Goal: Transaction & Acquisition: Purchase product/service

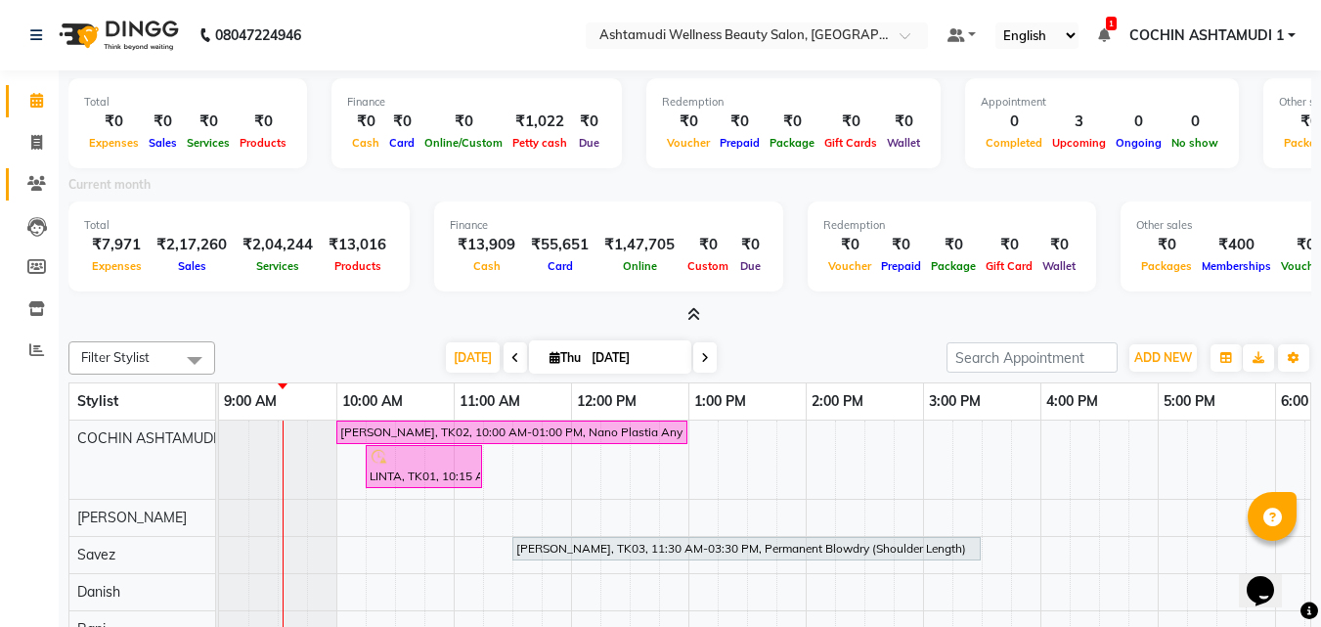
scroll to position [26, 0]
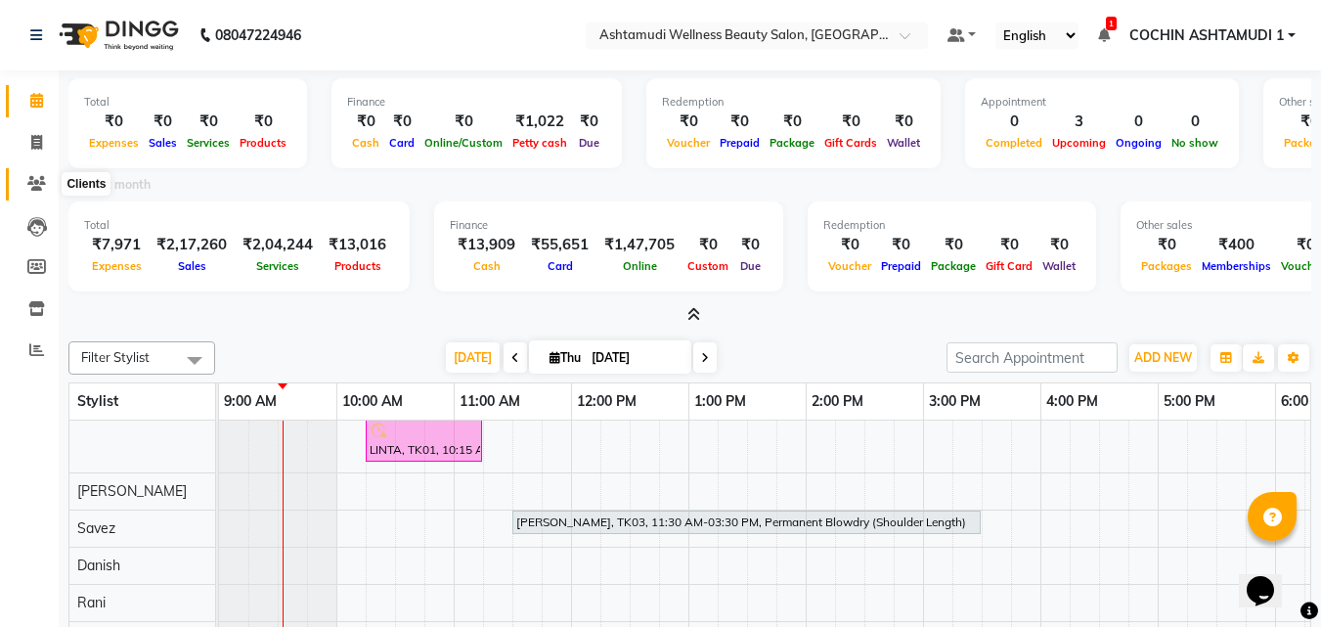
click at [27, 188] on icon at bounding box center [36, 183] width 19 height 15
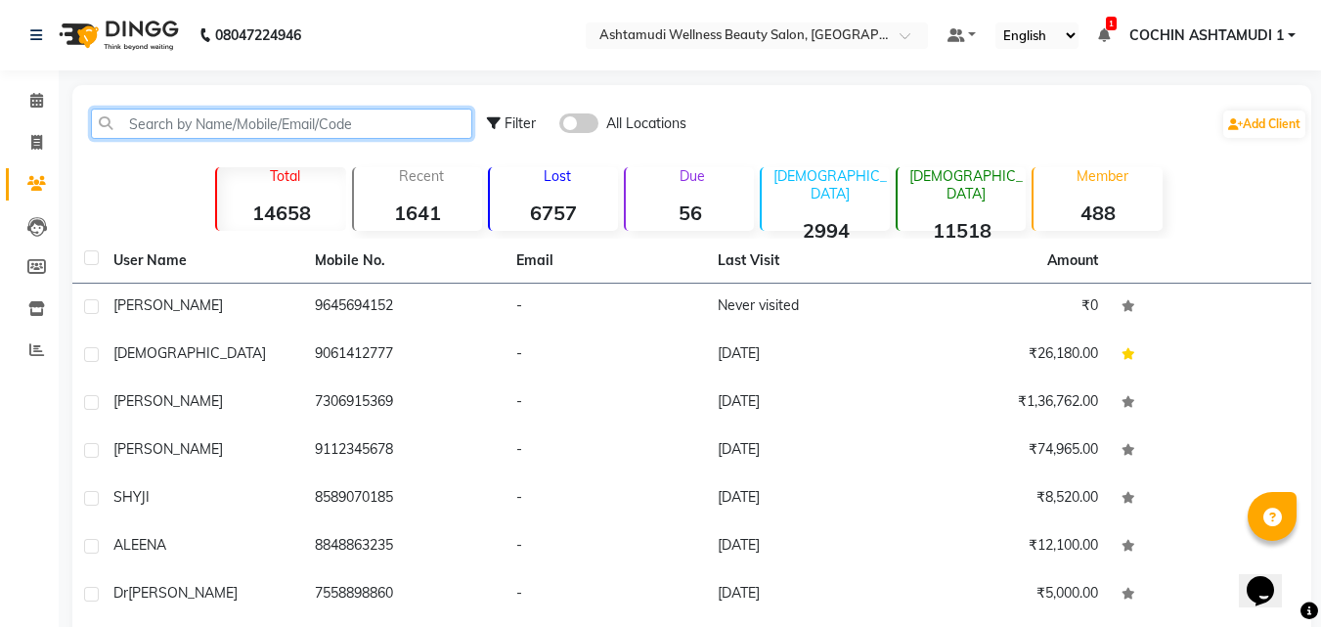
drag, startPoint x: 259, startPoint y: 131, endPoint x: 278, endPoint y: 124, distance: 19.8
click at [277, 126] on input "text" at bounding box center [281, 124] width 381 height 30
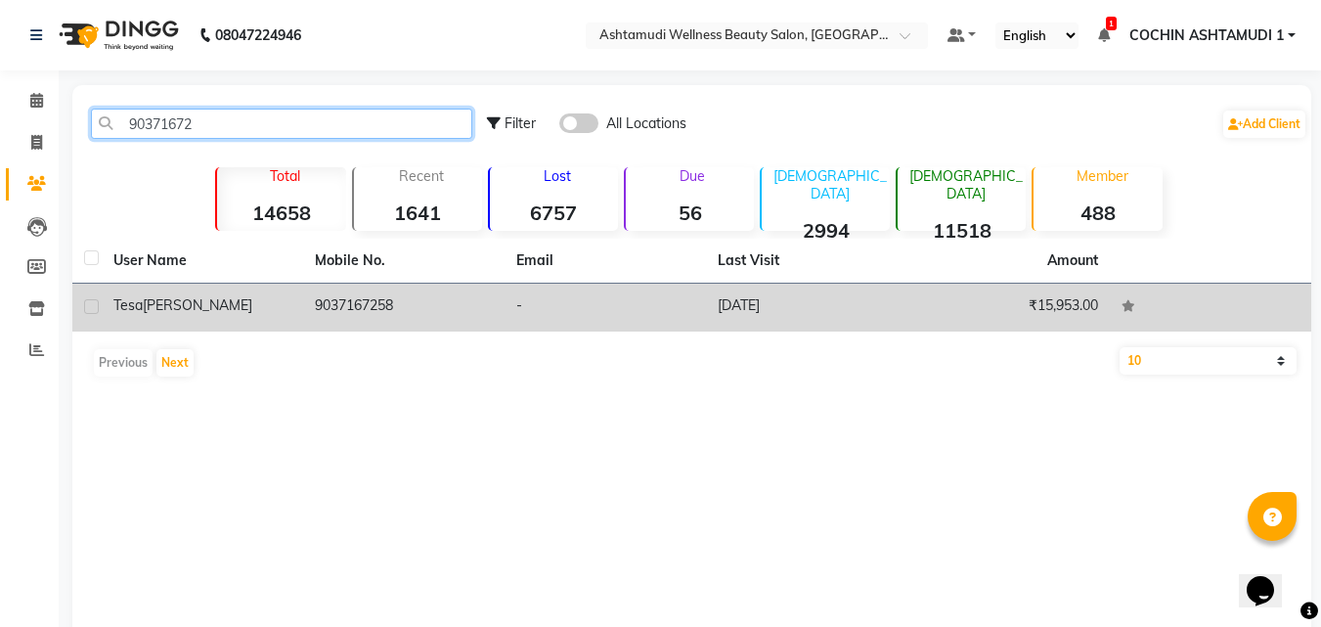
type input "90371672"
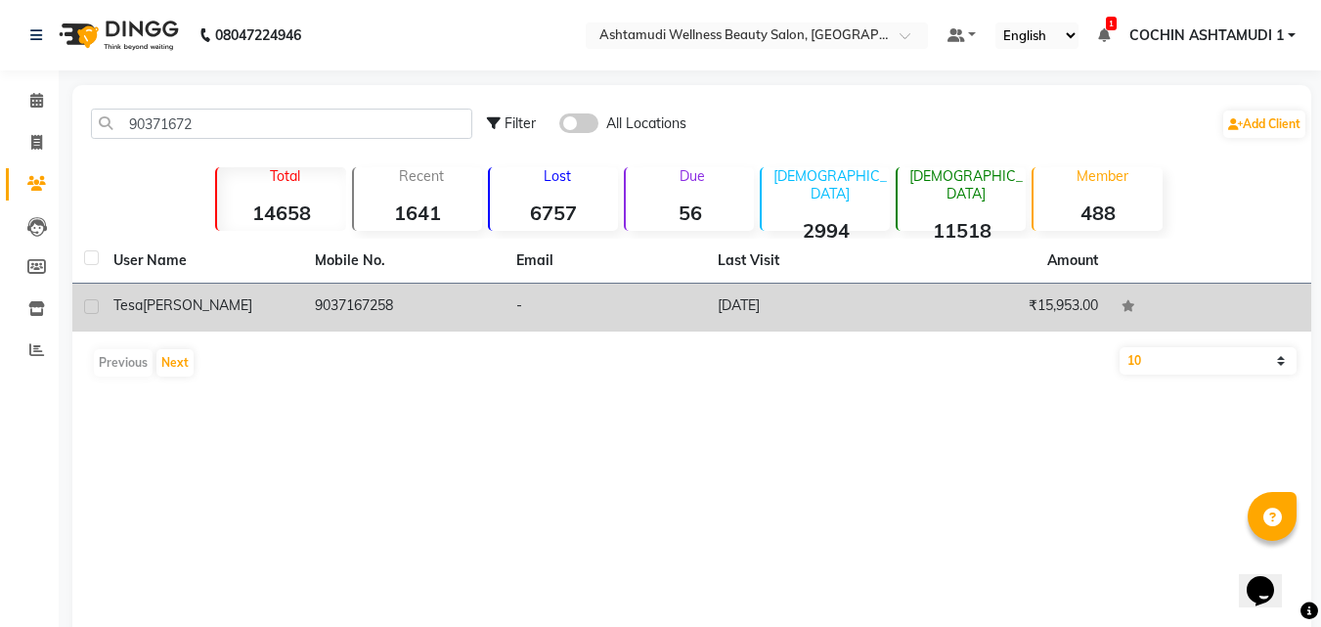
click at [149, 296] on span "Theresa" at bounding box center [198, 305] width 110 height 18
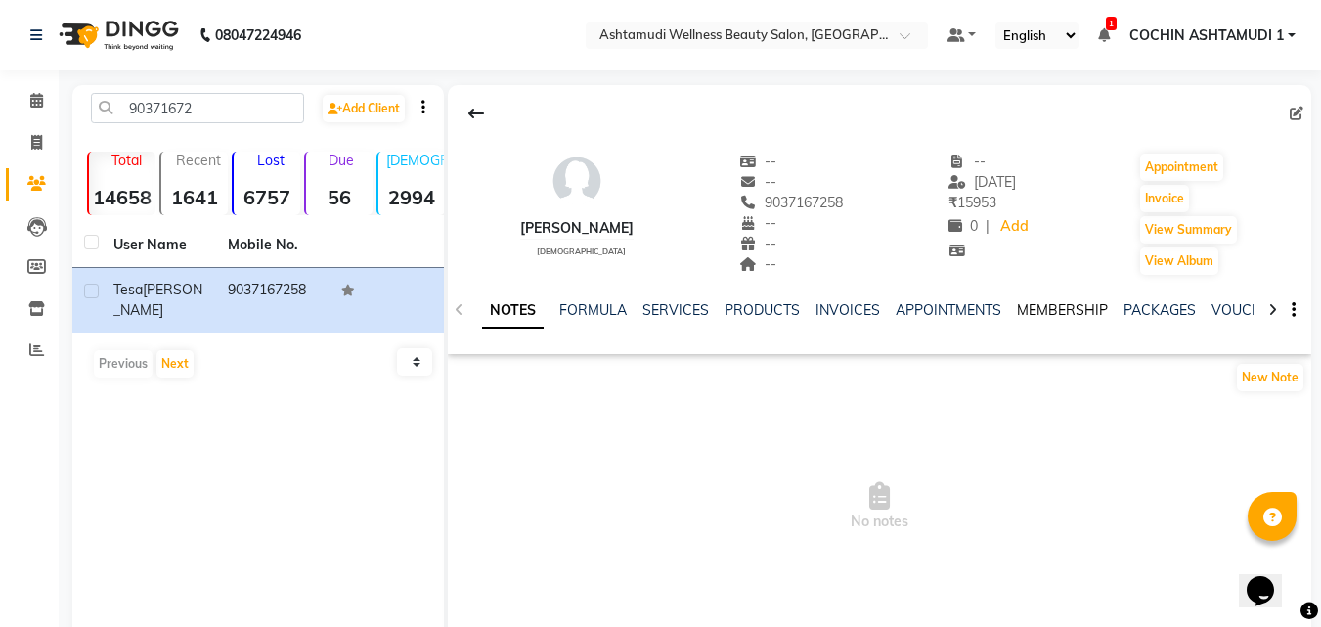
click at [1063, 309] on link "MEMBERSHIP" at bounding box center [1062, 310] width 91 height 18
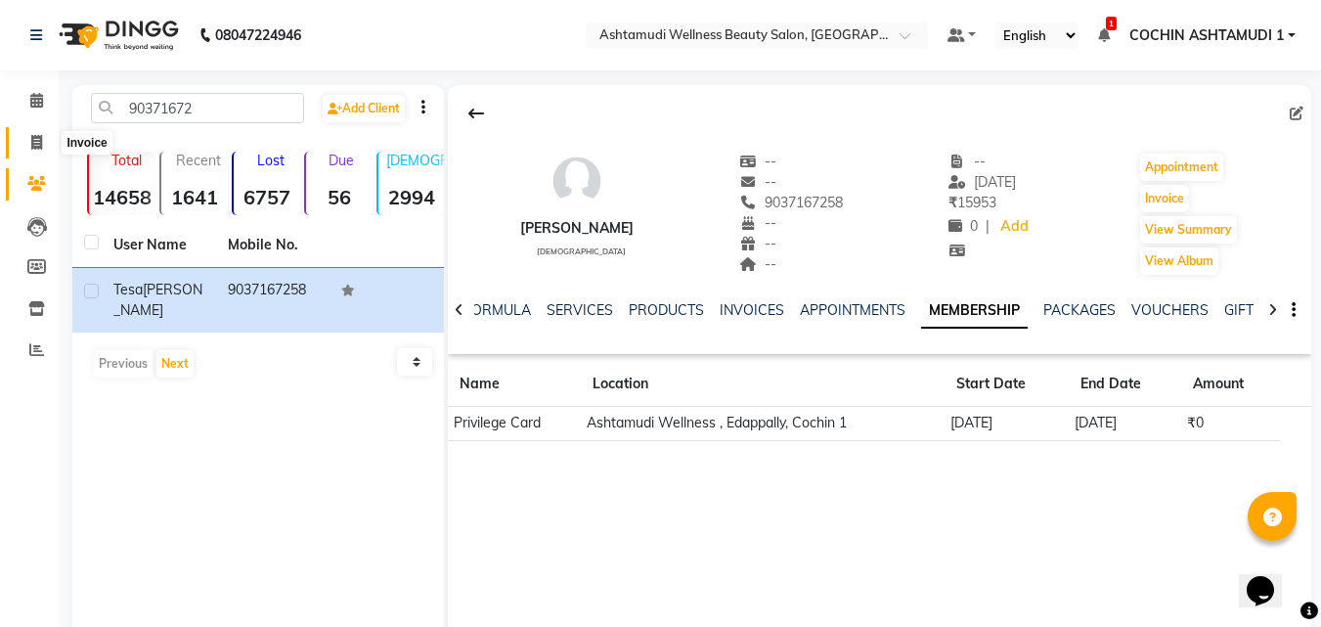
click at [32, 145] on icon at bounding box center [36, 142] width 11 height 15
select select "service"
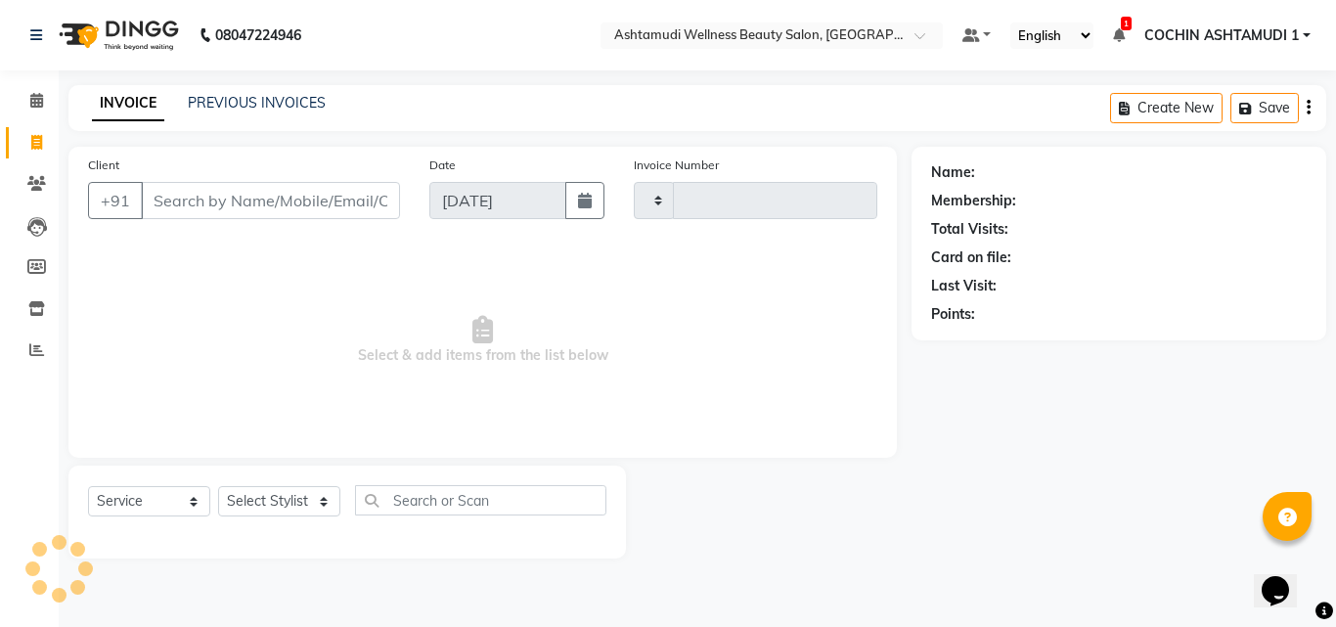
type input "4824"
select select "4632"
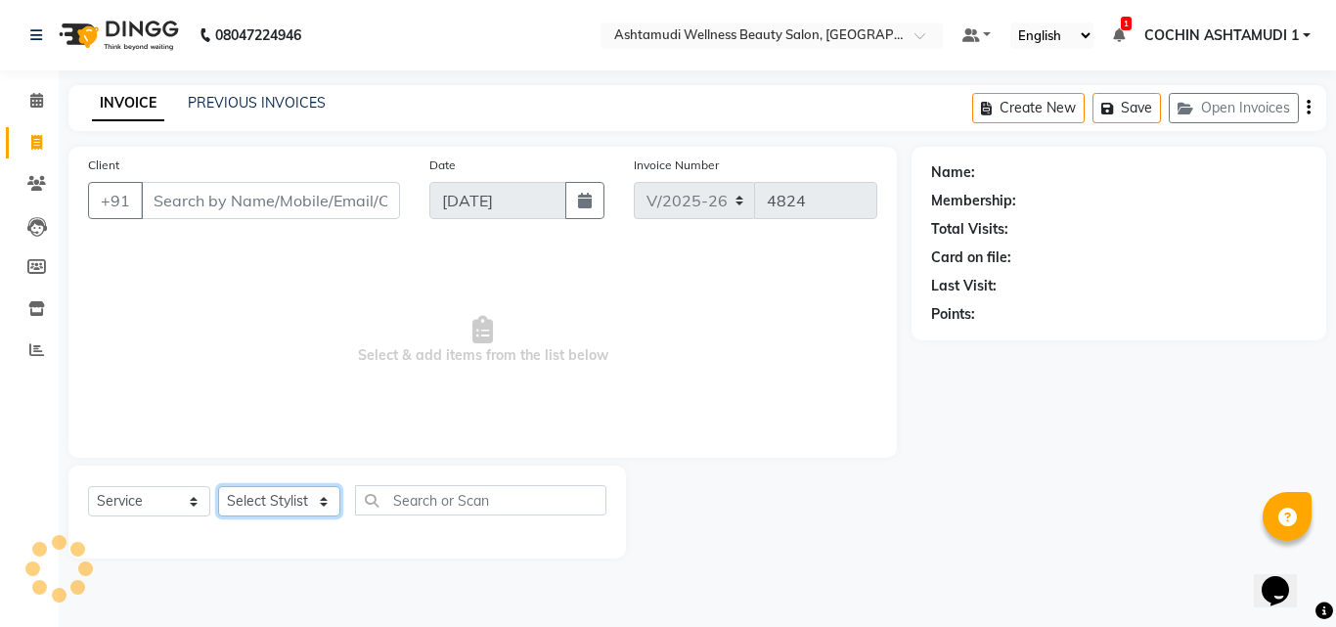
click at [253, 516] on select "Select Stylist" at bounding box center [279, 501] width 122 height 30
click at [264, 490] on select "Select Stylist" at bounding box center [279, 501] width 122 height 30
click at [264, 490] on select "Select Stylist [PERSON_NAME](URAJ) [PERSON_NAME] COCHIN ASHTAMUDI Danish [PERSO…" at bounding box center [281, 501] width 127 height 30
select select "88294"
click at [218, 486] on select "Select Stylist [PERSON_NAME](URAJ) [PERSON_NAME] COCHIN ASHTAMUDI Danish [PERSO…" at bounding box center [281, 501] width 127 height 30
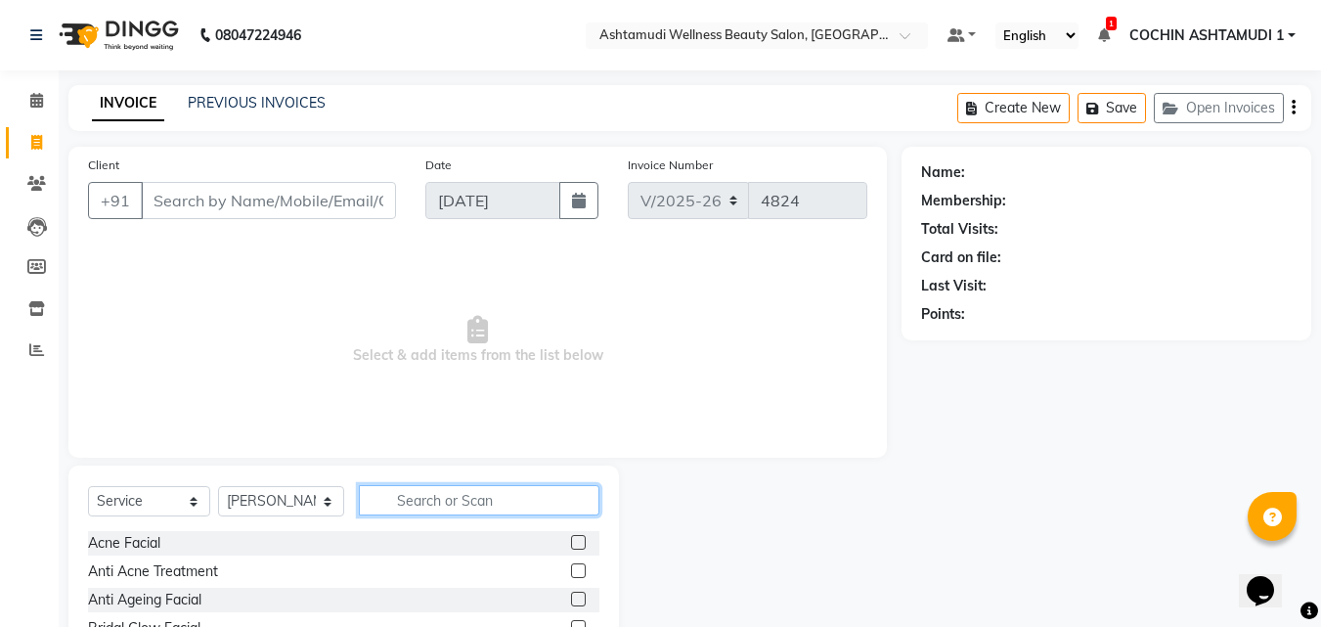
click at [464, 498] on input "text" at bounding box center [480, 500] width 242 height 30
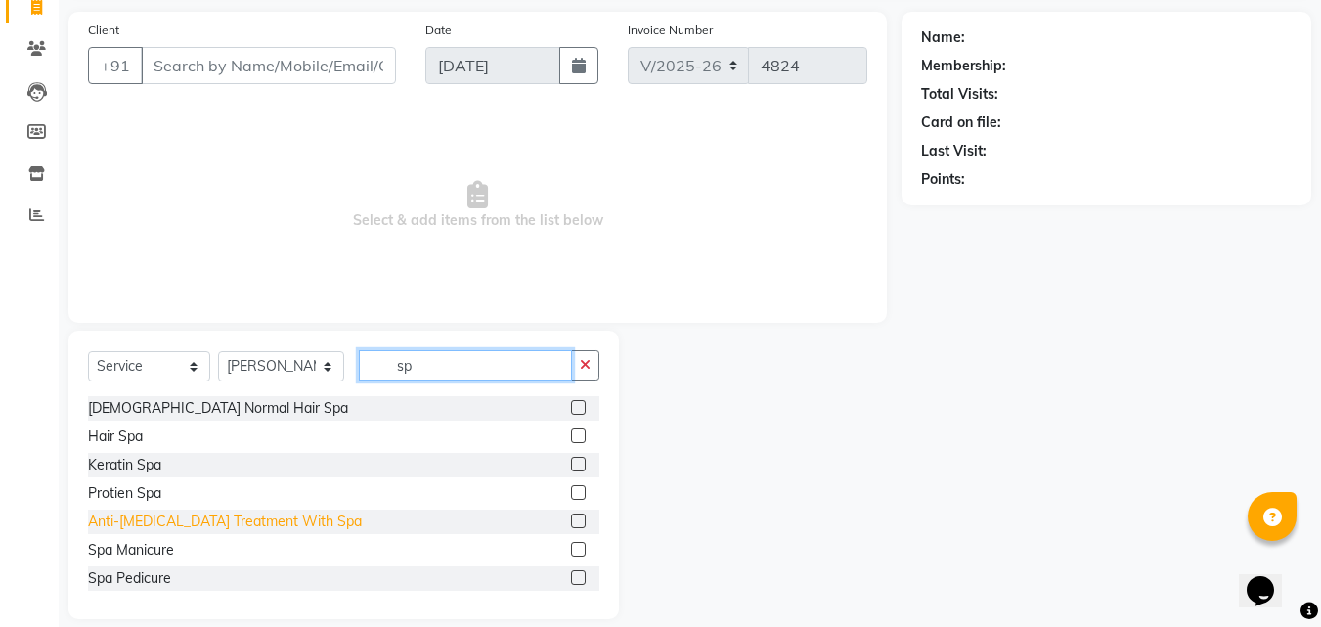
scroll to position [156, 0]
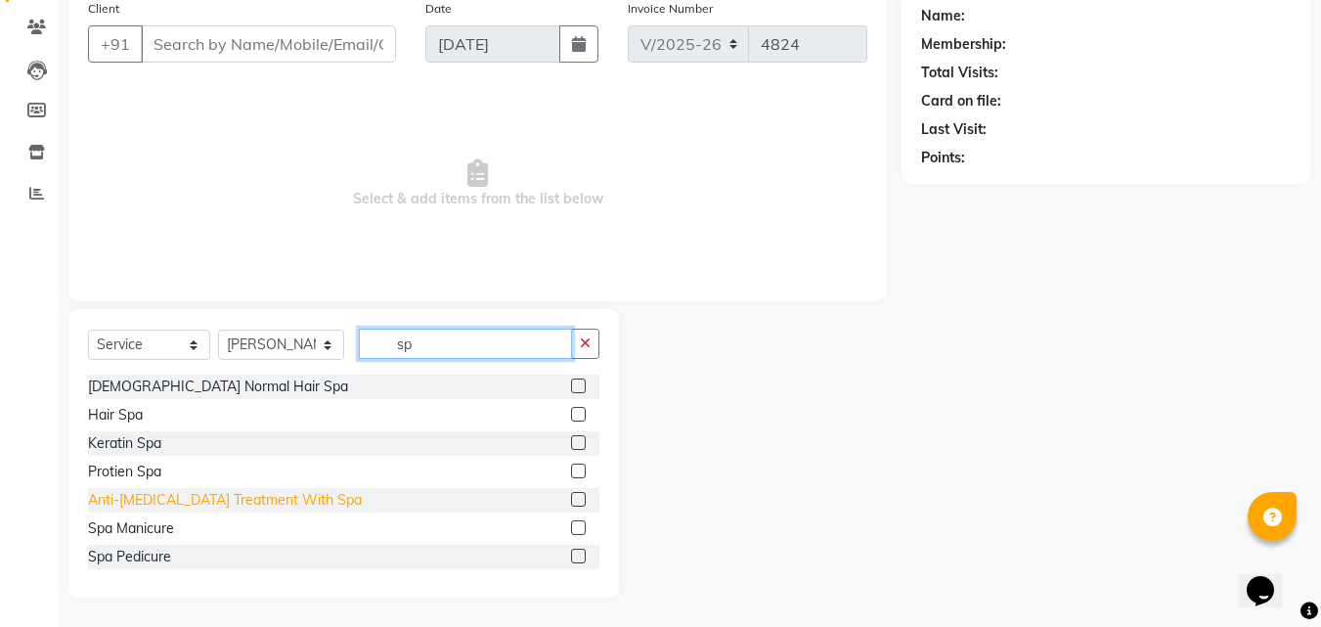
type input "sp"
click at [306, 496] on div "Anti-[MEDICAL_DATA] Treatment With Spa" at bounding box center [225, 500] width 274 height 21
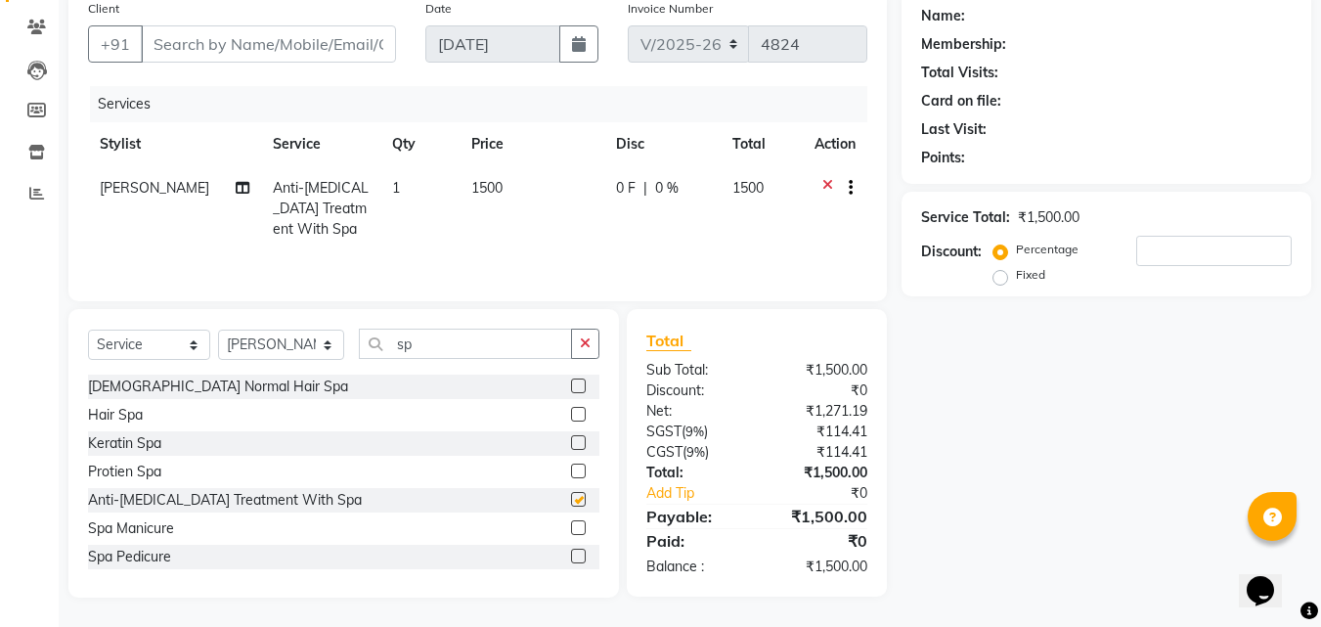
checkbox input "false"
click at [1159, 254] on input "number" at bounding box center [1215, 251] width 156 height 30
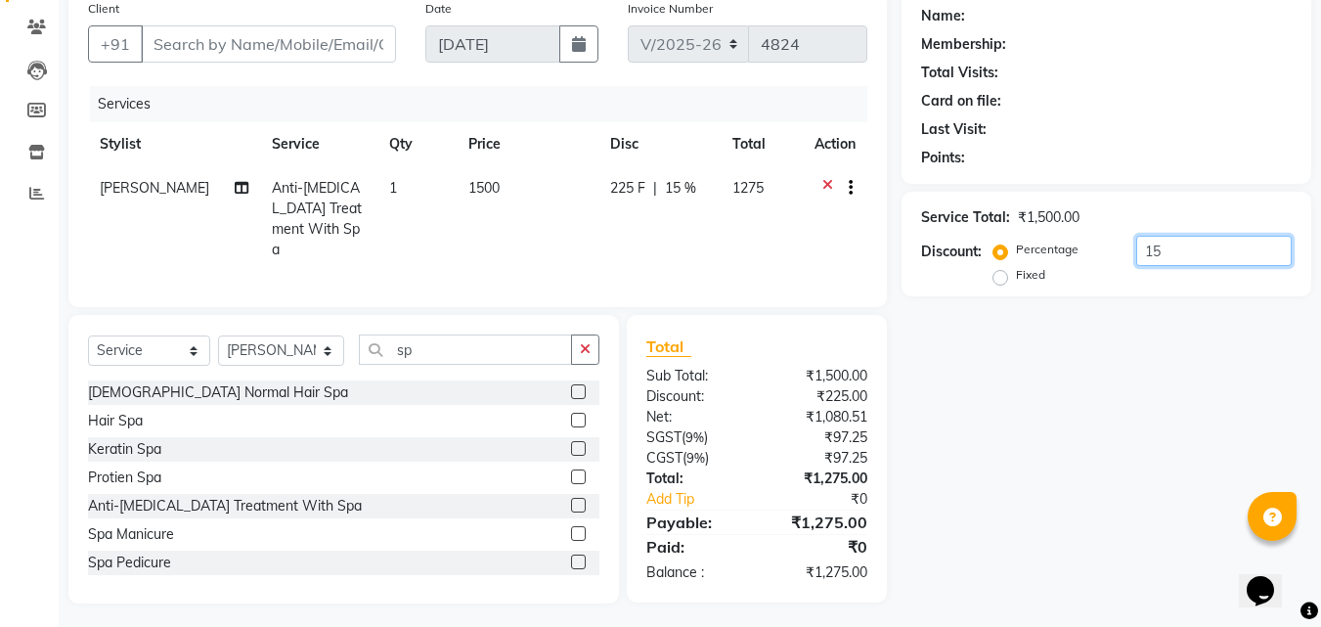
type input "15"
click at [435, 354] on input "sp" at bounding box center [466, 349] width 214 height 30
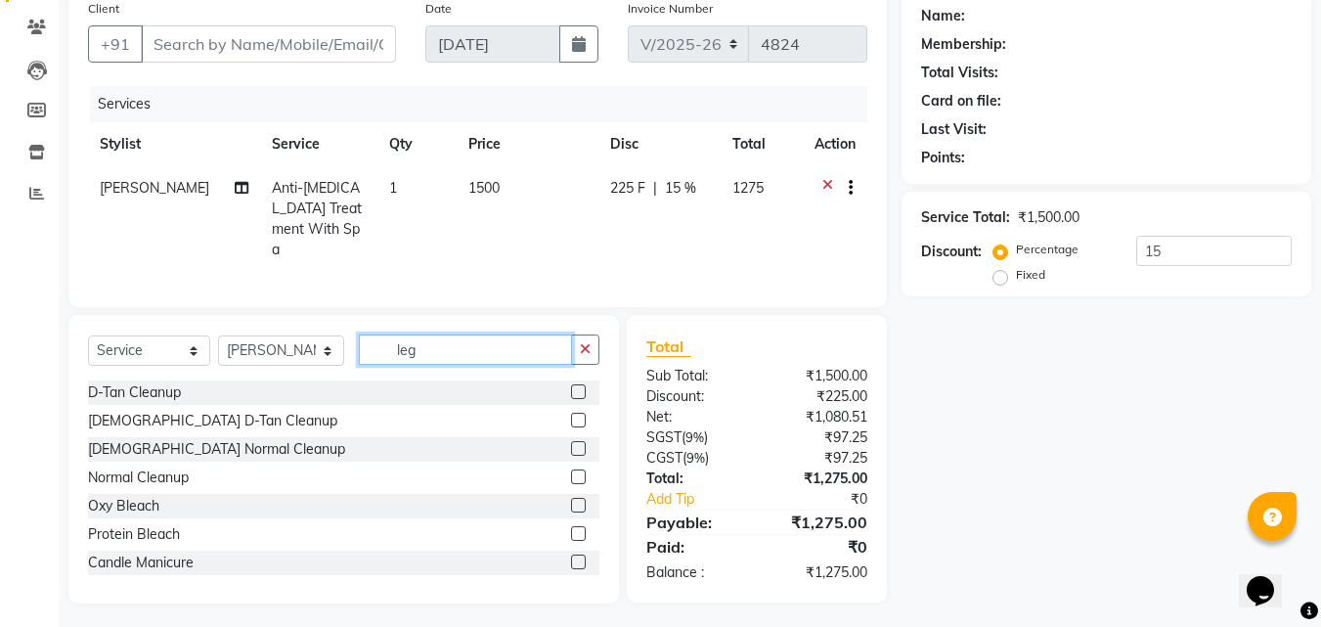
scroll to position [156, 0]
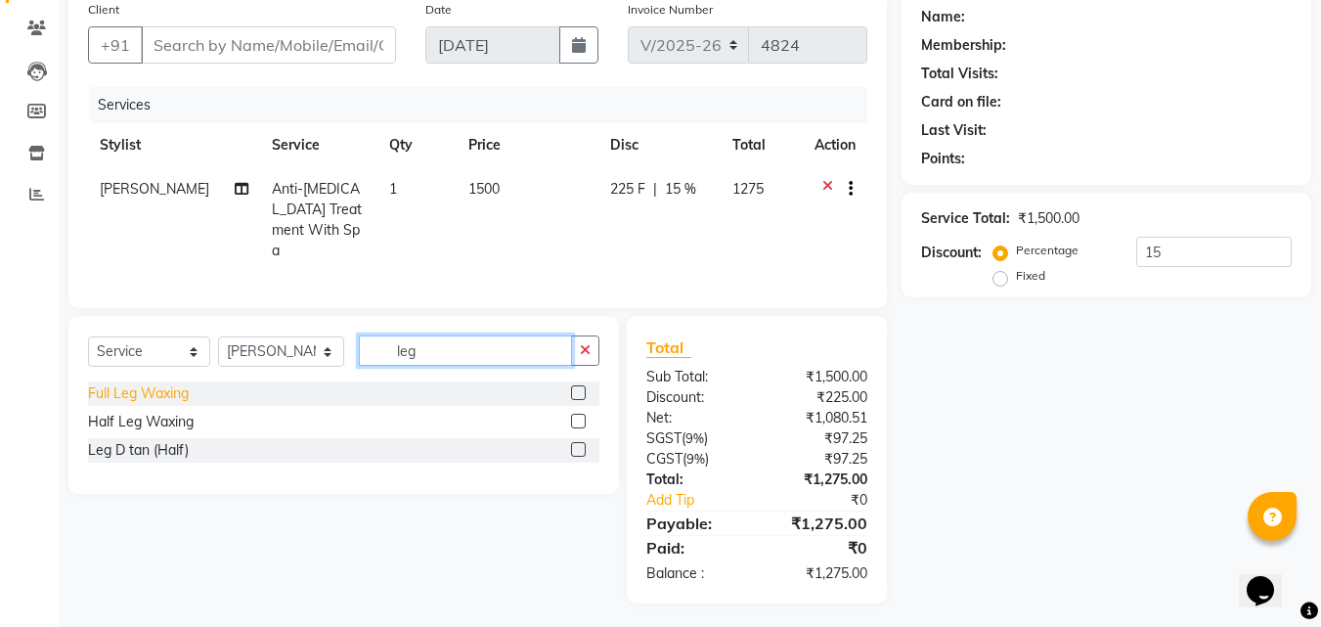
type input "leg"
click at [188, 390] on div "Full Leg Waxing" at bounding box center [138, 393] width 101 height 21
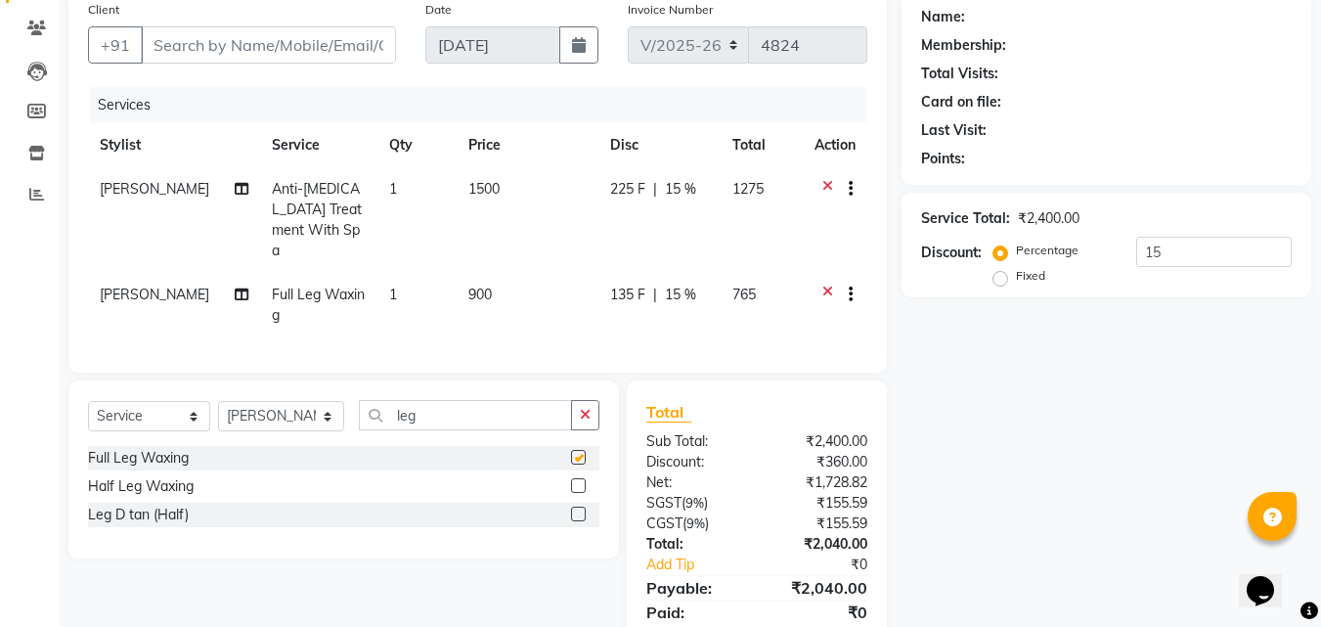
checkbox input "false"
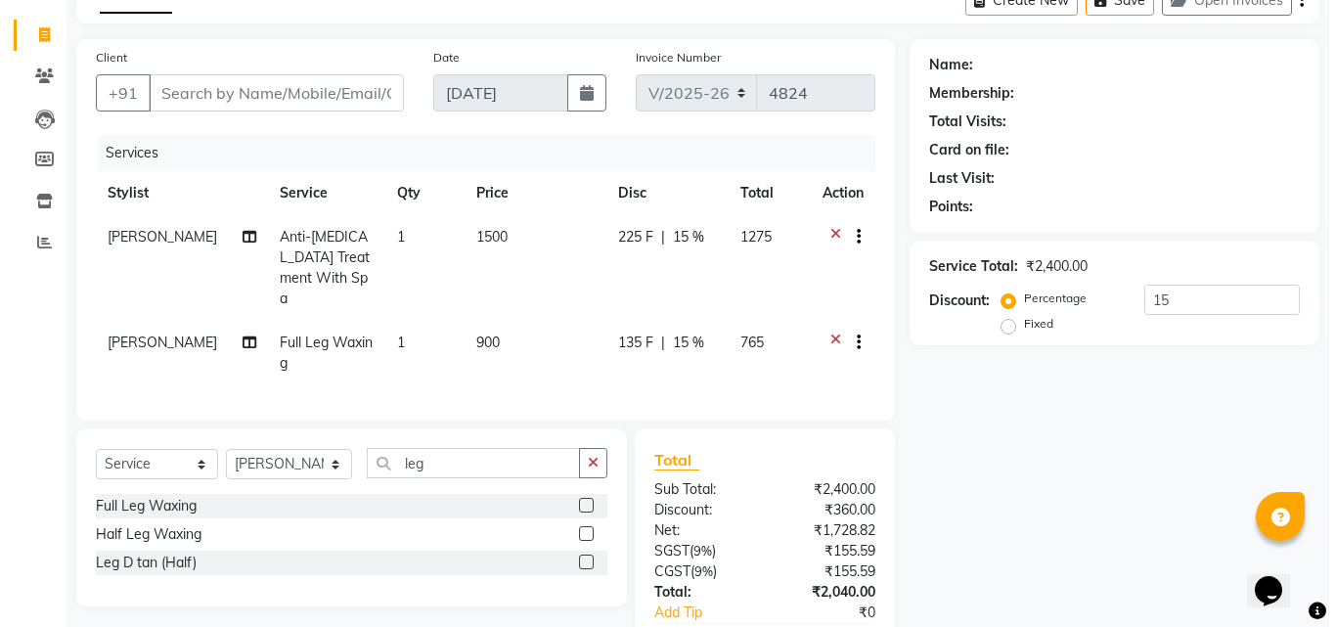
scroll to position [0, 0]
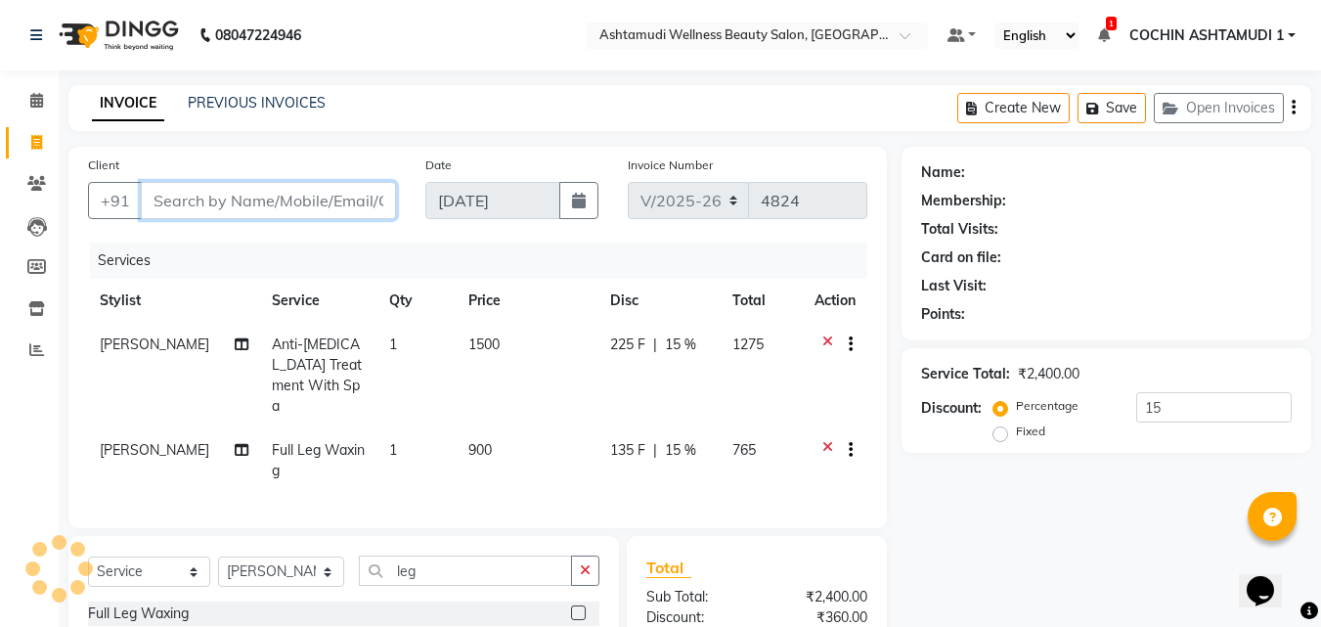
click at [169, 200] on input "Client" at bounding box center [268, 200] width 255 height 37
type input "r"
type input "0"
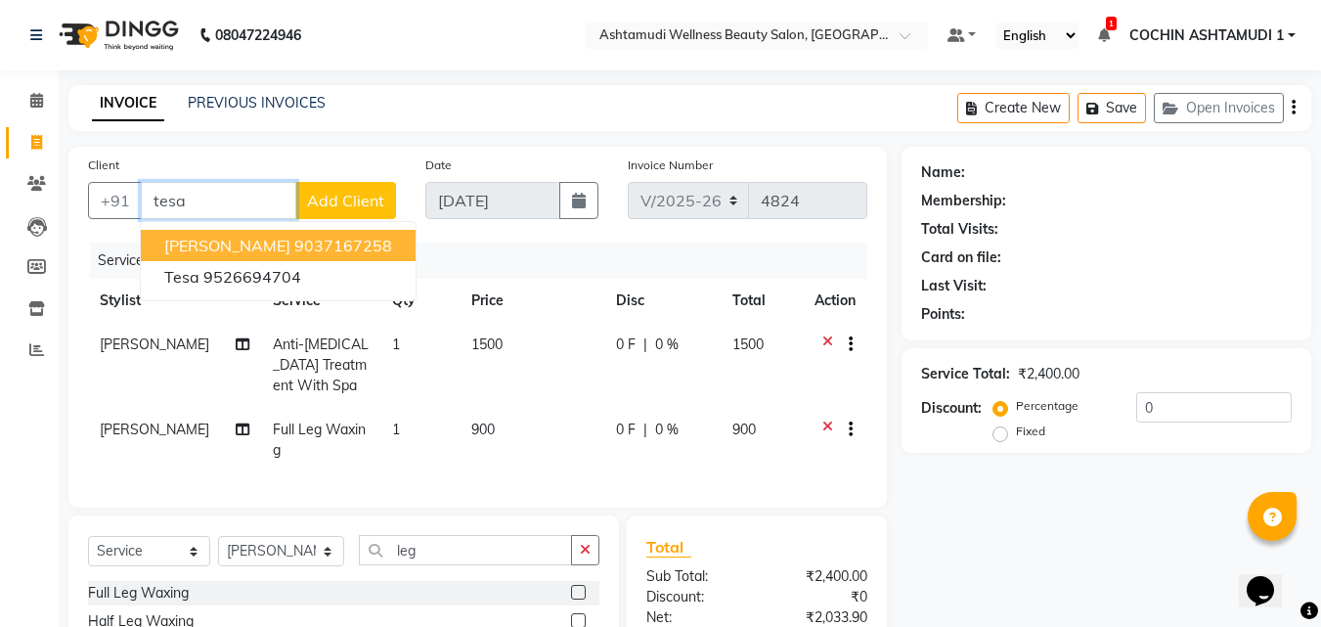
click at [209, 249] on span "Tesa Theresa" at bounding box center [227, 246] width 126 height 20
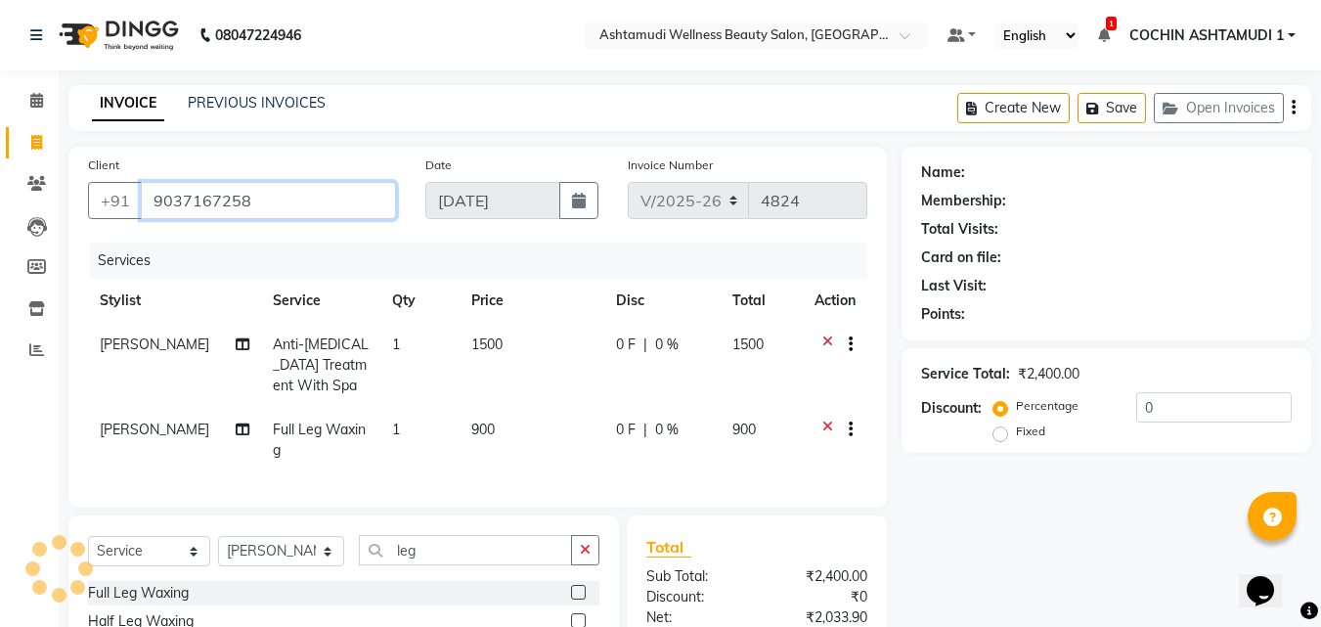
type input "9037167258"
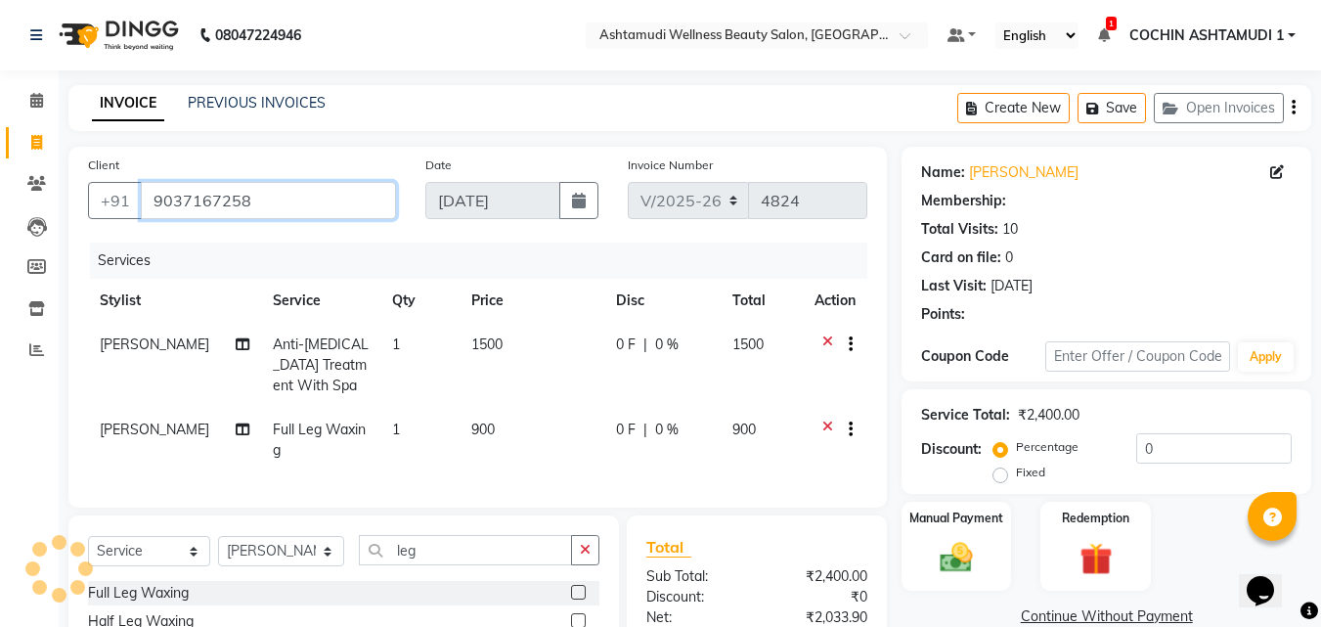
click at [253, 213] on input "9037167258" at bounding box center [268, 200] width 255 height 37
select select "2: Object"
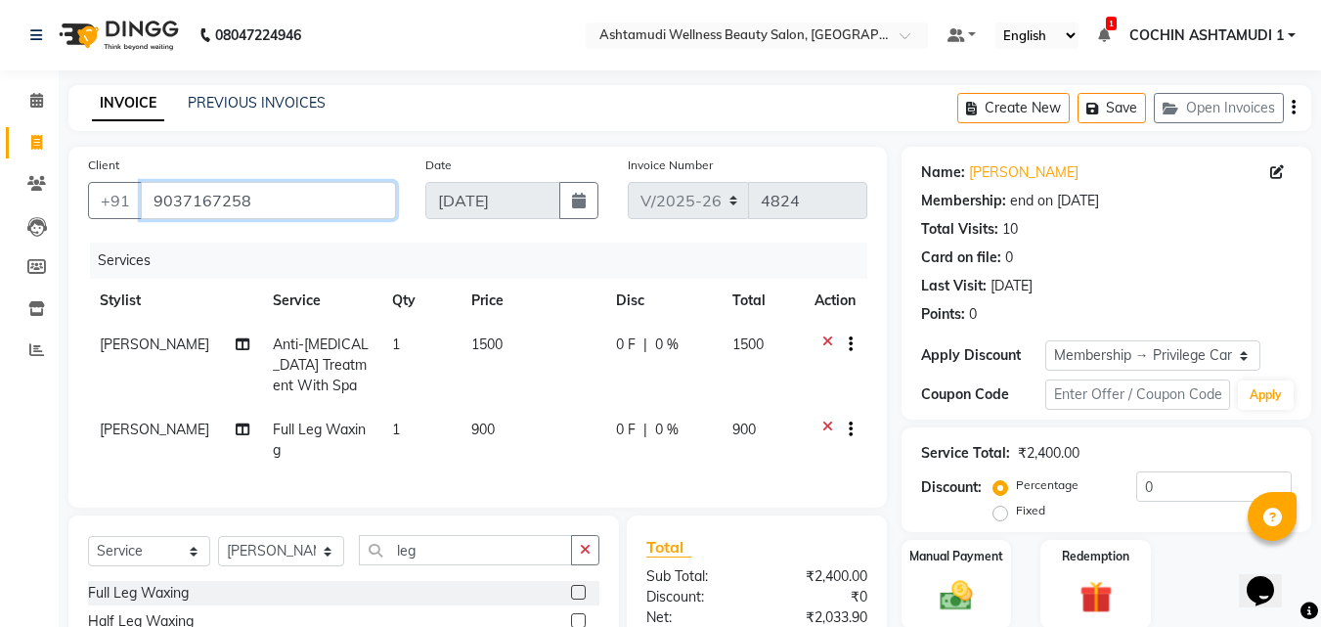
type input "15"
click at [253, 213] on input "9037167258" at bounding box center [268, 200] width 255 height 37
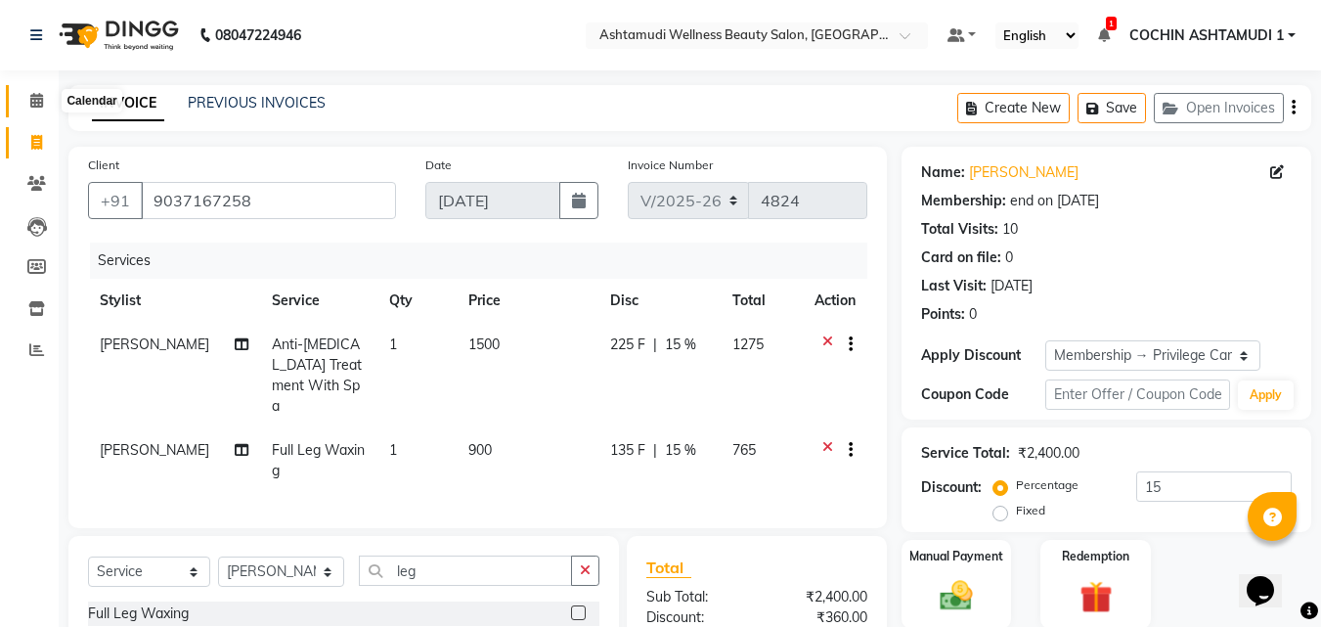
click at [38, 98] on icon at bounding box center [36, 100] width 13 height 15
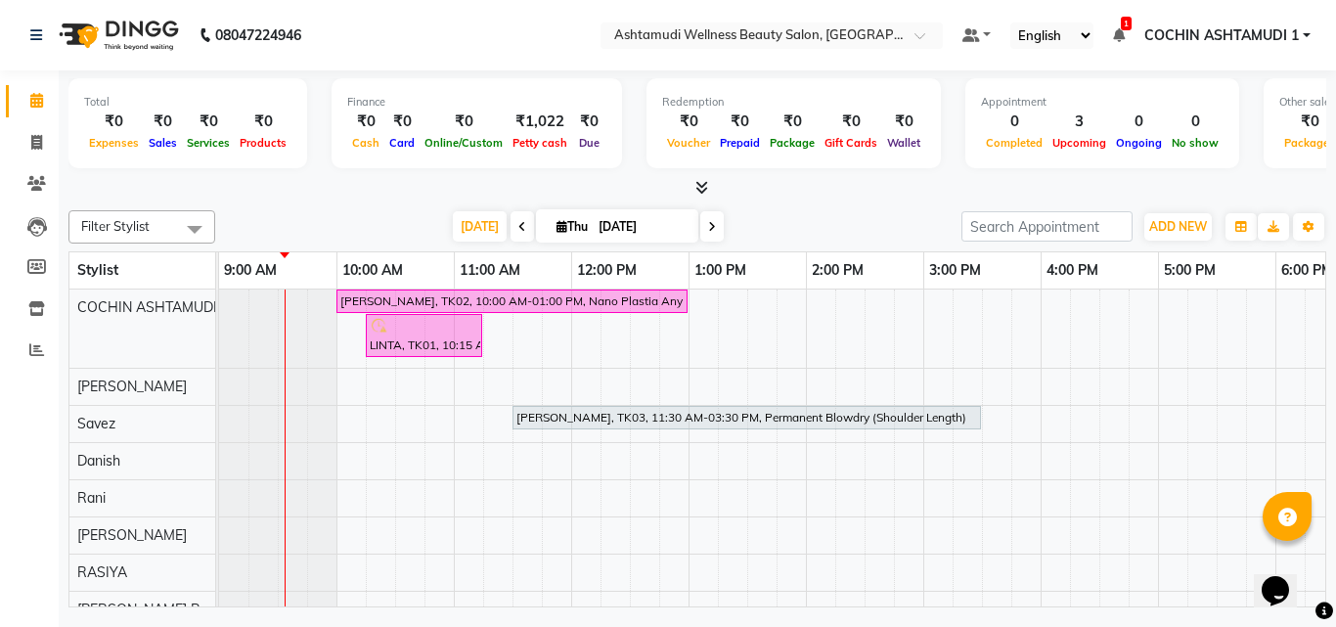
click at [453, 520] on div "Ajitha preejith, TK02, 10:00 AM-01:00 PM, Nano Plastia Any Length Offer LINTA, …" at bounding box center [923, 608] width 1408 height 636
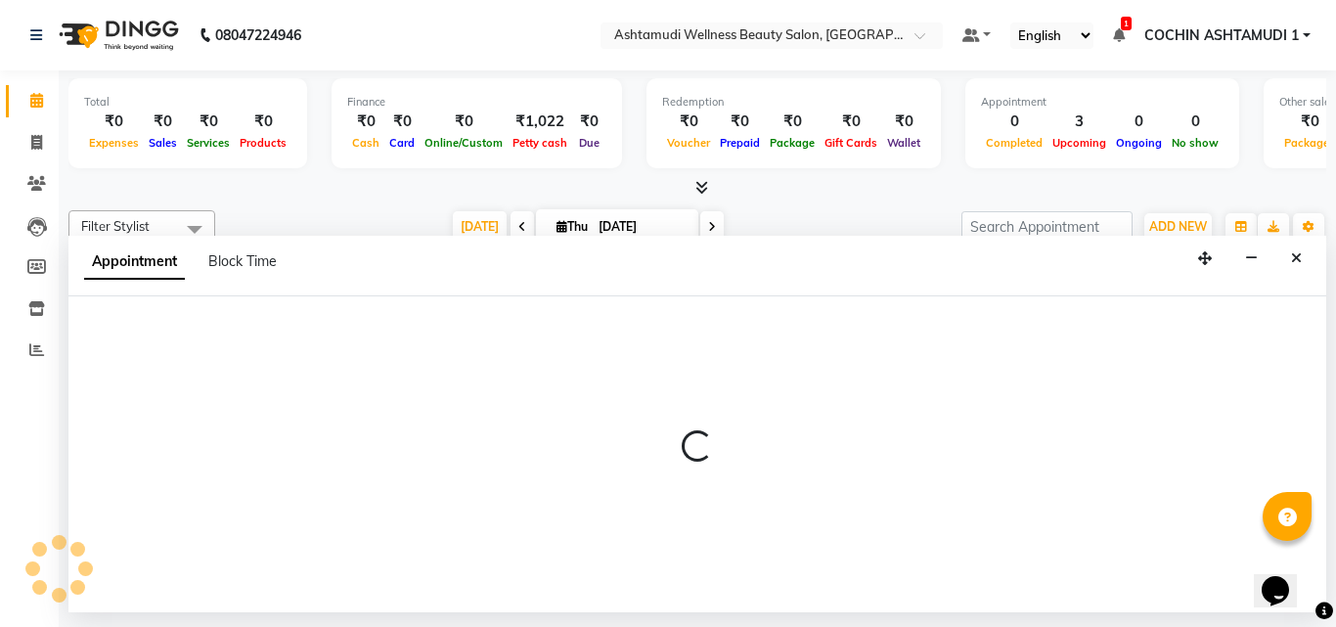
select select "45927"
select select "645"
select select "tentative"
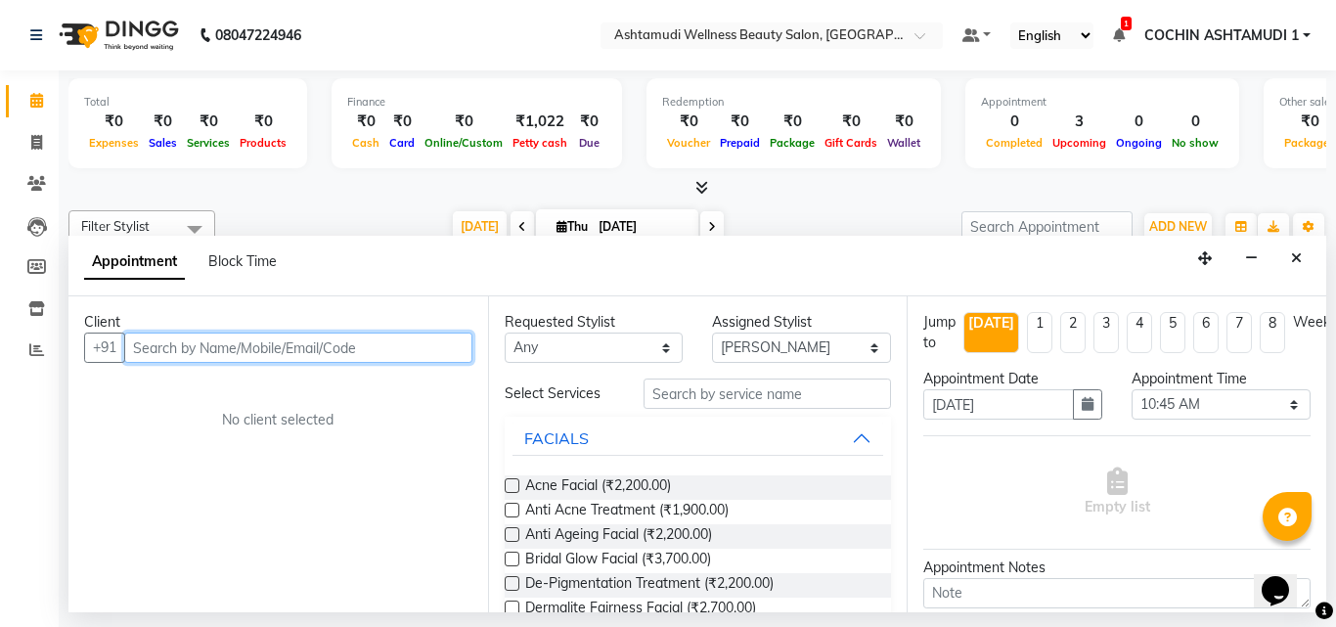
paste input "9037167258"
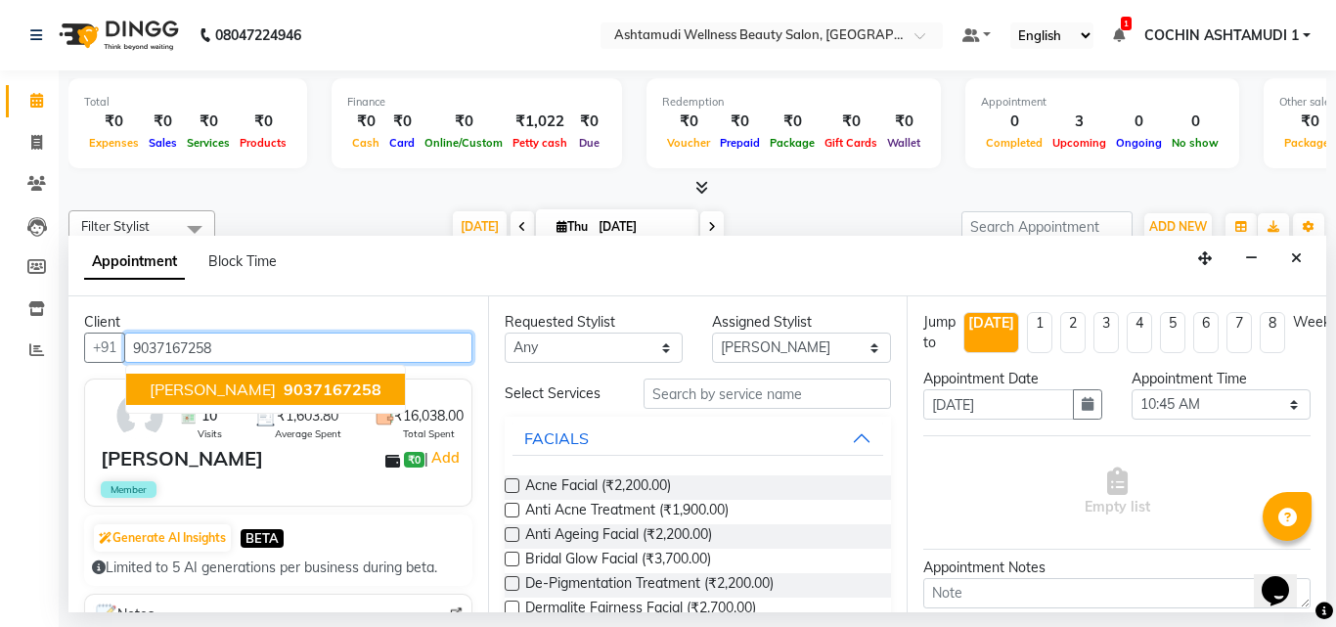
click at [306, 402] on button "Tesa Theresa 9037167258" at bounding box center [265, 389] width 279 height 31
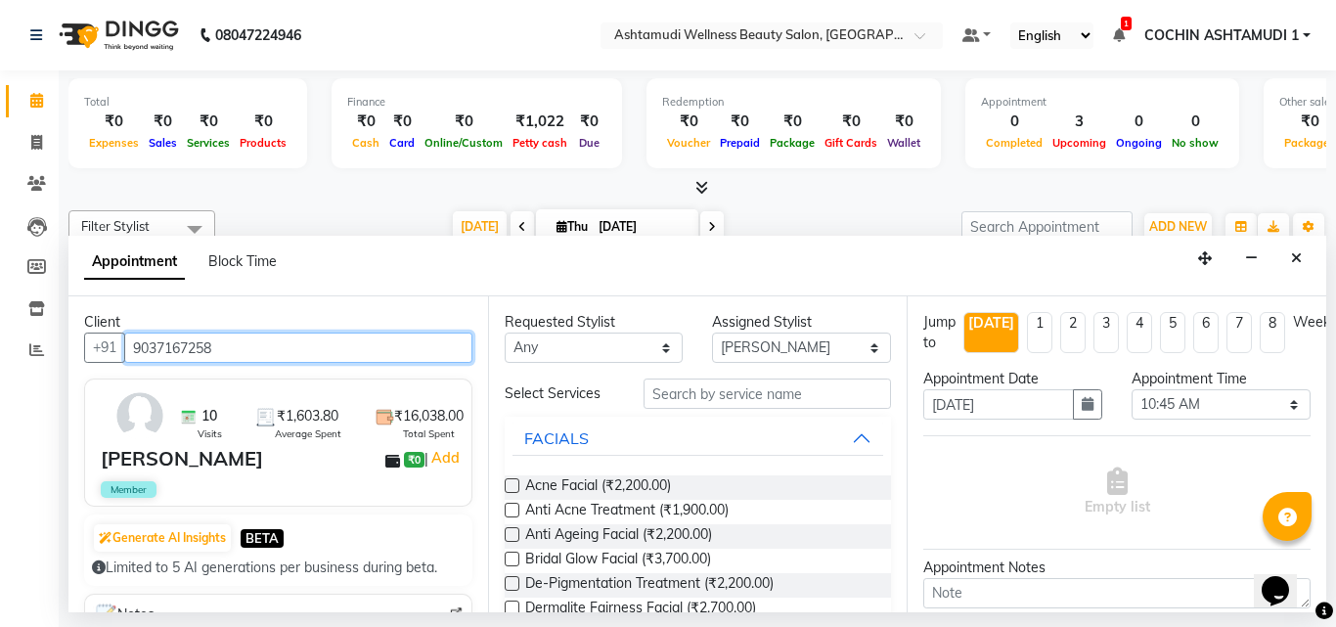
type input "9037167258"
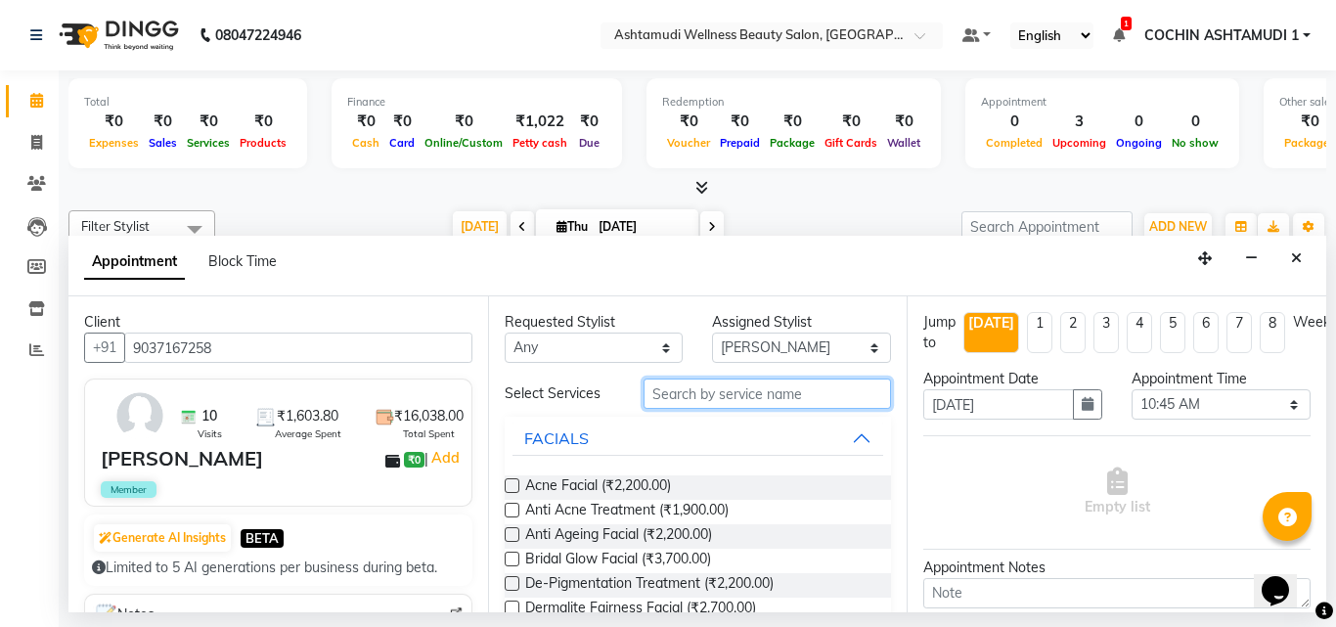
click at [688, 405] on input "text" at bounding box center [768, 394] width 248 height 30
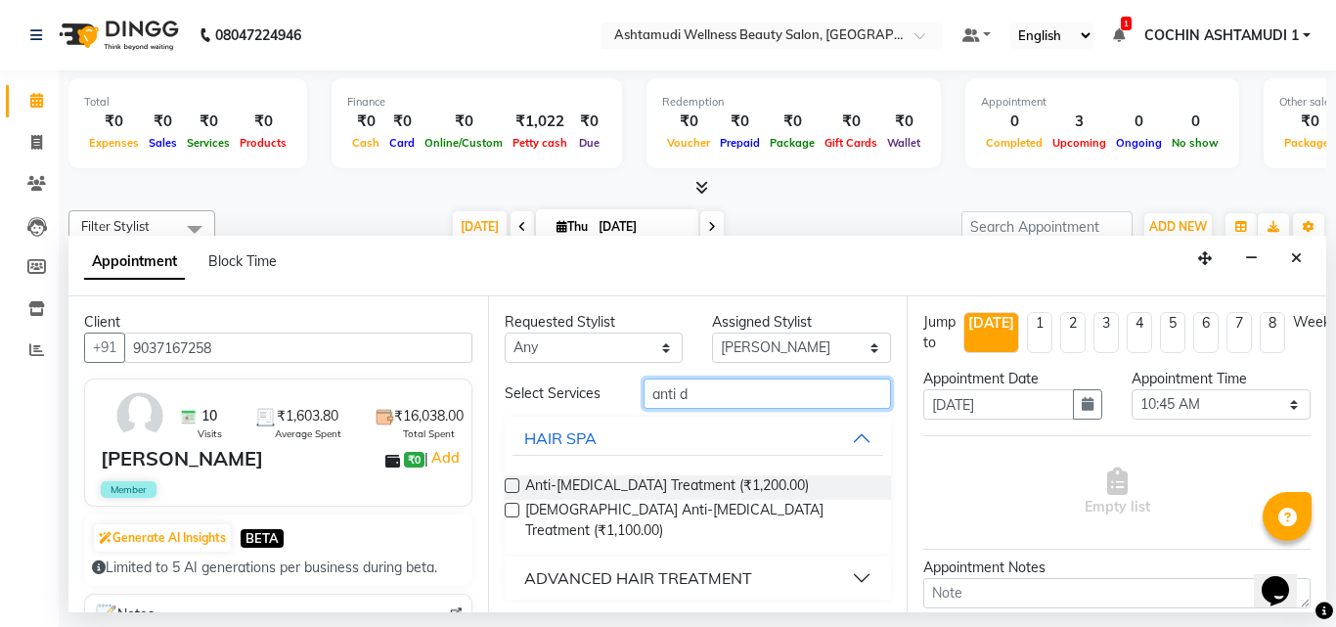
type input "anti d"
click at [546, 566] on div "ADVANCED HAIR TREATMENT" at bounding box center [638, 577] width 228 height 23
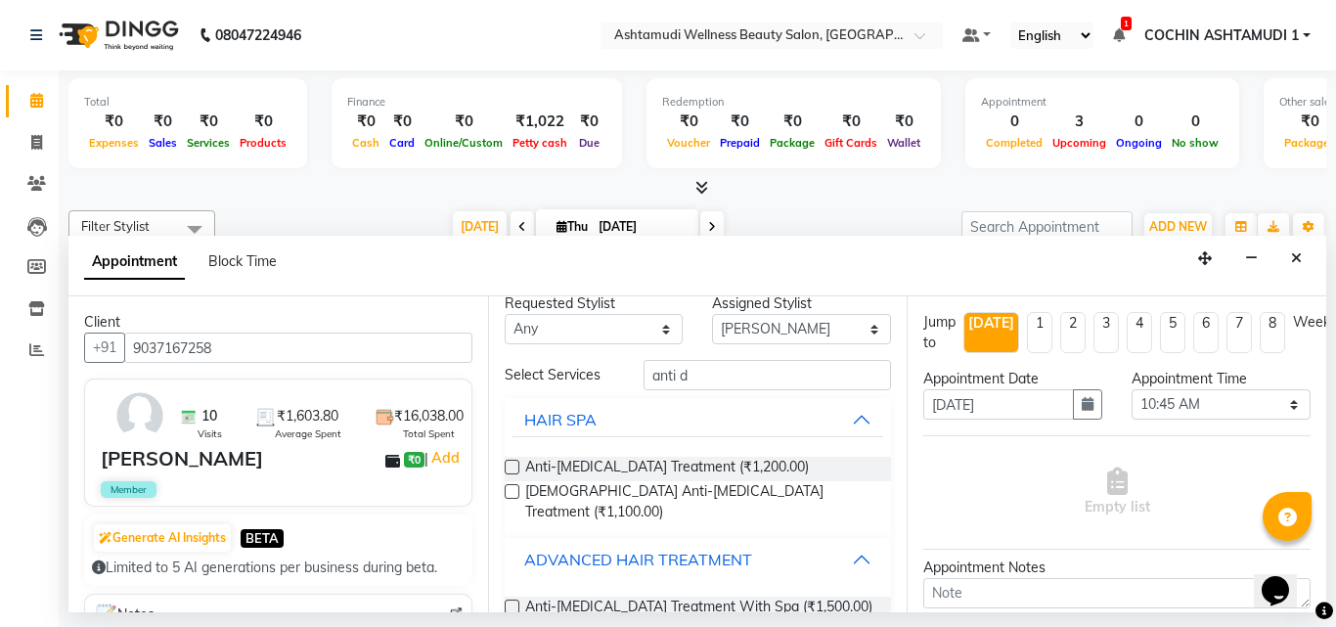
scroll to position [41, 0]
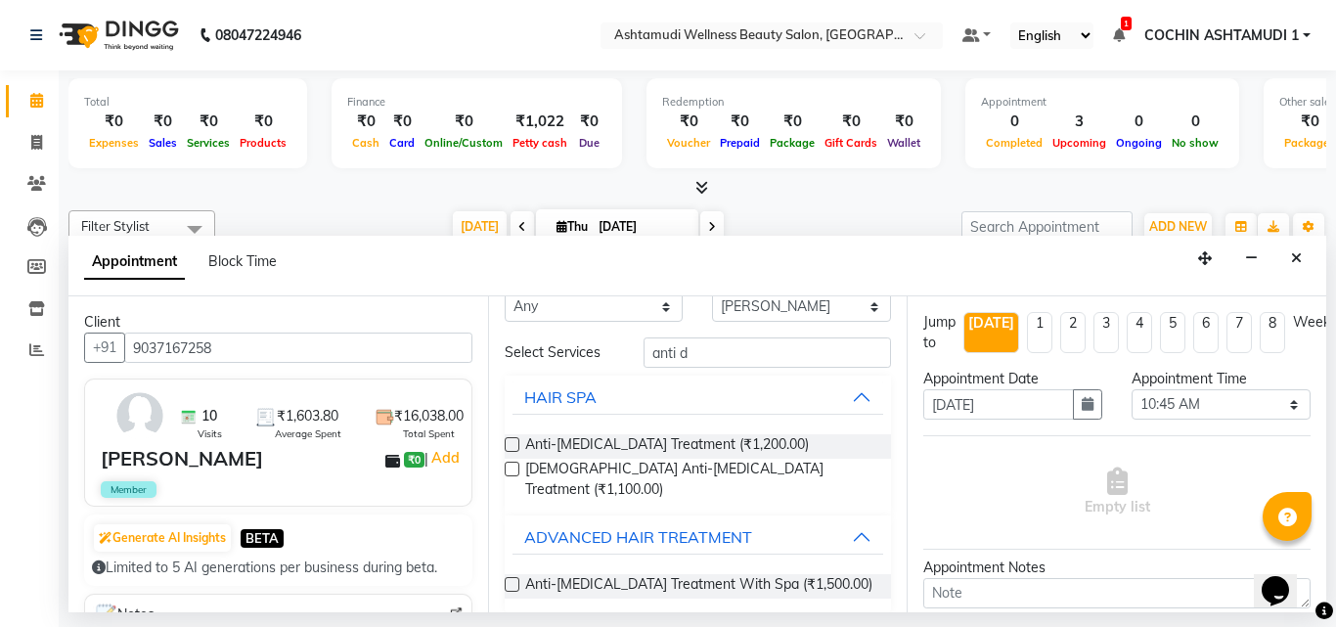
click at [513, 577] on label at bounding box center [512, 584] width 15 height 15
click at [513, 580] on input "checkbox" at bounding box center [511, 586] width 13 height 13
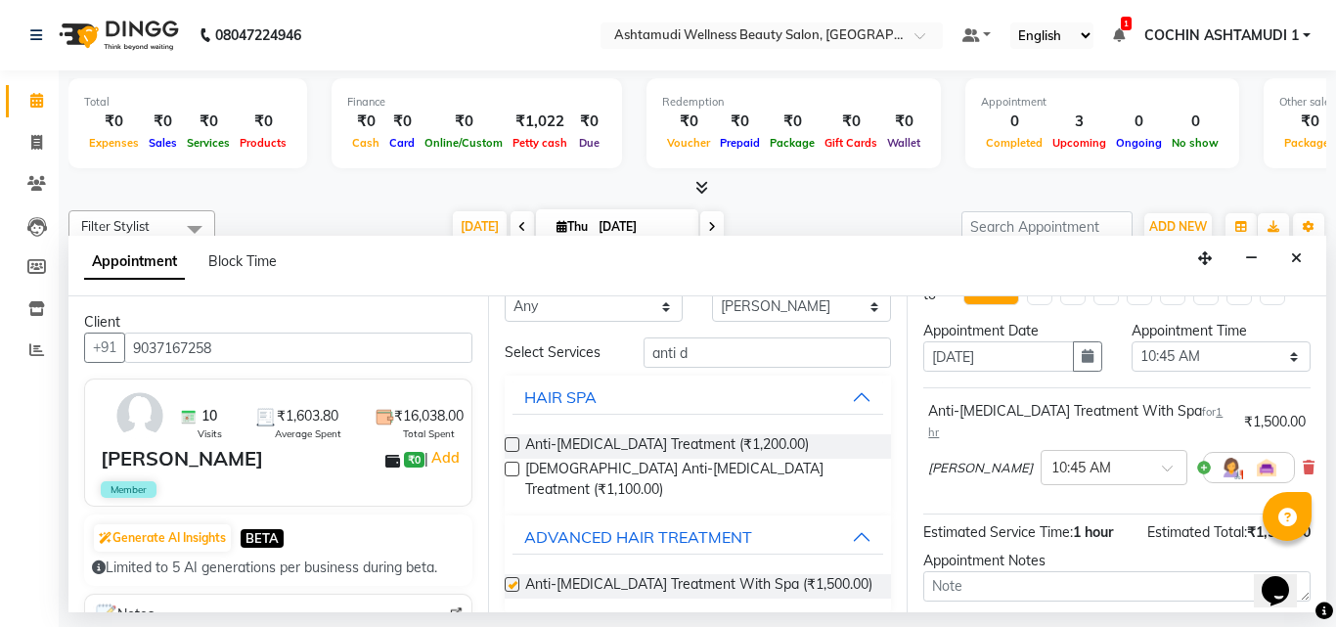
checkbox input "false"
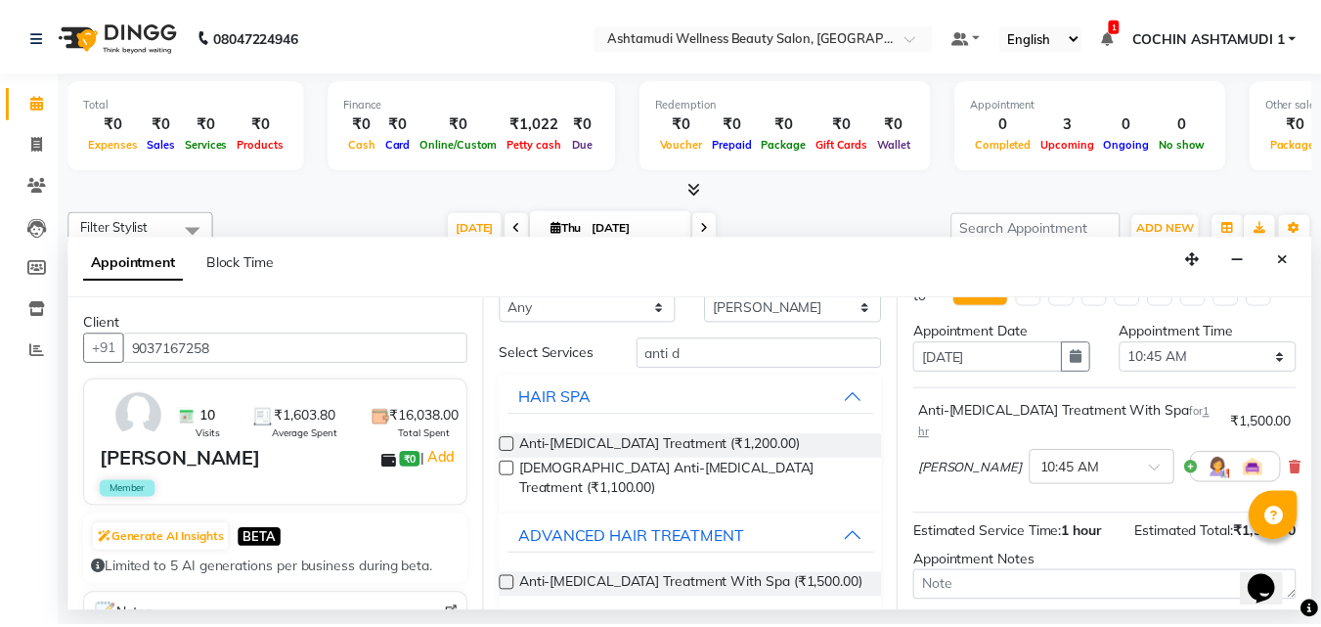
scroll to position [184, 0]
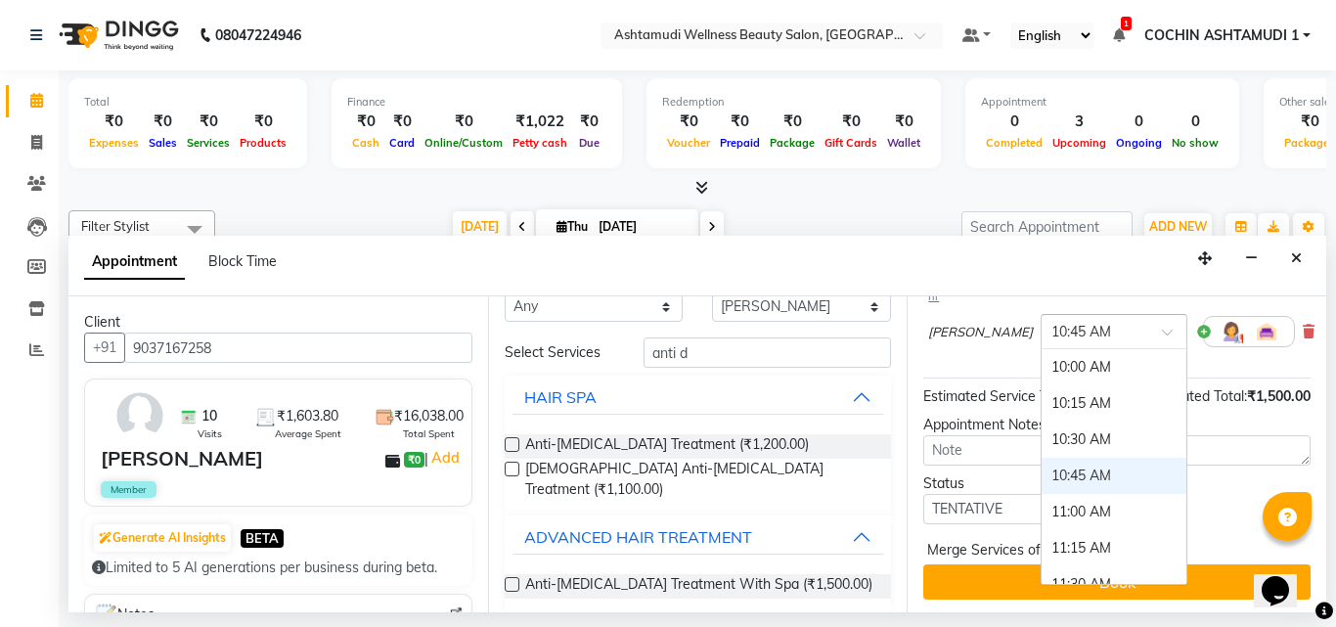
click at [1079, 323] on div "× 10:45 AM" at bounding box center [1081, 332] width 60 height 21
click at [1070, 494] on div "11:00 AM" at bounding box center [1114, 512] width 145 height 36
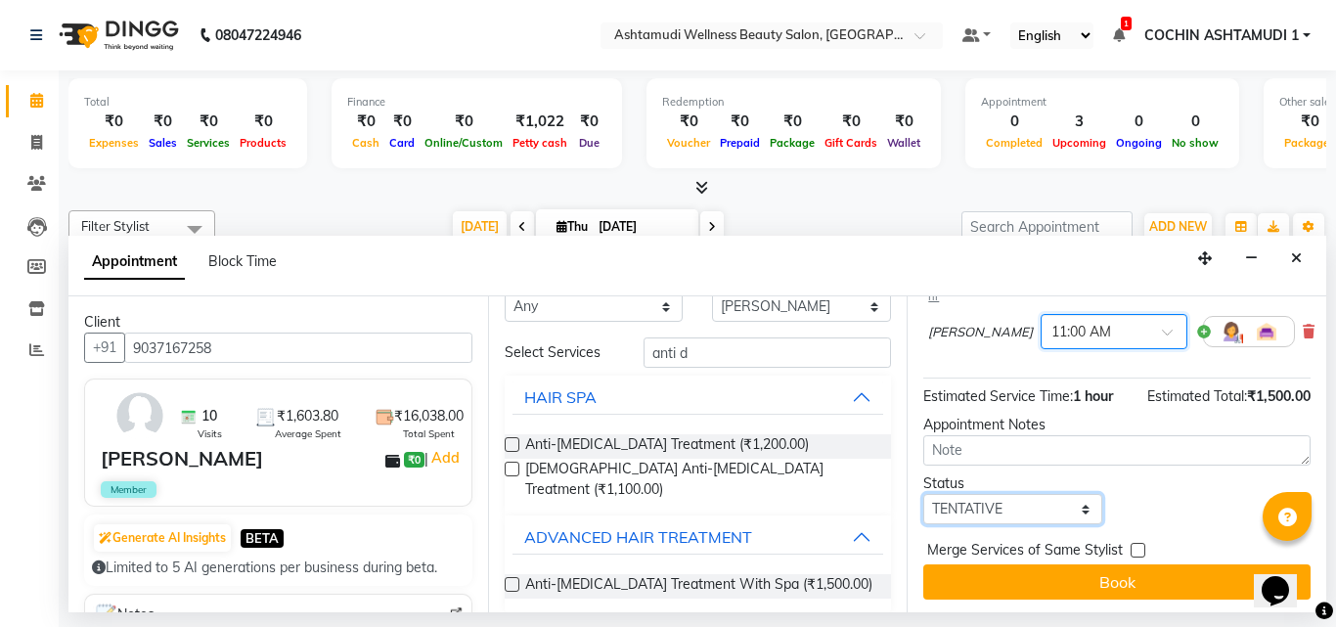
click at [979, 502] on select "Select TENTATIVE CONFIRM CHECK-IN UPCOMING" at bounding box center [1012, 509] width 179 height 30
select select "confirm booking"
click at [923, 494] on select "Select TENTATIVE CONFIRM CHECK-IN UPCOMING" at bounding box center [1012, 509] width 179 height 30
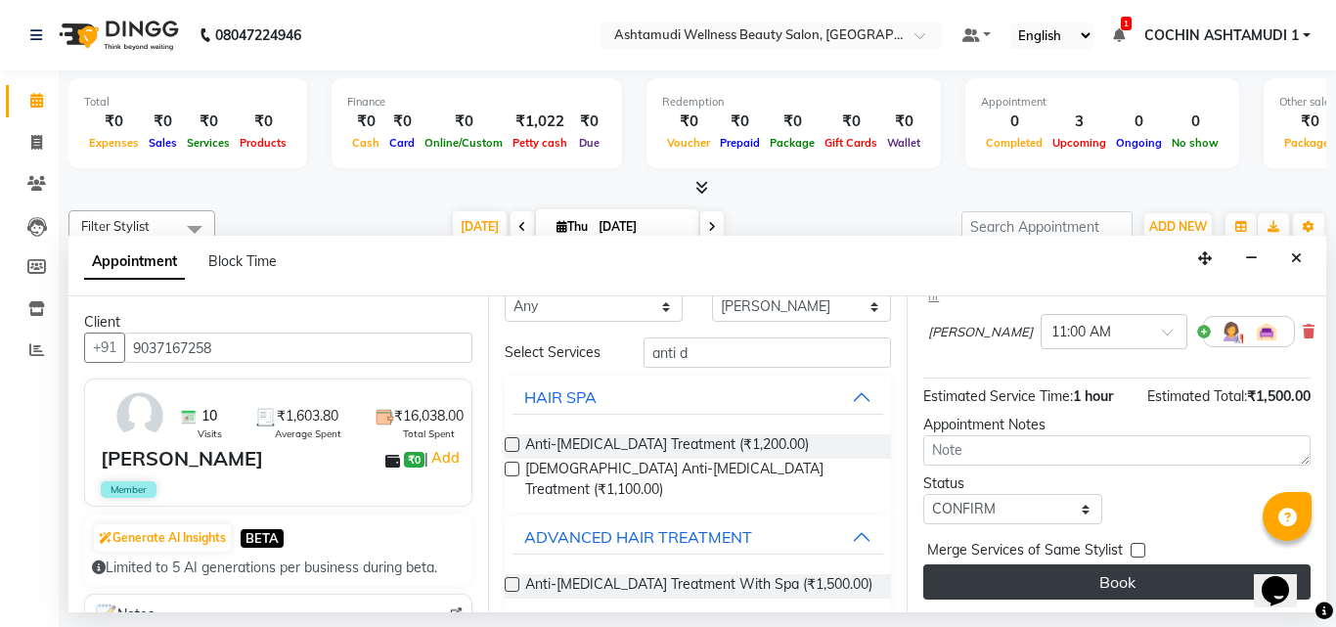
click at [1047, 564] on button "Book" at bounding box center [1116, 581] width 387 height 35
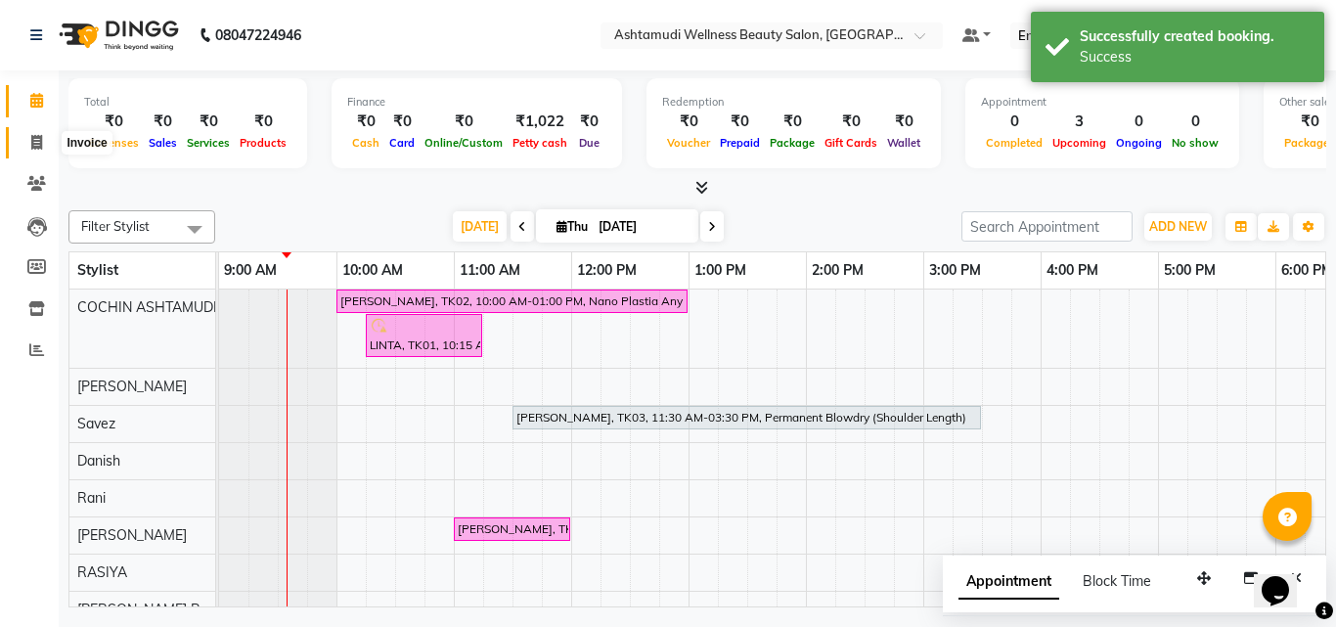
click at [24, 137] on span at bounding box center [37, 143] width 34 height 22
select select "service"
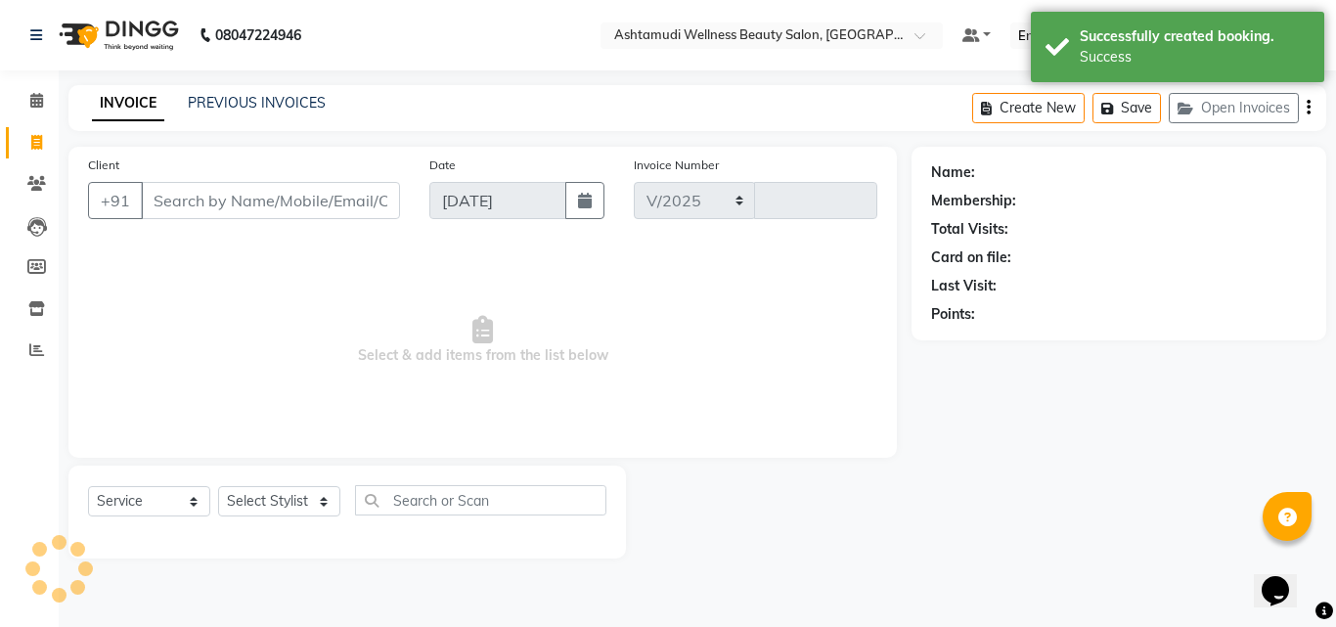
select select "4632"
type input "4824"
click at [33, 175] on span at bounding box center [37, 184] width 34 height 22
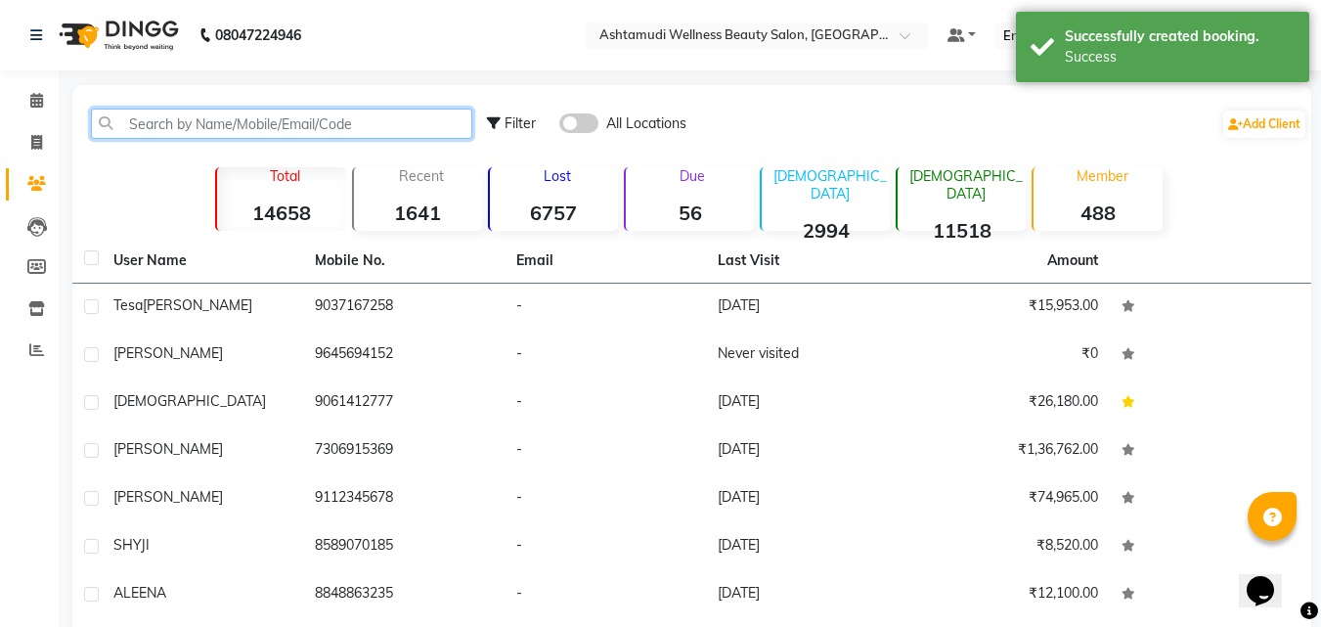
click at [178, 133] on input "text" at bounding box center [281, 124] width 381 height 30
paste input "9037167258"
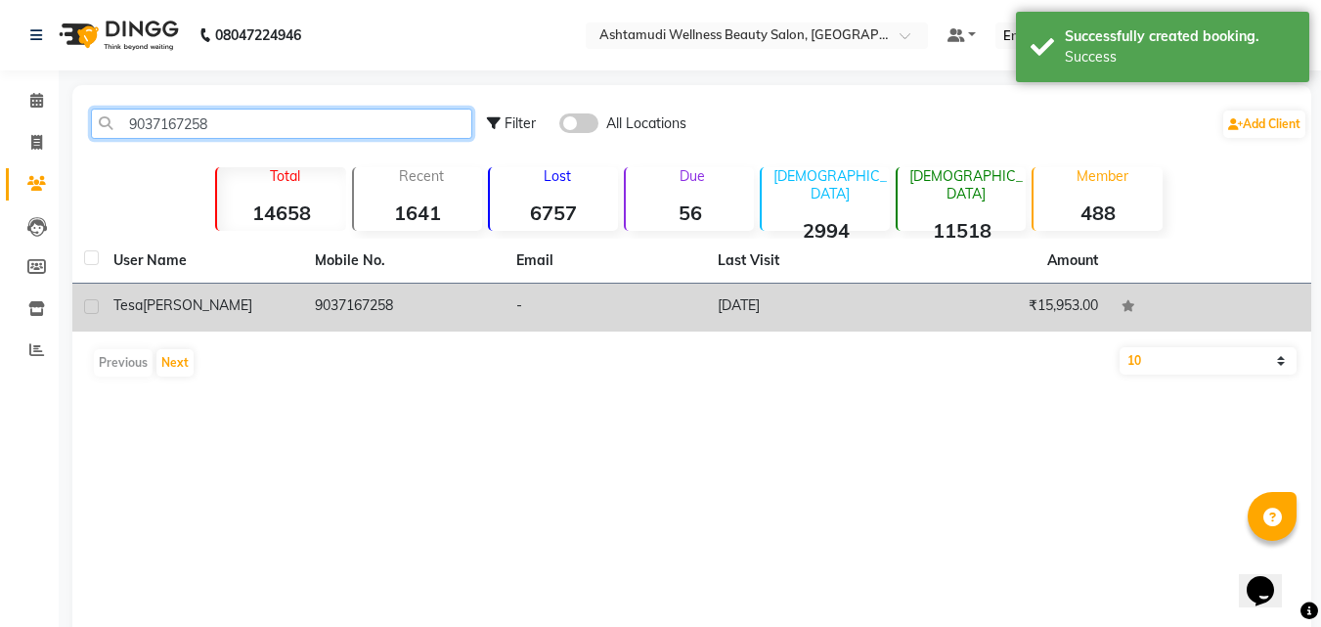
type input "9037167258"
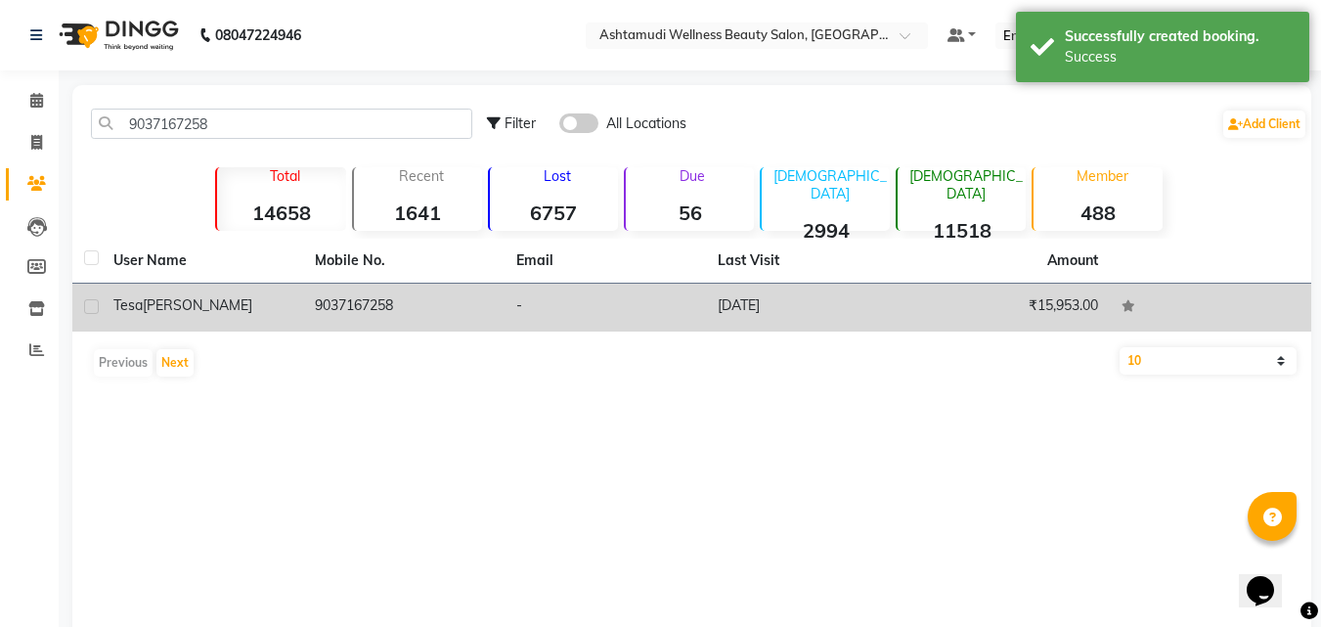
click at [134, 298] on span "Tesa" at bounding box center [127, 305] width 29 height 18
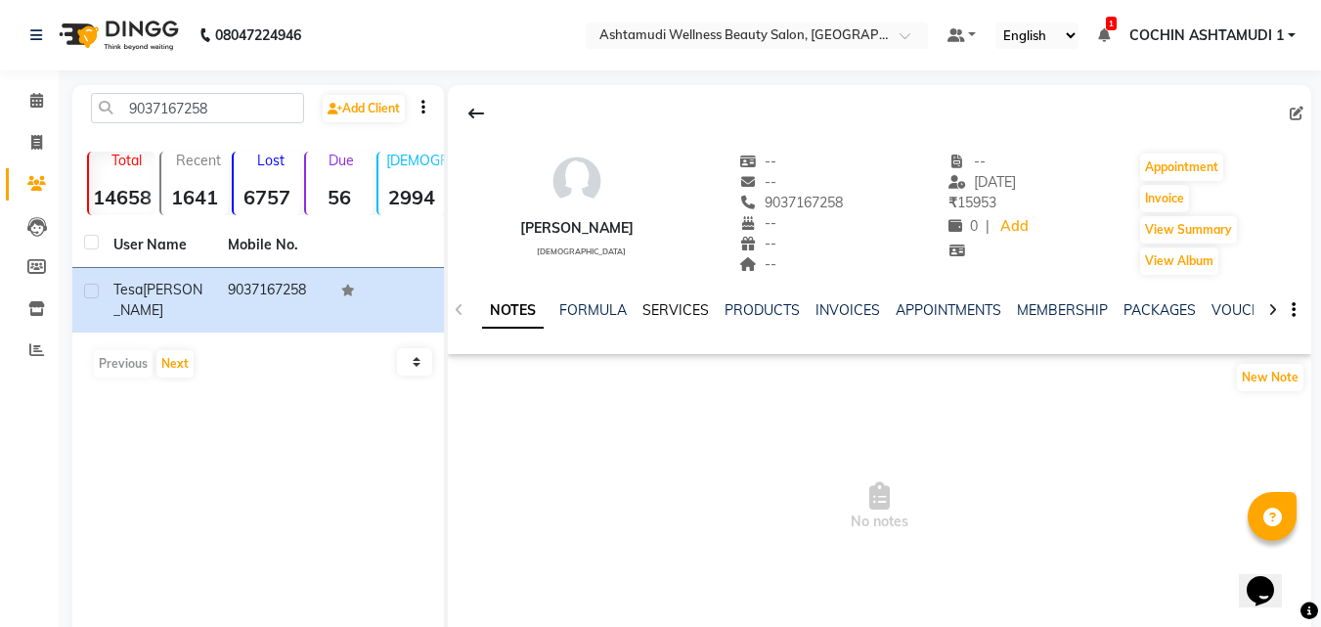
click at [676, 306] on link "SERVICES" at bounding box center [676, 310] width 67 height 18
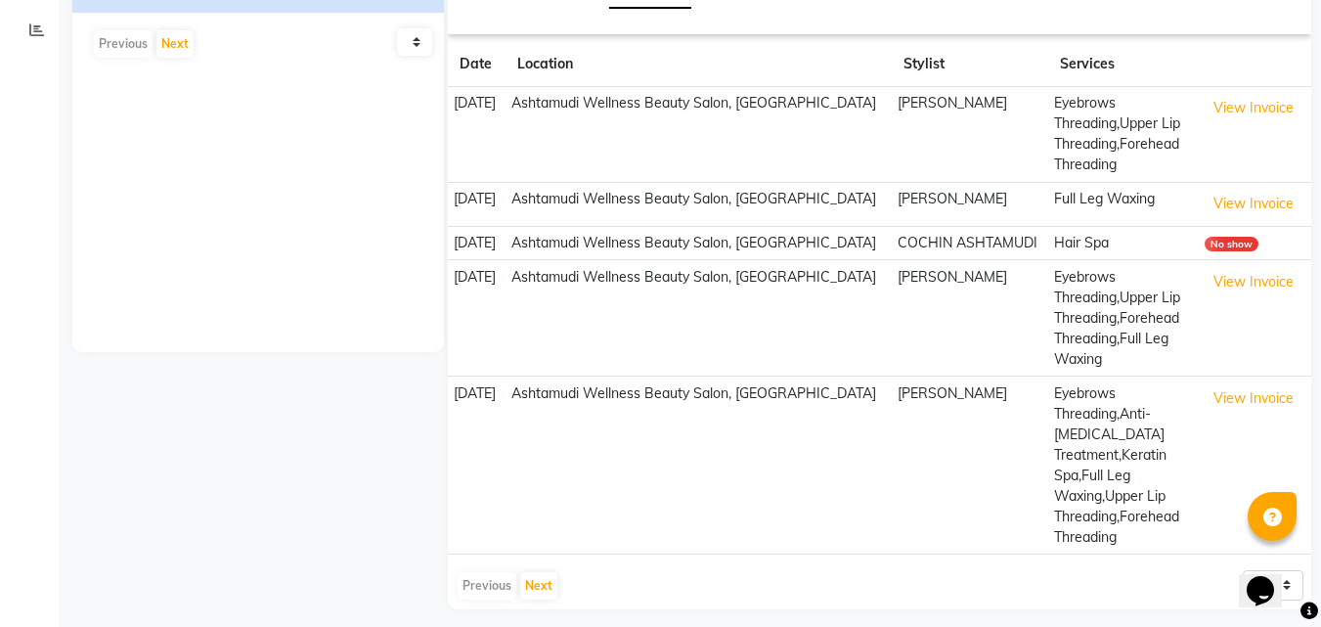
scroll to position [332, 0]
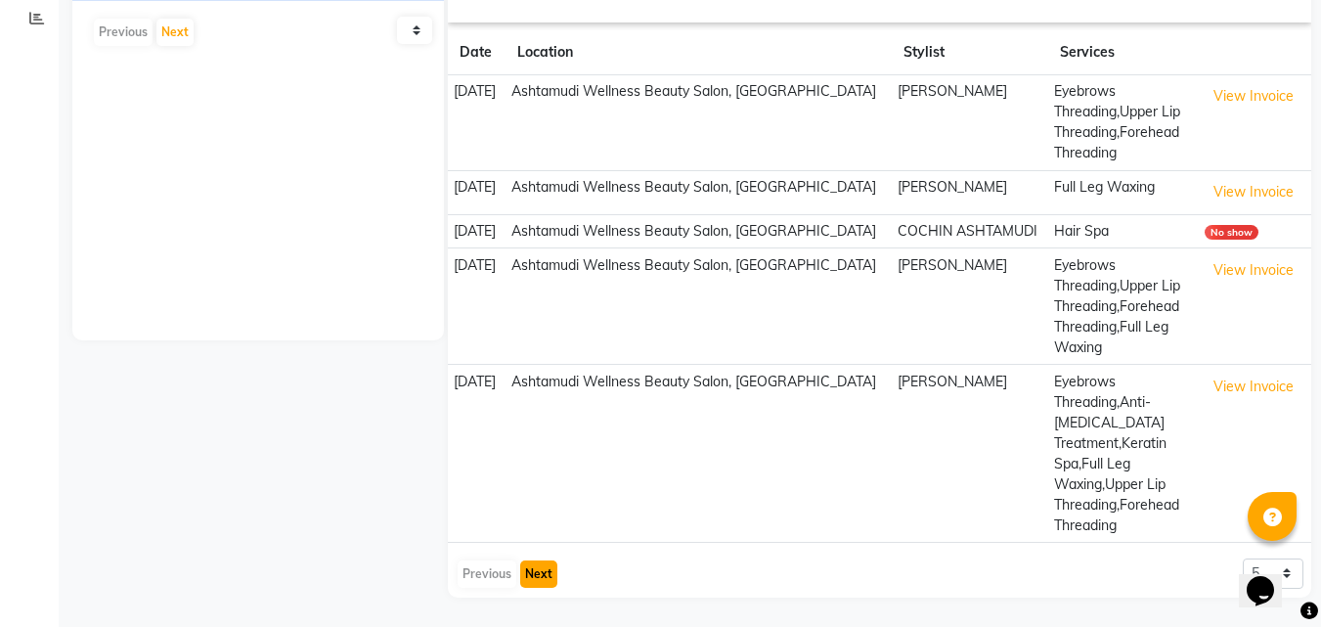
click at [532, 580] on button "Next" at bounding box center [538, 573] width 37 height 27
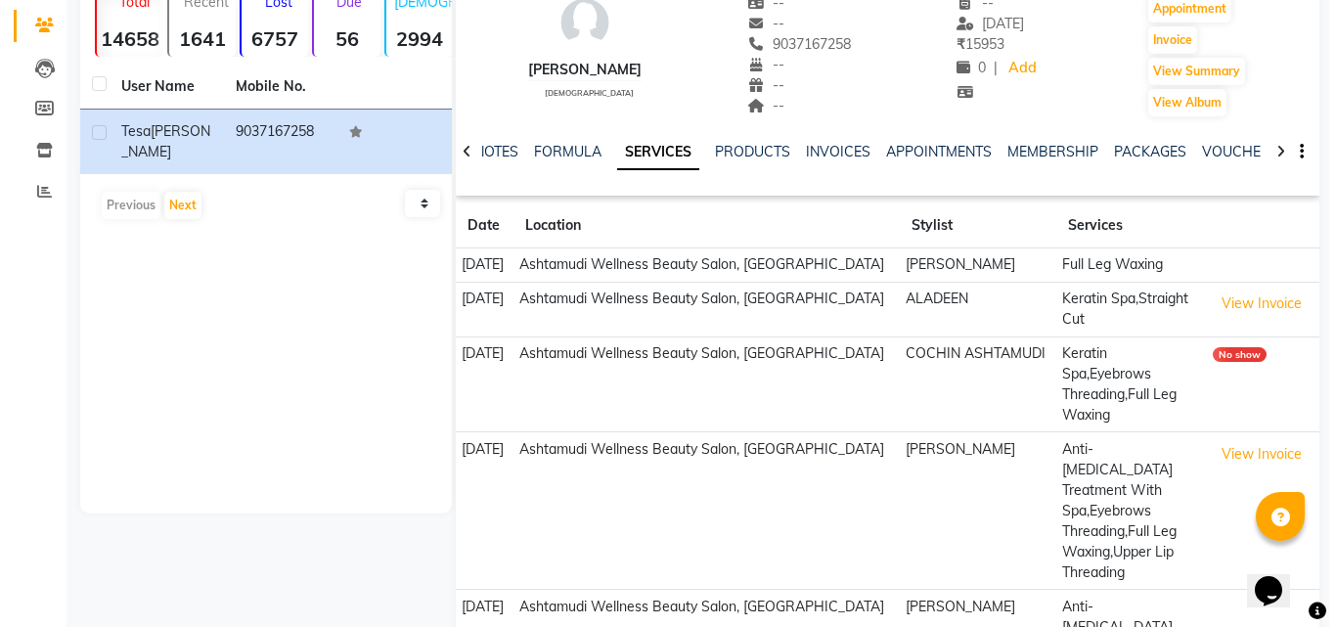
scroll to position [0, 0]
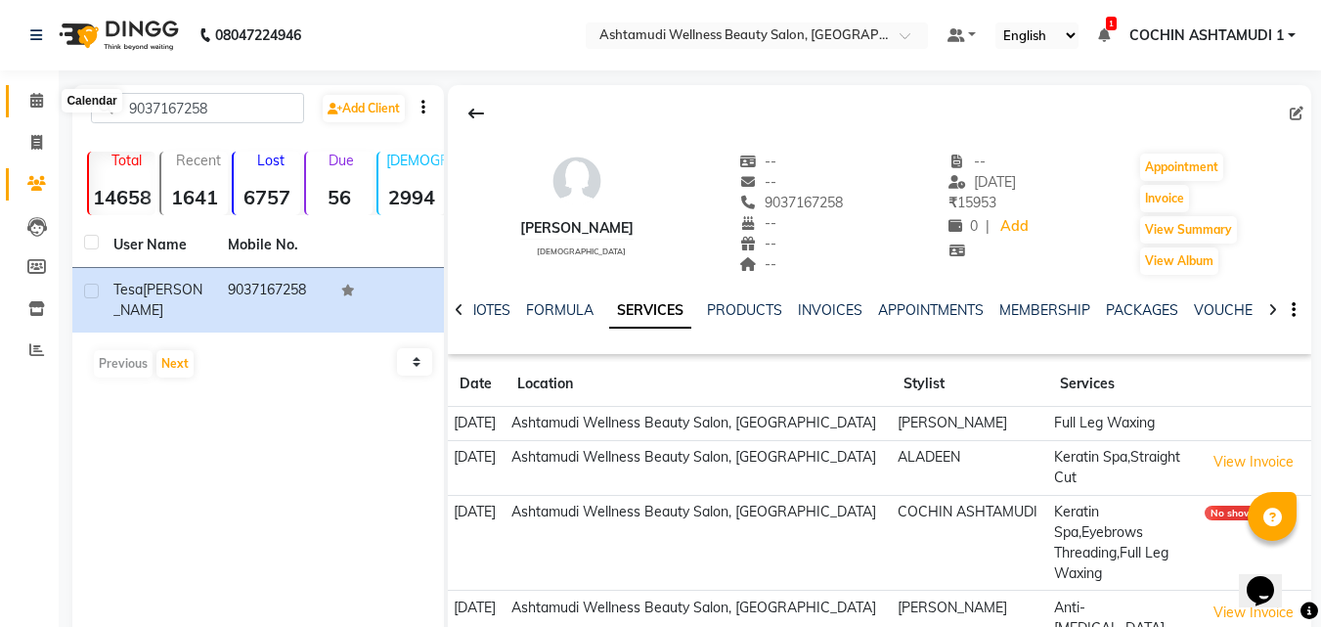
click at [41, 106] on icon at bounding box center [36, 100] width 13 height 15
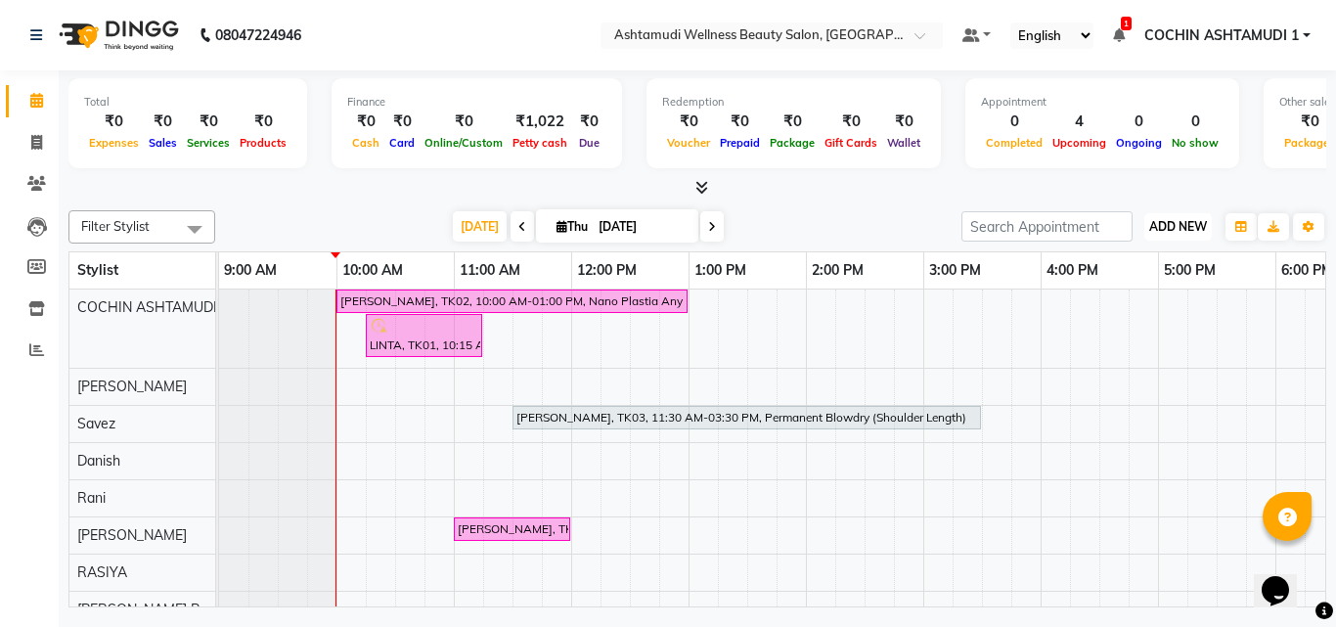
click at [1189, 213] on button "ADD NEW Toggle Dropdown" at bounding box center [1177, 226] width 67 height 27
click at [1115, 338] on link "Add Attendance" at bounding box center [1133, 340] width 155 height 25
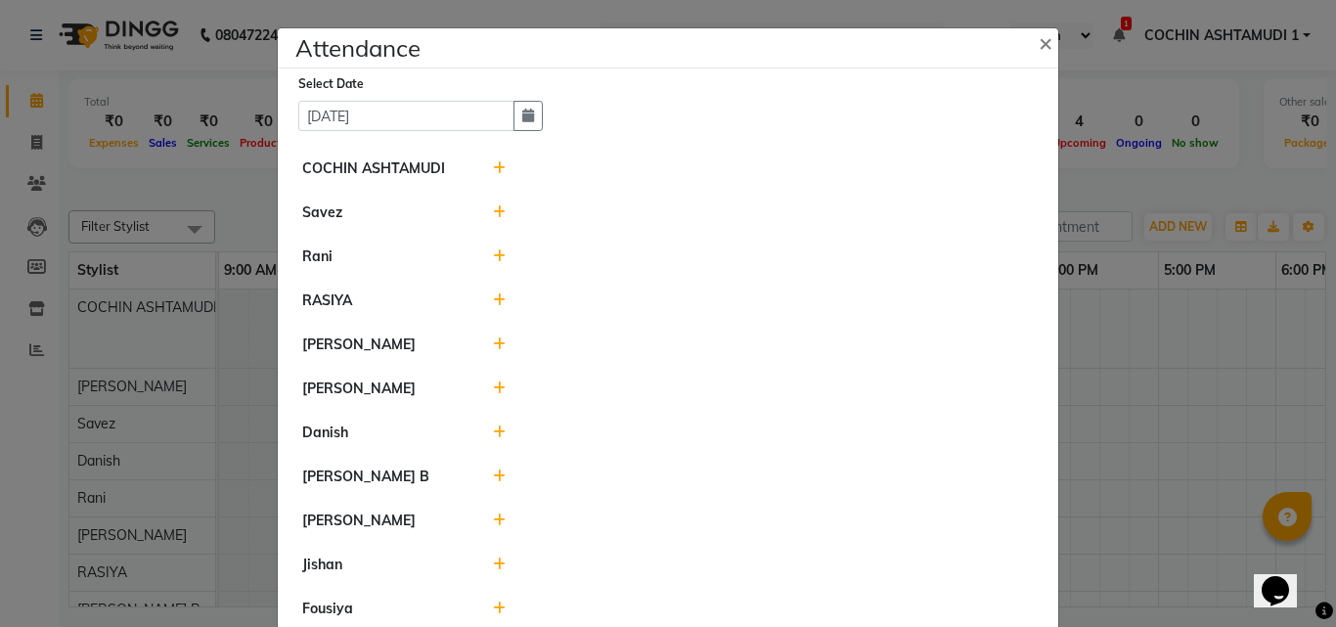
click at [493, 517] on icon at bounding box center [499, 520] width 13 height 14
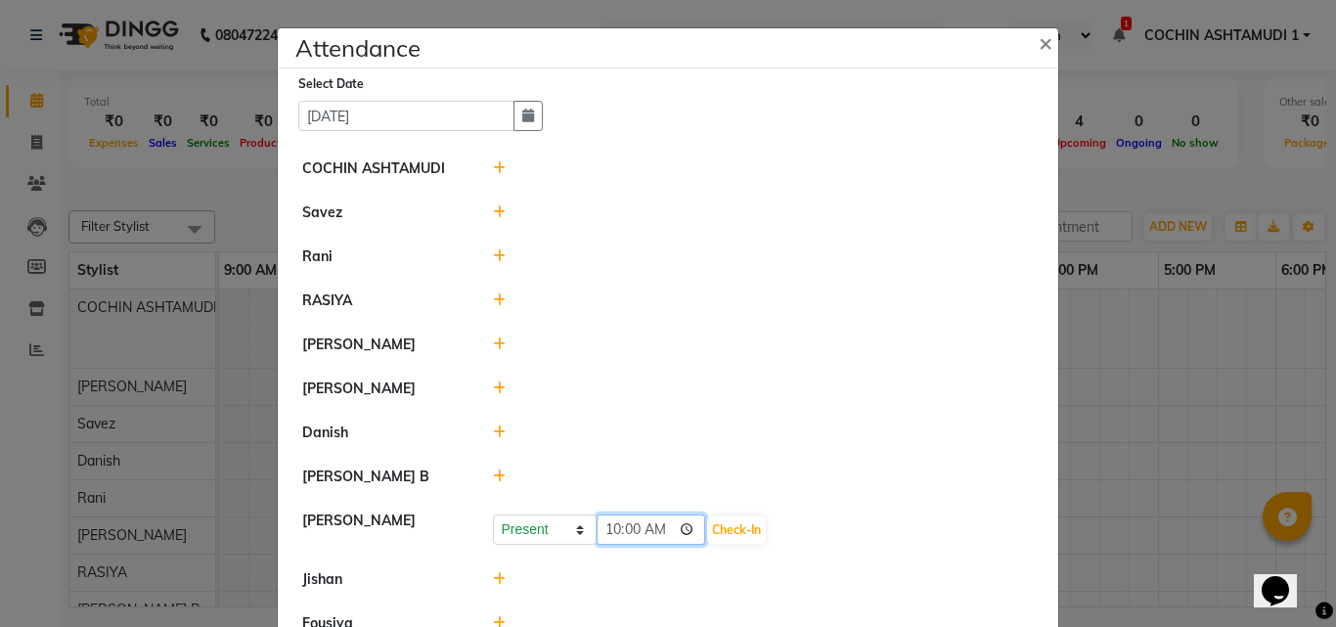
click at [604, 528] on input "10:00" at bounding box center [652, 529] width 110 height 30
type input "09:43"
click at [719, 529] on button "Check-In" at bounding box center [736, 529] width 59 height 27
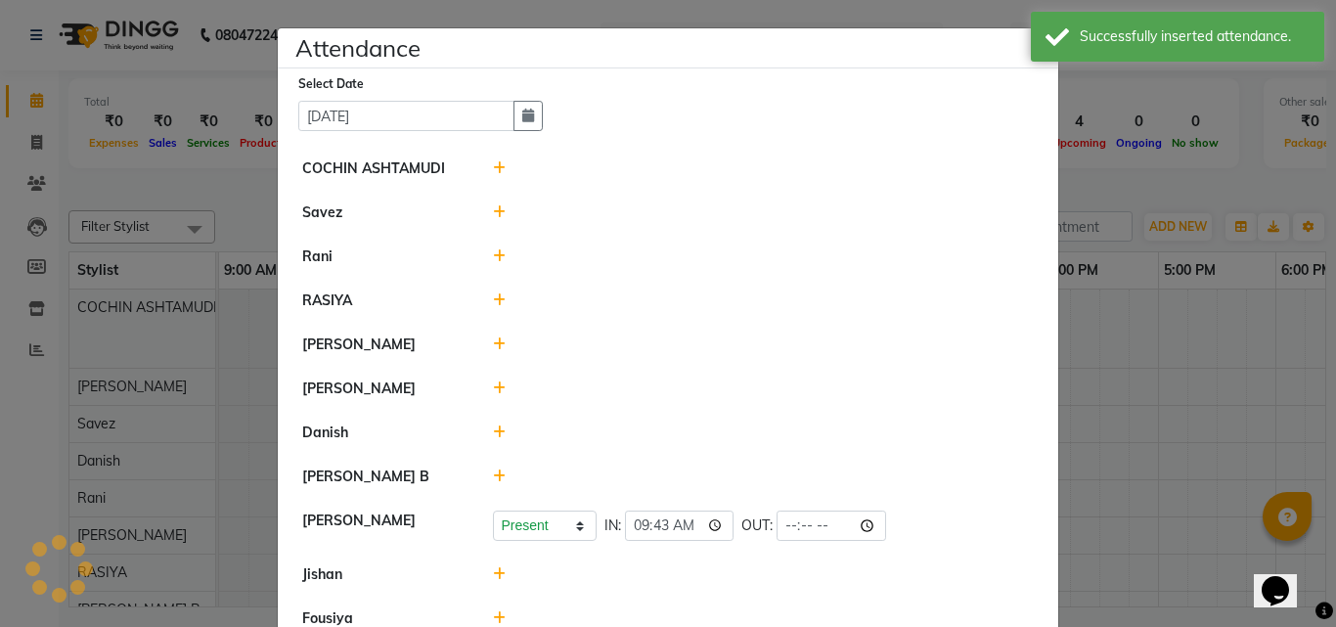
click at [493, 433] on icon at bounding box center [499, 432] width 13 height 14
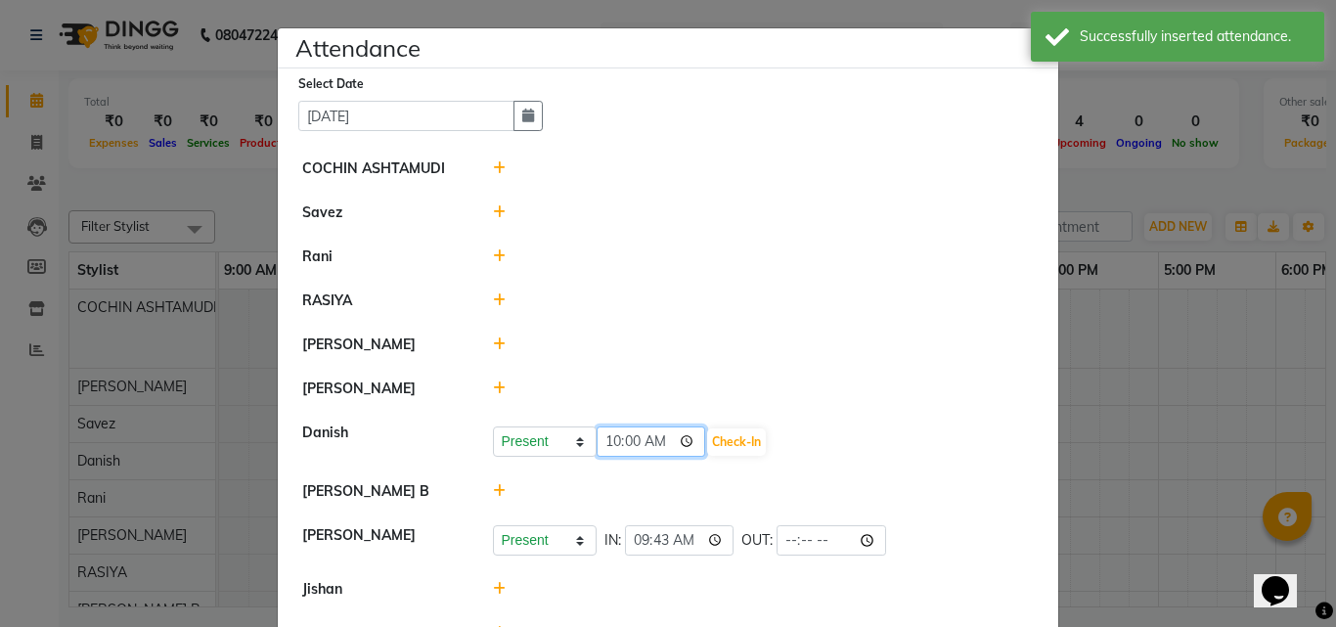
click at [608, 439] on input "10:00" at bounding box center [652, 441] width 110 height 30
type input "09:40"
click at [707, 445] on button "Check-In" at bounding box center [736, 441] width 59 height 27
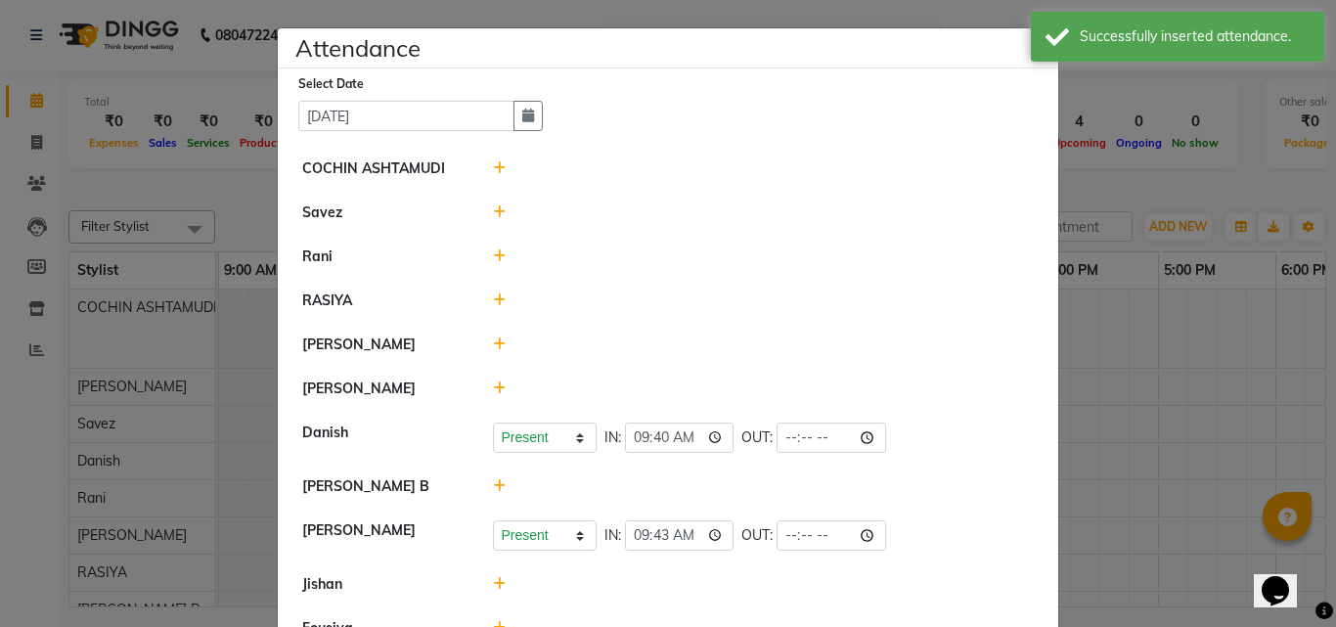
click at [494, 249] on icon at bounding box center [499, 256] width 13 height 14
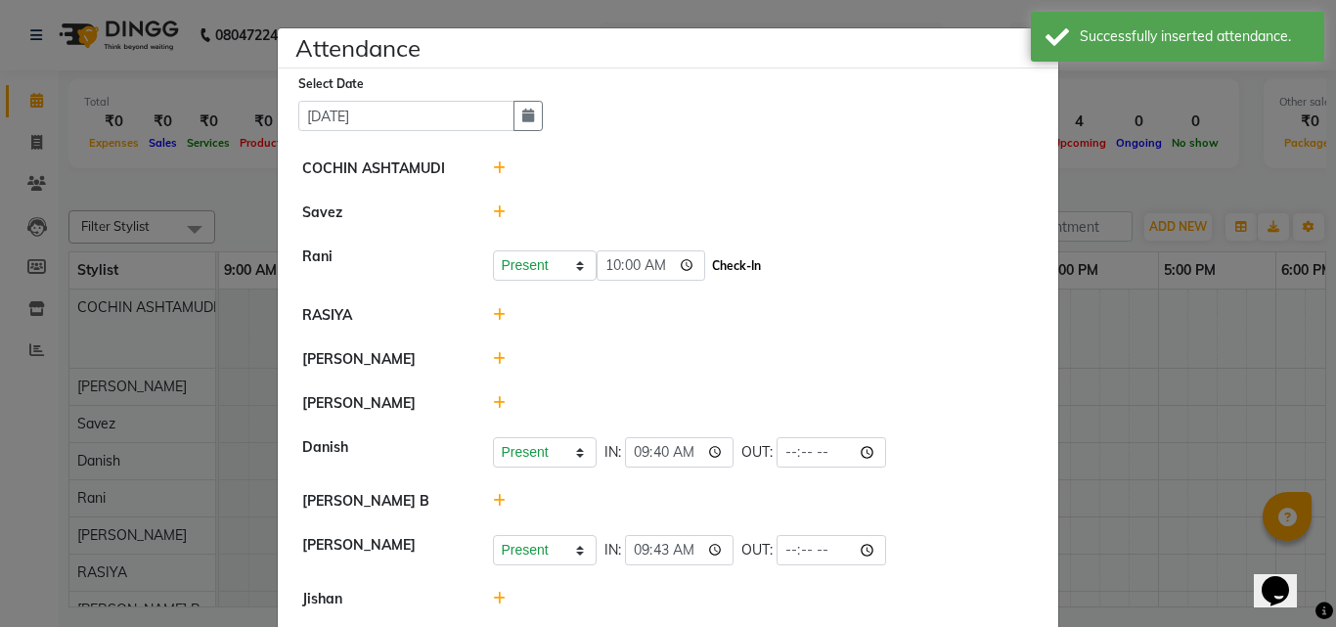
click at [707, 264] on button "Check-In" at bounding box center [736, 265] width 59 height 27
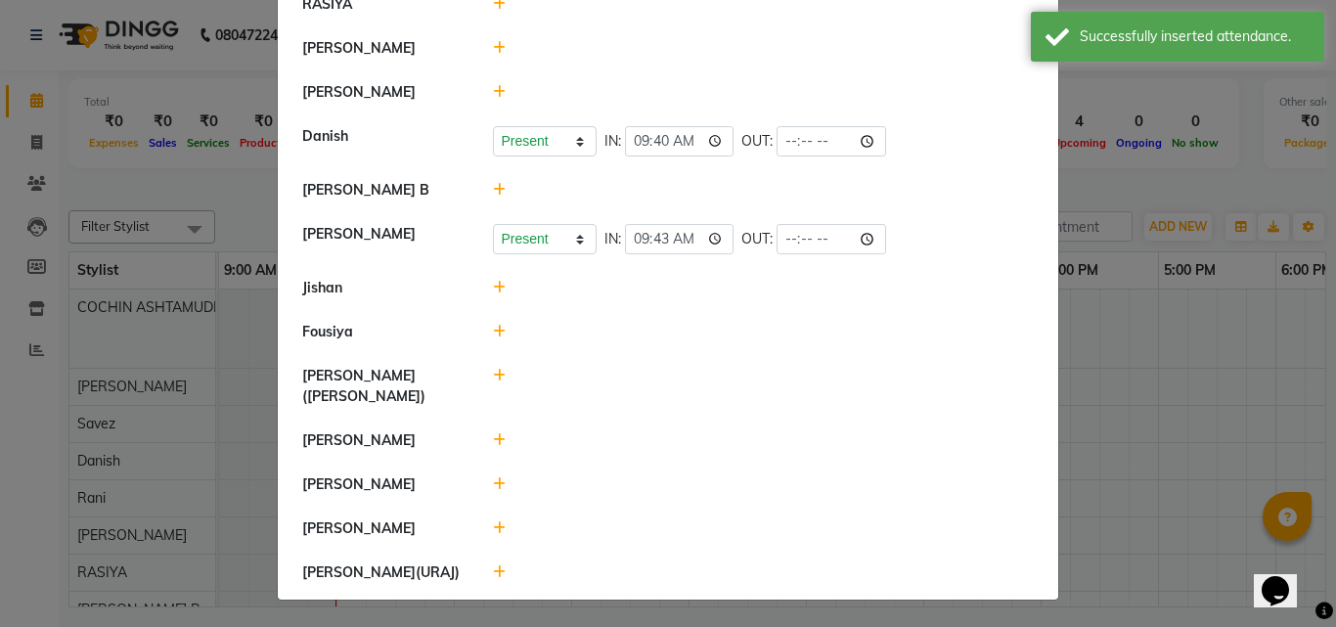
scroll to position [307, 0]
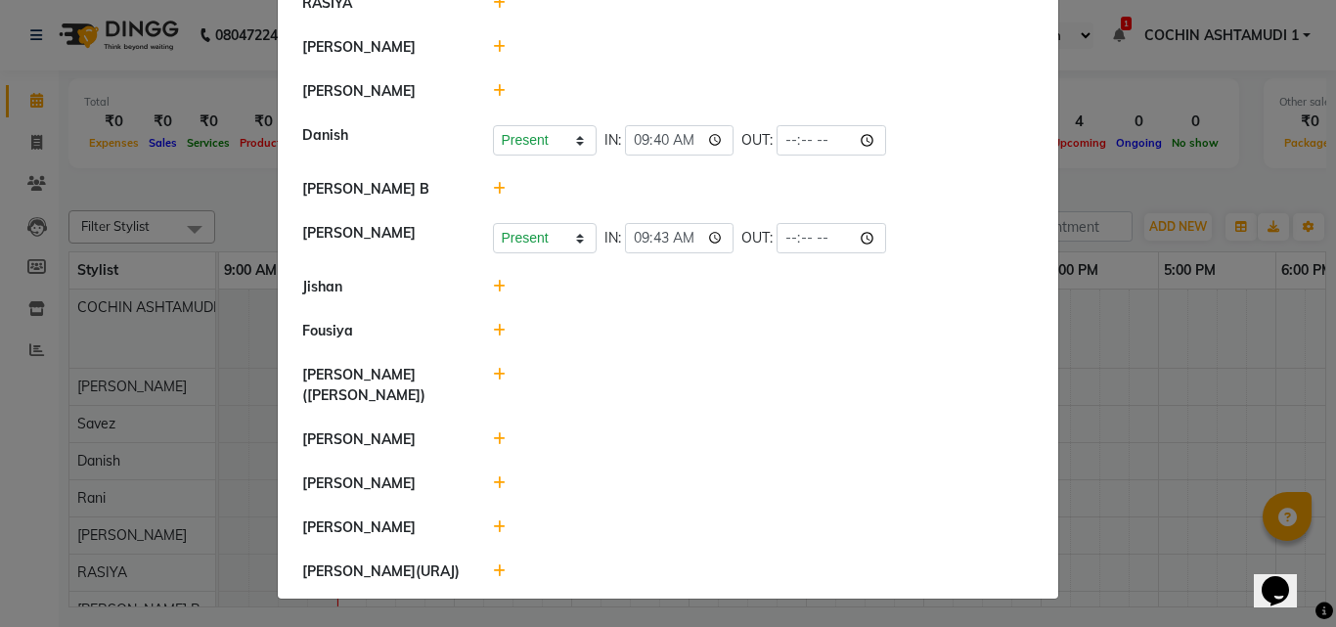
click at [493, 188] on icon at bounding box center [499, 189] width 13 height 14
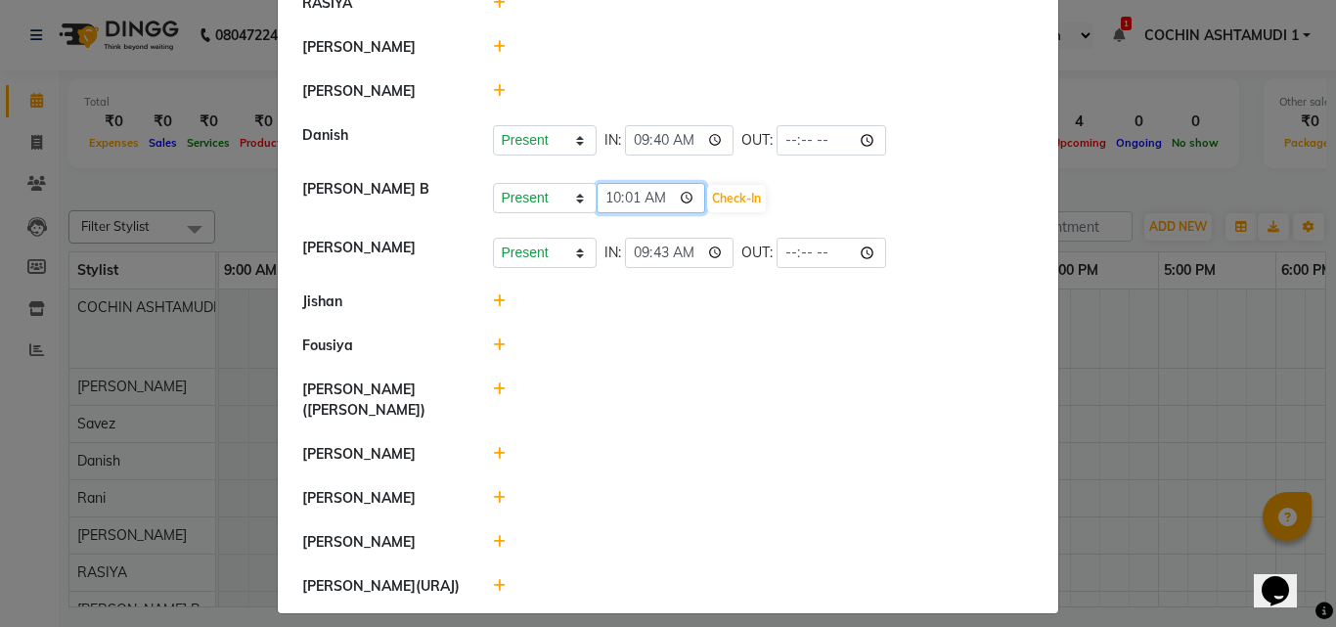
click at [608, 198] on input "10:01" at bounding box center [652, 198] width 110 height 30
type input "07:45"
click at [713, 195] on button "Check-In" at bounding box center [736, 198] width 59 height 27
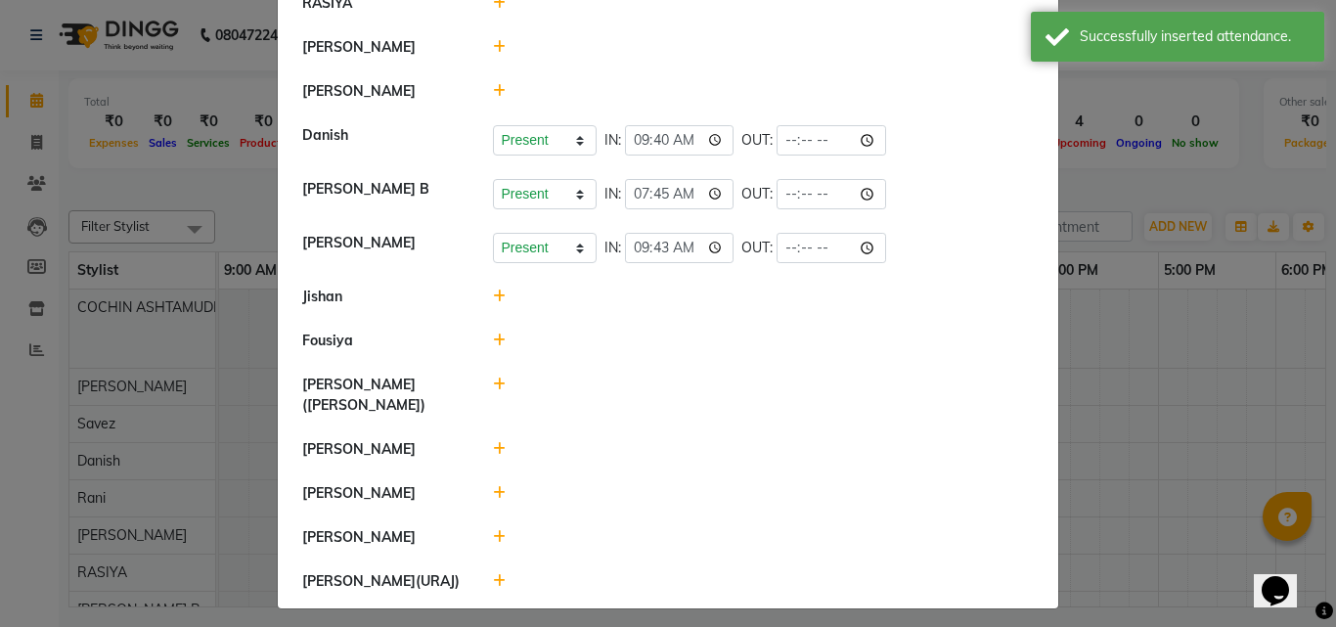
click at [187, 167] on ngb-modal-window "Attendance × Select Date 04-09-2025 COCHIN ASHTAMUDI Savez Rani Present Absent …" at bounding box center [668, 313] width 1336 height 627
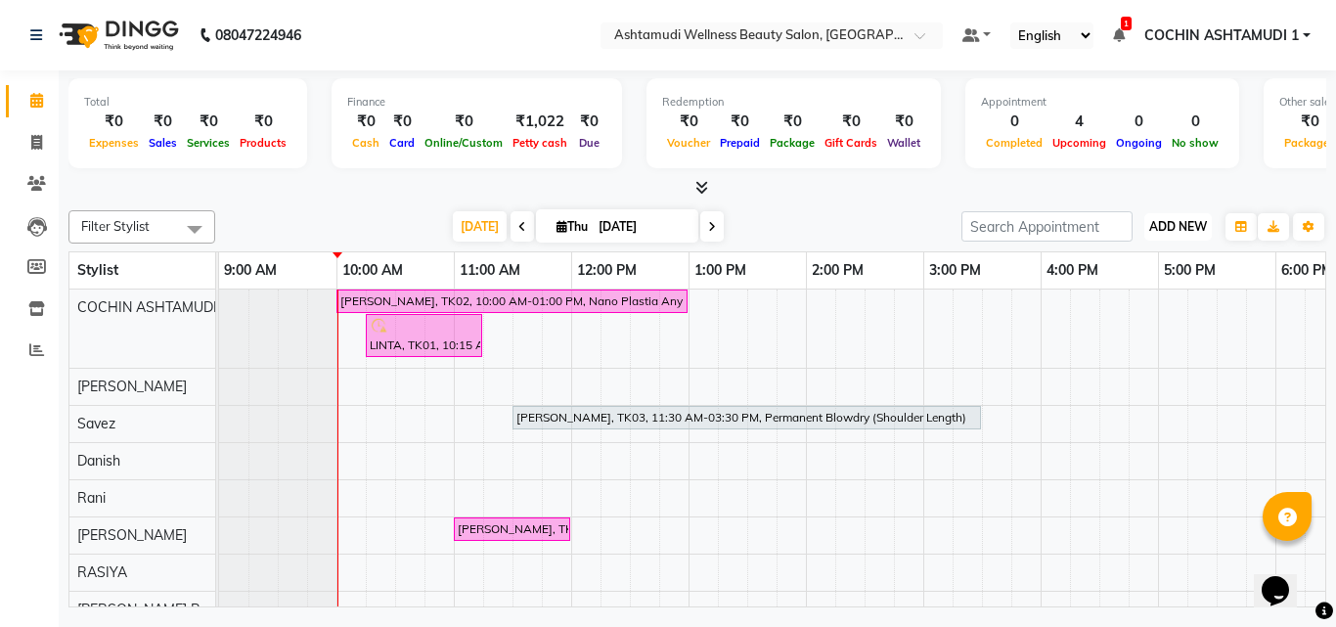
click at [1167, 219] on span "ADD NEW" at bounding box center [1178, 226] width 58 height 15
click at [1142, 337] on link "Add Attendance" at bounding box center [1133, 340] width 155 height 25
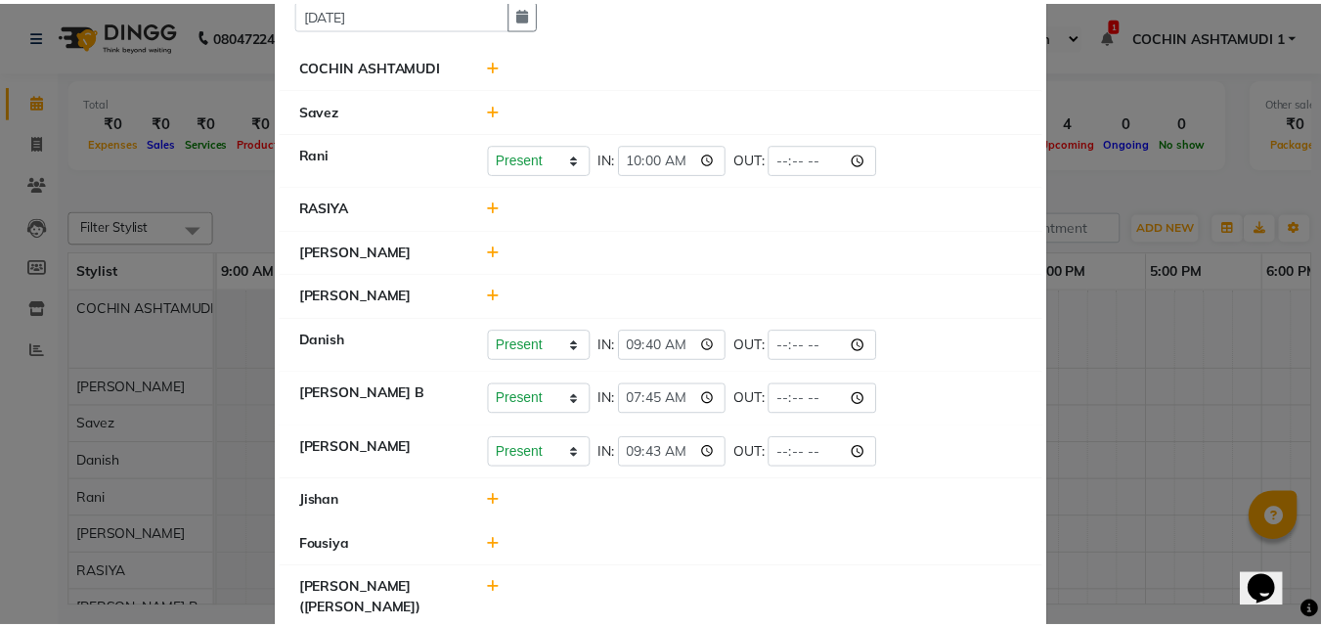
scroll to position [0, 0]
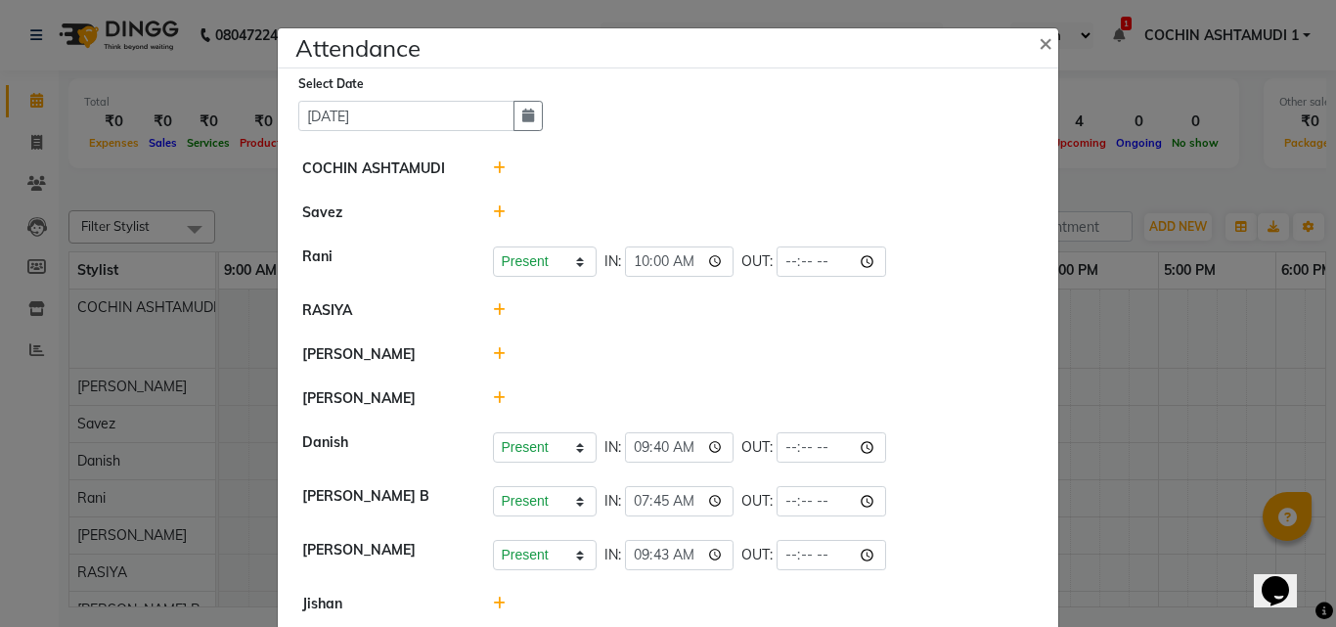
click at [495, 304] on icon at bounding box center [499, 310] width 13 height 14
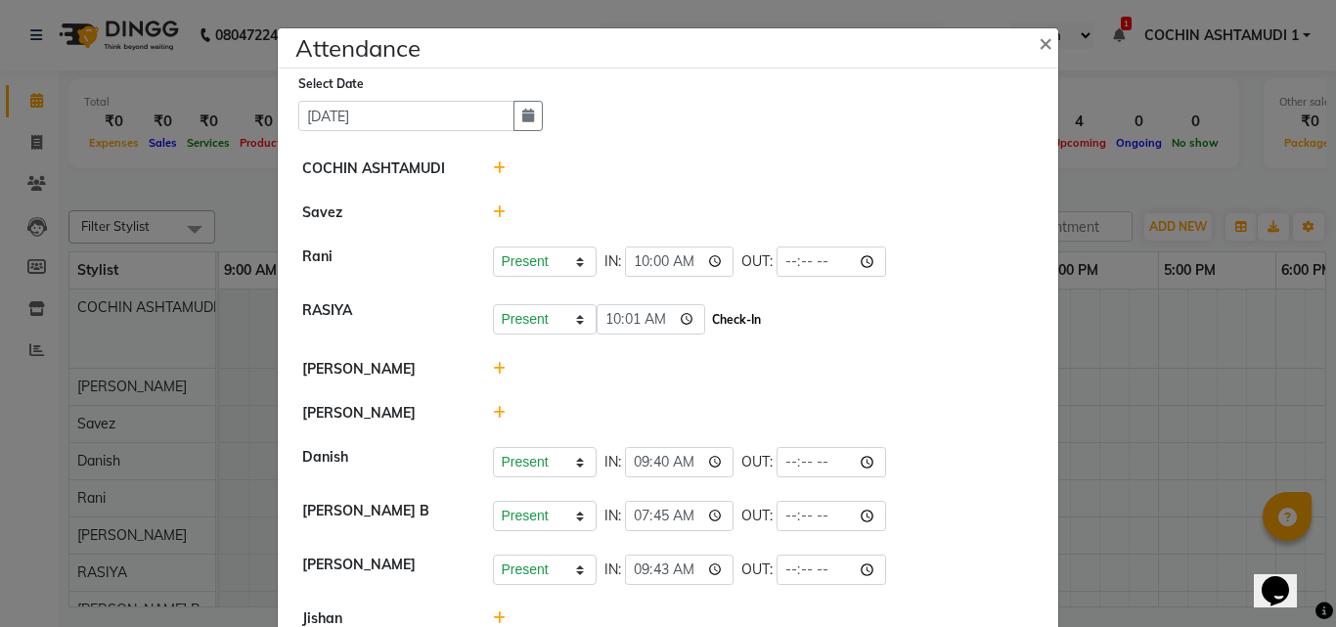
click at [707, 325] on button "Check-In" at bounding box center [736, 319] width 59 height 27
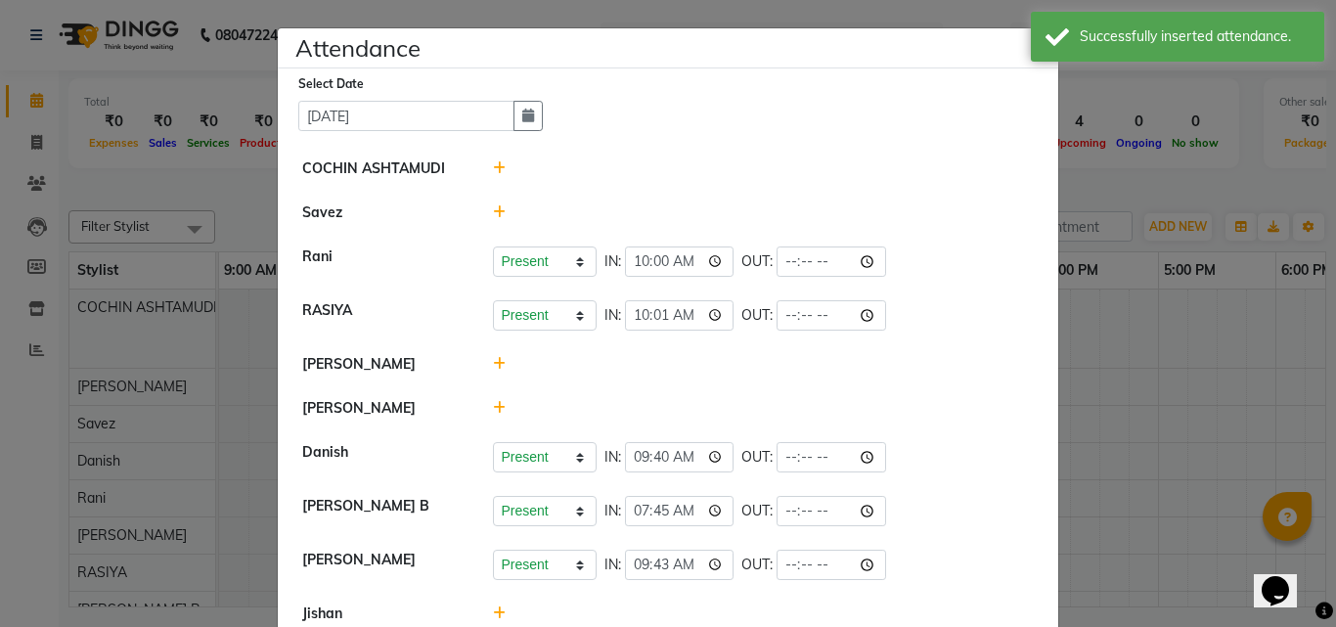
click at [239, 184] on ngb-modal-window "Attendance × Select Date 04-09-2025 COCHIN ASHTAMUDI Savez Rani Present Absent …" at bounding box center [668, 313] width 1336 height 627
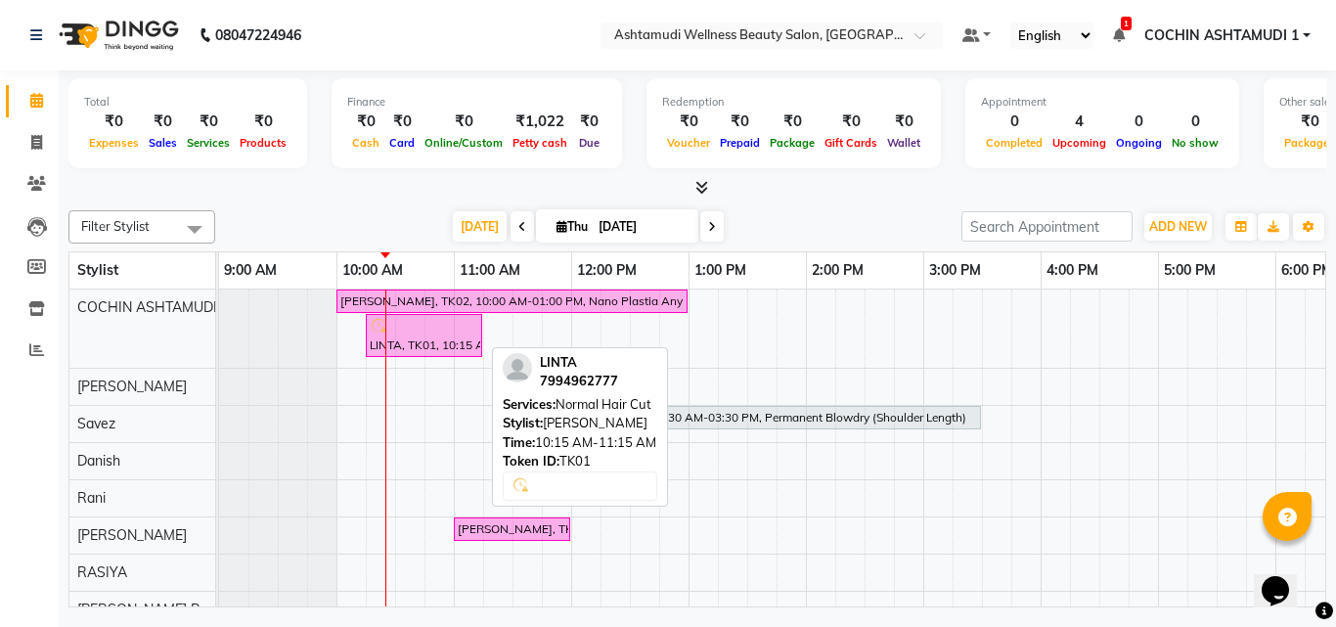
click at [413, 340] on div "LINTA, TK01, 10:15 AM-11:15 AM, Normal Hair Cut" at bounding box center [424, 335] width 112 height 37
select select "6"
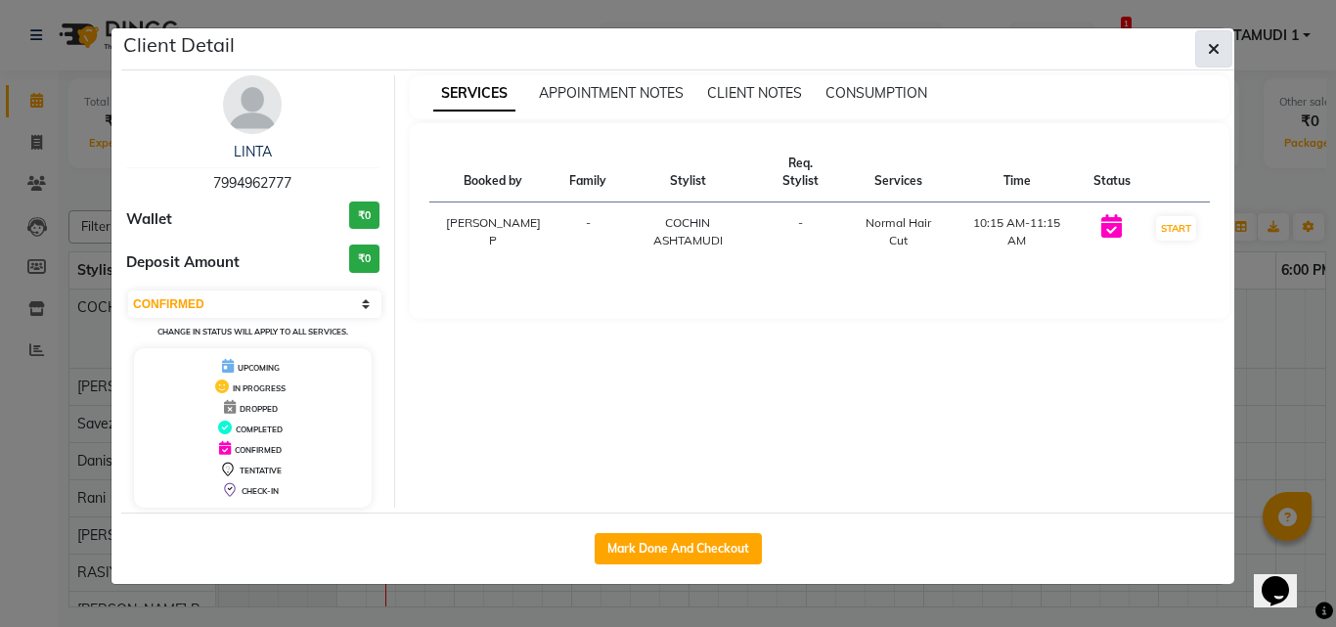
click at [1222, 50] on button "button" at bounding box center [1213, 48] width 37 height 37
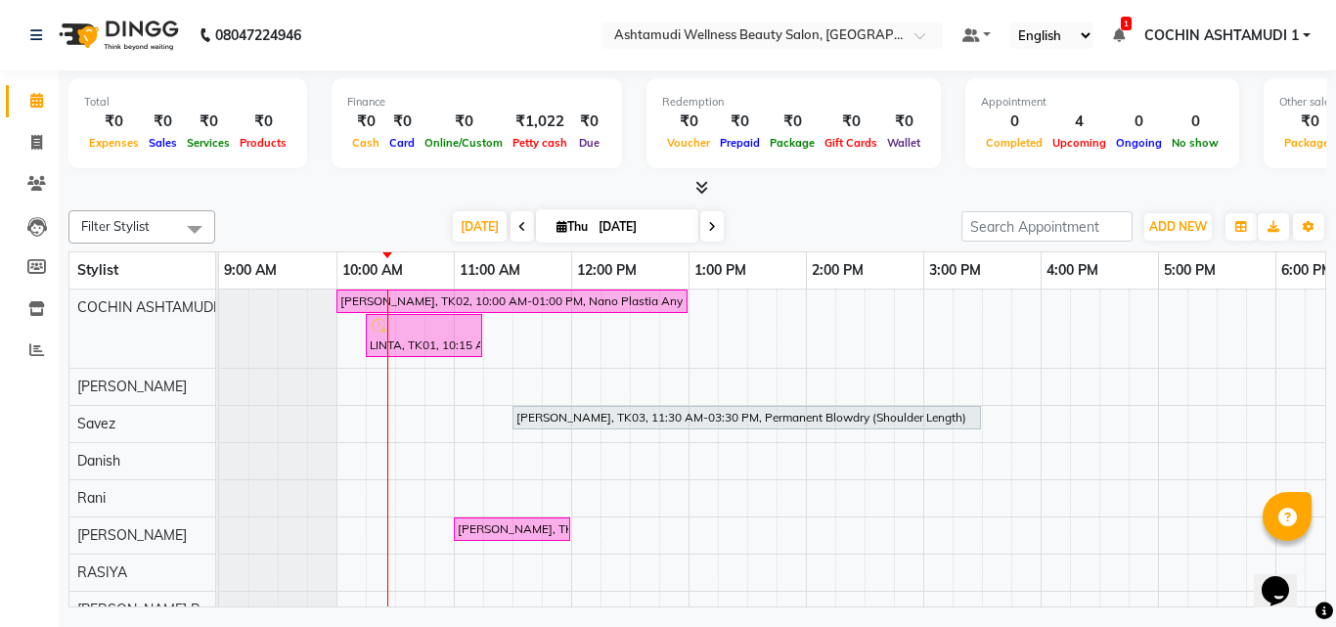
click at [704, 183] on icon at bounding box center [701, 187] width 13 height 15
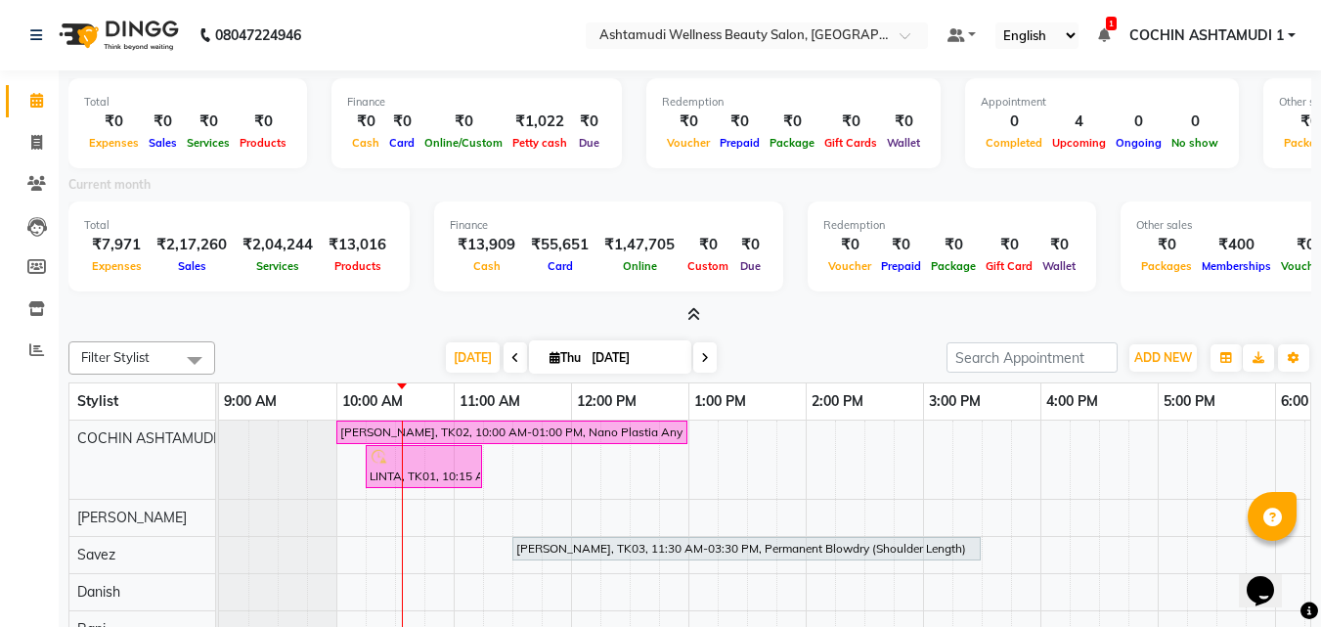
click at [695, 313] on icon at bounding box center [694, 314] width 13 height 15
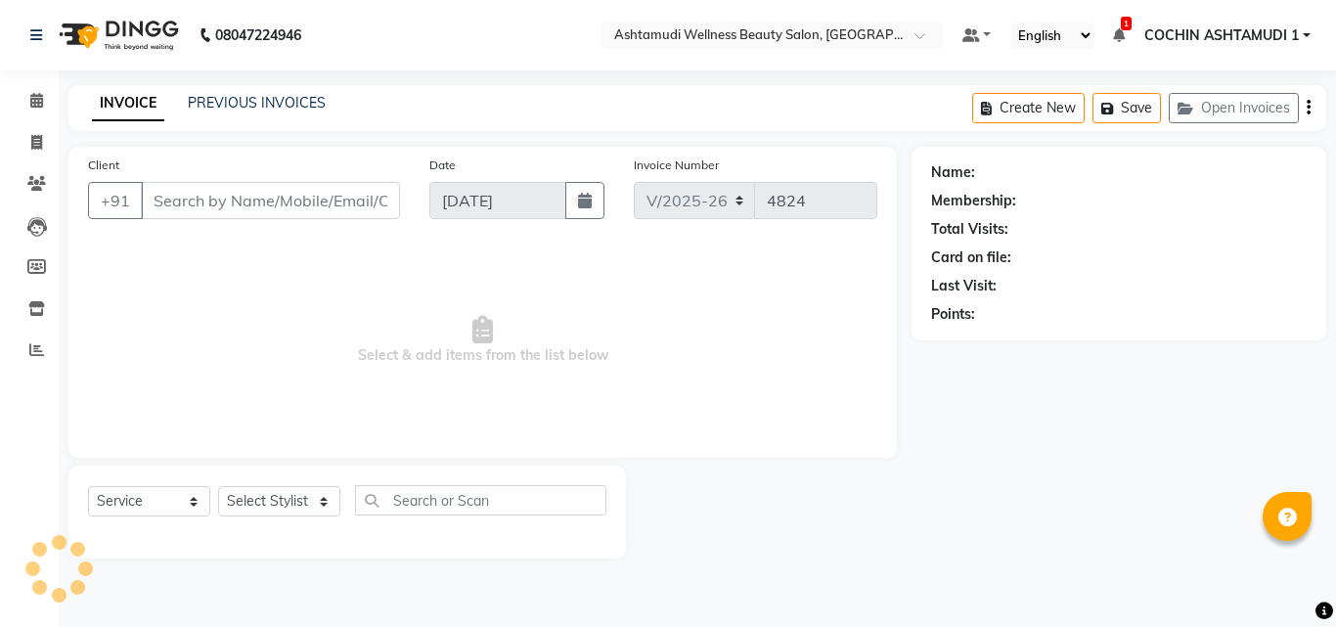
select select "4632"
select select "service"
type input "8078736831"
type input "[DATE]"
select select
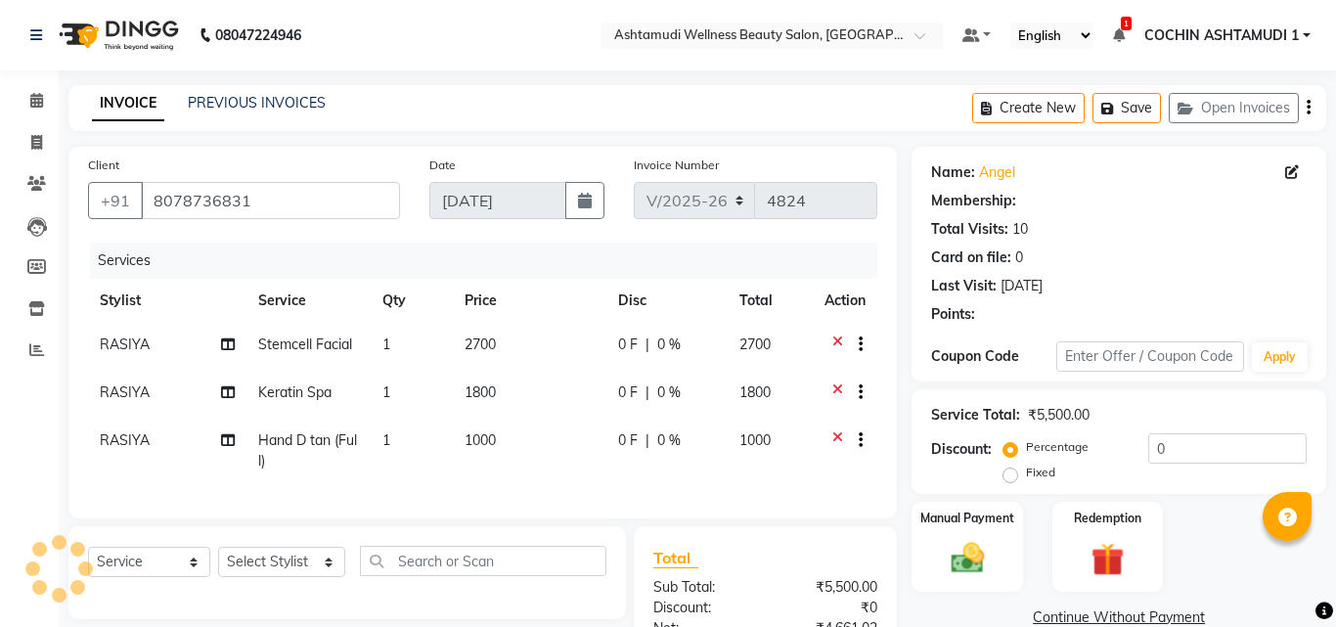
type input "15"
select select "2: Object"
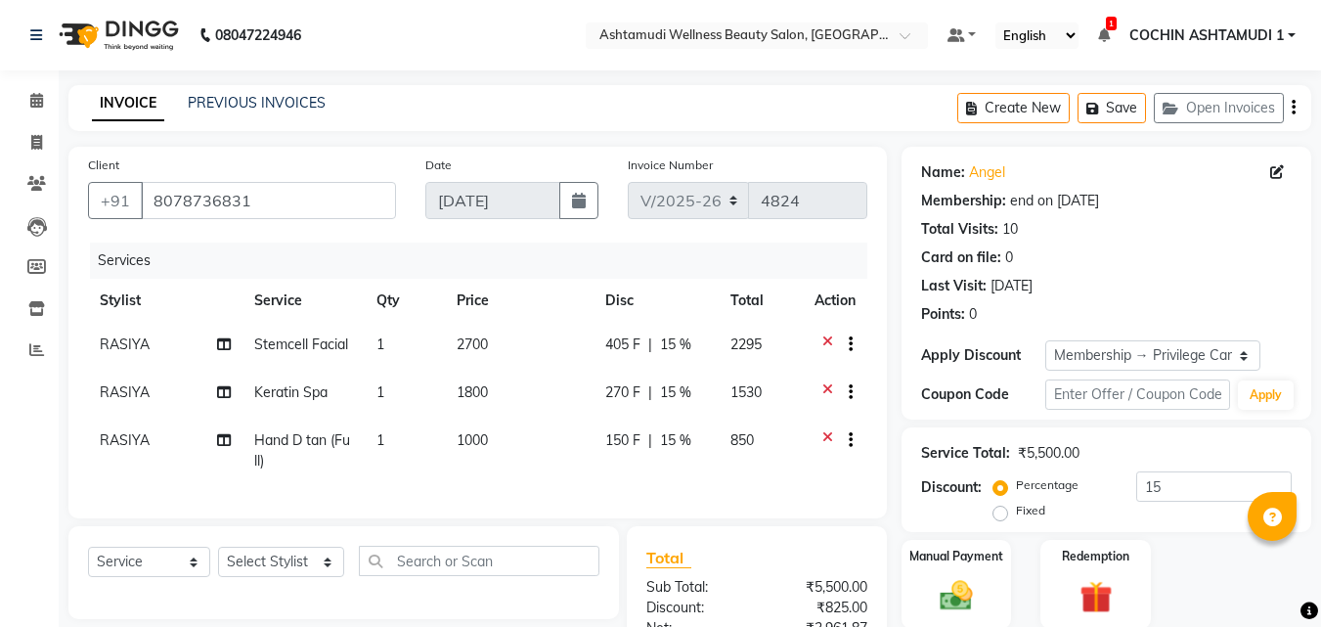
select select "4632"
select select "service"
select select "2: Object"
click at [38, 102] on icon at bounding box center [36, 100] width 13 height 15
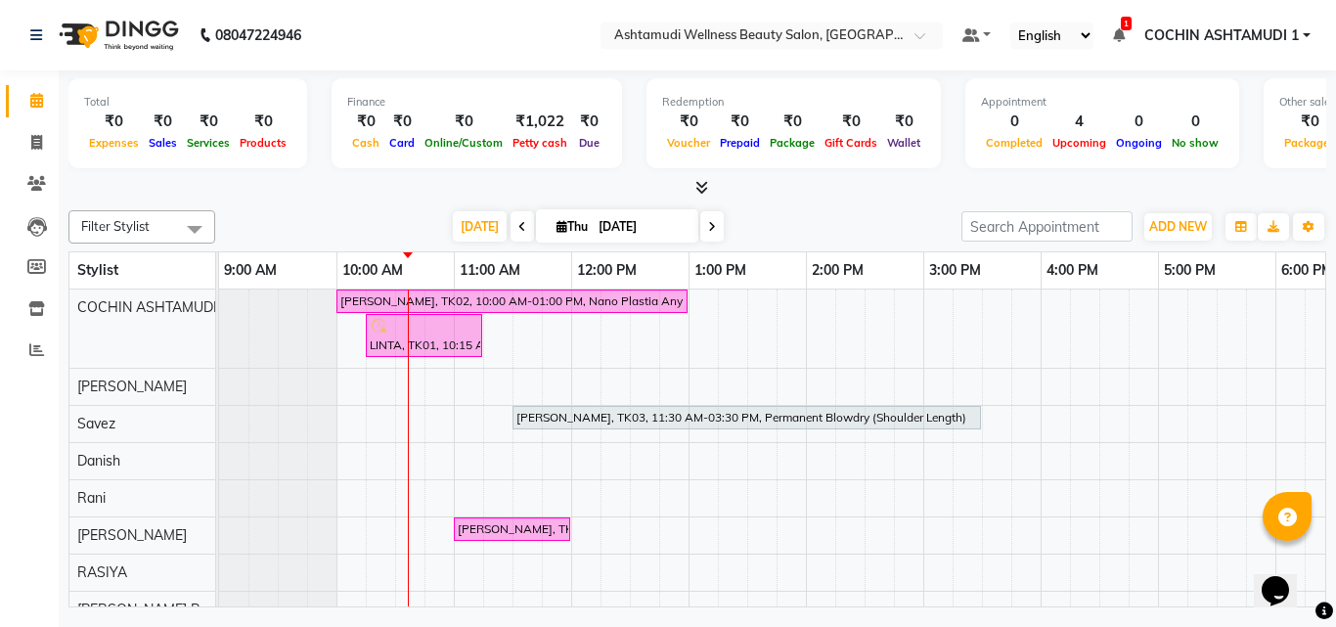
click at [648, 229] on input "[DATE]" at bounding box center [642, 226] width 98 height 29
select select "9"
select select "2025"
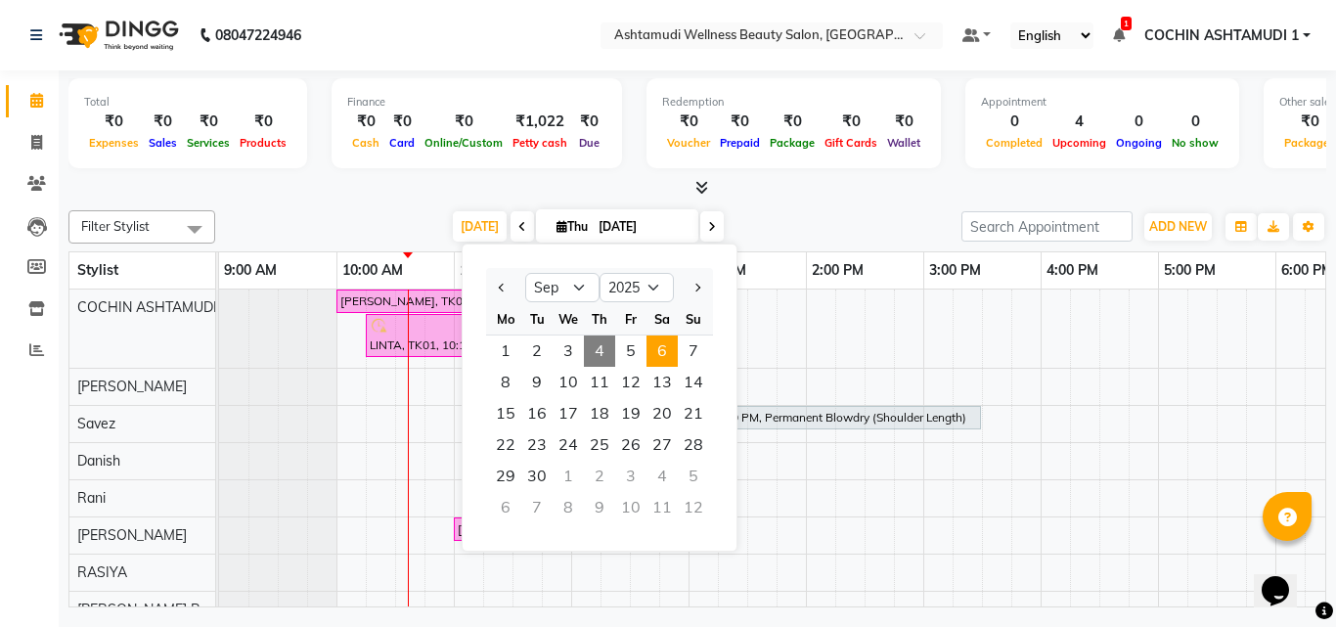
click at [663, 355] on span "6" at bounding box center [661, 350] width 31 height 31
type input "06-09-2025"
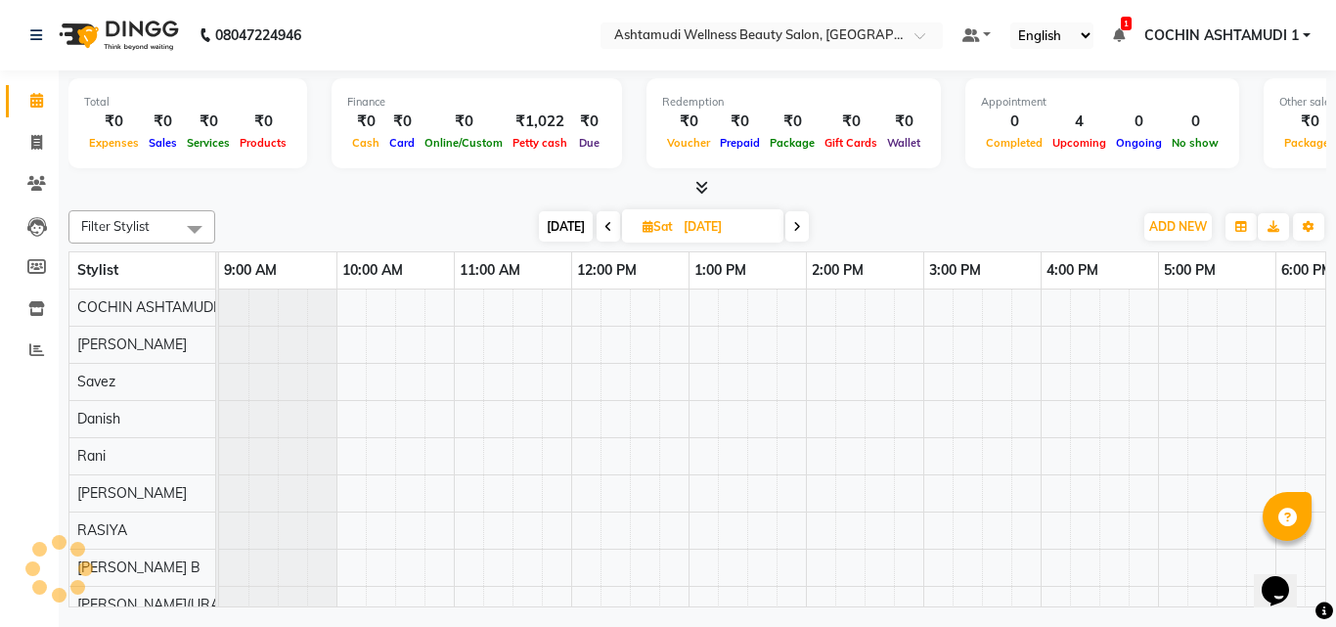
scroll to position [0, 118]
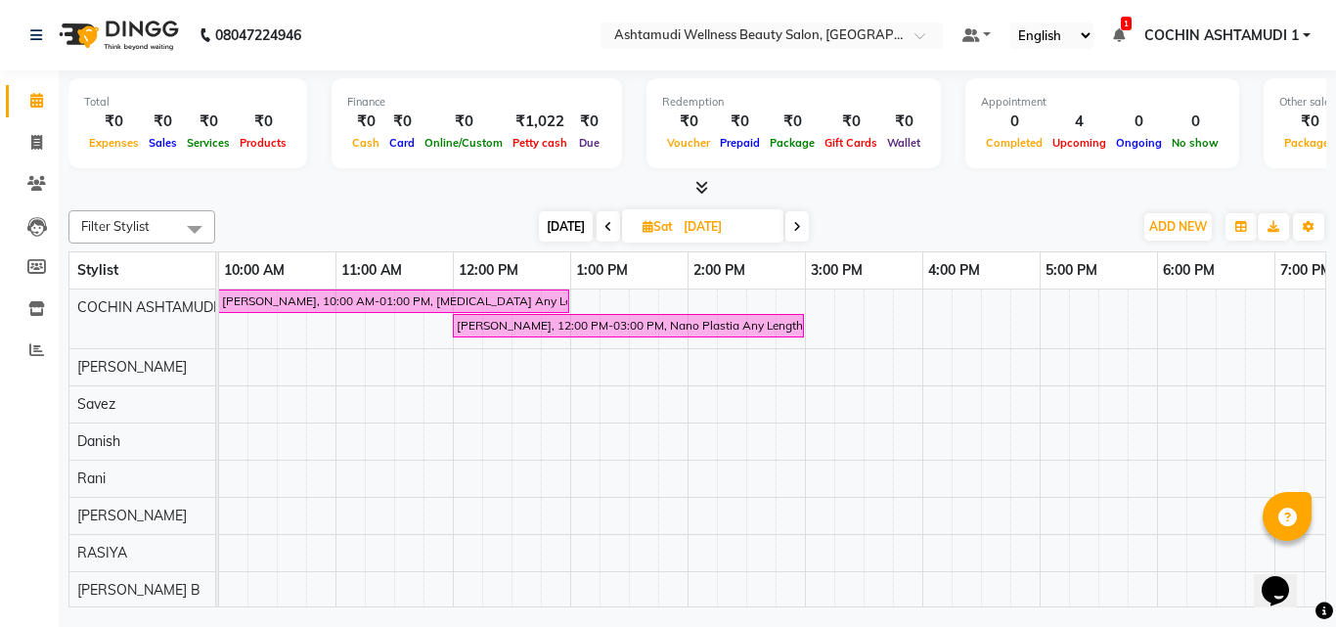
click at [571, 393] on div "AJITHA, 10:00 AM-01:00 PM, Botox Any Length Offer REVATHY, 12:00 PM-03:00 PM, N…" at bounding box center [805, 598] width 1408 height 616
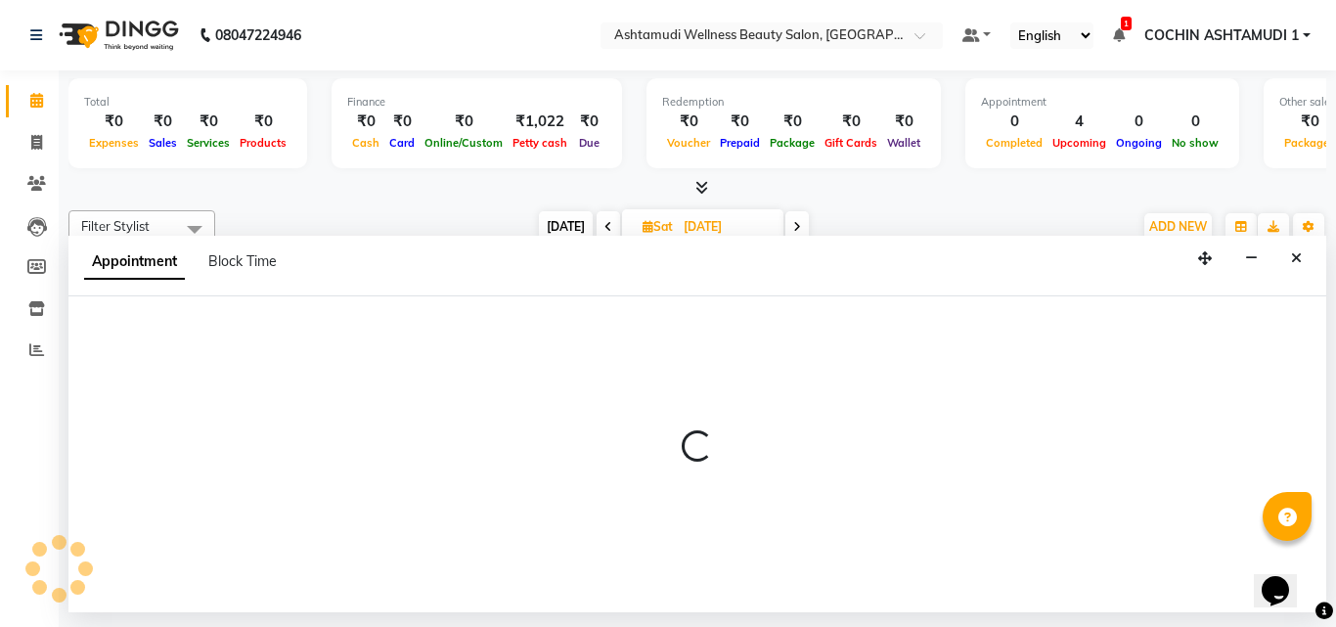
select select "34115"
select select "tentative"
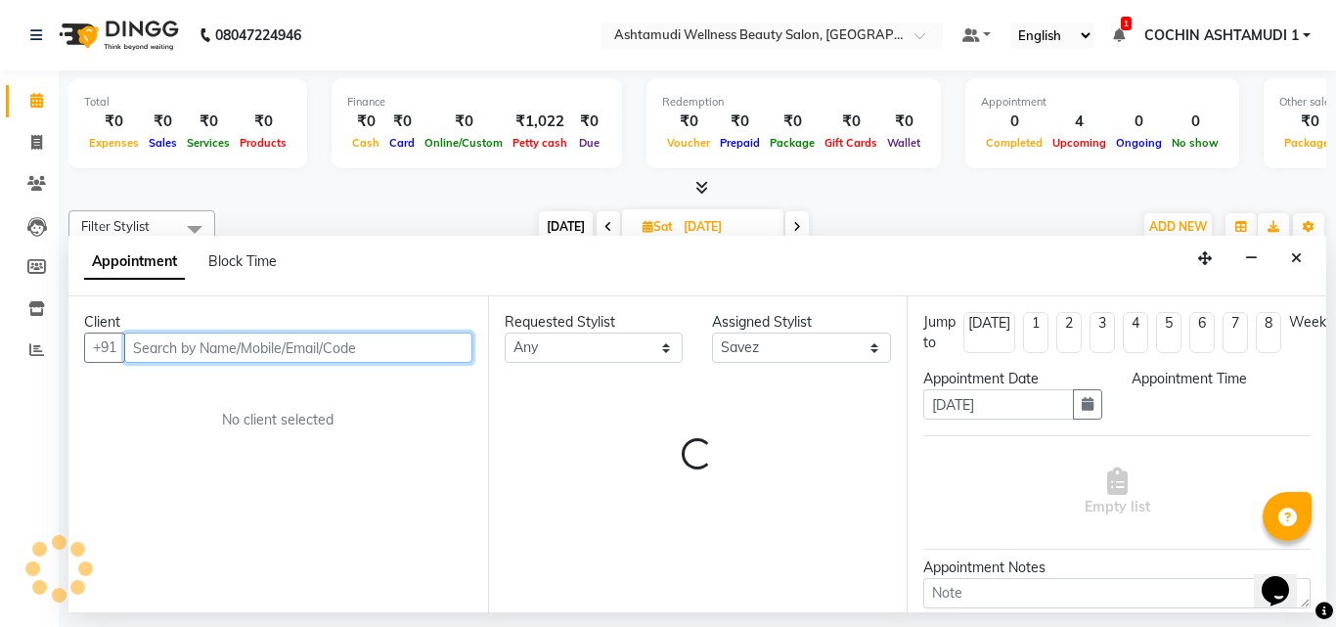
select select "780"
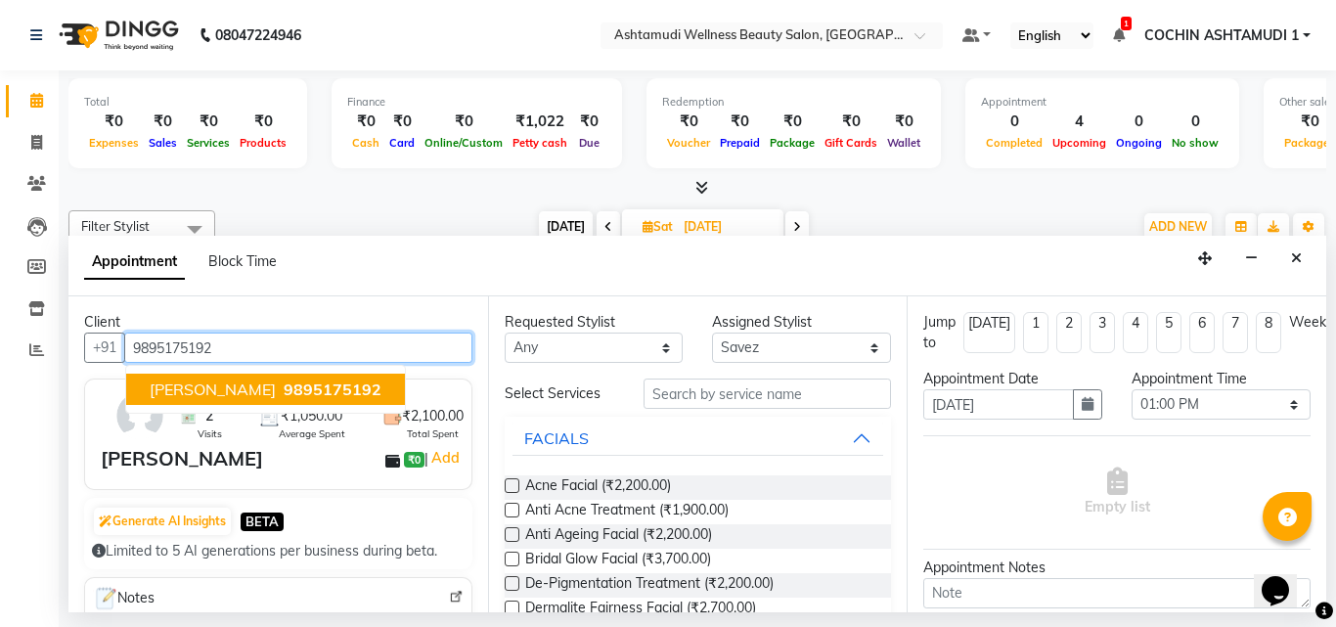
click at [284, 392] on span "9895175192" at bounding box center [333, 389] width 98 height 20
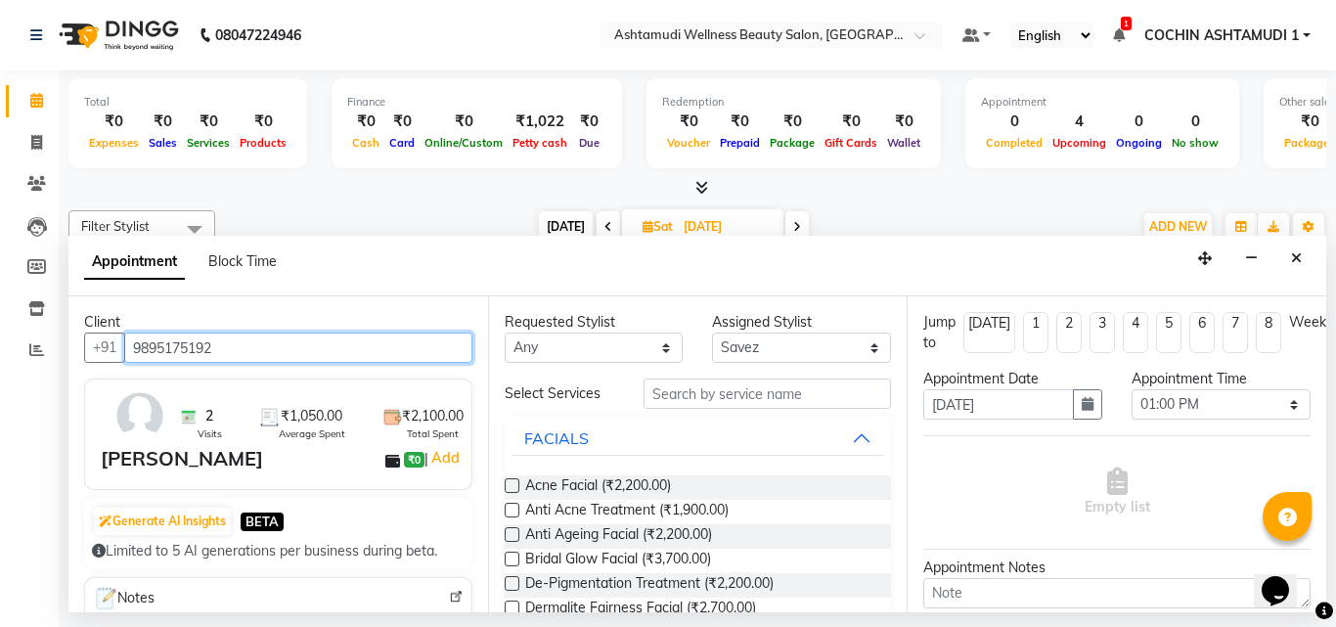
type input "9895175192"
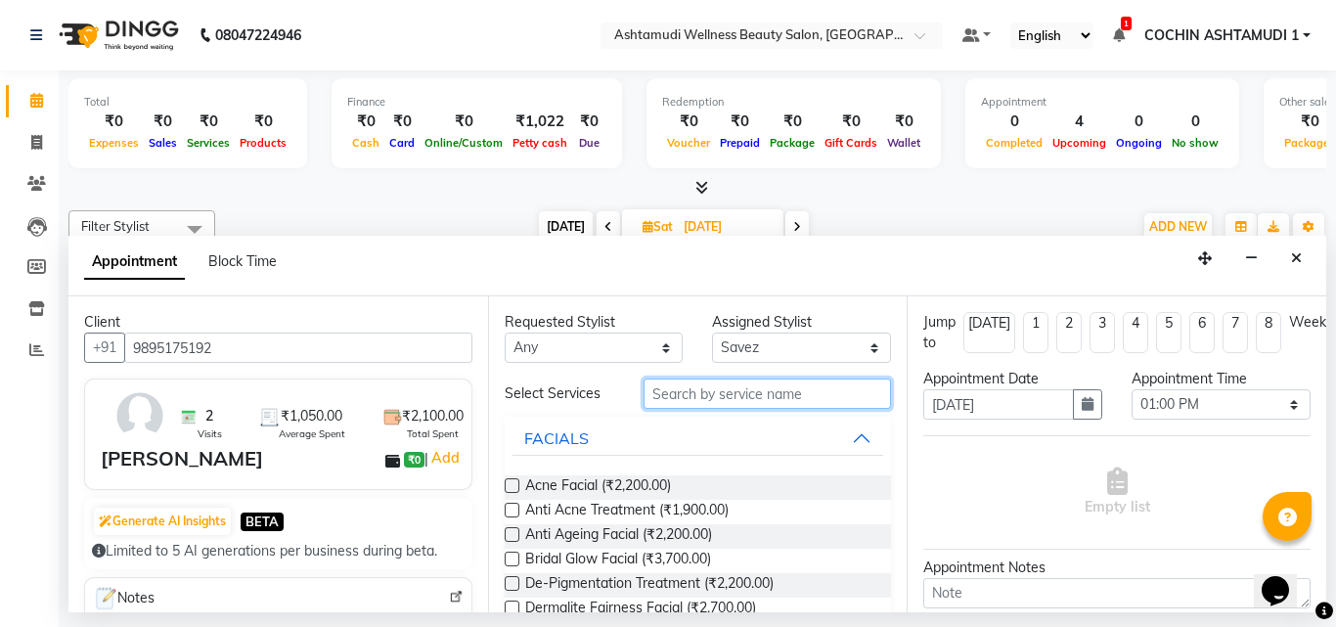
click at [696, 379] on input "text" at bounding box center [768, 394] width 248 height 30
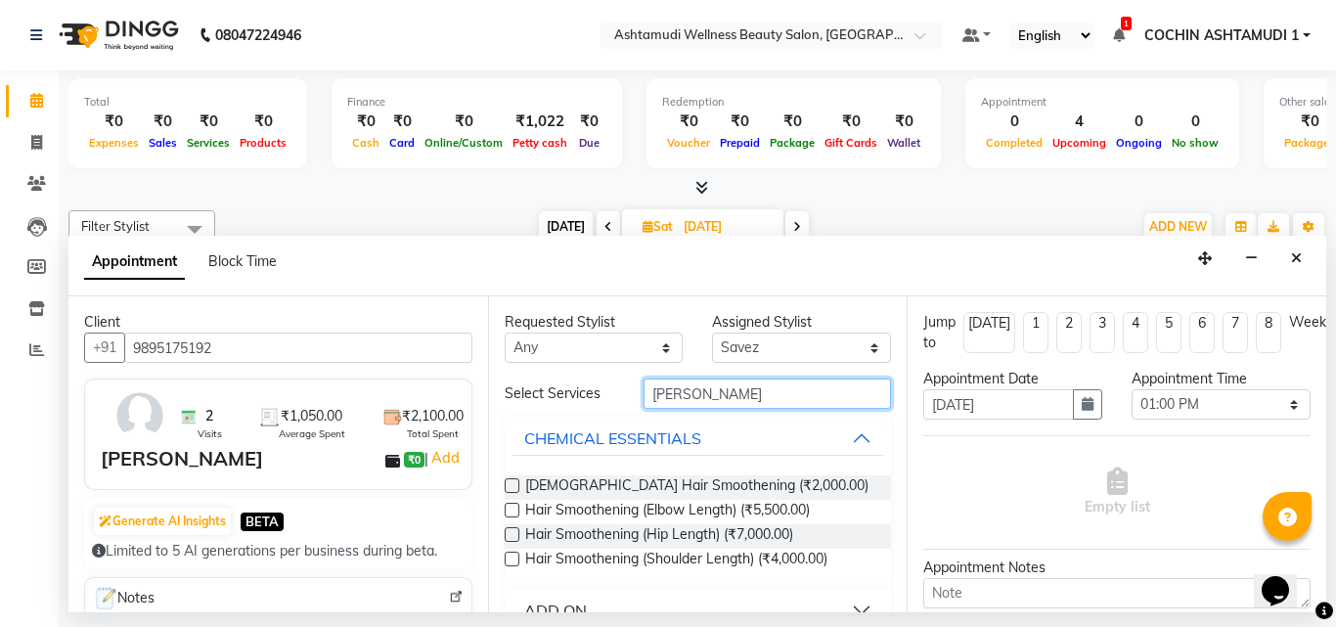
type input "smooth"
click at [668, 399] on input "smooth" at bounding box center [768, 394] width 248 height 30
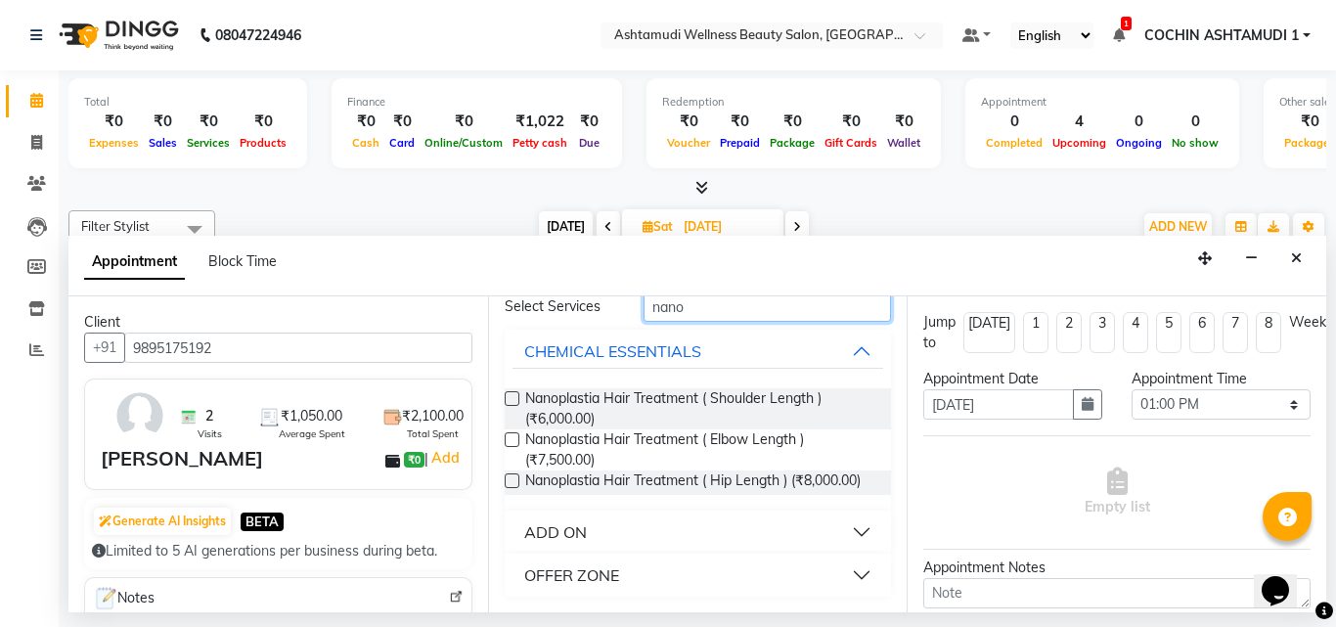
type input "nano"
click at [561, 573] on div "OFFER ZONE" at bounding box center [571, 574] width 95 height 23
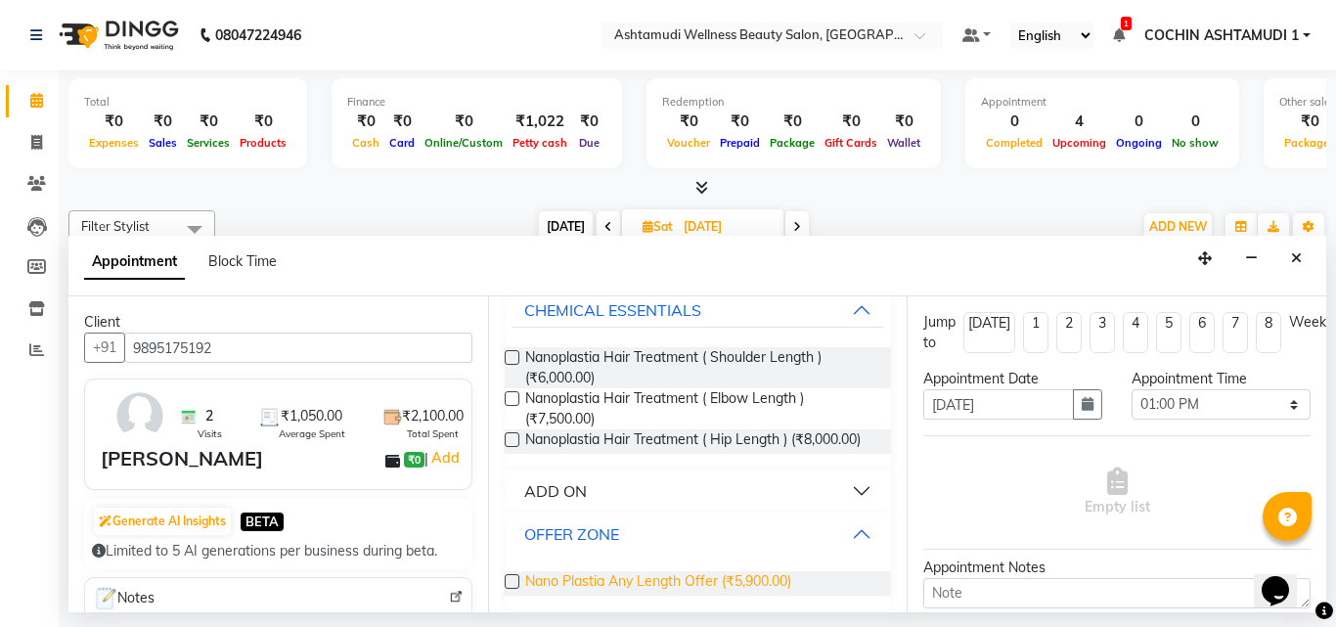
scroll to position [153, 0]
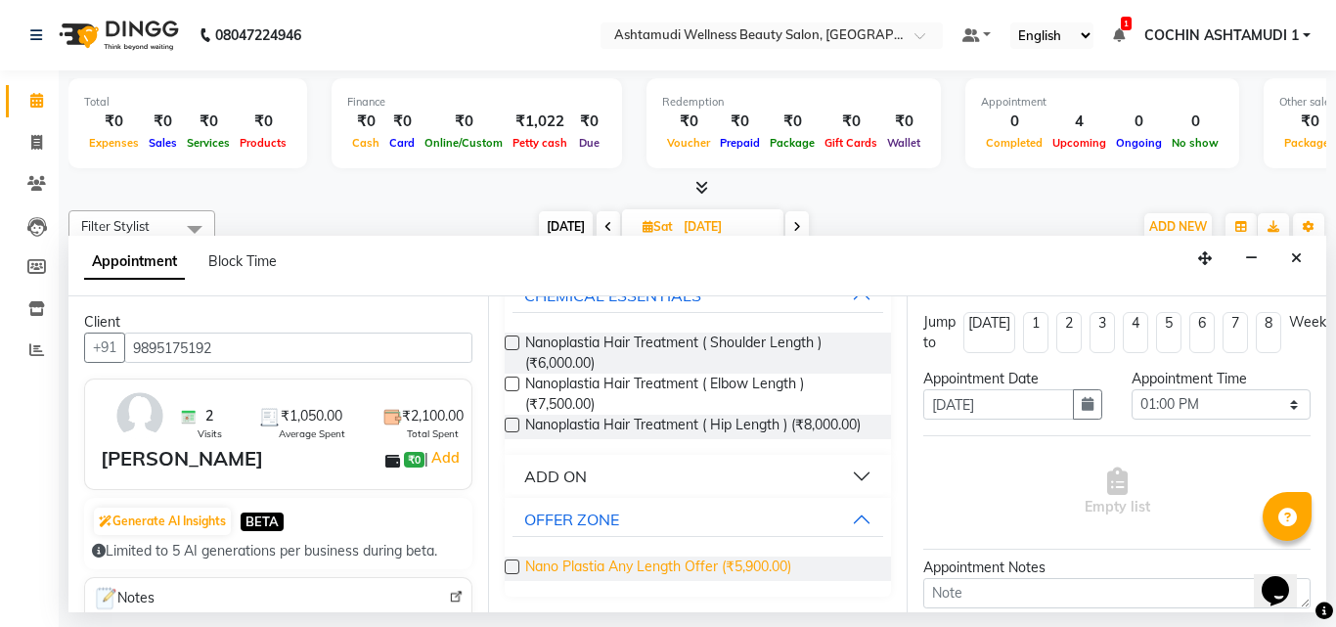
click at [568, 570] on span "Nano Plastia Any Length Offer (₹5,900.00)" at bounding box center [658, 569] width 266 height 24
checkbox input "false"
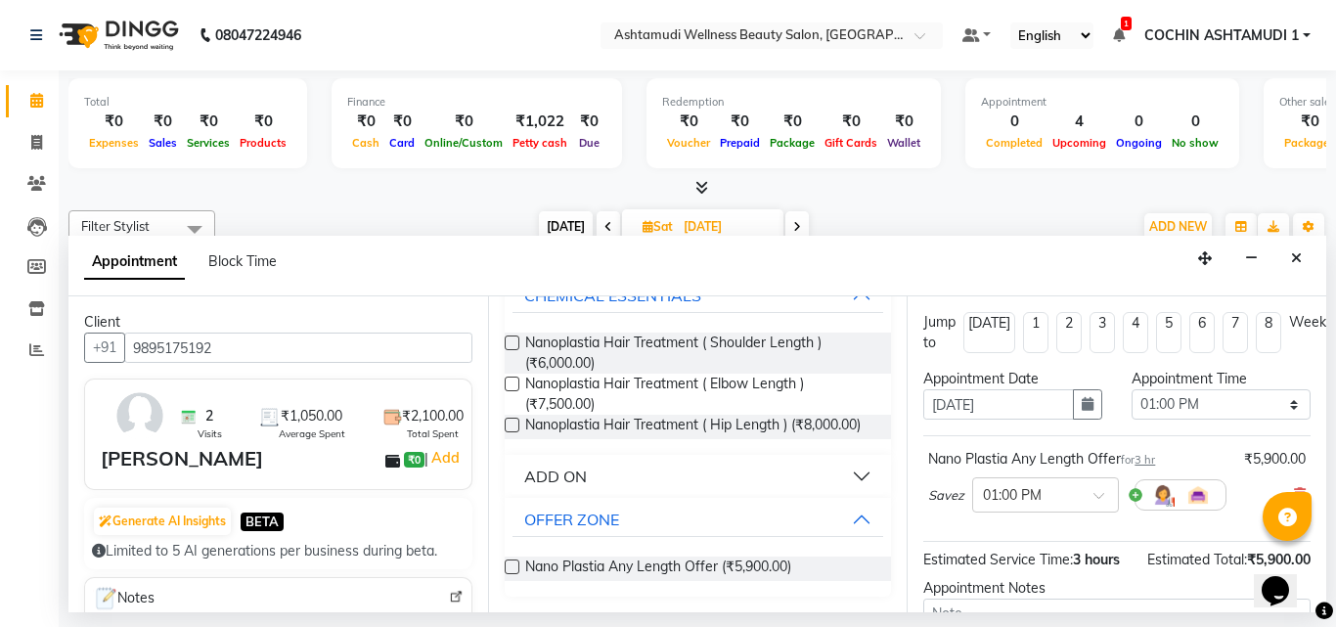
scroll to position [201, 0]
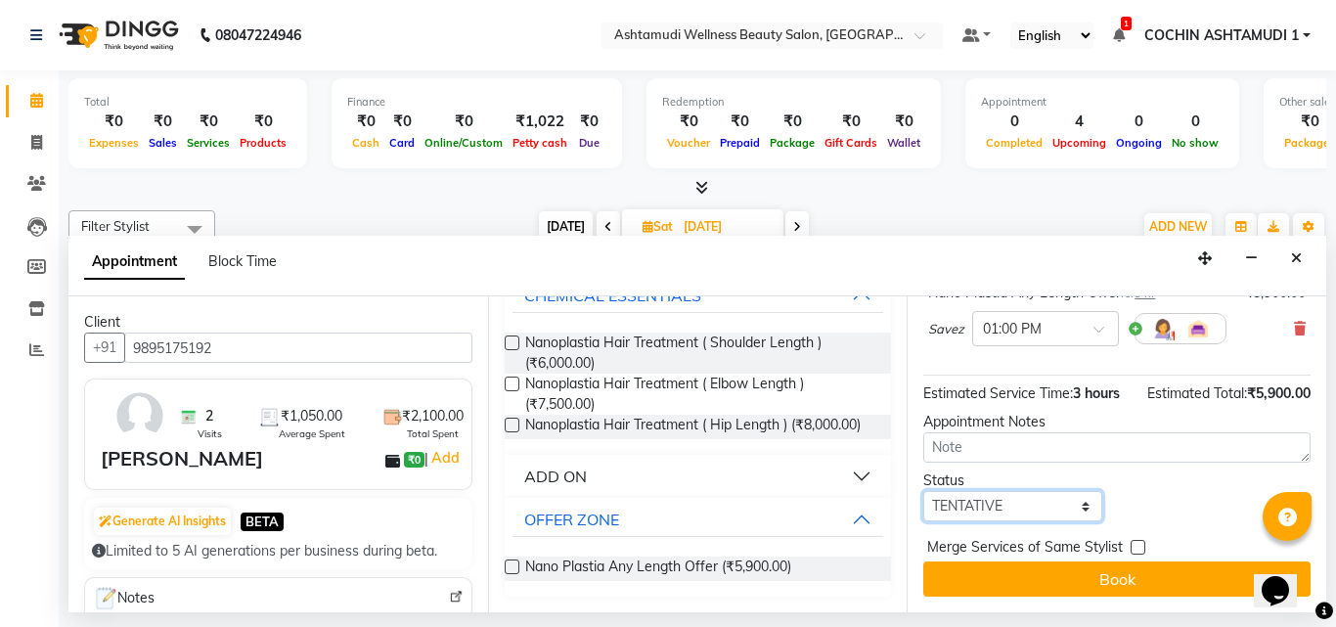
click at [988, 491] on select "Select TENTATIVE CONFIRM UPCOMING" at bounding box center [1012, 506] width 179 height 30
select select "upcoming"
click at [923, 491] on select "Select TENTATIVE CONFIRM UPCOMING" at bounding box center [1012, 506] width 179 height 30
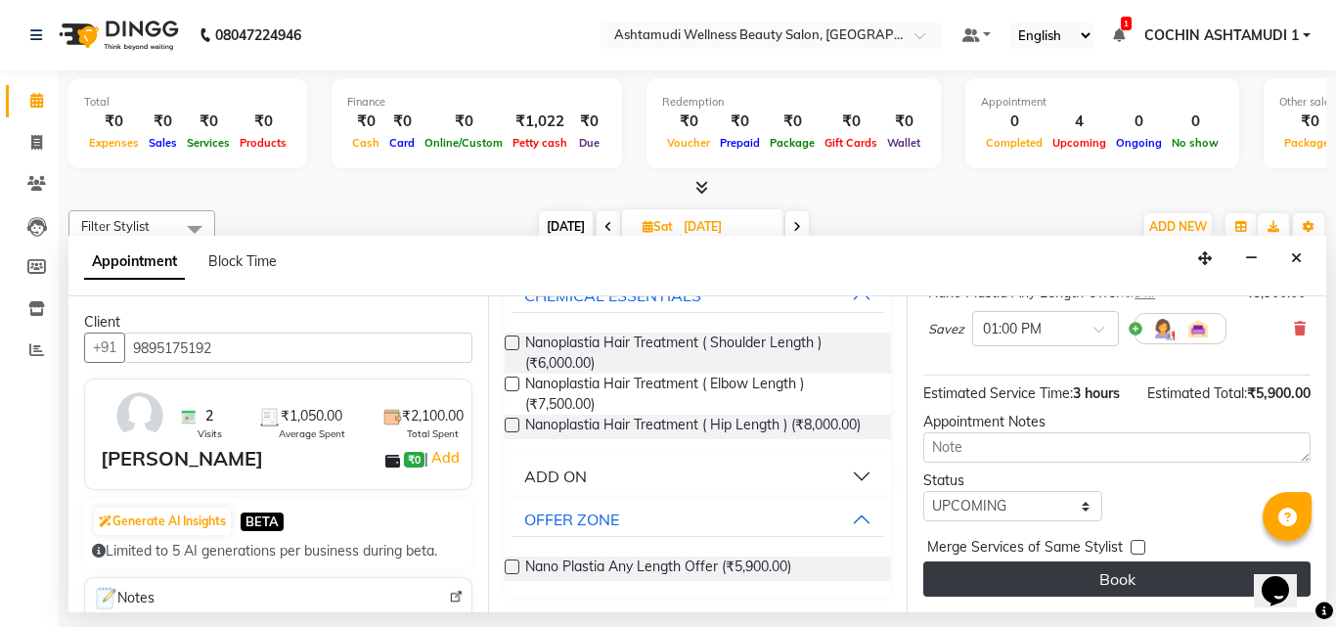
click at [1000, 575] on button "Book" at bounding box center [1116, 578] width 387 height 35
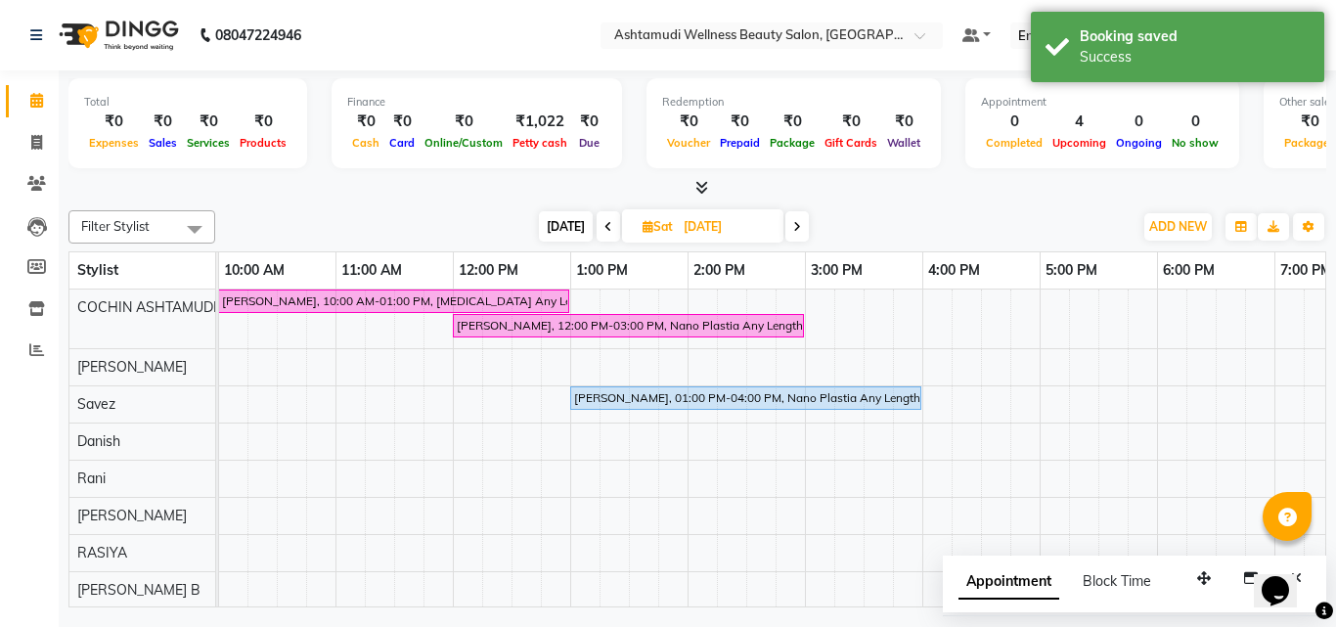
click at [545, 226] on span "[DATE]" at bounding box center [566, 226] width 54 height 30
type input "[DATE]"
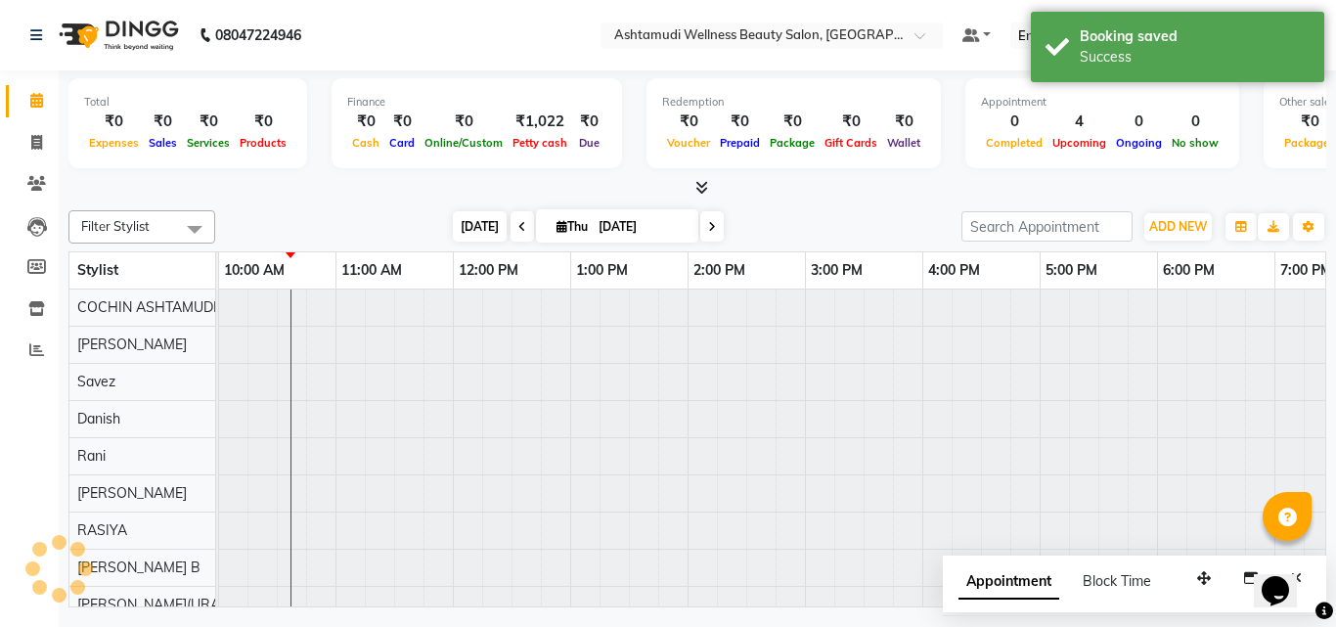
scroll to position [0, 118]
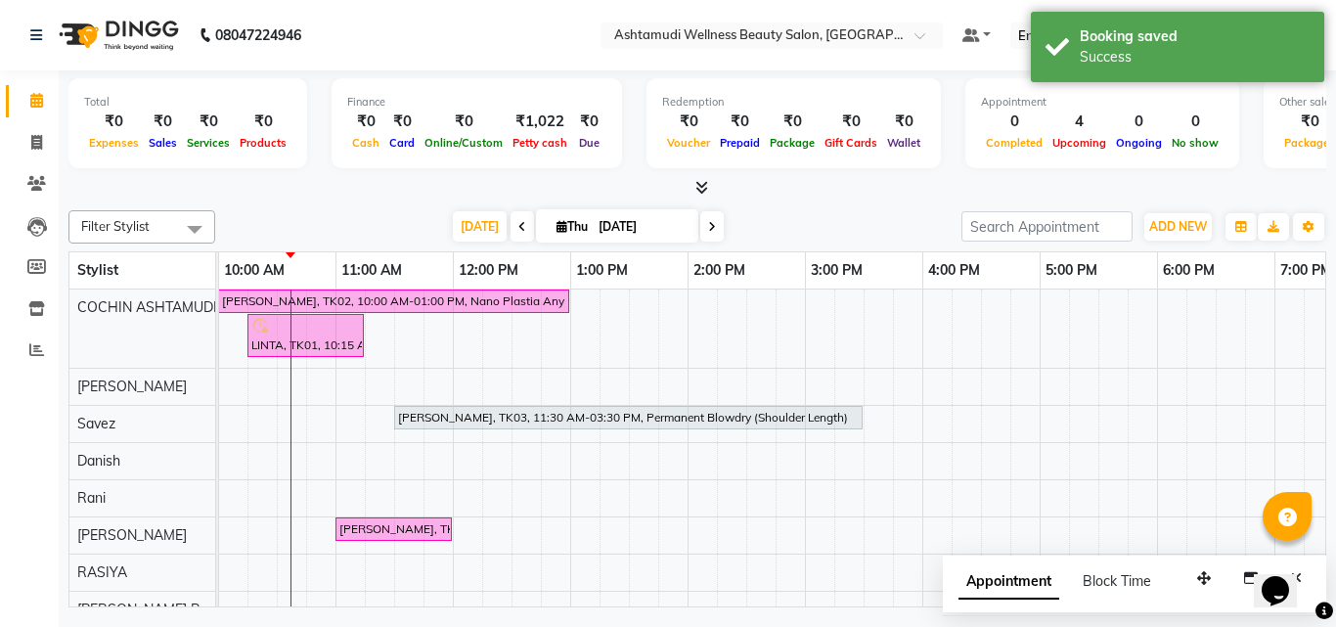
click at [618, 218] on input "[DATE]" at bounding box center [642, 226] width 98 height 29
select select "9"
select select "2025"
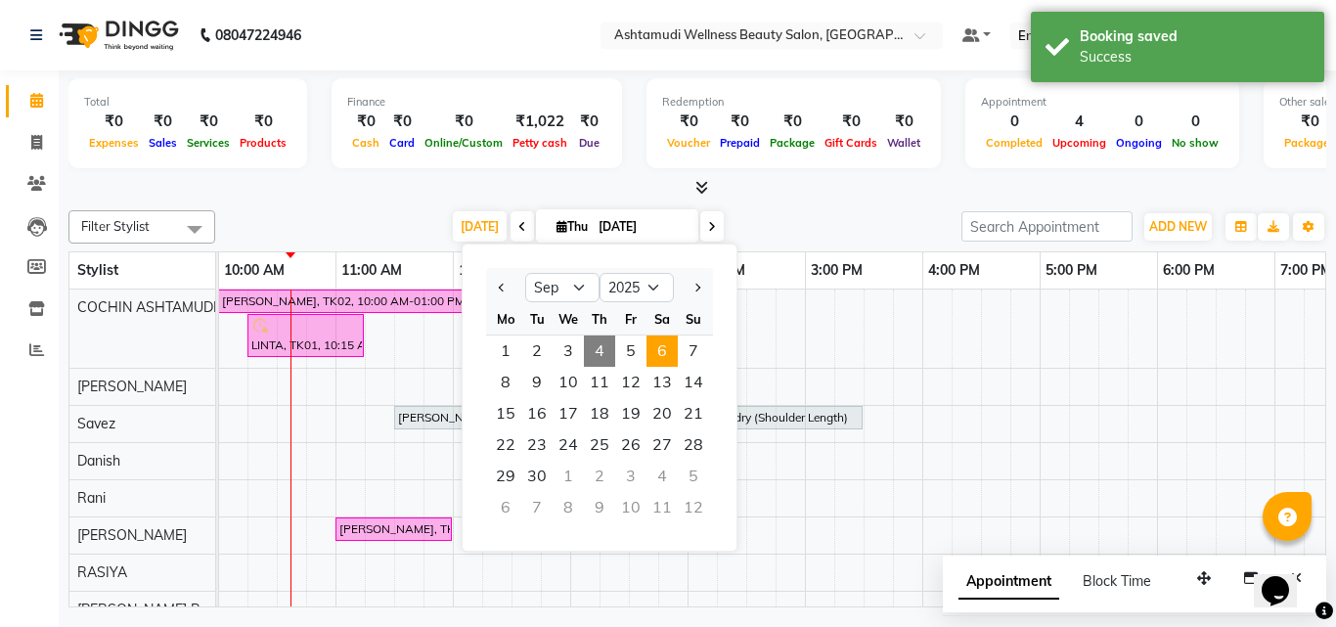
click at [657, 343] on span "6" at bounding box center [661, 350] width 31 height 31
type input "06-09-2025"
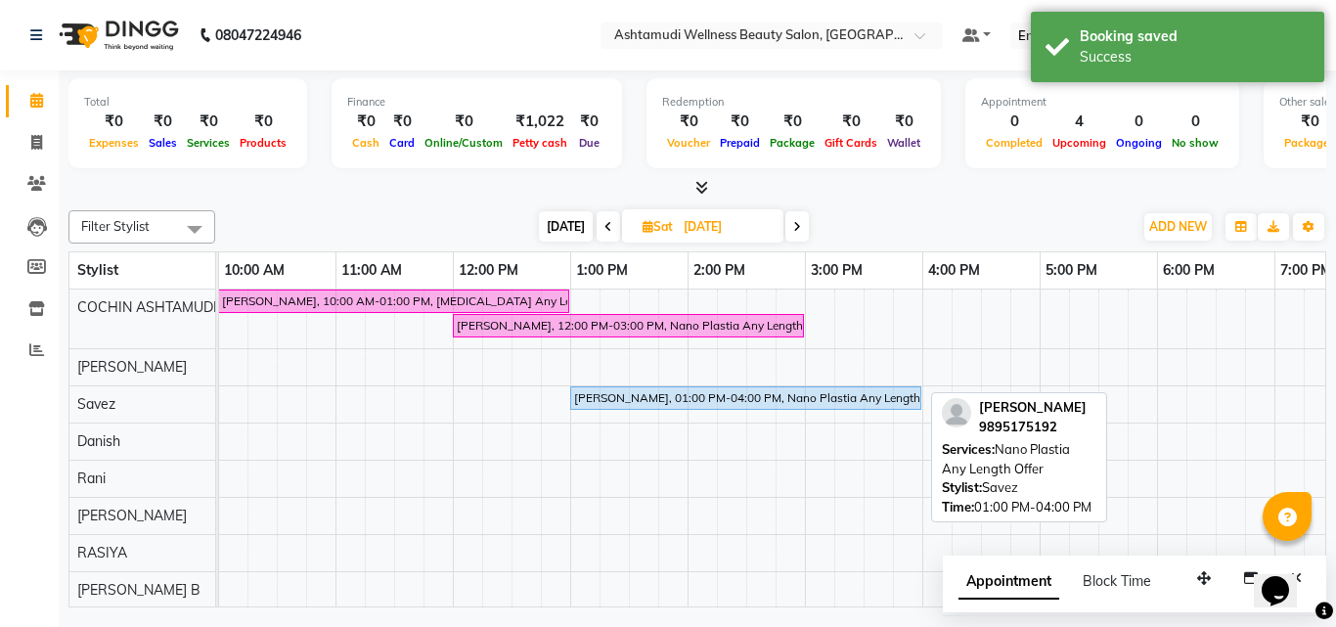
click at [617, 400] on div "Anjana, 01:00 PM-04:00 PM, Nano Plastia Any Length Offer" at bounding box center [745, 398] width 347 height 18
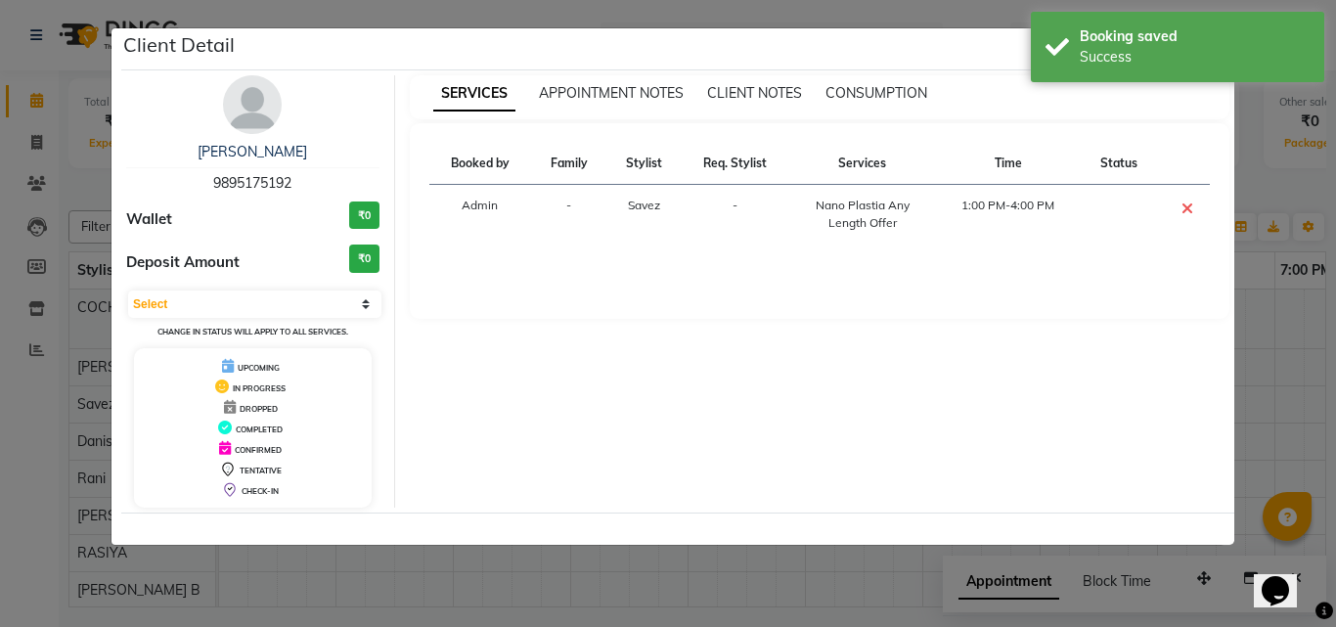
click at [235, 176] on span "9895175192" at bounding box center [252, 183] width 78 height 18
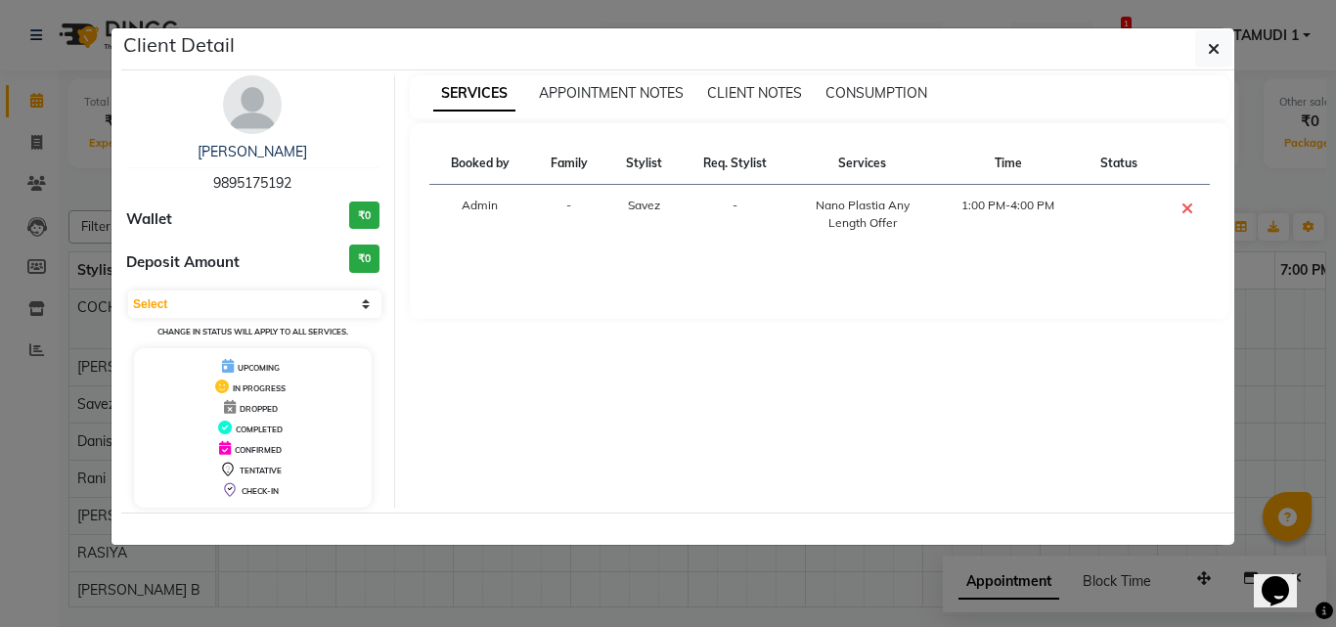
click at [235, 176] on span "9895175192" at bounding box center [252, 183] width 78 height 18
copy span "9895175192"
click at [61, 166] on ngb-modal-window "Client Detail Anjana 9895175192 Wallet ₹0 Deposit Amount ₹0 Select CONFIRMED TE…" at bounding box center [668, 313] width 1336 height 627
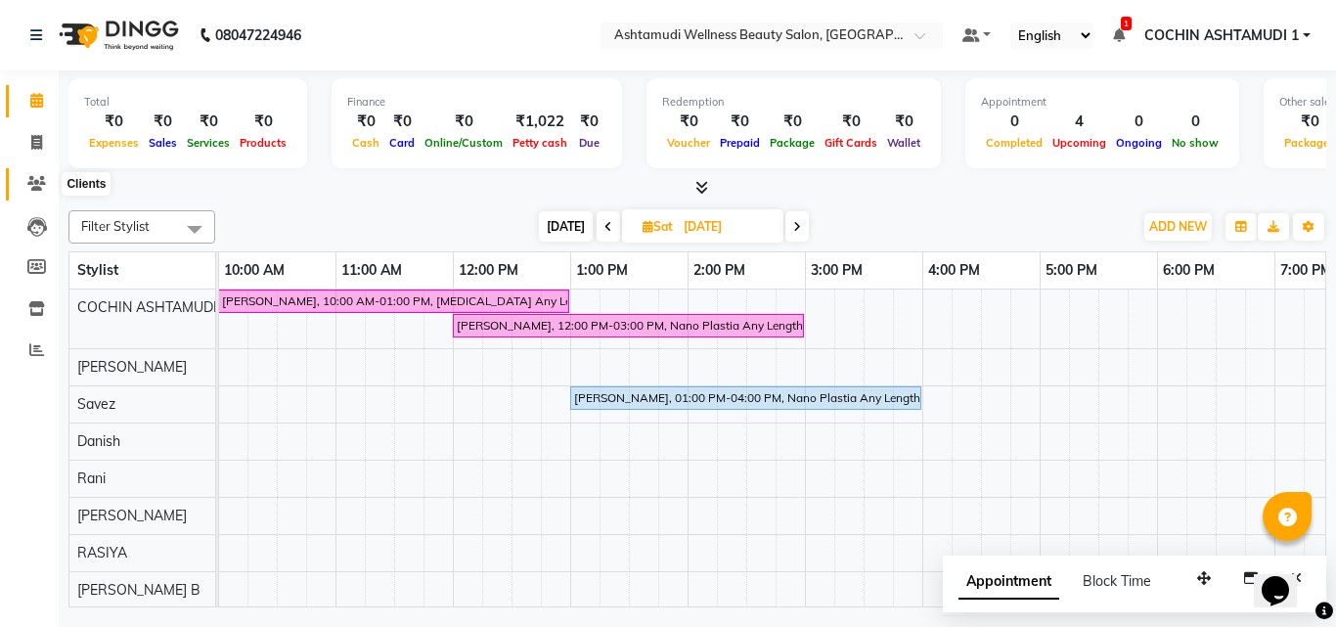
click at [38, 185] on icon at bounding box center [36, 183] width 19 height 15
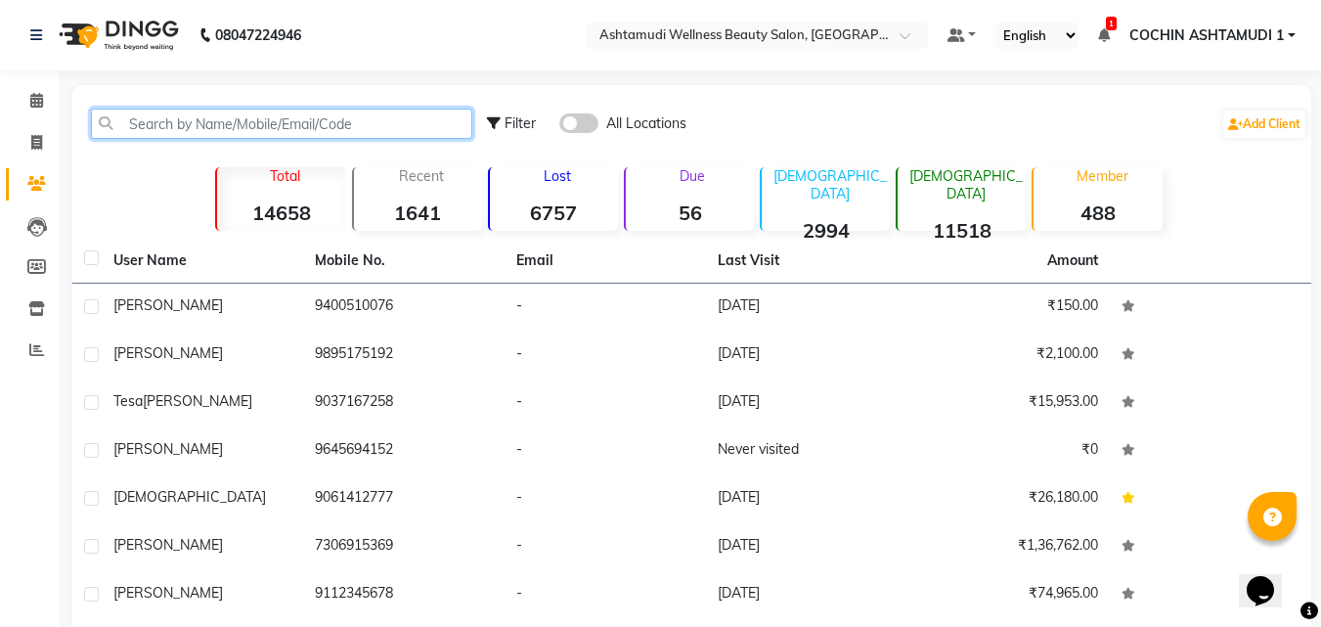
click at [165, 126] on input "text" at bounding box center [281, 124] width 381 height 30
paste input "9895175192"
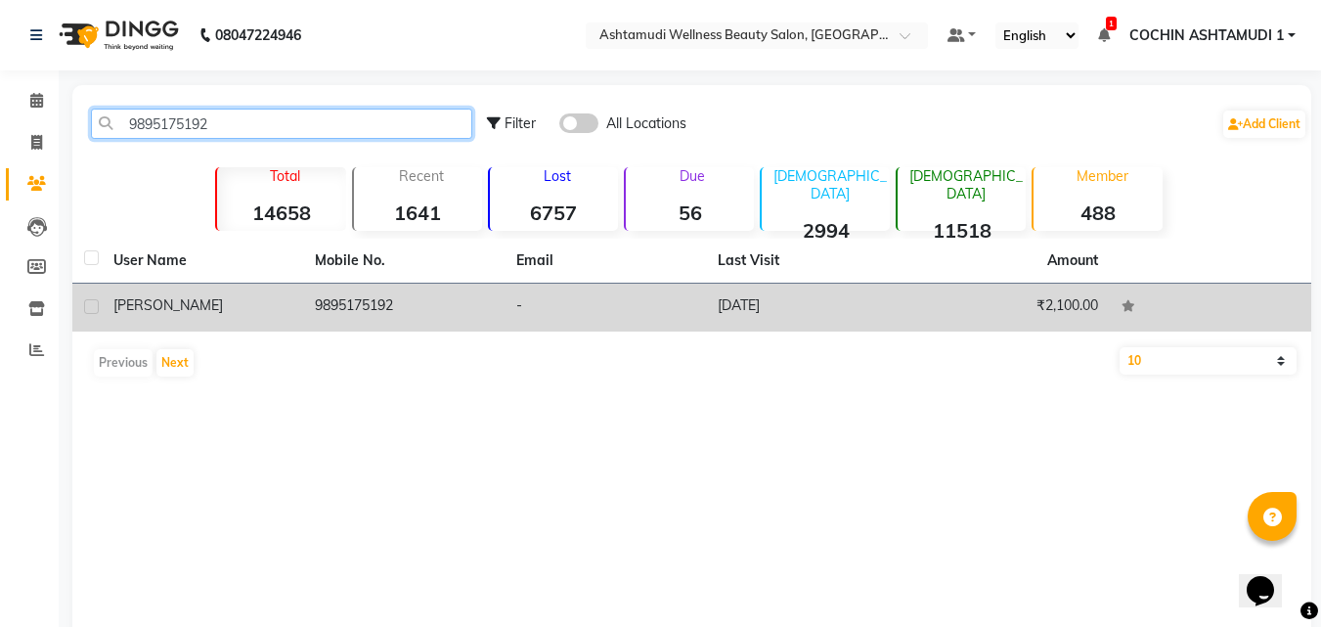
type input "9895175192"
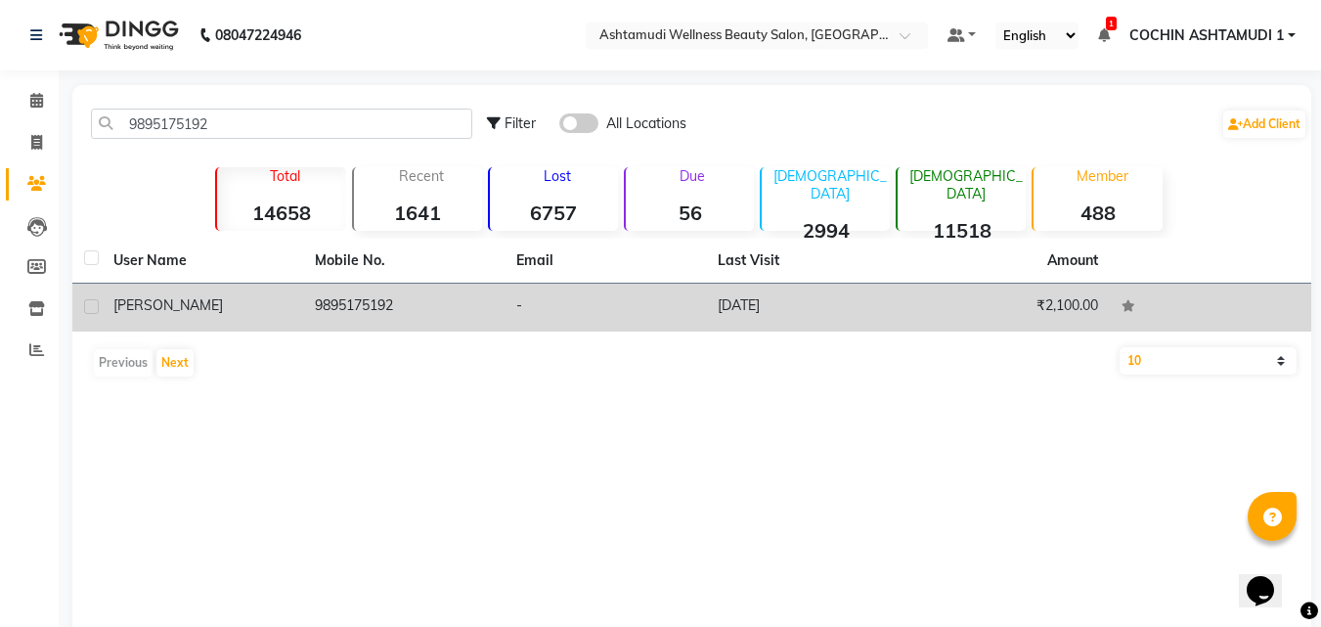
click at [210, 306] on div "Anjana" at bounding box center [202, 305] width 178 height 21
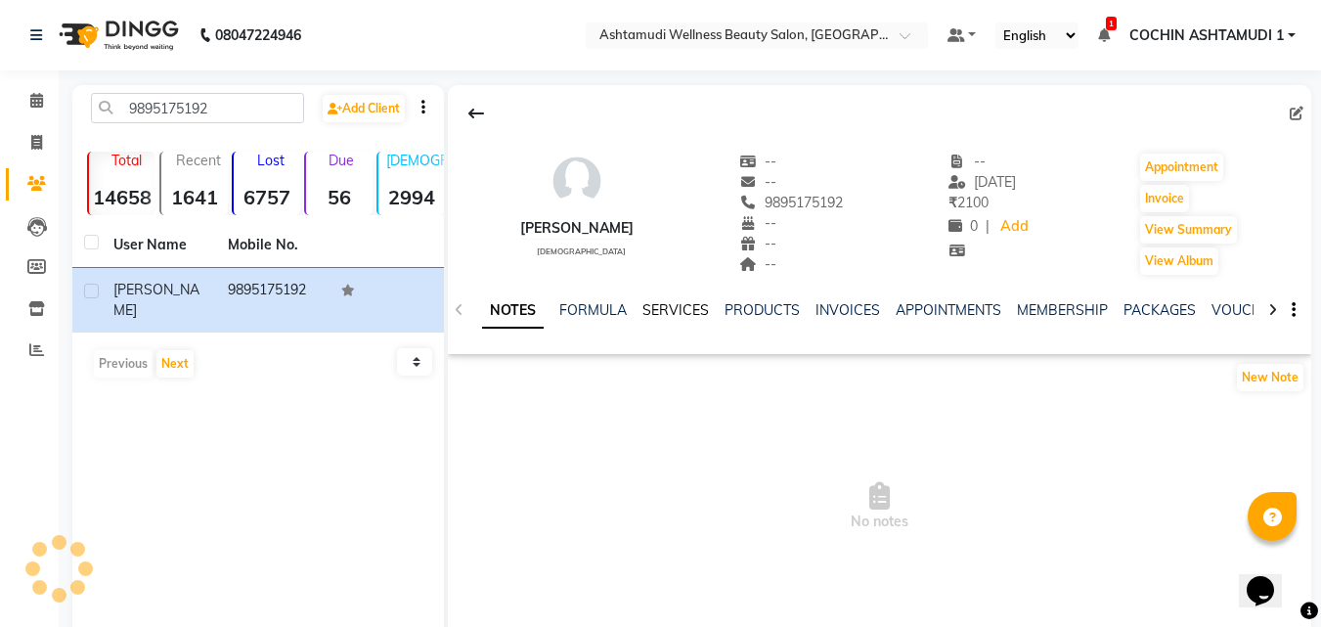
click at [698, 307] on link "SERVICES" at bounding box center [676, 310] width 67 height 18
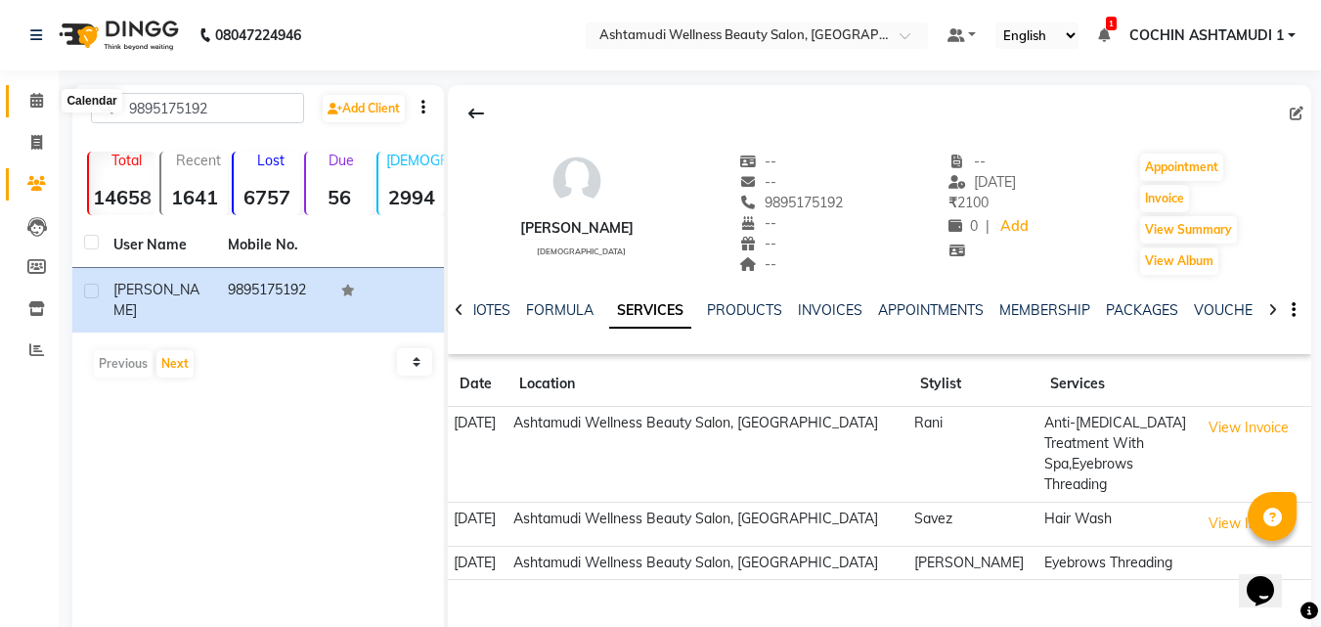
click at [43, 99] on icon at bounding box center [36, 100] width 13 height 15
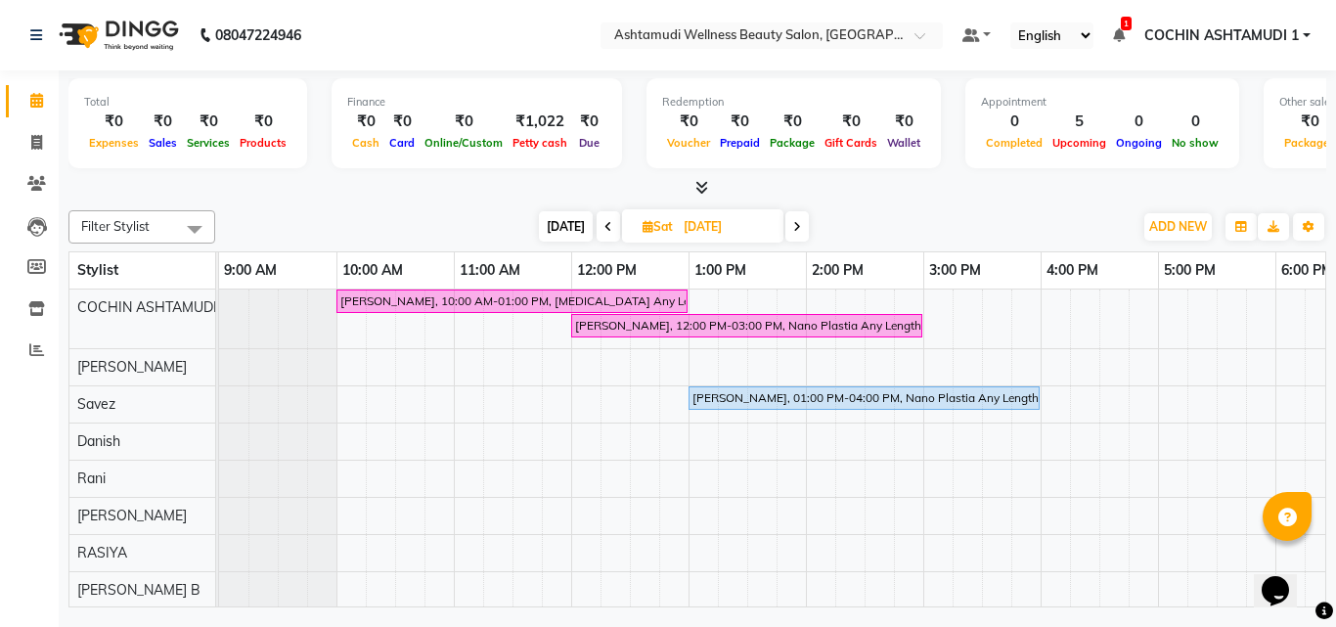
click at [556, 225] on span "[DATE]" at bounding box center [566, 226] width 54 height 30
type input "[DATE]"
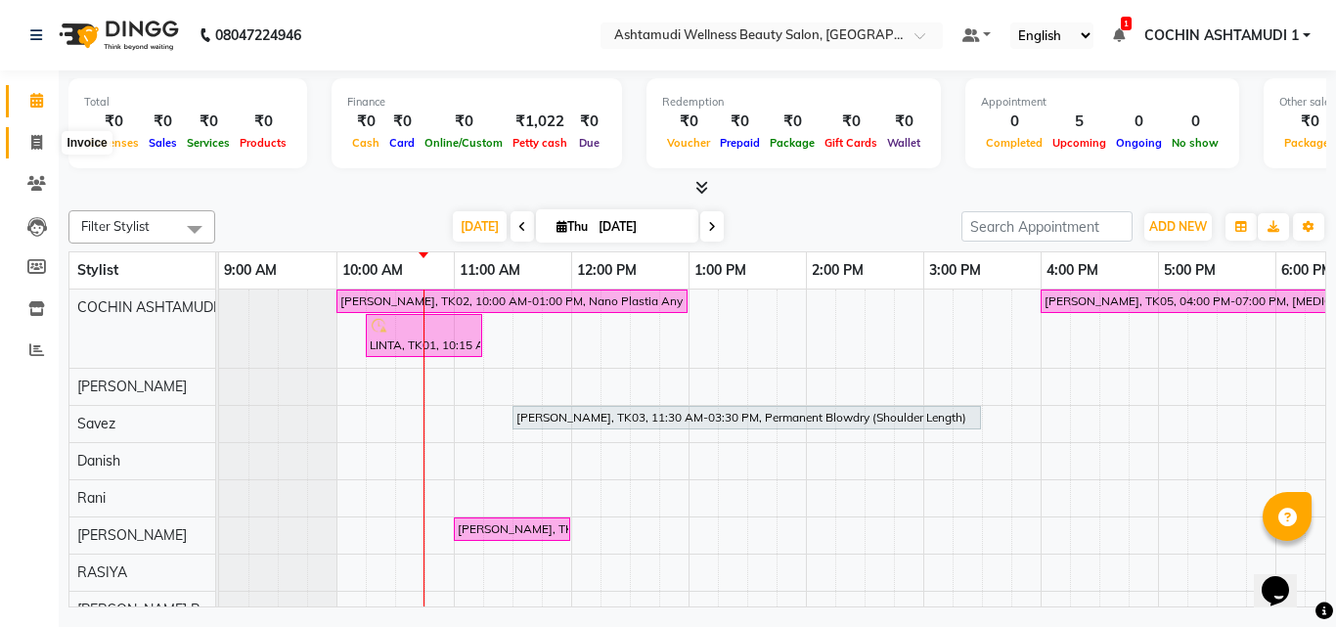
click at [43, 149] on span at bounding box center [37, 143] width 34 height 22
select select "4632"
select select "service"
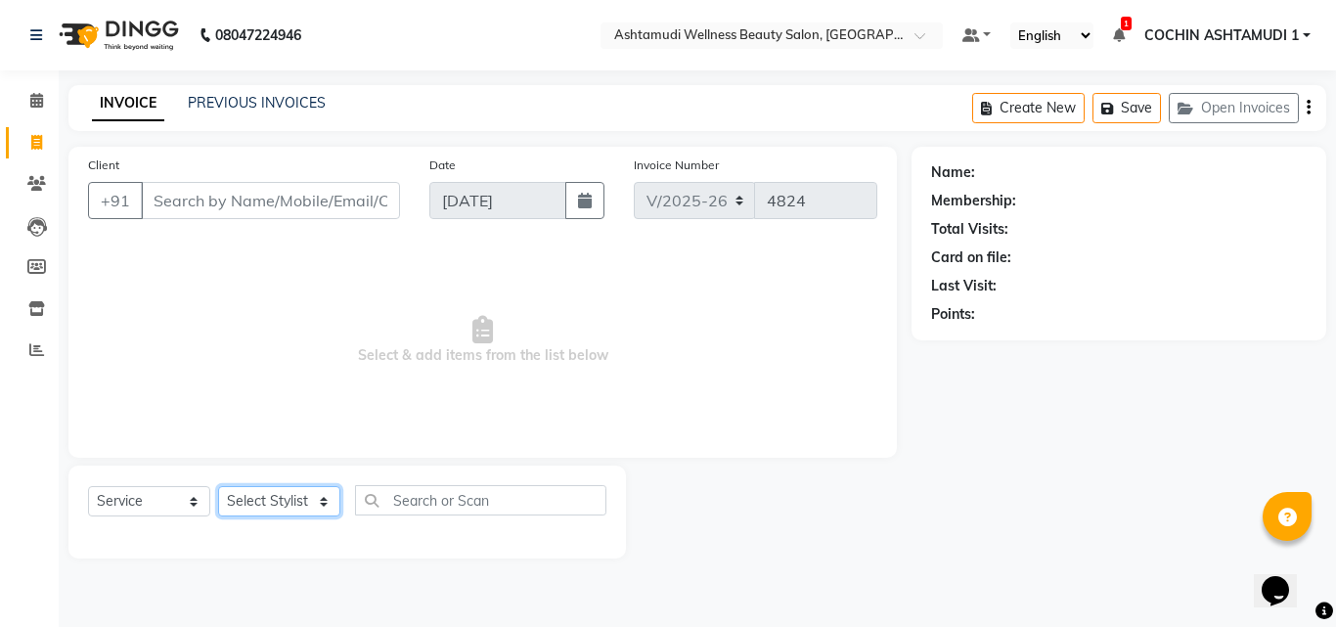
click at [276, 497] on select "Select Stylist" at bounding box center [279, 501] width 122 height 30
select select "44402"
click at [218, 486] on select "Select Stylist [PERSON_NAME](URAJ) [PERSON_NAME] COCHIN ASHTAMUDI Danish [PERSO…" at bounding box center [281, 501] width 127 height 30
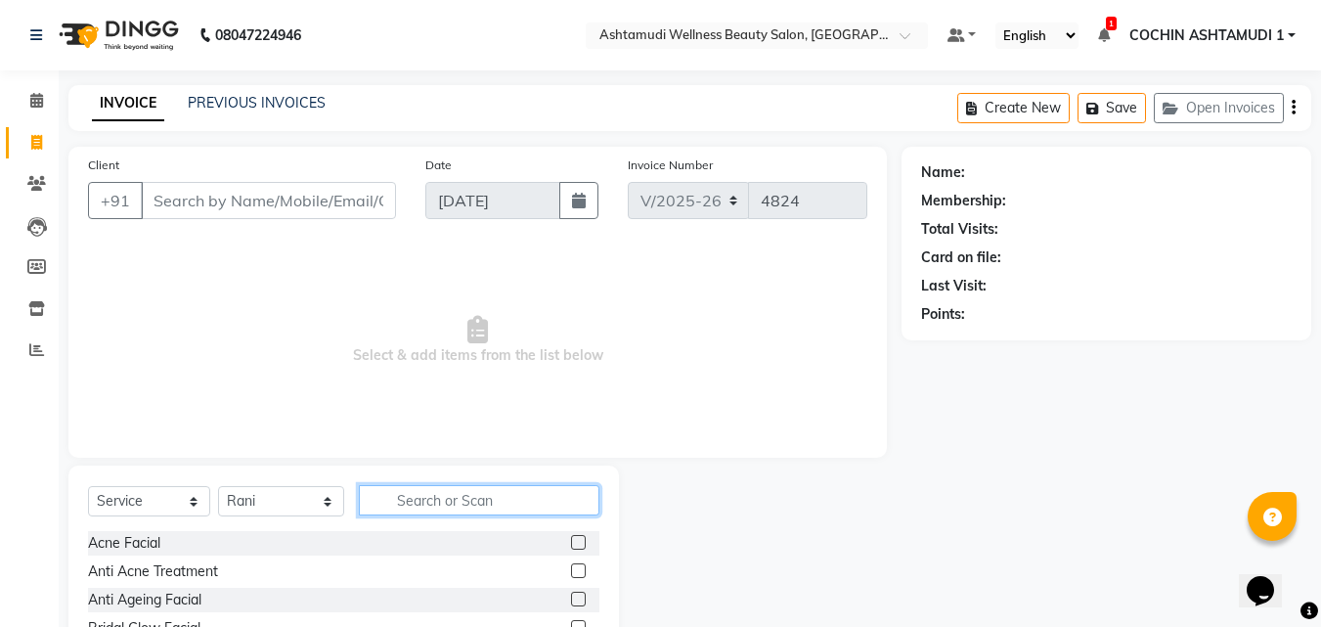
click at [458, 505] on input "text" at bounding box center [480, 500] width 242 height 30
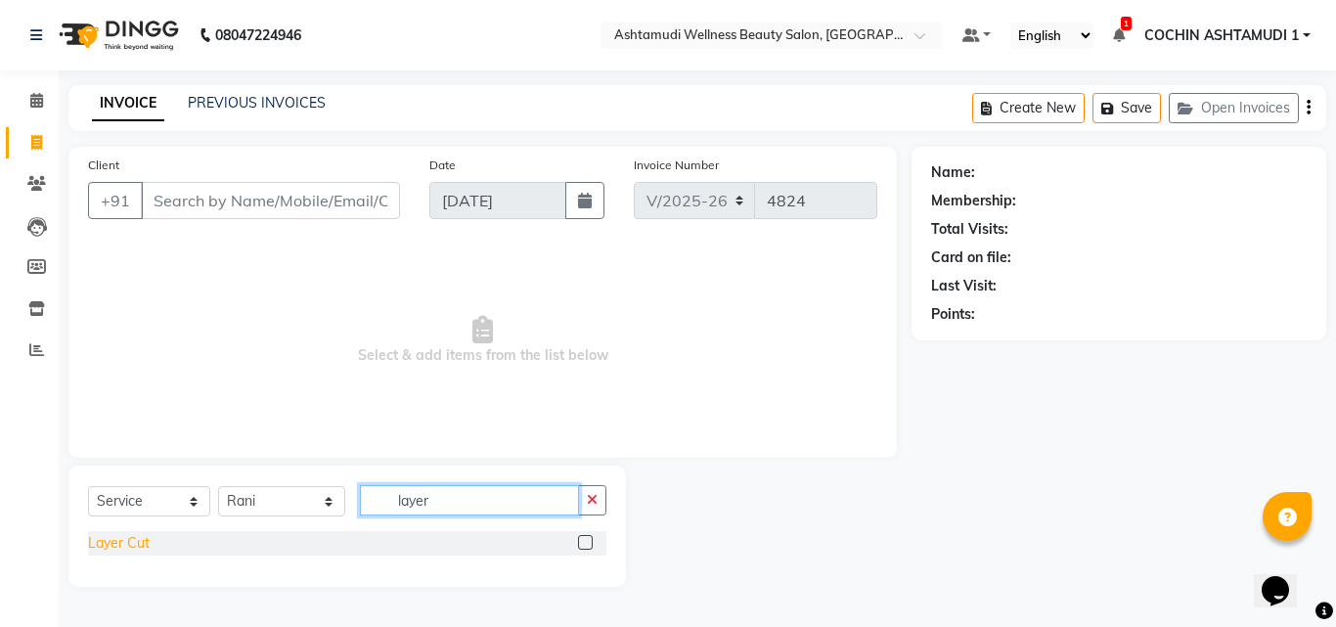
type input "layer"
click at [123, 544] on div "Layer Cut" at bounding box center [119, 543] width 62 height 21
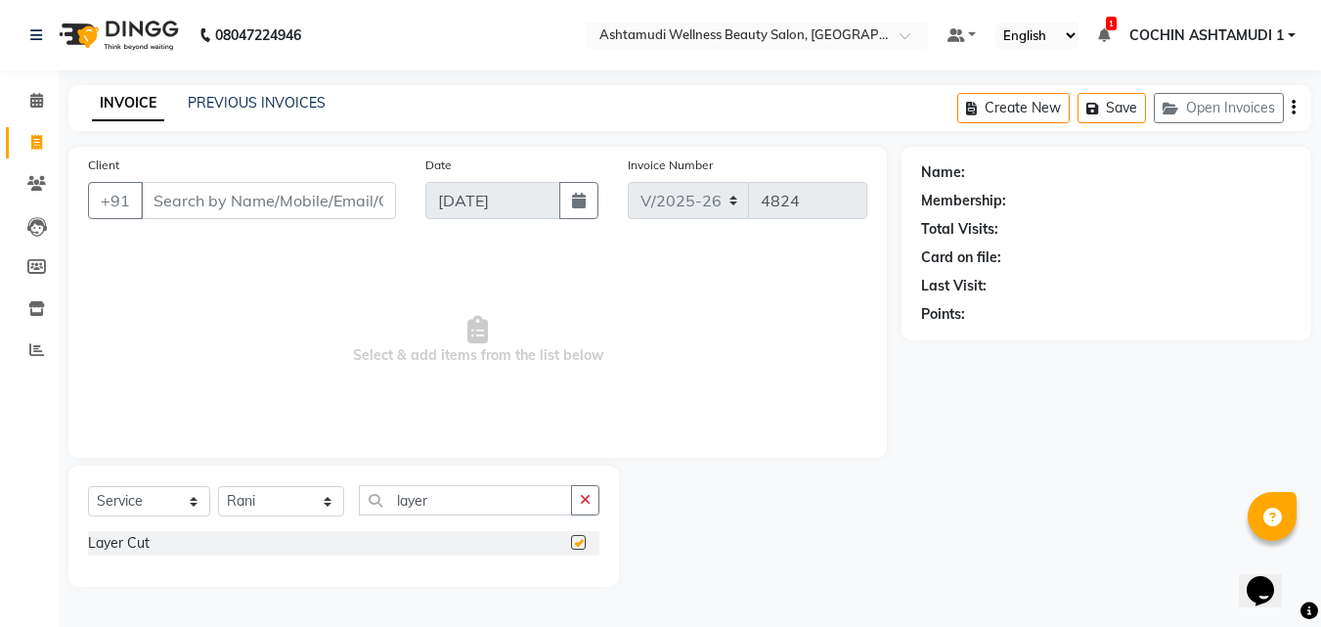
checkbox input "false"
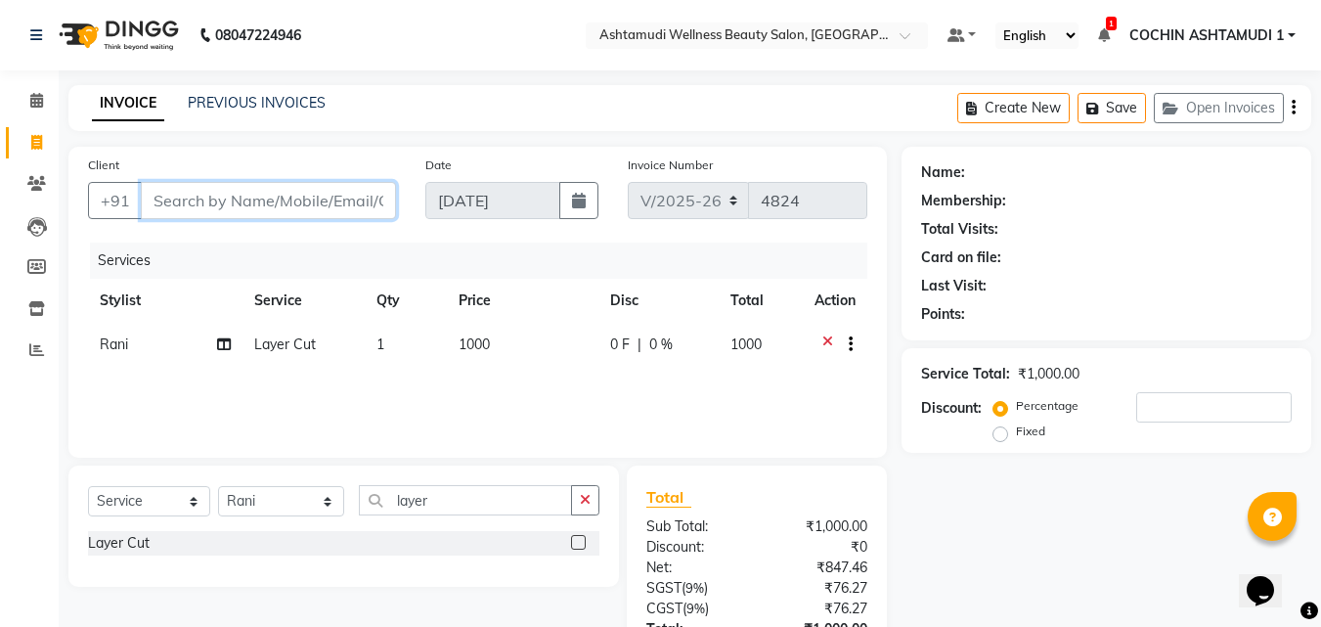
click at [286, 199] on input "Client" at bounding box center [268, 200] width 255 height 37
type input "9"
type input "0"
type input "9696721772"
click at [353, 195] on span "Add Client" at bounding box center [345, 201] width 77 height 20
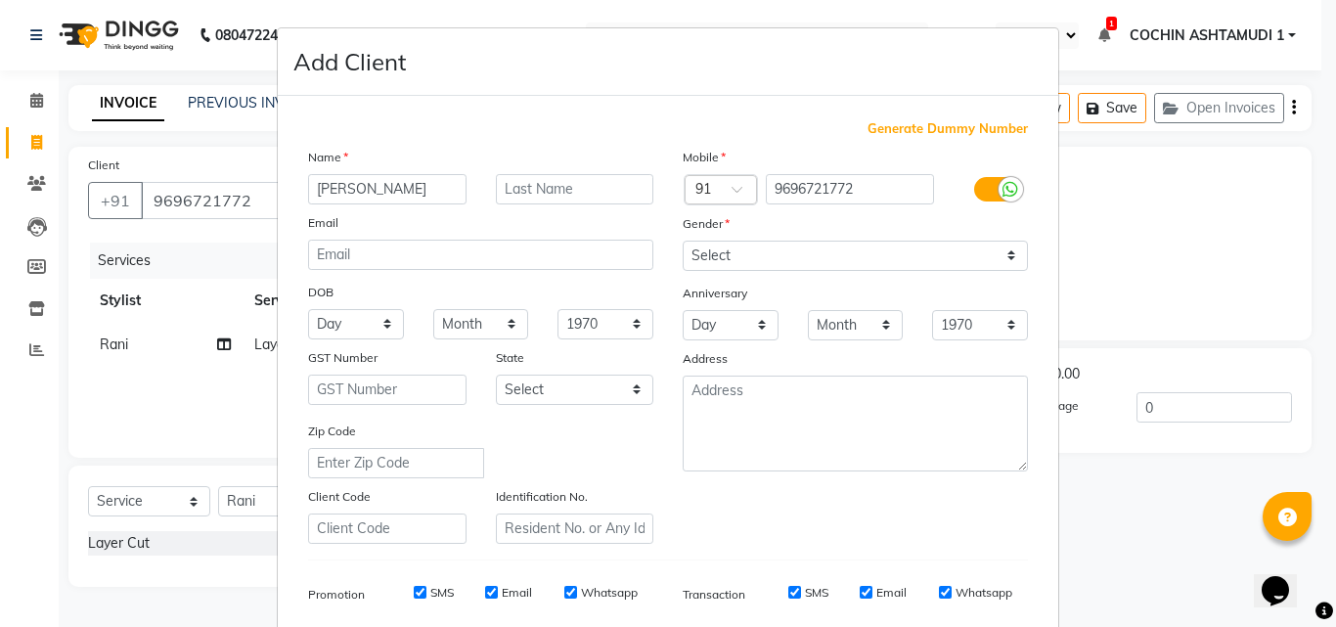
type input "jomol"
click at [749, 248] on select "Select Male Female Other Prefer Not To Say" at bounding box center [855, 256] width 345 height 30
select select "female"
click at [683, 241] on select "Select Male Female Other Prefer Not To Say" at bounding box center [855, 256] width 345 height 30
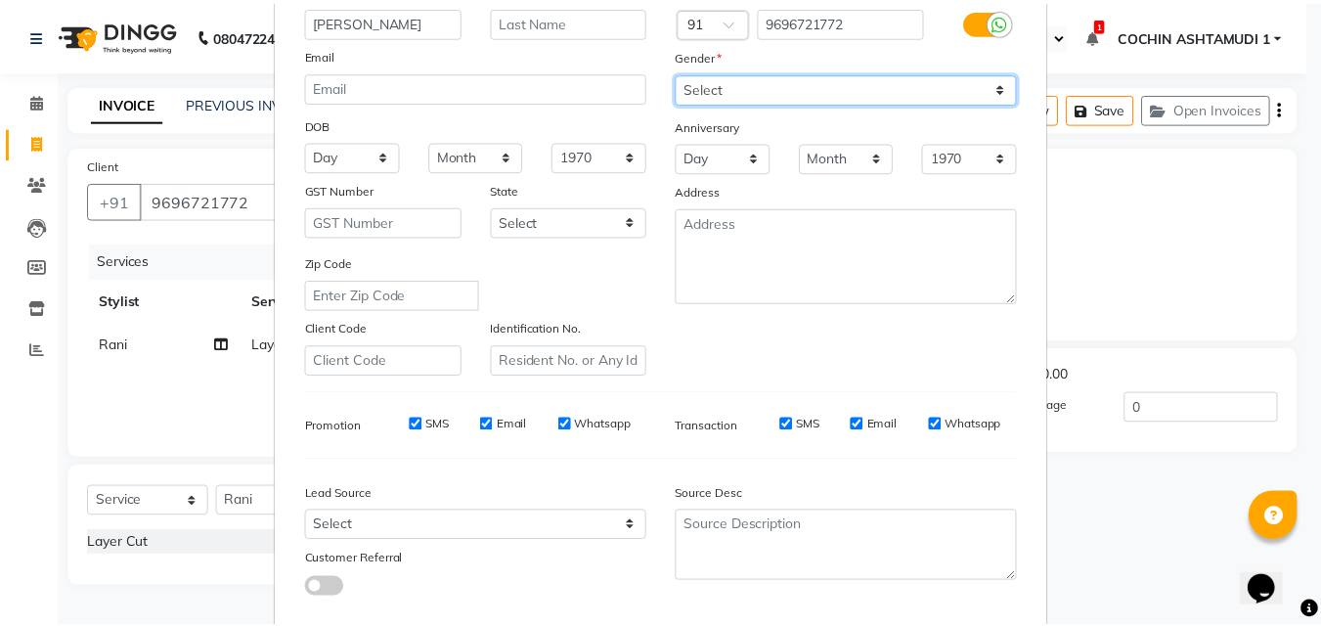
scroll to position [276, 0]
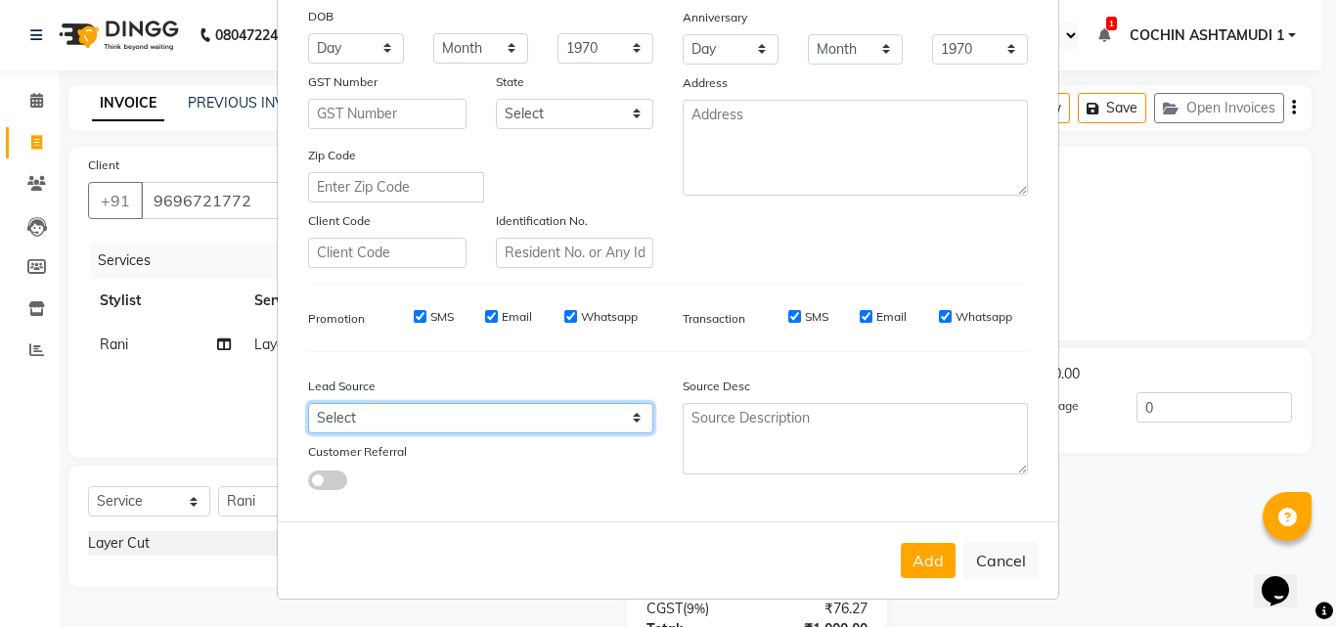
drag, startPoint x: 386, startPoint y: 418, endPoint x: 386, endPoint y: 406, distance: 11.7
click at [386, 418] on select "Select Walk-in Referral Internet Friend Word of Mouth Advertisement Facebook Ju…" at bounding box center [480, 418] width 345 height 30
select select "31346"
click at [308, 403] on select "Select Walk-in Referral Internet Friend Word of Mouth Advertisement Facebook Ju…" at bounding box center [480, 418] width 345 height 30
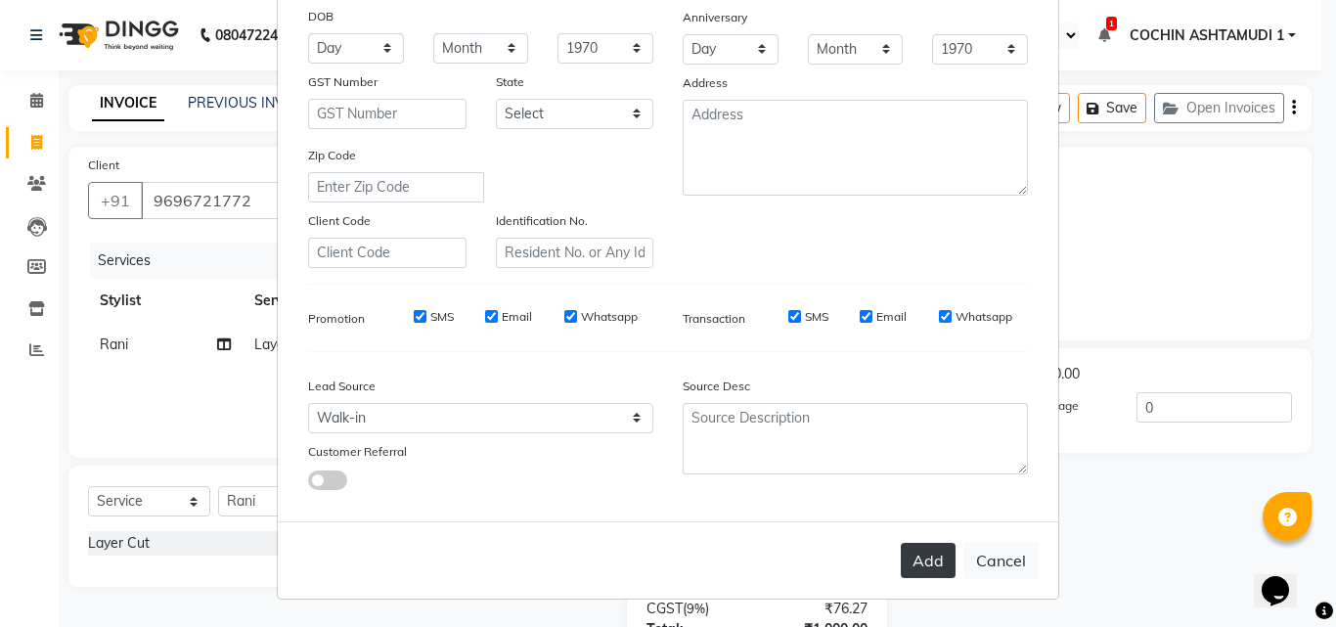
click at [907, 561] on button "Add" at bounding box center [928, 560] width 55 height 35
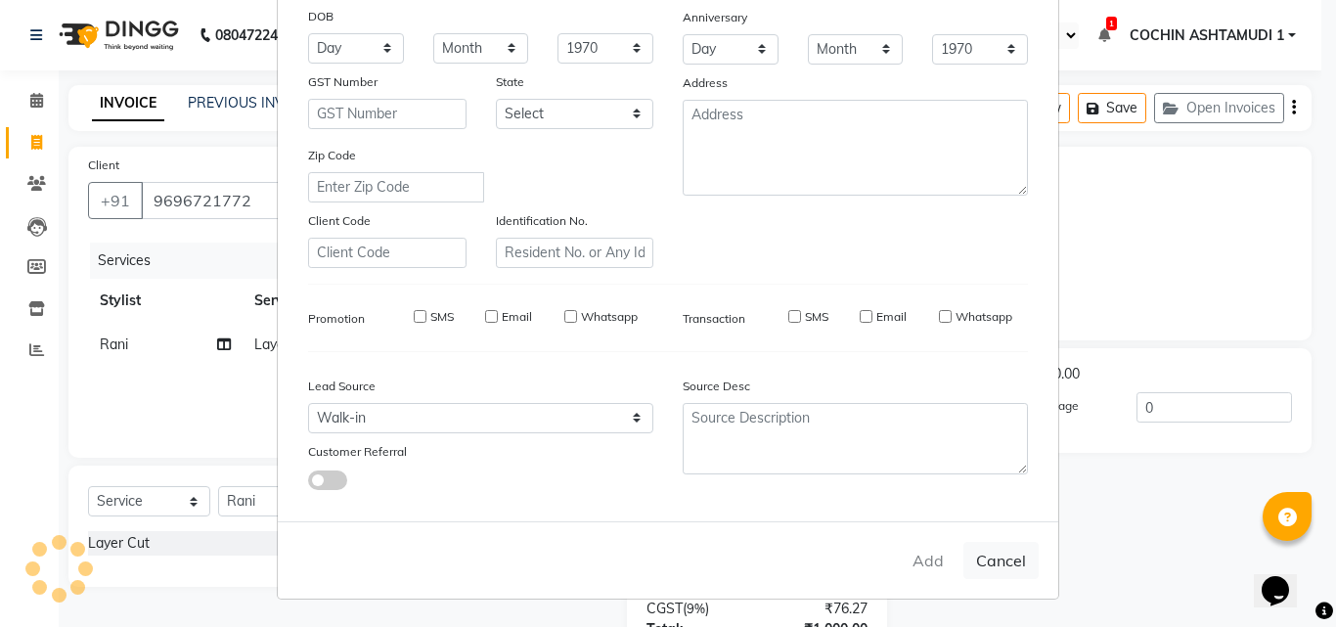
select select
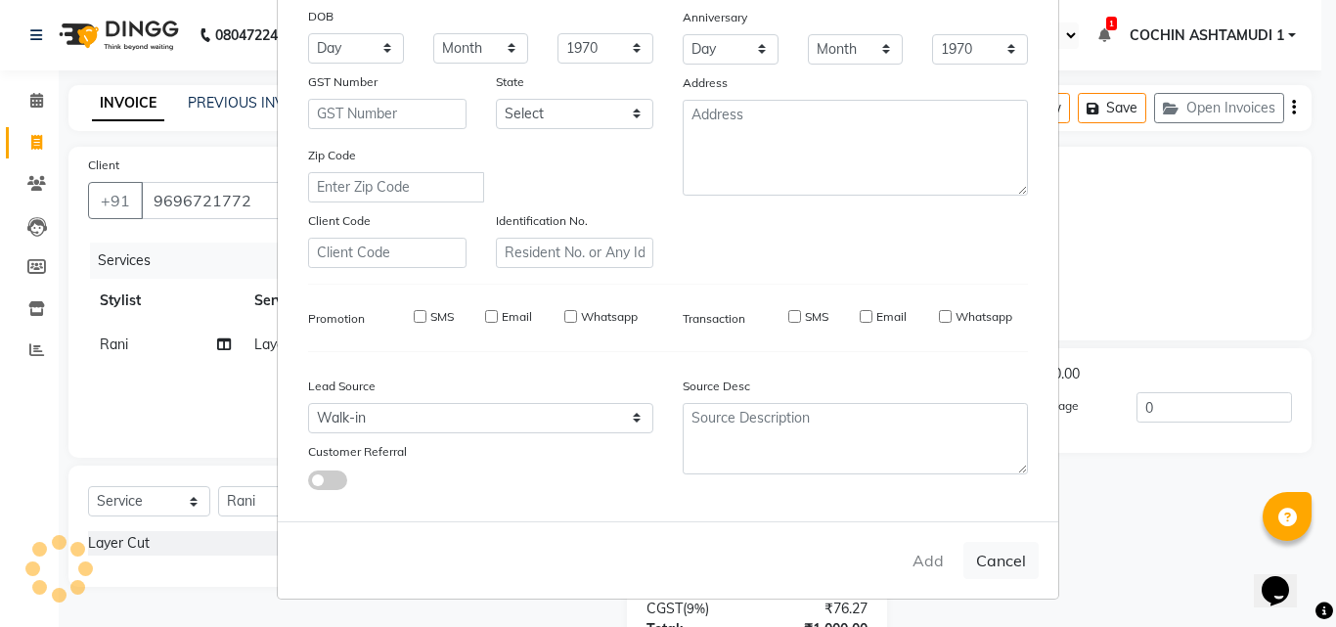
select select
checkbox input "false"
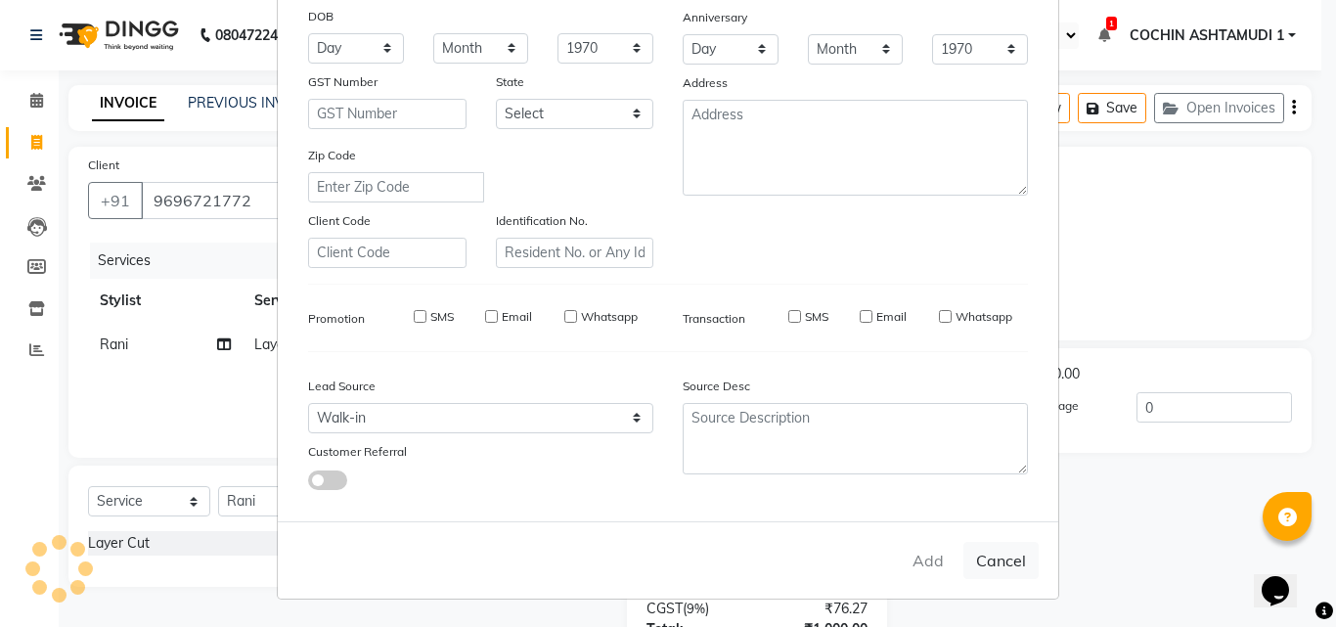
checkbox input "false"
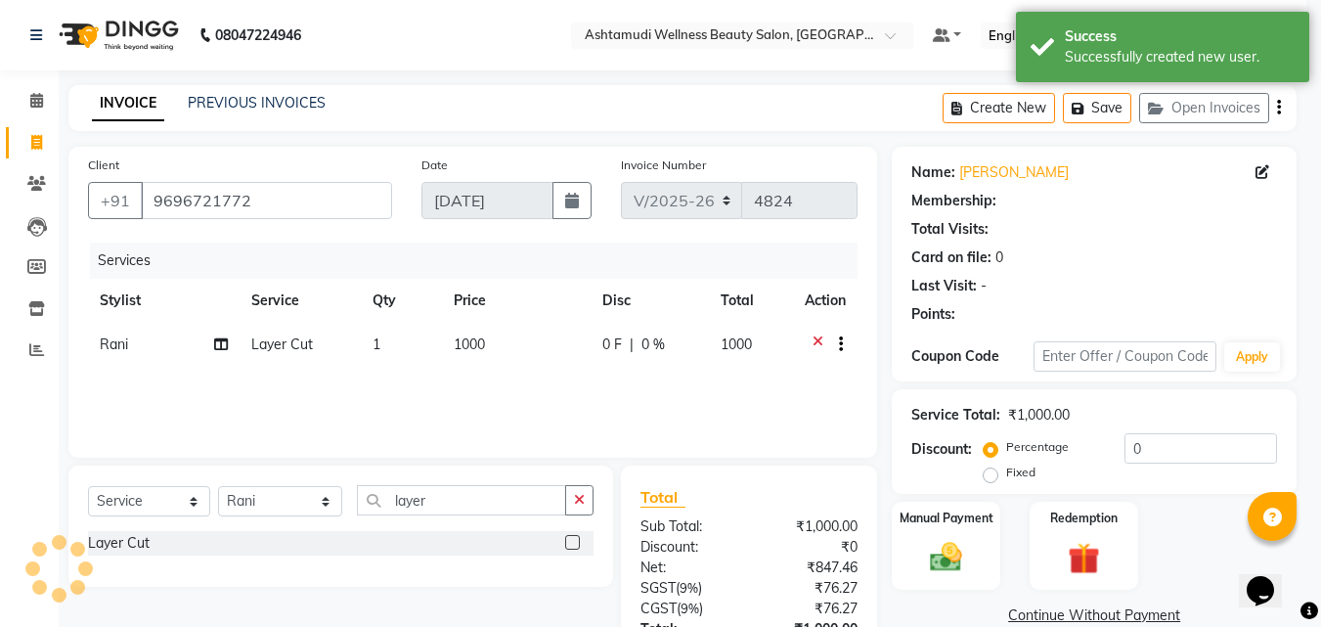
select select "1: Object"
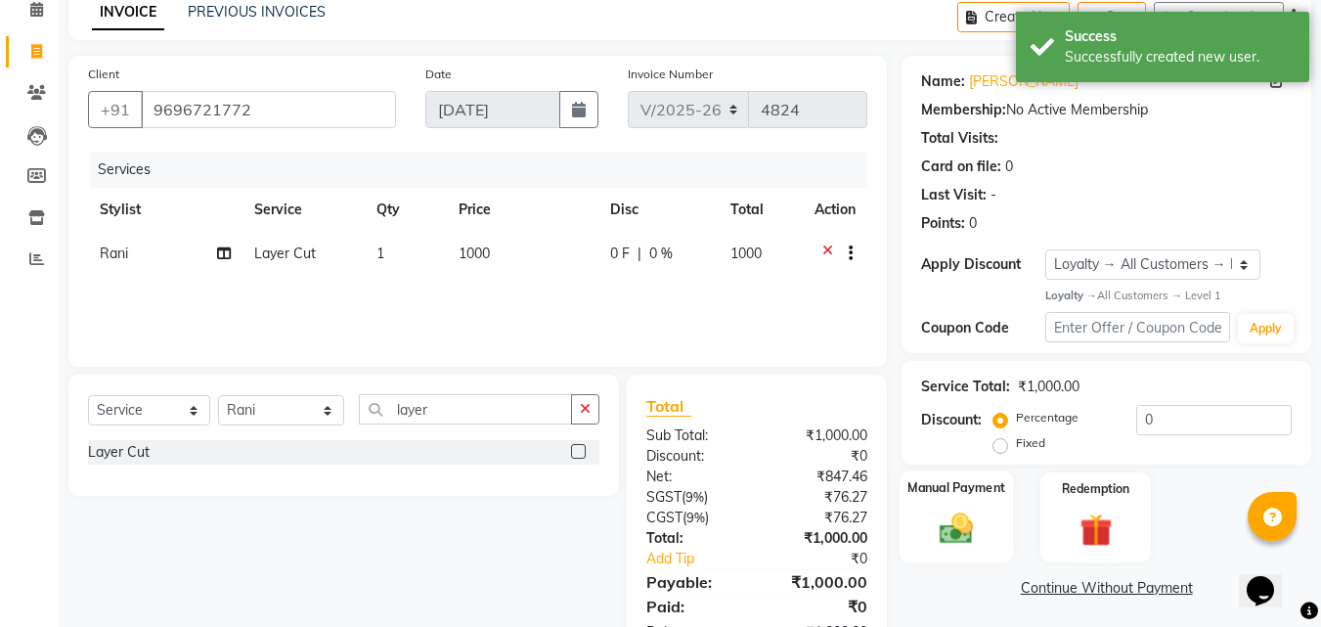
scroll to position [156, 0]
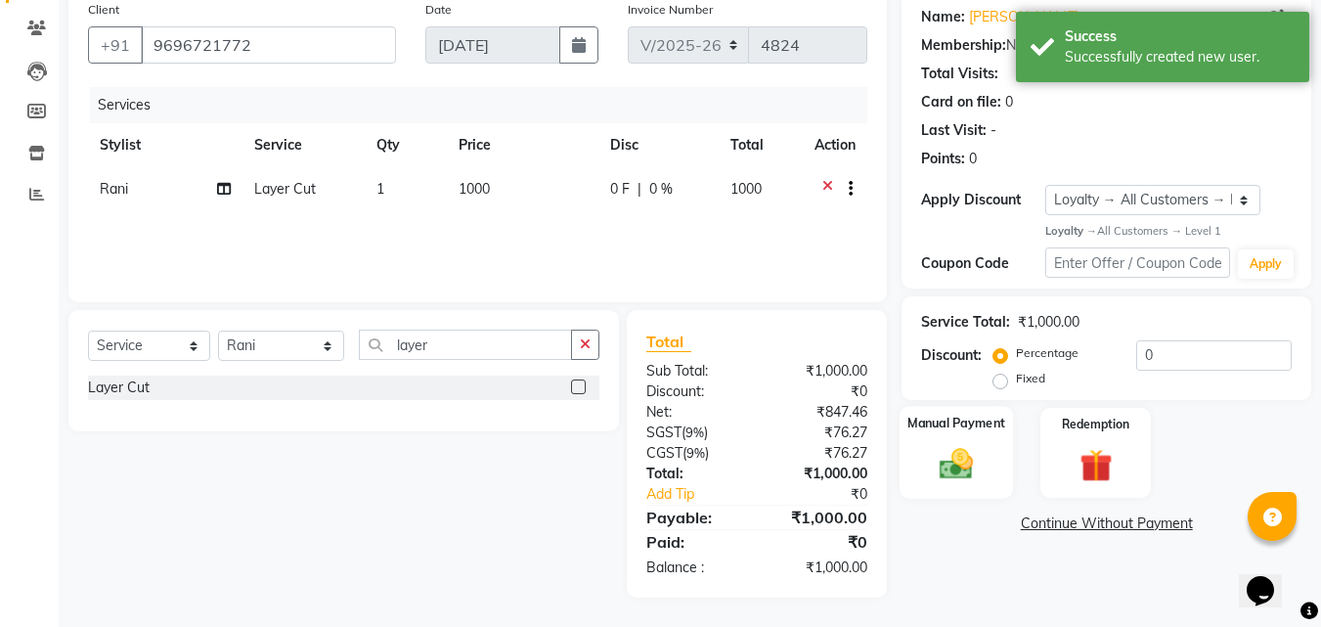
click at [957, 459] on img at bounding box center [956, 464] width 55 height 39
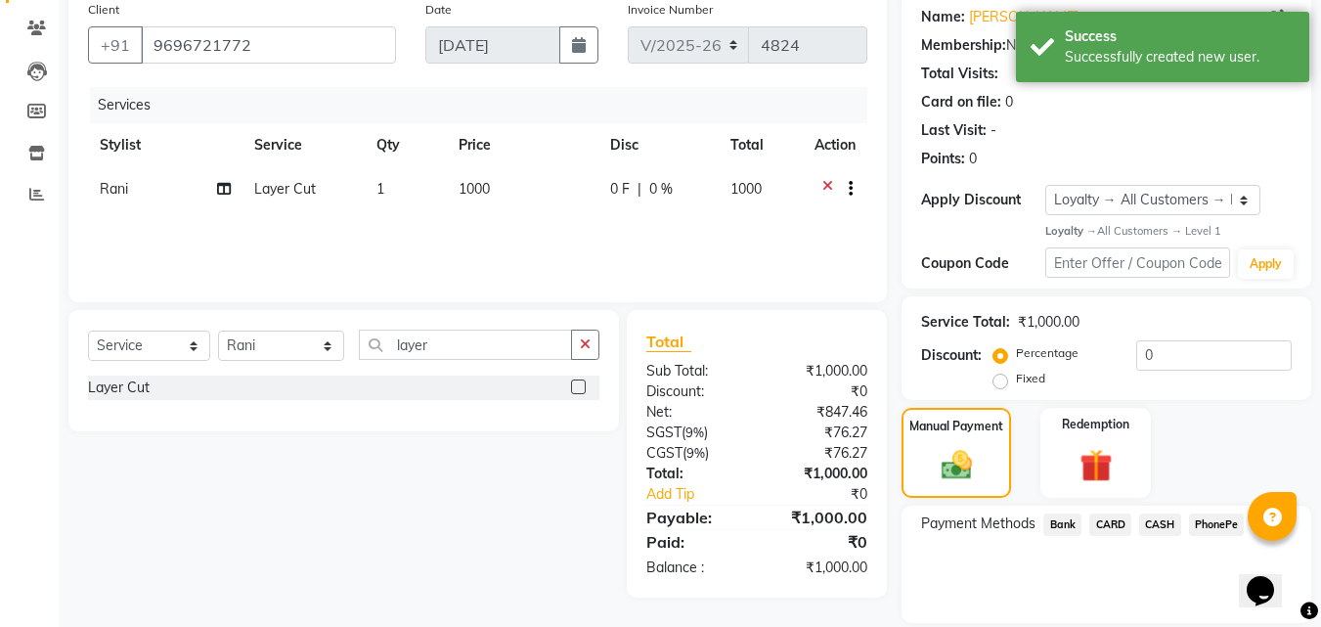
click at [1212, 524] on span "PhonePe" at bounding box center [1217, 524] width 56 height 22
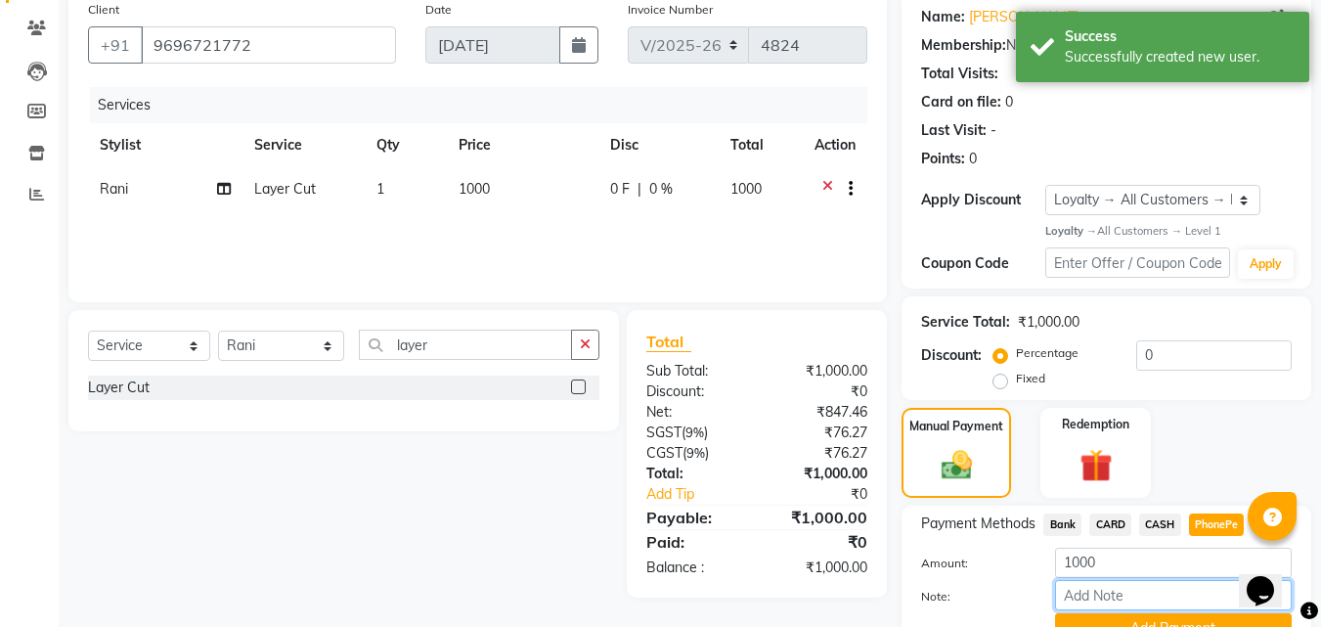
click at [1108, 584] on input "Note:" at bounding box center [1173, 595] width 237 height 30
type input "RAGHI"
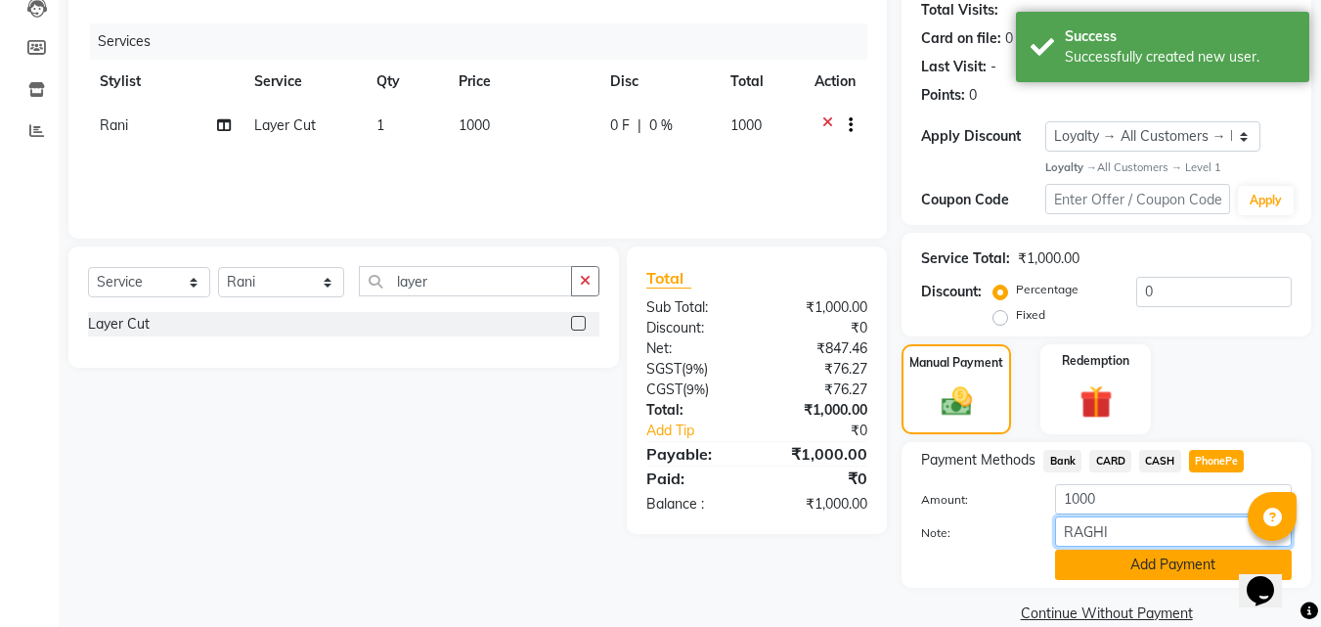
scroll to position [249, 0]
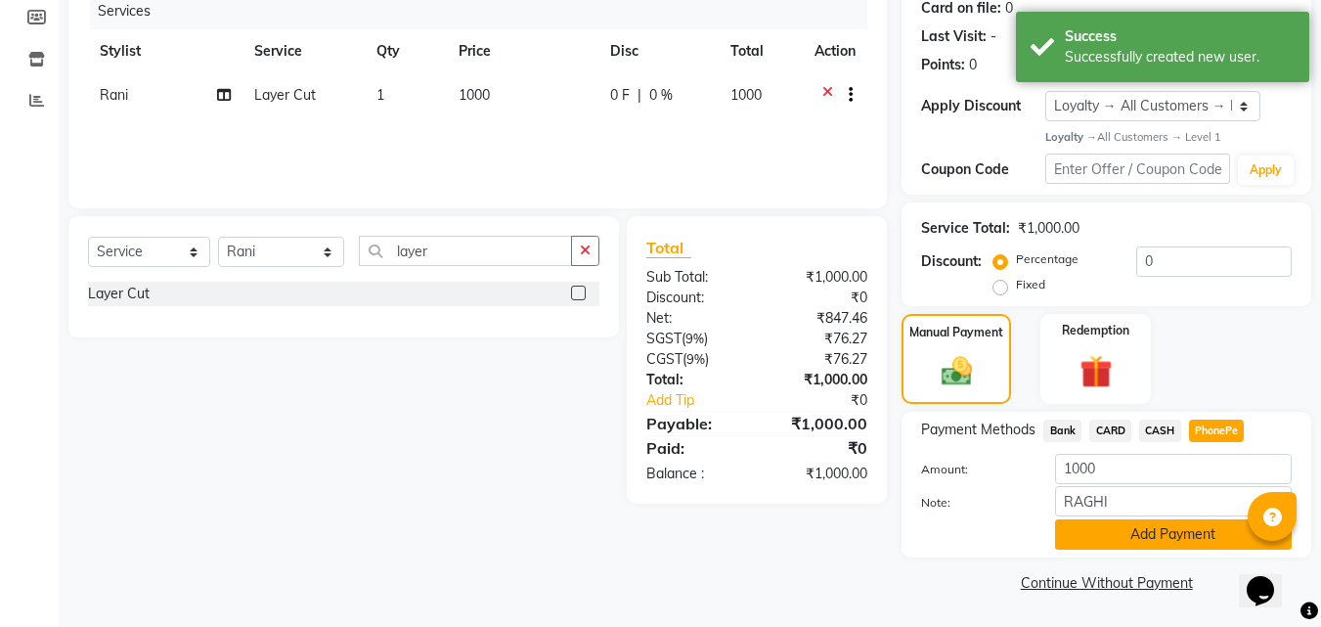
click at [1150, 525] on button "Add Payment" at bounding box center [1173, 534] width 237 height 30
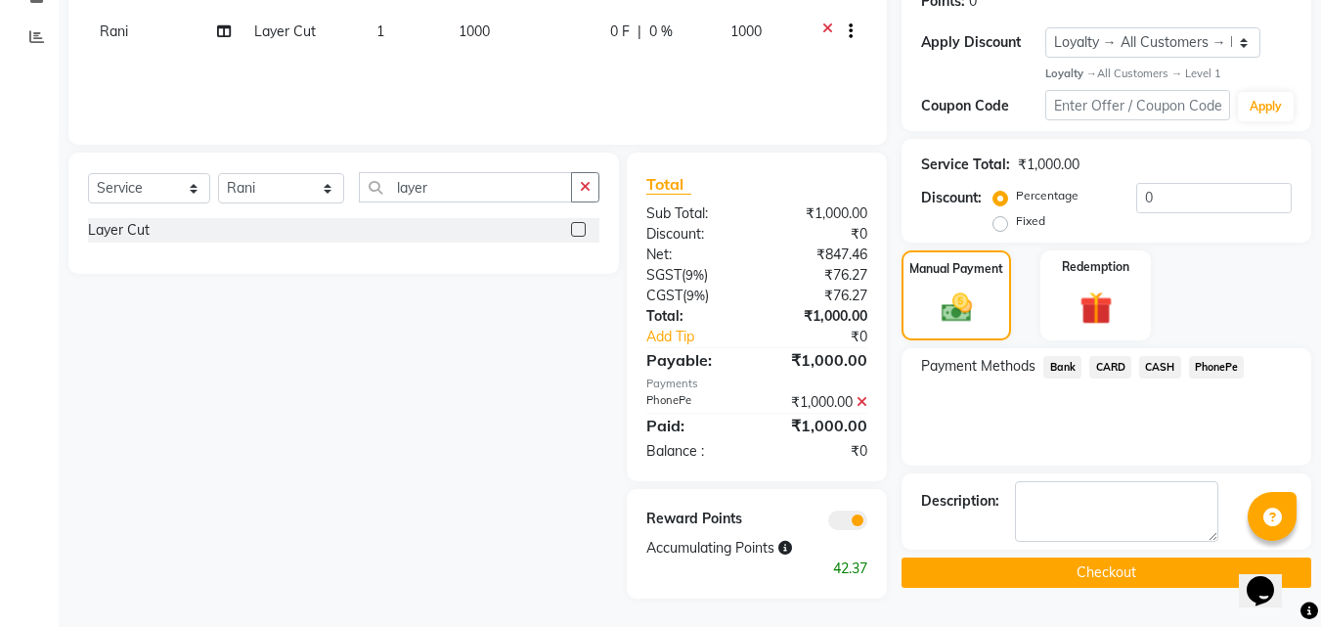
scroll to position [314, 0]
click at [974, 569] on button "Checkout" at bounding box center [1107, 572] width 410 height 30
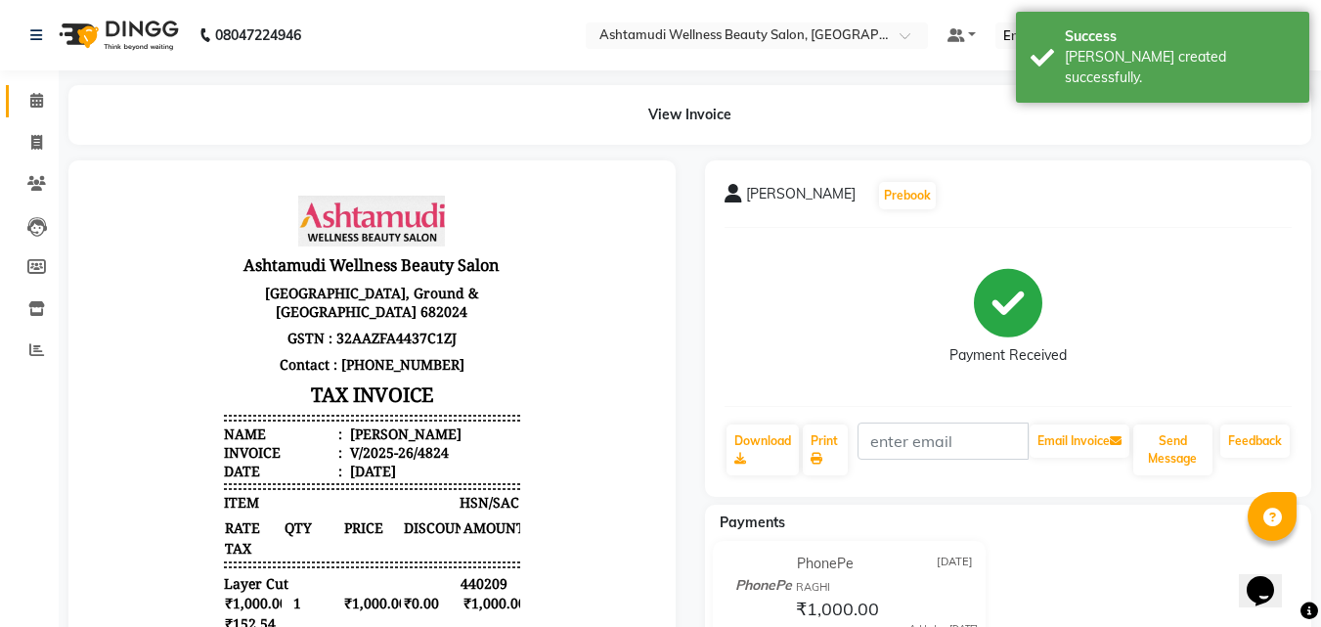
click at [38, 99] on icon at bounding box center [36, 100] width 13 height 15
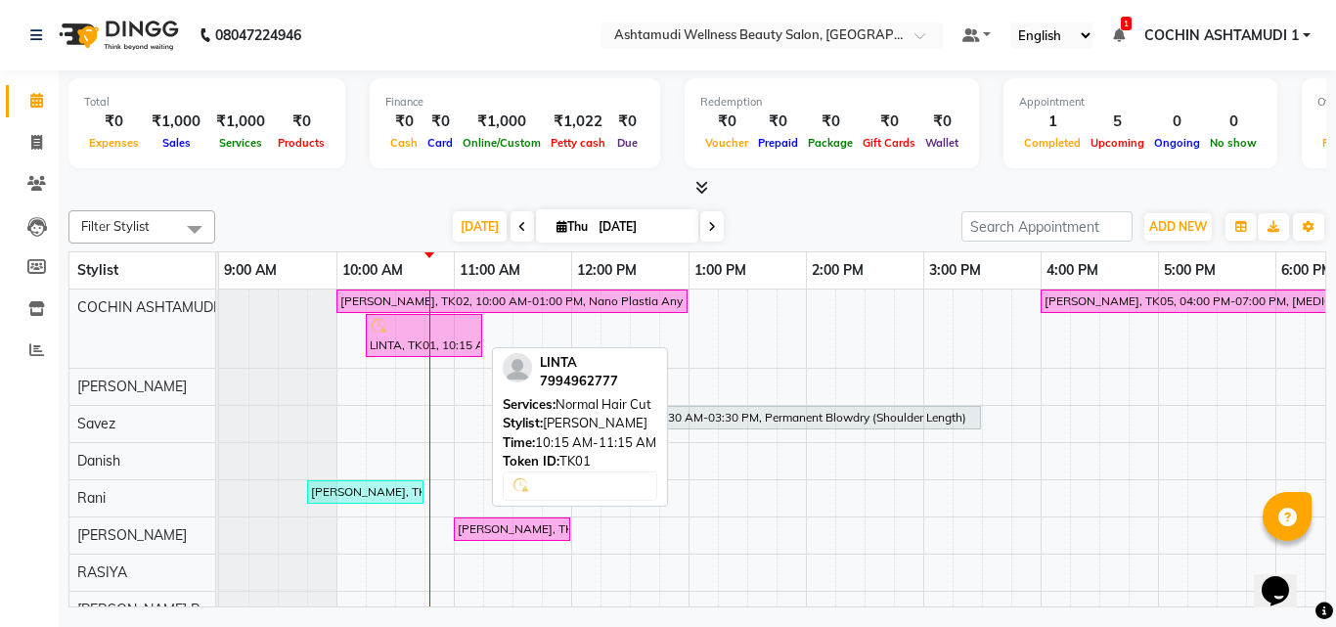
click at [406, 334] on div at bounding box center [424, 327] width 109 height 20
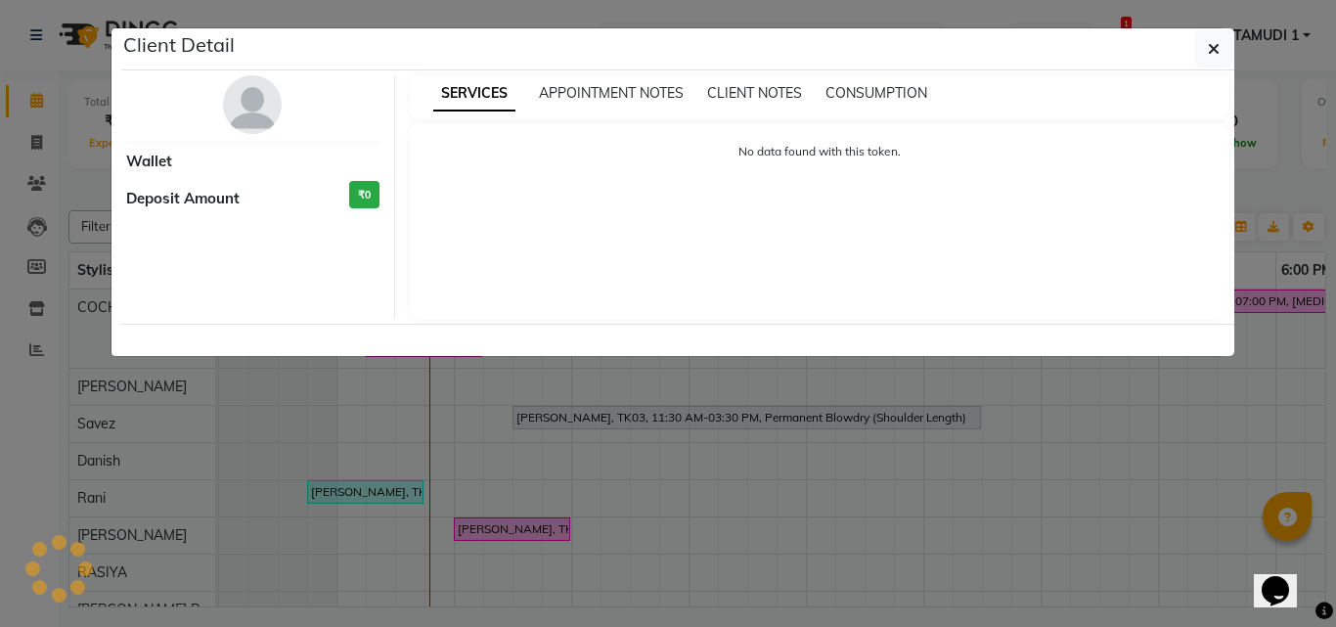
select select "6"
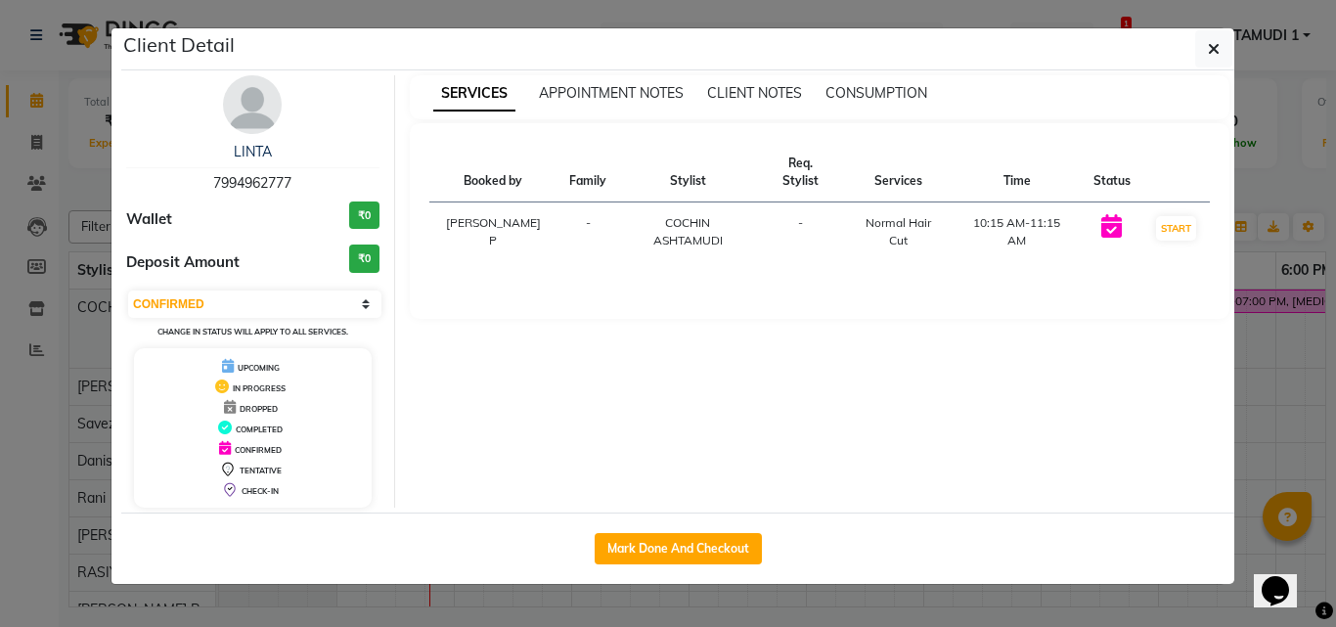
click at [263, 183] on span "7994962777" at bounding box center [252, 183] width 78 height 18
copy span "7994962777"
click at [82, 166] on ngb-modal-window "Client Detail LINTA 7994962777 Wallet ₹0 Deposit Amount ₹0 Select IN SERVICE CO…" at bounding box center [668, 313] width 1336 height 627
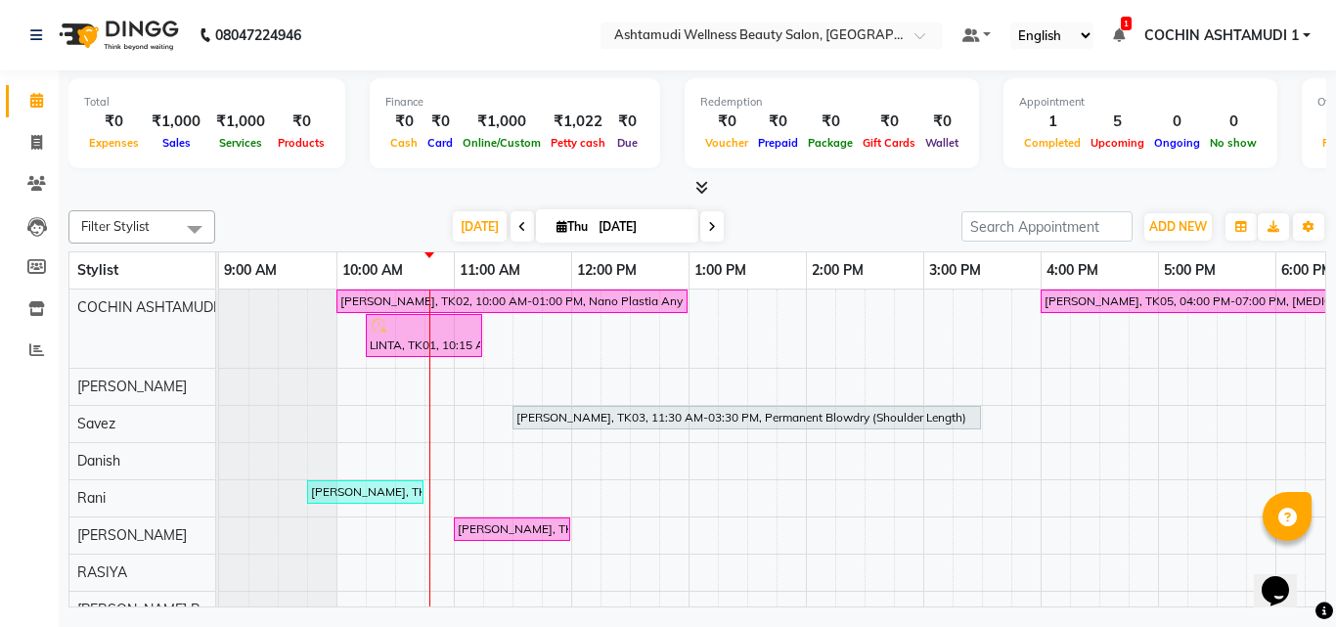
click at [54, 182] on li "Clients" at bounding box center [29, 184] width 59 height 42
click at [47, 182] on span at bounding box center [37, 184] width 34 height 22
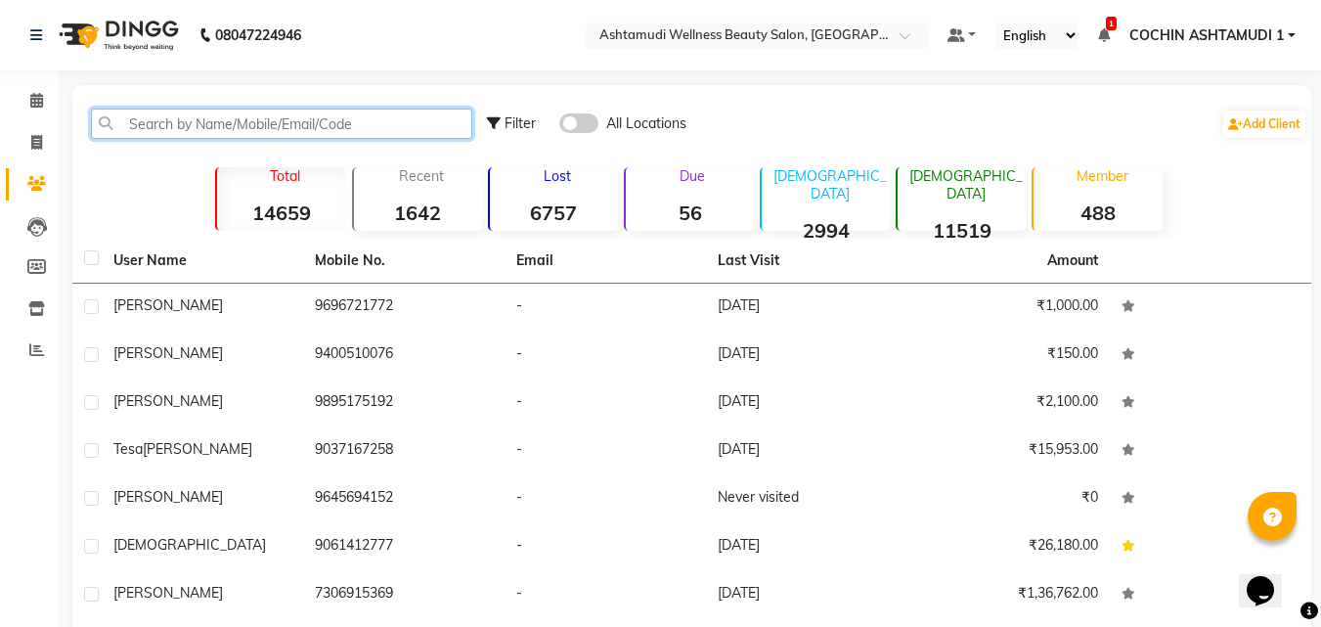
click at [193, 130] on input "text" at bounding box center [281, 124] width 381 height 30
paste input "7994962777"
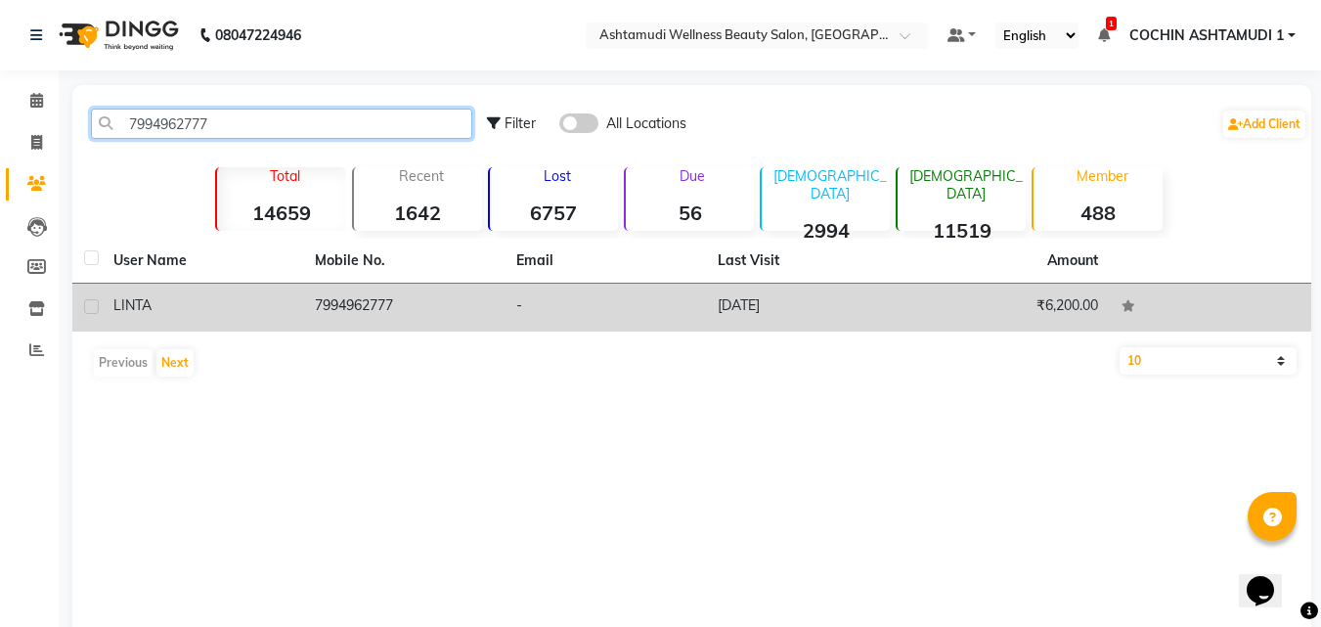
type input "7994962777"
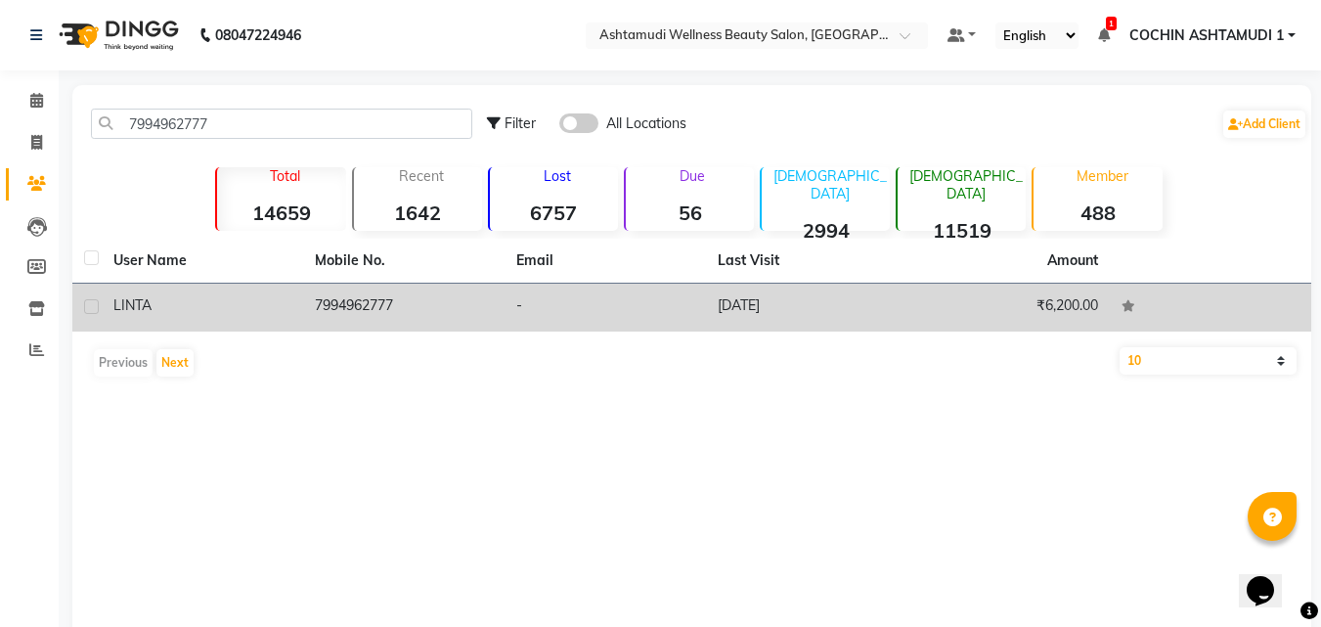
click at [209, 308] on div "LINTA" at bounding box center [202, 305] width 178 height 21
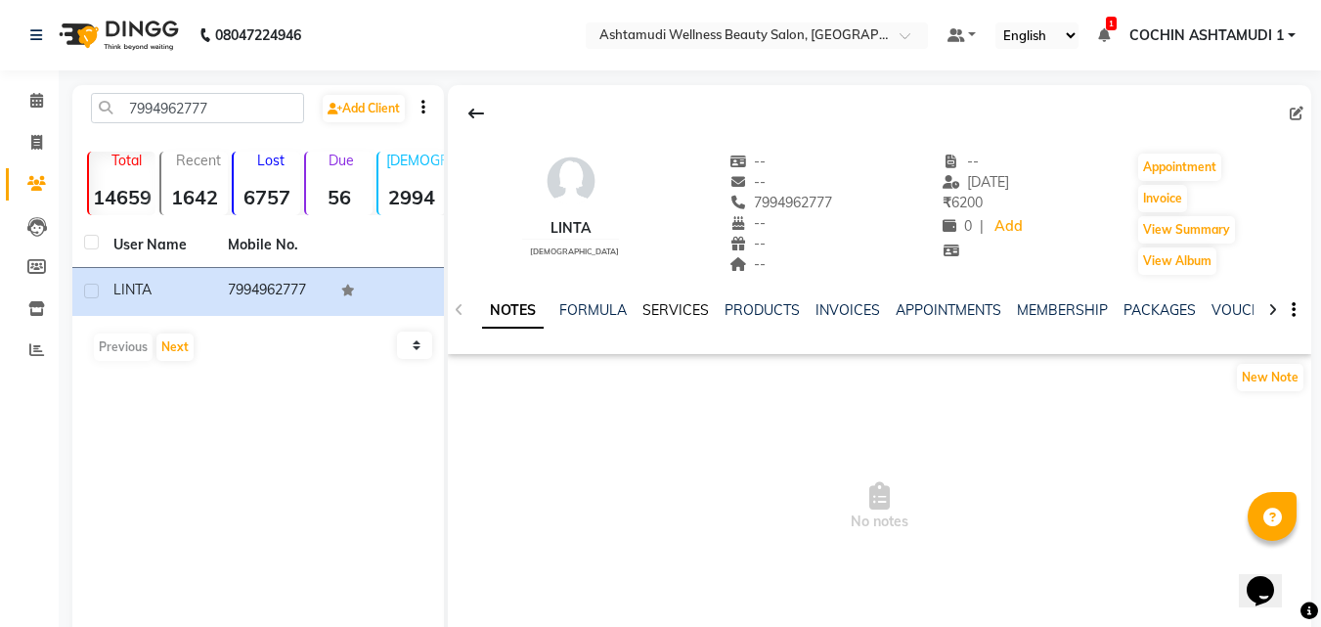
click at [657, 306] on link "SERVICES" at bounding box center [676, 310] width 67 height 18
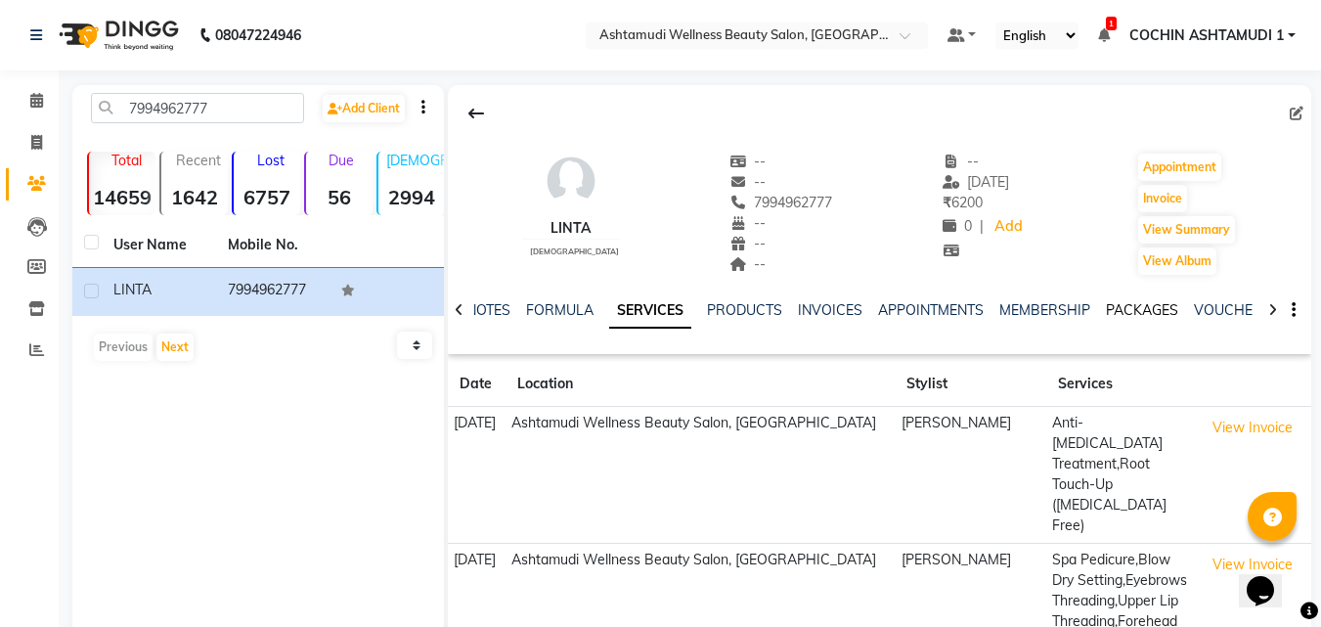
click at [1123, 304] on link "PACKAGES" at bounding box center [1142, 310] width 72 height 18
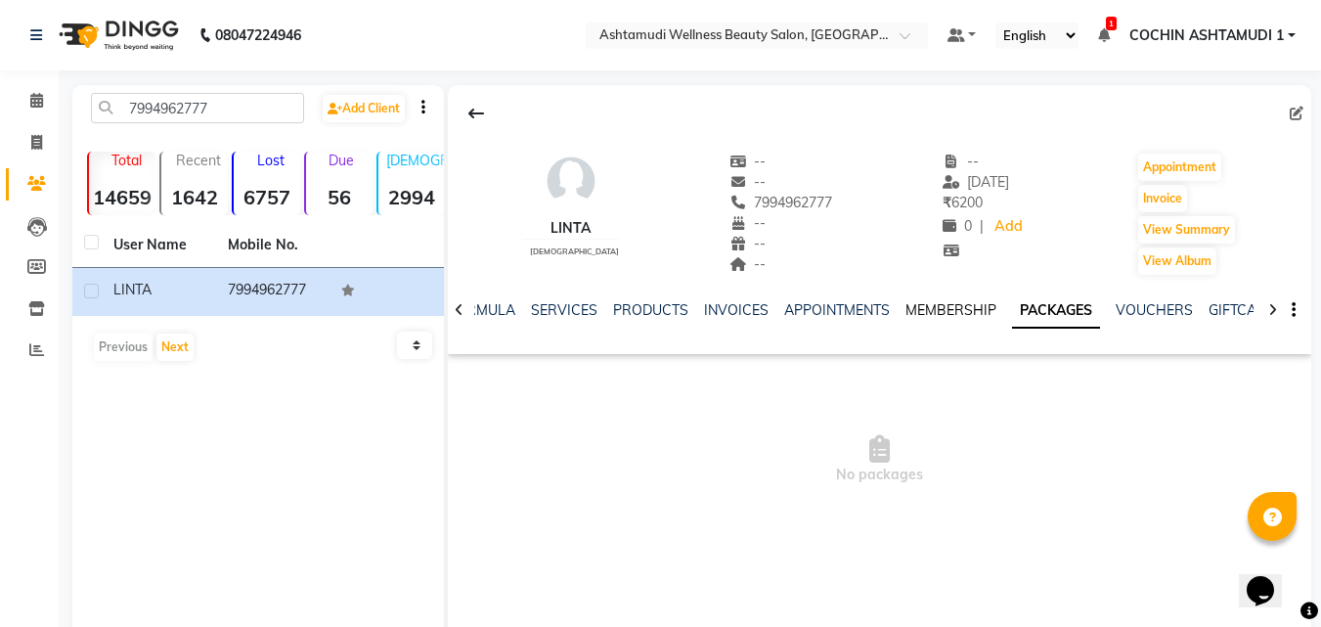
click at [906, 301] on link "MEMBERSHIP" at bounding box center [951, 310] width 91 height 18
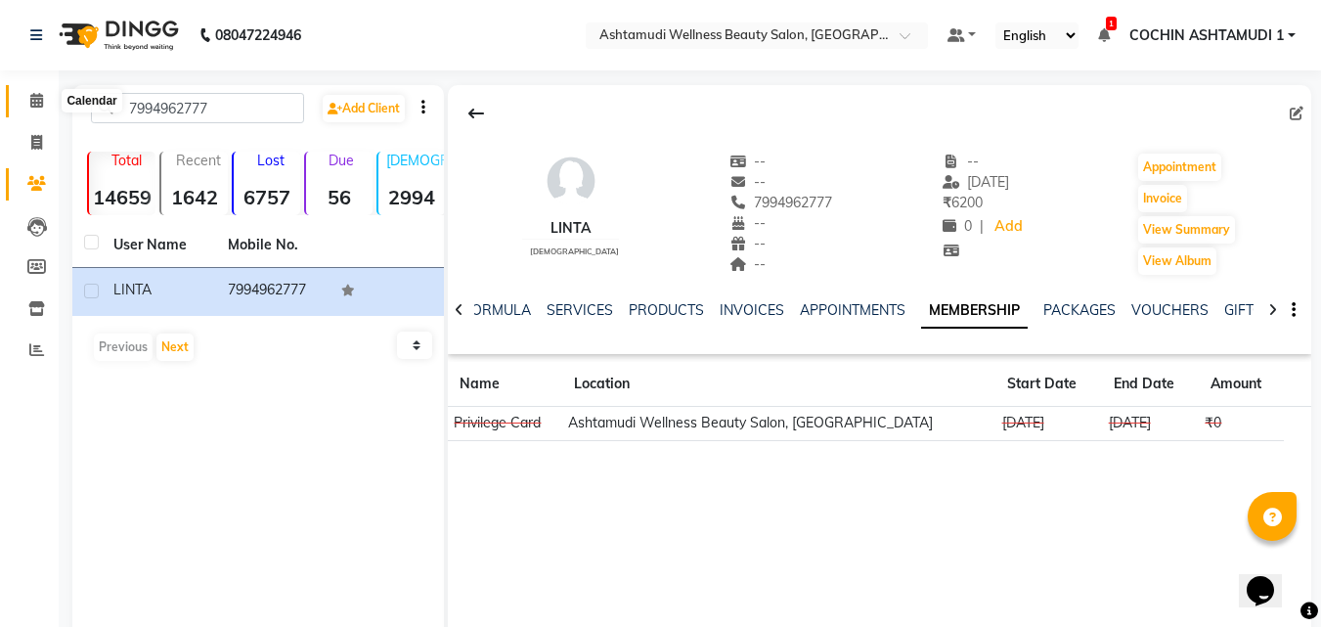
click at [40, 107] on icon at bounding box center [36, 100] width 13 height 15
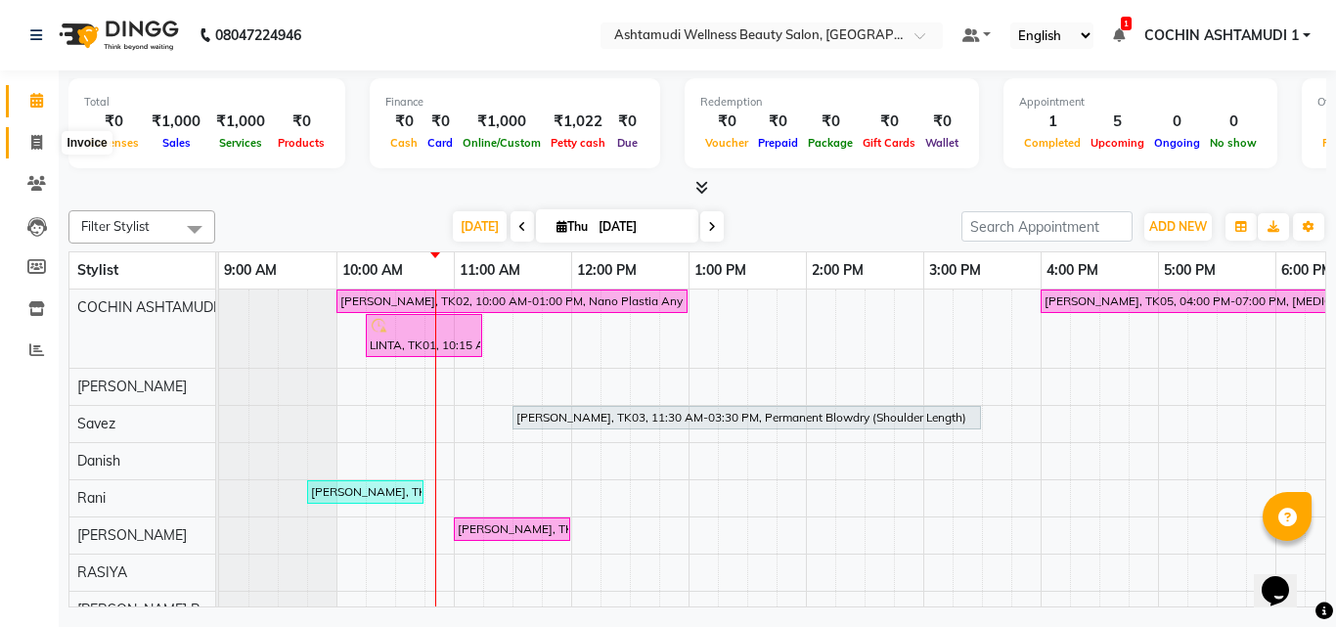
click at [39, 135] on icon at bounding box center [36, 142] width 11 height 15
select select "service"
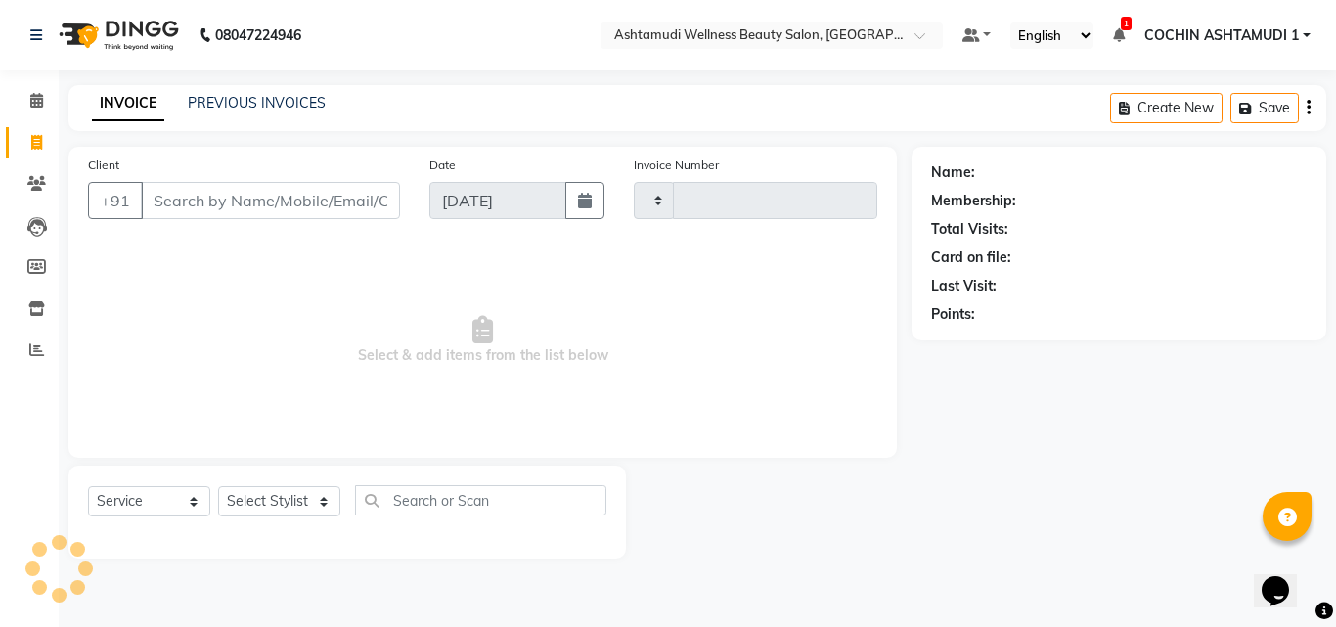
type input "4825"
select select "4632"
click at [305, 201] on input "Client" at bounding box center [270, 200] width 259 height 37
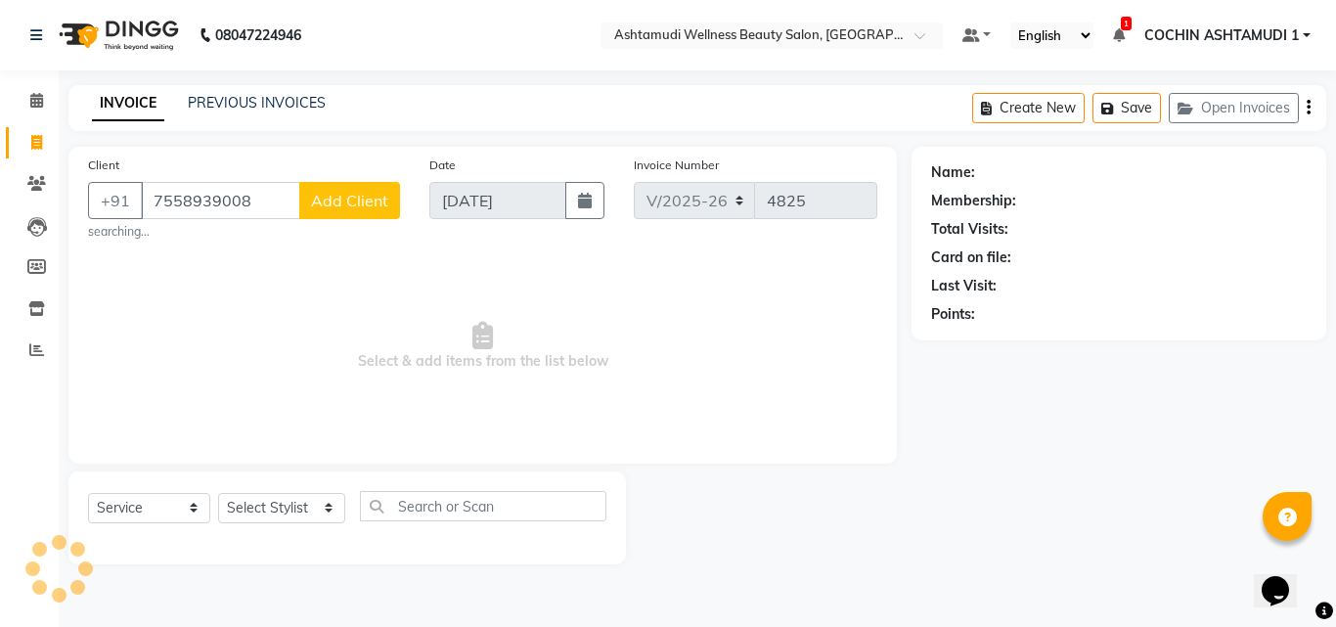
type input "7558939008"
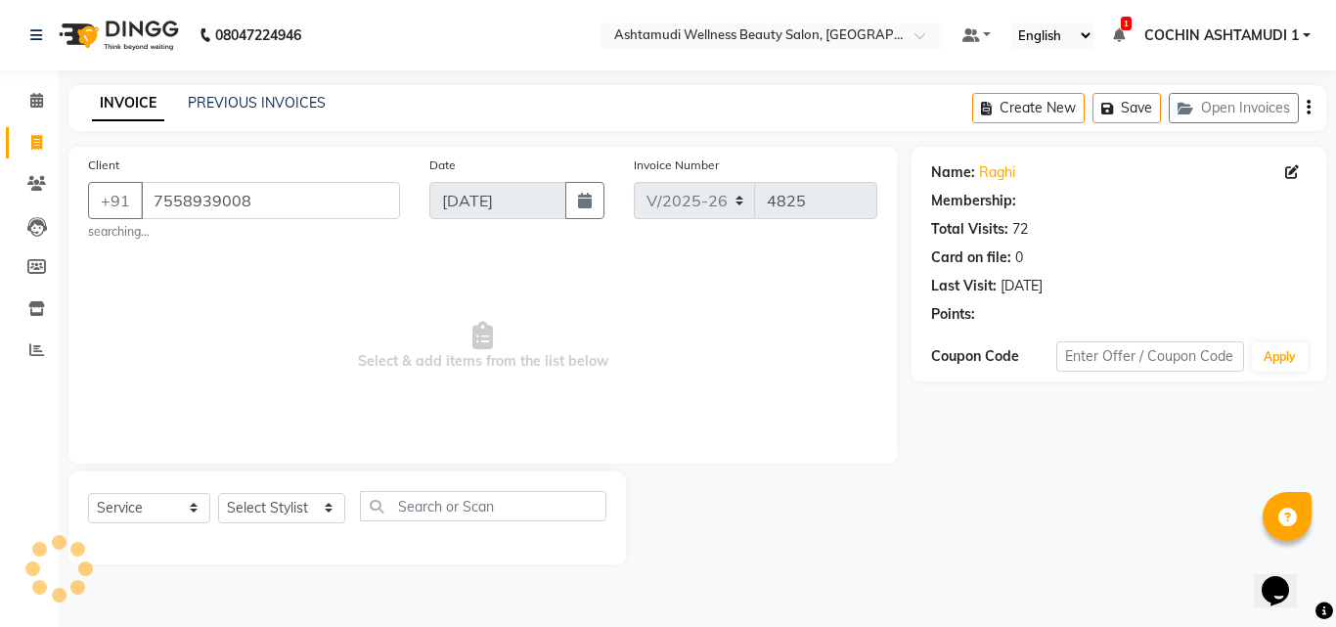
select select "1: Object"
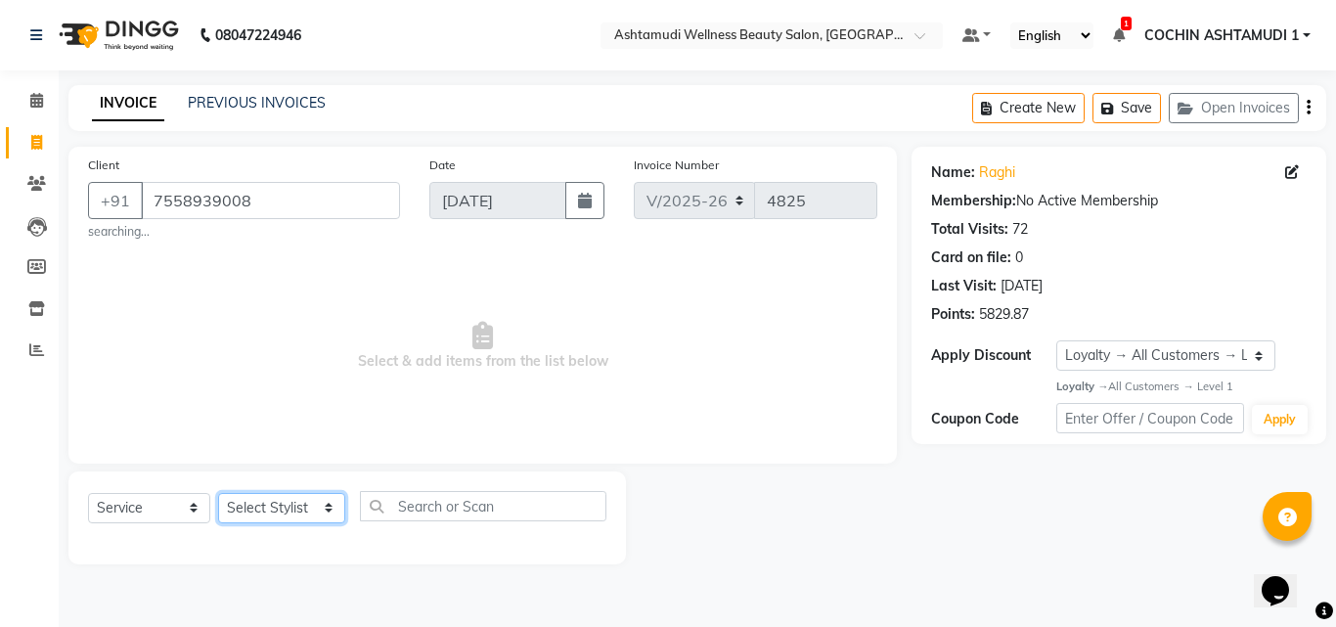
click at [265, 498] on select "Select Stylist [PERSON_NAME](URAJ) [PERSON_NAME] COCHIN ASHTAMUDI Danish [PERSO…" at bounding box center [281, 508] width 127 height 30
select select "44402"
click at [218, 493] on select "Select Stylist [PERSON_NAME](URAJ) [PERSON_NAME] COCHIN ASHTAMUDI Danish [PERSO…" at bounding box center [281, 508] width 127 height 30
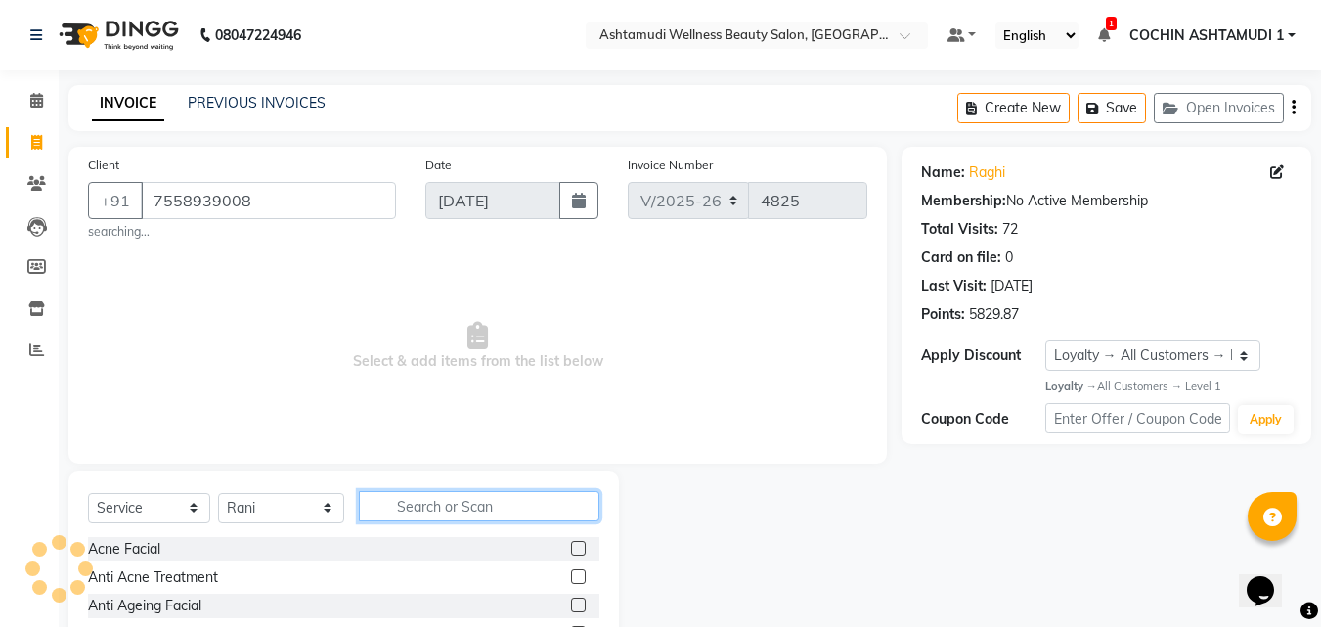
click at [431, 509] on input "text" at bounding box center [480, 506] width 242 height 30
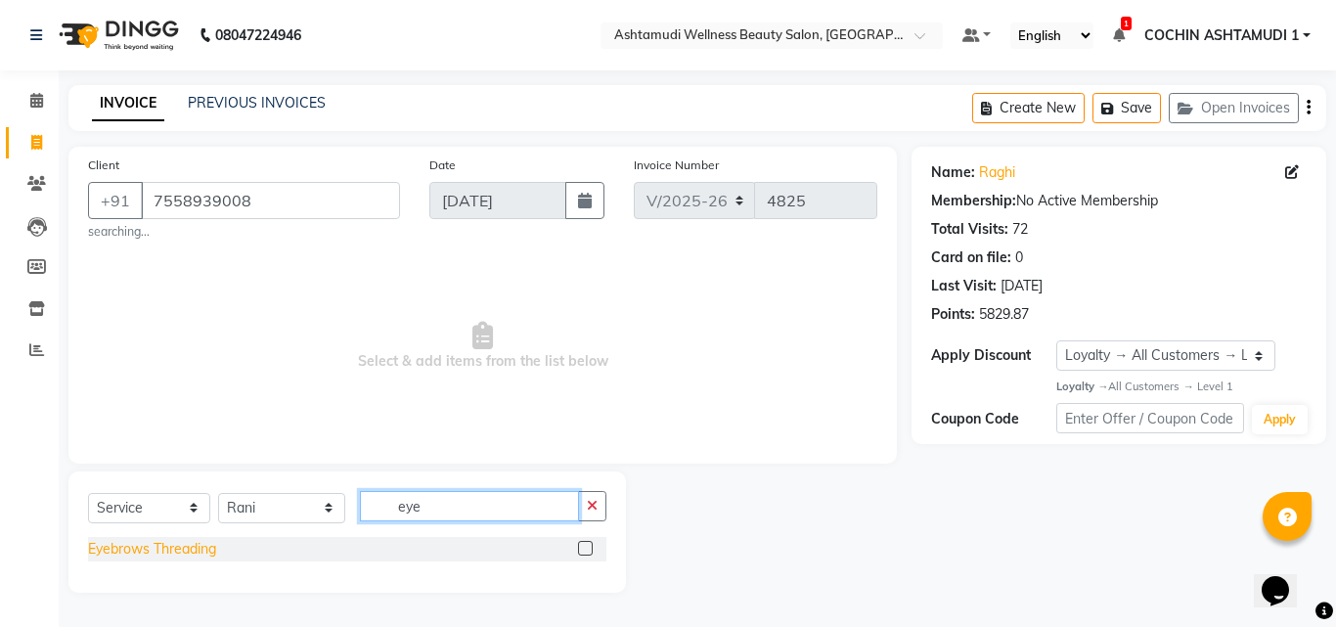
type input "eye"
click at [158, 548] on div "Eyebrows Threading" at bounding box center [152, 549] width 128 height 21
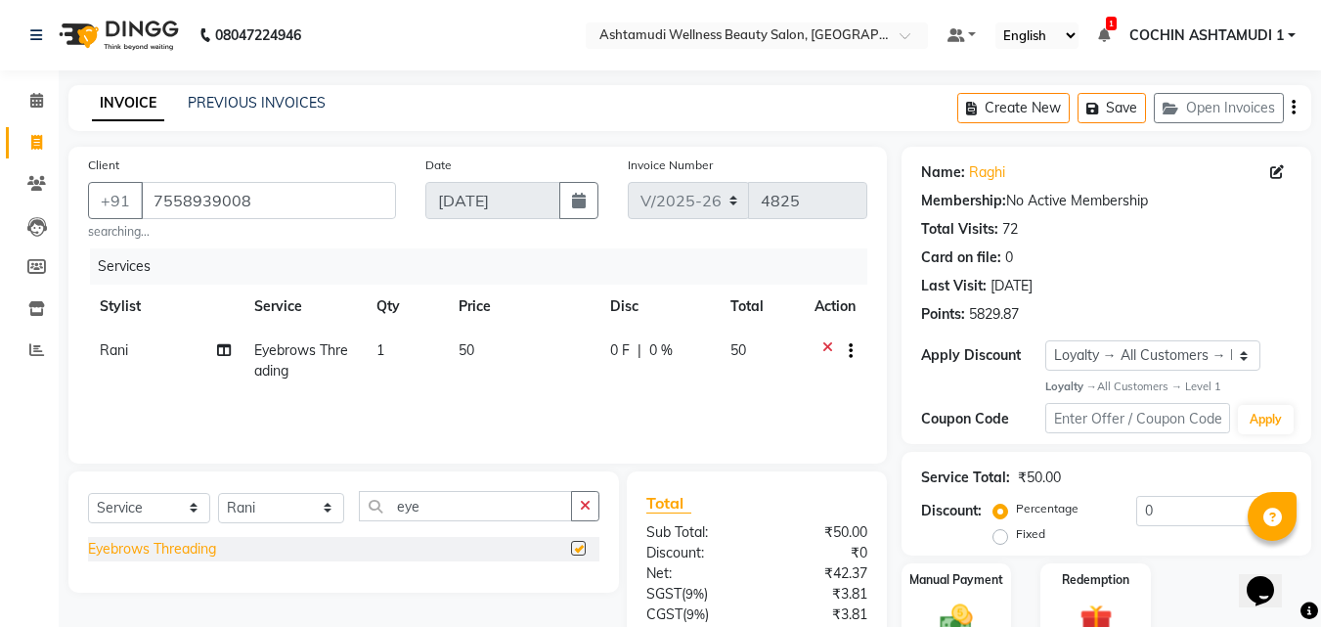
checkbox input "false"
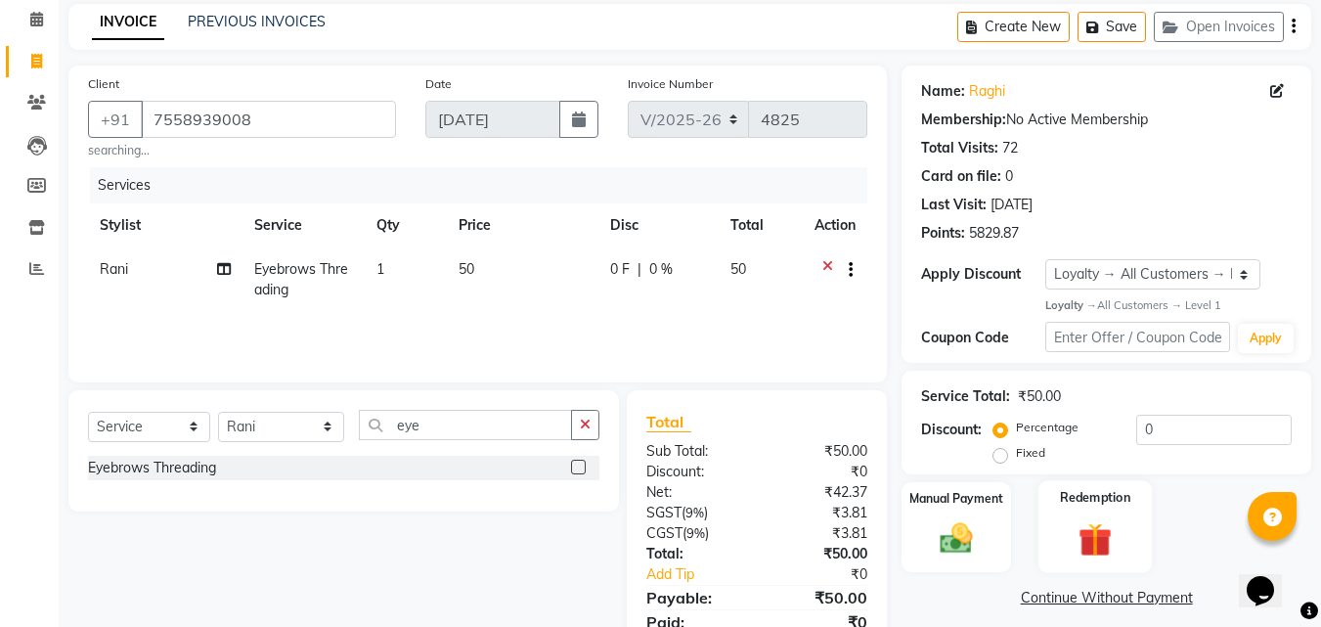
scroll to position [161, 0]
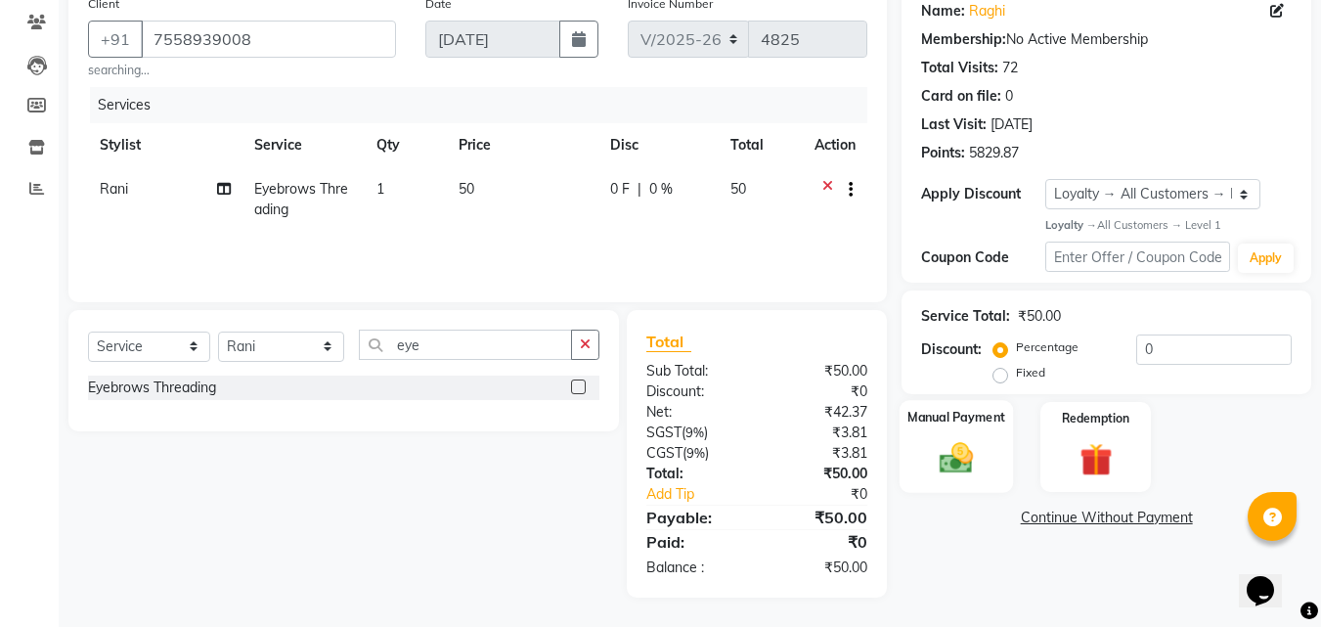
click at [958, 460] on img at bounding box center [956, 458] width 55 height 39
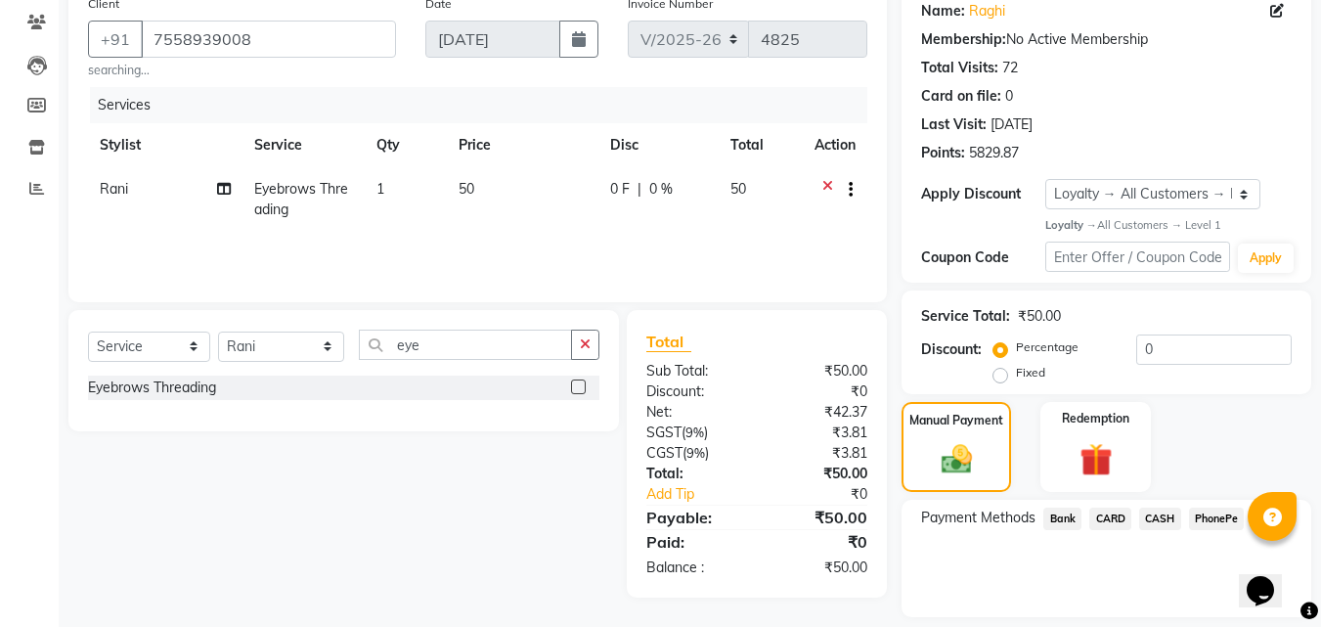
click at [1201, 510] on span "PhonePe" at bounding box center [1217, 519] width 56 height 22
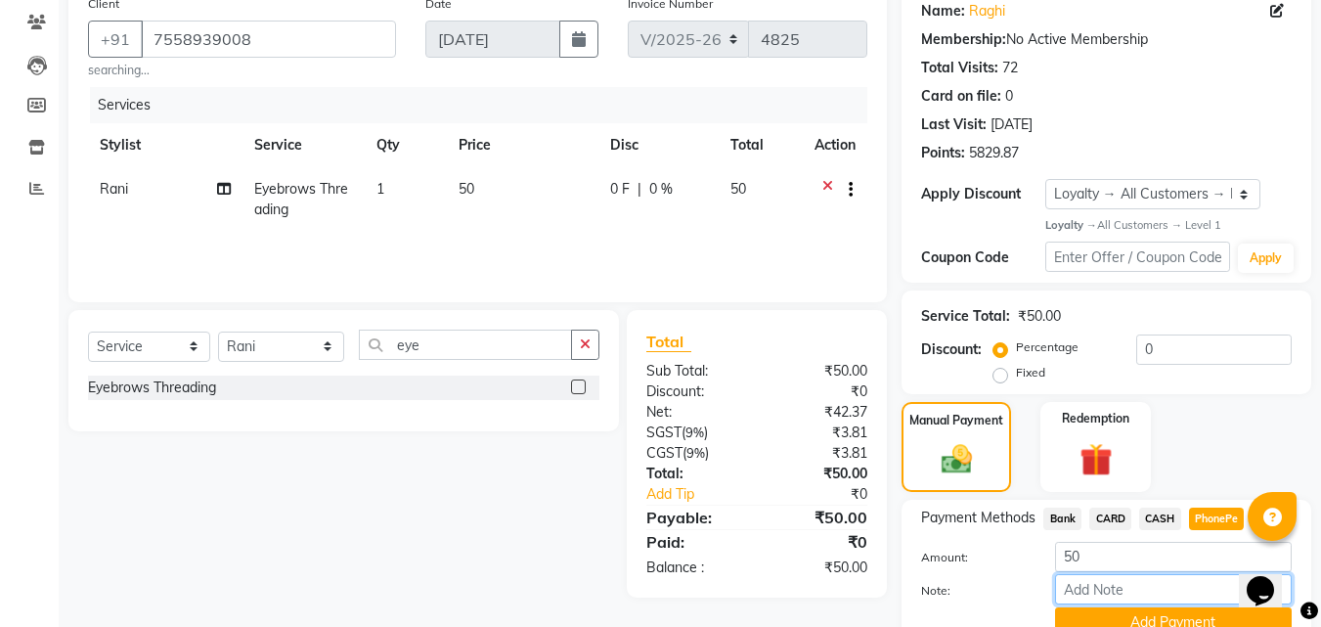
click at [1102, 585] on input "Note:" at bounding box center [1173, 589] width 237 height 30
click at [1119, 511] on span "CARD" at bounding box center [1111, 519] width 42 height 22
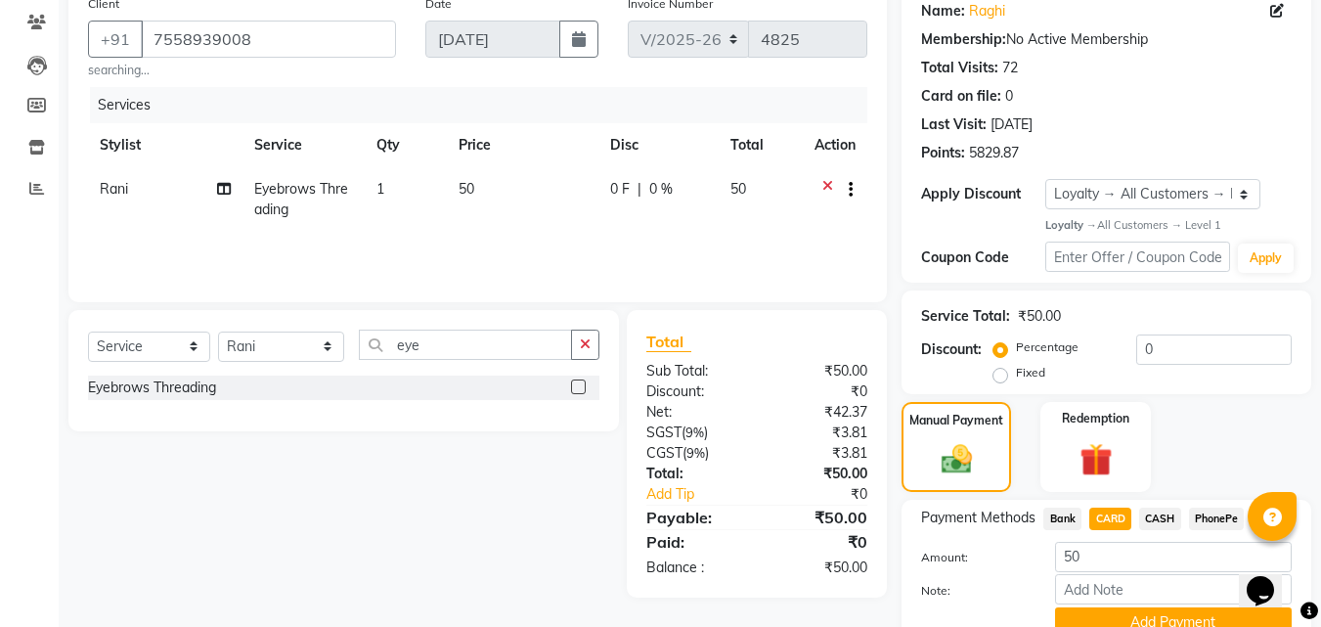
click at [1166, 511] on span "CASH" at bounding box center [1160, 519] width 42 height 22
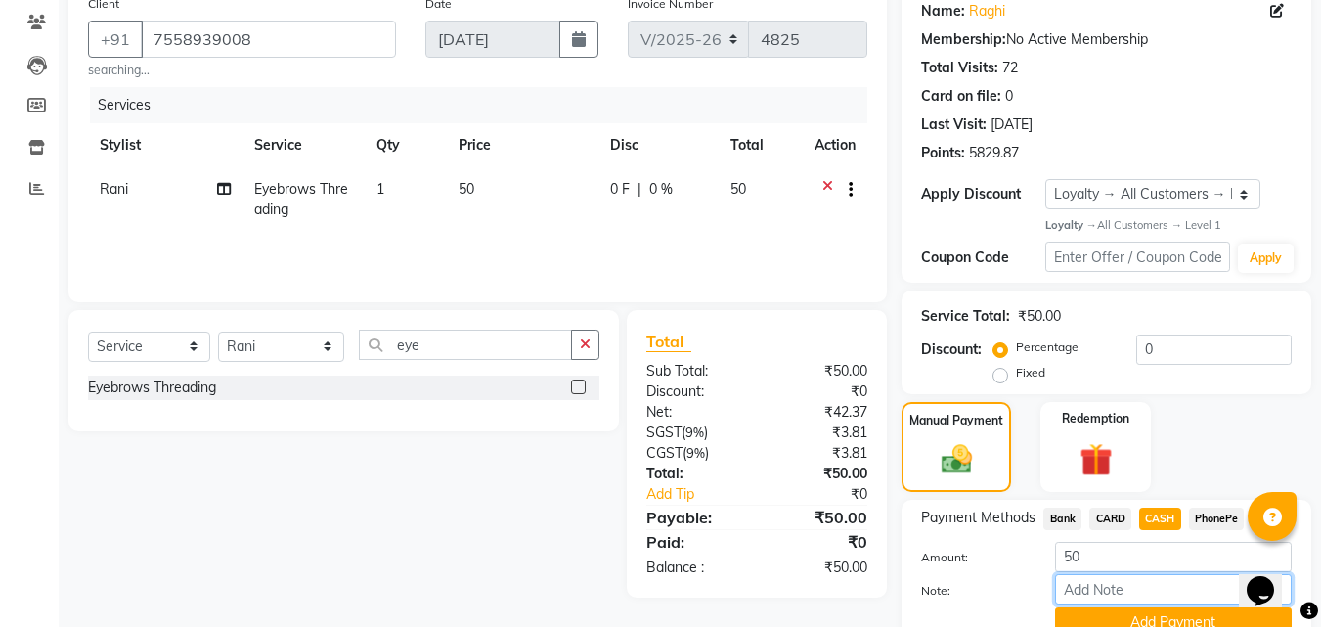
drag, startPoint x: 1099, startPoint y: 584, endPoint x: 1130, endPoint y: 547, distance: 48.0
click at [1099, 584] on input "Note:" at bounding box center [1173, 589] width 237 height 30
type input "RAGHI"
click at [1109, 616] on button "Add Payment" at bounding box center [1173, 622] width 237 height 30
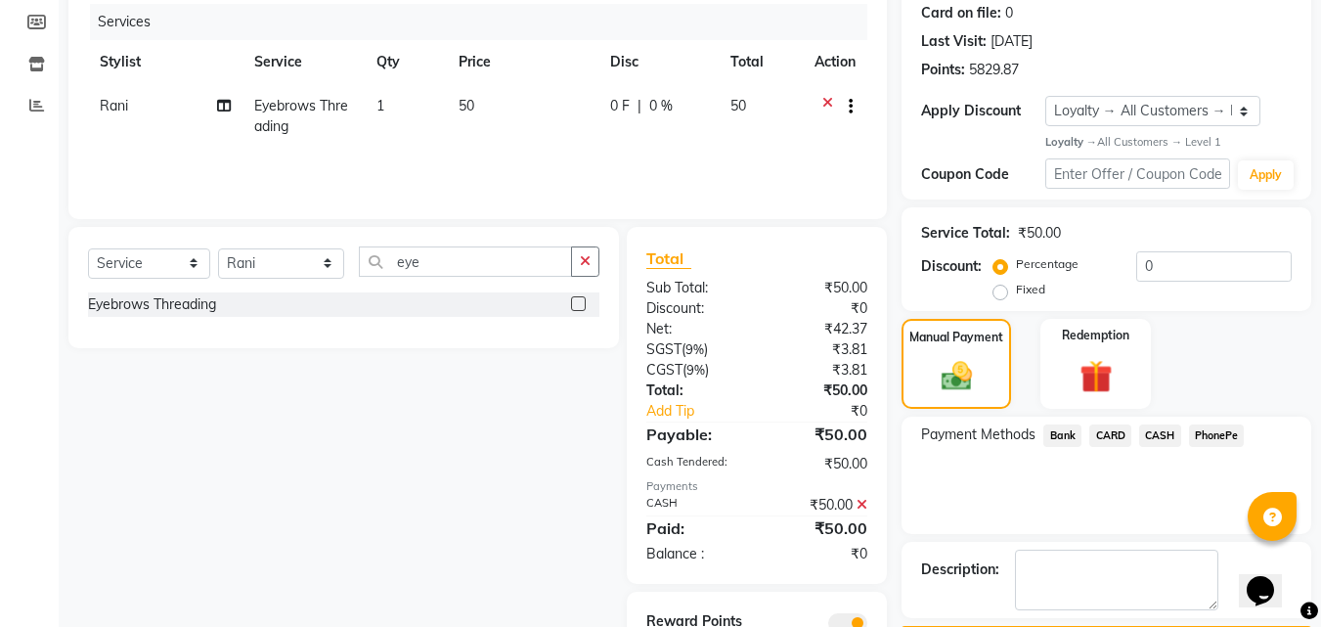
scroll to position [328, 0]
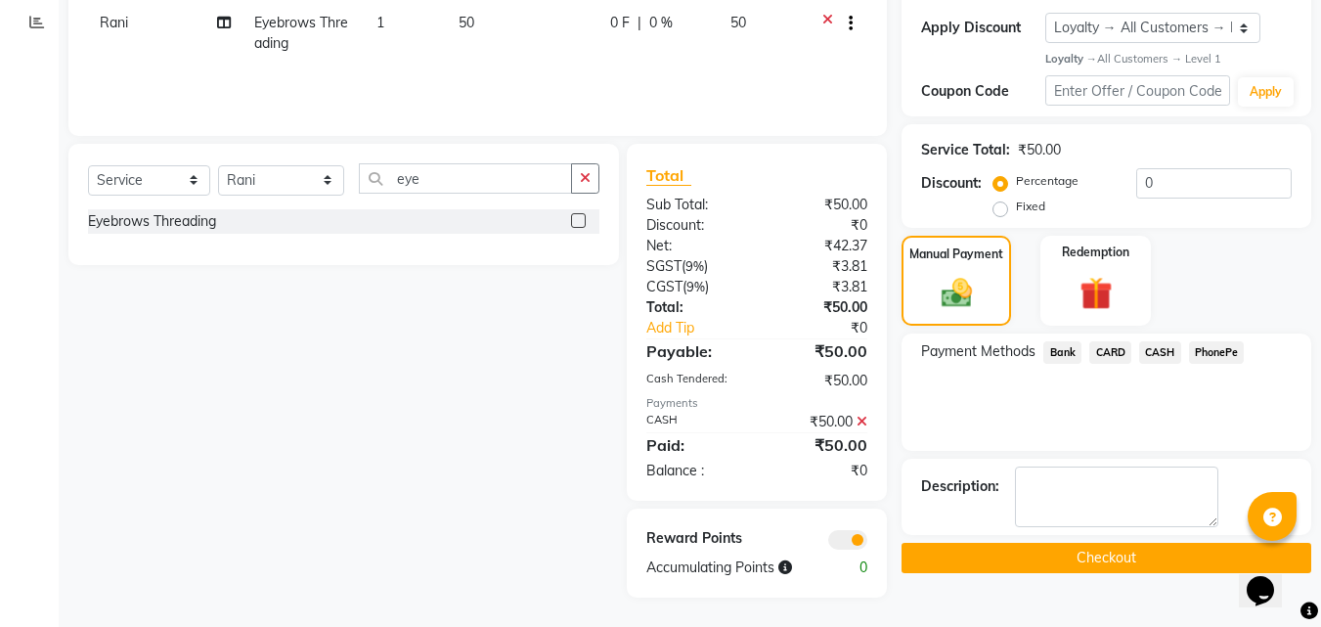
click at [1032, 556] on button "Checkout" at bounding box center [1107, 558] width 410 height 30
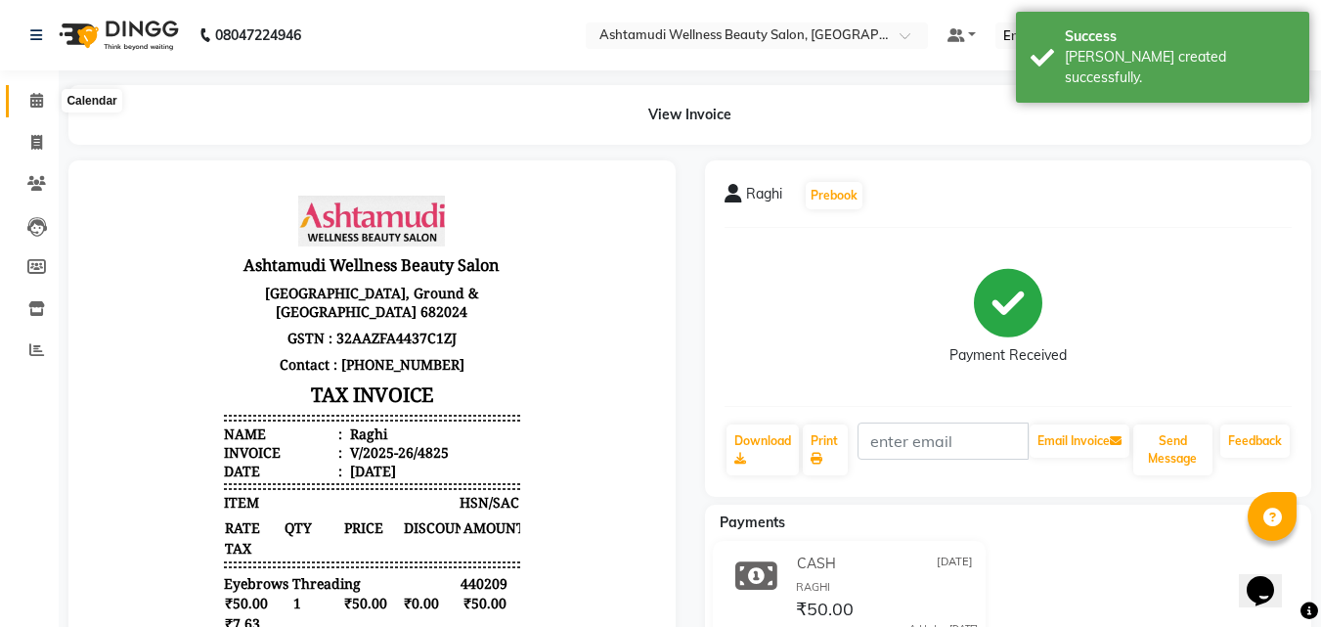
click at [35, 93] on icon at bounding box center [36, 100] width 13 height 15
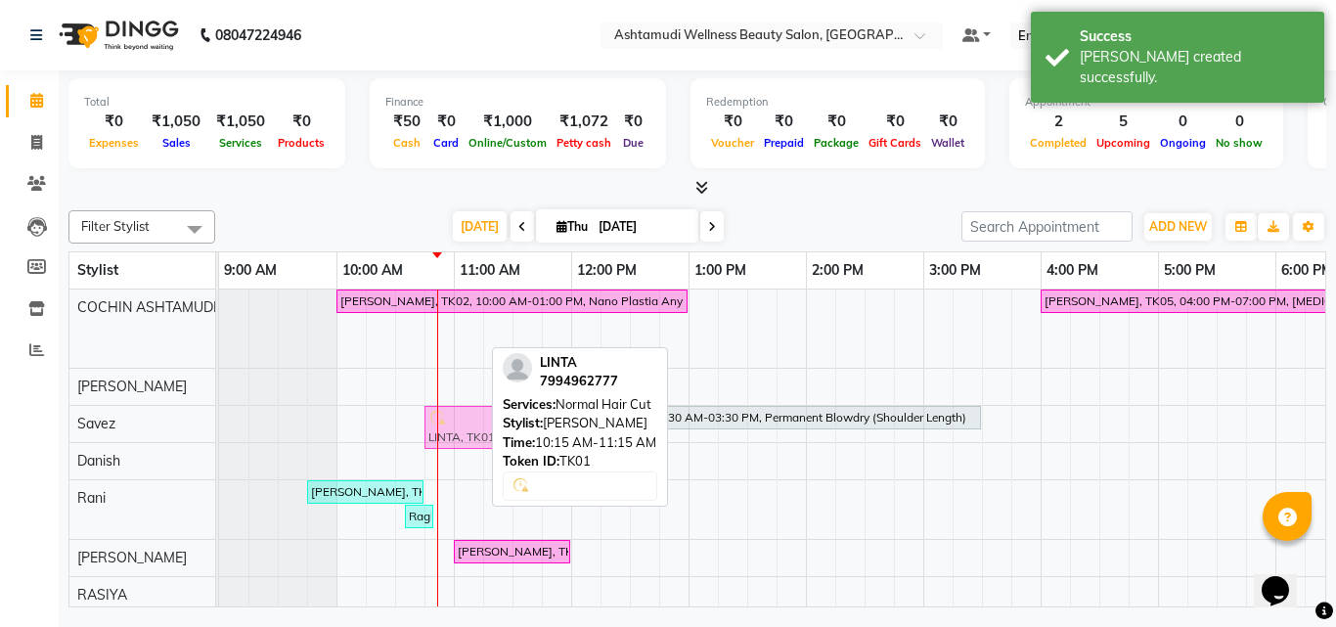
drag, startPoint x: 377, startPoint y: 323, endPoint x: 423, endPoint y: 416, distance: 104.1
click at [423, 416] on div "Ajitha preejith, TK02, 10:00 AM-01:00 PM, Nano Plastia Any Length Offer viji, T…" at bounding box center [923, 619] width 1408 height 658
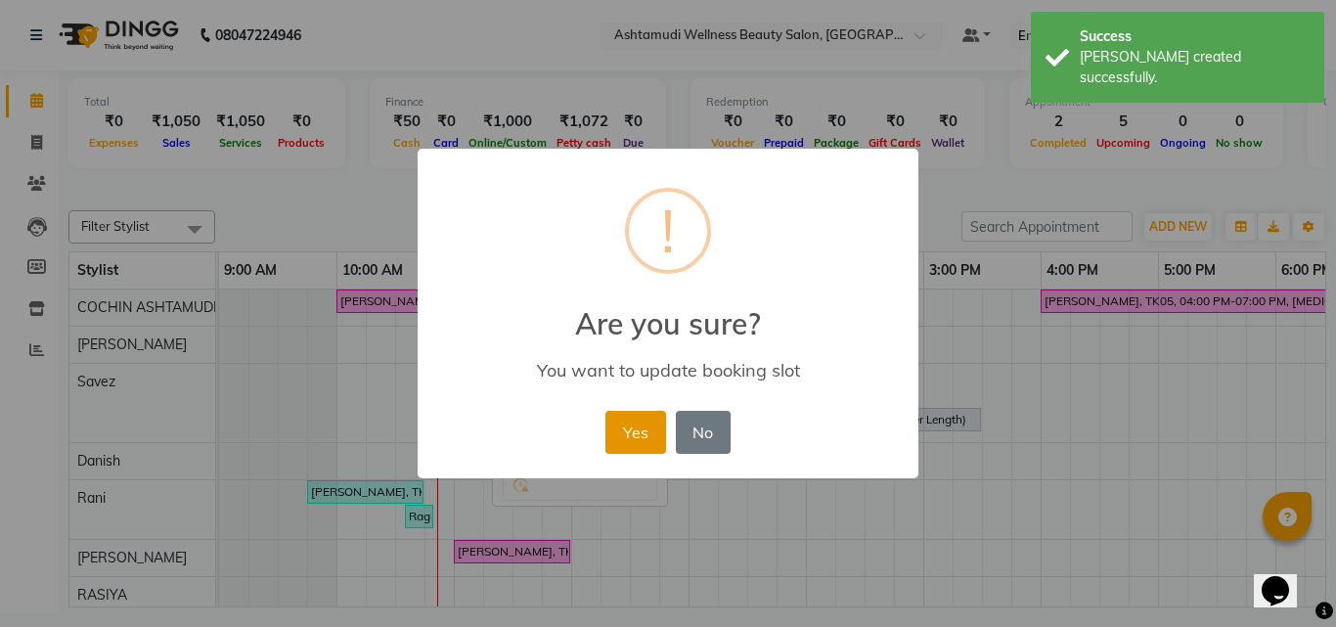
click at [622, 437] on button "Yes" at bounding box center [635, 432] width 60 height 43
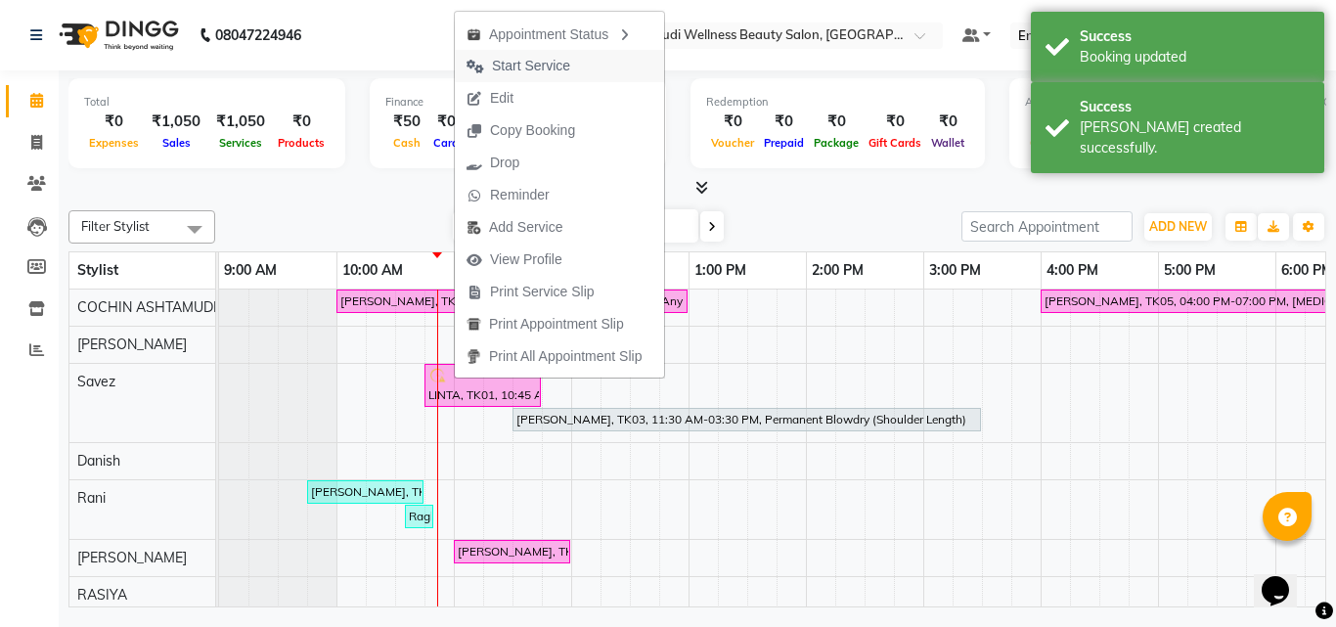
click at [553, 67] on span "Start Service" at bounding box center [531, 66] width 78 height 21
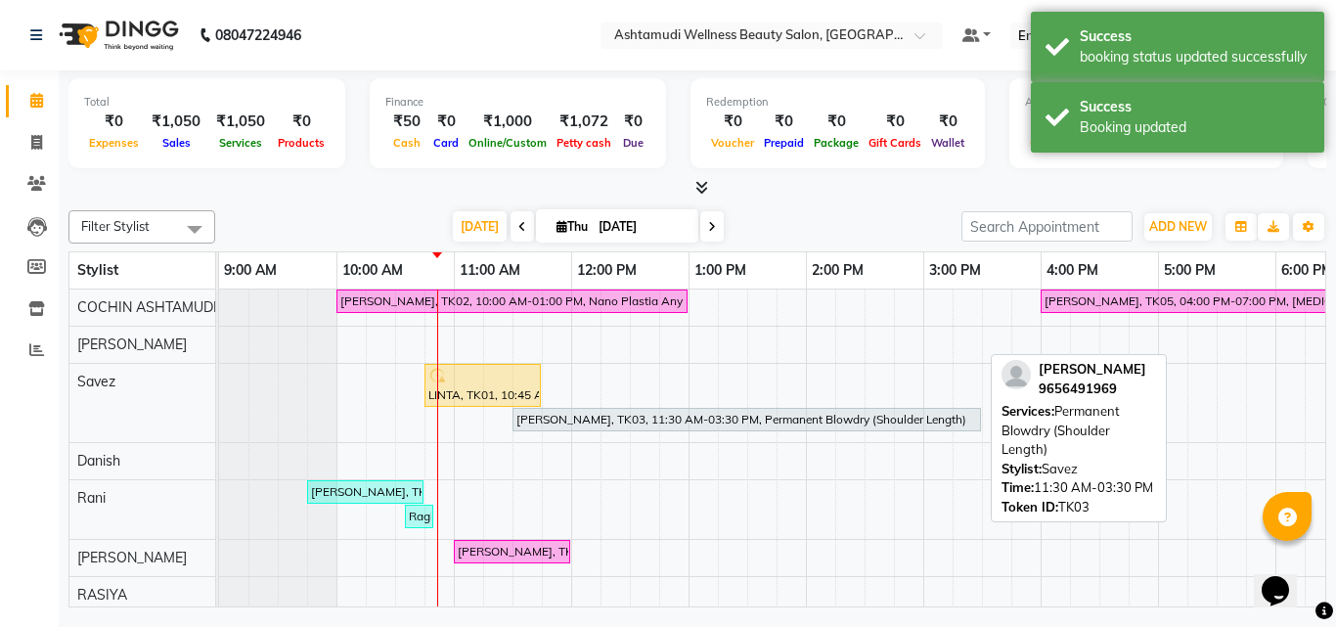
click at [669, 420] on div "[PERSON_NAME], TK03, 11:30 AM-03:30 PM, Permanent Blowdry (Shoulder Length)" at bounding box center [746, 420] width 465 height 18
click at [573, 421] on div "[PERSON_NAME], TK03, 11:30 AM-03:30 PM, Permanent Blowdry (Shoulder Length)" at bounding box center [746, 420] width 465 height 18
select select "7"
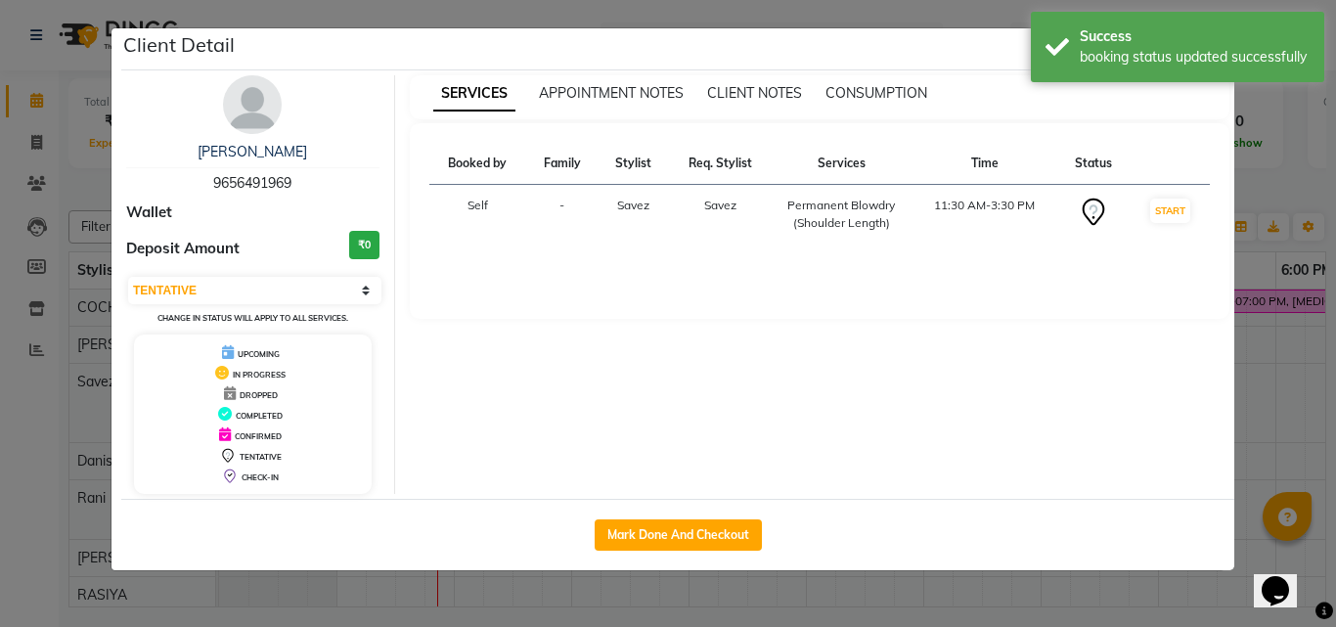
click at [264, 182] on span "9656491969" at bounding box center [252, 183] width 78 height 18
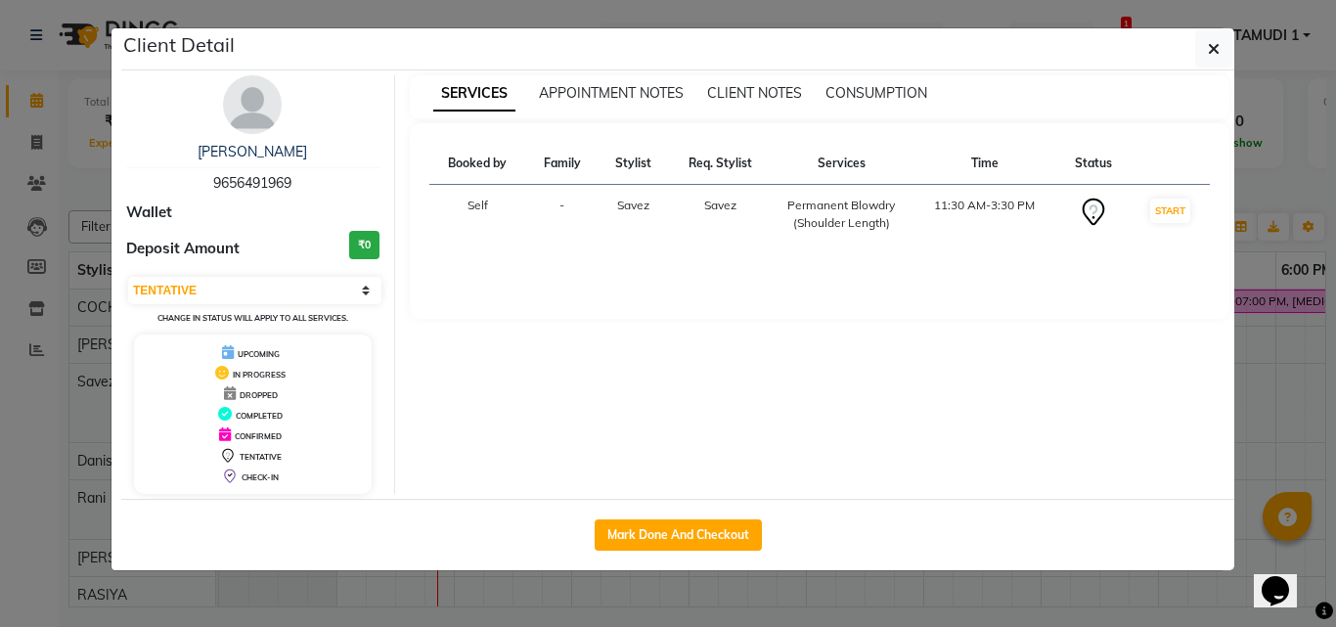
copy span "9656491969"
click at [64, 161] on ngb-modal-window "Client Detail shayal 9656491969 Wallet Deposit Amount ₹0 Select IN SERVICE CONF…" at bounding box center [668, 313] width 1336 height 627
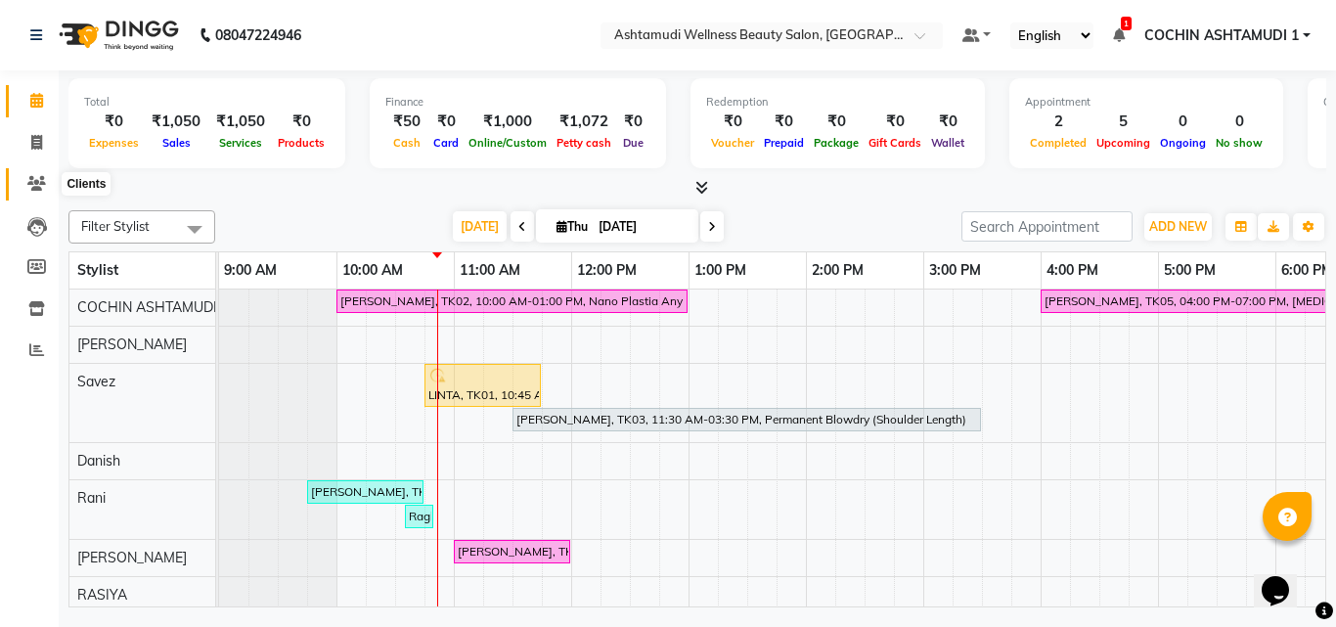
click at [48, 182] on span at bounding box center [37, 184] width 34 height 22
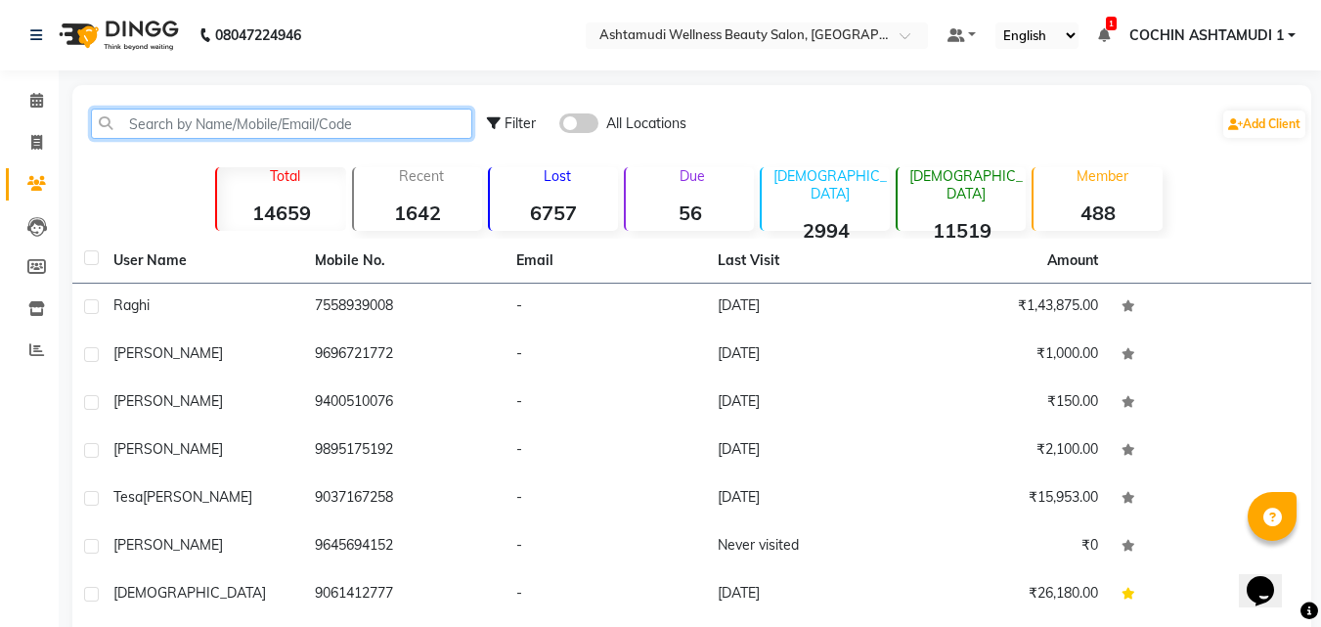
click at [173, 118] on input "text" at bounding box center [281, 124] width 381 height 30
paste input "9656491969"
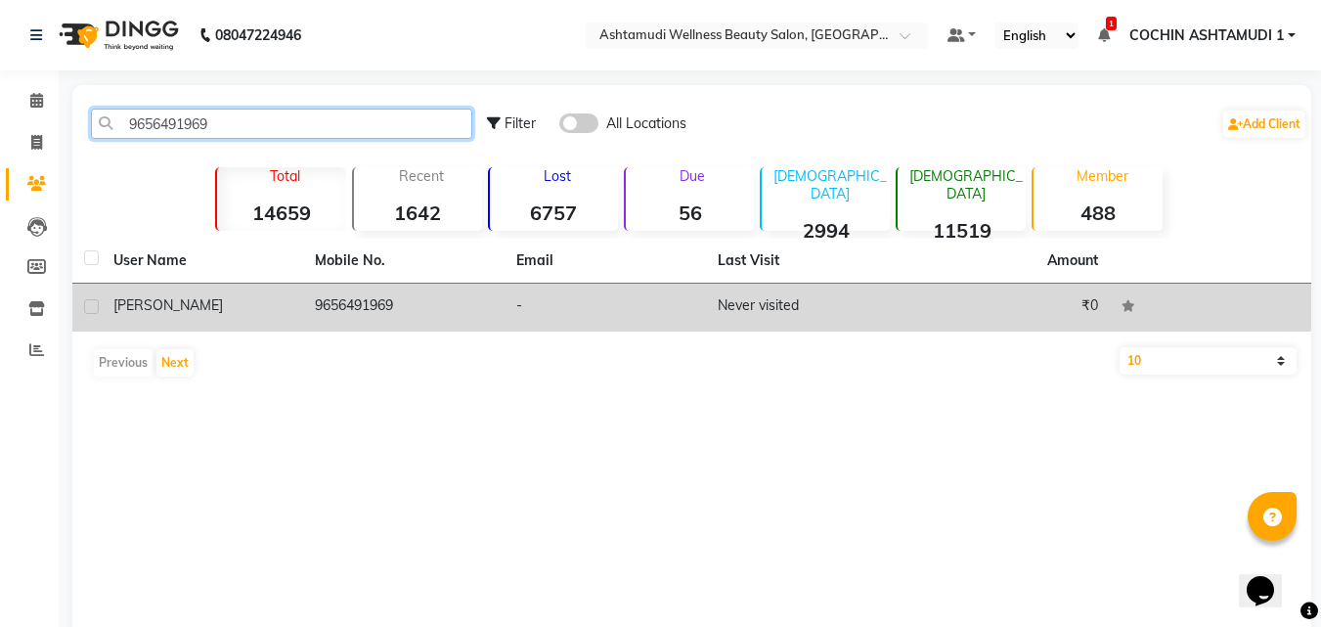
type input "9656491969"
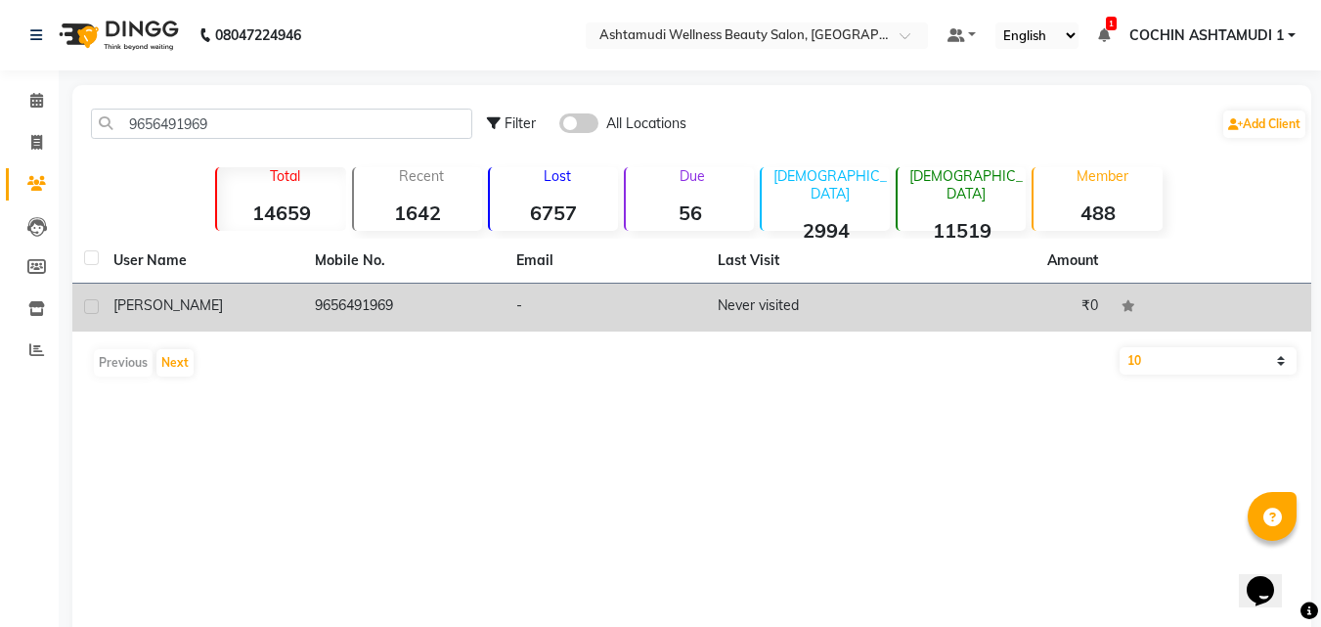
click at [257, 308] on div "[PERSON_NAME]" at bounding box center [202, 305] width 178 height 21
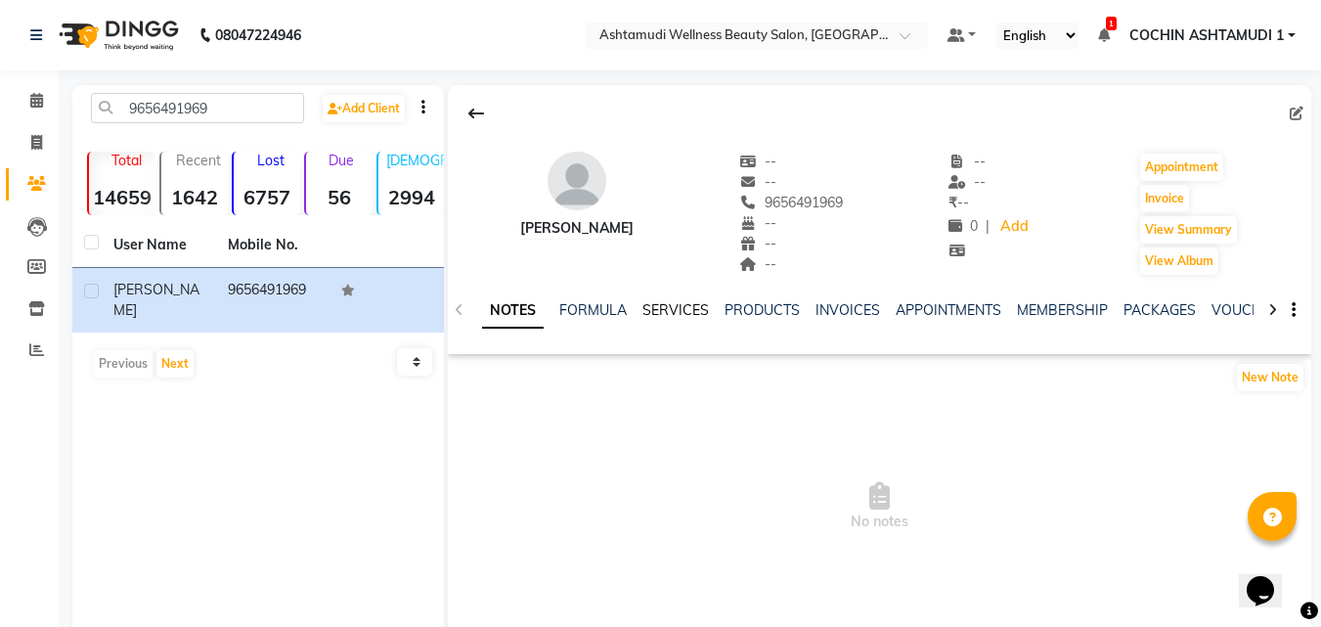
click at [692, 312] on link "SERVICES" at bounding box center [676, 310] width 67 height 18
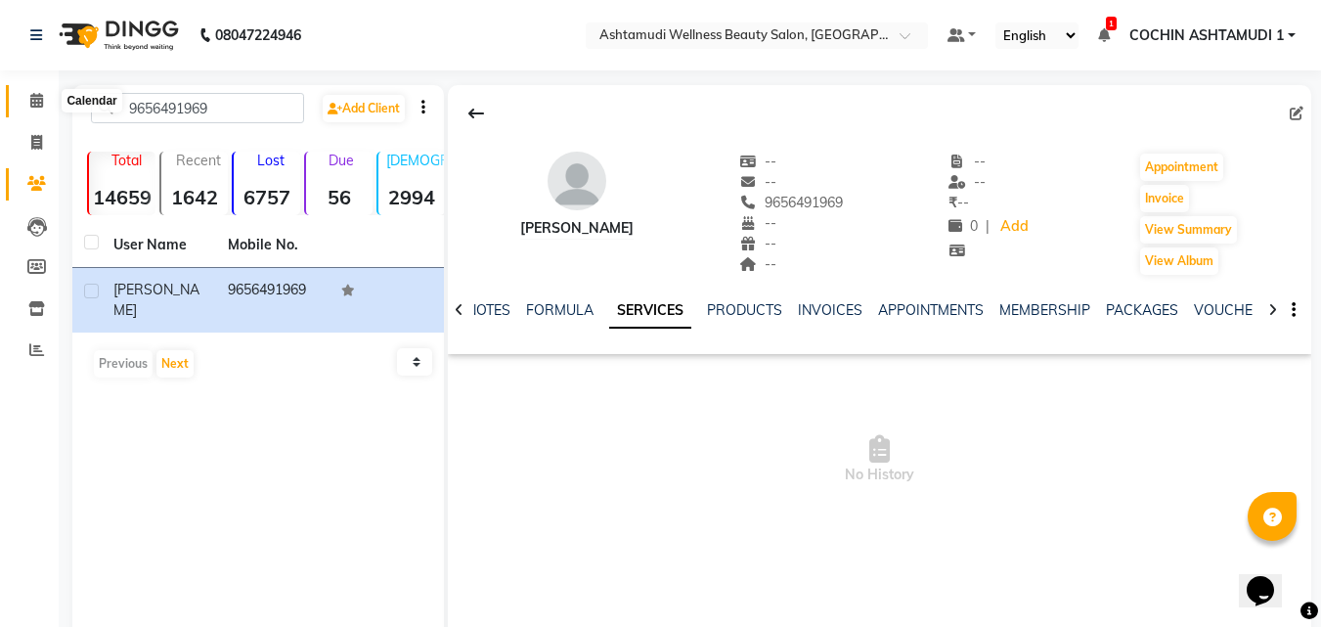
click at [47, 105] on span at bounding box center [37, 101] width 34 height 22
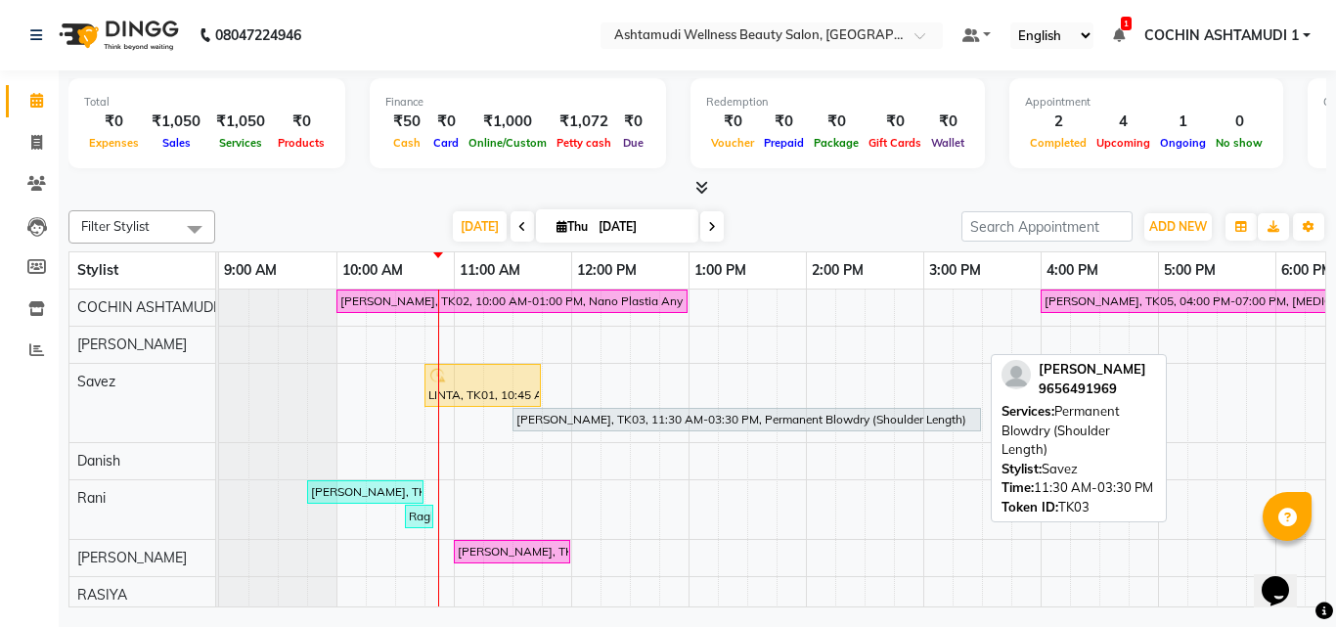
click at [583, 416] on div "[PERSON_NAME], TK03, 11:30 AM-03:30 PM, Permanent Blowdry (Shoulder Length)" at bounding box center [746, 420] width 465 height 18
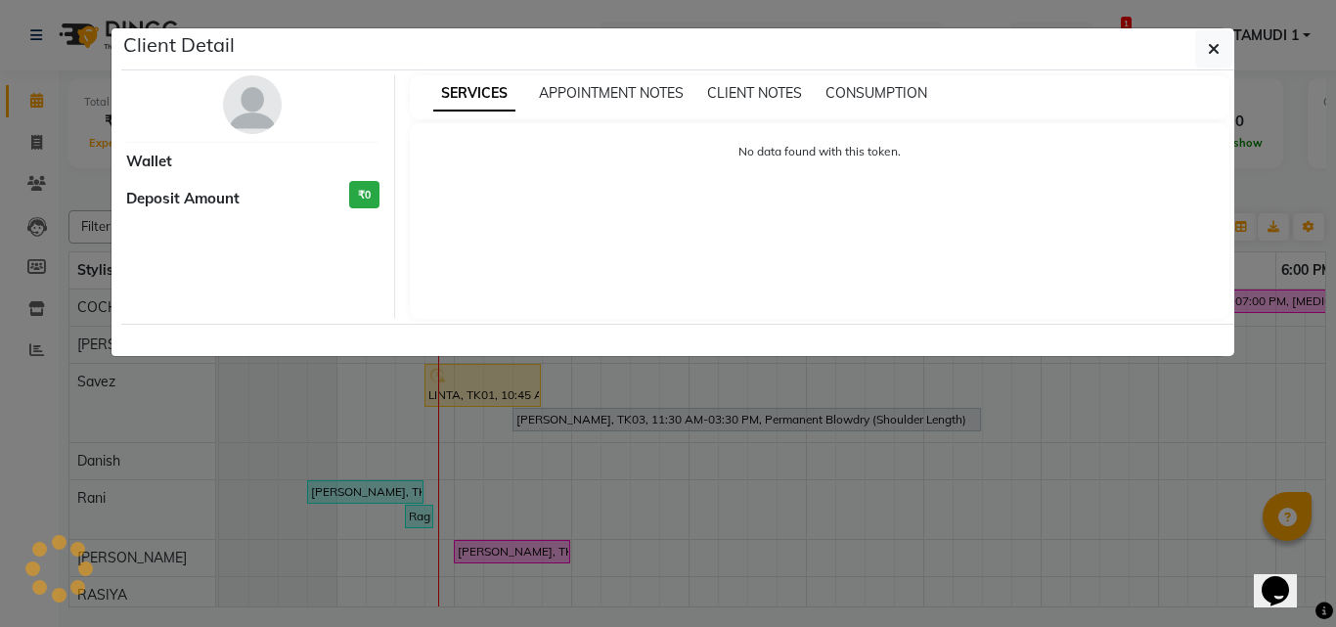
select select "7"
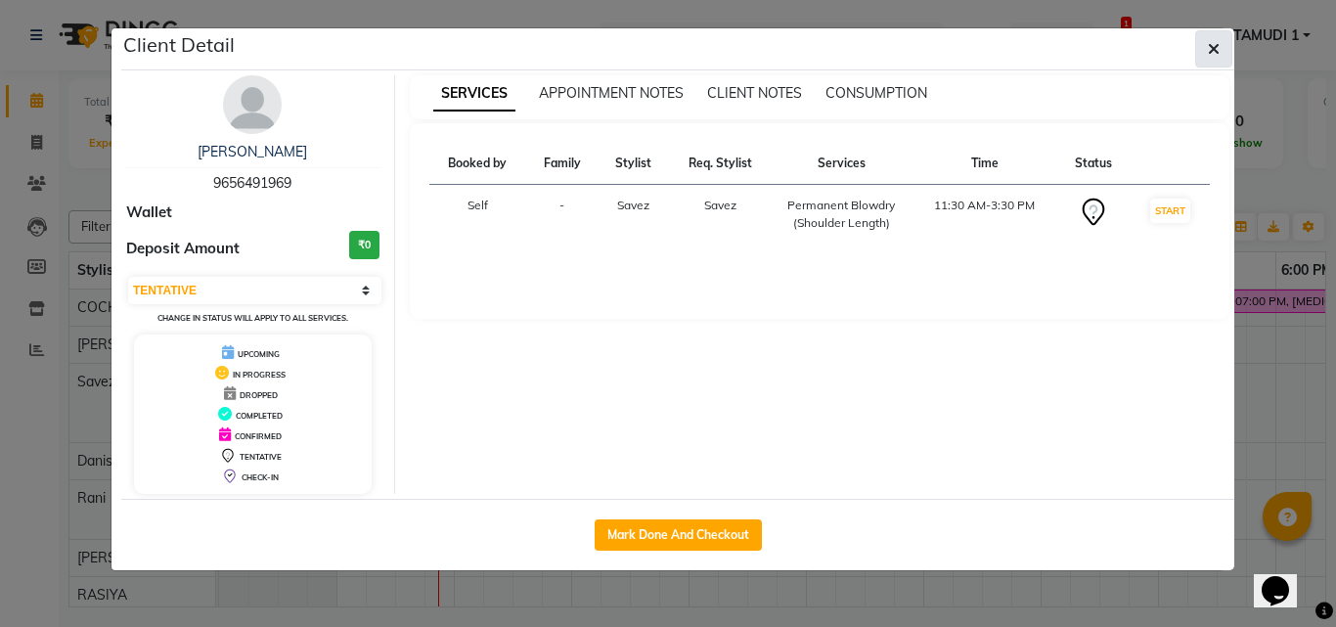
click at [1215, 42] on icon "button" at bounding box center [1214, 49] width 12 height 16
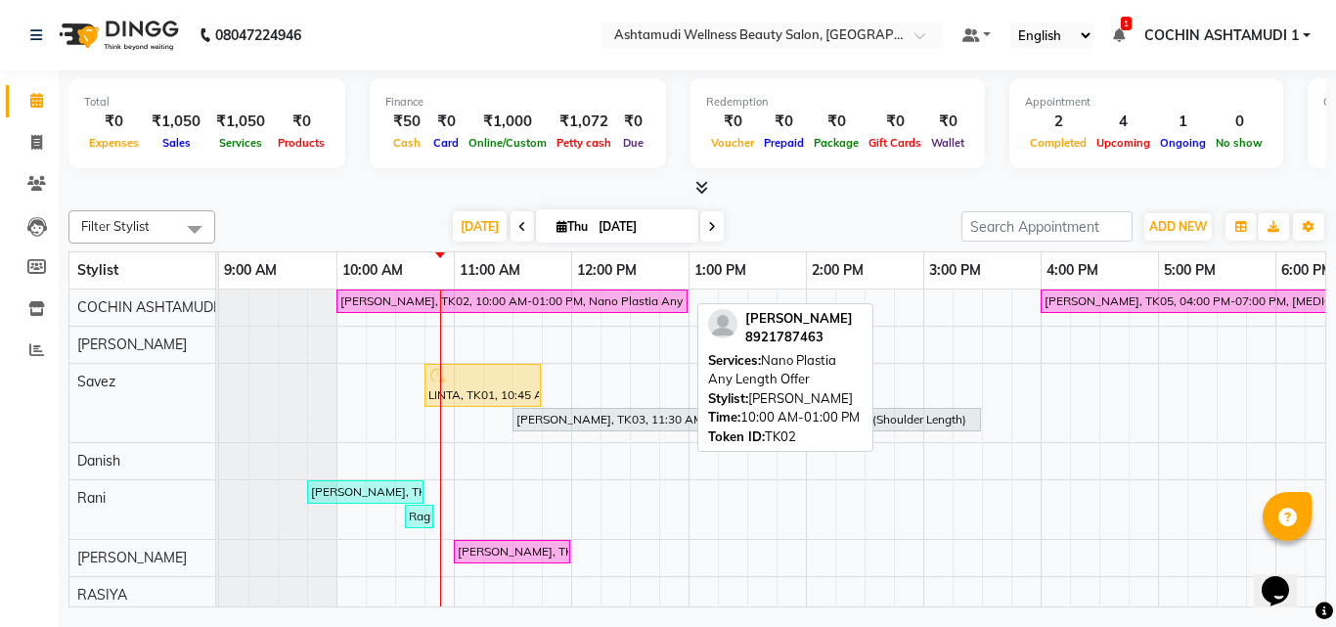
click at [429, 299] on div "Ajitha preejith, TK02, 10:00 AM-01:00 PM, Nano Plastia Any Length Offer" at bounding box center [511, 301] width 347 height 18
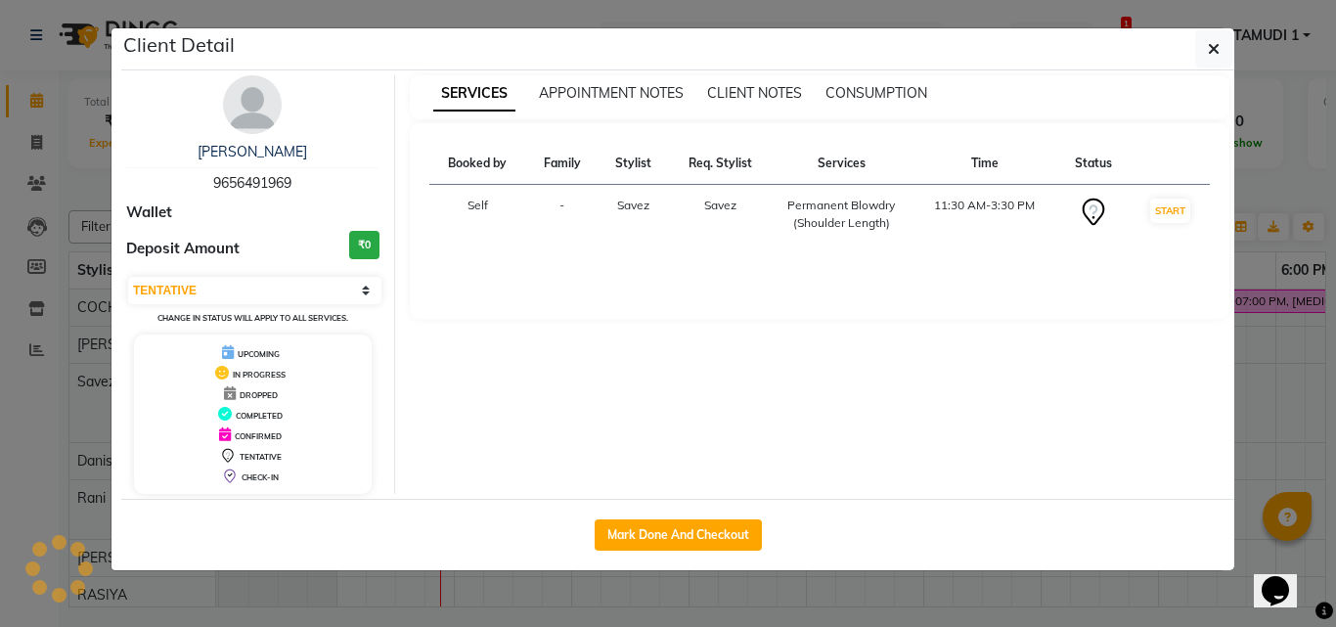
select select "6"
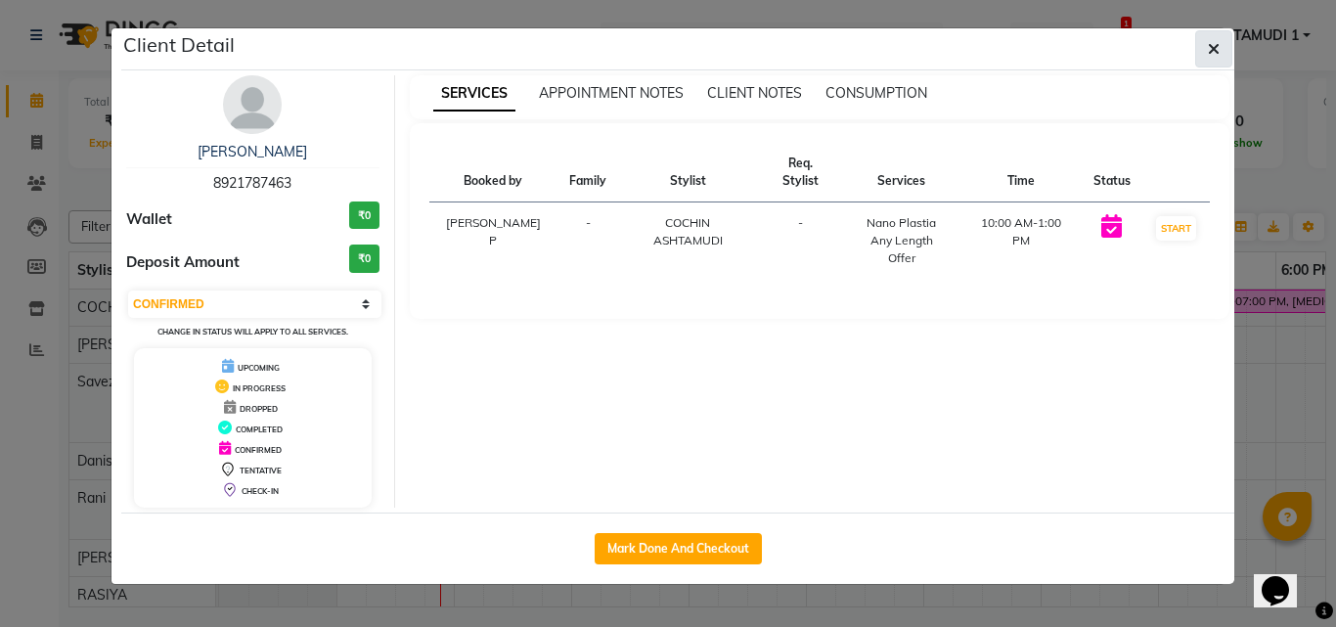
click at [1214, 46] on icon "button" at bounding box center [1214, 49] width 12 height 16
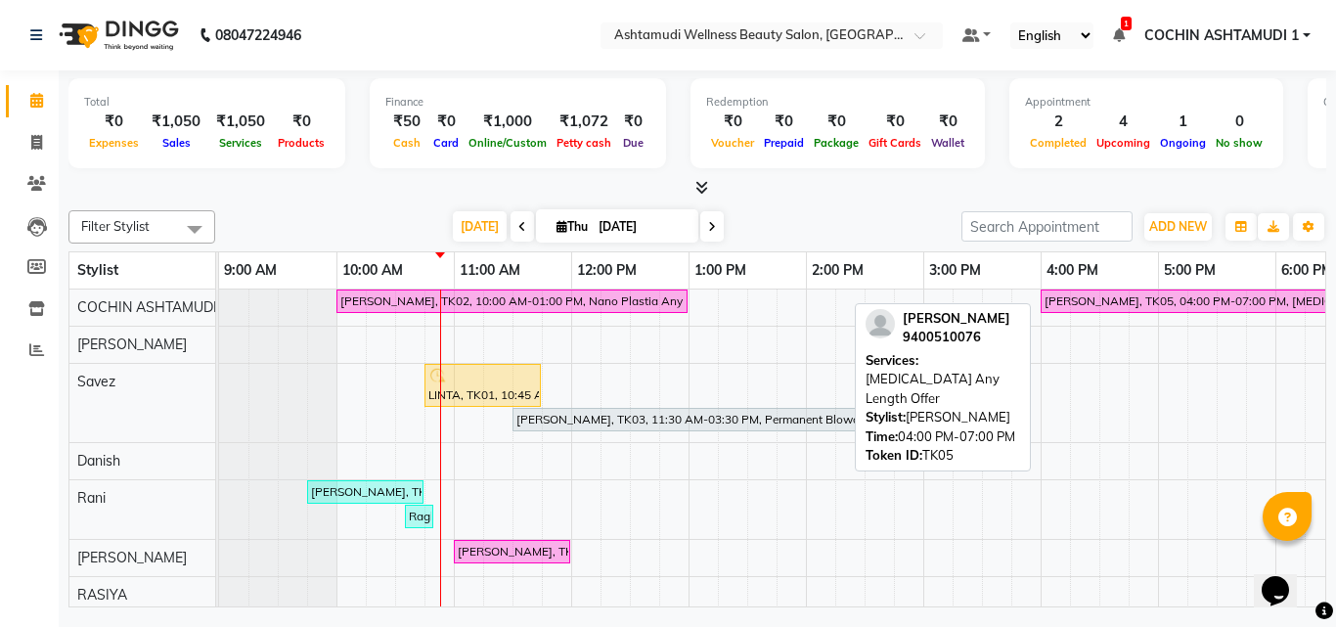
click at [1118, 300] on div "[PERSON_NAME], TK05, 04:00 PM-07:00 PM, [MEDICAL_DATA] Any Length Offer" at bounding box center [1216, 301] width 347 height 18
select select "6"
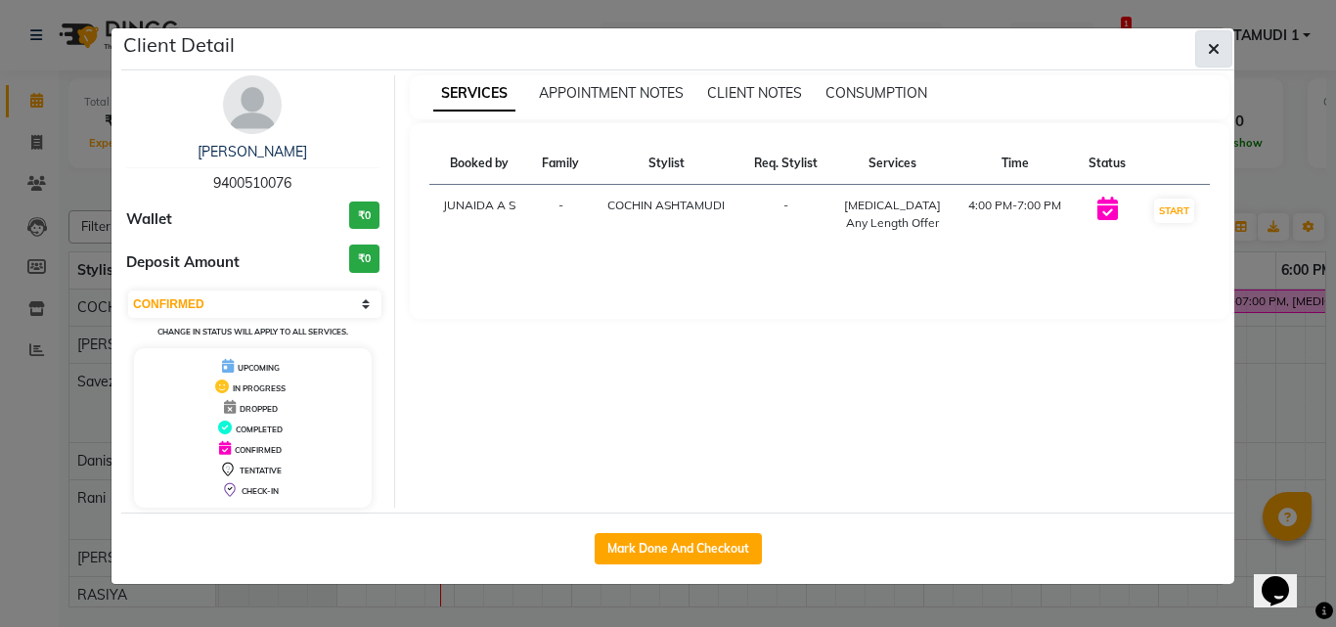
click at [1211, 46] on icon "button" at bounding box center [1214, 49] width 12 height 16
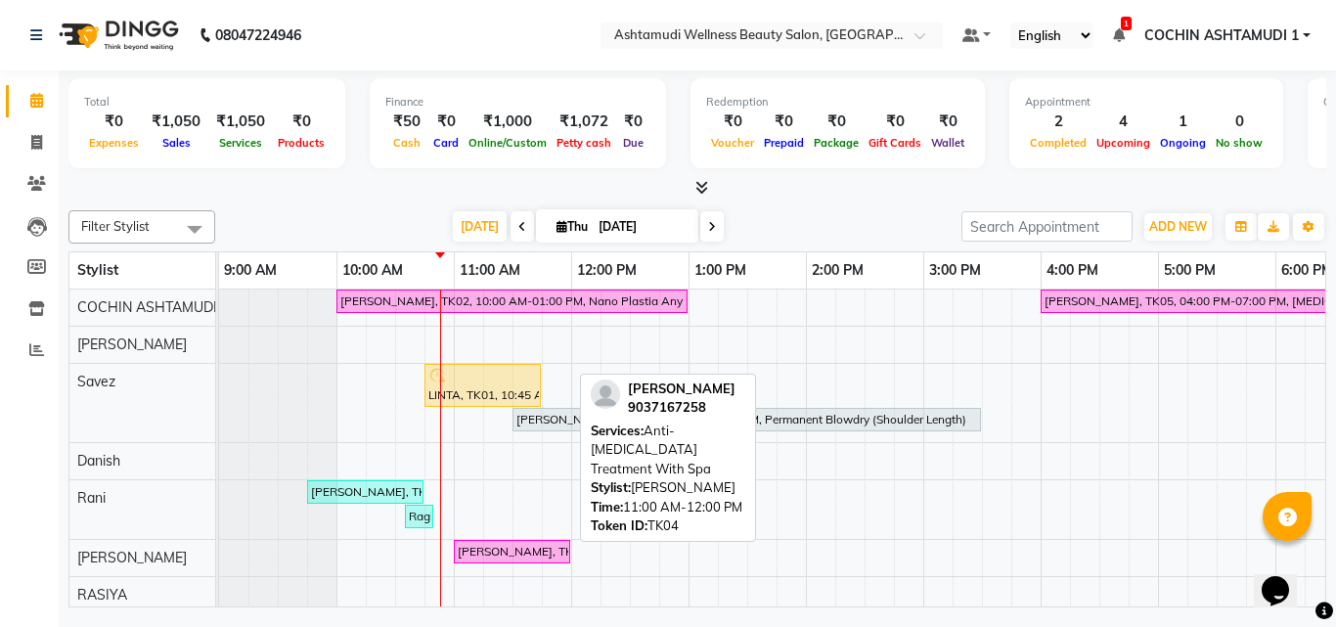
click at [468, 540] on link "[PERSON_NAME], TK04, 11:00 AM-12:00 PM, Anti-Dandruff Treatment With Spa" at bounding box center [512, 551] width 116 height 23
select select "6"
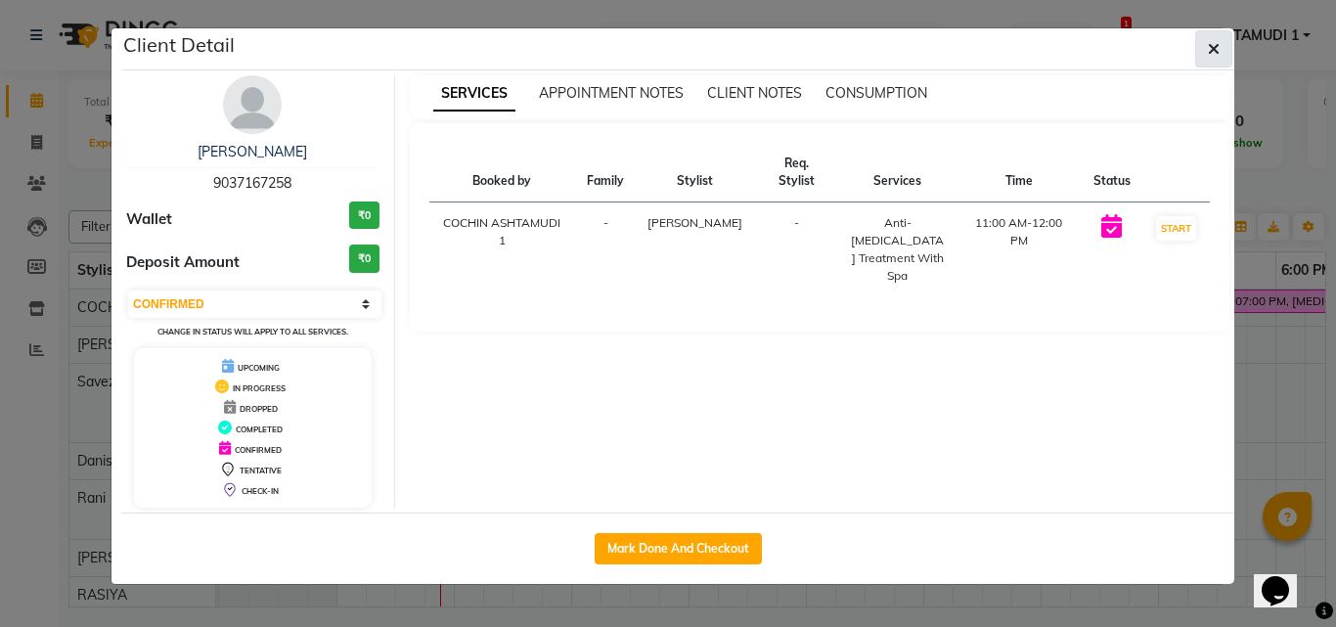
click at [1216, 42] on icon "button" at bounding box center [1214, 49] width 12 height 16
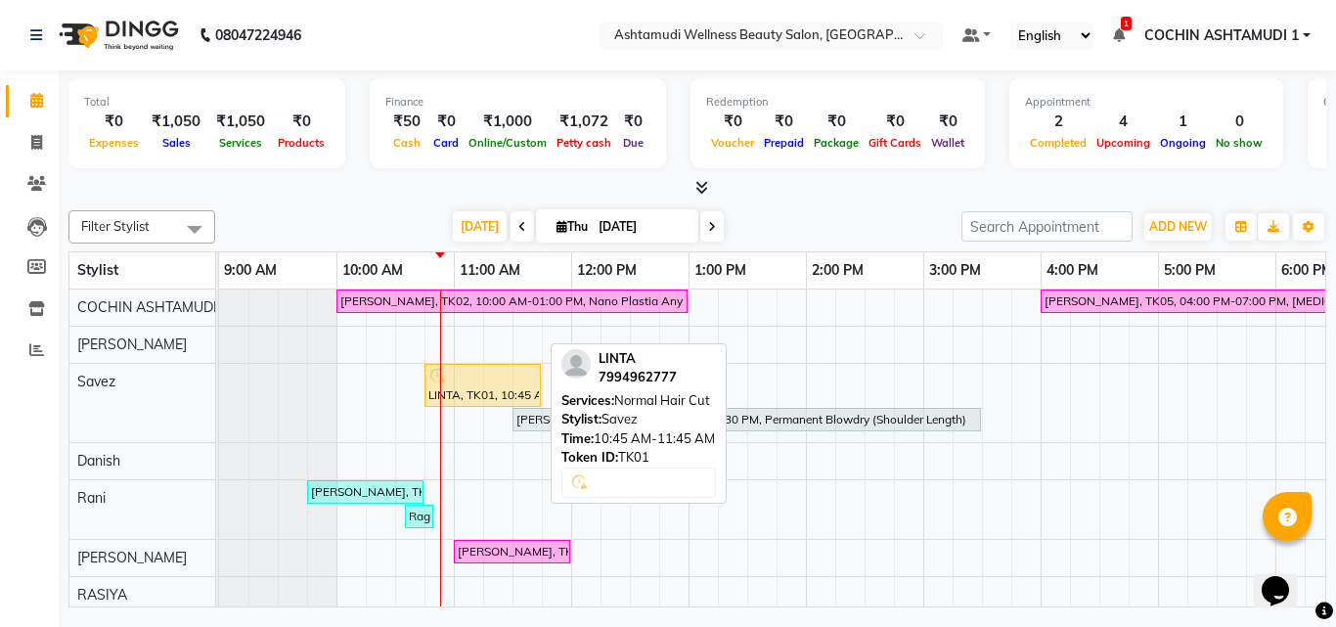
click at [473, 380] on div at bounding box center [482, 377] width 109 height 20
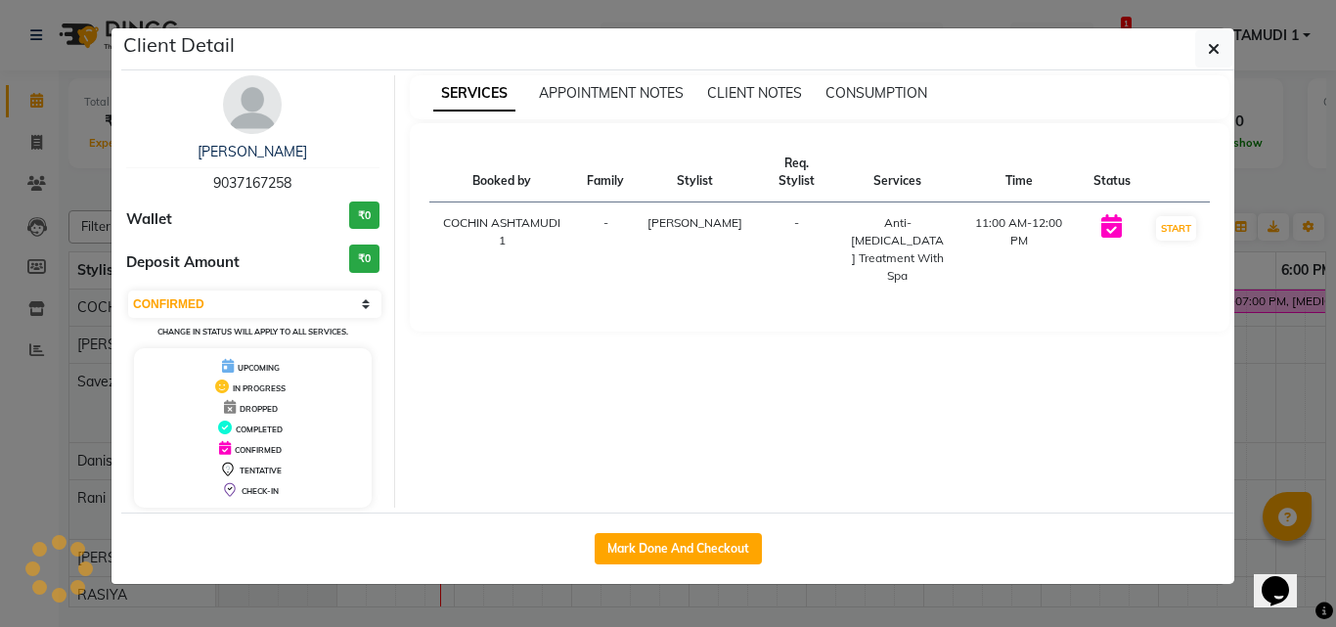
select select "1"
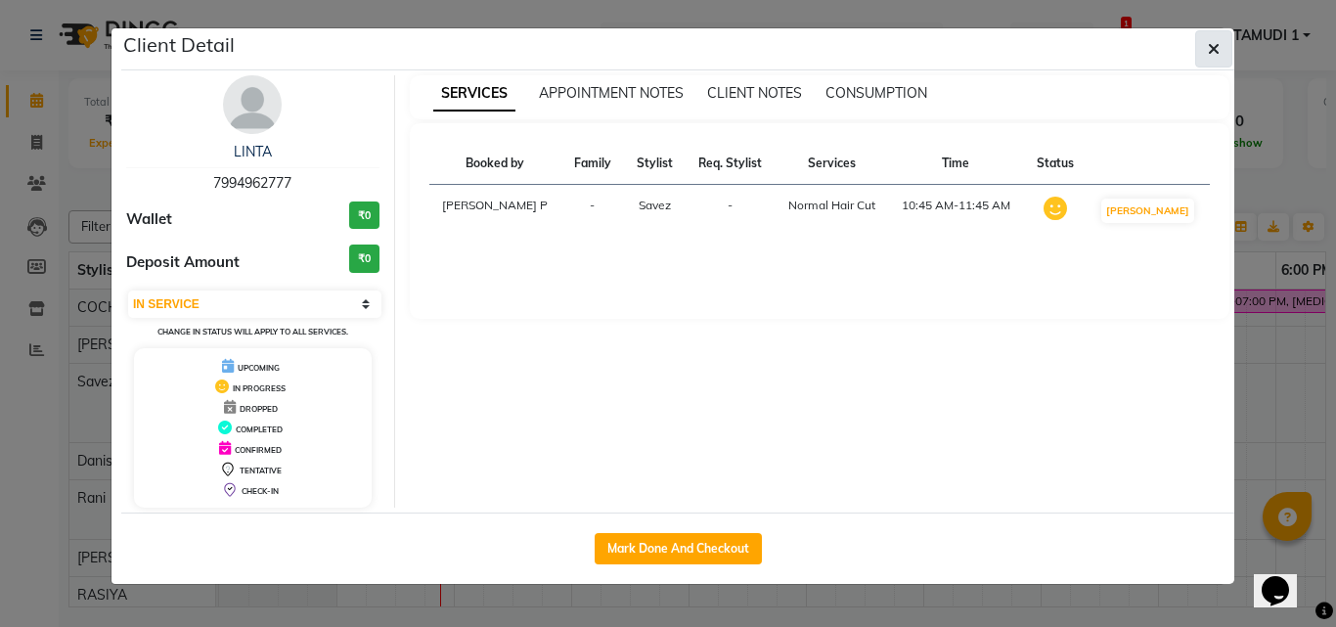
click at [1208, 49] on icon "button" at bounding box center [1214, 49] width 12 height 16
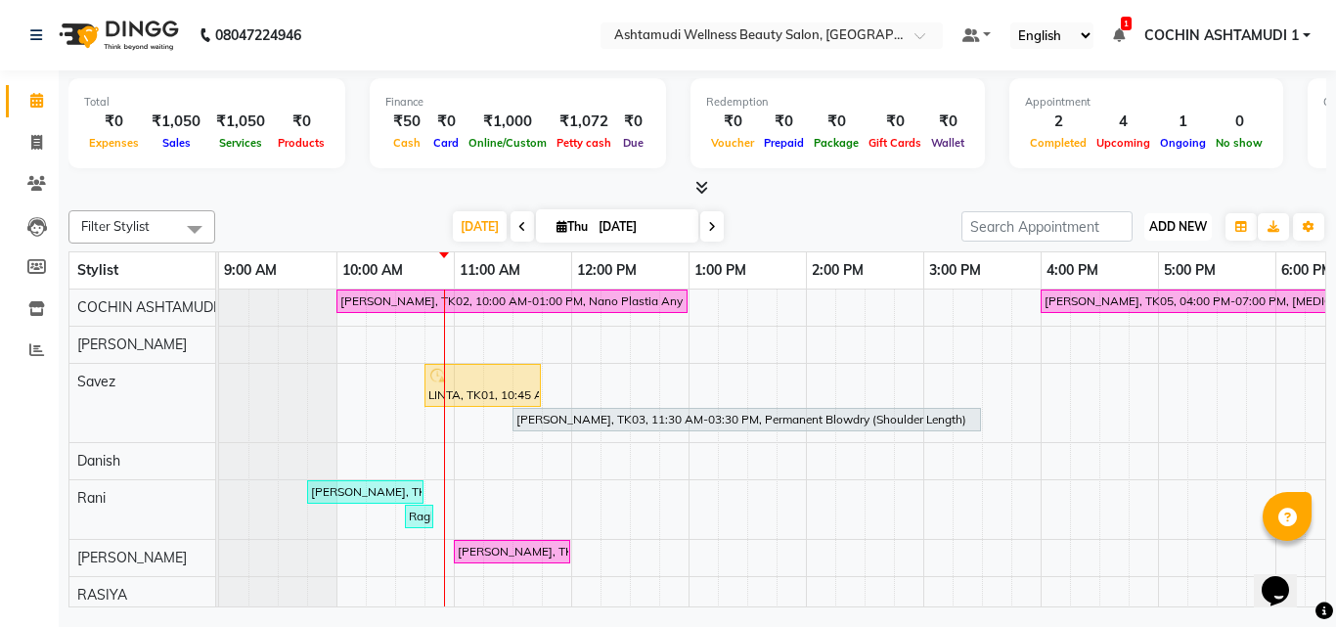
click at [1186, 214] on button "ADD NEW Toggle Dropdown" at bounding box center [1177, 226] width 67 height 27
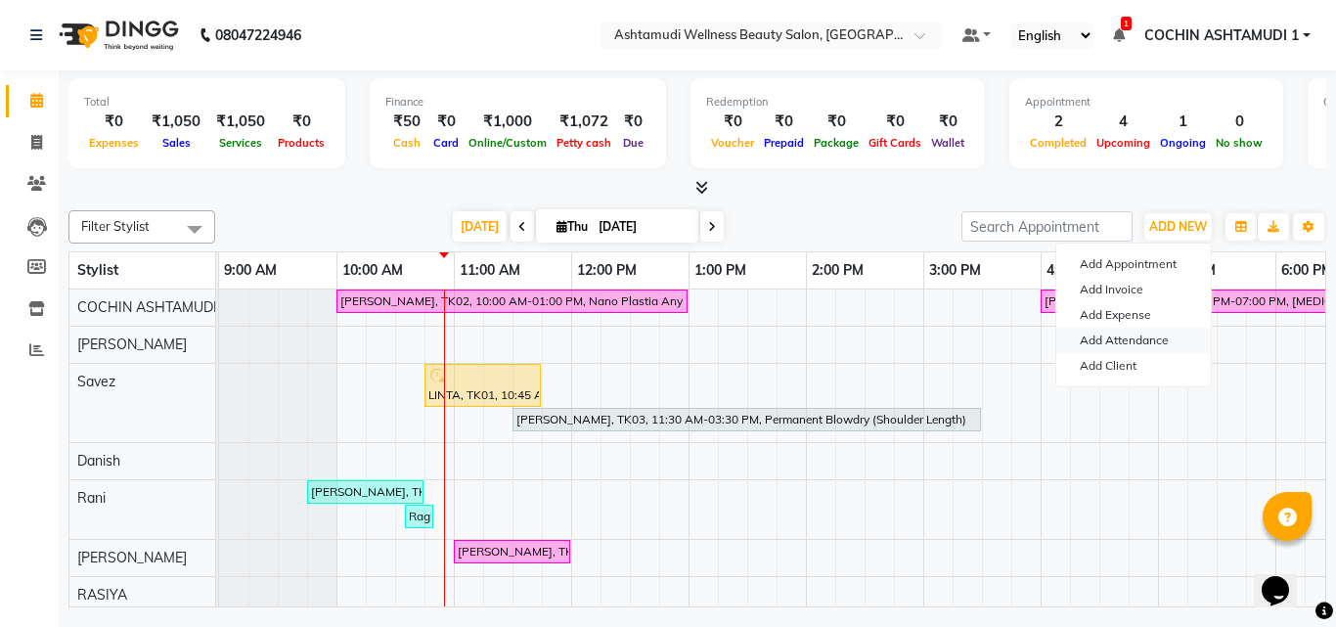
click at [1135, 341] on link "Add Attendance" at bounding box center [1133, 340] width 155 height 25
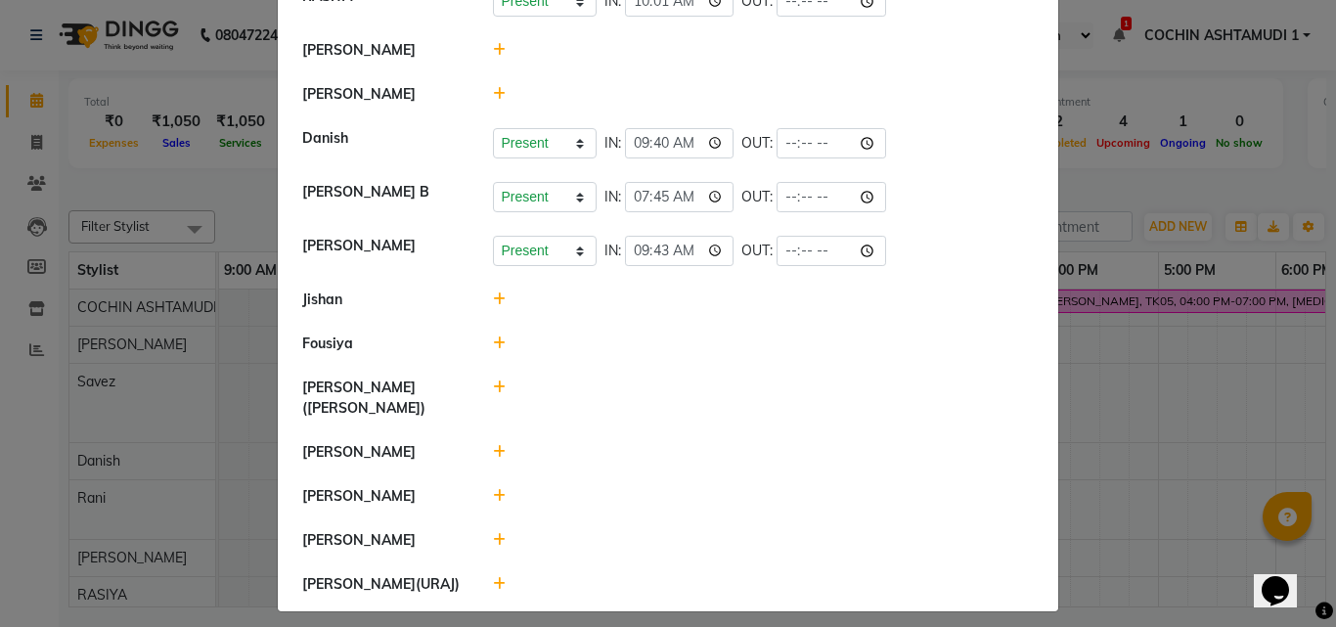
scroll to position [327, 0]
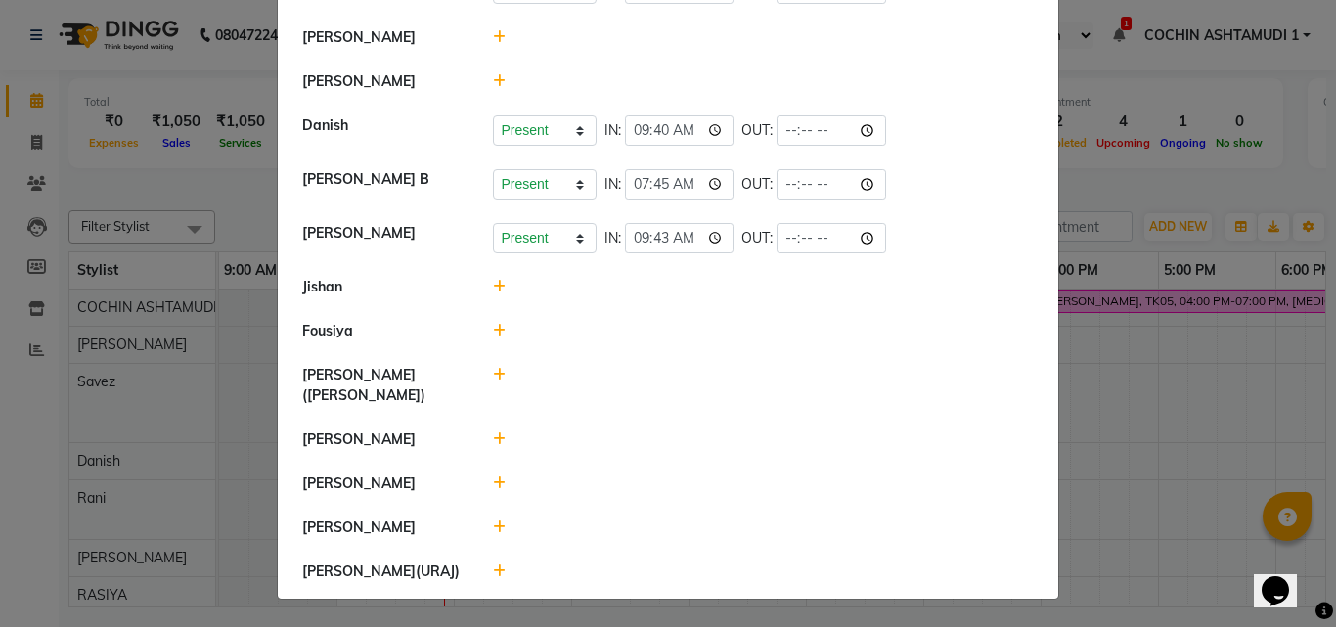
click at [493, 372] on icon at bounding box center [499, 375] width 13 height 14
click at [713, 390] on button "Check-In" at bounding box center [736, 384] width 59 height 27
click at [182, 170] on ngb-modal-window "Attendance × Select Date 04-09-2025 COCHIN ASHTAMUDI Savez Rani Present Absent …" at bounding box center [668, 313] width 1336 height 627
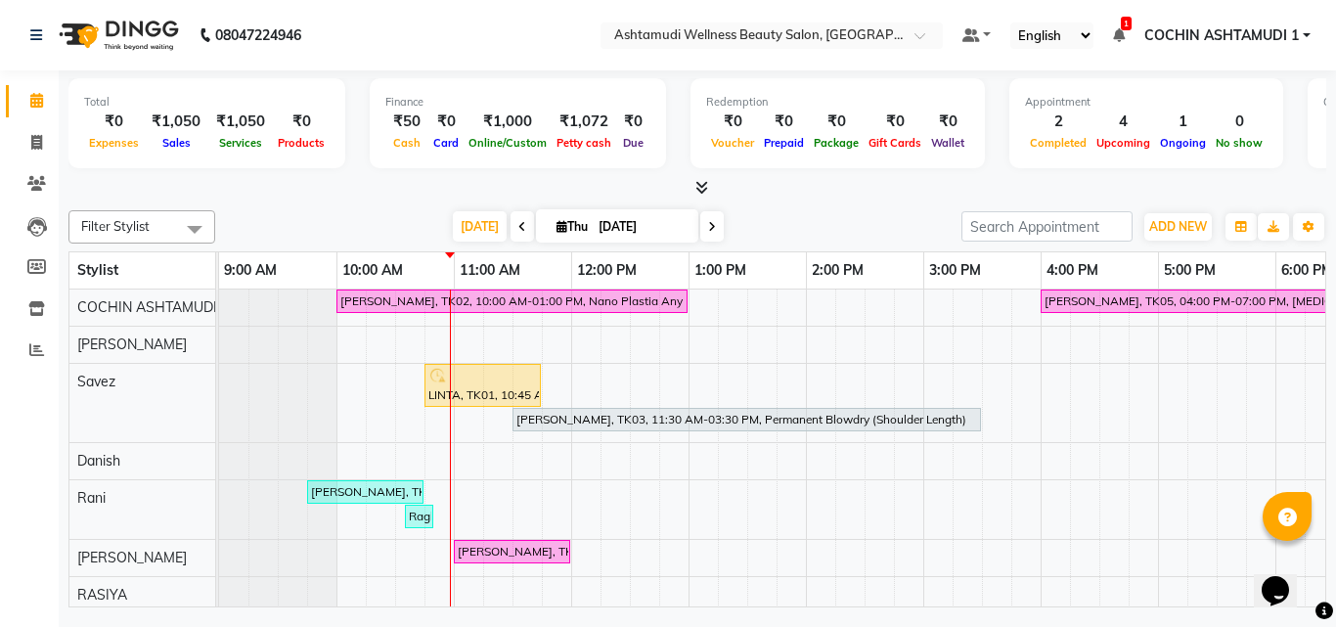
click at [912, 189] on div at bounding box center [697, 188] width 1258 height 21
click at [866, 201] on div "Total ₹0 Expenses ₹1,050 Sales ₹1,050 Services ₹0 Products Finance ₹50 Cash ₹0 …" at bounding box center [697, 341] width 1277 height 542
click at [1170, 215] on button "ADD NEW Toggle Dropdown" at bounding box center [1177, 226] width 67 height 27
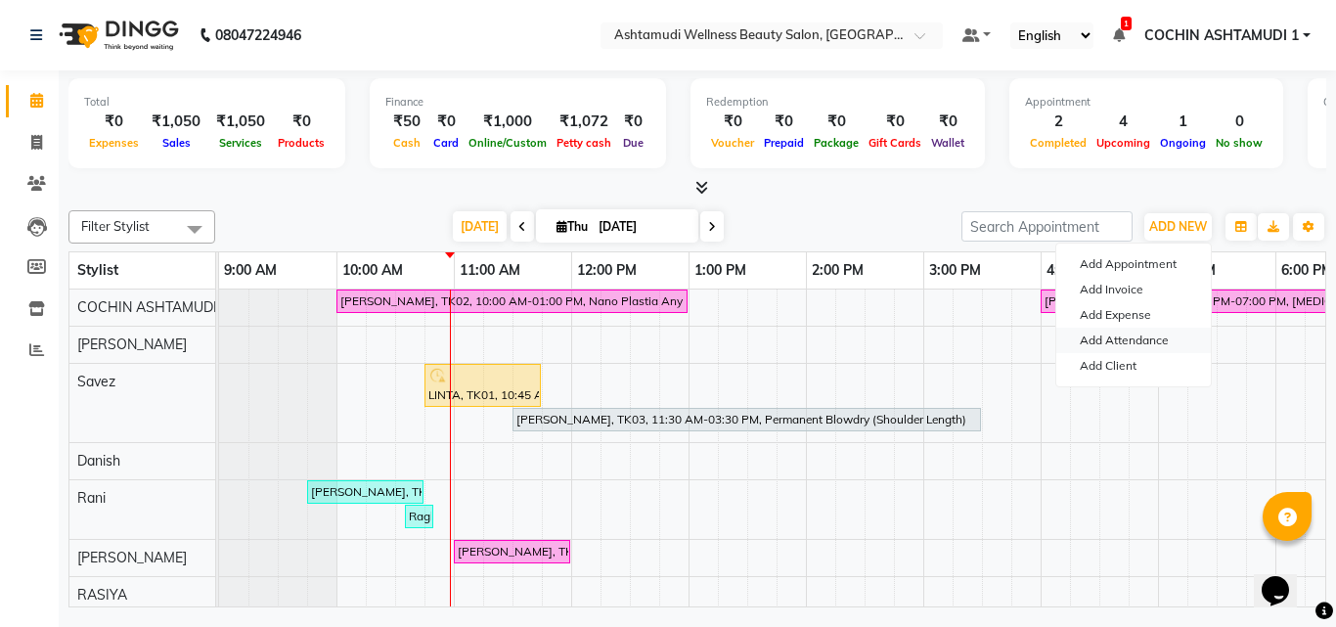
click at [1137, 335] on link "Add Attendance" at bounding box center [1133, 340] width 155 height 25
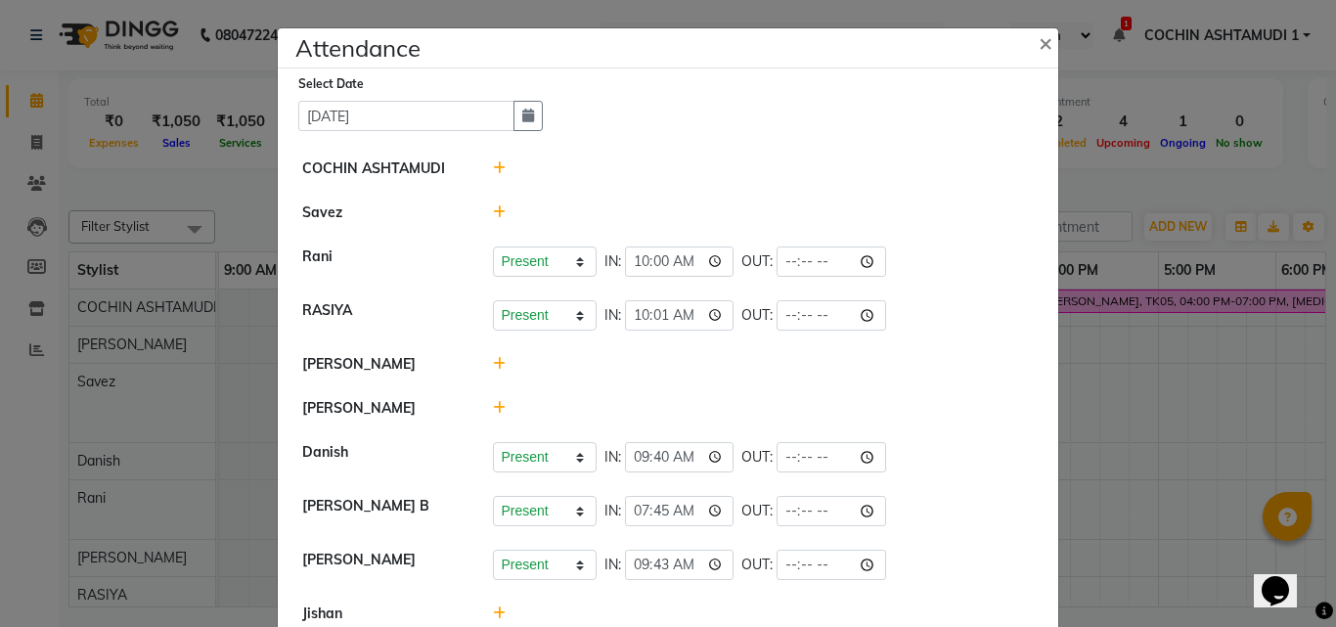
click at [493, 363] on icon at bounding box center [499, 364] width 13 height 14
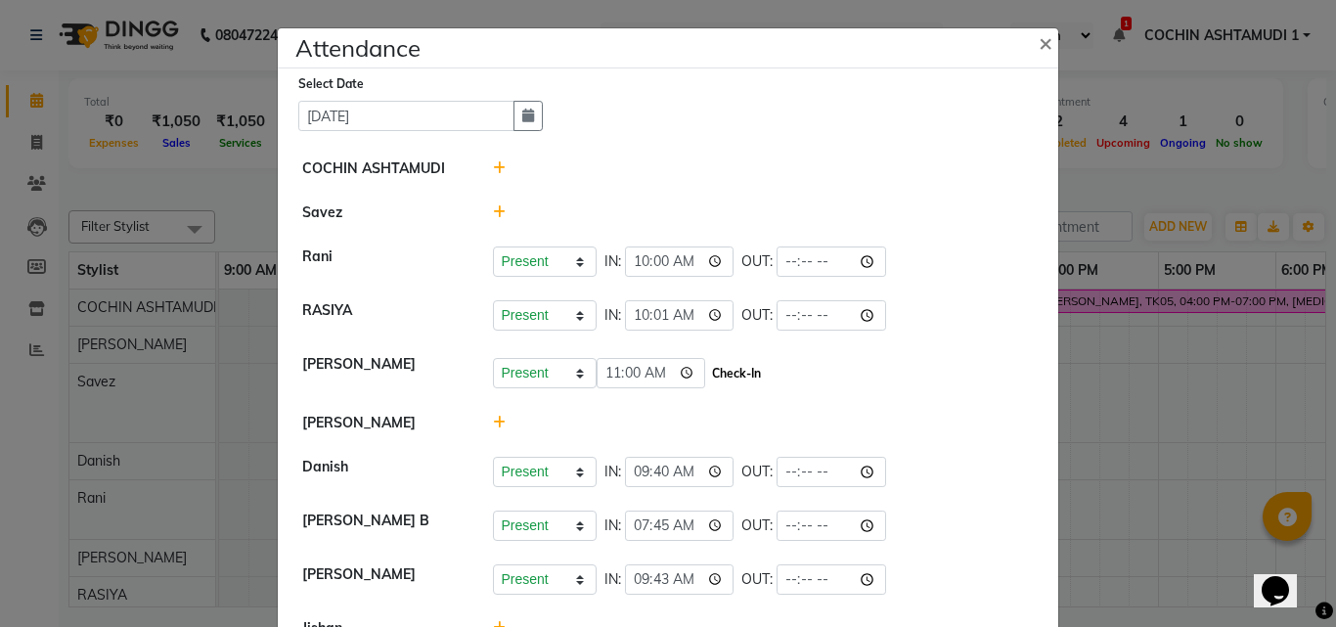
click at [708, 367] on button "Check-In" at bounding box center [736, 373] width 59 height 27
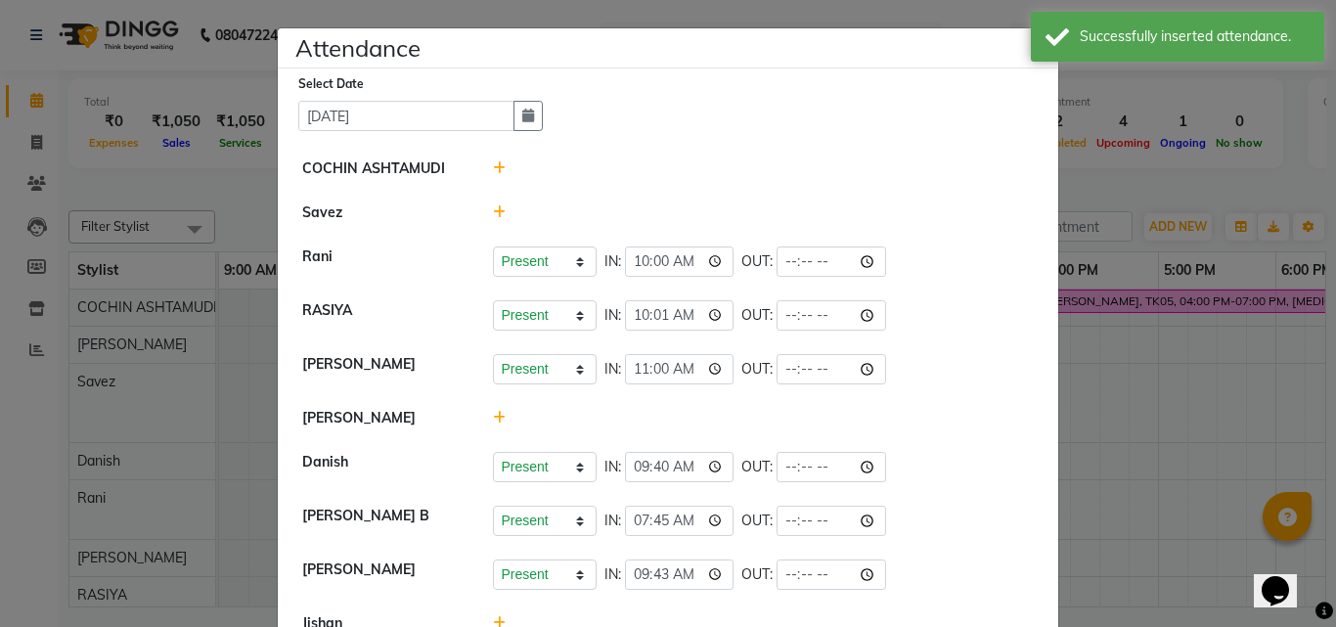
click at [493, 413] on icon at bounding box center [499, 418] width 13 height 14
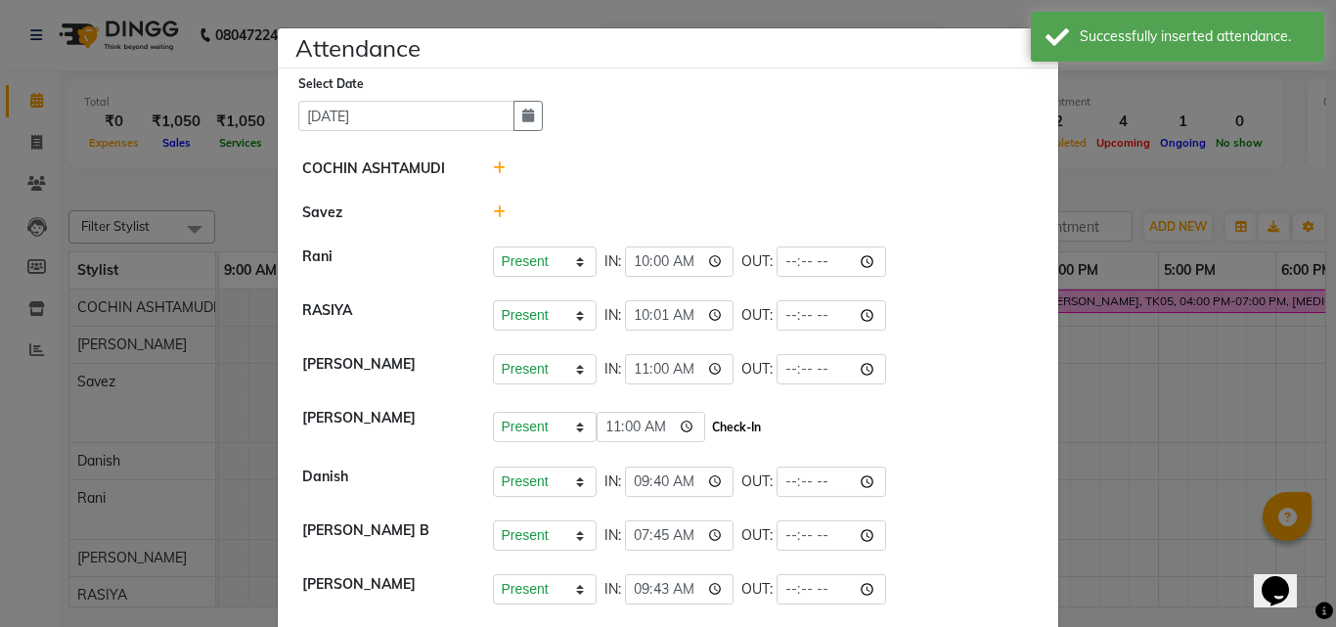
click at [707, 423] on button "Check-In" at bounding box center [736, 427] width 59 height 27
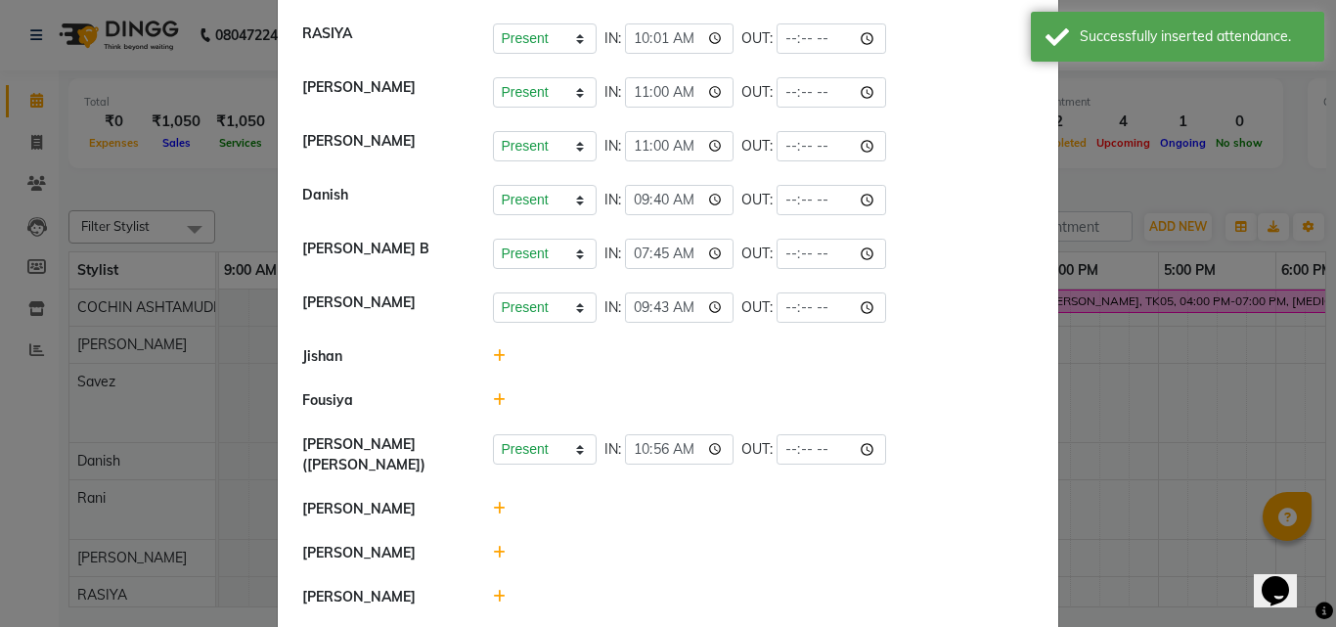
scroll to position [346, 0]
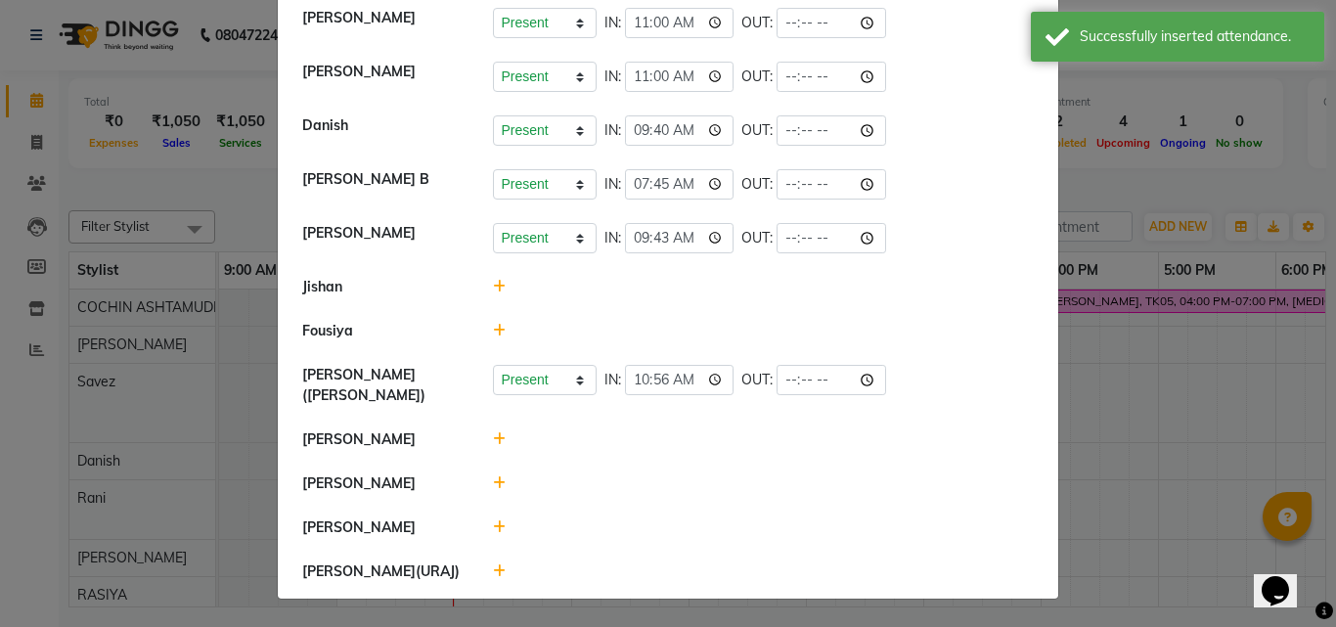
click at [493, 287] on icon at bounding box center [499, 287] width 13 height 14
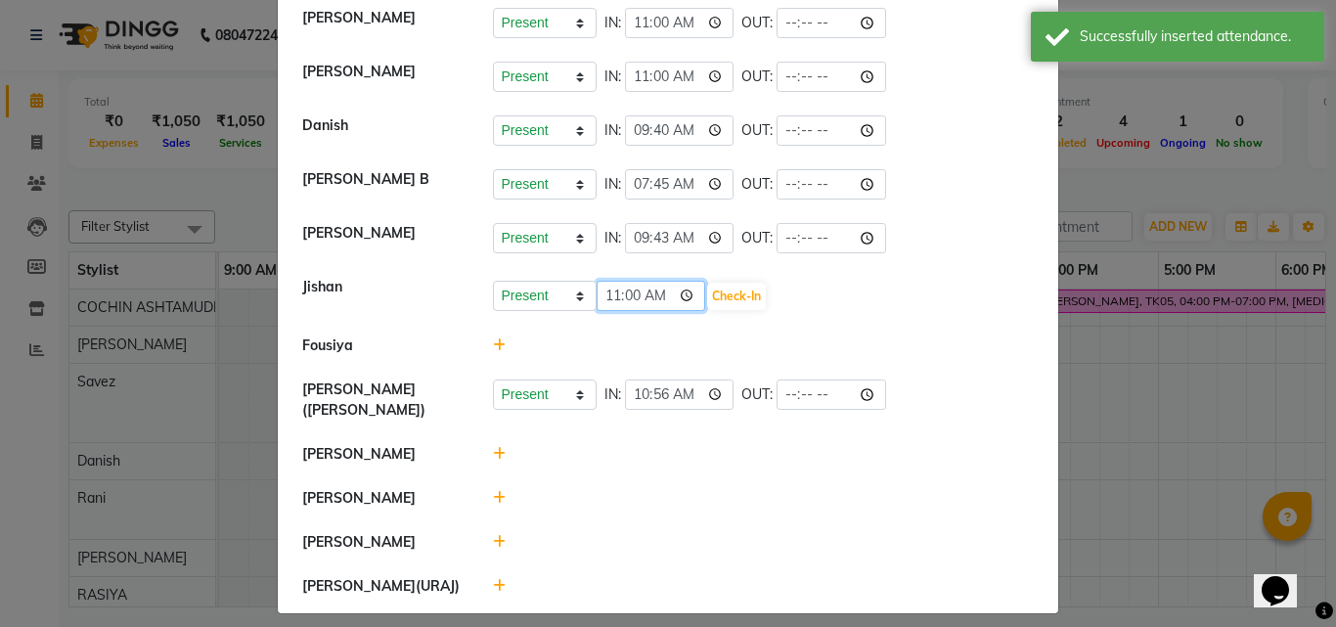
click at [599, 294] on input "11:00" at bounding box center [652, 296] width 110 height 30
type input "10:52"
click at [707, 300] on button "Check-In" at bounding box center [736, 296] width 59 height 27
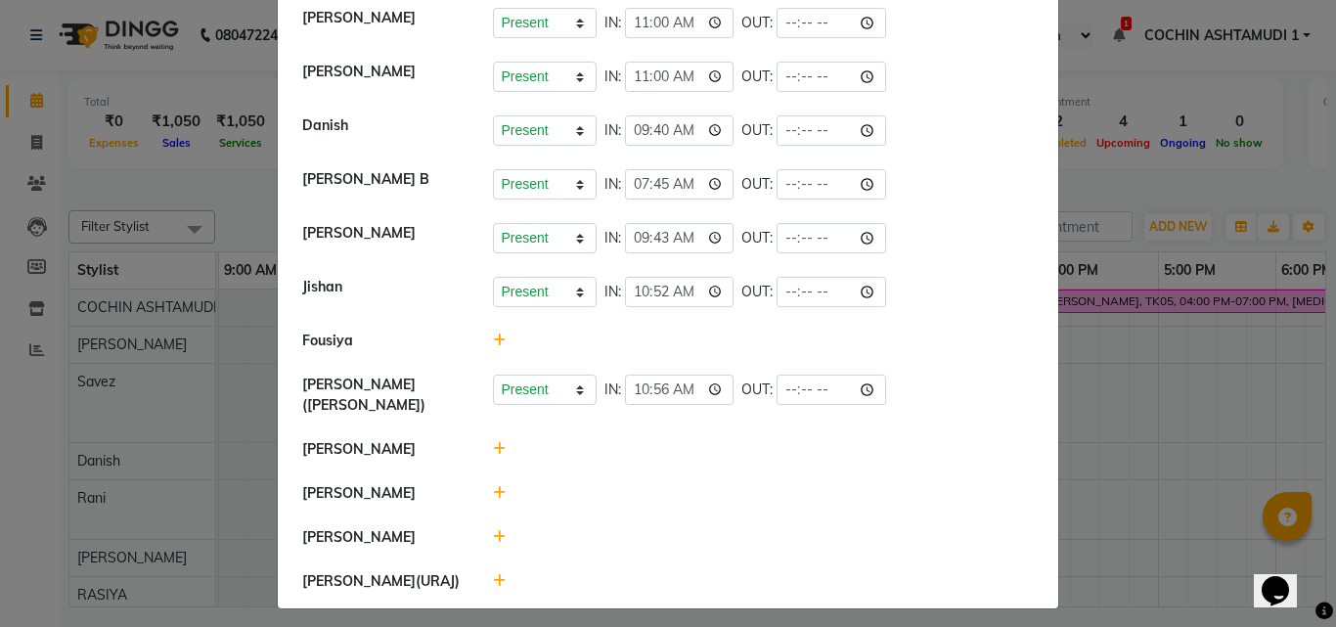
click at [493, 446] on icon at bounding box center [499, 449] width 13 height 14
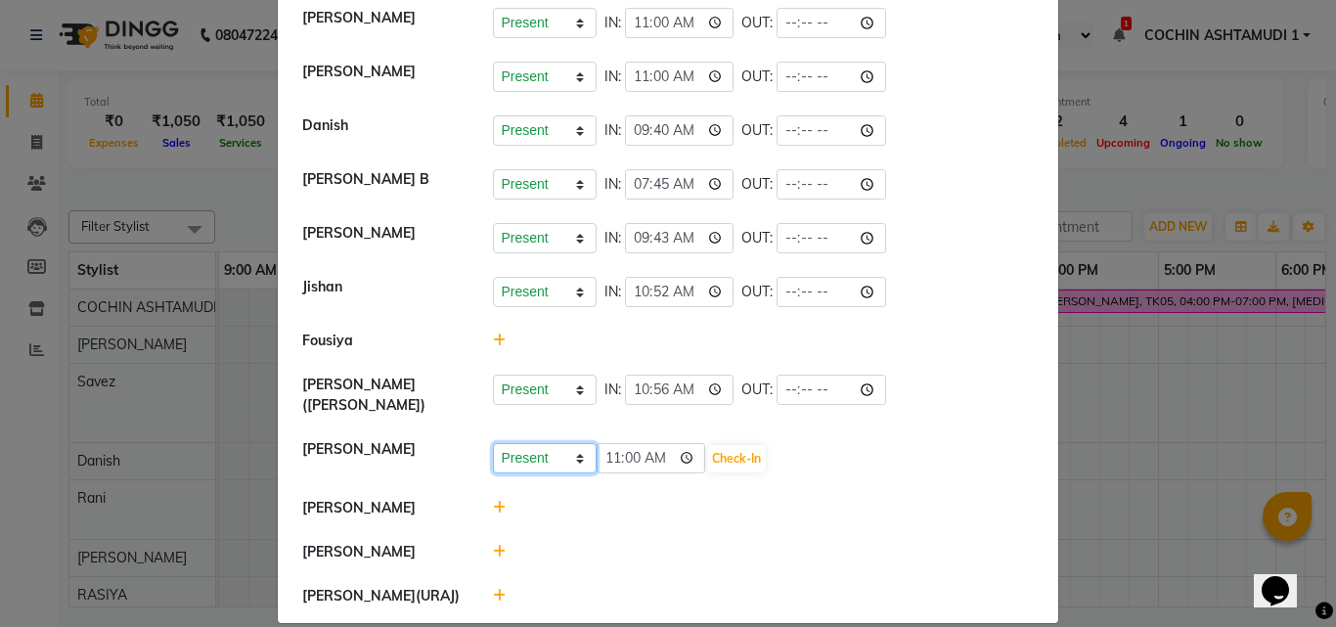
click at [532, 461] on select "Present Absent Late Half Day Weekly Off" at bounding box center [545, 458] width 104 height 30
click at [243, 208] on ngb-modal-window "Attendance × Select Date 04-09-2025 COCHIN ASHTAMUDI Savez Rani Present Absent …" at bounding box center [668, 313] width 1336 height 627
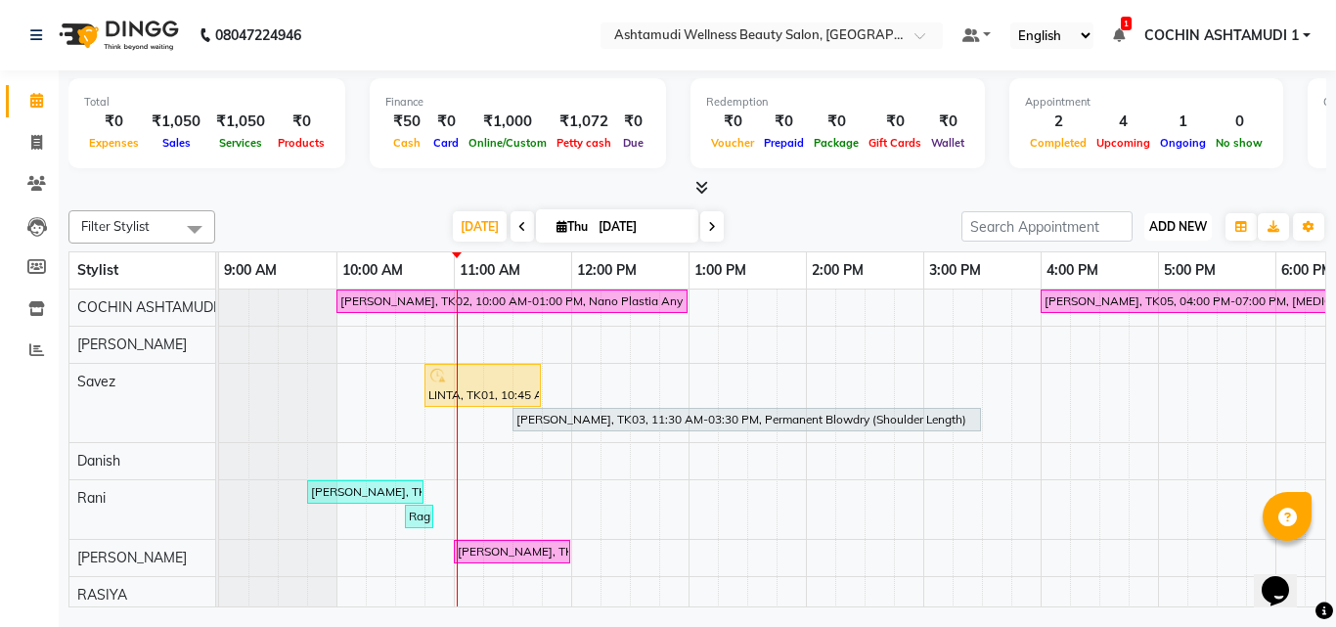
click at [1155, 227] on span "ADD NEW" at bounding box center [1178, 226] width 58 height 15
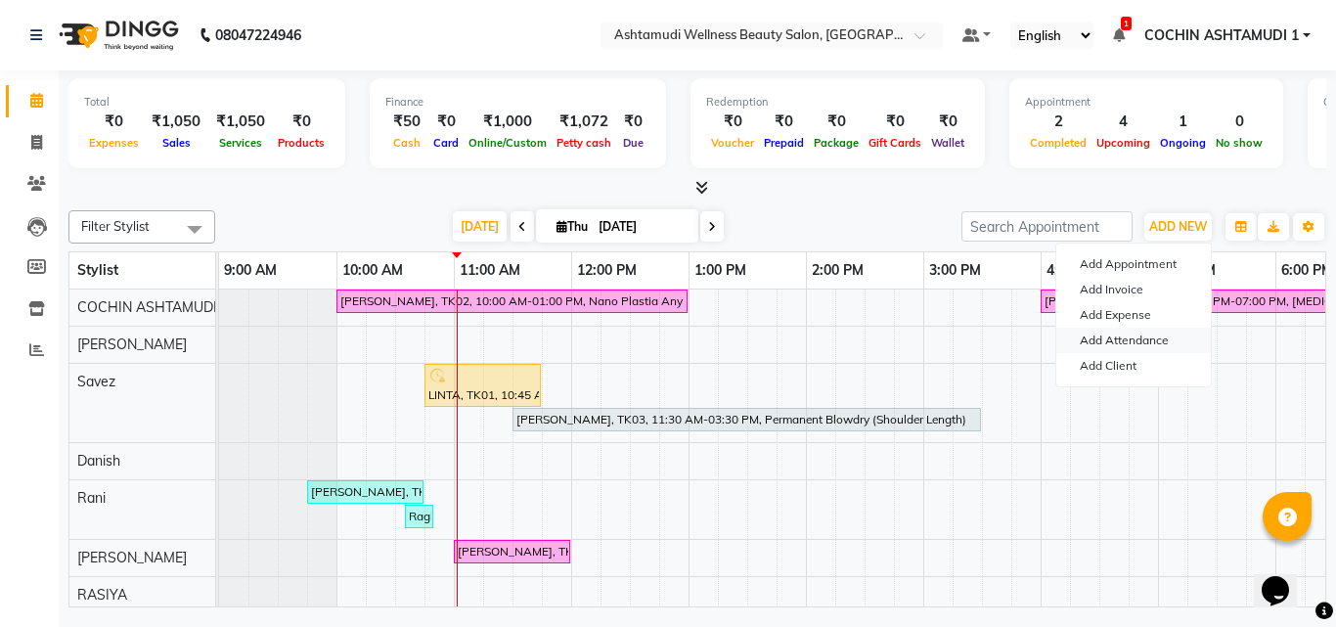
click at [1103, 342] on link "Add Attendance" at bounding box center [1133, 340] width 155 height 25
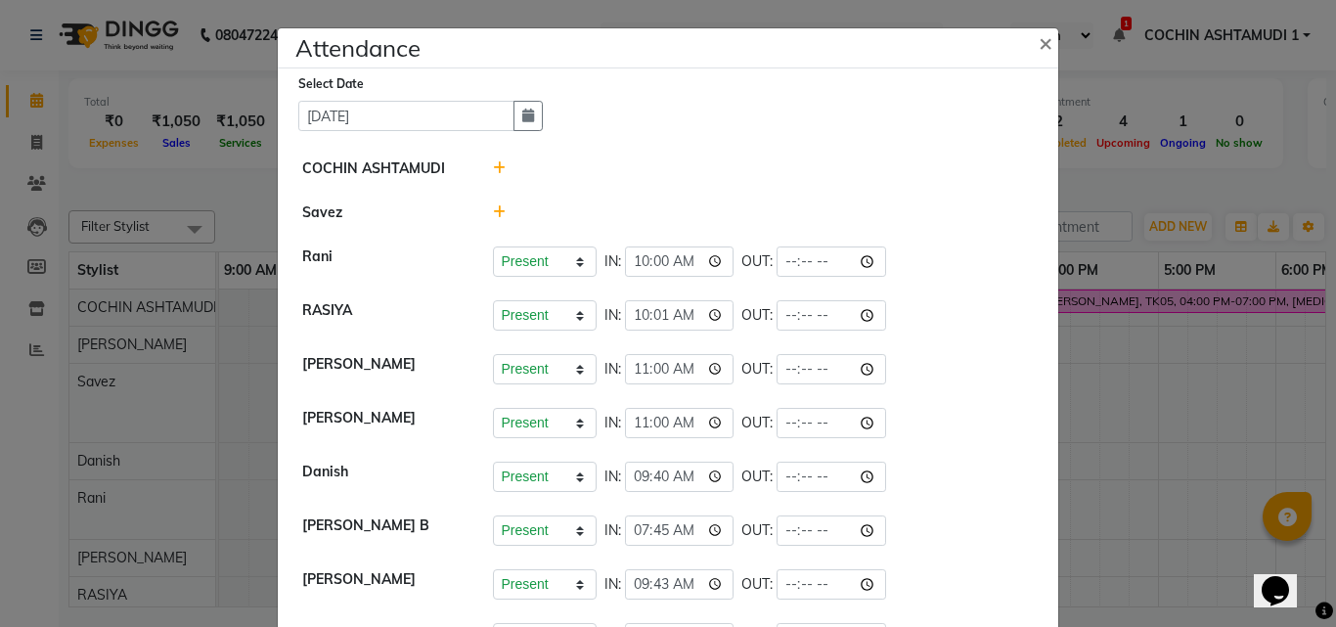
scroll to position [356, 0]
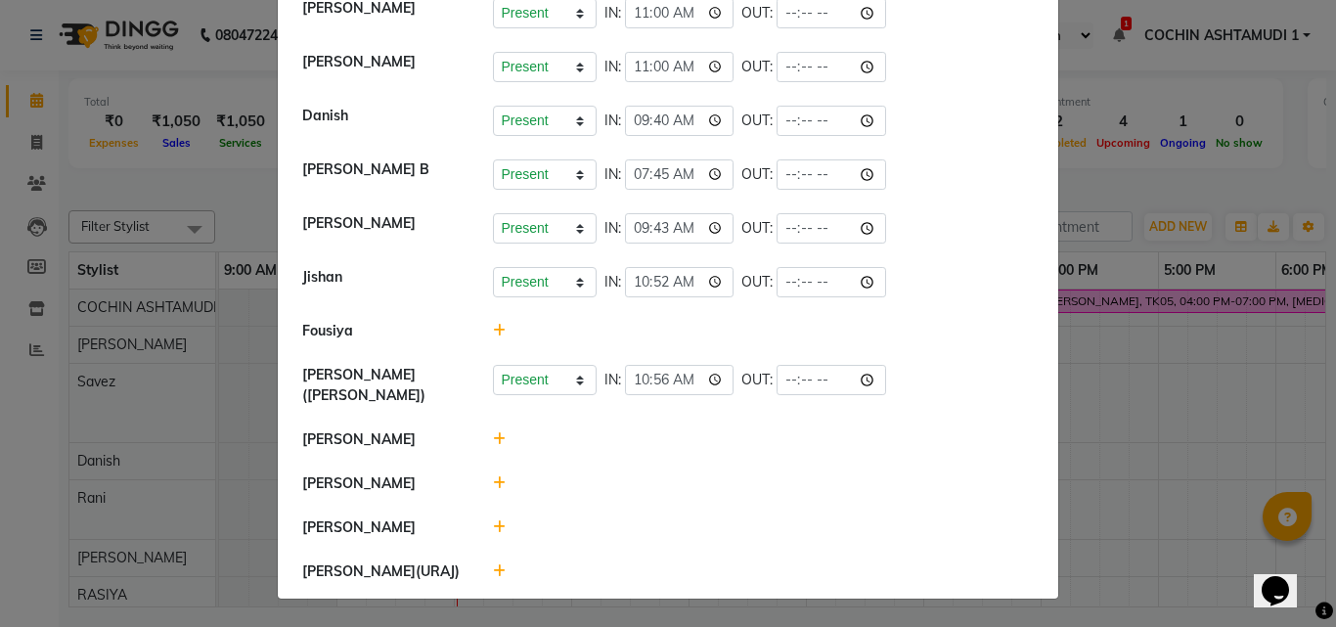
click at [493, 564] on icon at bounding box center [499, 571] width 13 height 14
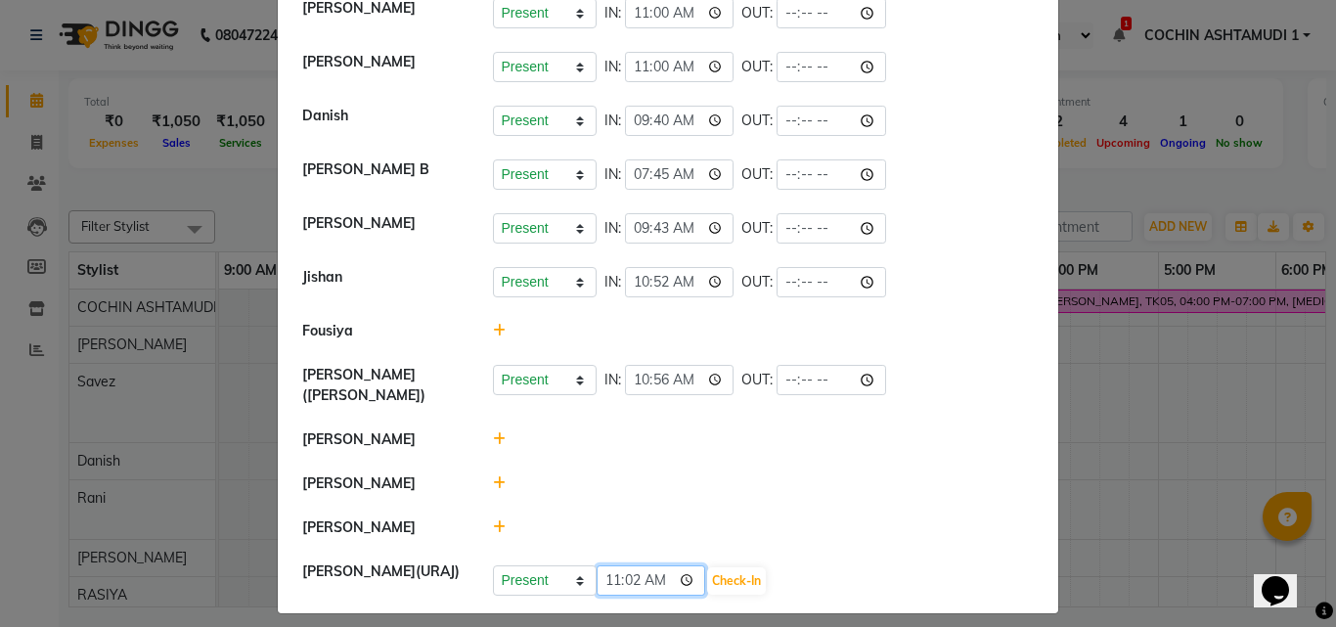
click at [621, 579] on input "11:02" at bounding box center [652, 580] width 110 height 30
type input "11:00"
click at [707, 571] on button "Check-In" at bounding box center [736, 580] width 59 height 27
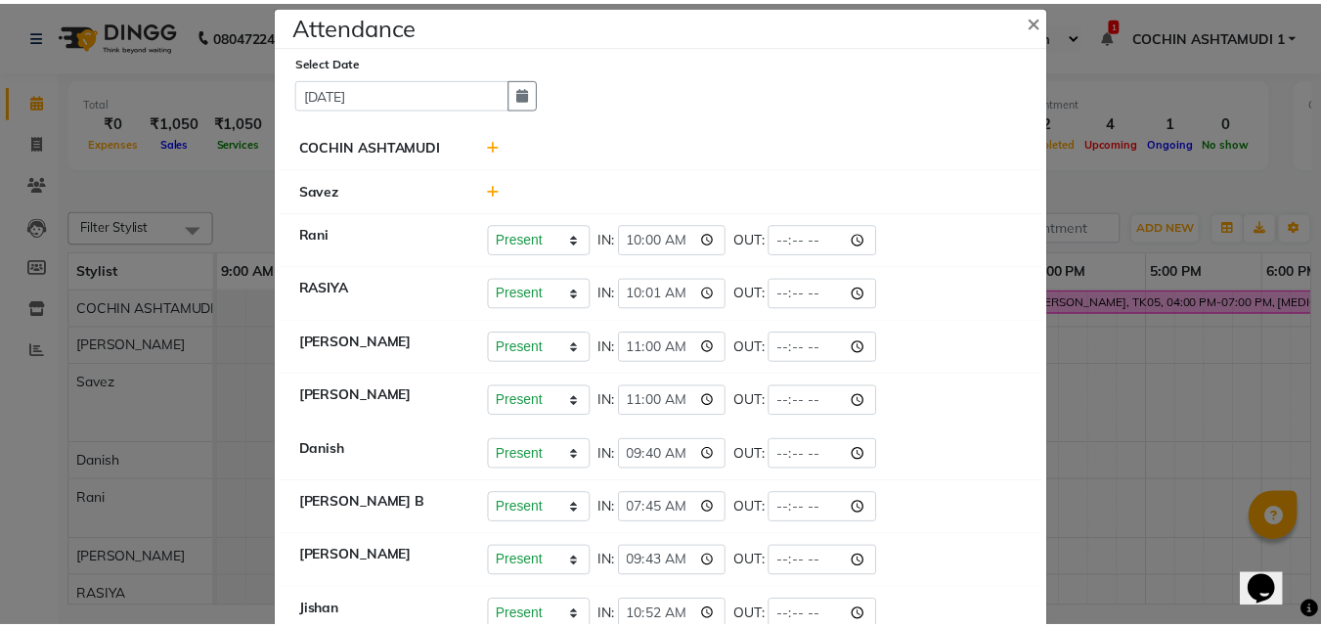
scroll to position [0, 0]
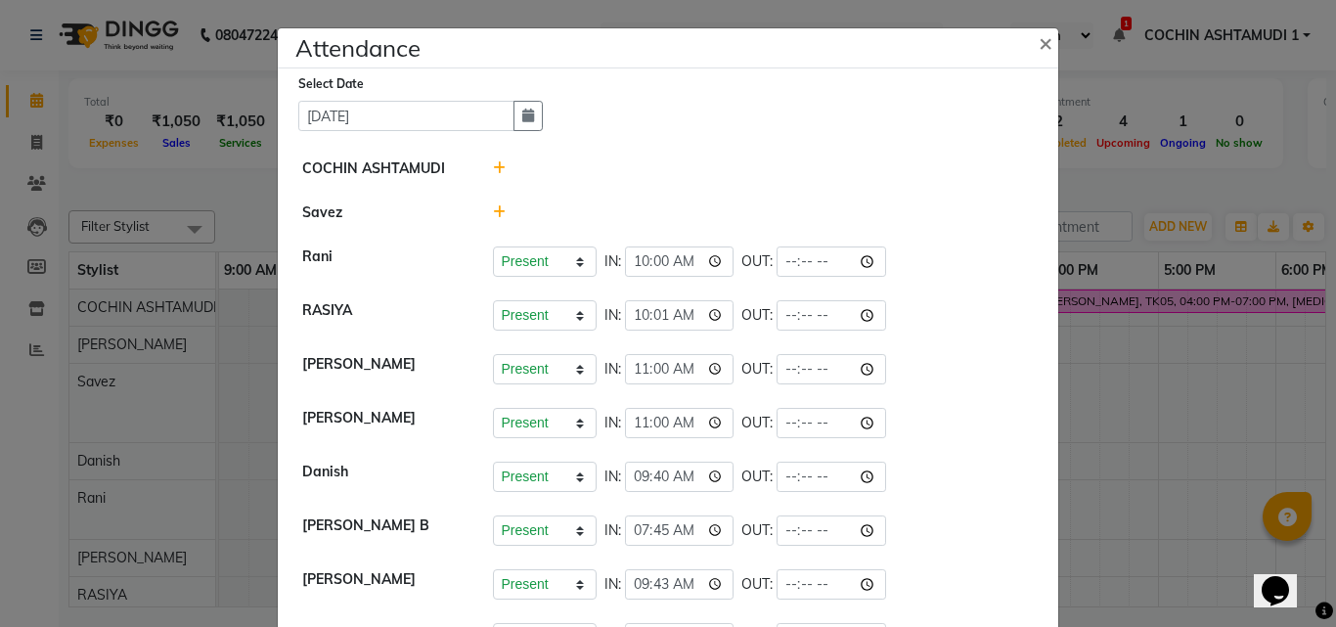
click at [493, 211] on icon at bounding box center [499, 212] width 13 height 14
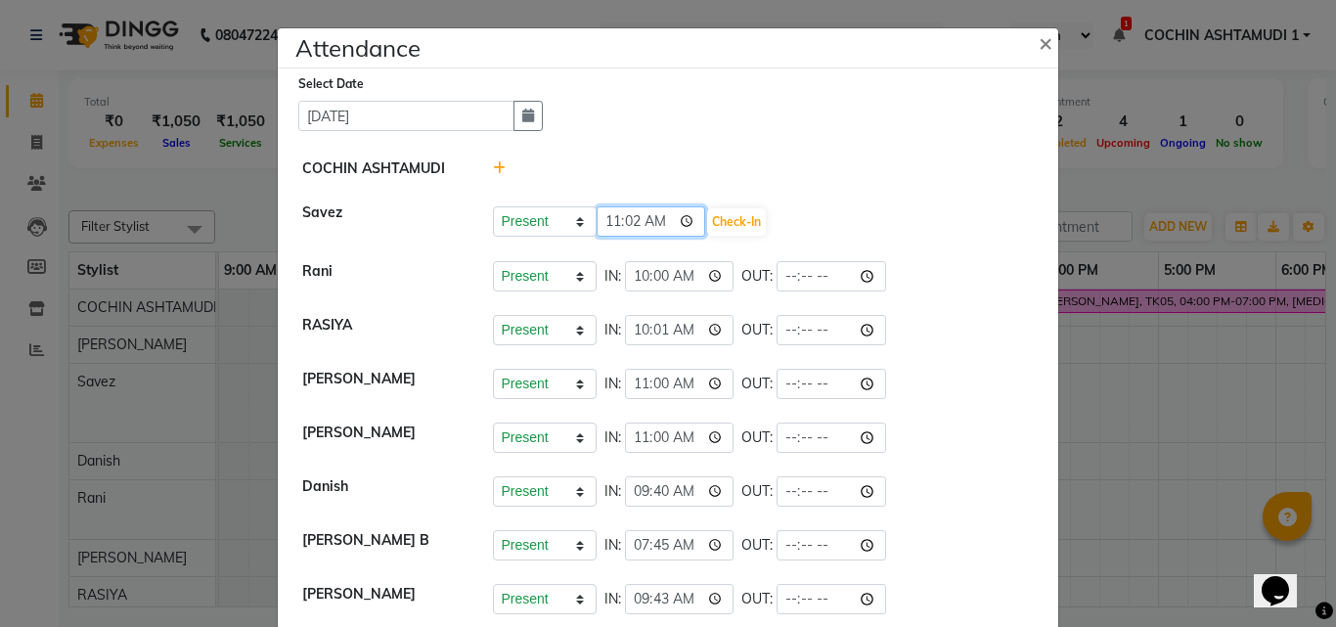
click at [600, 226] on input "11:02" at bounding box center [652, 221] width 110 height 30
type input "10:00"
click at [707, 222] on button "Check-In" at bounding box center [736, 221] width 59 height 27
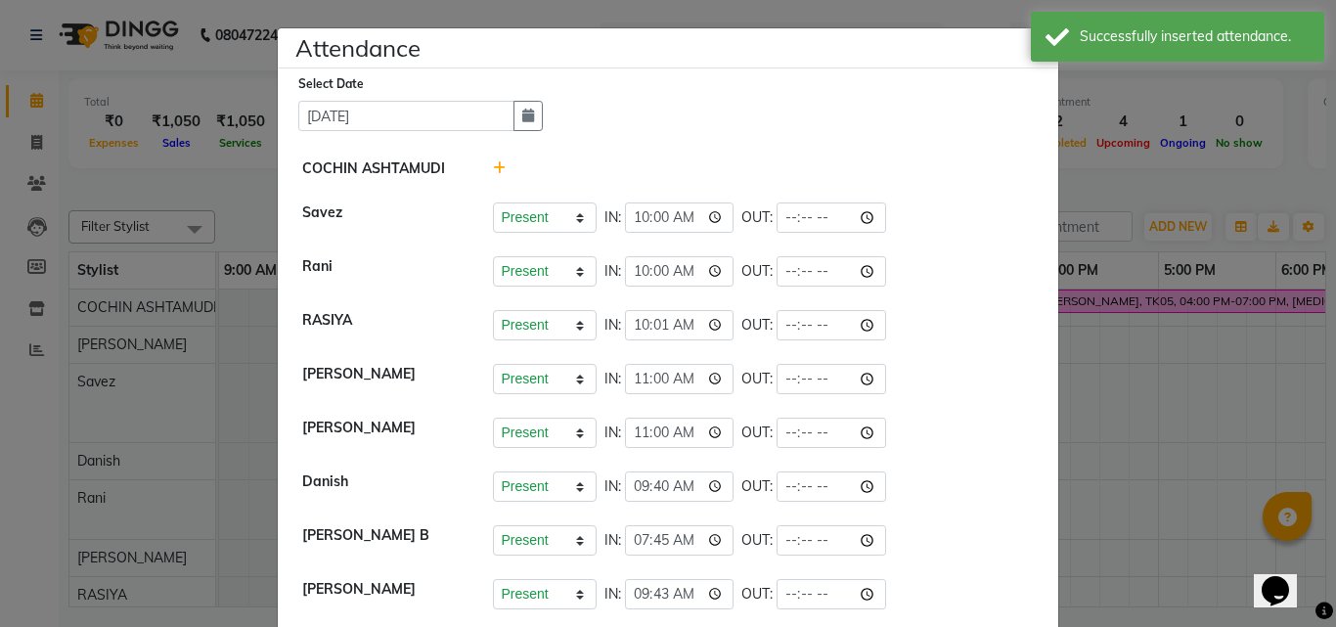
click at [192, 173] on ngb-modal-window "Attendance × Select Date 04-09-2025 COCHIN ASHTAMUDI Savez Present Absent Late …" at bounding box center [668, 313] width 1336 height 627
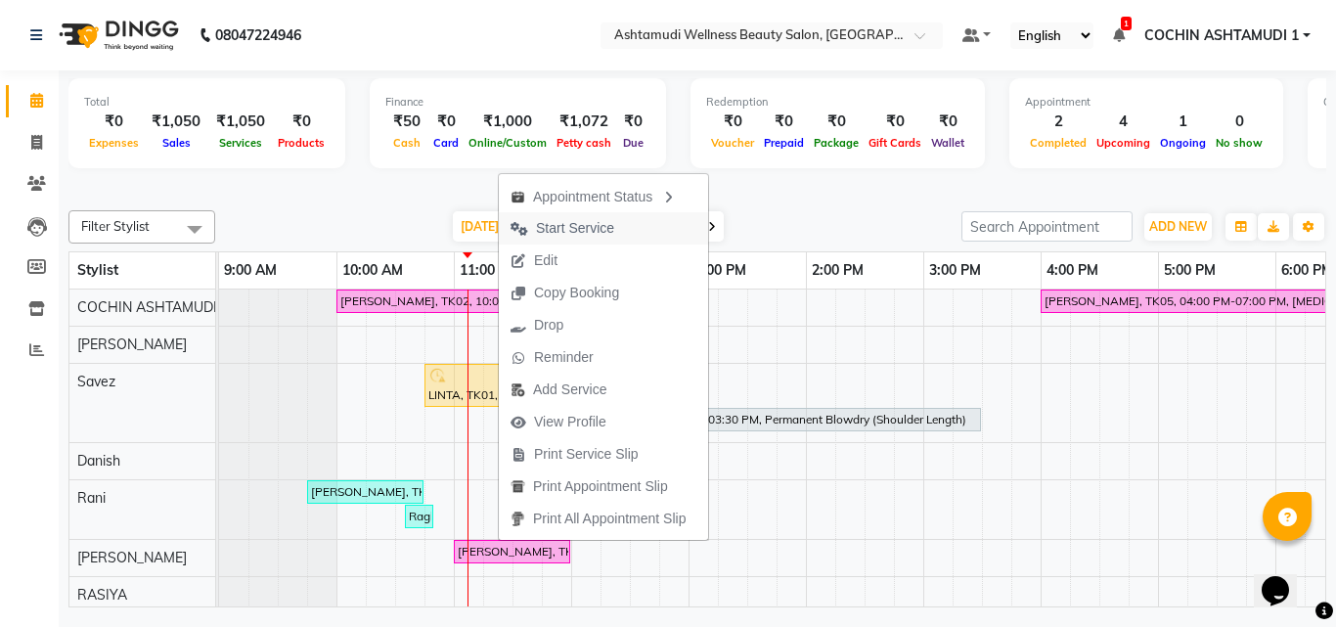
click at [568, 228] on span "Start Service" at bounding box center [575, 228] width 78 height 21
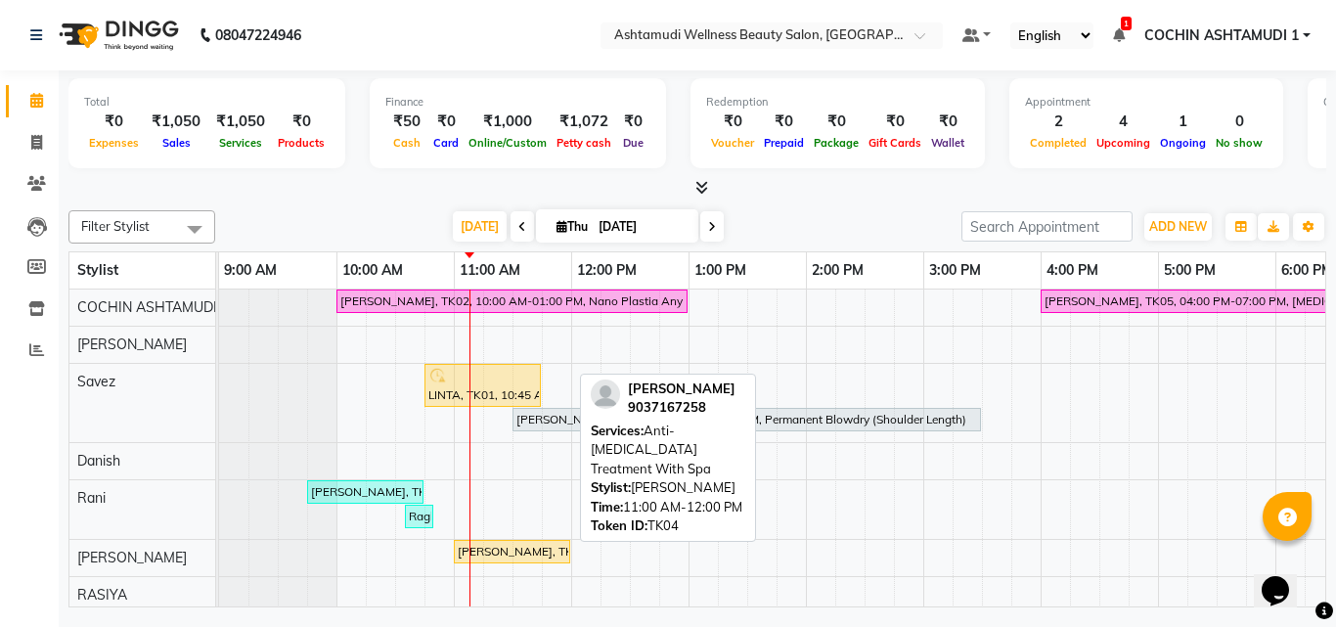
click at [503, 552] on div "Tesa Theresa, TK04, 11:00 AM-12:00 PM, Anti-Dandruff Treatment With Spa" at bounding box center [512, 552] width 112 height 18
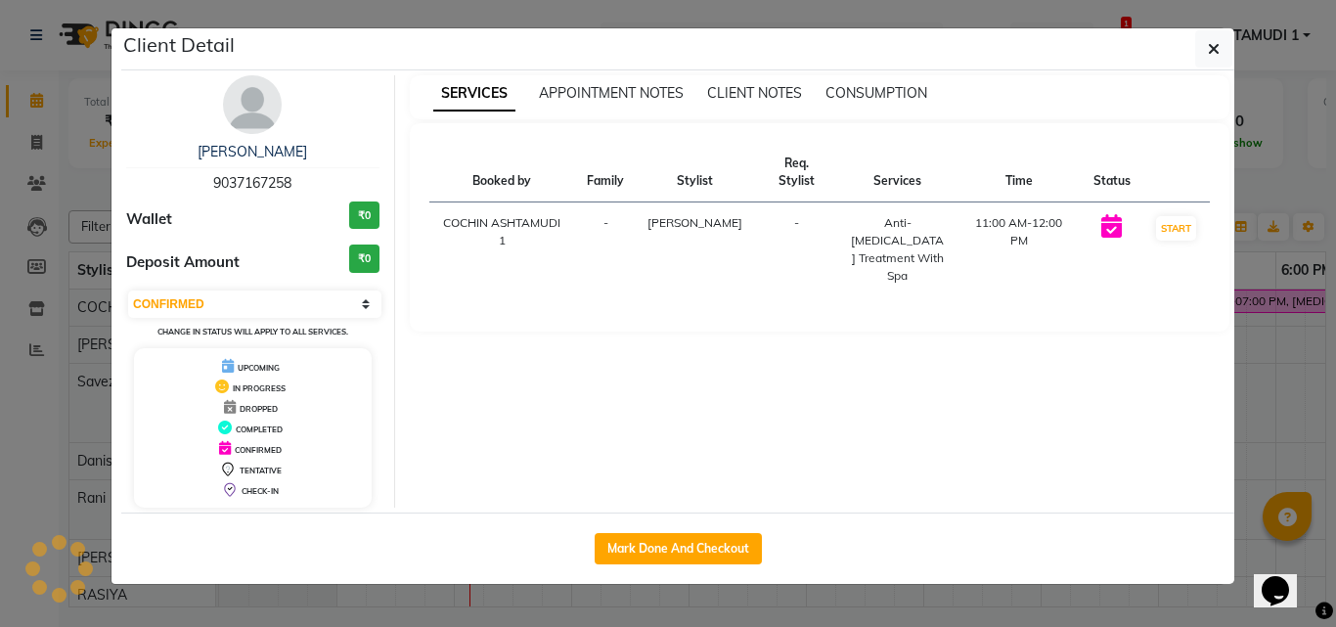
select select "1"
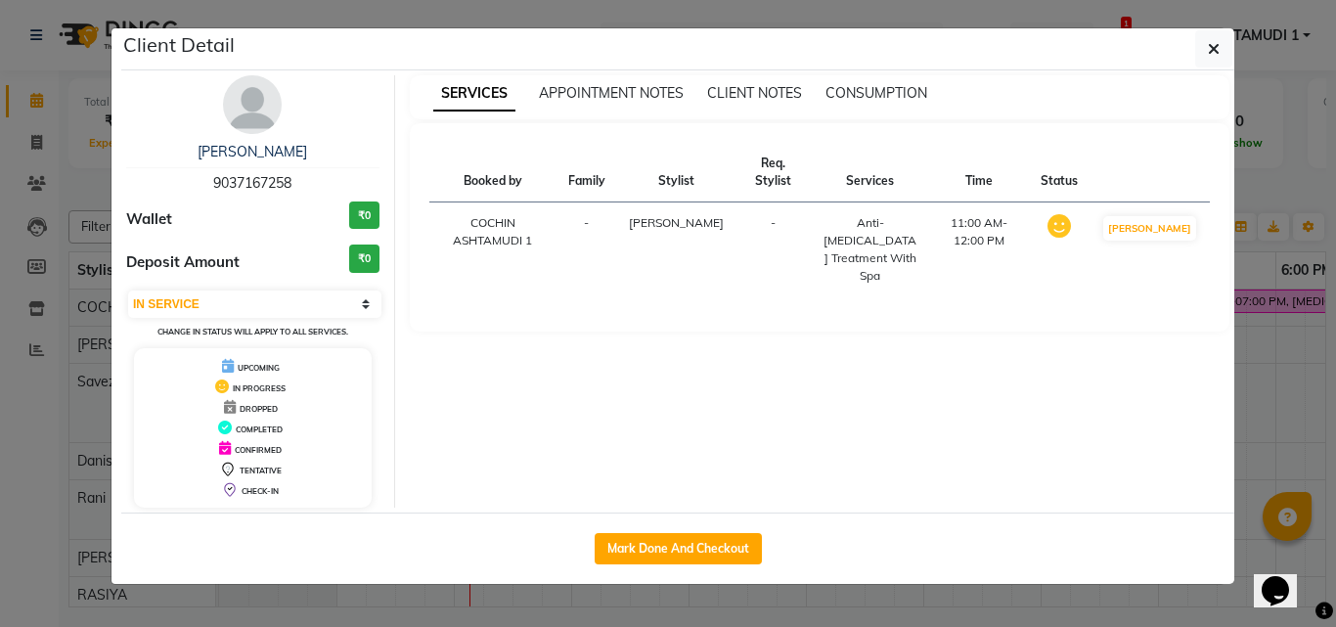
click at [245, 182] on span "9037167258" at bounding box center [252, 183] width 78 height 18
copy span "9037167258"
click at [46, 181] on ngb-modal-window "Client Detail Tesa Theresa 9037167258 Wallet ₹0 Deposit Amount ₹0 Select IN SER…" at bounding box center [668, 313] width 1336 height 627
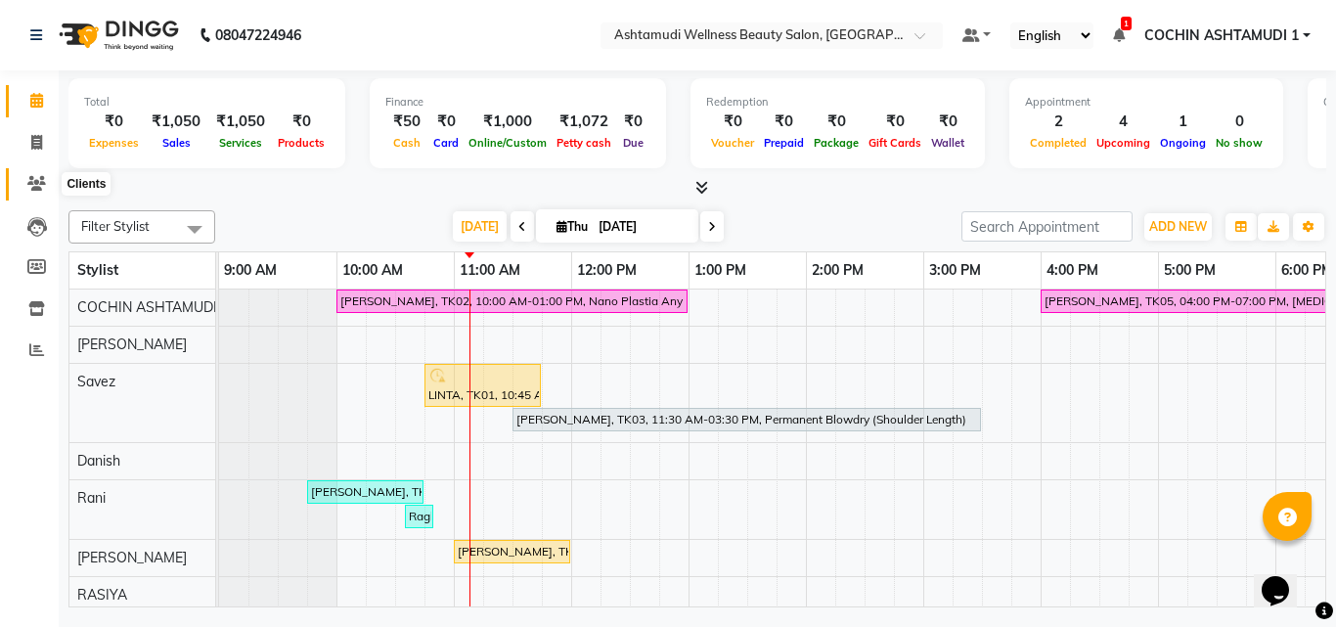
click at [28, 182] on icon at bounding box center [36, 183] width 19 height 15
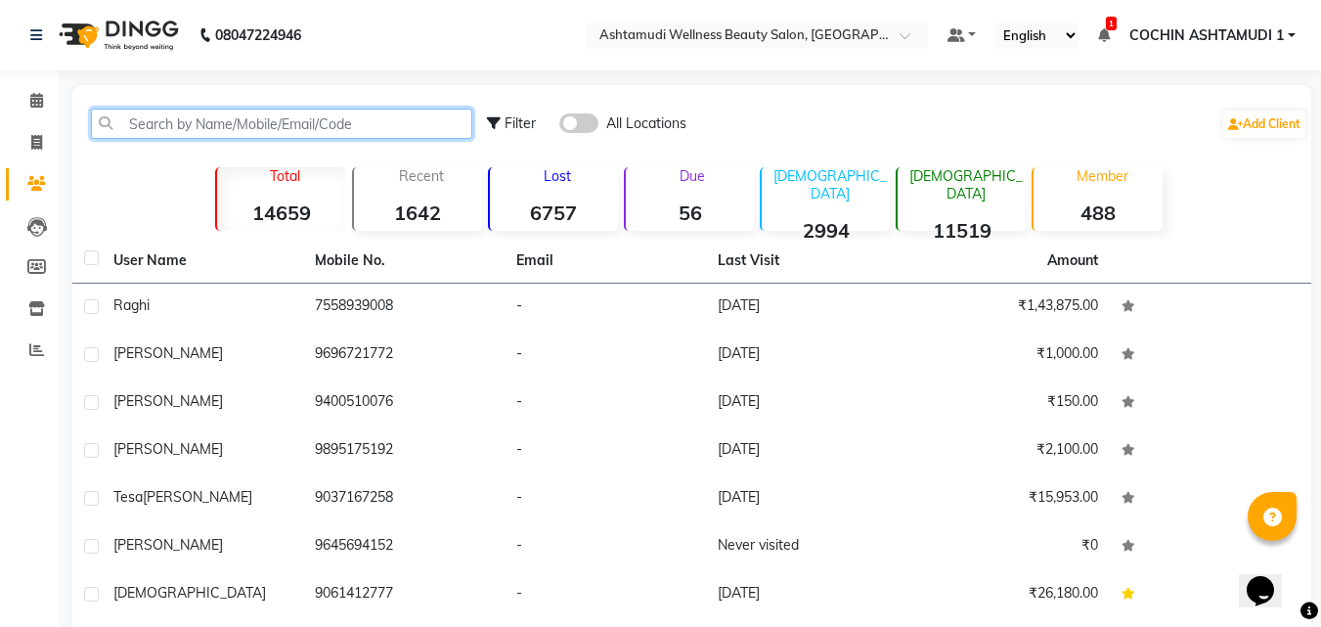
click at [224, 115] on input "text" at bounding box center [281, 124] width 381 height 30
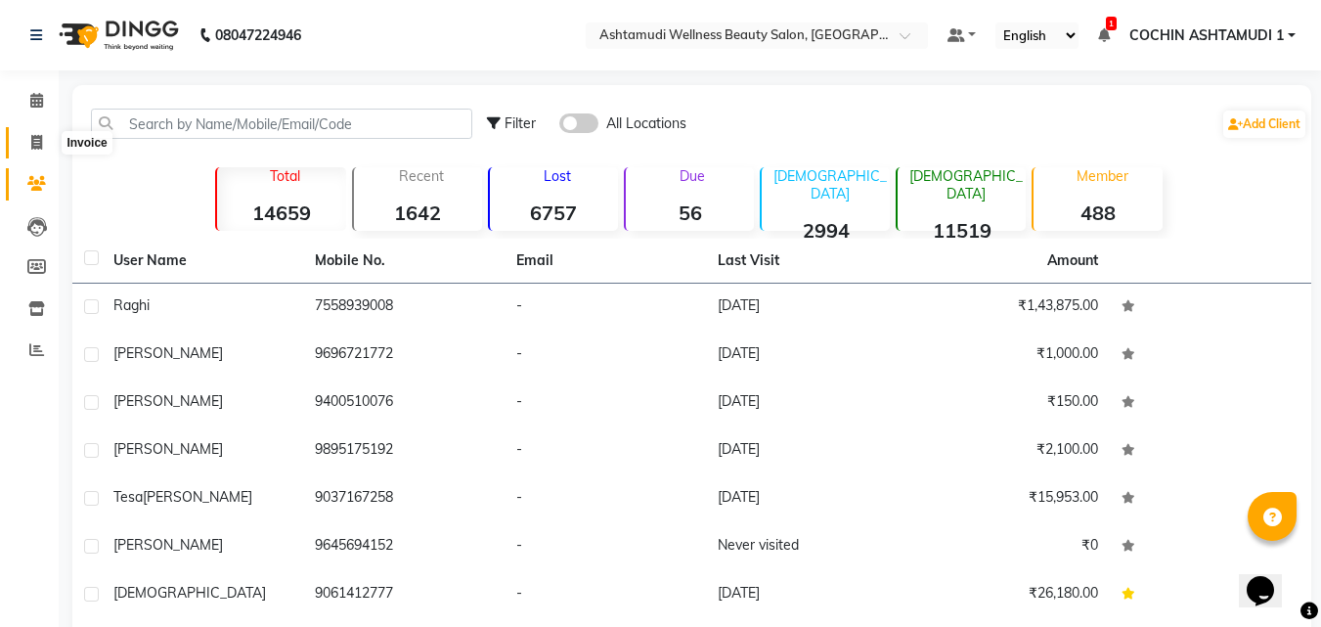
click at [36, 141] on icon at bounding box center [36, 142] width 11 height 15
select select "service"
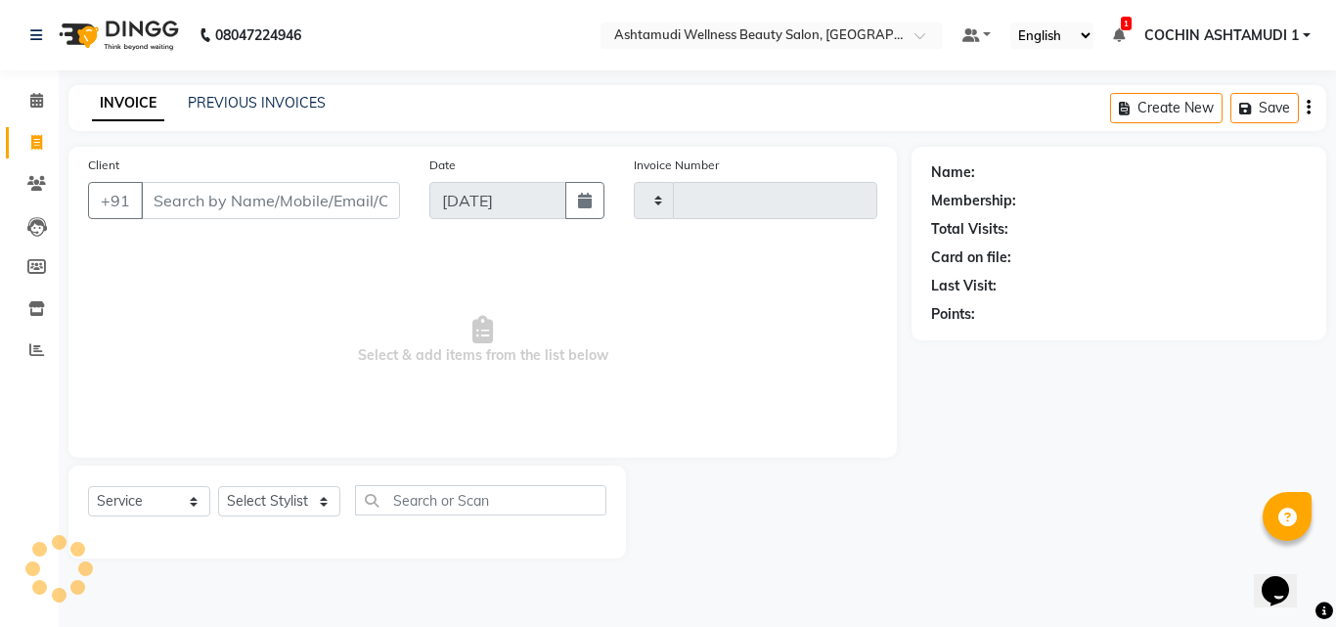
type input "4826"
select select "4632"
click at [219, 200] on input "Client" at bounding box center [270, 200] width 259 height 37
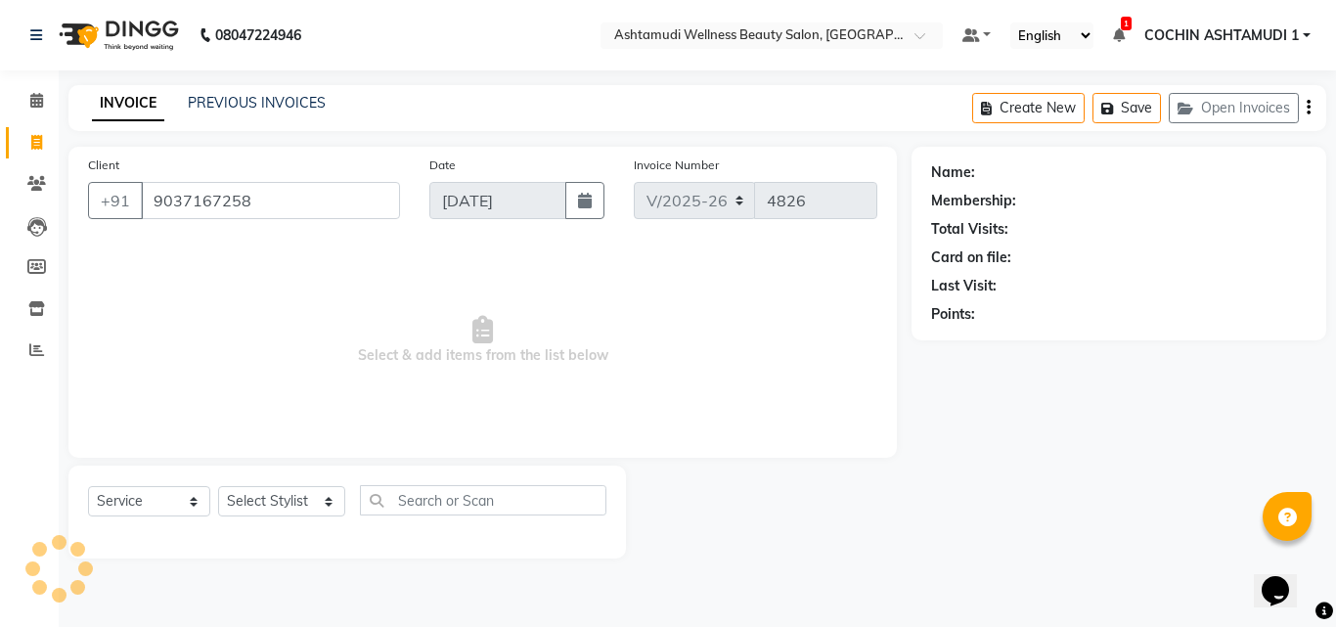
type input "9037167258"
select select "2: Object"
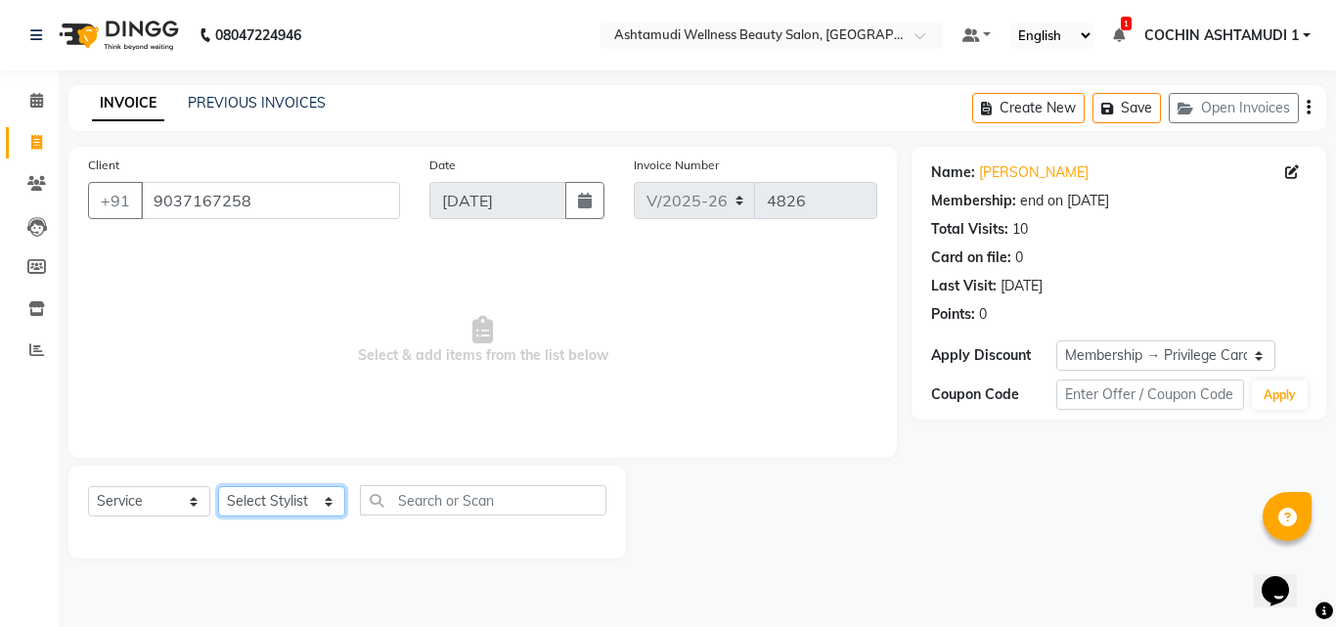
click at [271, 502] on select "Select Stylist [PERSON_NAME](URAJ) [PERSON_NAME] COCHIN ASHTAMUDI Danish [PERSO…" at bounding box center [281, 501] width 127 height 30
select select "45927"
click at [218, 486] on select "Select Stylist [PERSON_NAME](URAJ) [PERSON_NAME] COCHIN ASHTAMUDI Danish [PERSO…" at bounding box center [281, 501] width 127 height 30
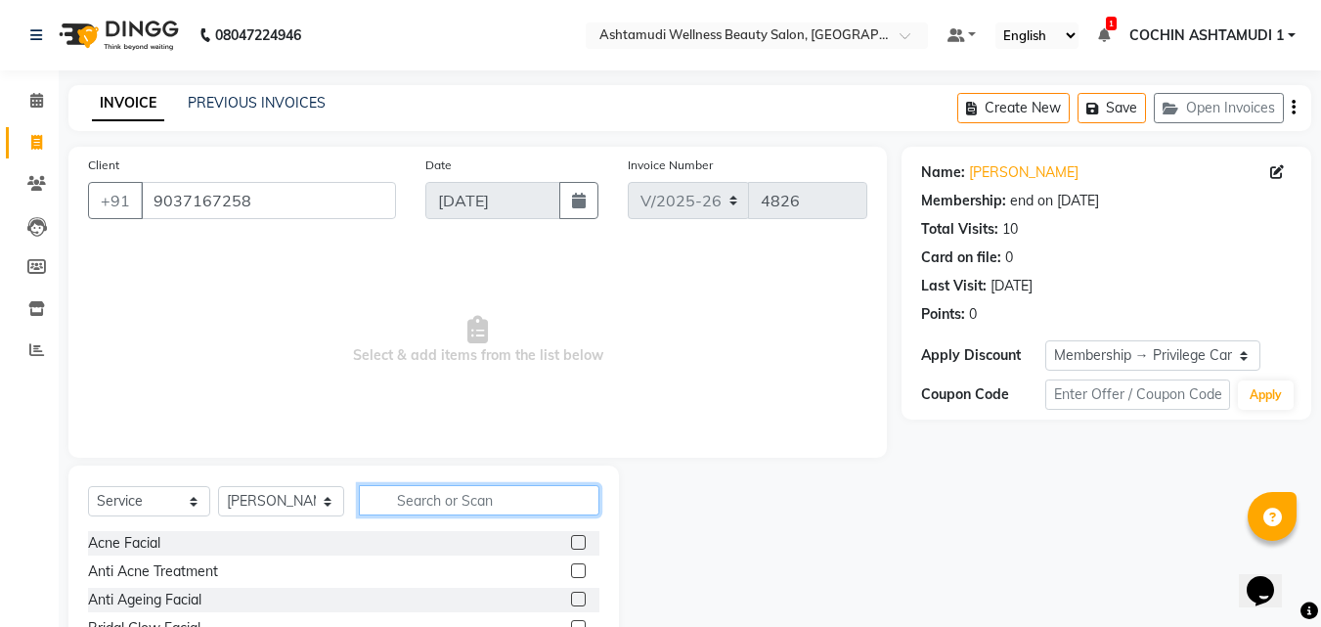
click at [417, 505] on input "text" at bounding box center [480, 500] width 242 height 30
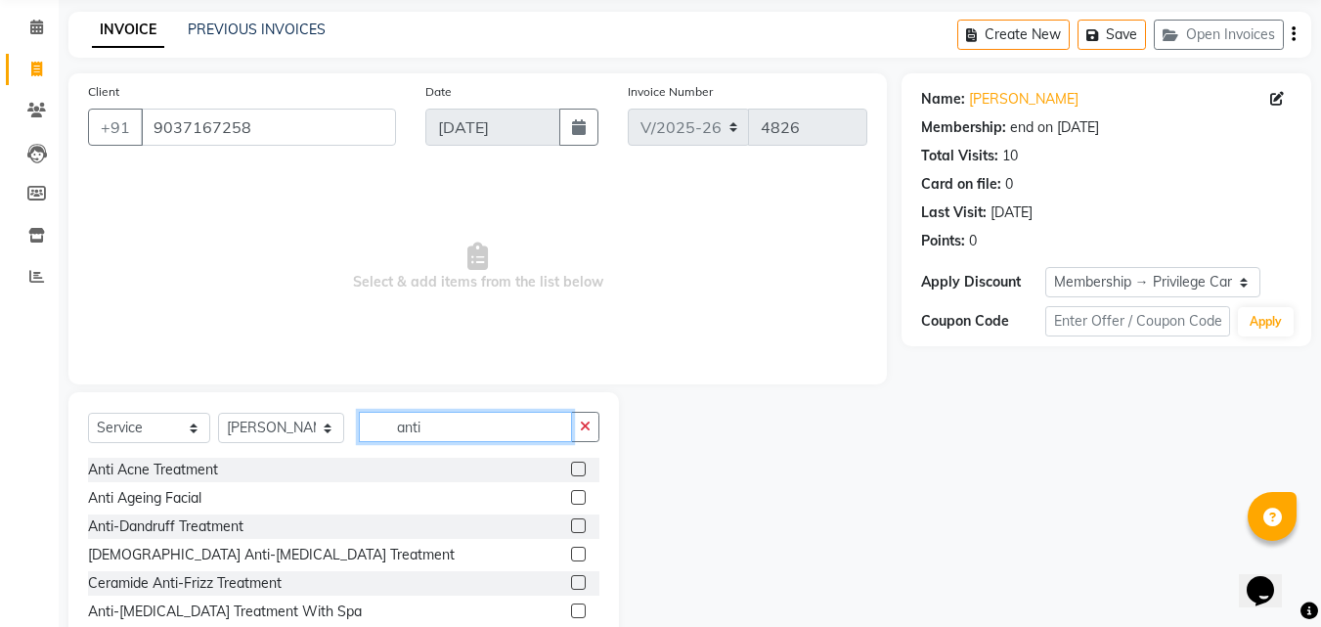
scroll to position [131, 0]
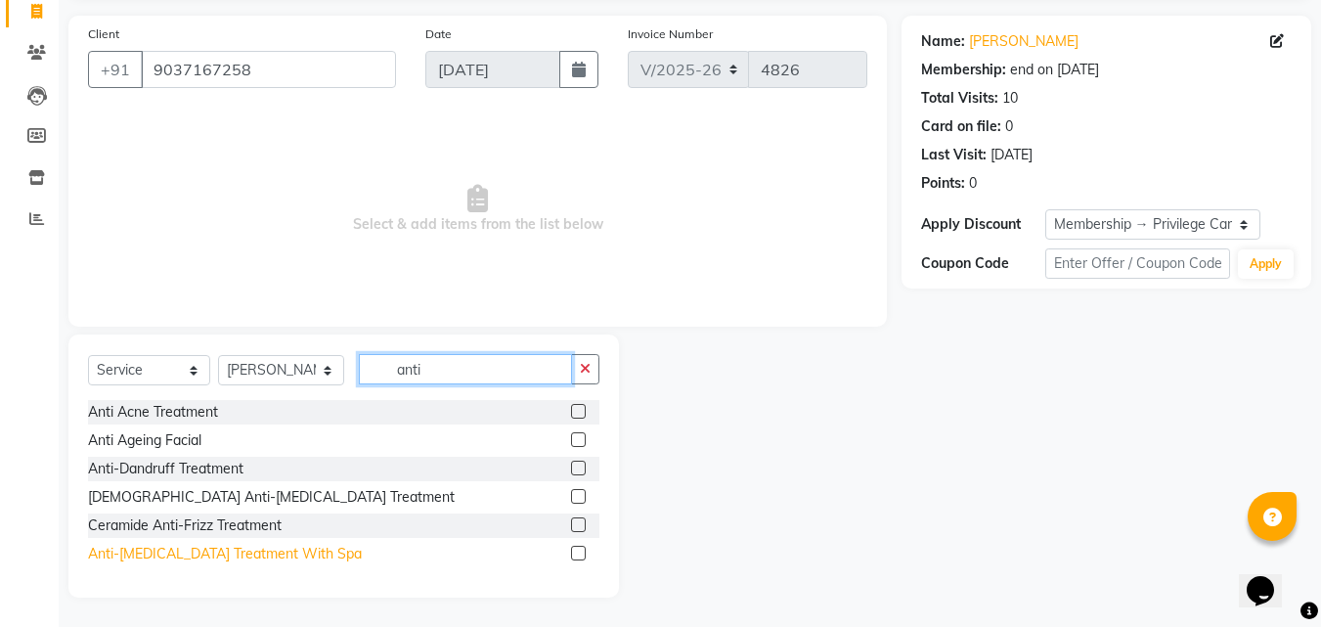
type input "anti"
click at [211, 553] on div "Anti-Dandruff Treatment With Spa" at bounding box center [225, 554] width 274 height 21
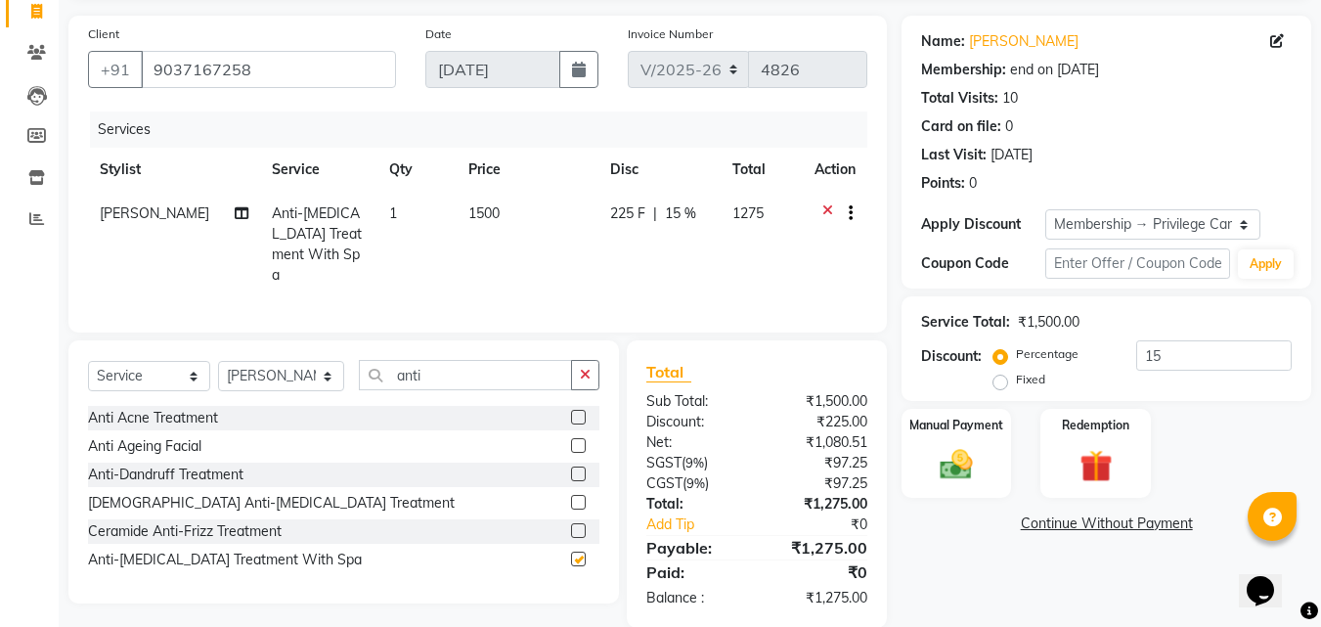
checkbox input "false"
click at [594, 370] on button "button" at bounding box center [585, 375] width 28 height 30
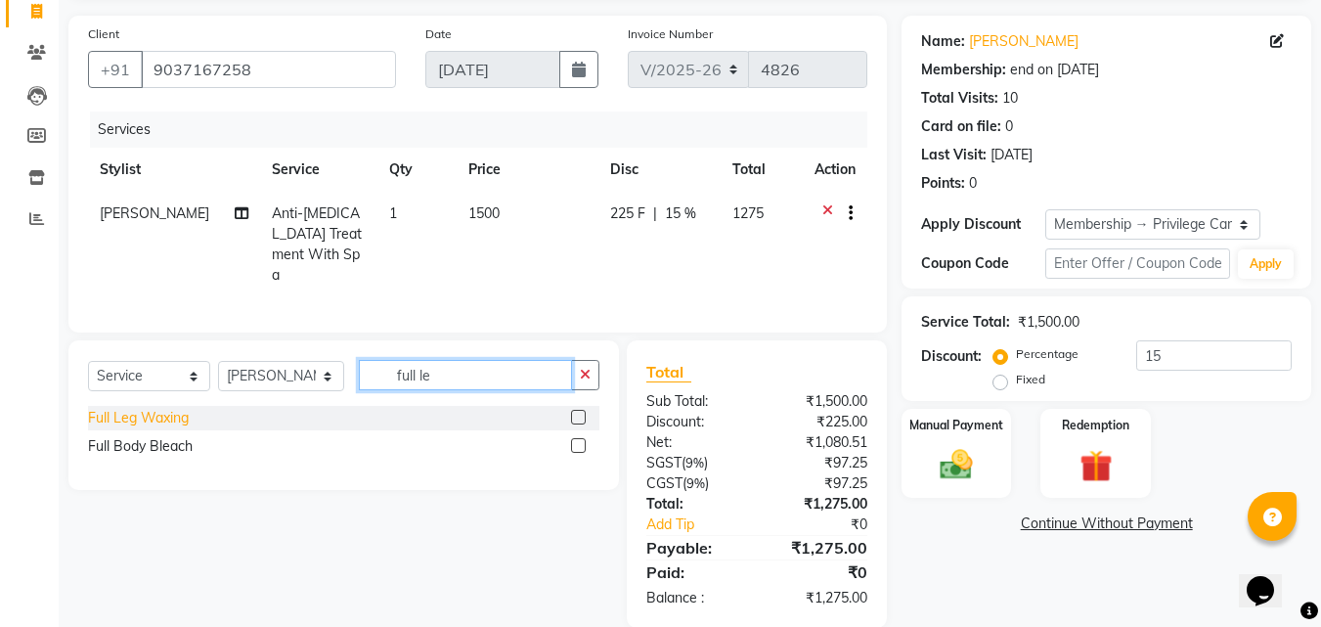
type input "full le"
click at [152, 408] on div "Full Leg Waxing" at bounding box center [138, 418] width 101 height 21
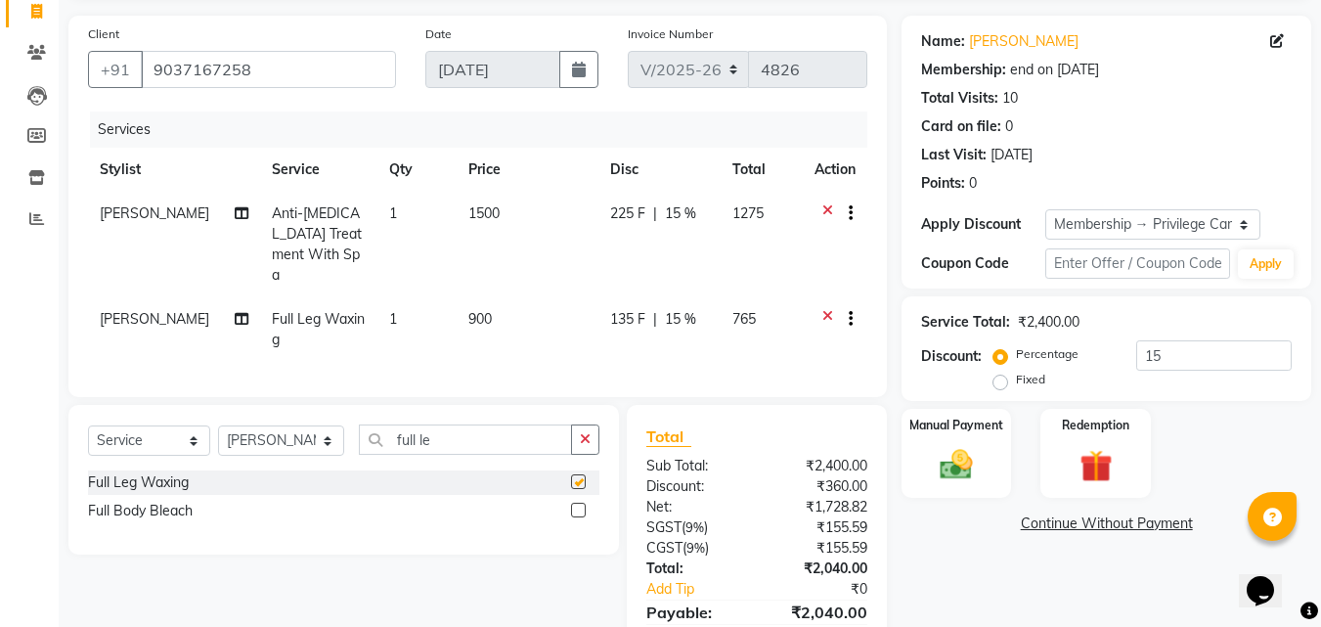
checkbox input "false"
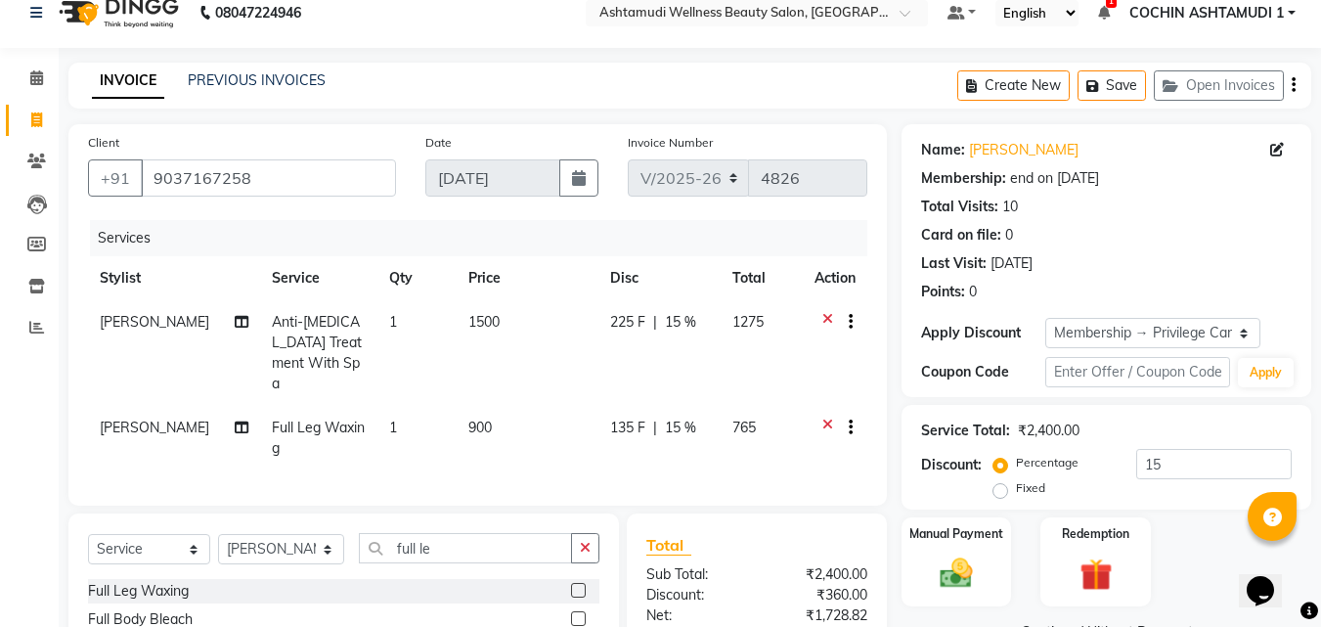
scroll to position [0, 0]
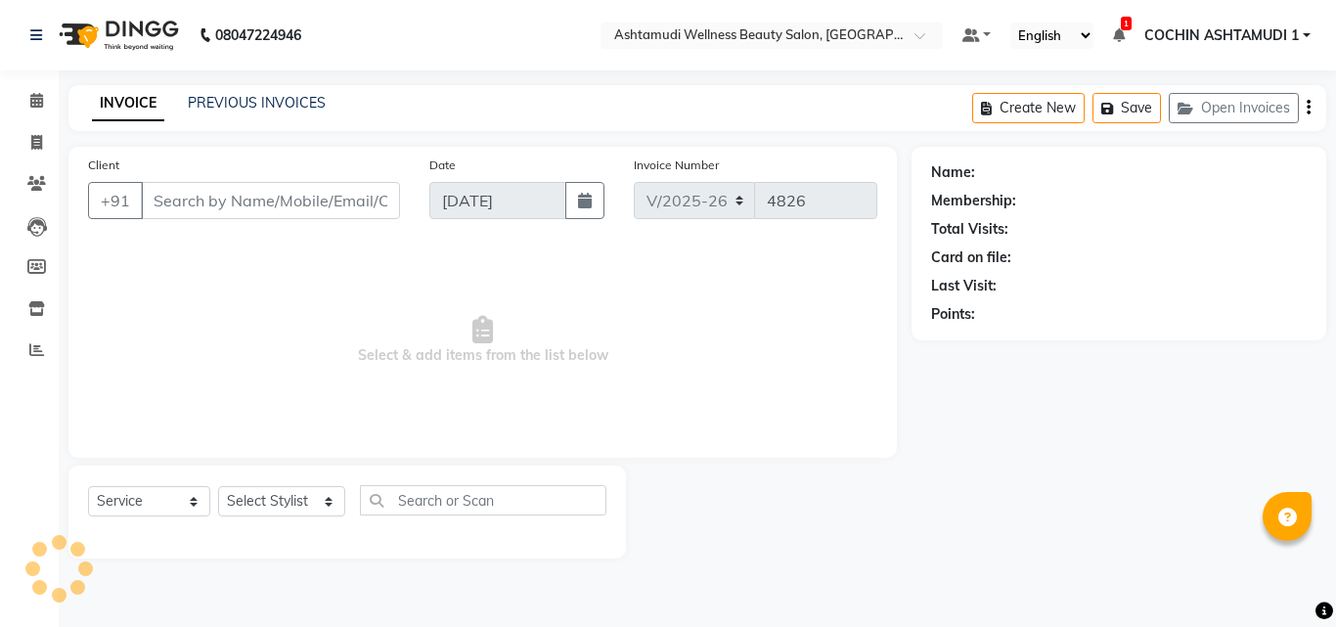
select select "4632"
select select "service"
type input "8078736831"
type input "[DATE]"
select select
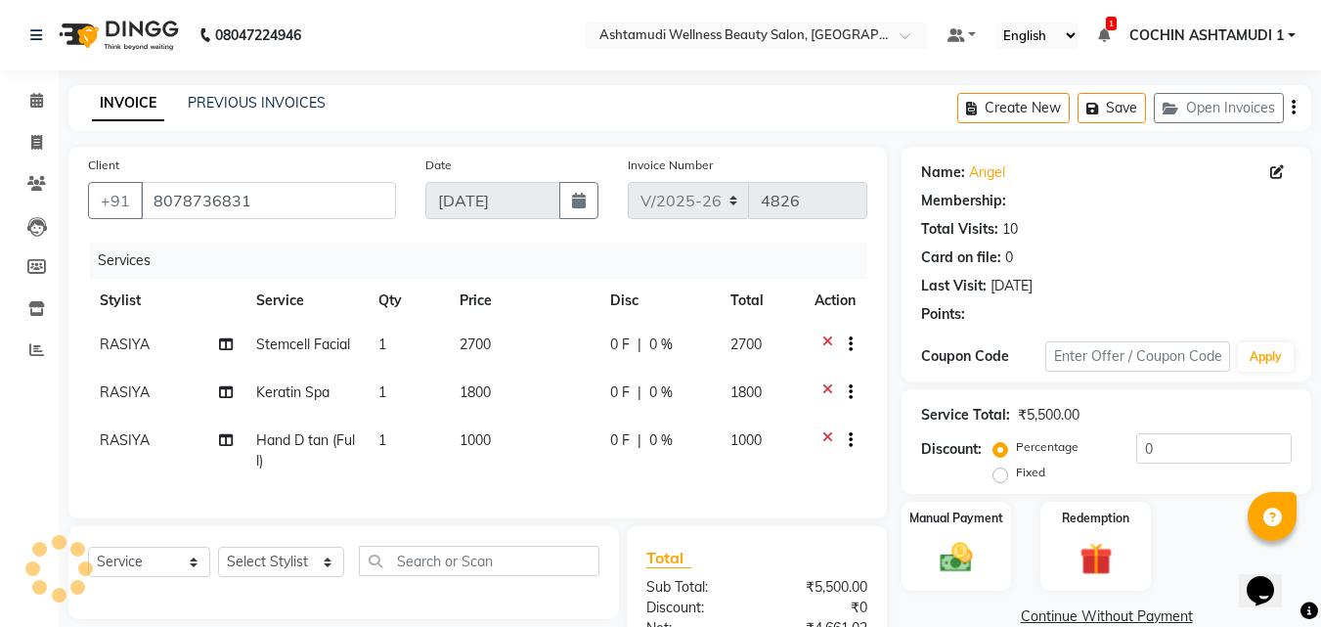
select select "2: Object"
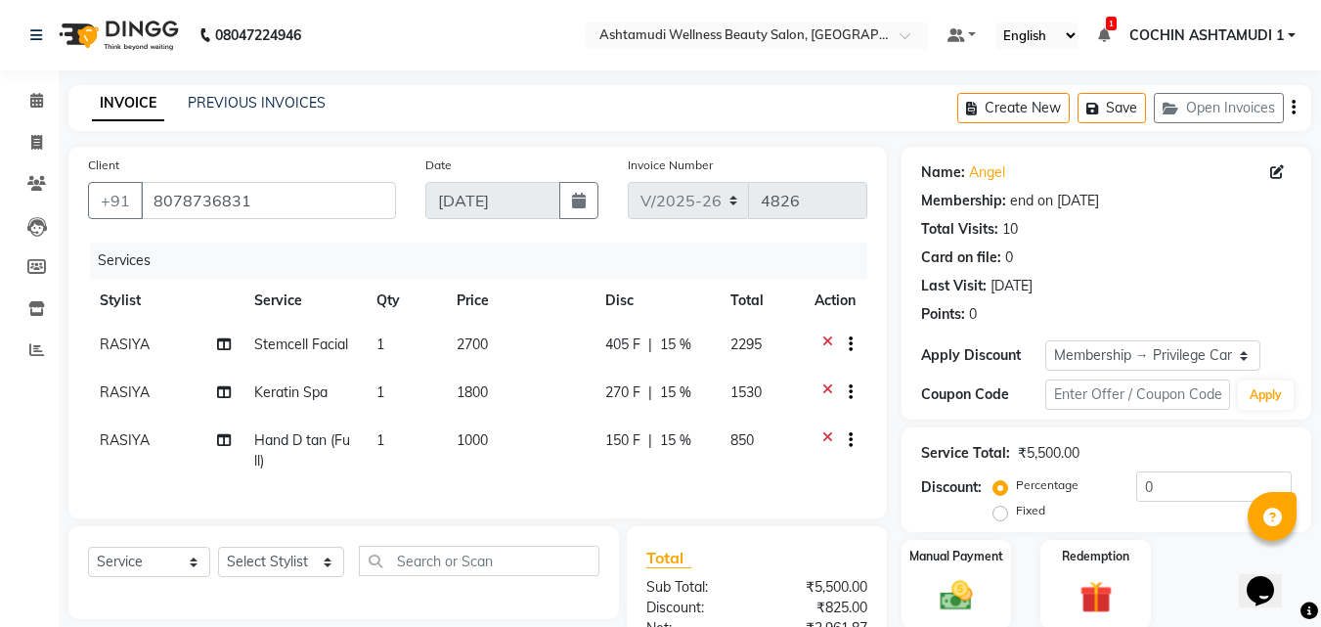
type input "15"
click at [45, 95] on span at bounding box center [37, 101] width 34 height 22
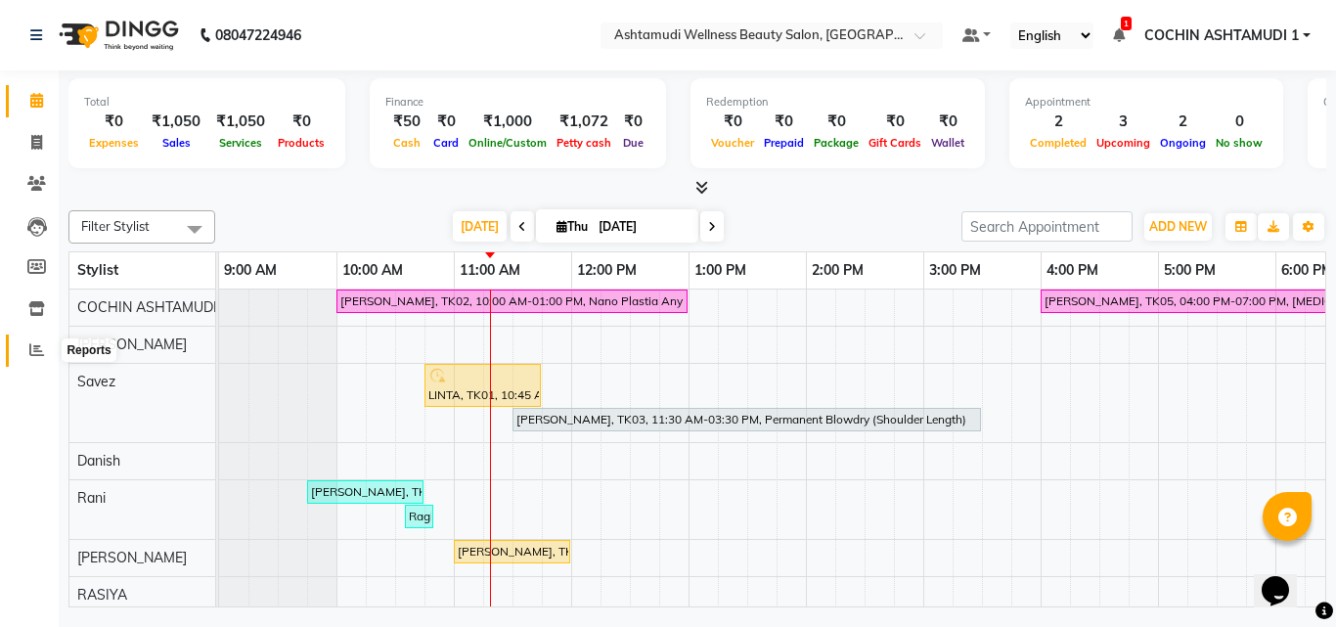
click at [34, 345] on icon at bounding box center [36, 349] width 15 height 15
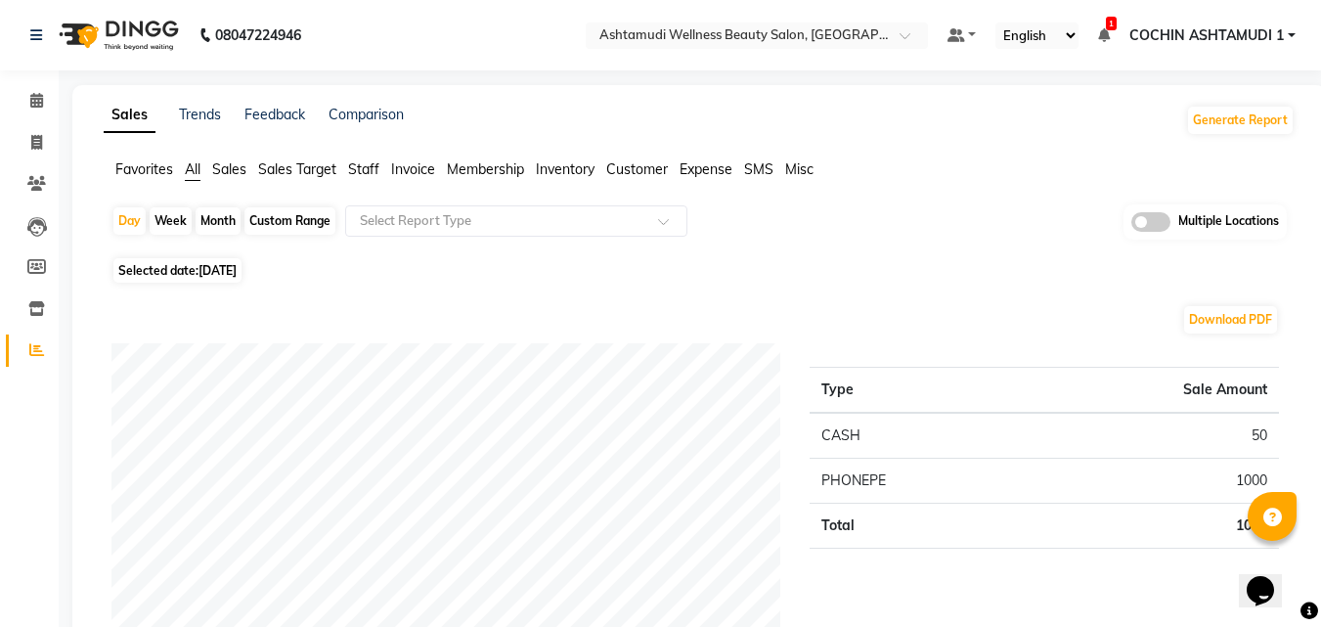
click at [362, 161] on span "Staff" at bounding box center [363, 169] width 31 height 18
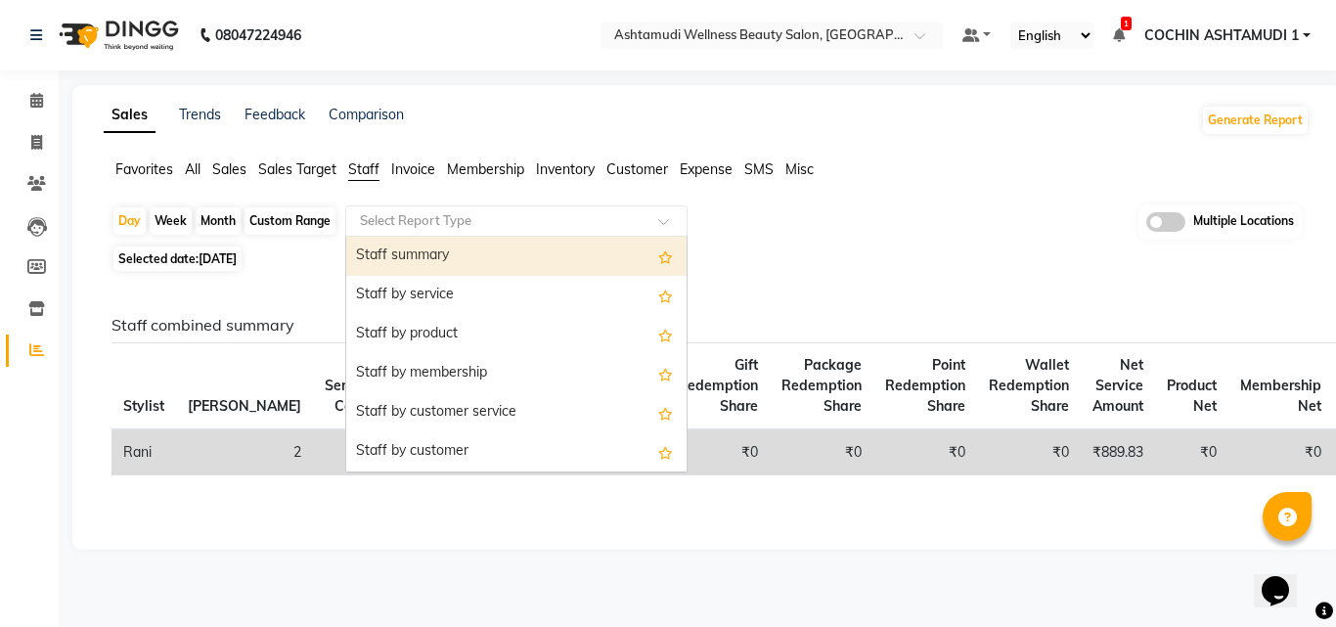
click at [376, 216] on input "text" at bounding box center [497, 221] width 282 height 20
click at [395, 257] on div "Staff summary" at bounding box center [516, 256] width 340 height 39
select select "full_report"
select select "csv"
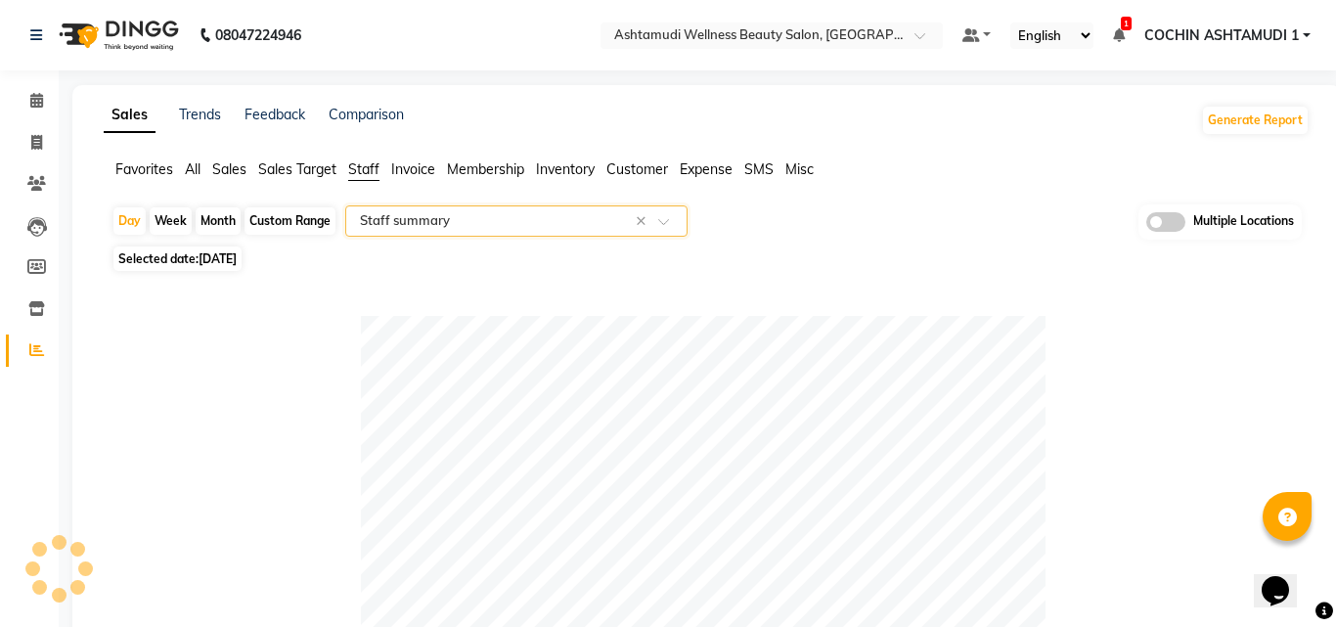
click at [306, 217] on div "Custom Range" at bounding box center [290, 220] width 91 height 27
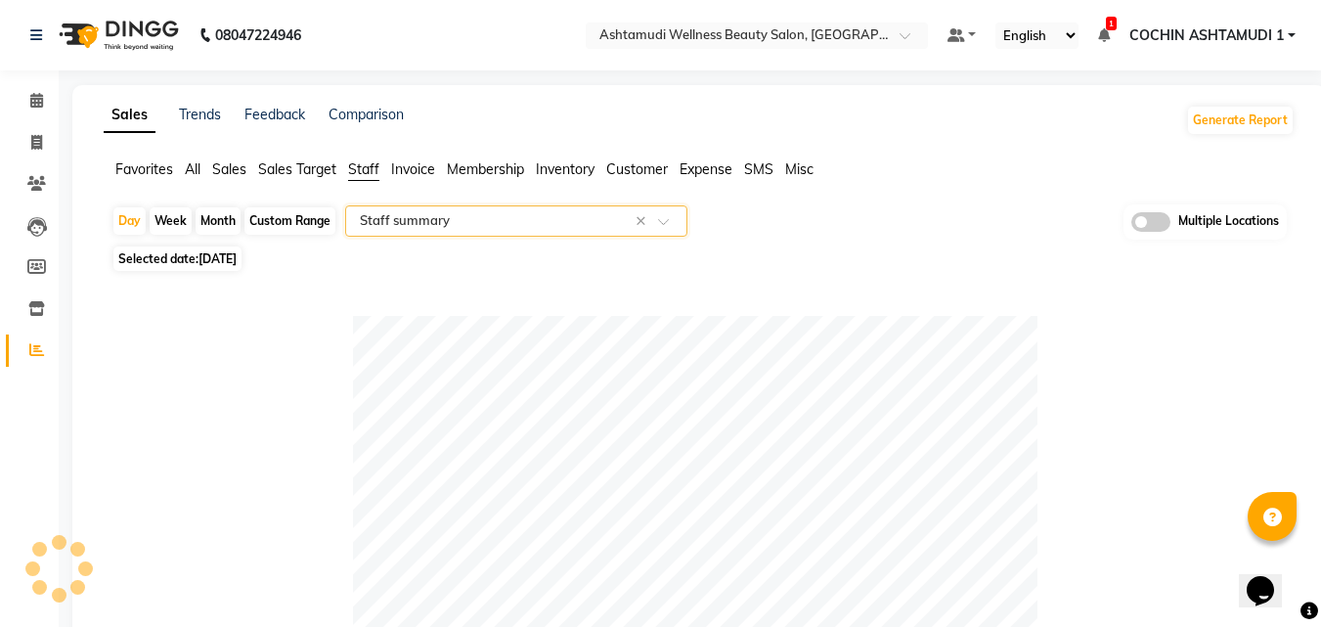
select select "9"
select select "2025"
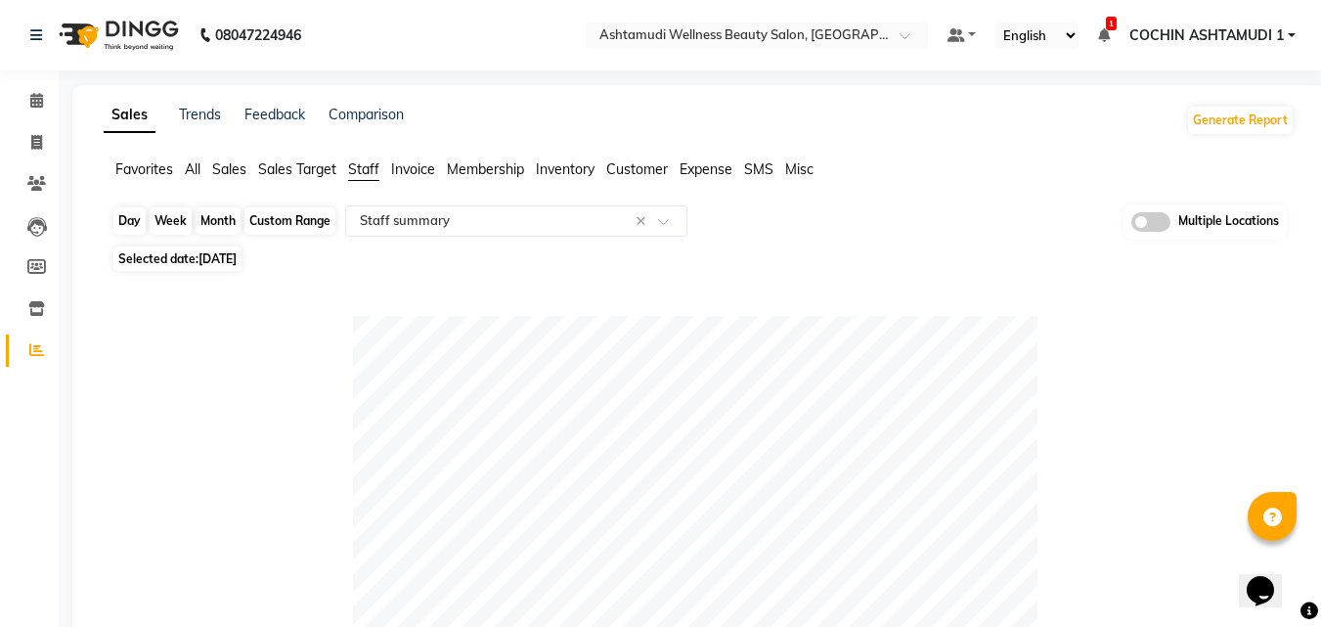
click at [306, 217] on div "Custom Range" at bounding box center [290, 220] width 91 height 27
select select "9"
select select "2025"
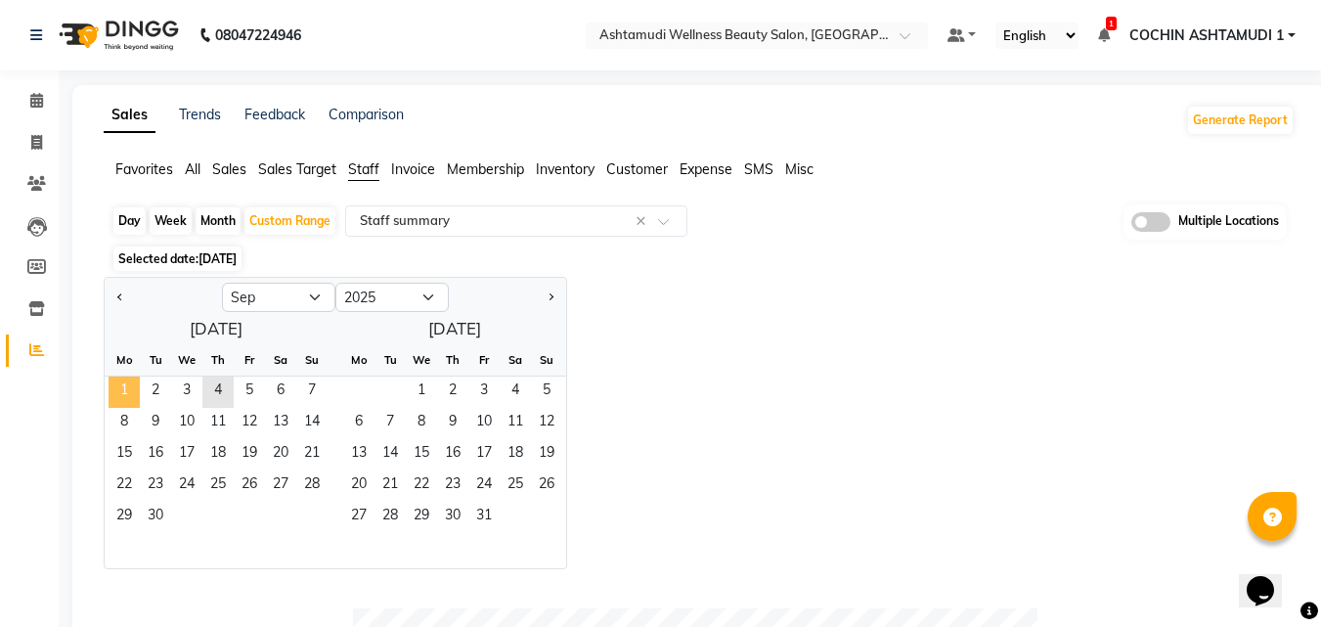
click at [139, 397] on span "1" at bounding box center [124, 392] width 31 height 31
click at [223, 393] on span "4" at bounding box center [217, 392] width 31 height 31
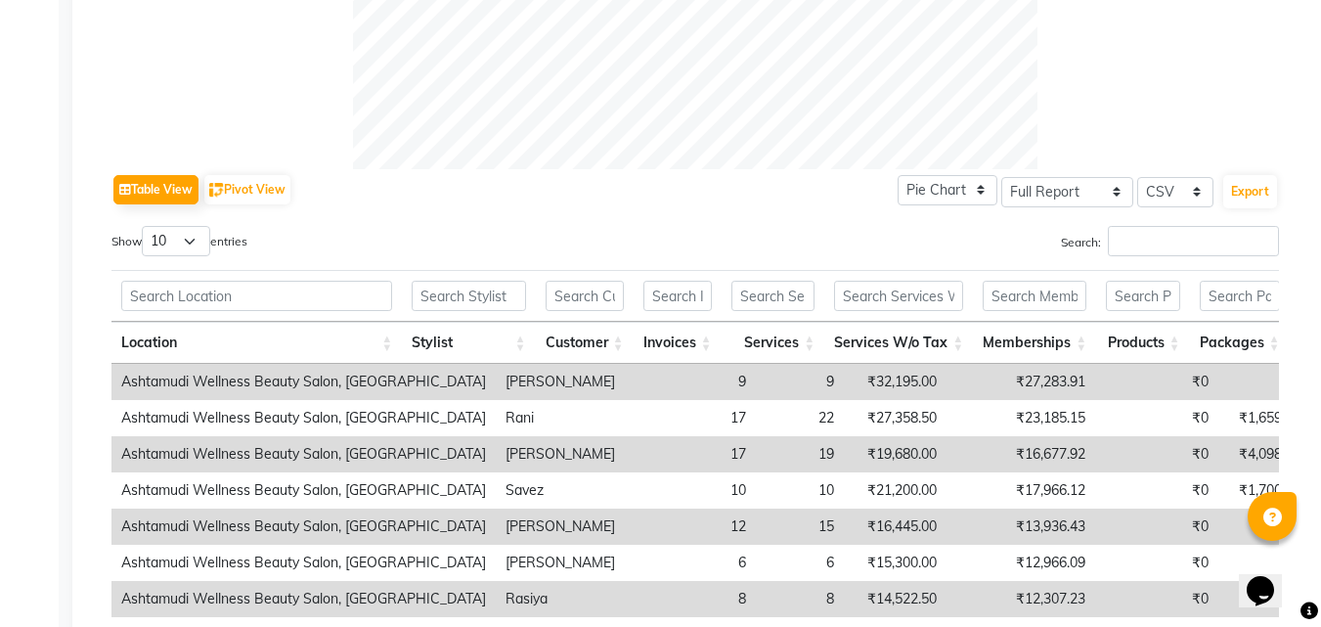
scroll to position [814, 0]
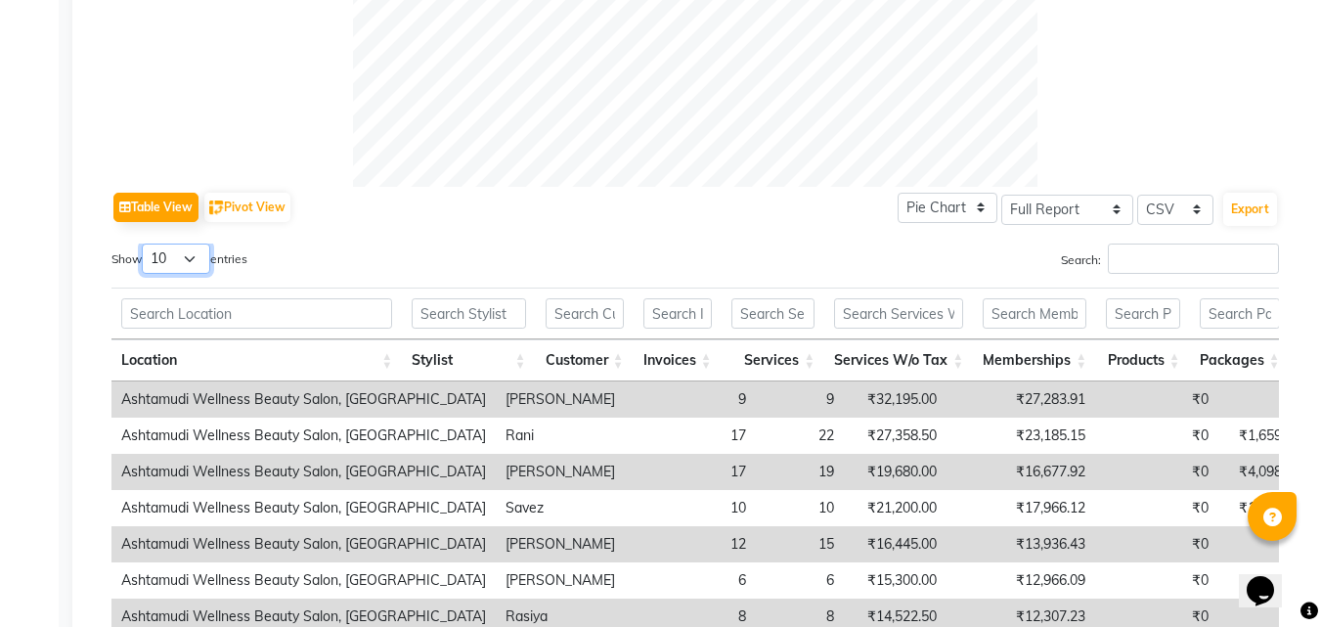
drag, startPoint x: 171, startPoint y: 261, endPoint x: 171, endPoint y: 273, distance: 11.7
click at [171, 261] on select "10 25 50 100" at bounding box center [176, 259] width 68 height 30
select select "25"
click at [145, 244] on select "10 25 50 100" at bounding box center [176, 259] width 68 height 30
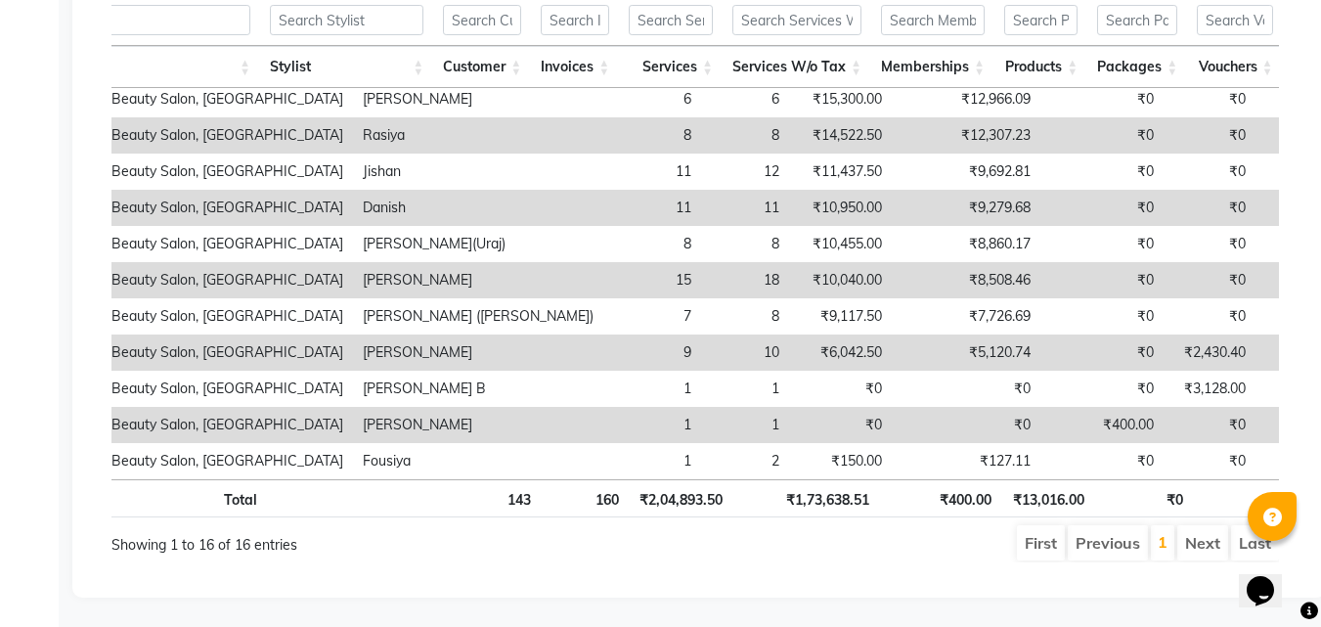
scroll to position [0, 0]
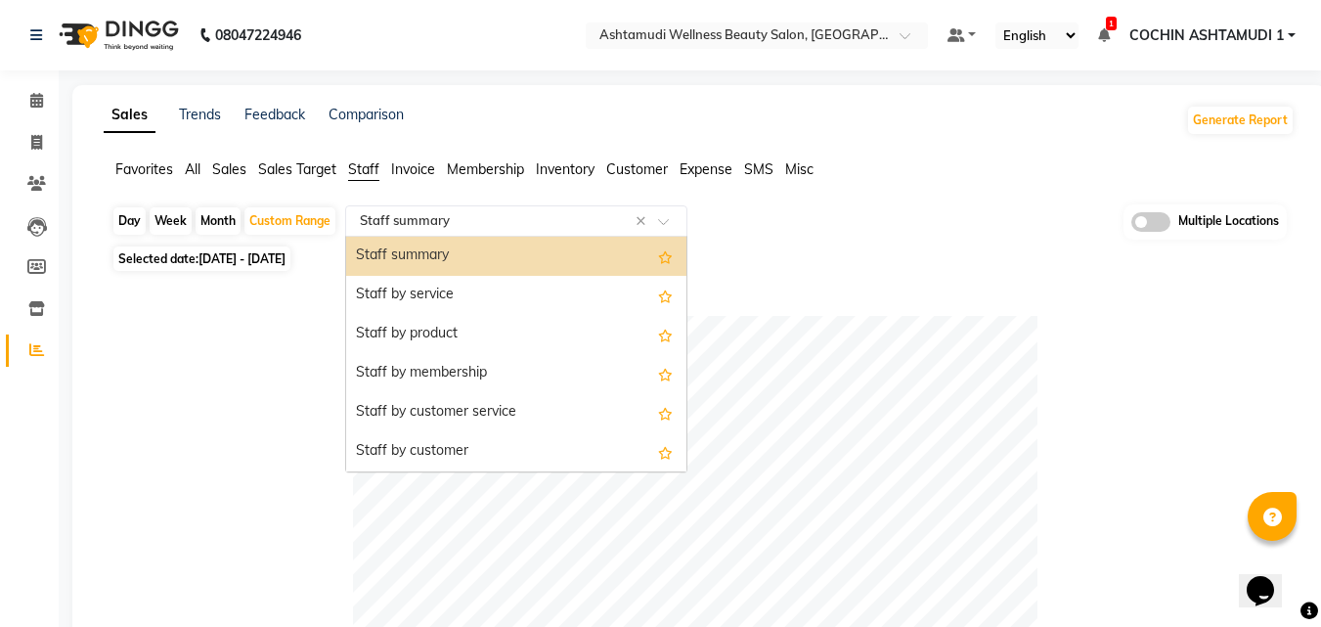
click at [389, 207] on div "Select Report Type × Staff summary ×" at bounding box center [516, 220] width 342 height 31
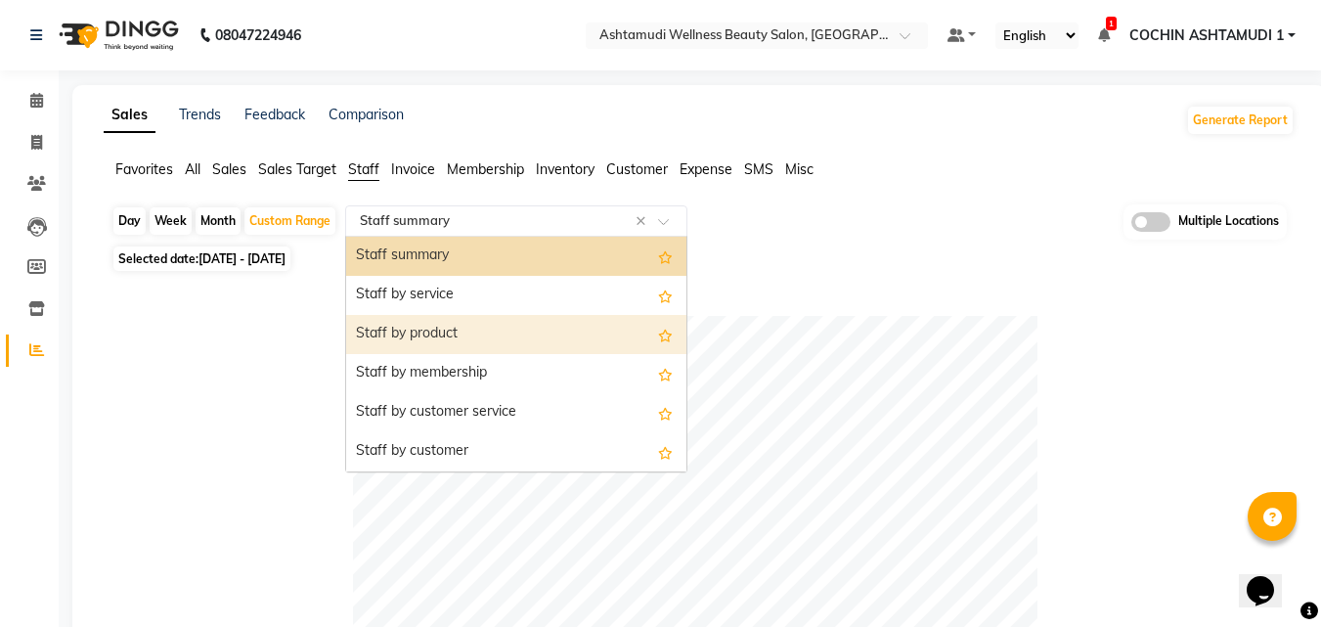
click at [385, 331] on div "Staff by product" at bounding box center [516, 334] width 340 height 39
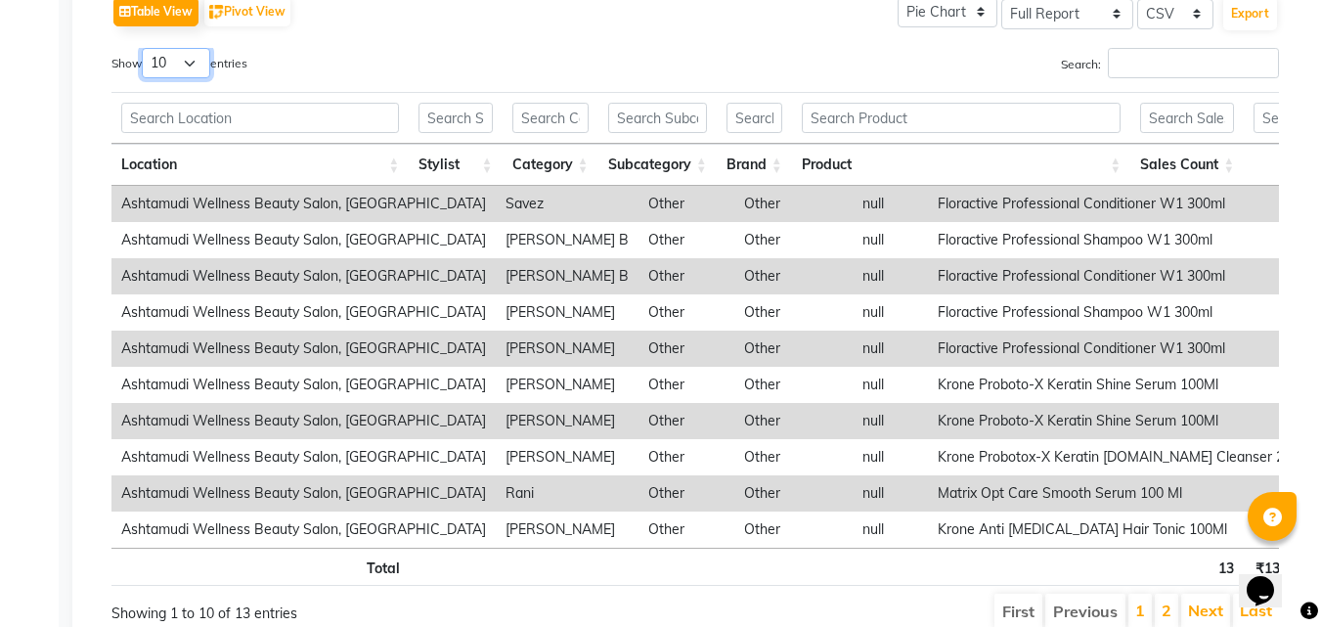
click at [173, 55] on select "10 25 50 100" at bounding box center [176, 63] width 68 height 30
select select "25"
click at [145, 48] on select "10 25 50 100" at bounding box center [176, 63] width 68 height 30
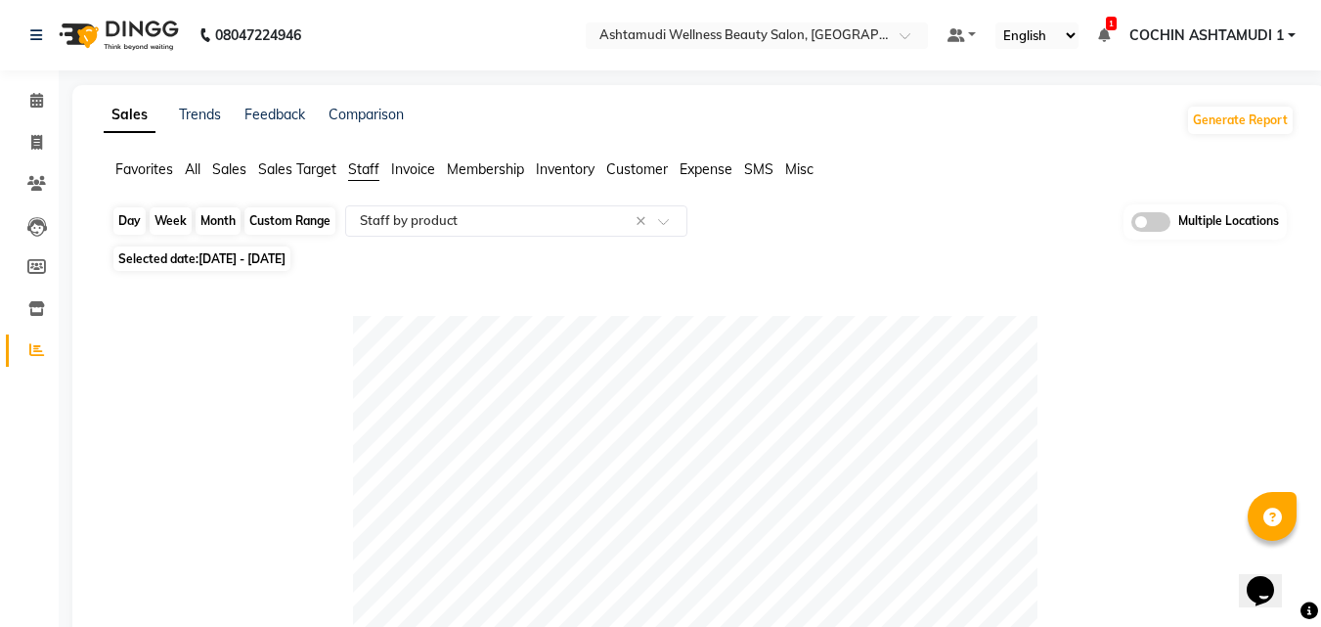
click at [262, 219] on div "Custom Range" at bounding box center [290, 220] width 91 height 27
select select "9"
select select "2025"
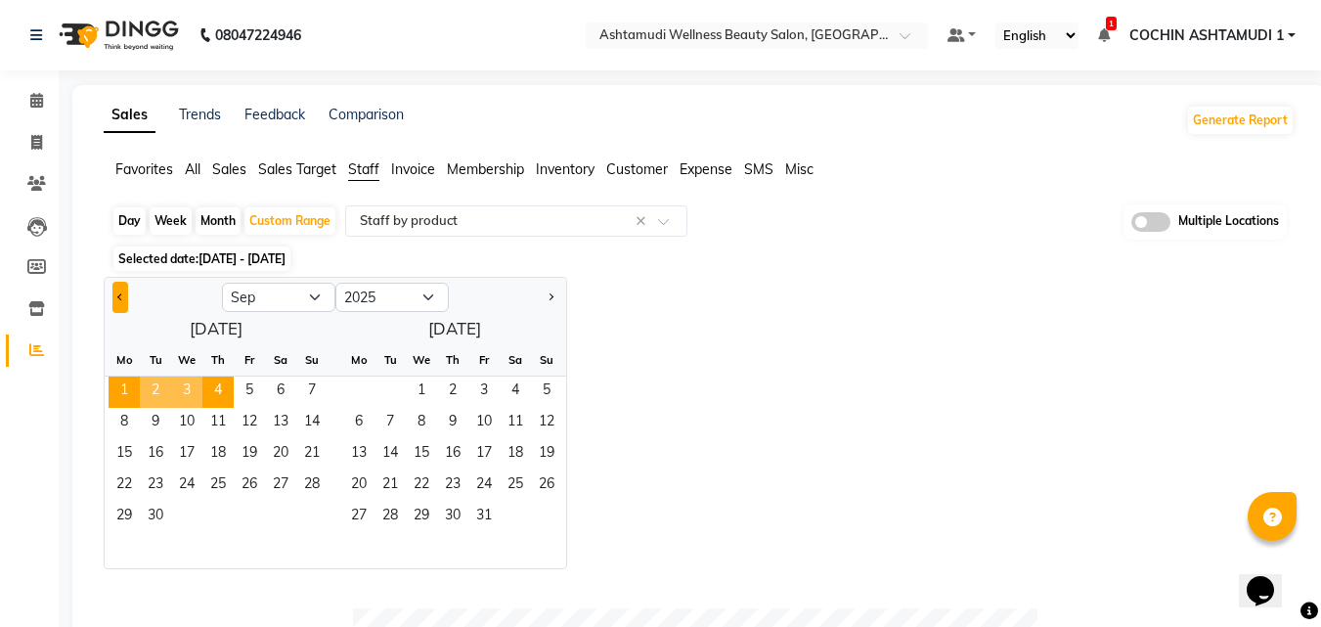
click at [120, 298] on span "Previous month" at bounding box center [120, 295] width 7 height 7
select select "8"
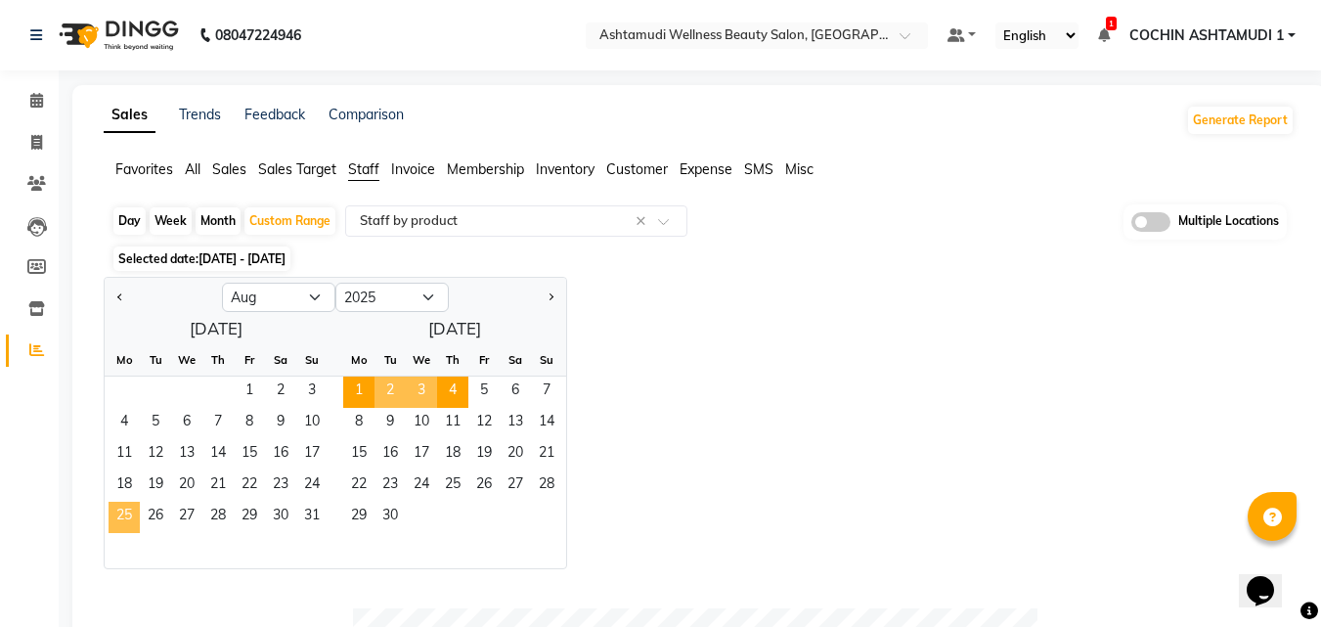
click at [130, 517] on span "25" at bounding box center [124, 517] width 31 height 31
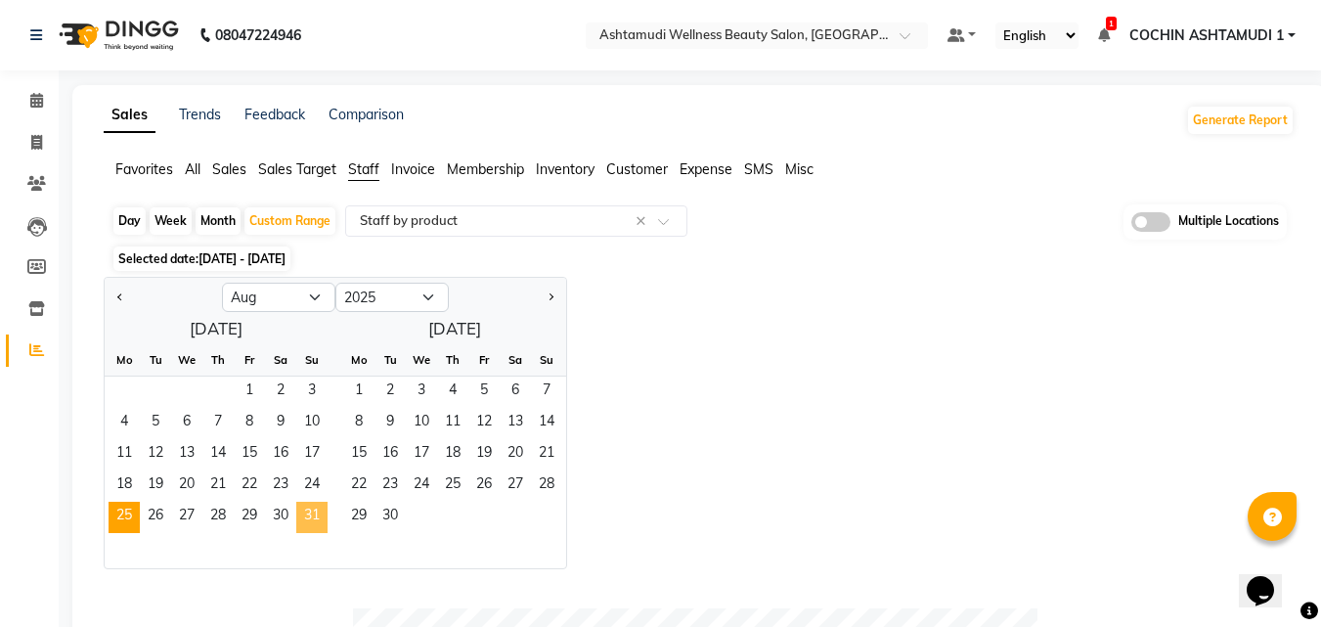
click at [312, 513] on span "31" at bounding box center [311, 517] width 31 height 31
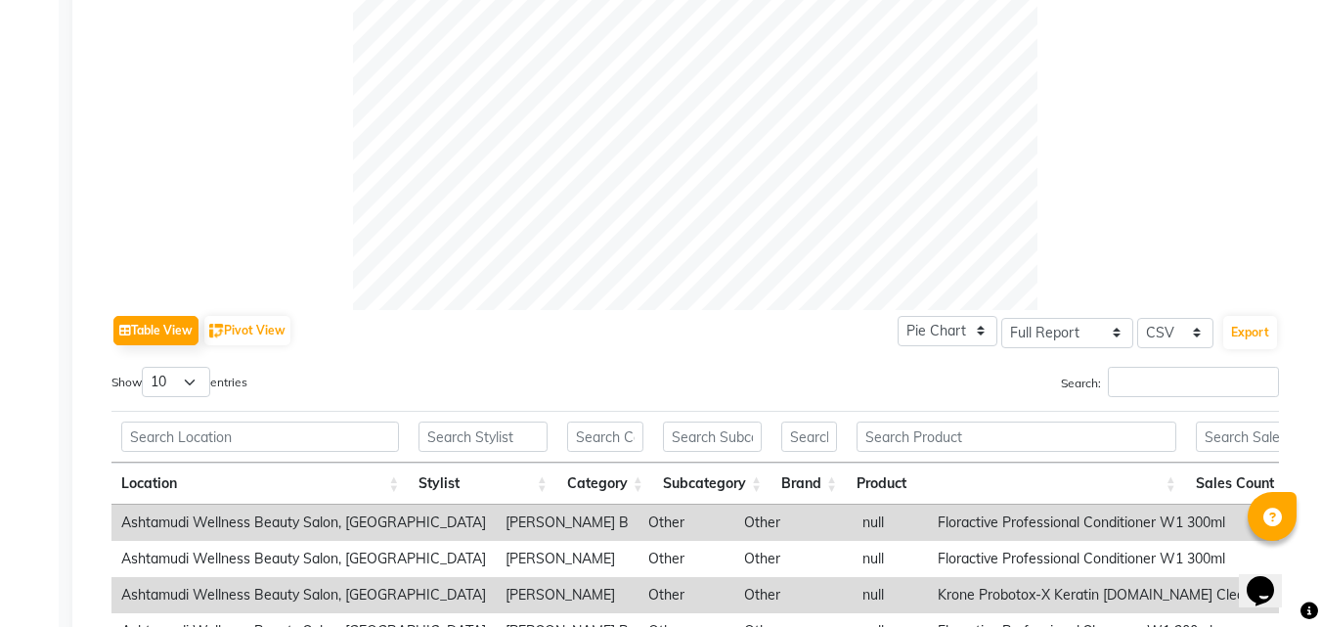
scroll to position [685, 0]
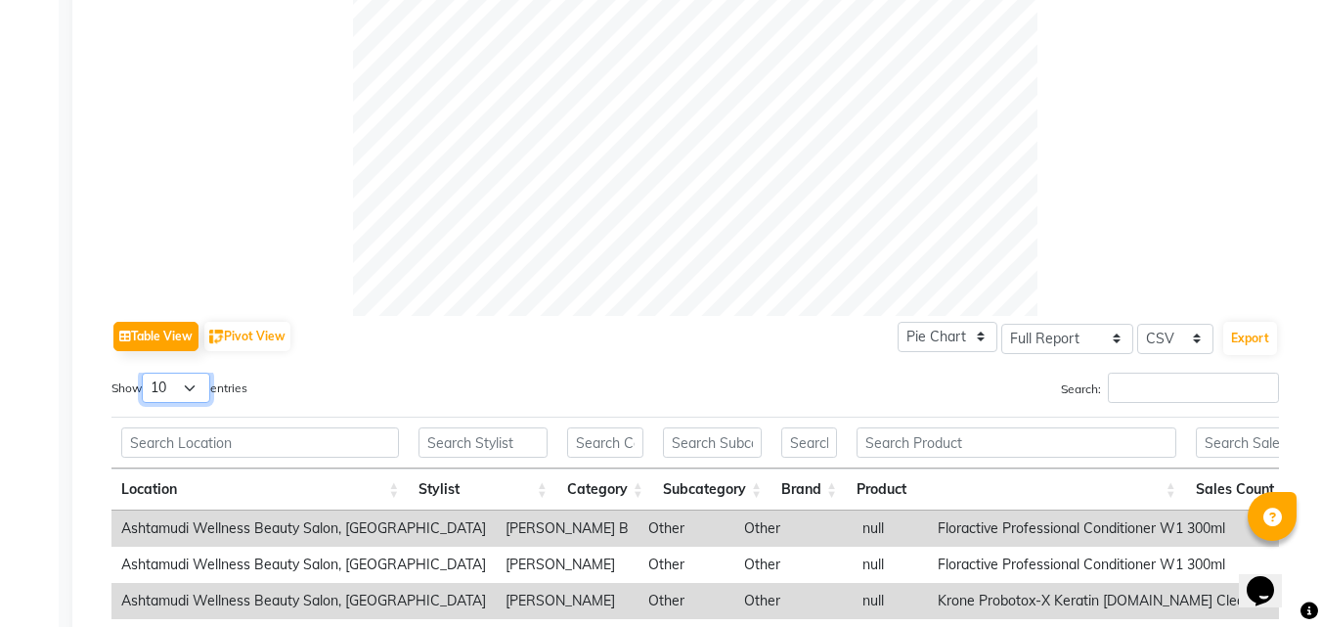
click at [193, 379] on select "10 25 50 100" at bounding box center [176, 388] width 68 height 30
select select "25"
click at [145, 373] on select "10 25 50 100" at bounding box center [176, 388] width 68 height 30
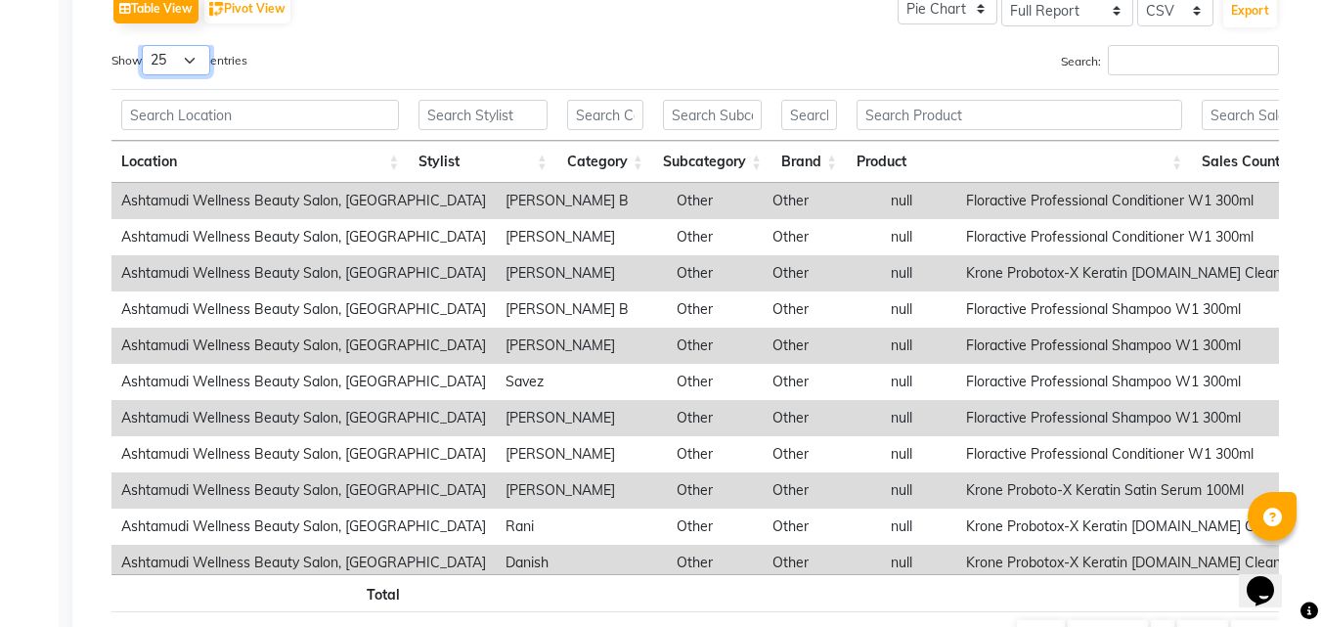
scroll to position [978, 0]
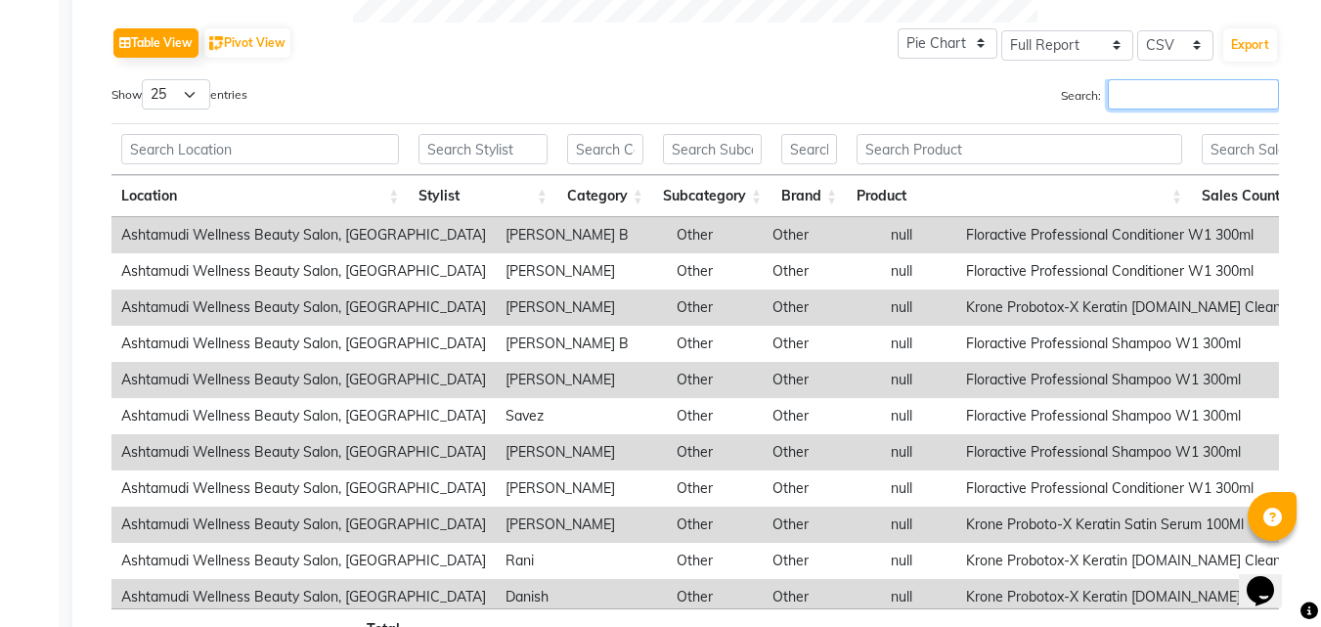
click at [1153, 96] on input "Search:" at bounding box center [1193, 94] width 171 height 30
type input "rag"
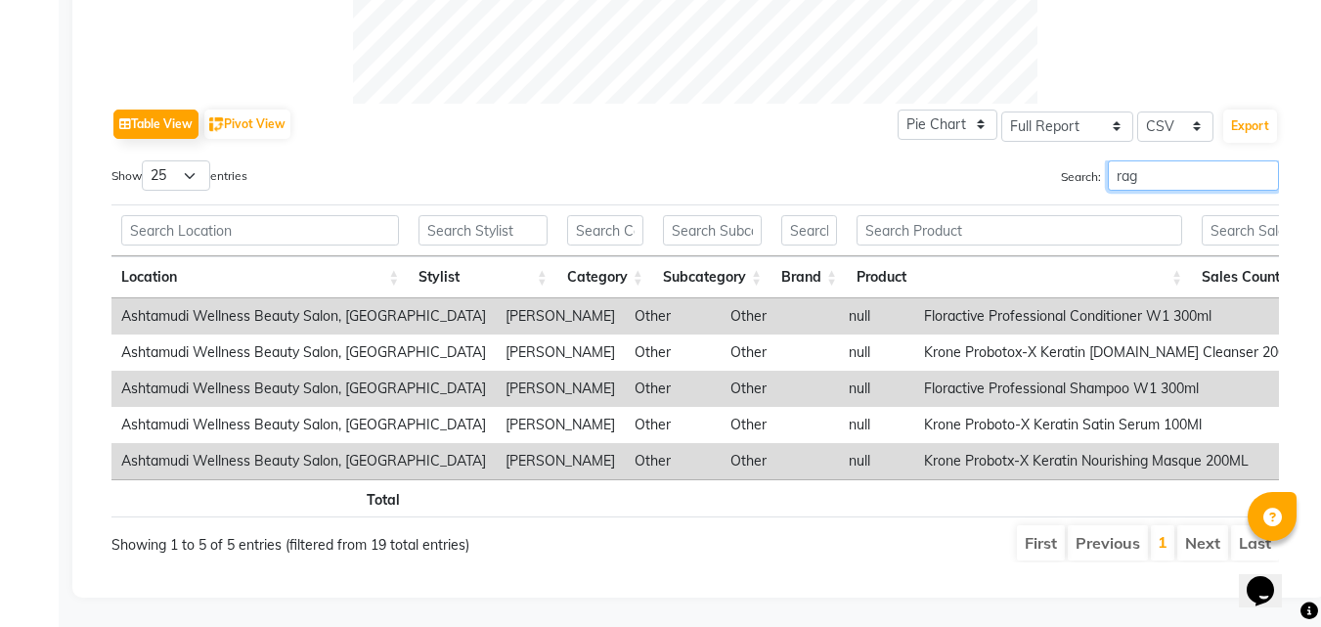
scroll to position [926, 0]
click at [1119, 160] on input "rag" at bounding box center [1193, 175] width 171 height 30
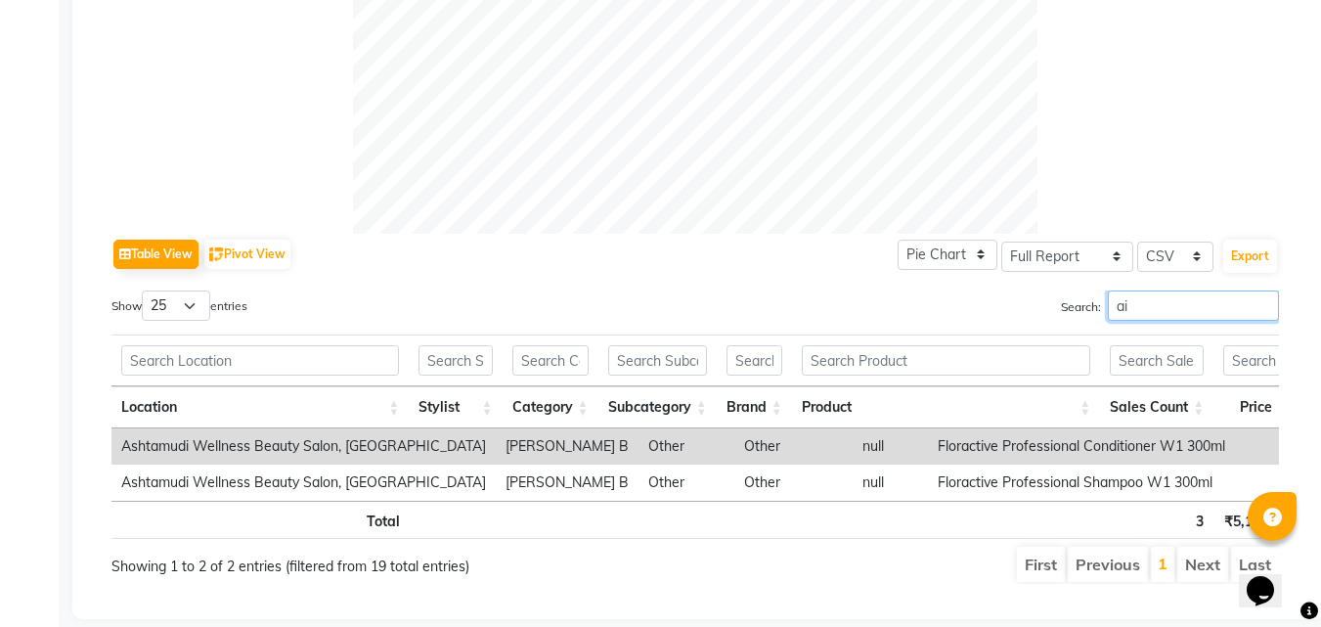
scroll to position [818, 0]
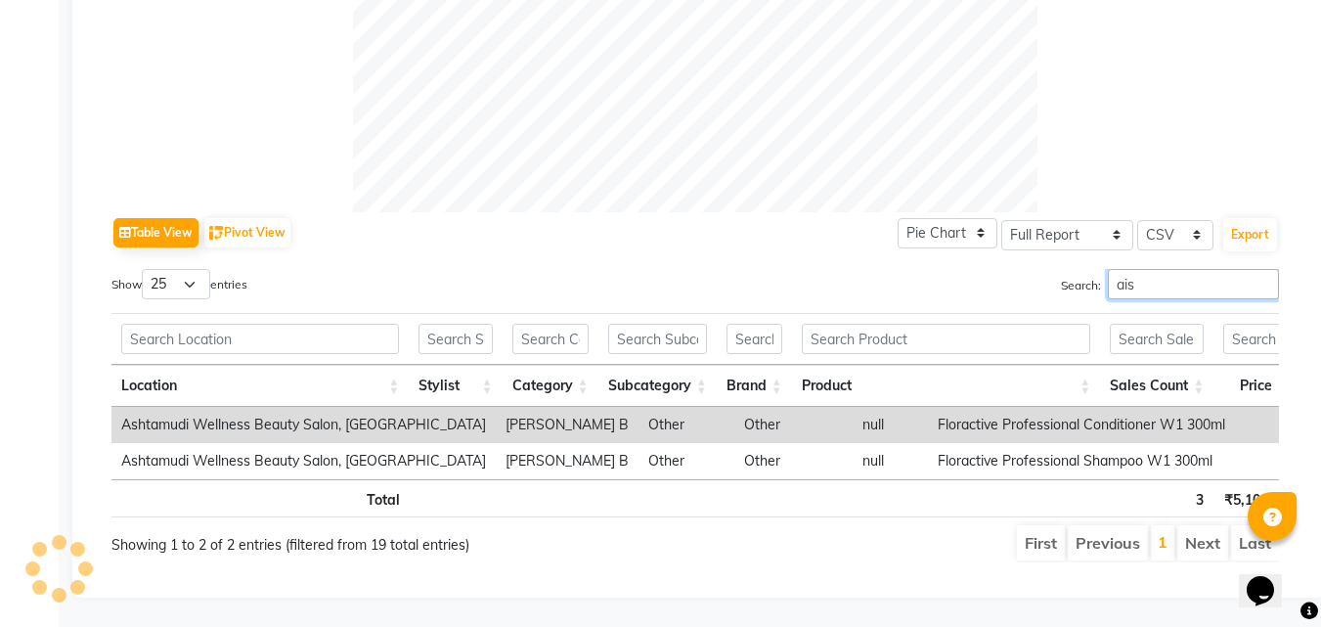
type input "ais"
click at [1082, 269] on label "Search: ais" at bounding box center [1170, 284] width 218 height 30
click at [1264, 269] on input "ais" at bounding box center [1193, 284] width 171 height 30
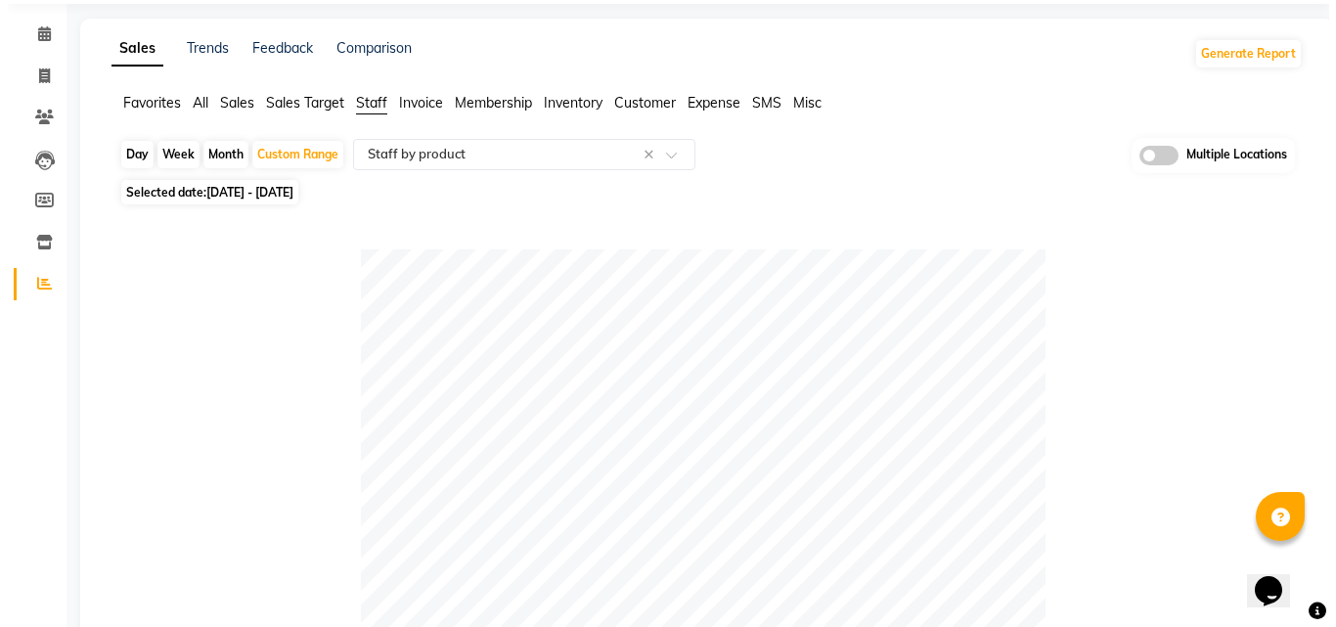
scroll to position [0, 0]
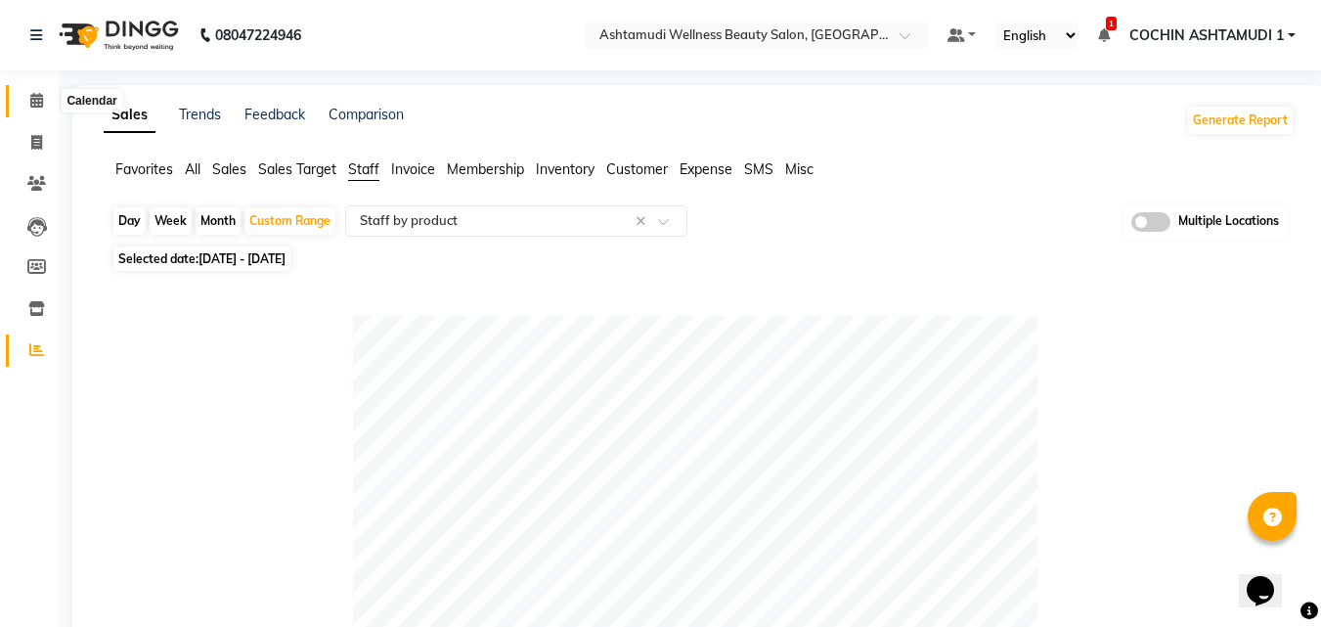
type input "ragh"
click at [37, 103] on icon at bounding box center [36, 100] width 13 height 15
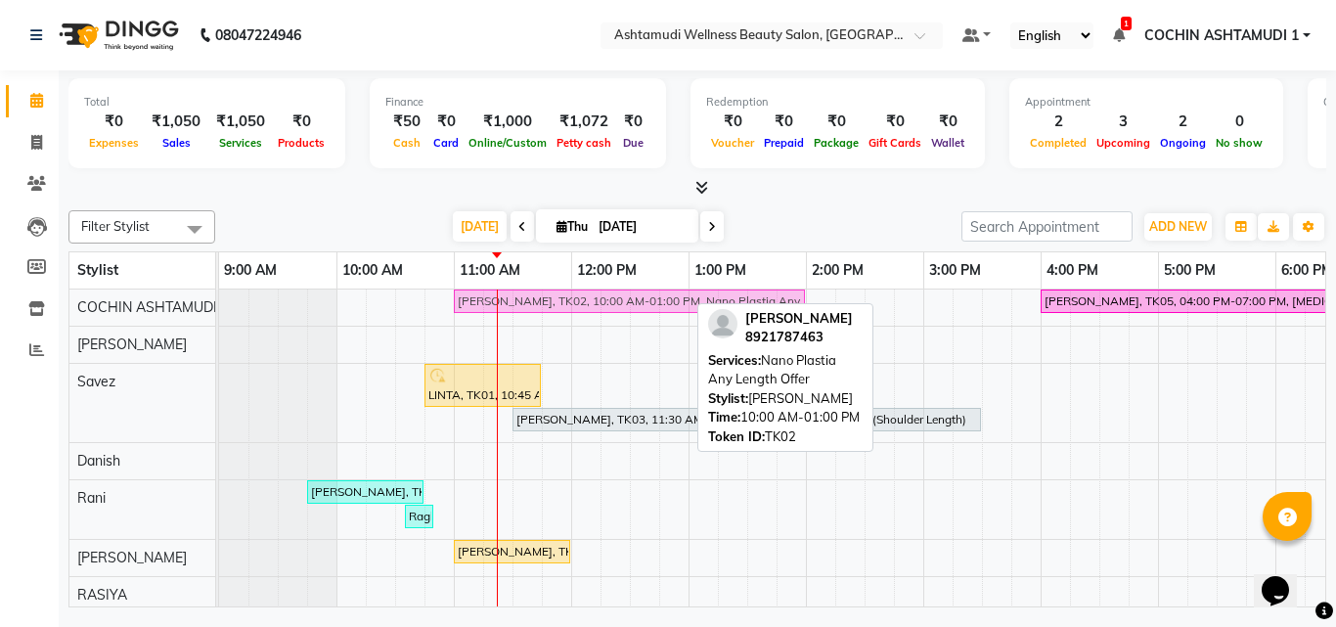
drag, startPoint x: 353, startPoint y: 299, endPoint x: 472, endPoint y: 310, distance: 119.8
click at [219, 310] on div "Ajitha preejith, TK02, 10:00 AM-01:00 PM, Nano Plastia Any Length Offer viji, T…" at bounding box center [219, 307] width 0 height 34
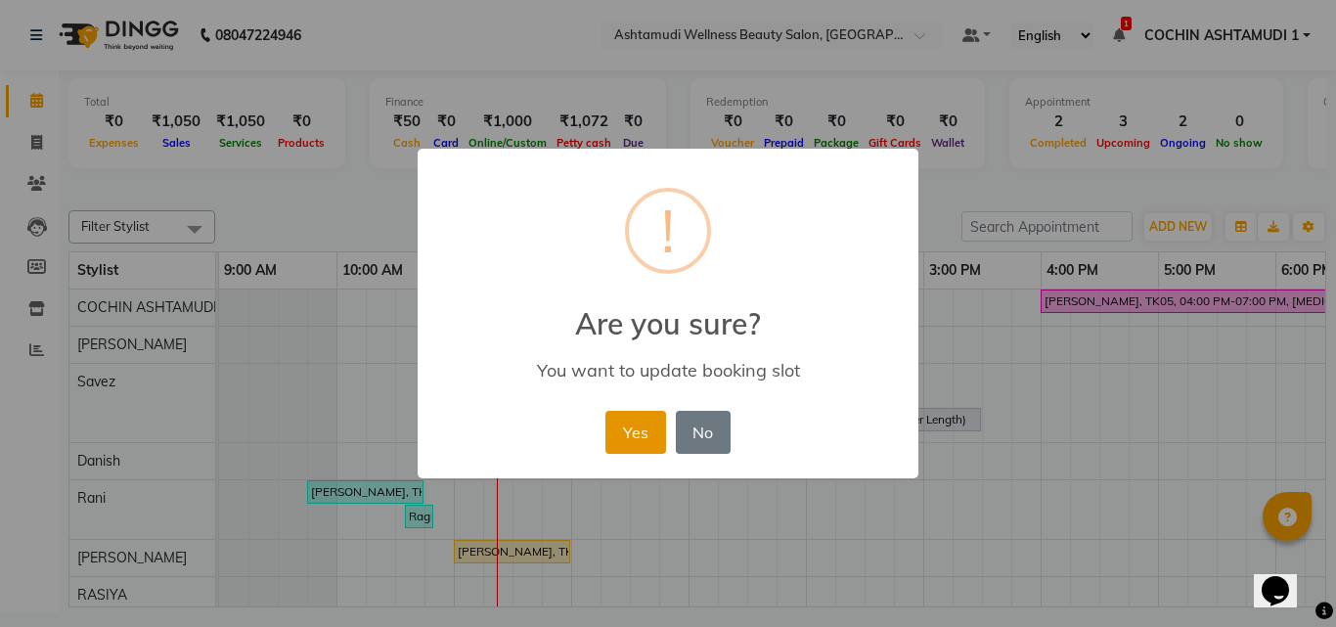
click at [653, 432] on button "Yes" at bounding box center [635, 432] width 60 height 43
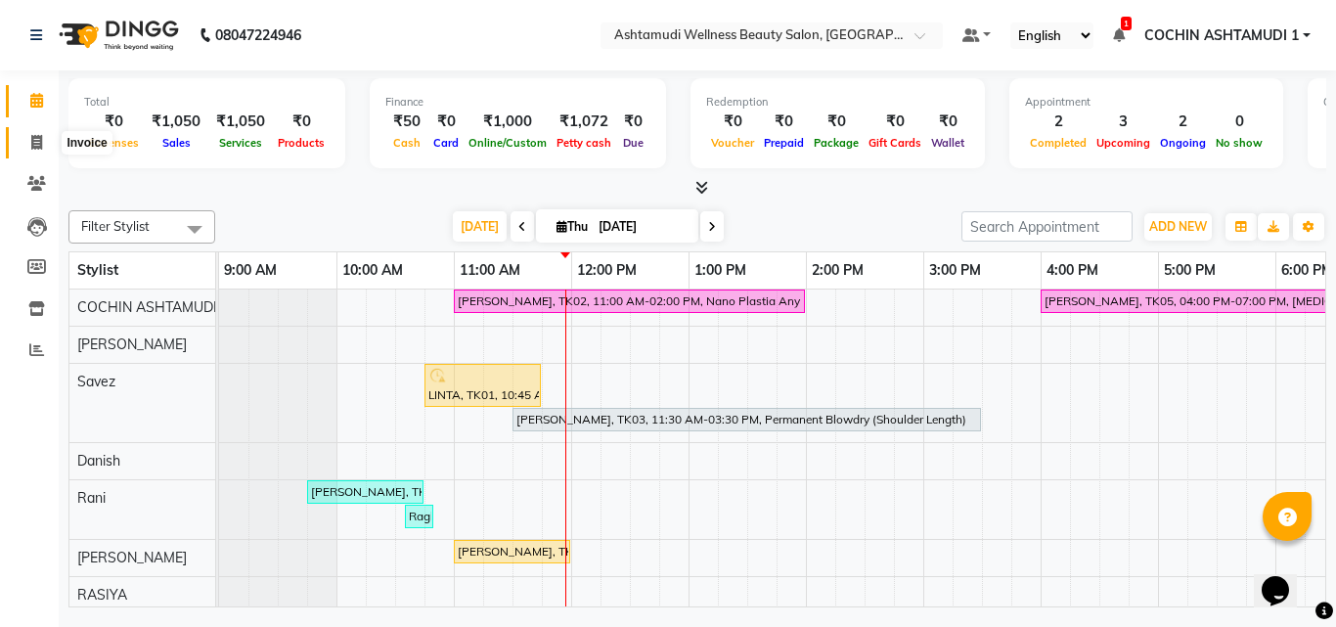
click at [35, 137] on icon at bounding box center [36, 142] width 11 height 15
select select "4632"
select select "service"
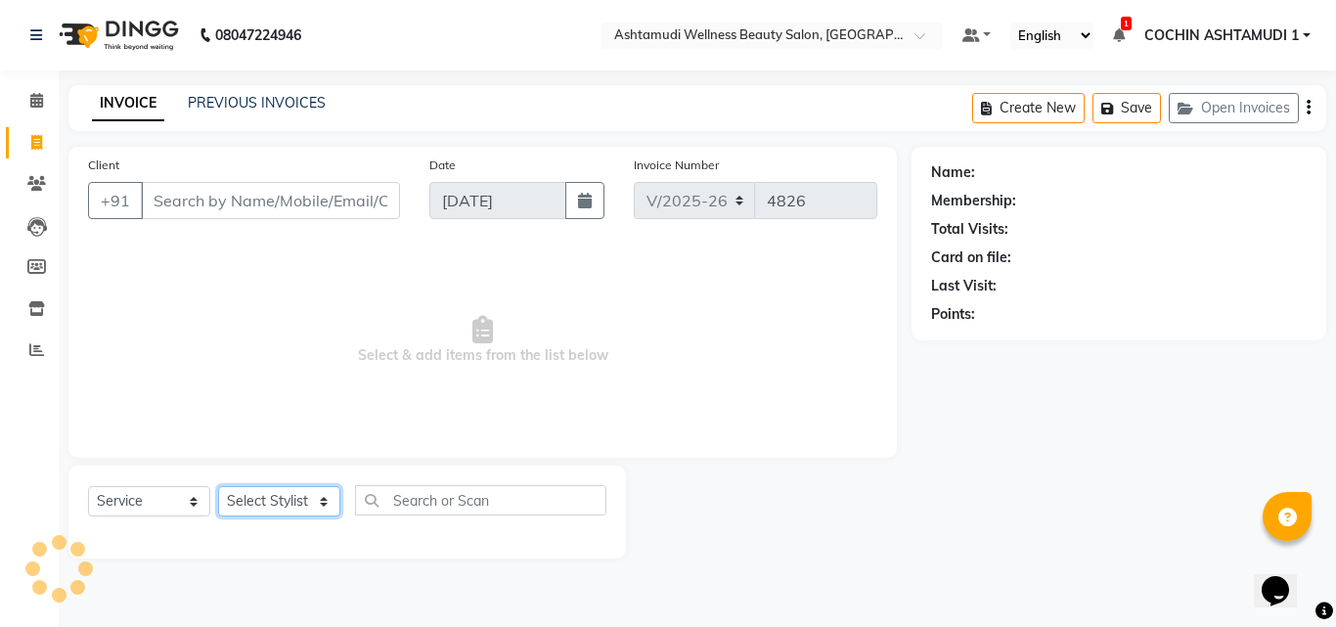
click at [264, 492] on select "Select Stylist" at bounding box center [279, 501] width 122 height 30
select select "45926"
click at [218, 486] on select "Select Stylist [PERSON_NAME](URAJ) [PERSON_NAME] COCHIN ASHTAMUDI Danish [PERSO…" at bounding box center [281, 501] width 127 height 30
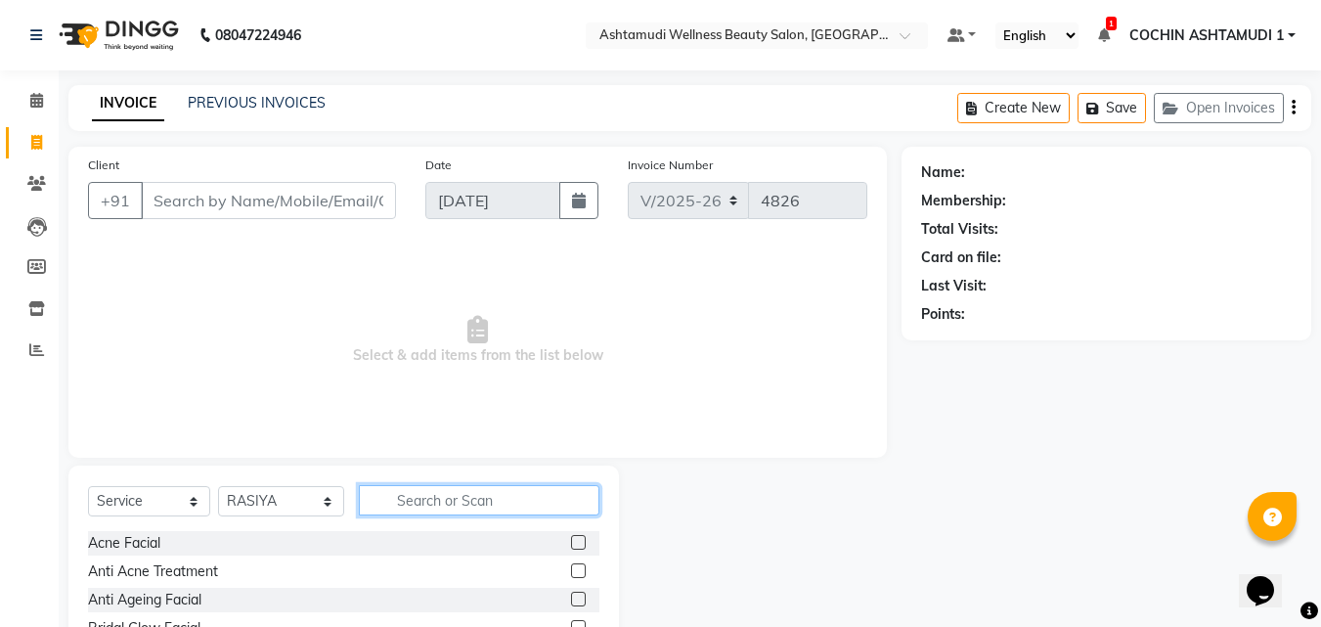
click at [399, 497] on input "text" at bounding box center [480, 500] width 242 height 30
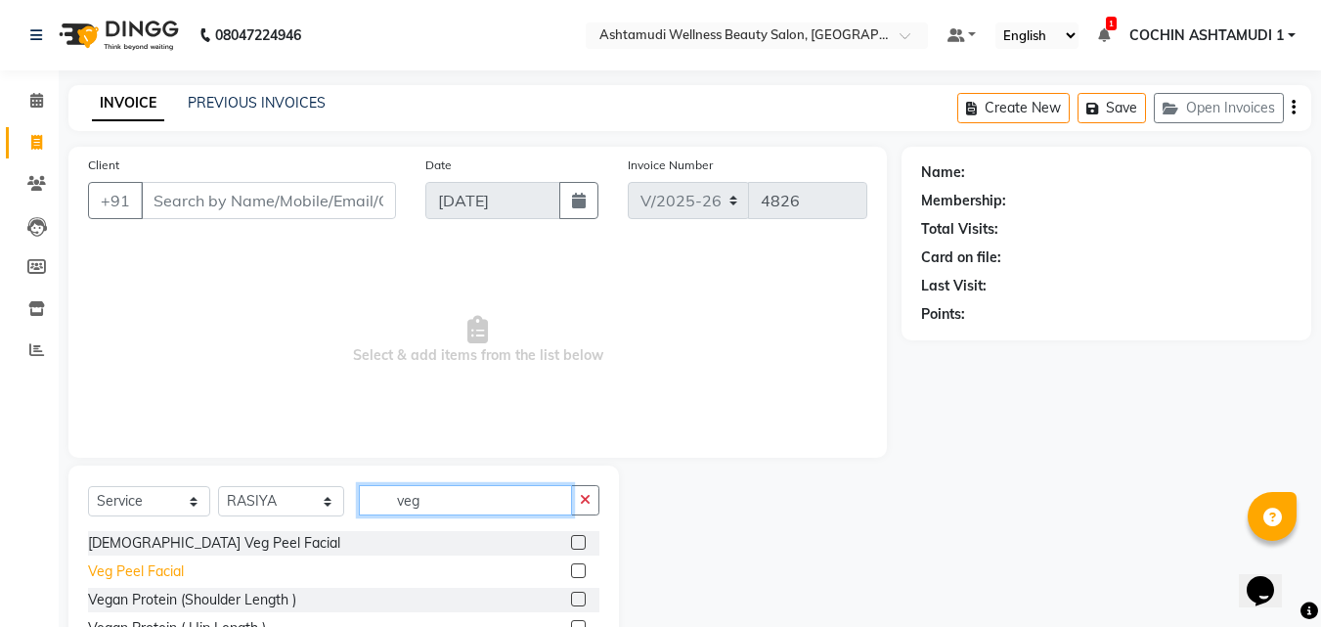
type input "veg"
click at [127, 568] on div "Veg Peel Facial" at bounding box center [136, 571] width 96 height 21
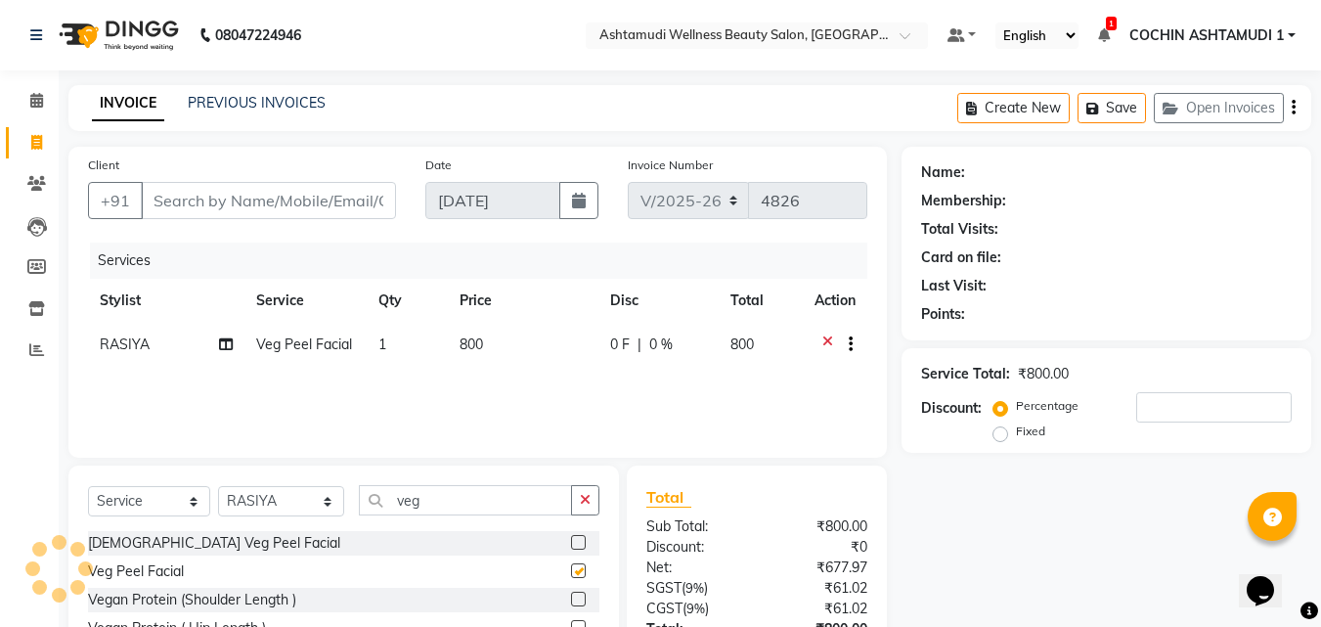
checkbox input "false"
click at [584, 502] on icon "button" at bounding box center [585, 500] width 11 height 14
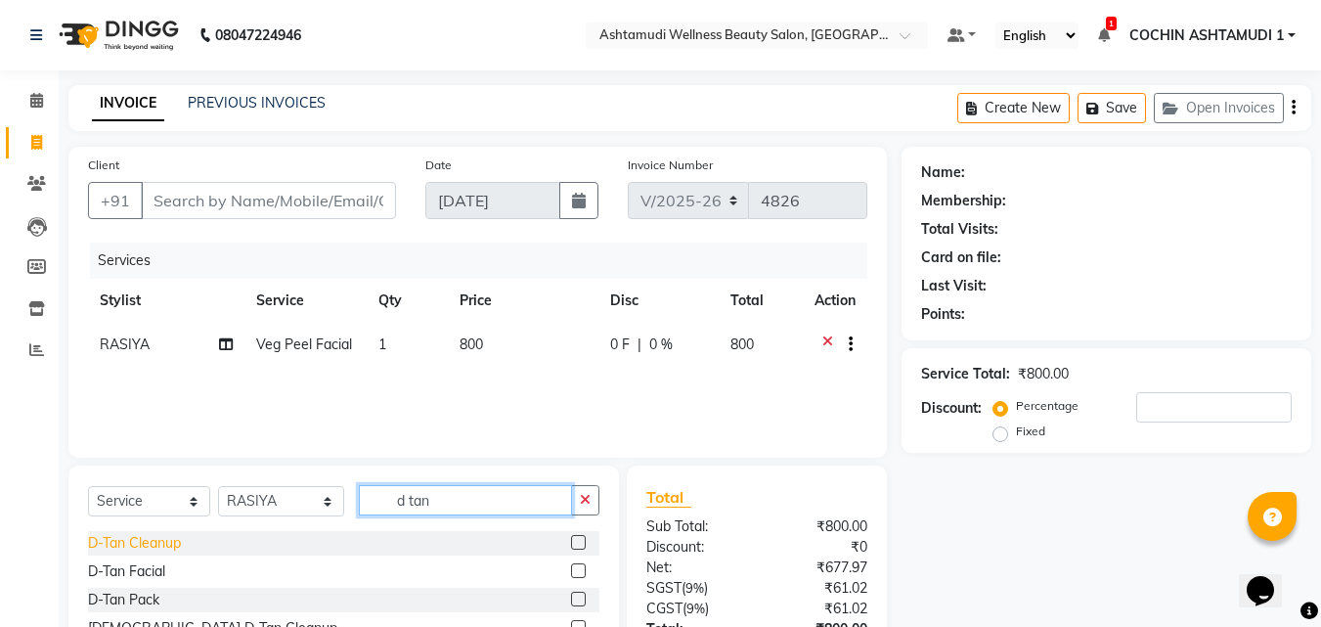
type input "d tan"
click at [120, 546] on div "D-Tan Cleanup" at bounding box center [134, 543] width 93 height 21
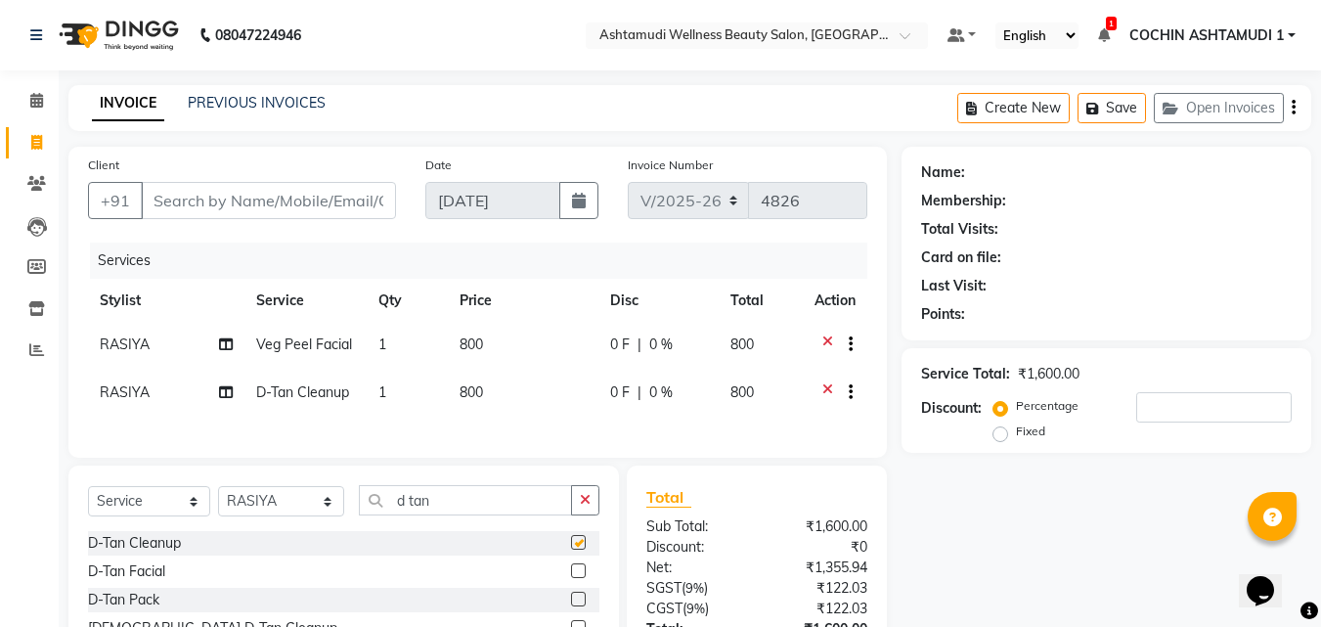
checkbox input "false"
click at [586, 504] on icon "button" at bounding box center [585, 500] width 11 height 14
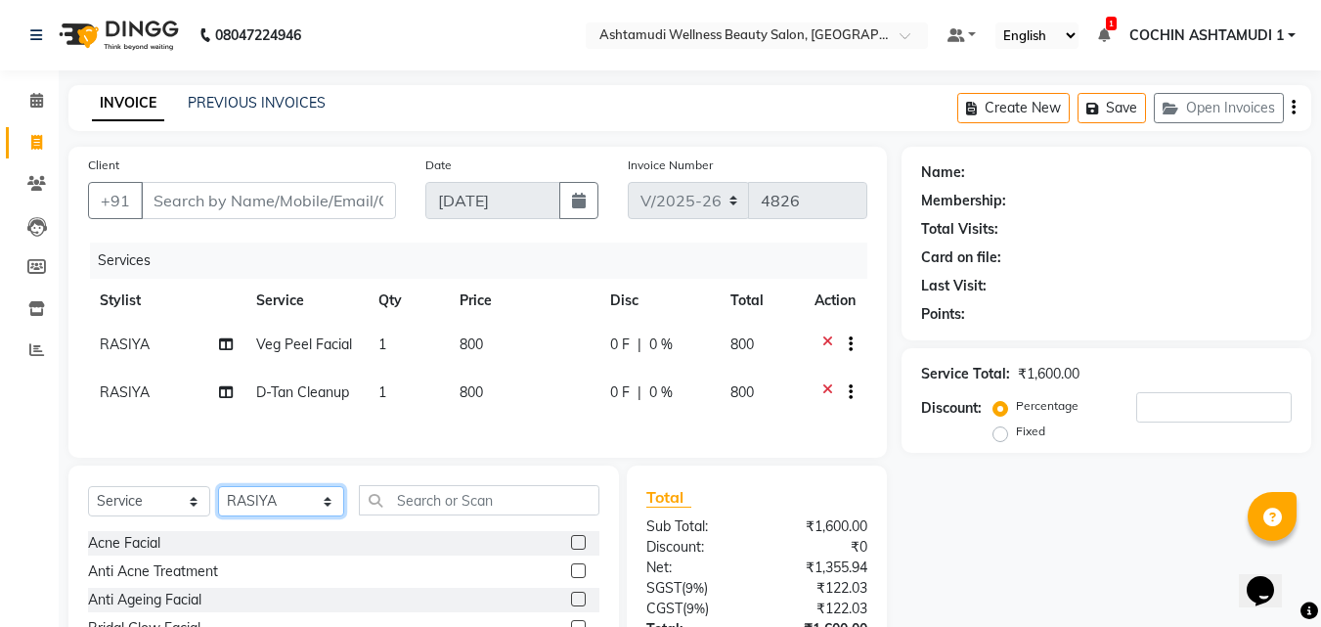
drag, startPoint x: 325, startPoint y: 515, endPoint x: 325, endPoint y: 500, distance: 15.6
click at [325, 515] on select "Select Stylist [PERSON_NAME](URAJ) [PERSON_NAME] COCHIN ASHTAMUDI Danish [PERSO…" at bounding box center [281, 501] width 126 height 30
select select "86812"
click at [218, 497] on select "Select Stylist [PERSON_NAME](URAJ) [PERSON_NAME] COCHIN ASHTAMUDI Danish [PERSO…" at bounding box center [281, 501] width 126 height 30
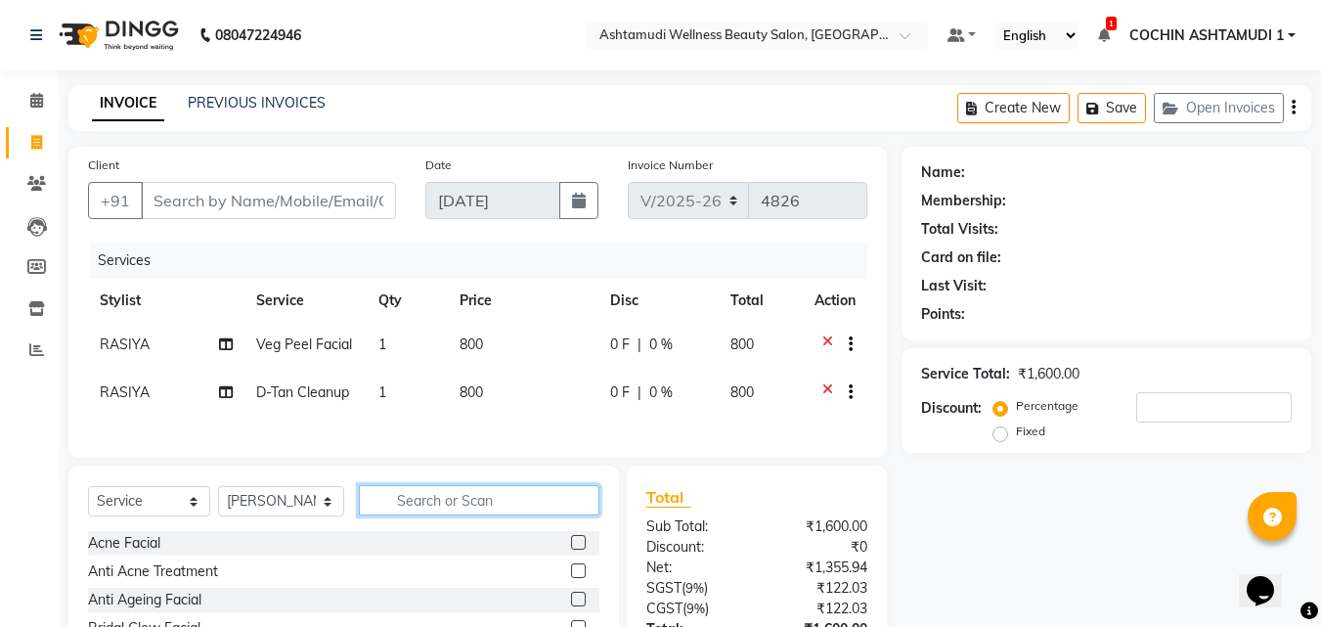
click at [520, 512] on input "text" at bounding box center [480, 500] width 242 height 30
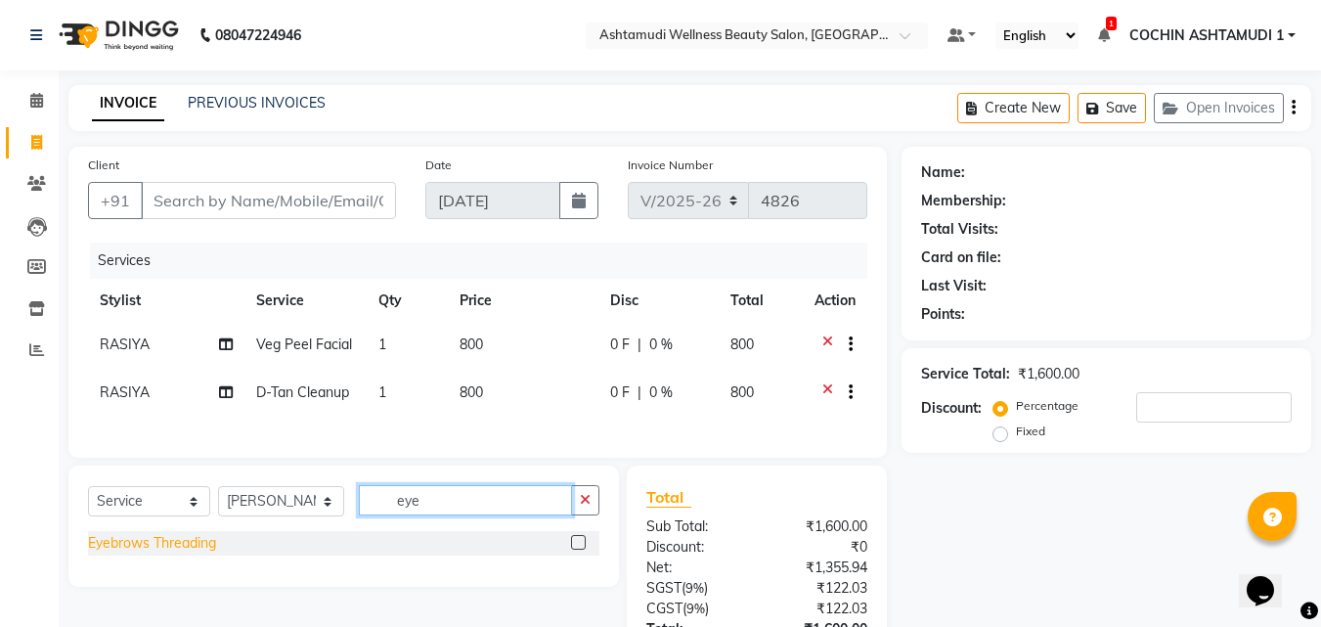
type input "eye"
click at [201, 554] on div "Eyebrows Threading" at bounding box center [152, 543] width 128 height 21
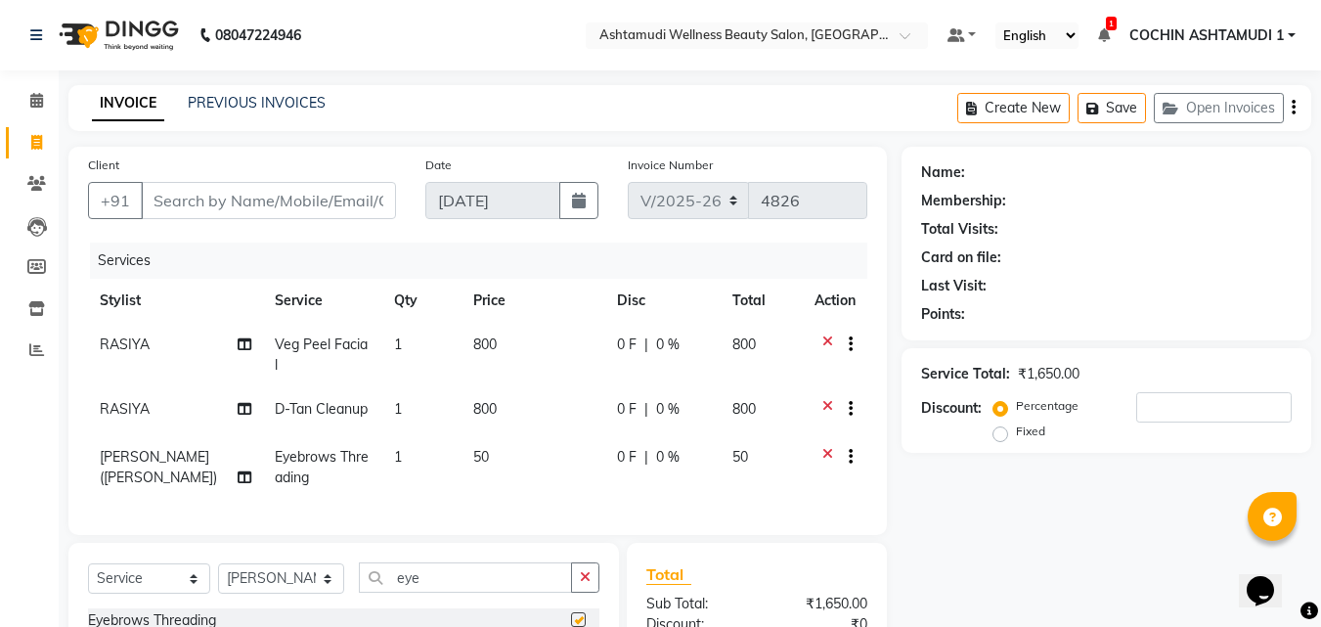
checkbox input "false"
click at [280, 203] on input "Client" at bounding box center [268, 200] width 255 height 37
type input "9"
type input "0"
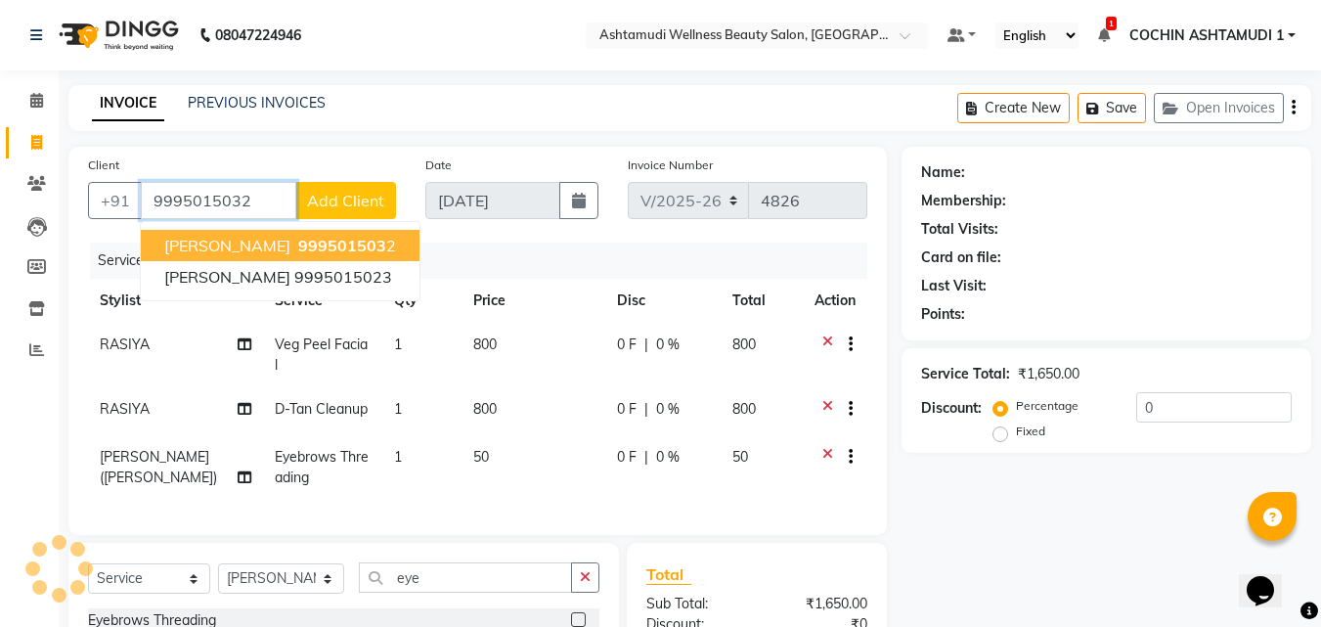
type input "9995015032"
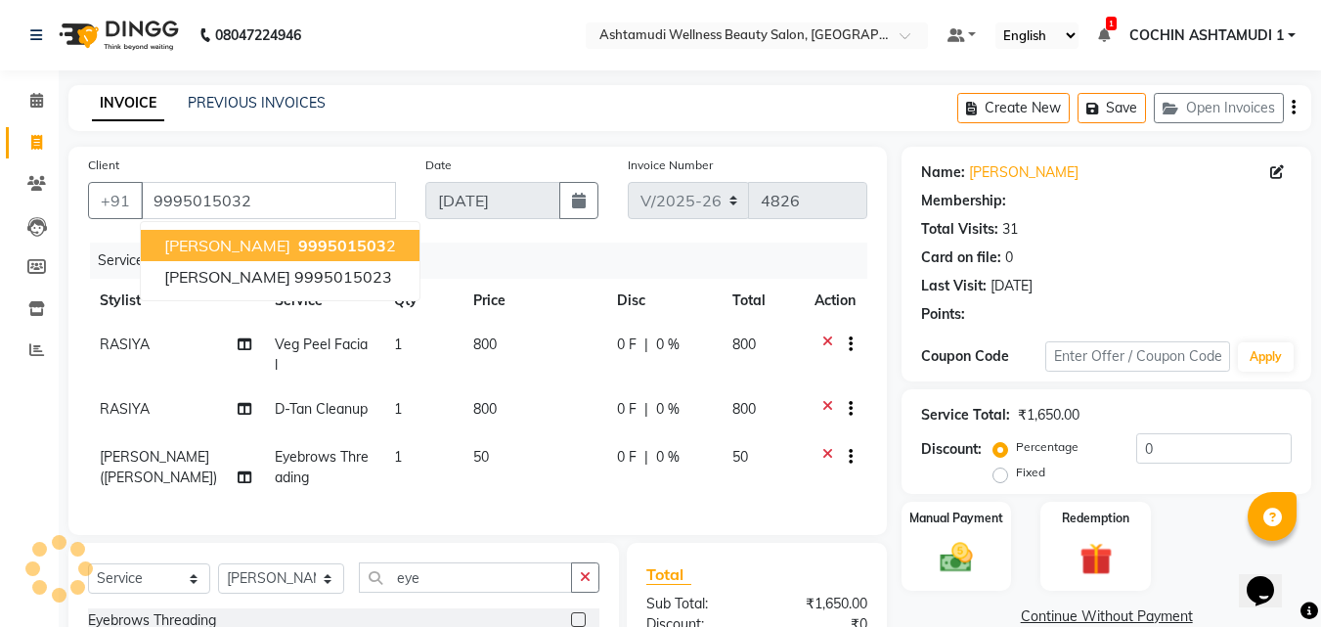
select select "2: Object"
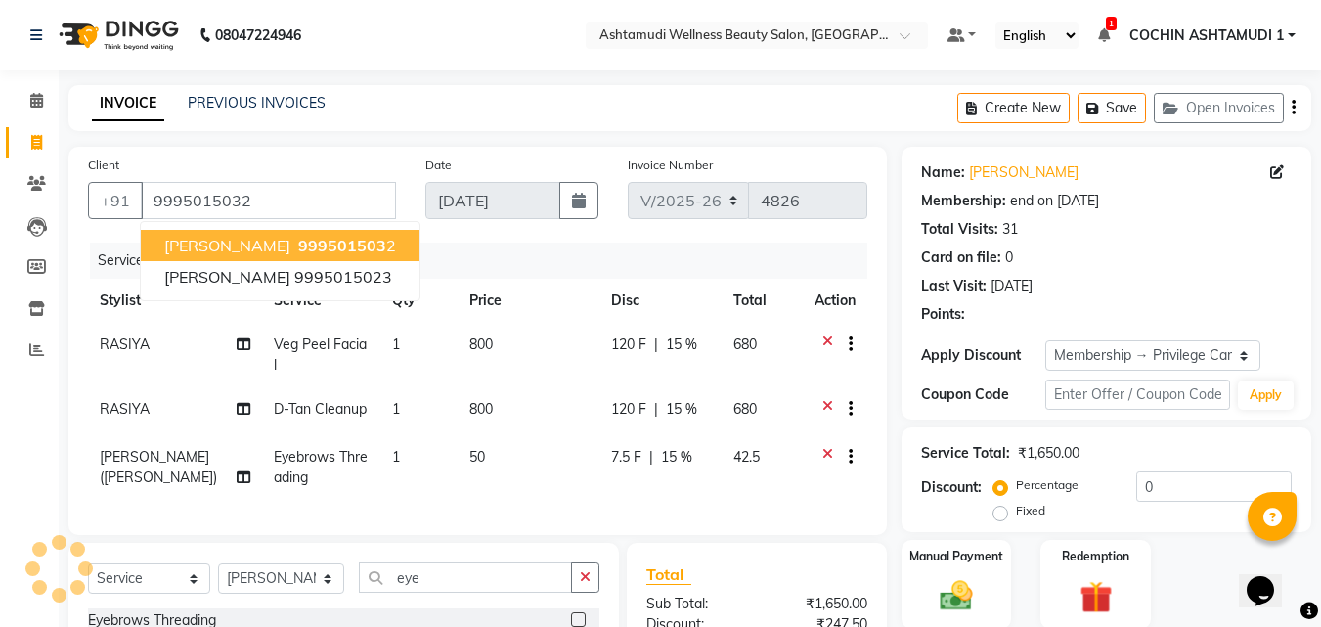
type input "15"
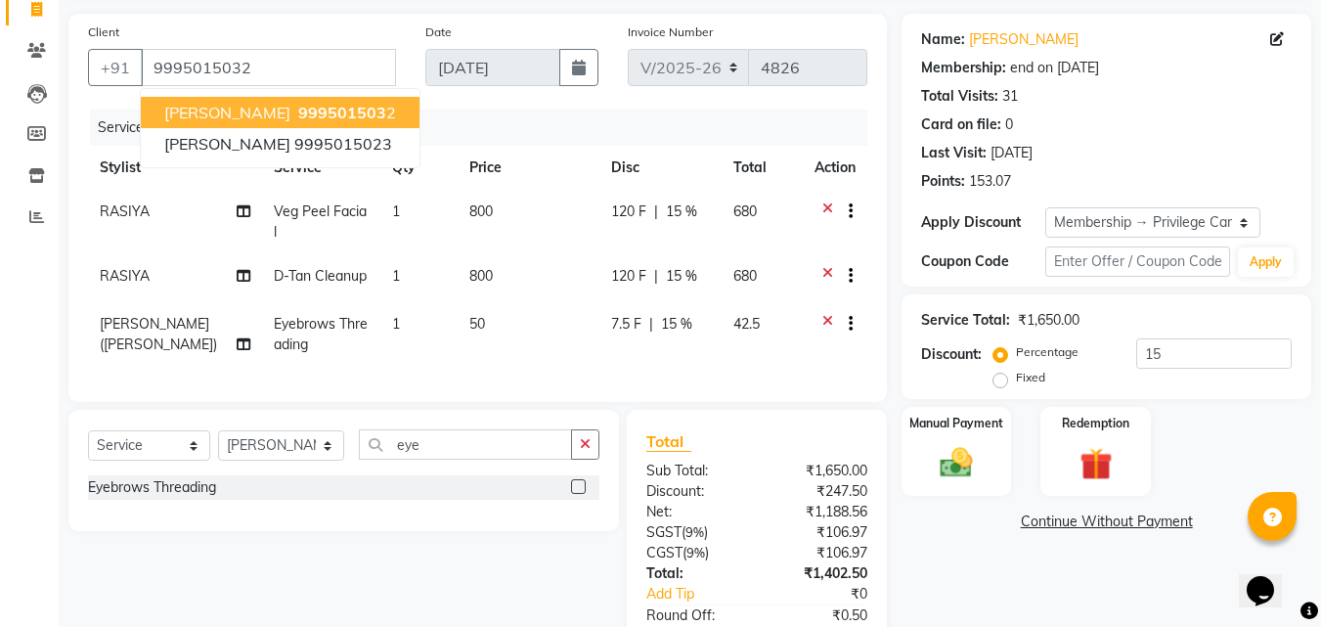
scroll to position [251, 0]
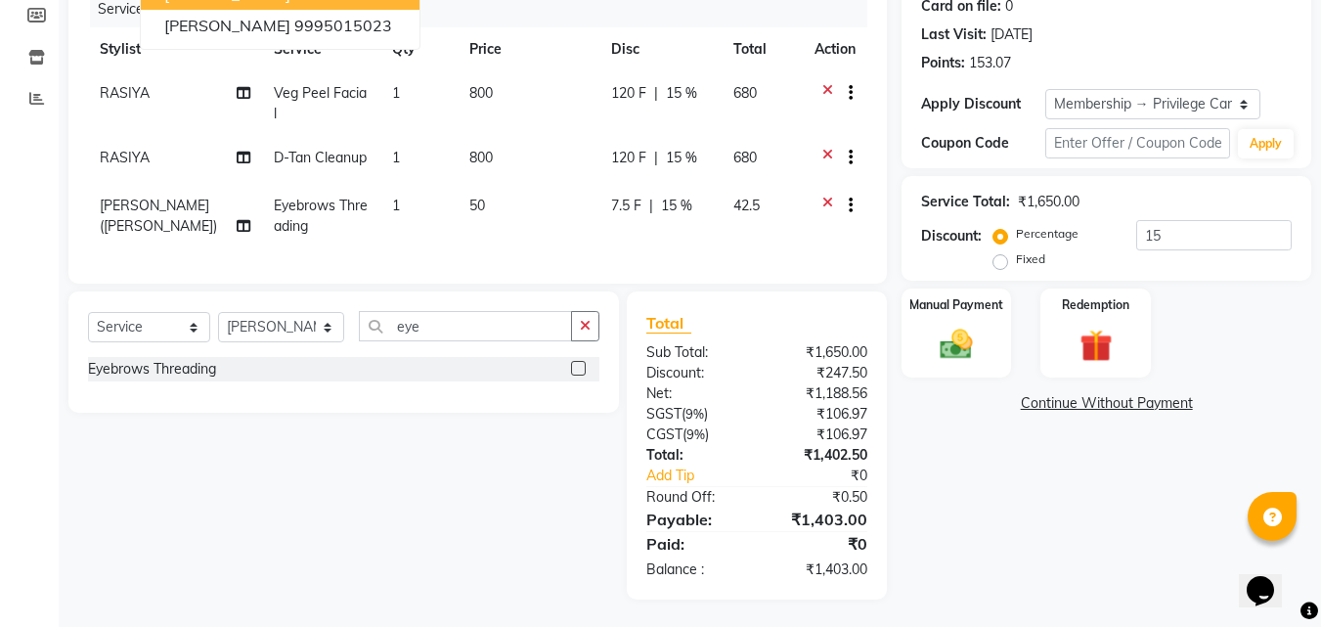
click at [992, 470] on div "Name: Sharika Membership: end on 11-09-2026 Total Visits: 31 Card on file: 0 La…" at bounding box center [1114, 247] width 424 height 704
click at [950, 293] on div "Manual Payment" at bounding box center [957, 333] width 114 height 93
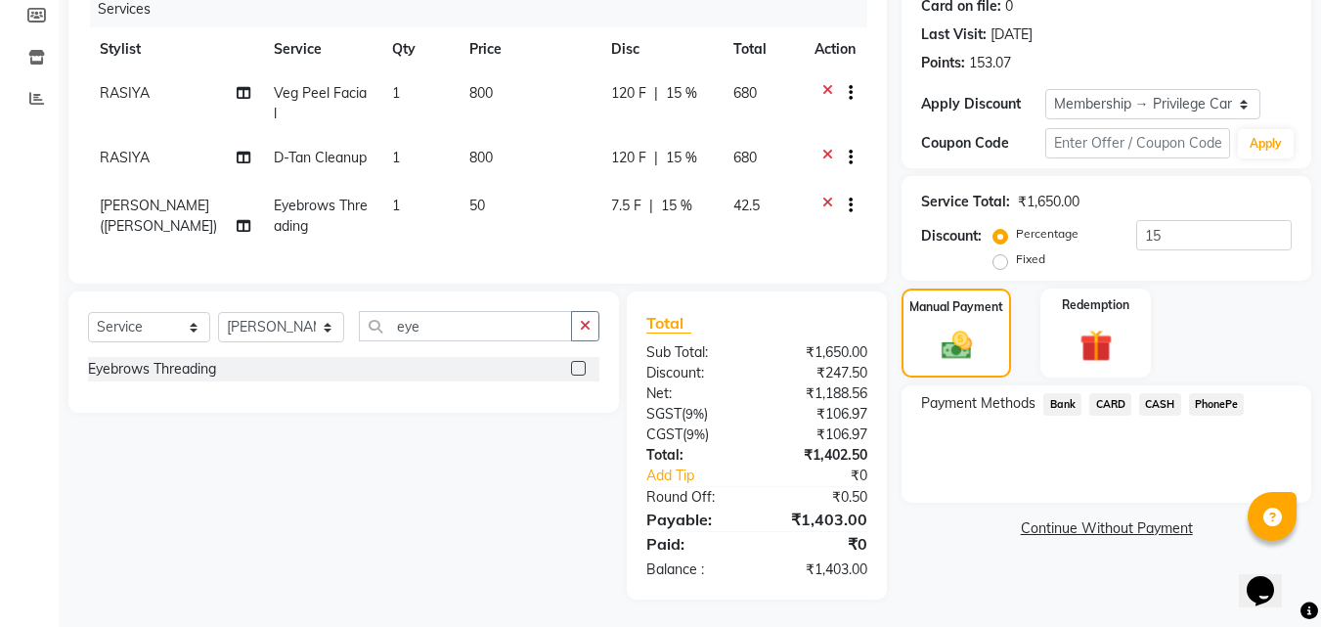
click at [1225, 401] on span "PhonePe" at bounding box center [1217, 404] width 56 height 22
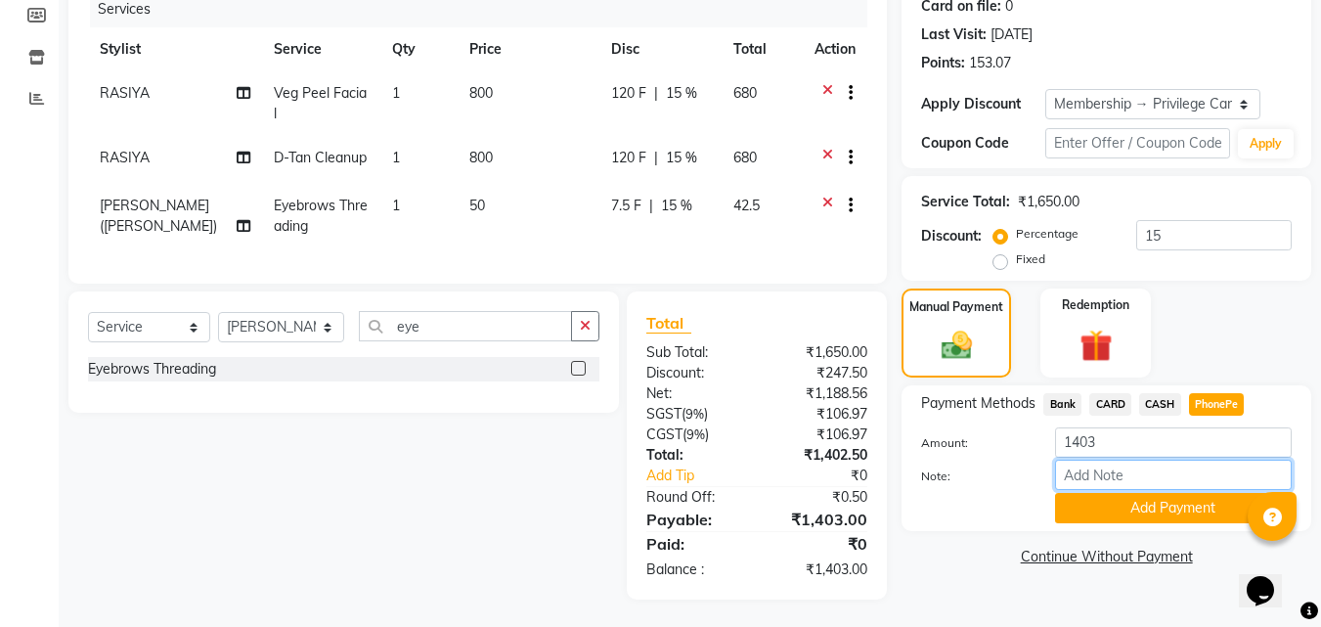
drag, startPoint x: 1104, startPoint y: 466, endPoint x: 1114, endPoint y: 456, distance: 13.8
click at [1104, 466] on input "Note:" at bounding box center [1173, 475] width 237 height 30
type input "RAGHI"
click at [1126, 510] on button "Add Payment" at bounding box center [1173, 508] width 237 height 30
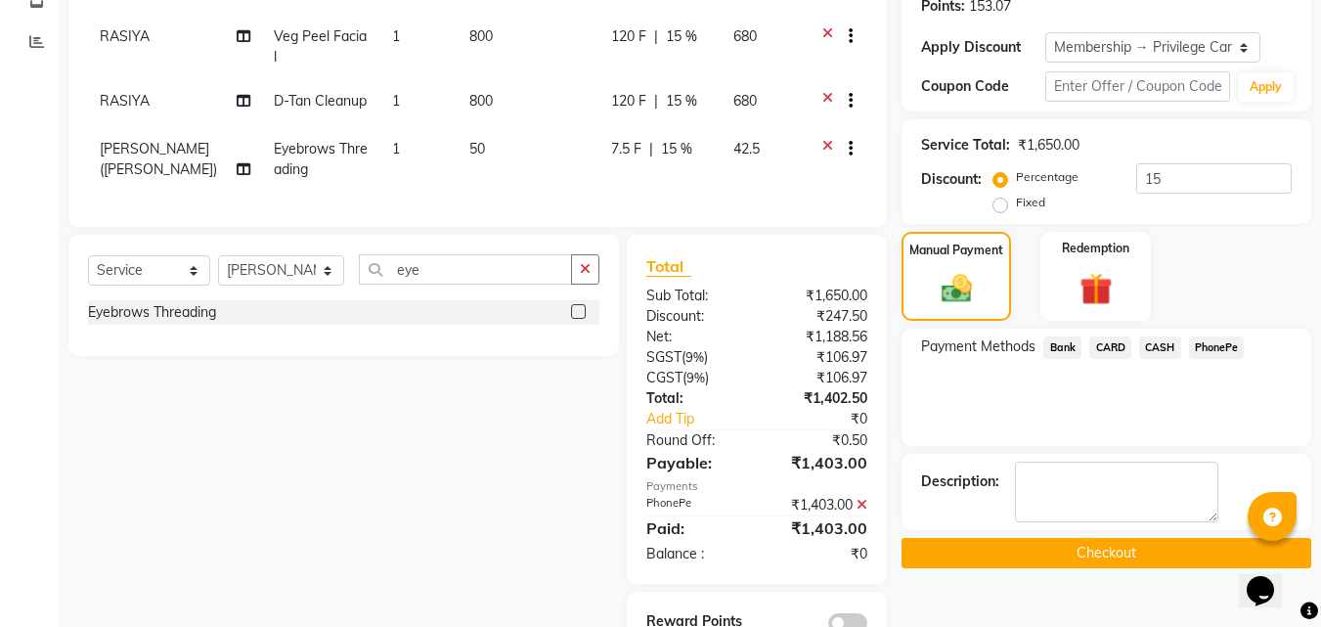
scroll to position [361, 0]
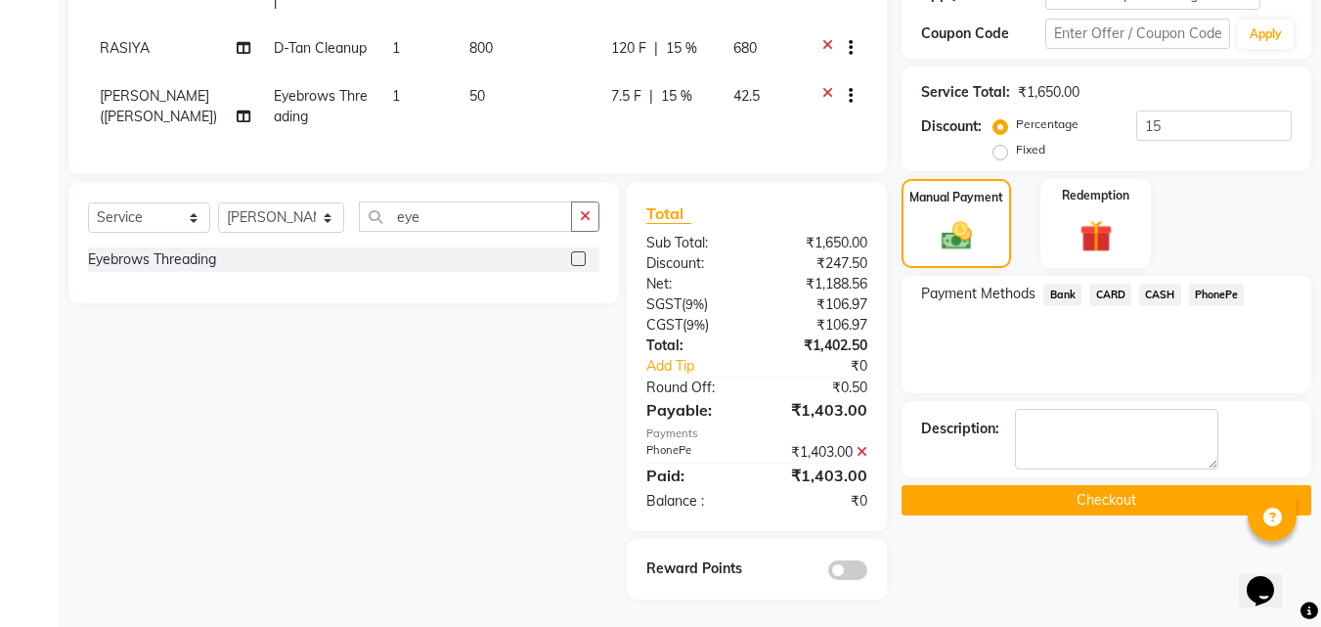
click at [1026, 500] on button "Checkout" at bounding box center [1107, 500] width 410 height 30
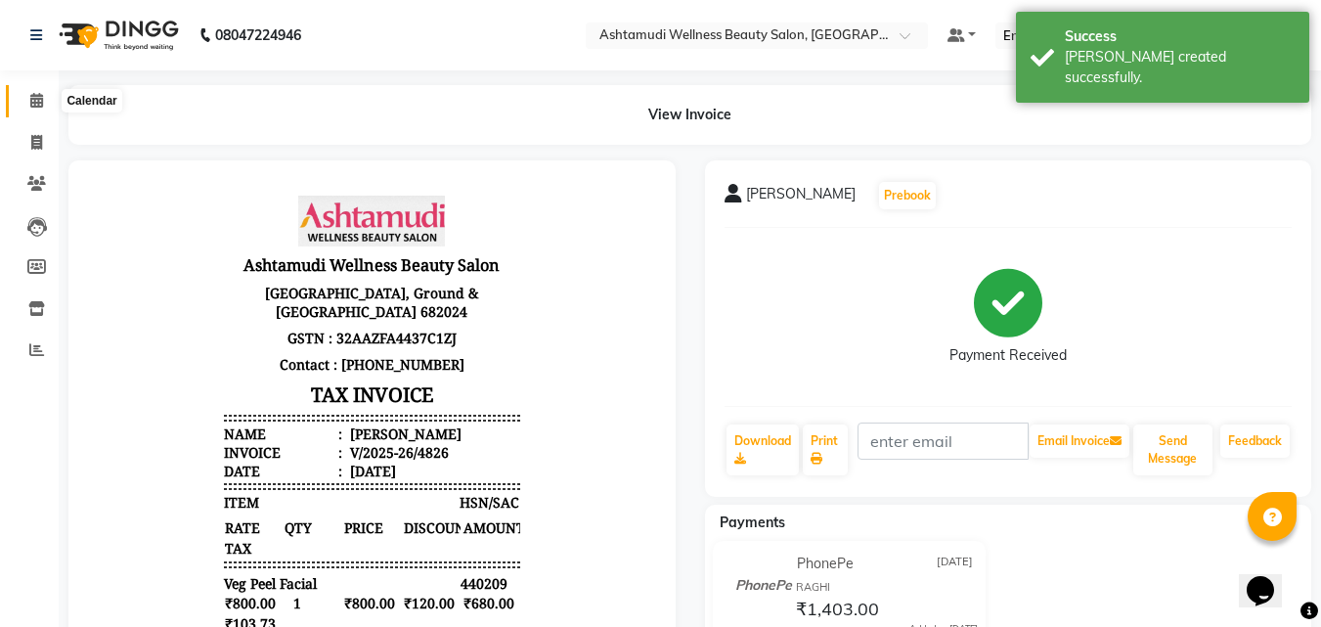
click at [42, 98] on icon at bounding box center [36, 100] width 13 height 15
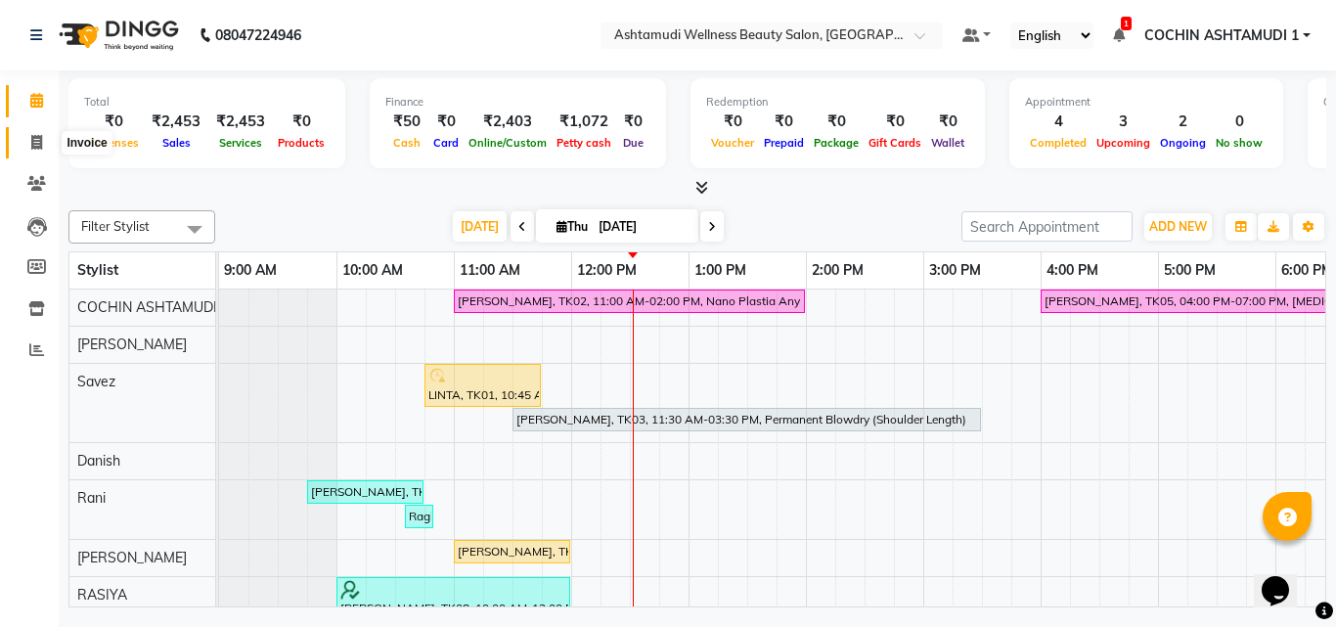
click at [38, 140] on icon at bounding box center [36, 142] width 11 height 15
select select "4632"
select select "service"
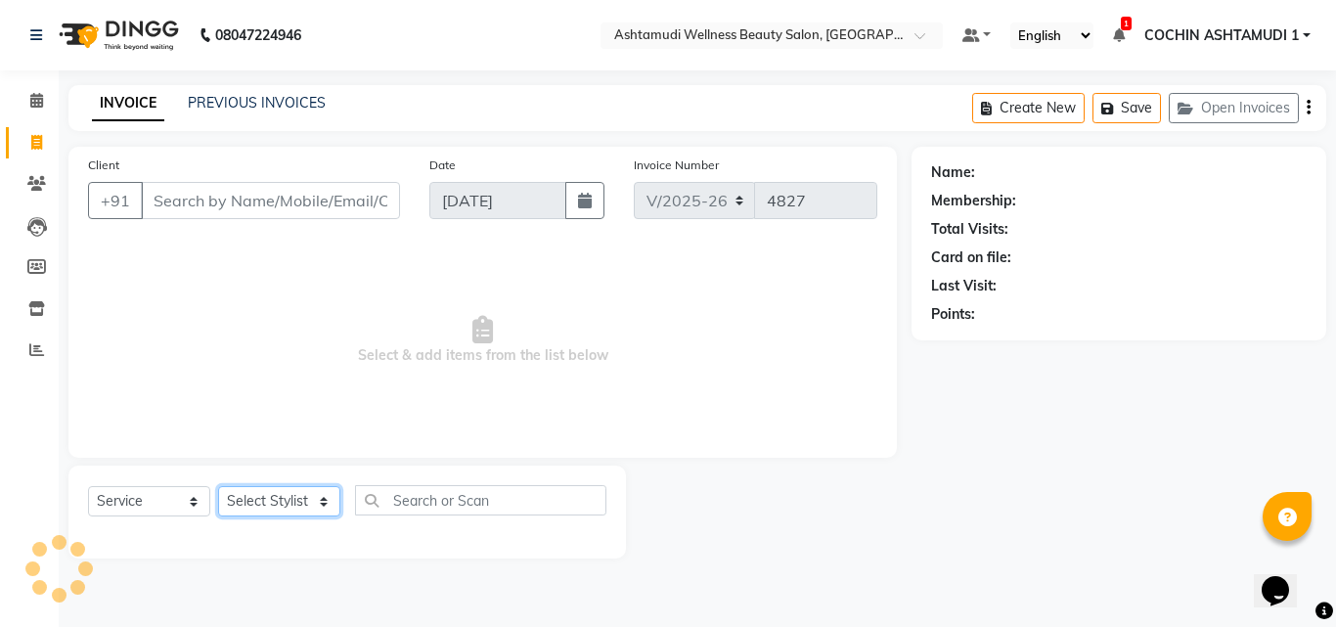
click at [279, 505] on select "Select Stylist" at bounding box center [279, 501] width 122 height 30
select select "61969"
click at [218, 486] on select "Select Stylist [PERSON_NAME](URAJ) [PERSON_NAME] COCHIN ASHTAMUDI Danish [PERSO…" at bounding box center [281, 501] width 127 height 30
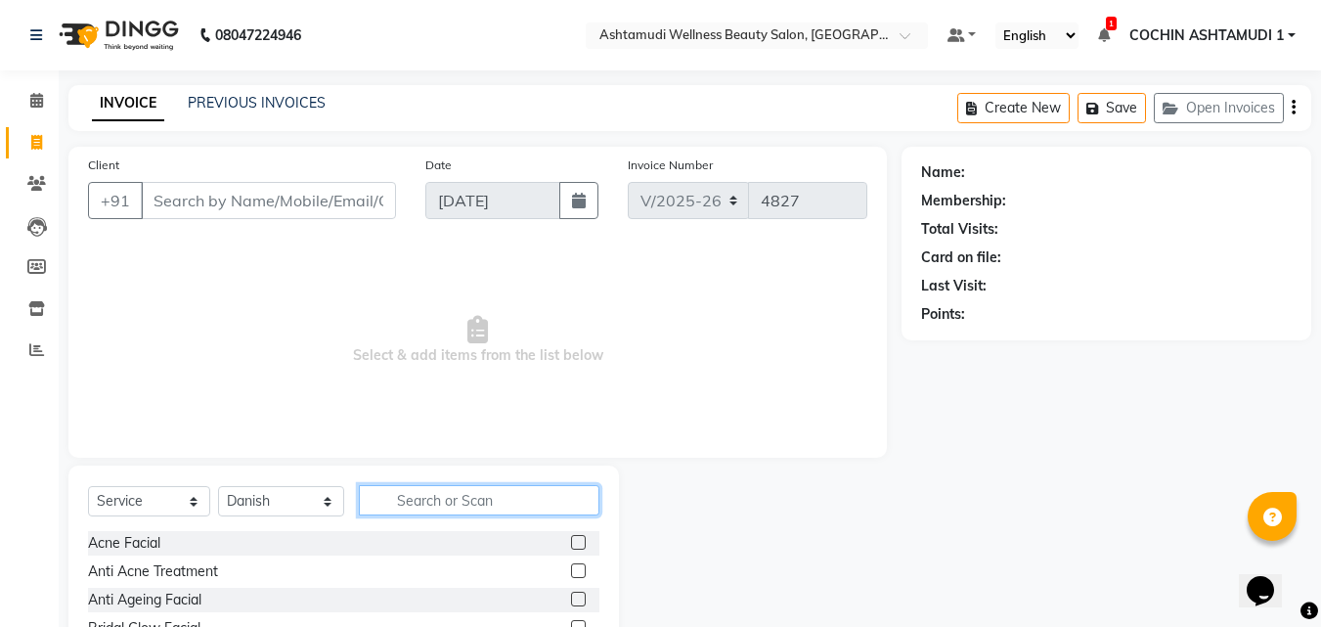
click at [408, 490] on input "text" at bounding box center [480, 500] width 242 height 30
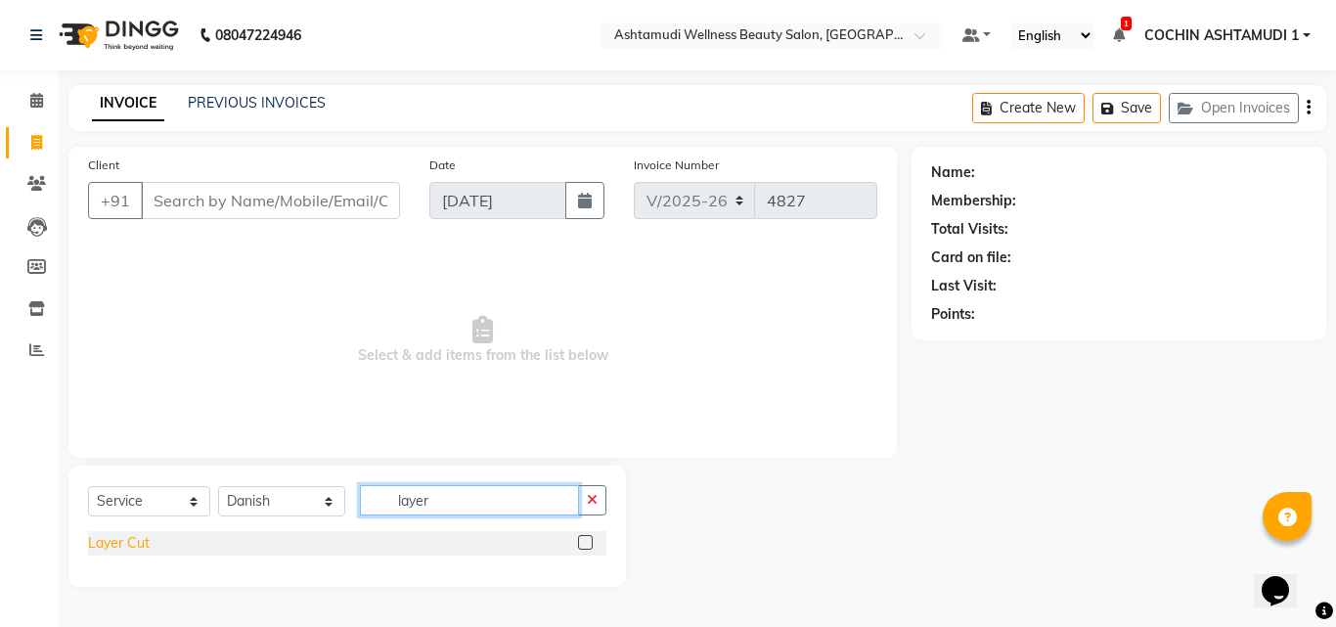
type input "layer"
click at [135, 544] on div "Layer Cut" at bounding box center [119, 543] width 62 height 21
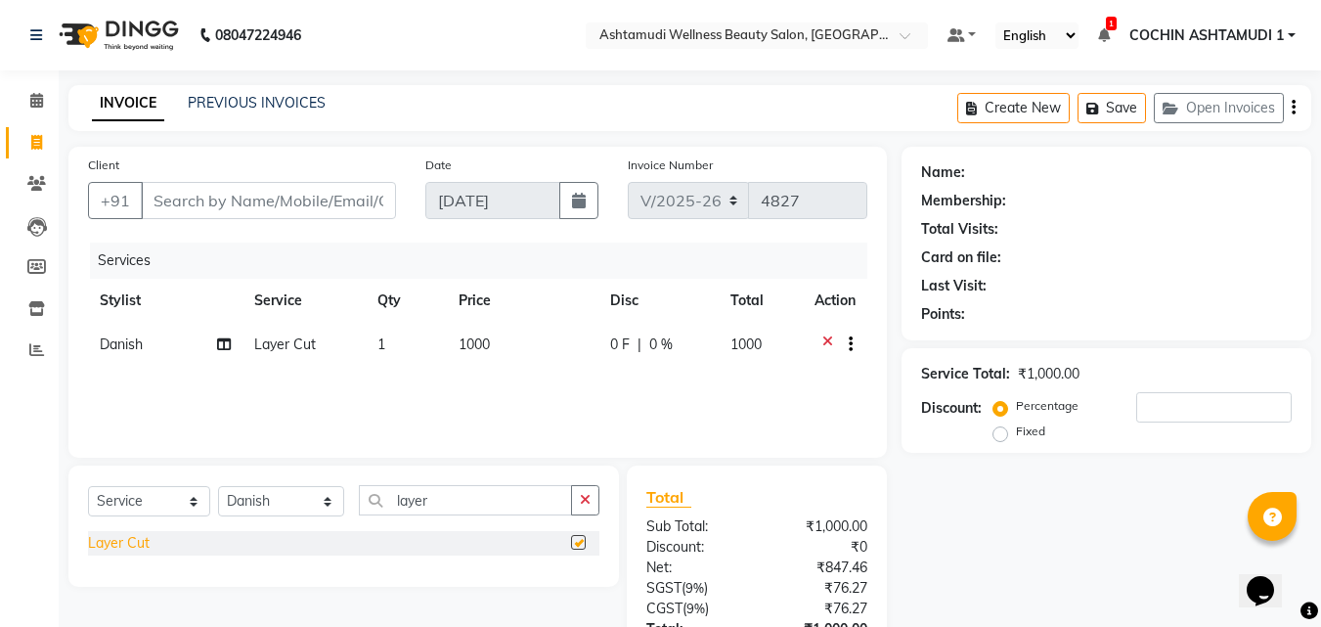
checkbox input "false"
click at [588, 502] on icon "button" at bounding box center [585, 500] width 11 height 14
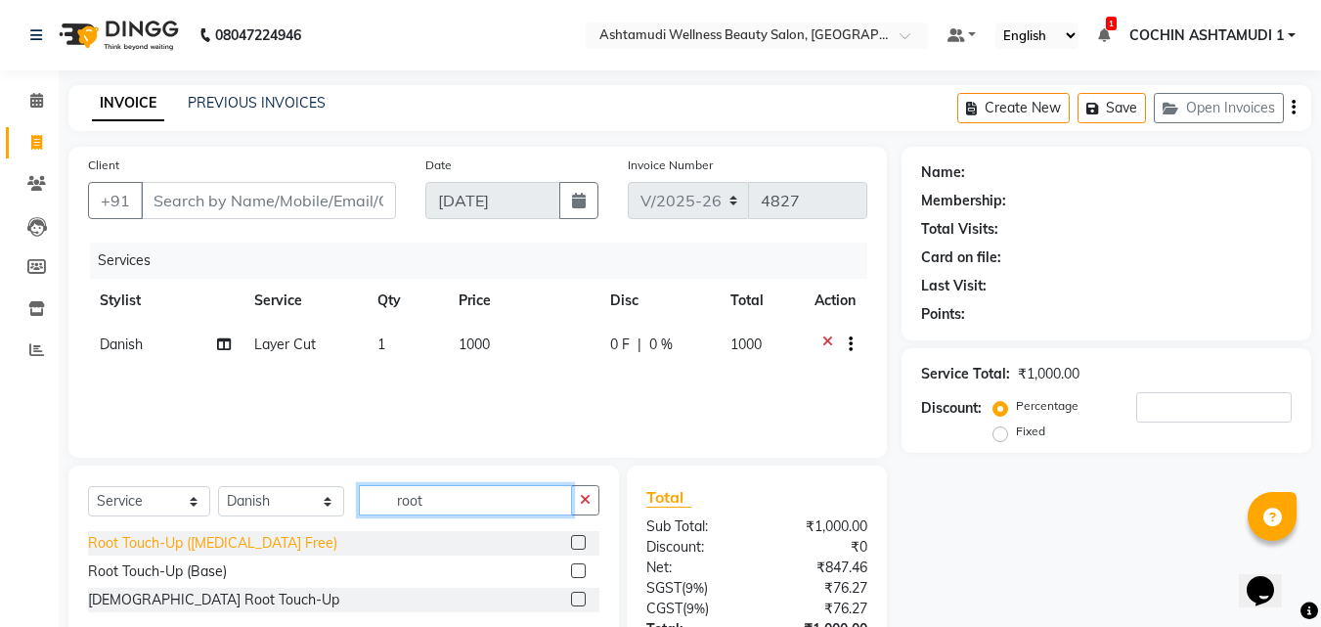
type input "root"
click at [260, 536] on div "Root Touch-Up ([MEDICAL_DATA] Free)" at bounding box center [212, 543] width 249 height 21
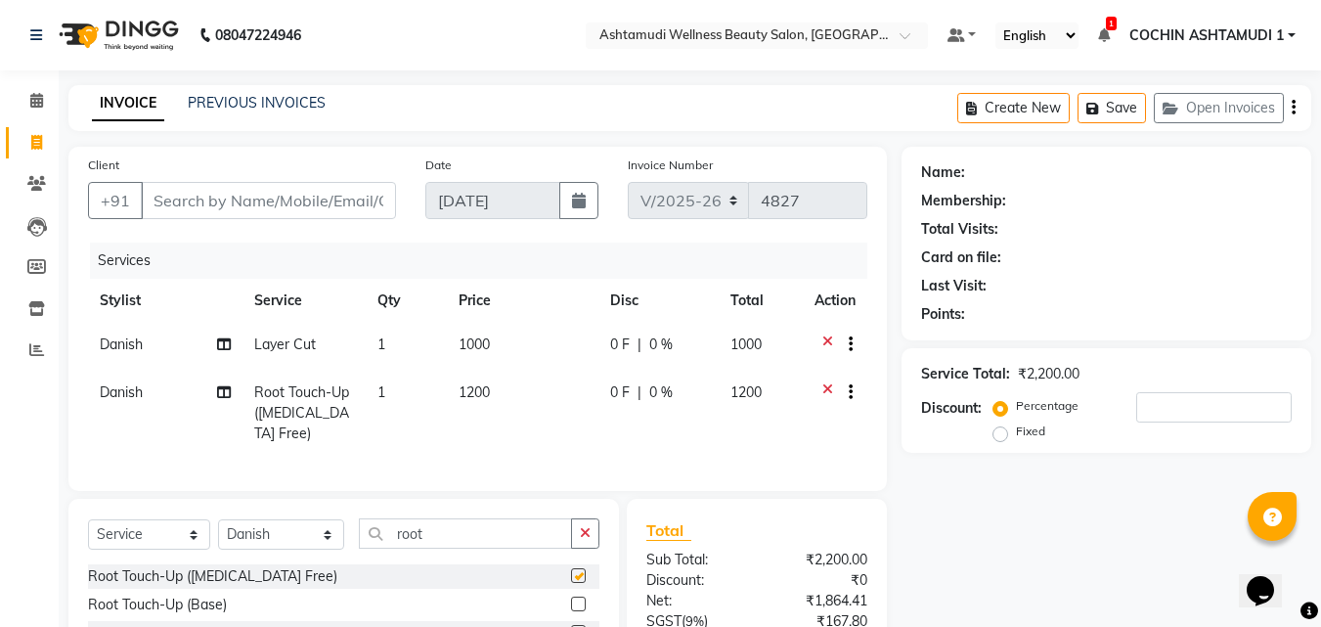
checkbox input "false"
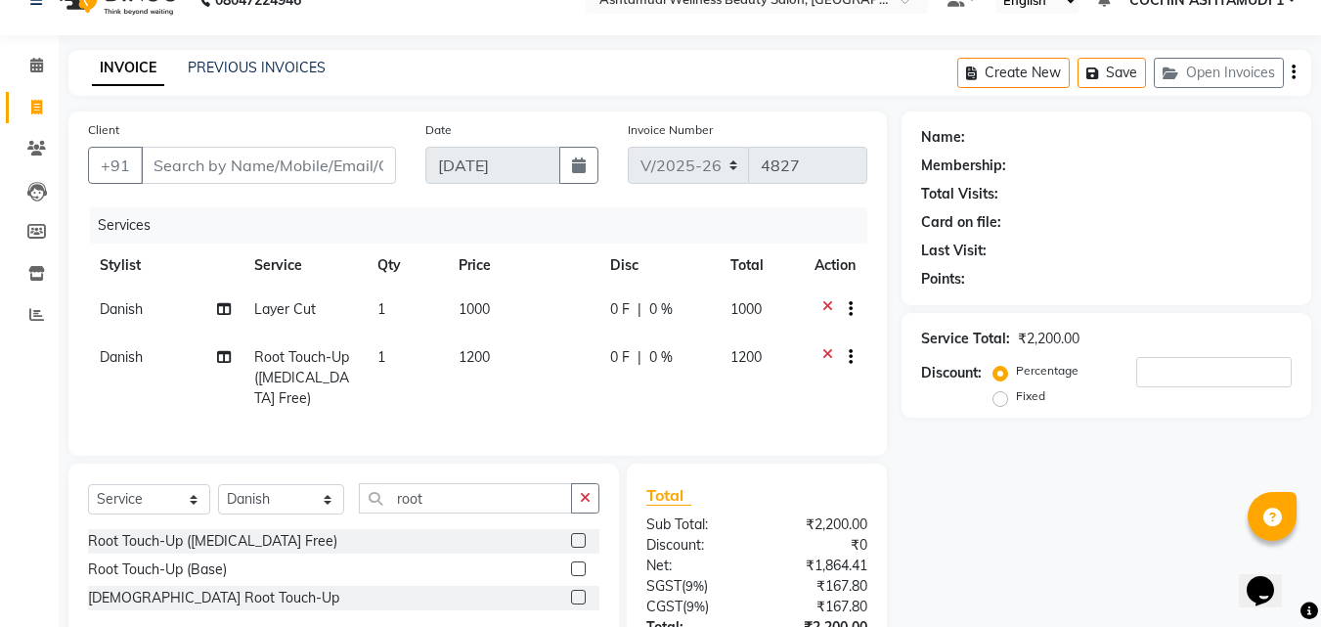
scroll to position [8, 0]
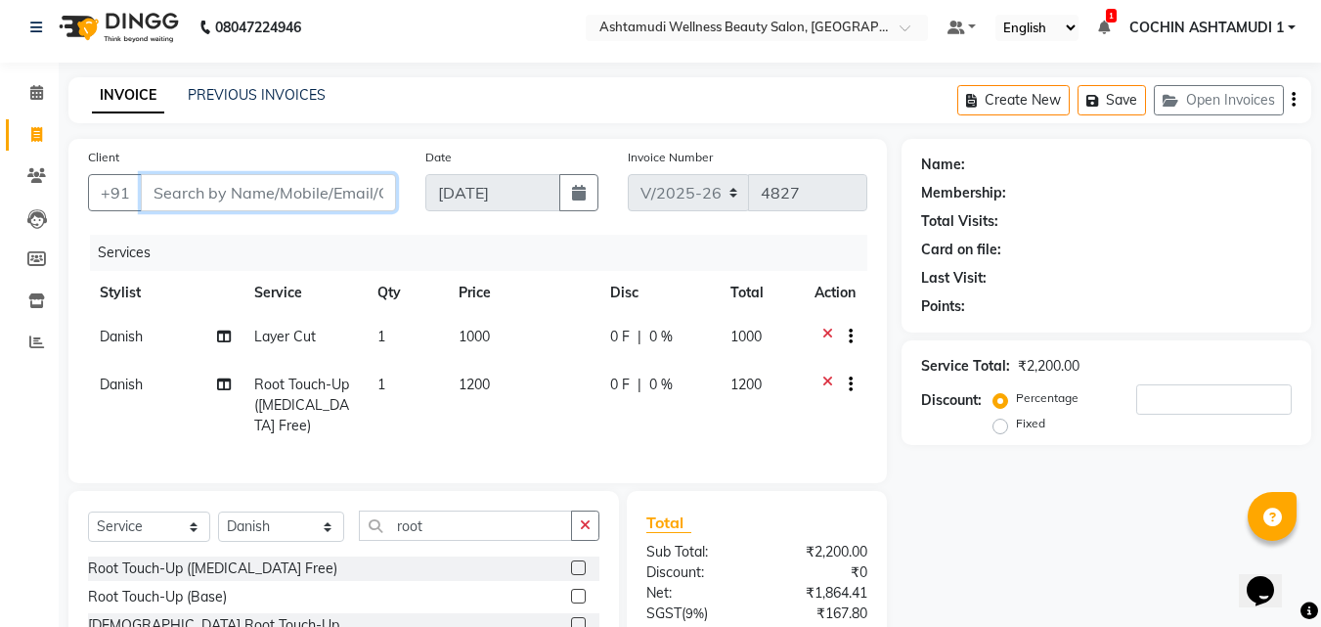
click at [244, 193] on input "Client" at bounding box center [268, 192] width 255 height 37
type input "7"
type input "0"
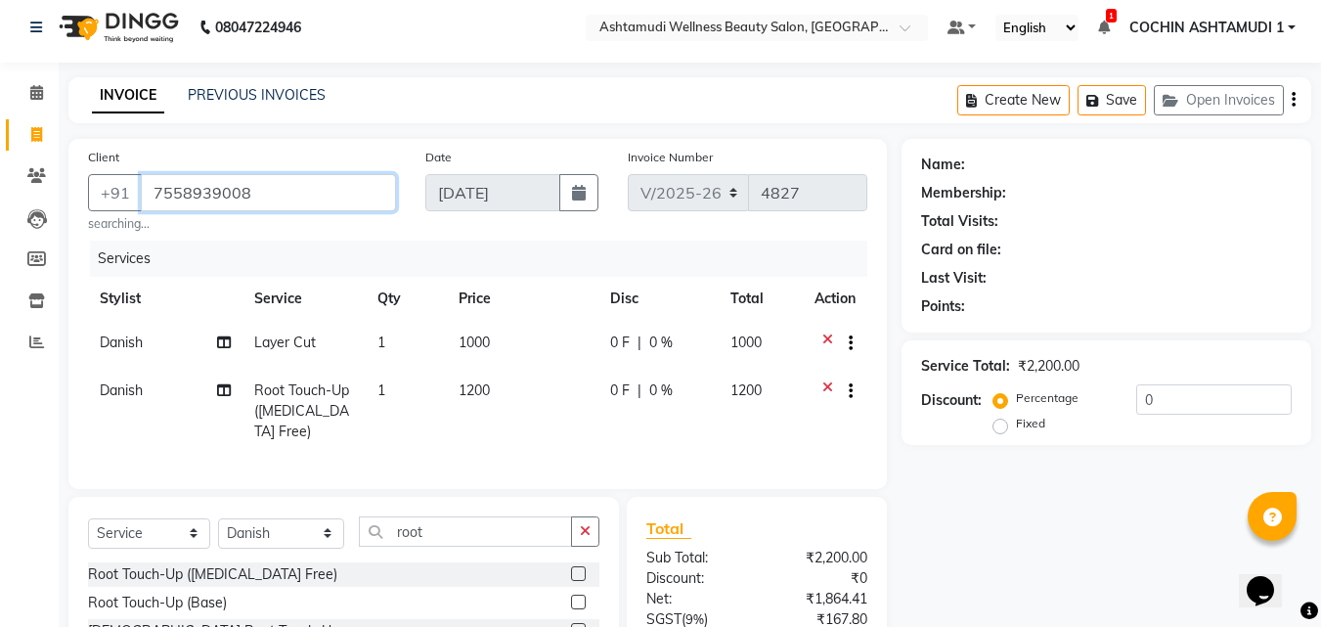
type input "7558939008"
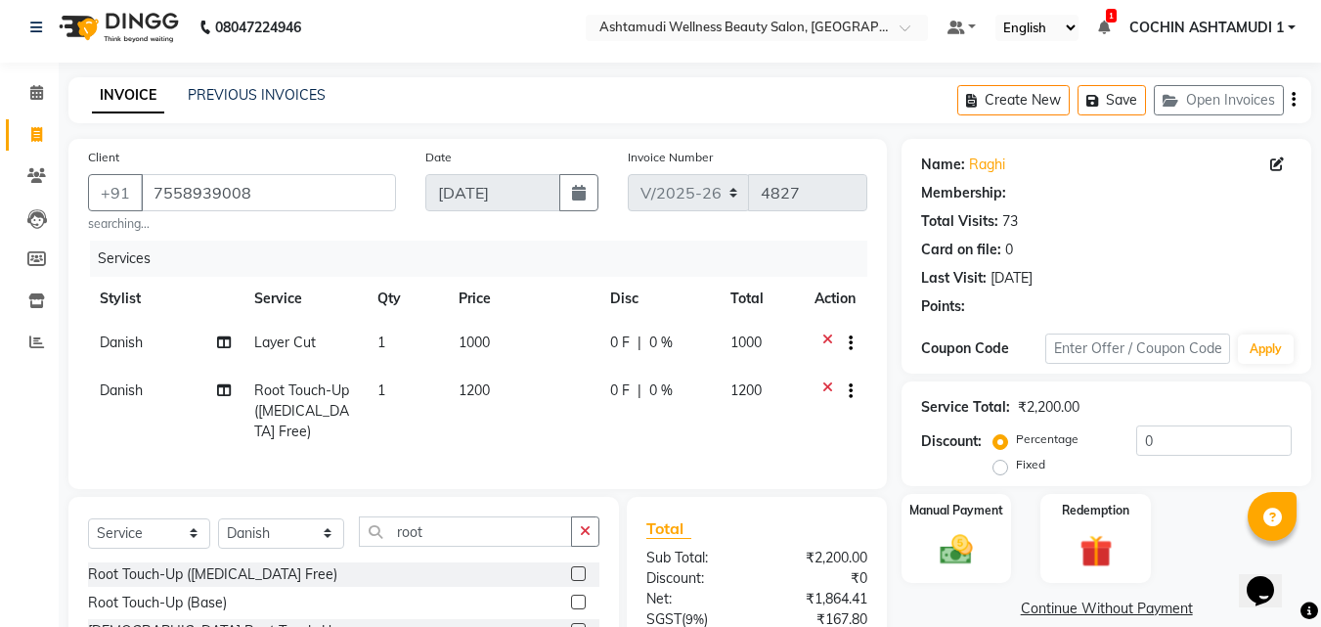
select select "1: Object"
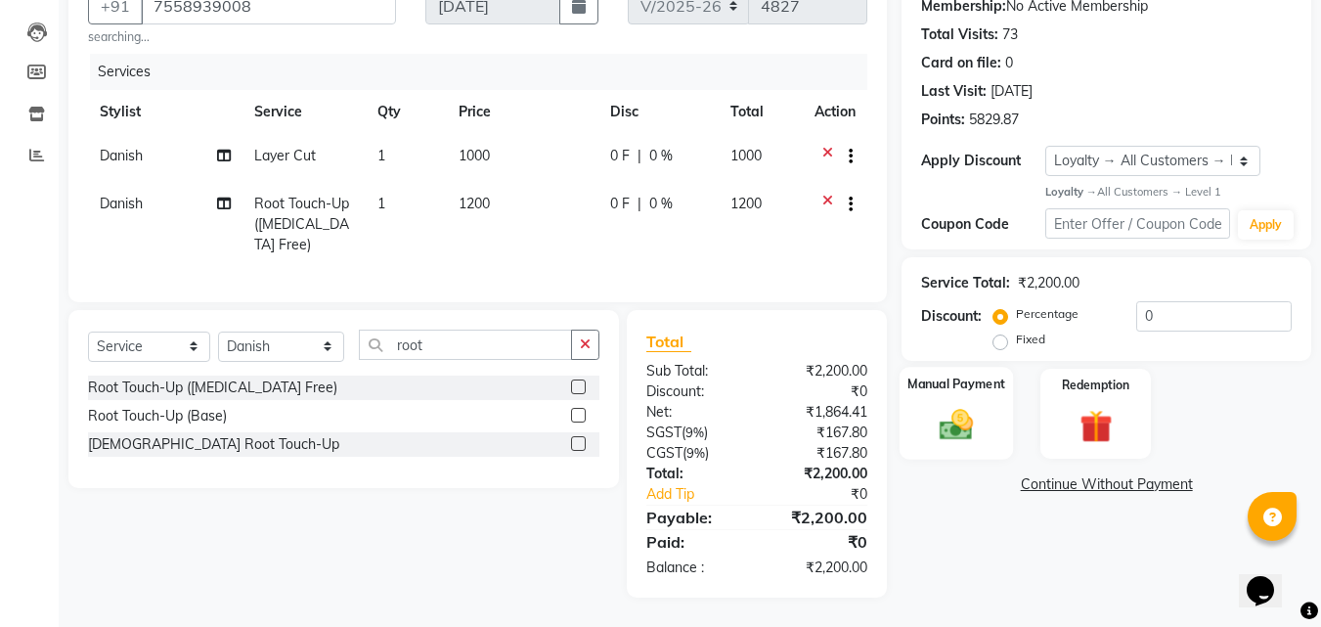
scroll to position [209, 0]
click at [973, 406] on img at bounding box center [956, 425] width 55 height 39
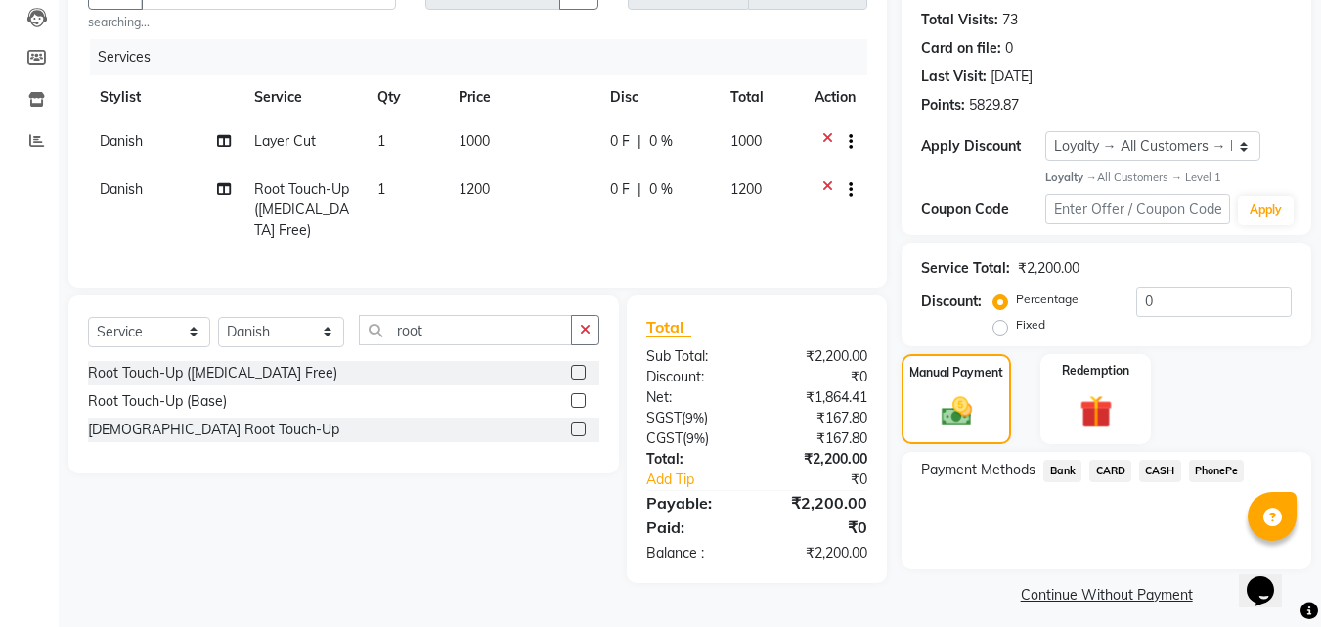
click at [1166, 475] on span "CASH" at bounding box center [1160, 471] width 42 height 22
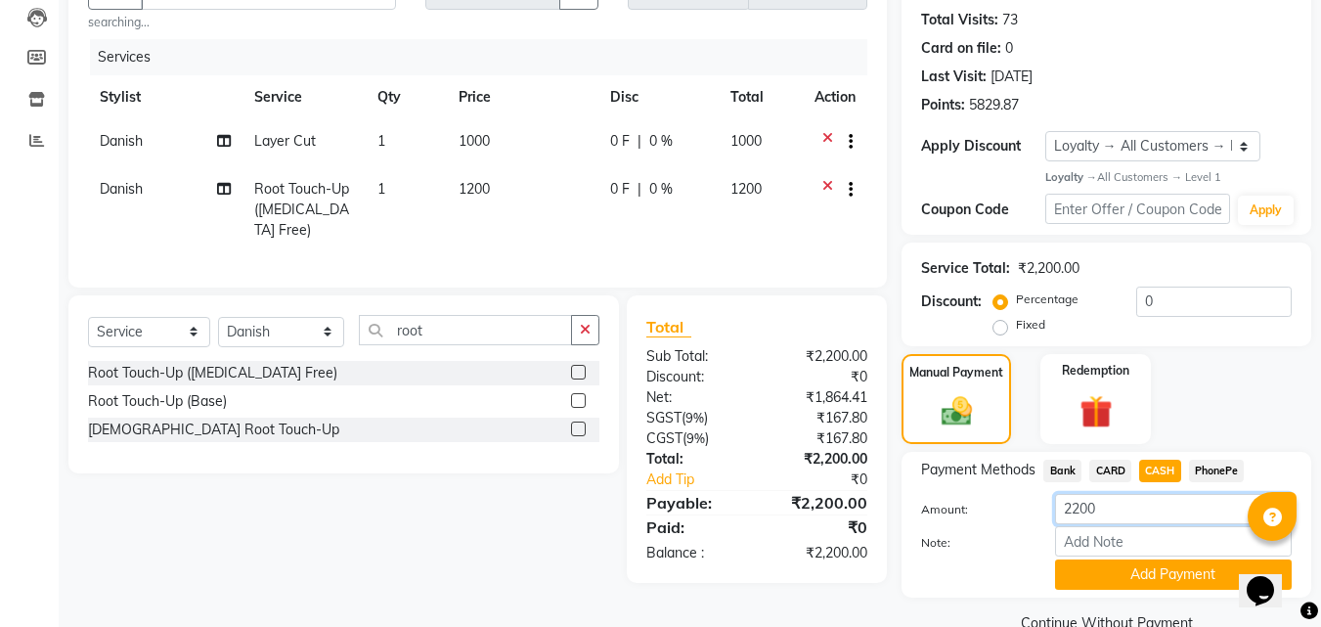
click at [1138, 501] on input "2200" at bounding box center [1173, 509] width 237 height 30
type input "2"
type input "400"
click at [1101, 537] on input "Note:" at bounding box center [1173, 541] width 237 height 30
type input "RAGHI"
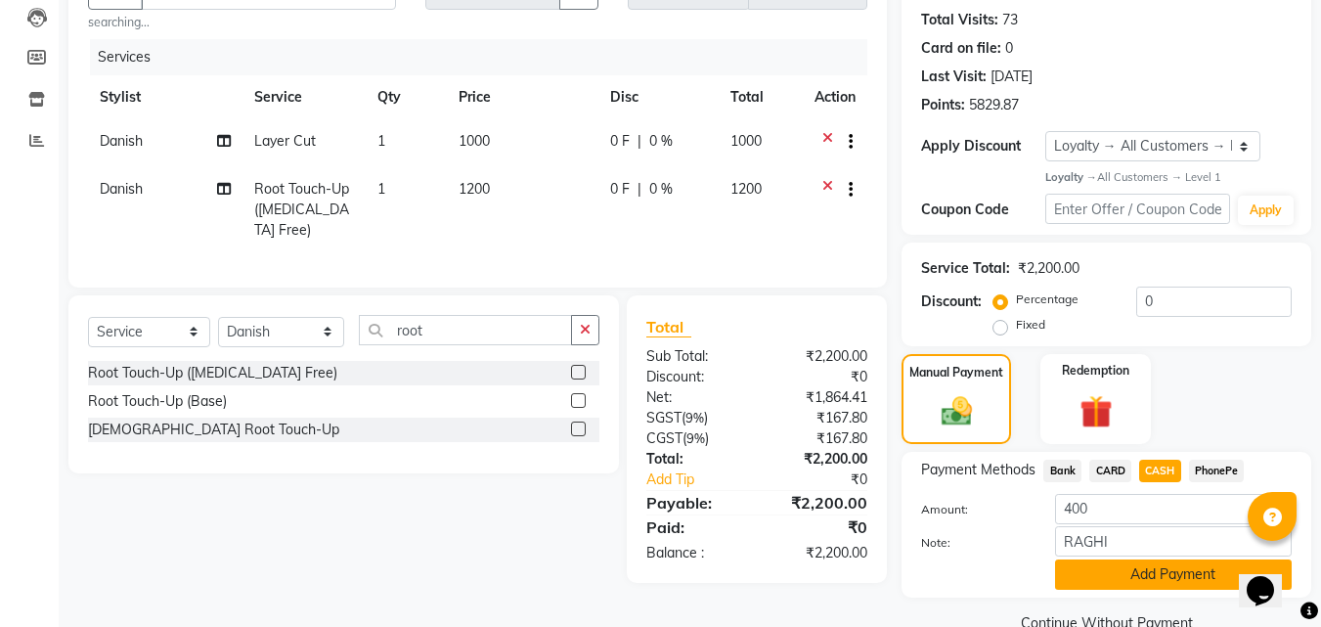
click at [1131, 570] on button "Add Payment" at bounding box center [1173, 574] width 237 height 30
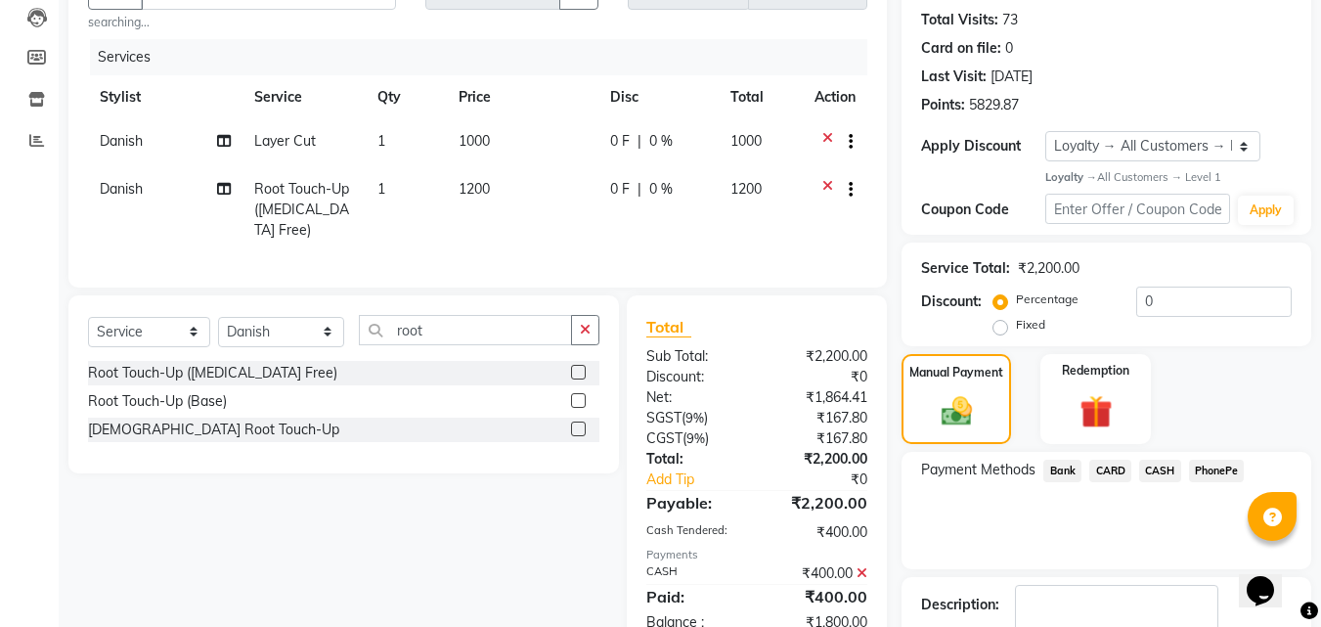
click at [1213, 472] on span "PhonePe" at bounding box center [1217, 471] width 56 height 22
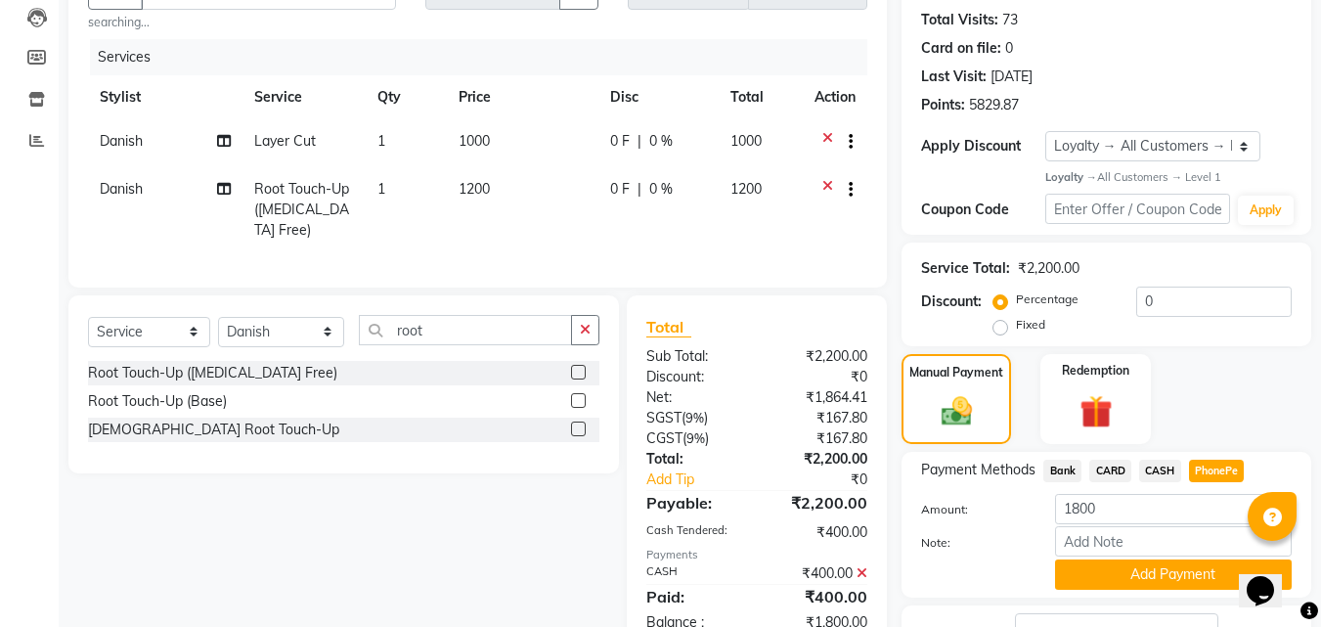
scroll to position [396, 0]
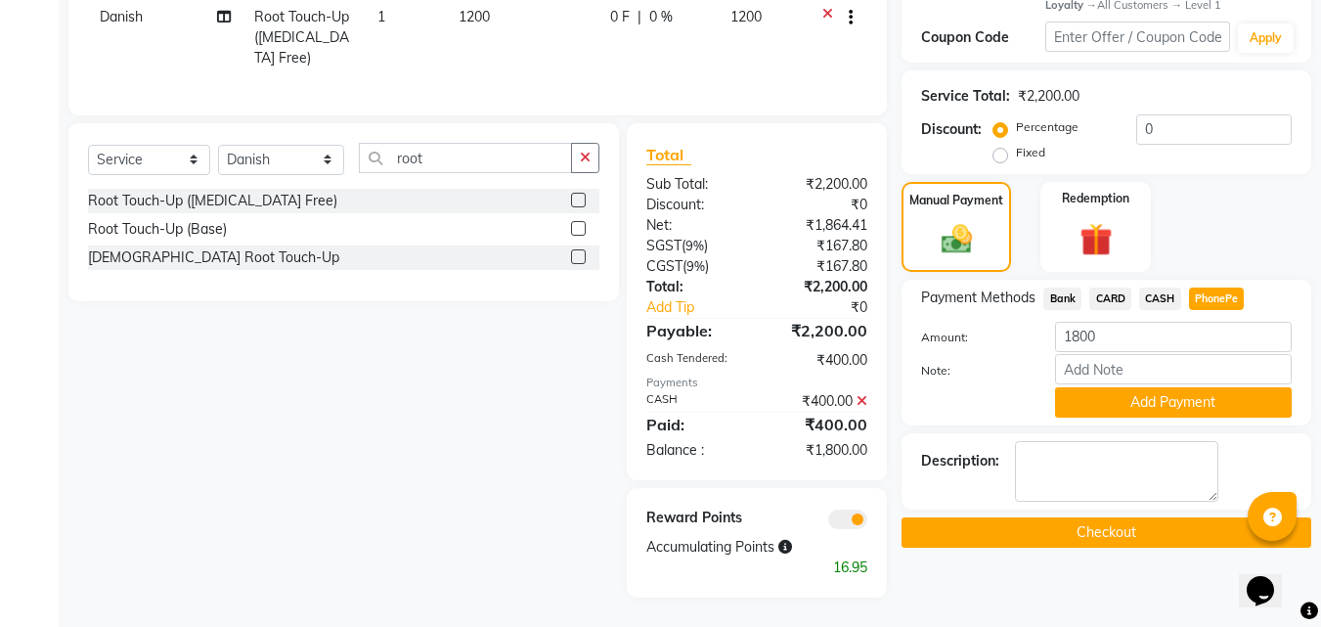
click at [864, 400] on icon at bounding box center [862, 401] width 11 height 14
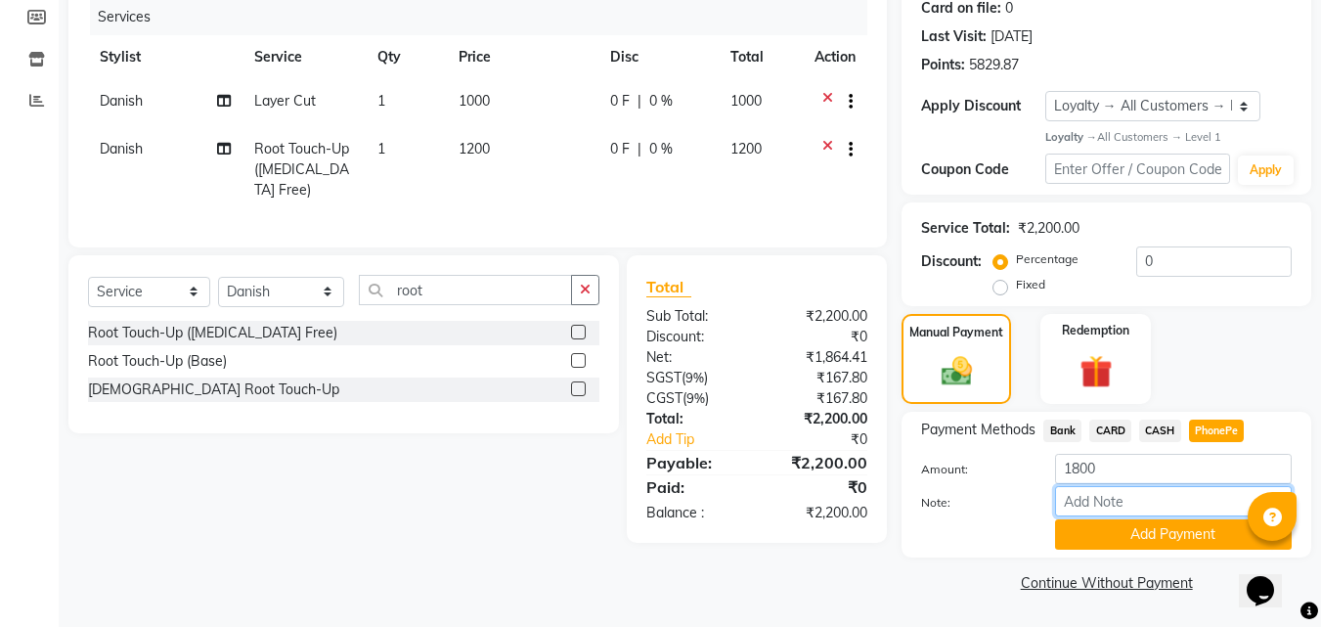
click at [1101, 502] on input "Note:" at bounding box center [1173, 501] width 237 height 30
type input "RAGHI"
click at [1164, 423] on span "CASH" at bounding box center [1160, 431] width 42 height 22
type input "2200"
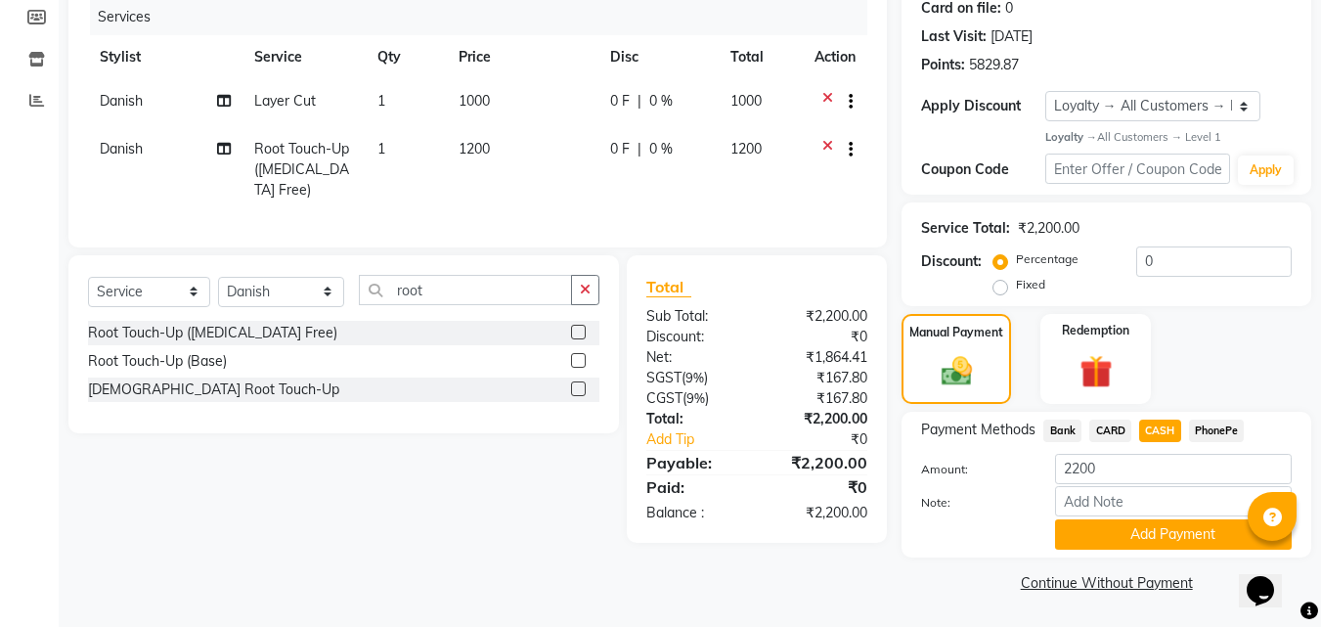
click at [1236, 430] on span "PhonePe" at bounding box center [1217, 431] width 56 height 22
click at [1232, 429] on span "PhonePe" at bounding box center [1217, 431] width 56 height 22
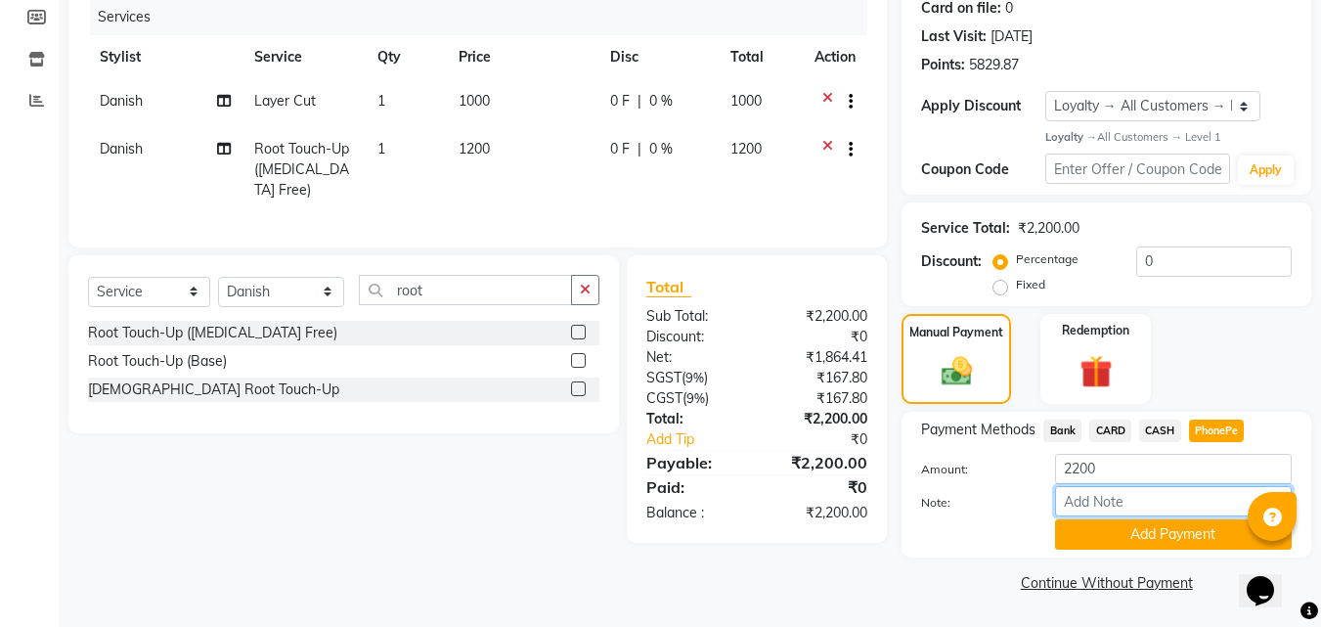
click at [1095, 497] on input "Note:" at bounding box center [1173, 501] width 237 height 30
type input "RAGHI"
click at [1137, 539] on button "Add Payment" at bounding box center [1173, 534] width 237 height 30
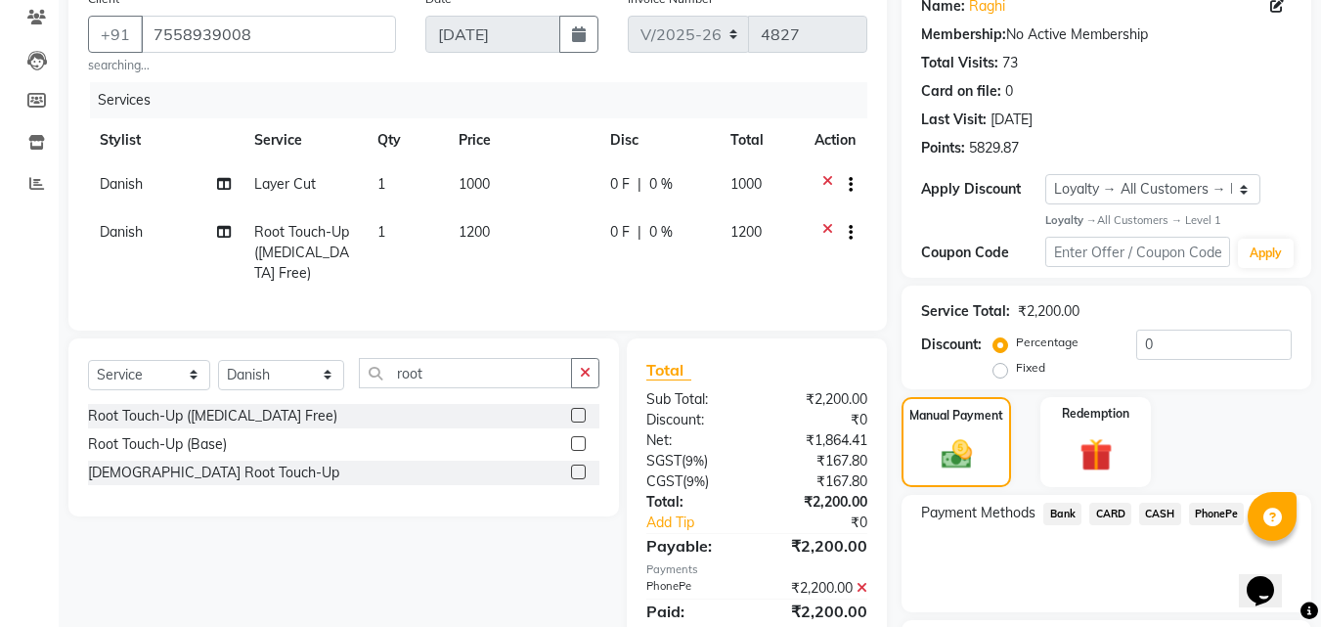
scroll to position [368, 0]
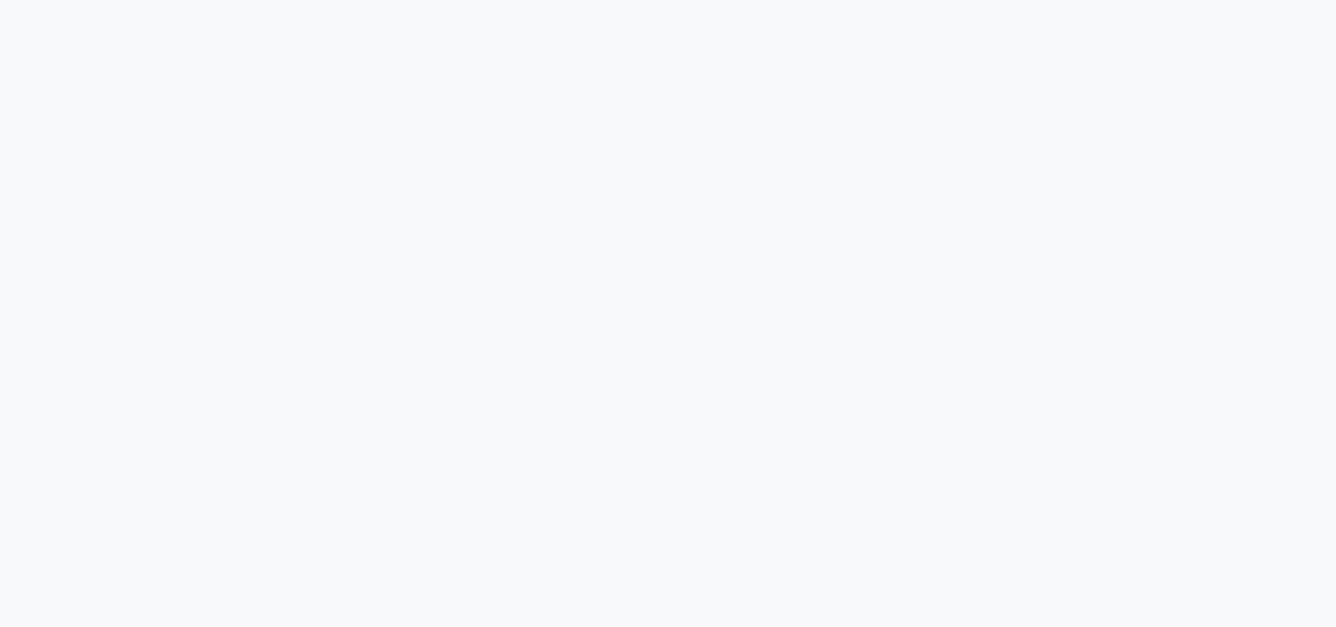
select select "4632"
select select "service"
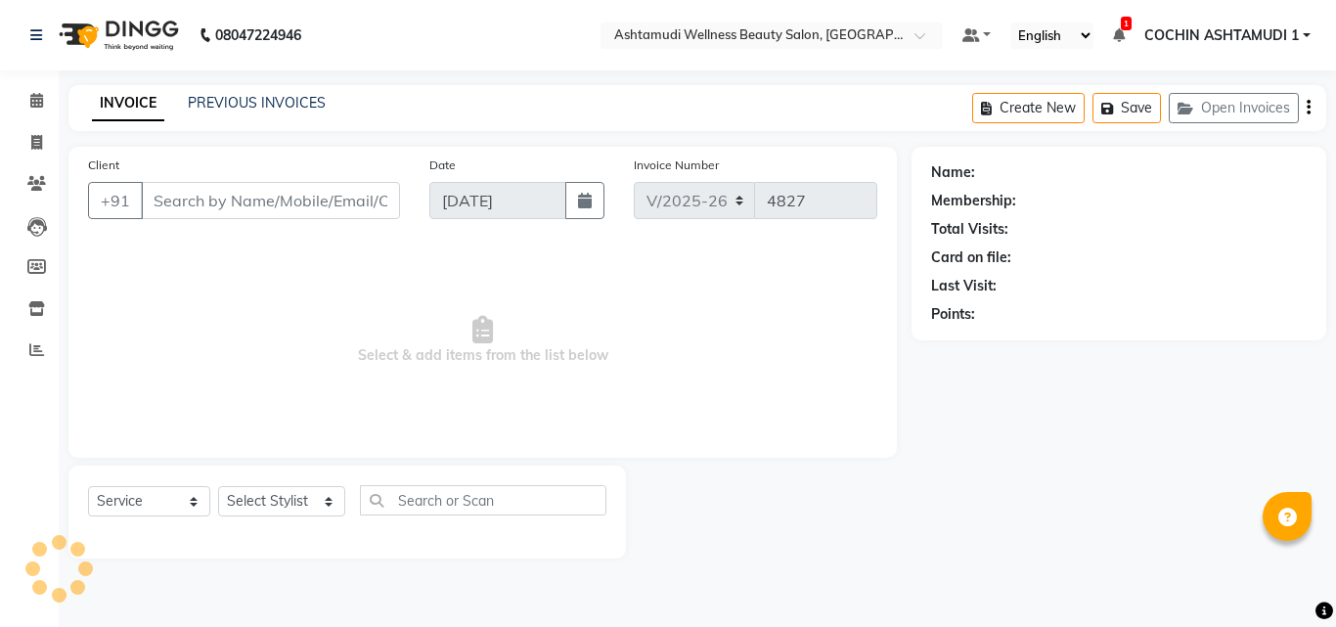
type input "8078736831"
type input "12-07-2025"
select select
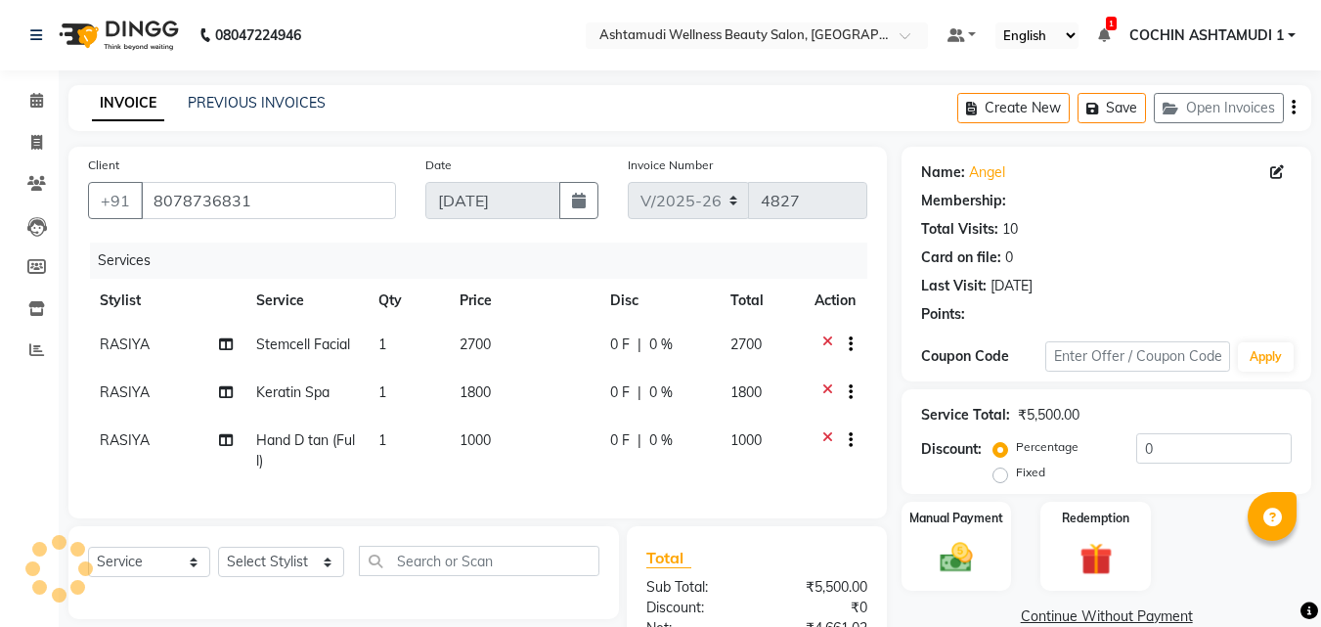
type input "15"
select select "2: Object"
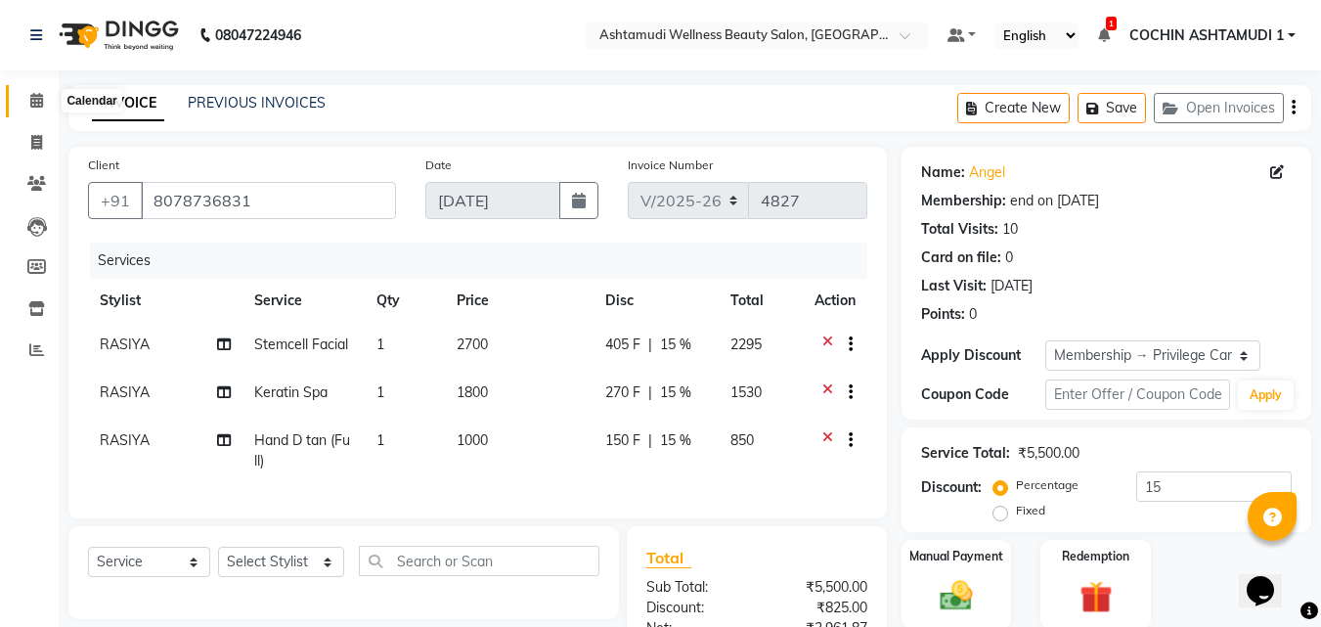
click at [40, 100] on icon at bounding box center [36, 100] width 13 height 15
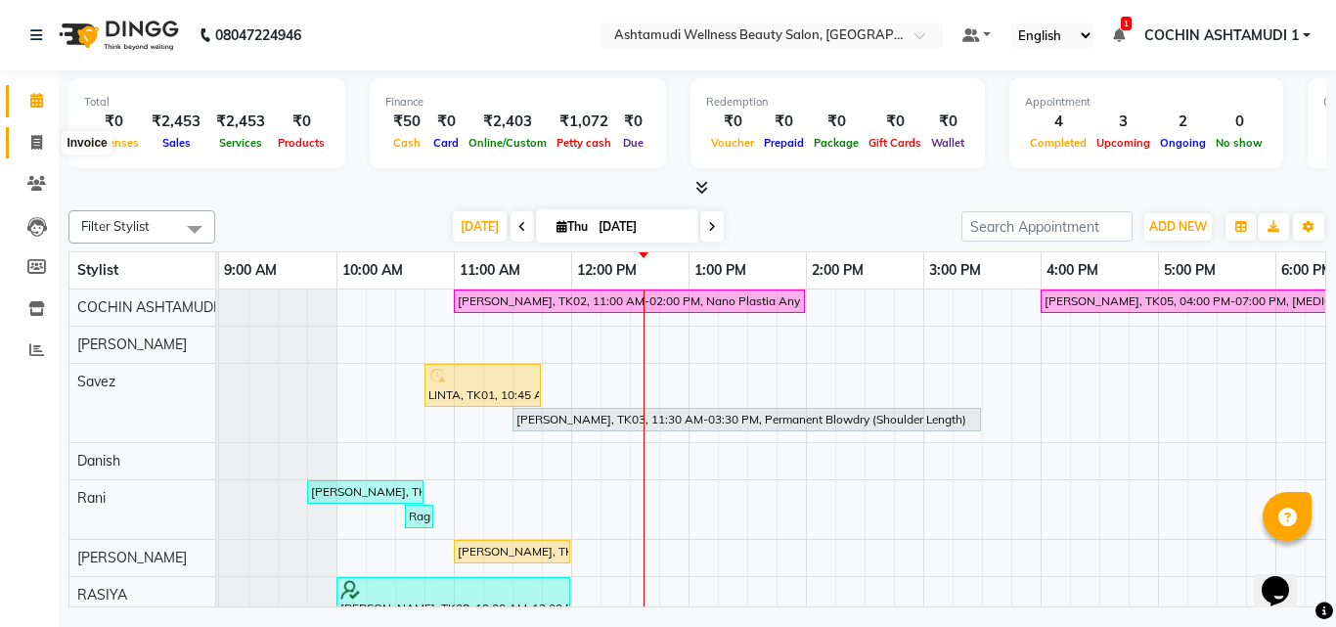
click at [48, 149] on span at bounding box center [37, 143] width 34 height 22
select select "service"
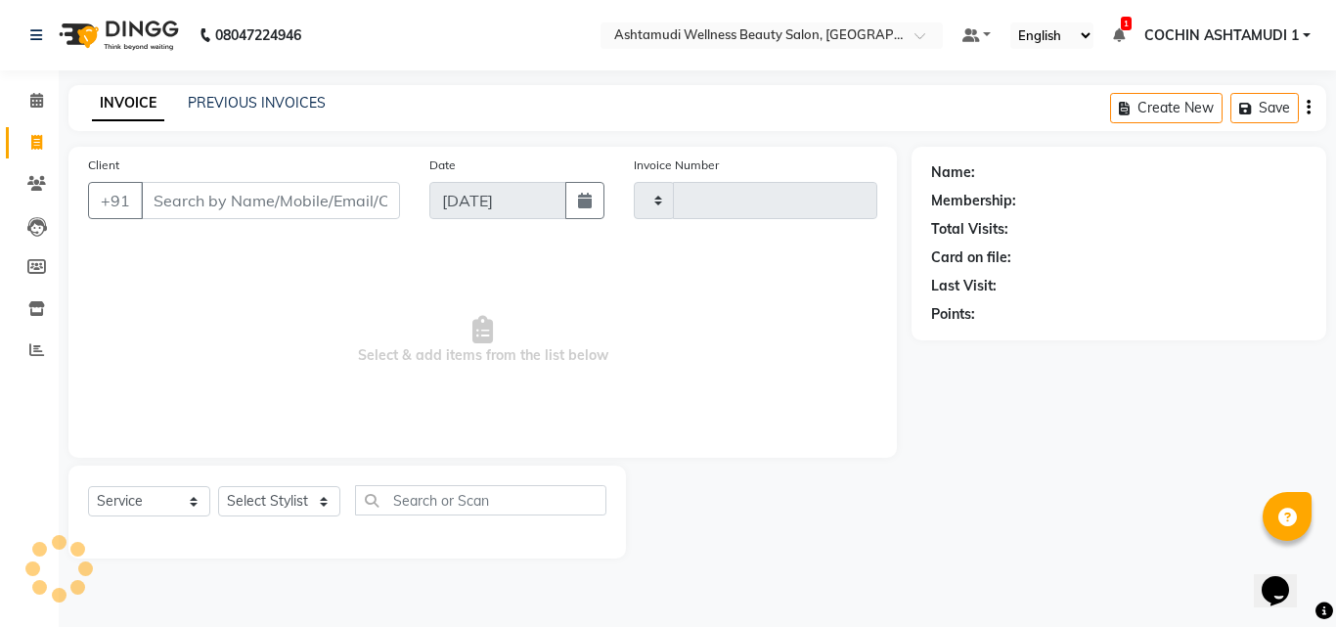
type input "4827"
select select "4632"
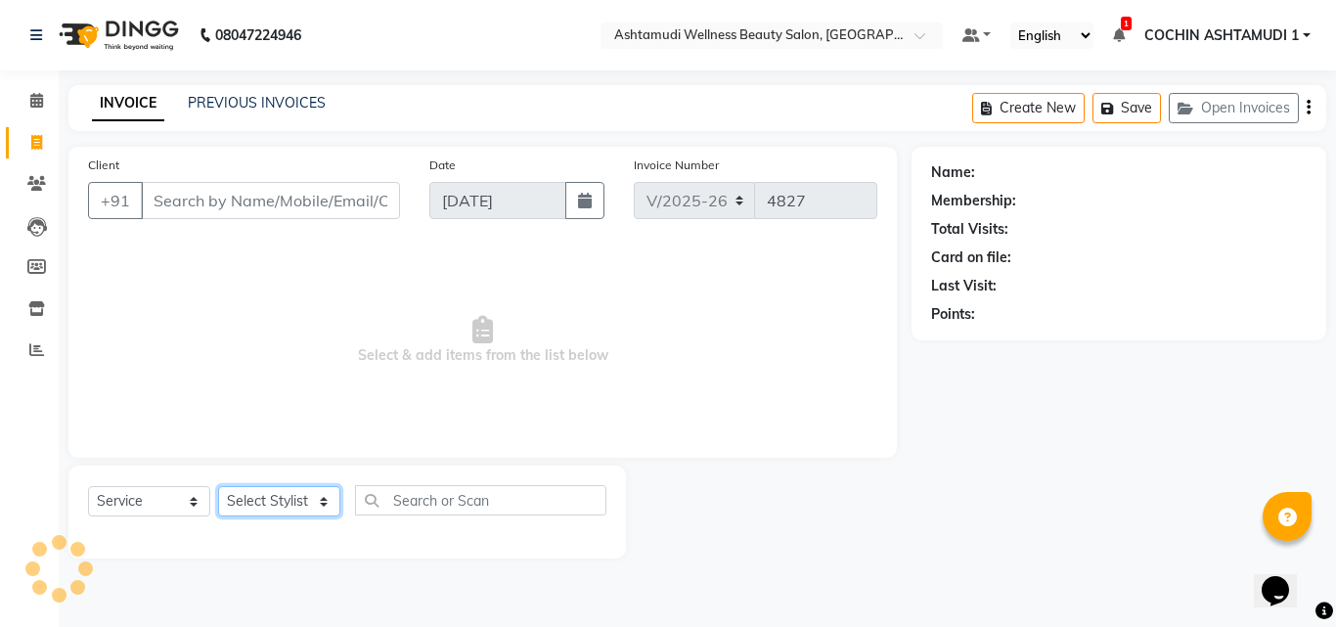
click at [263, 500] on select "Select Stylist" at bounding box center [279, 501] width 122 height 30
select select "80731"
click at [218, 486] on select "Select Stylist [PERSON_NAME](URAJ) [PERSON_NAME] COCHIN ASHTAMUDI Danish [PERSO…" at bounding box center [281, 501] width 127 height 30
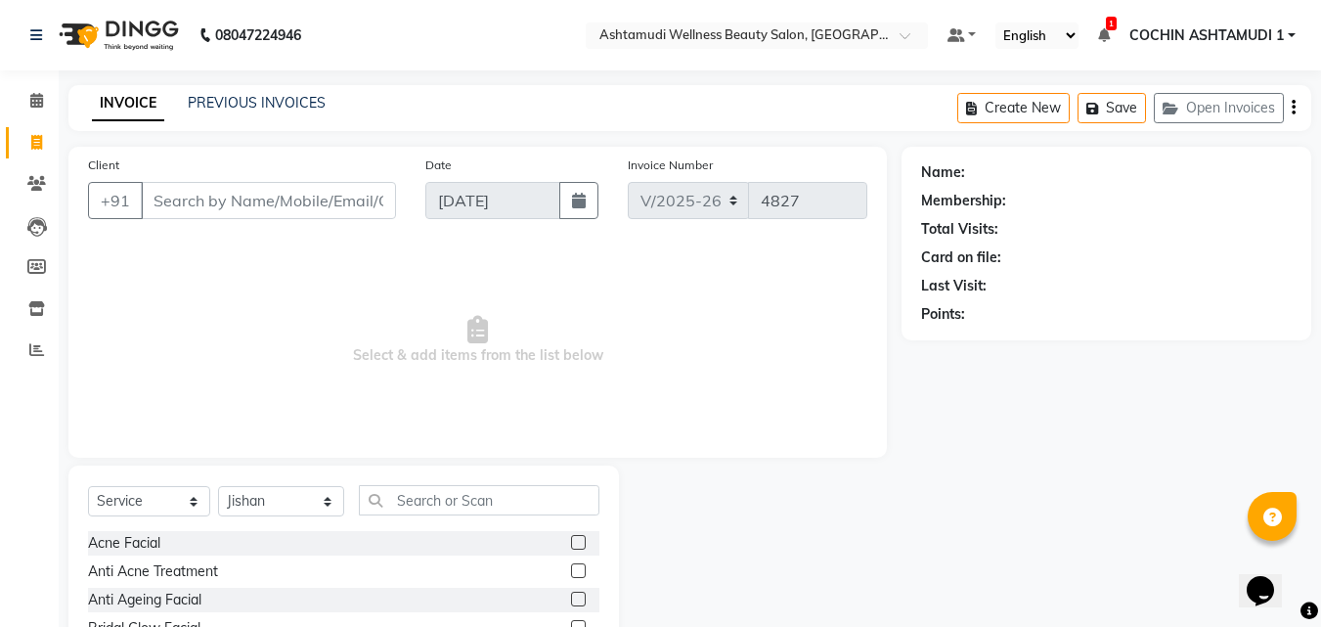
click at [469, 483] on div "Select Service Product Membership Package Voucher Prepaid Gift Card Select Styl…" at bounding box center [343, 610] width 551 height 289
click at [434, 506] on input "text" at bounding box center [480, 500] width 242 height 30
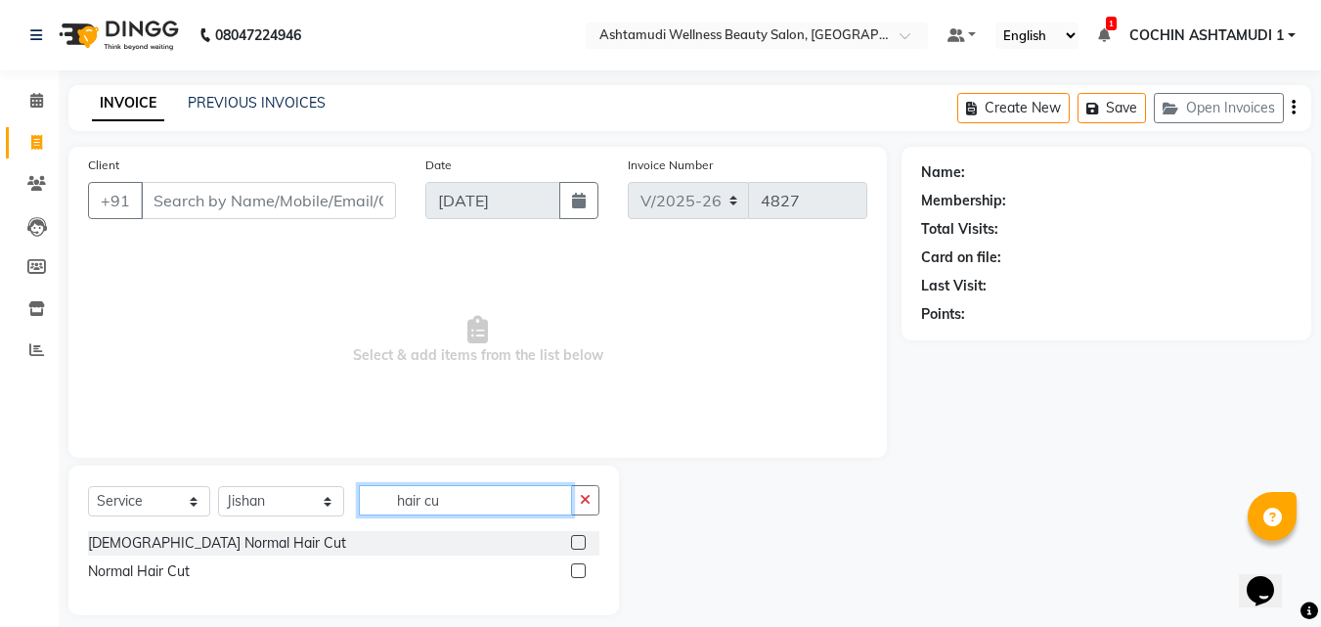
type input "hair cu"
click at [170, 530] on div "Select Service Product Membership Package Voucher Prepaid Gift Card Select Styl…" at bounding box center [344, 508] width 512 height 46
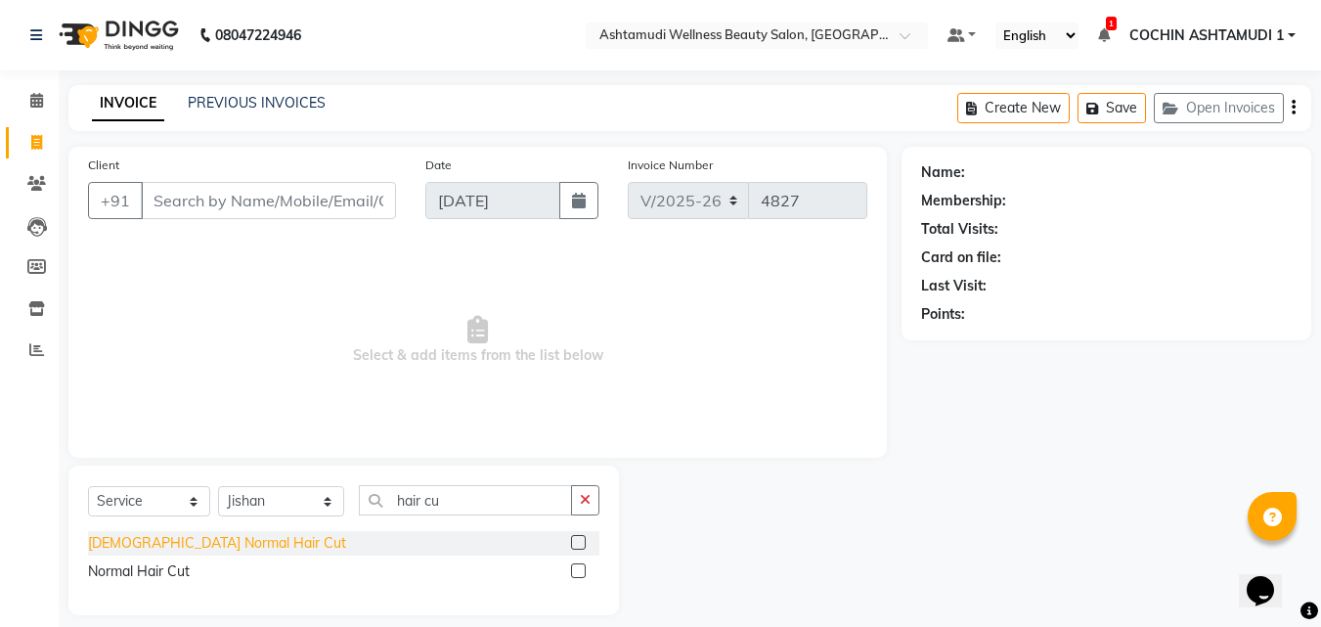
click at [171, 538] on div "[DEMOGRAPHIC_DATA] Normal Hair Cut" at bounding box center [217, 543] width 258 height 21
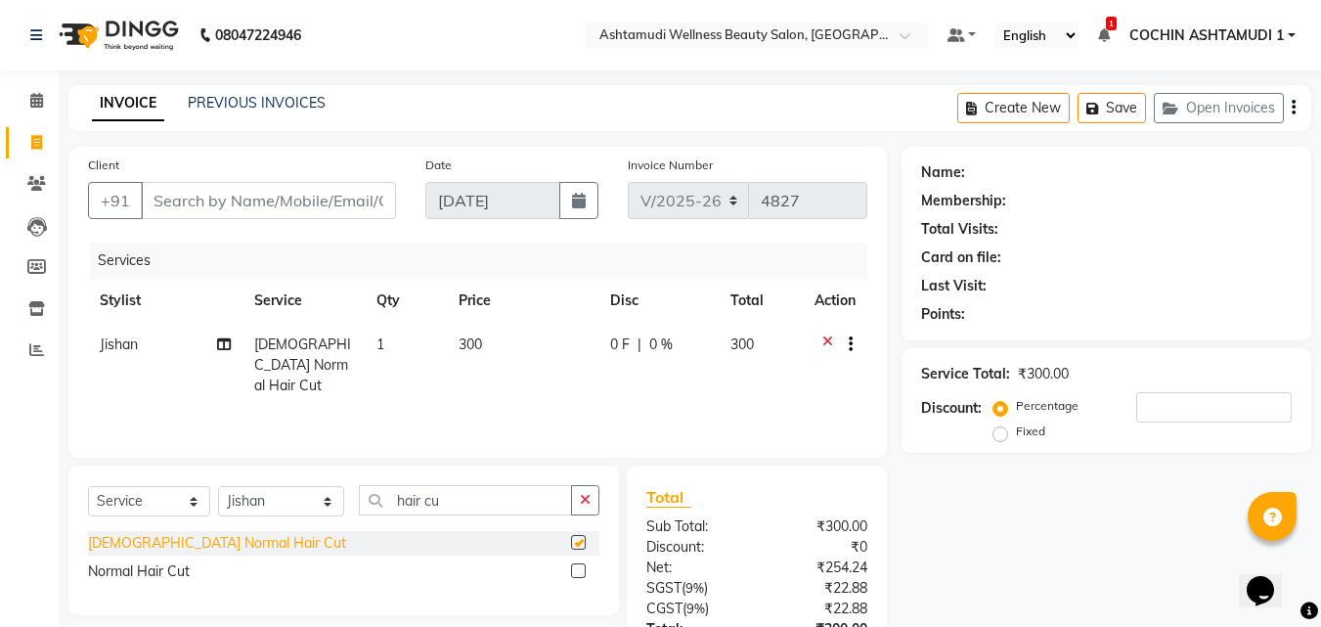
checkbox input "false"
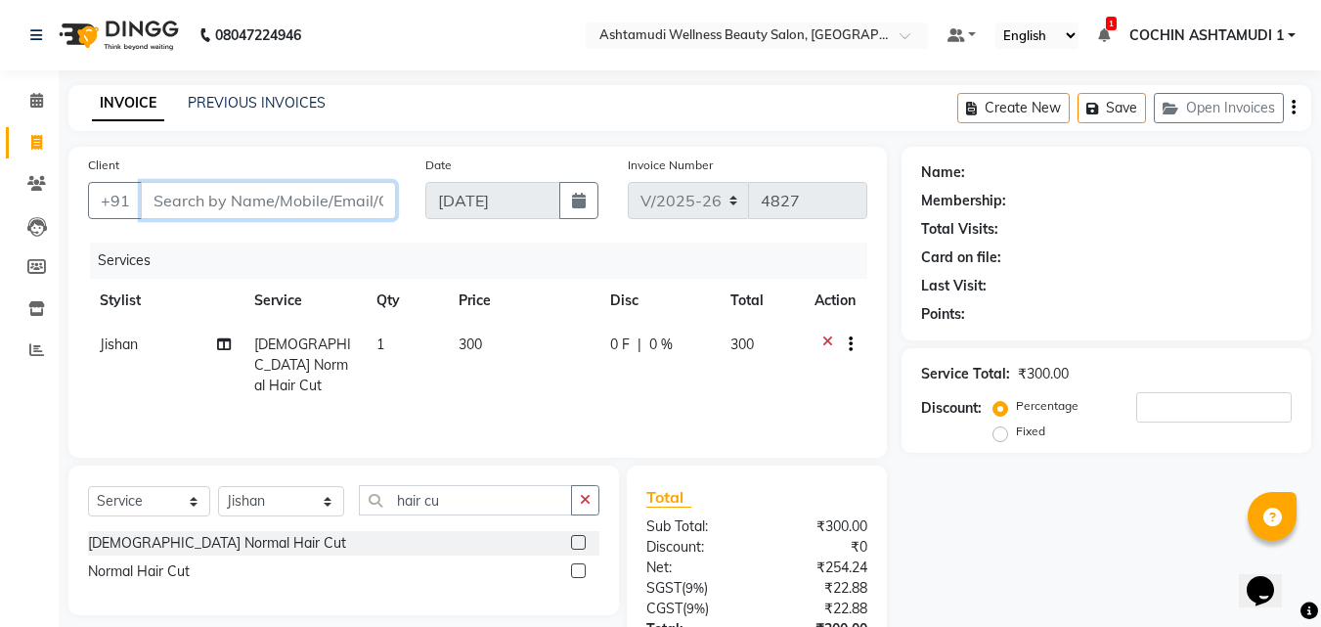
click at [282, 198] on input "Client" at bounding box center [268, 200] width 255 height 37
type input "7"
type input "0"
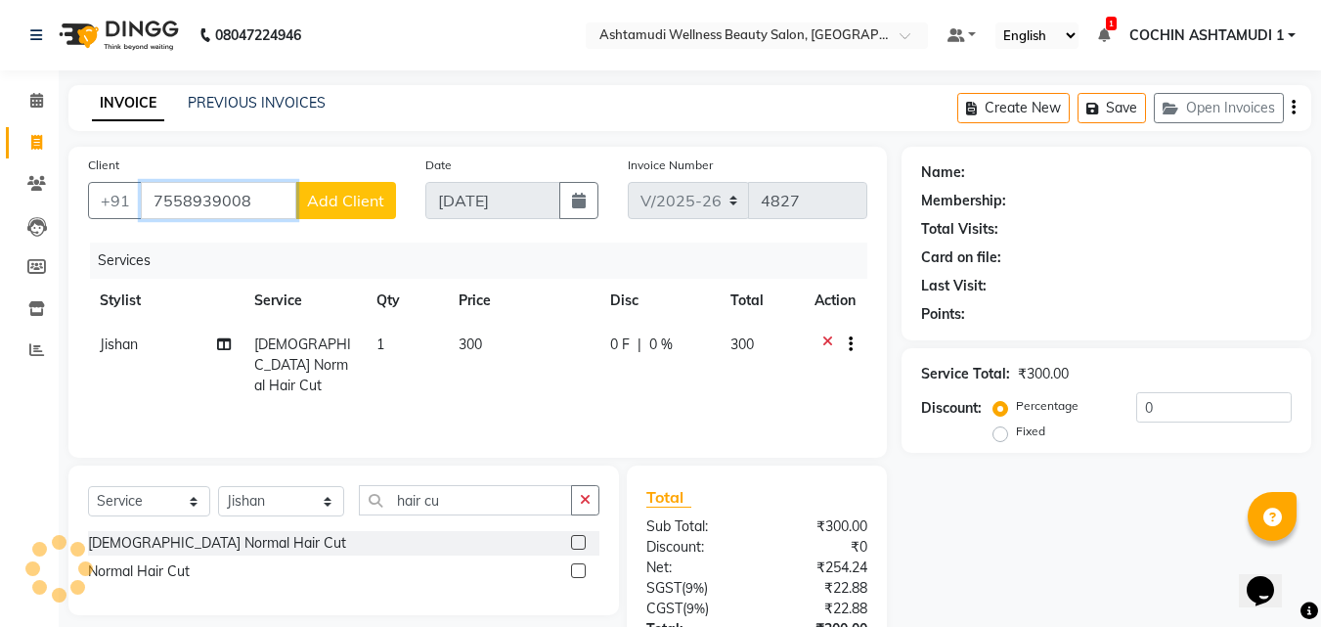
type input "7558939008"
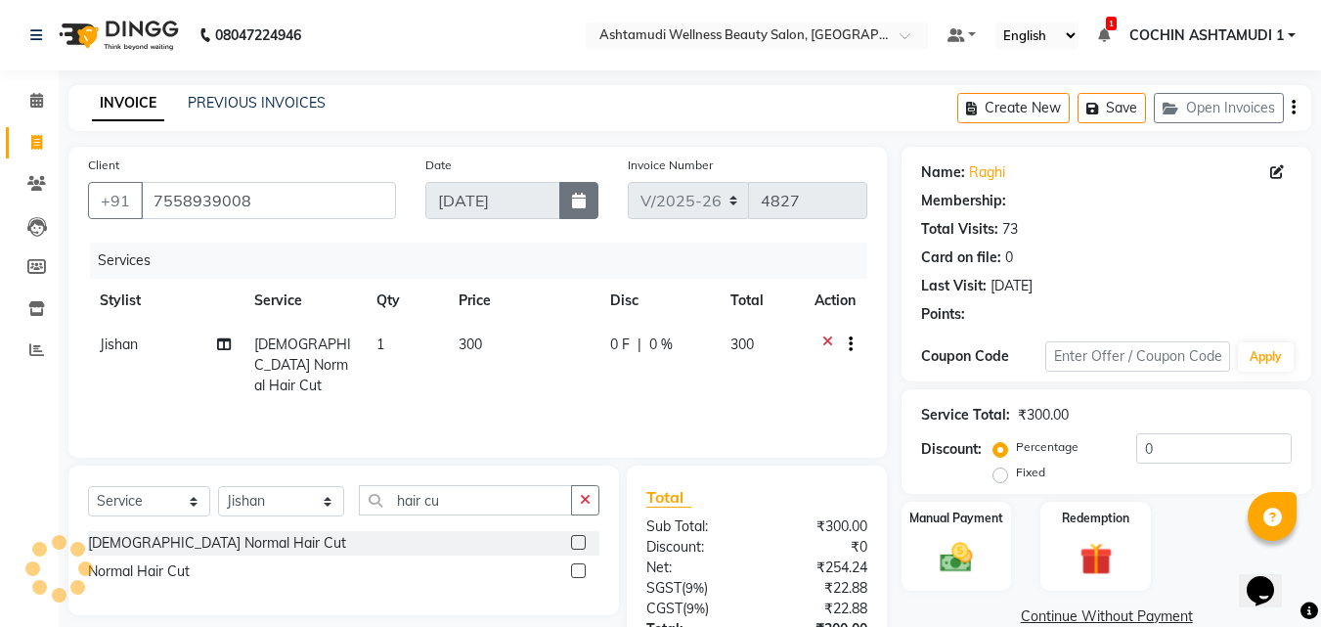
select select "1: Object"
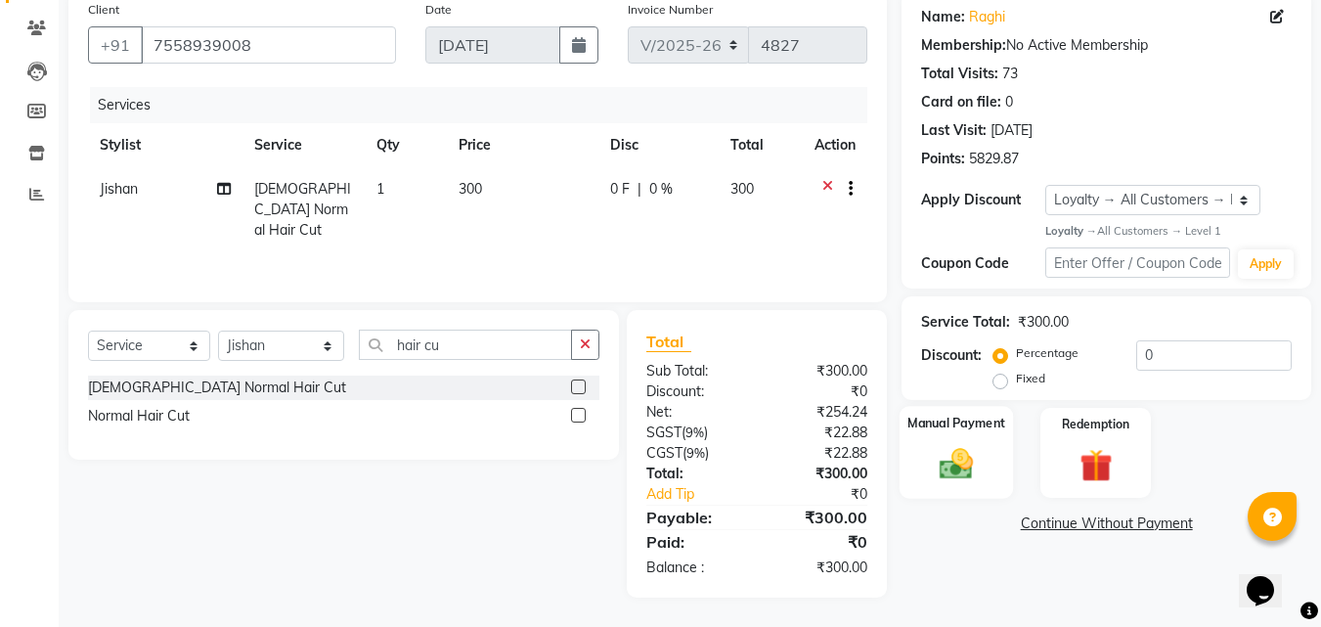
click at [953, 447] on img at bounding box center [956, 464] width 55 height 39
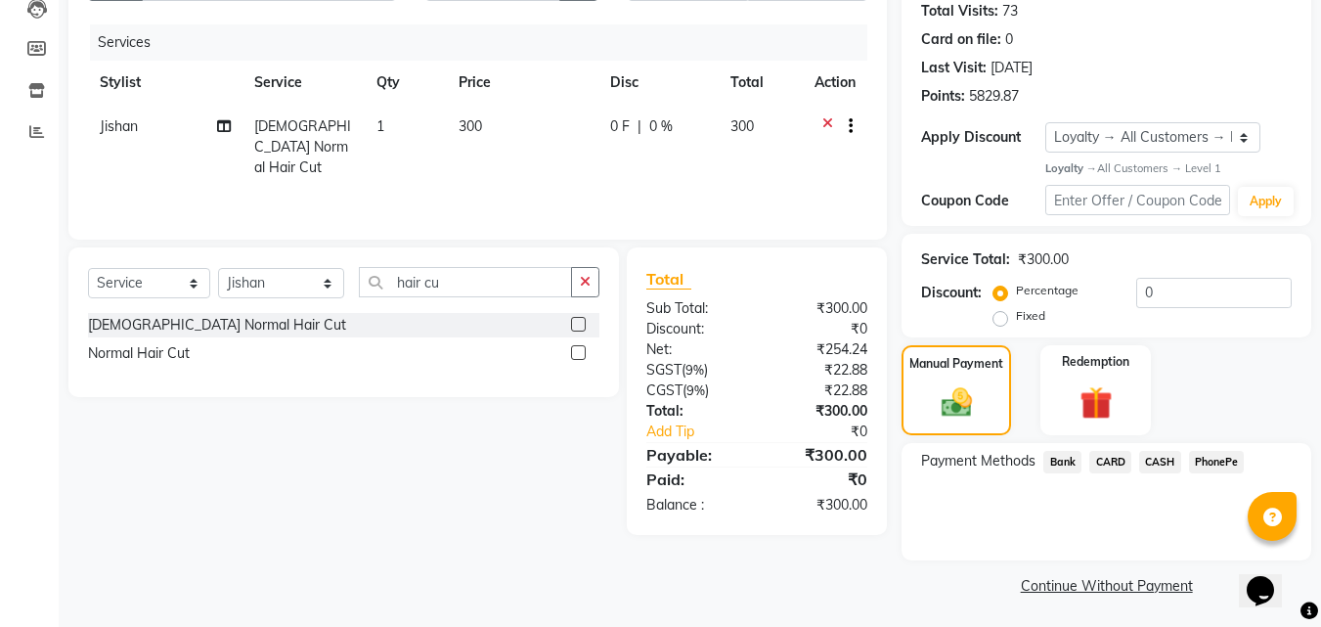
scroll to position [221, 0]
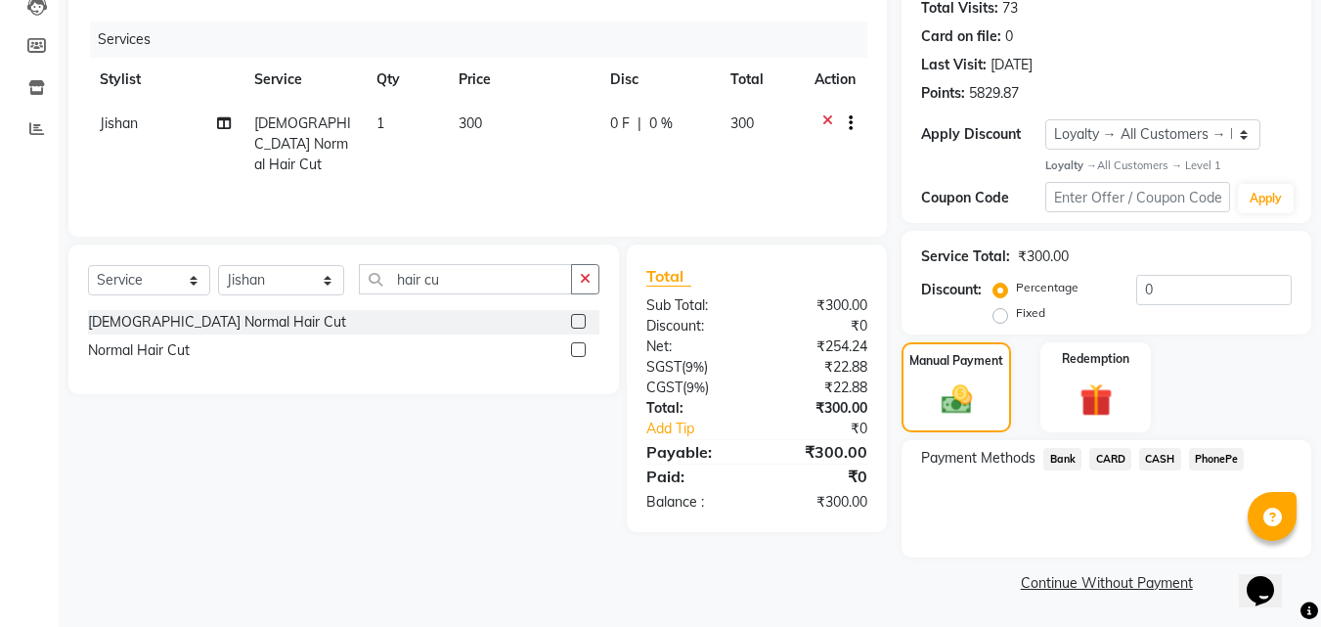
click at [1216, 467] on span "PhonePe" at bounding box center [1217, 459] width 56 height 22
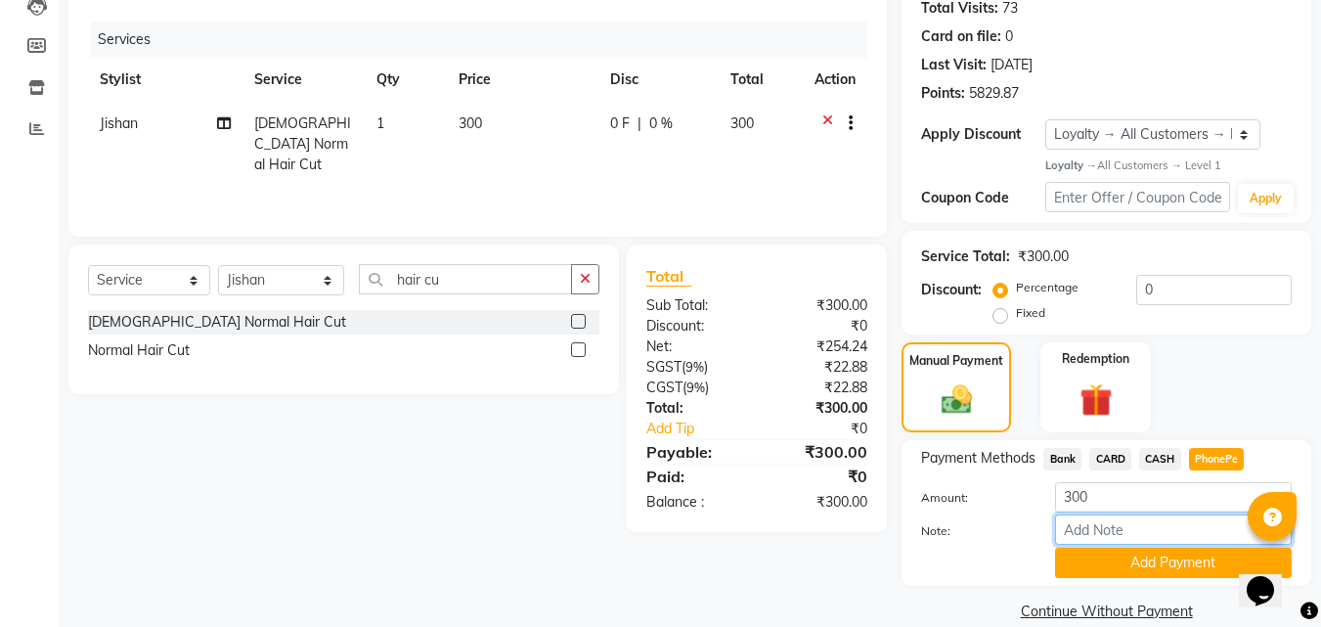
drag, startPoint x: 1091, startPoint y: 534, endPoint x: 1146, endPoint y: 484, distance: 74.8
click at [1091, 534] on input "Note:" at bounding box center [1173, 529] width 237 height 30
type input "RAGHI"
click at [1124, 549] on button "Add Payment" at bounding box center [1173, 563] width 237 height 30
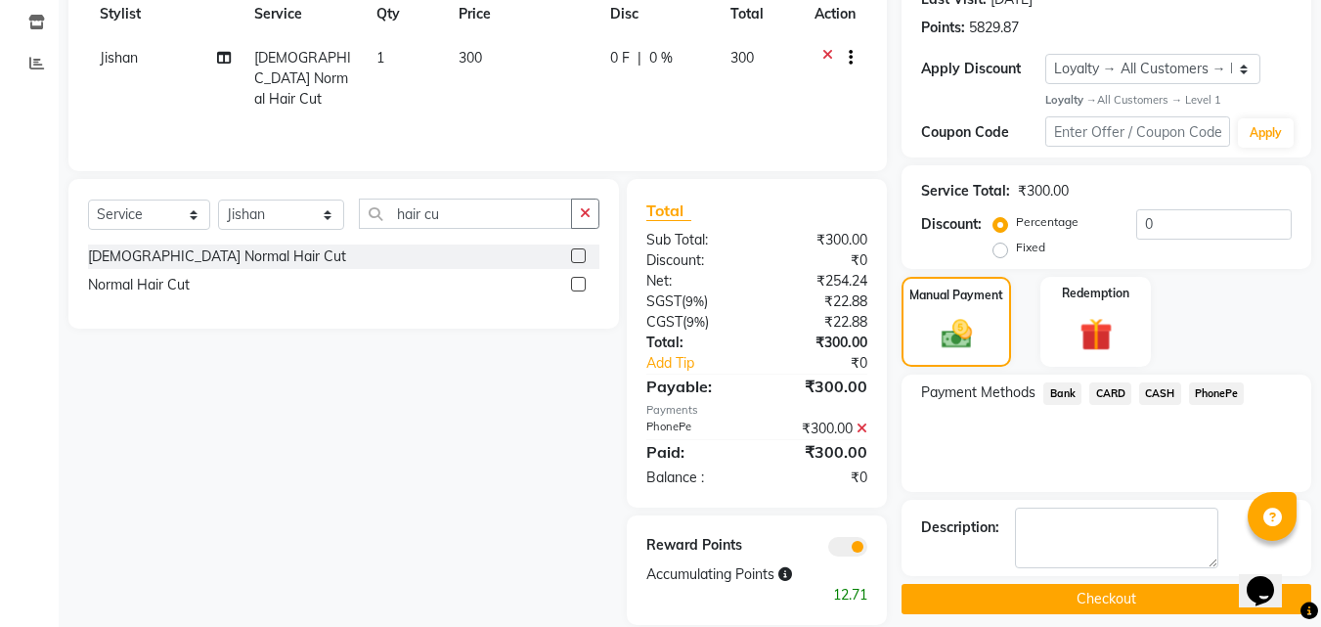
scroll to position [314, 0]
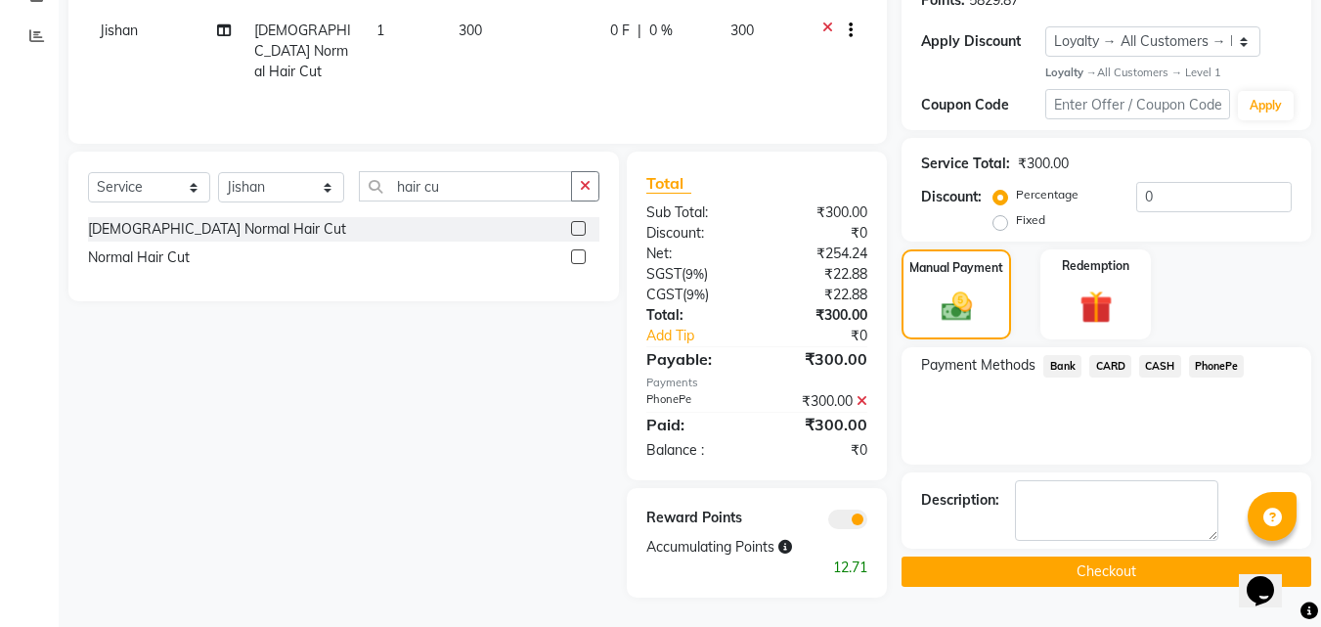
click at [1096, 572] on button "Checkout" at bounding box center [1107, 572] width 410 height 30
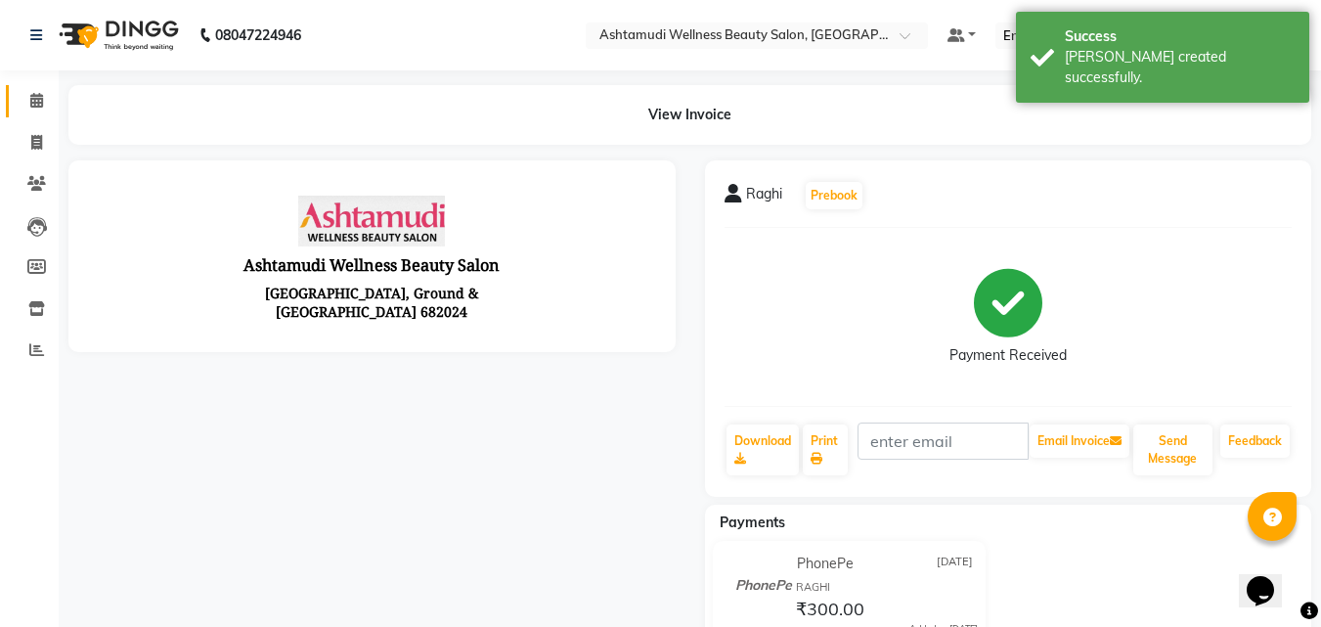
click at [53, 90] on span at bounding box center [37, 101] width 34 height 22
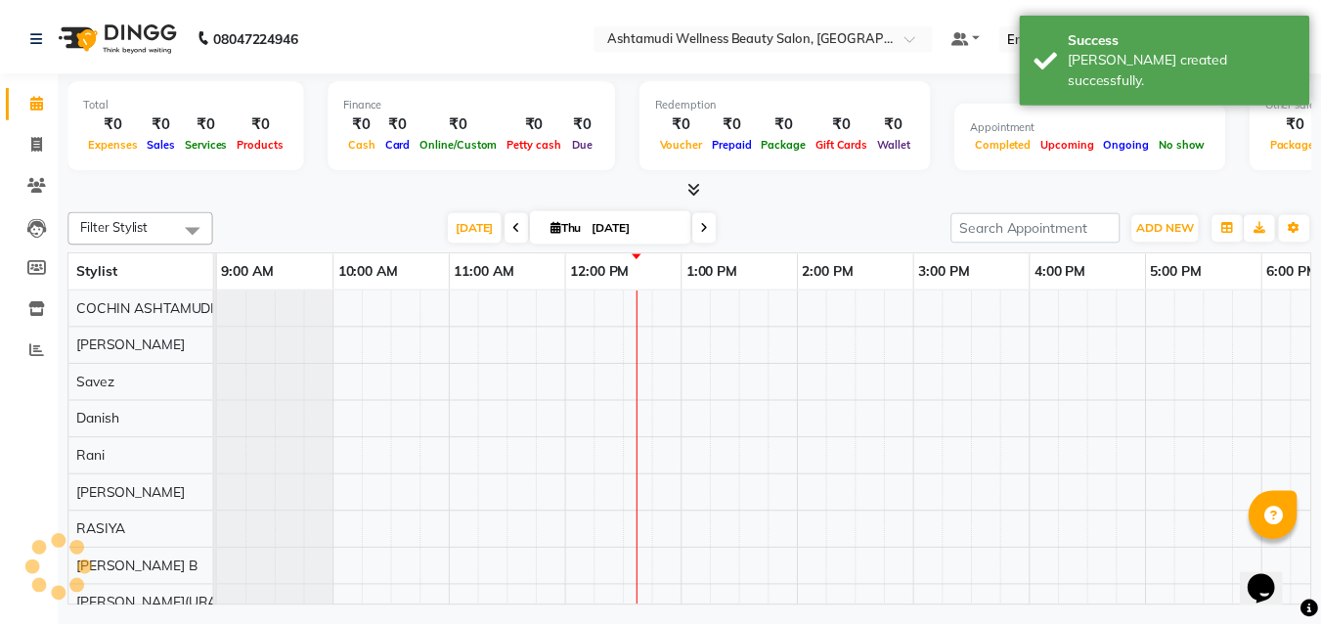
scroll to position [0, 302]
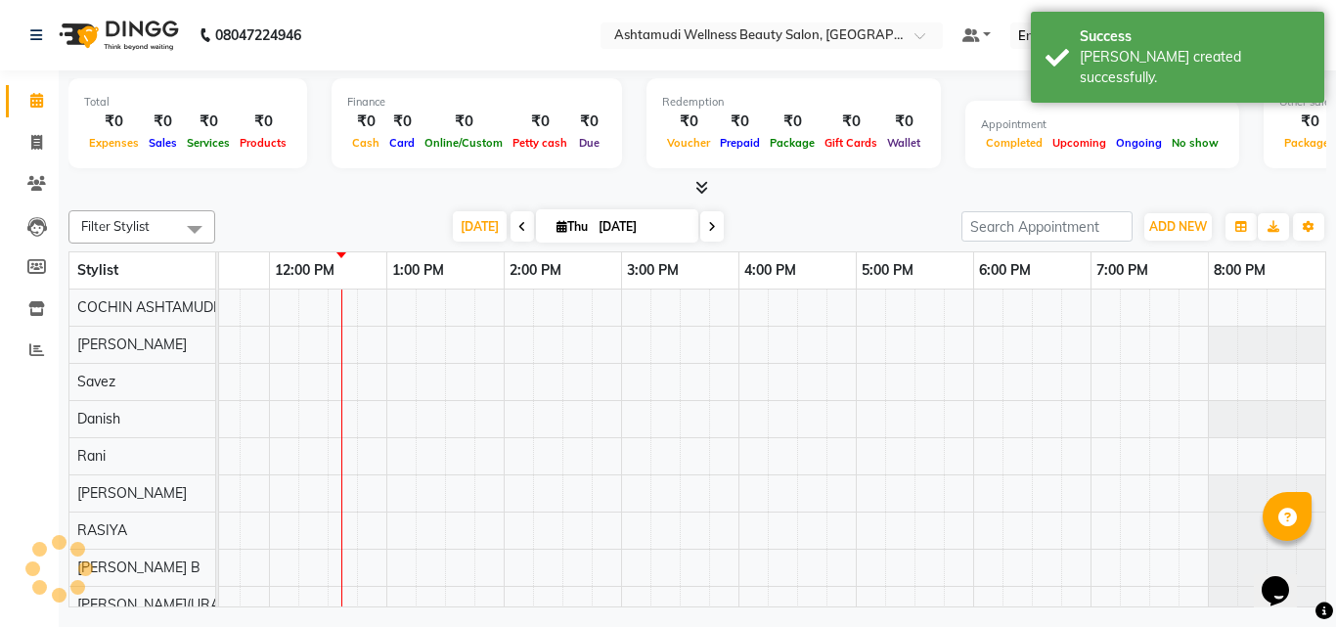
click at [44, 94] on span at bounding box center [37, 101] width 34 height 22
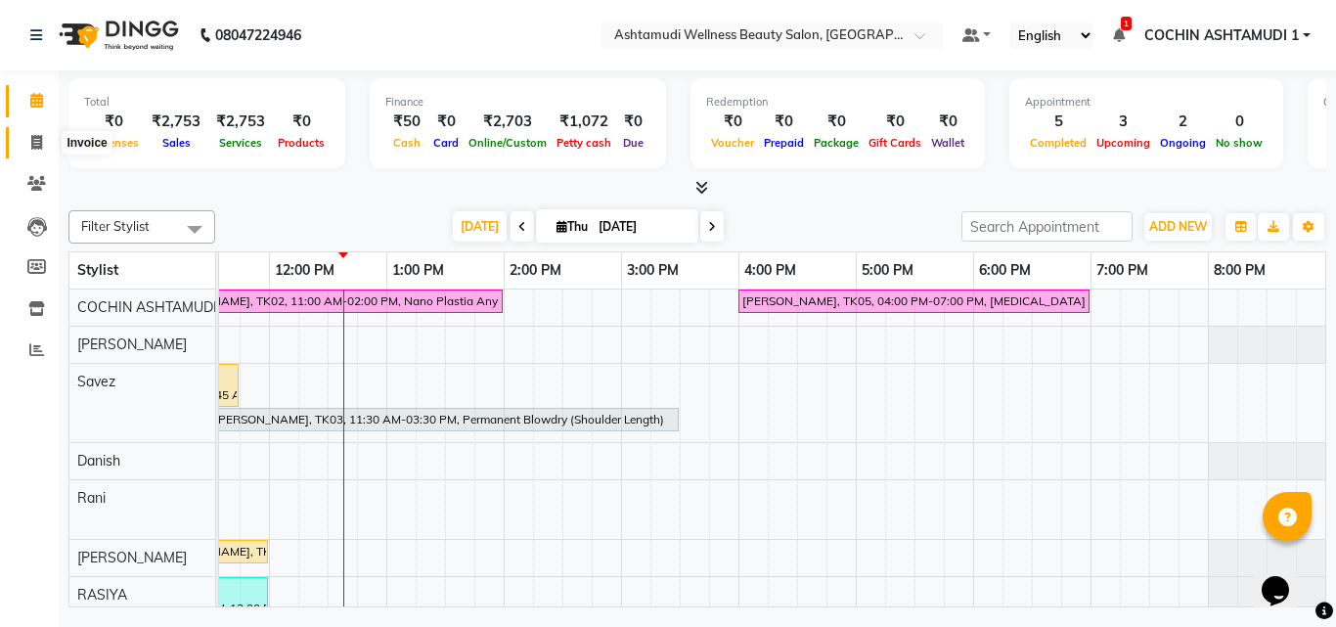
click at [43, 137] on span at bounding box center [37, 143] width 34 height 22
select select "4632"
select select "service"
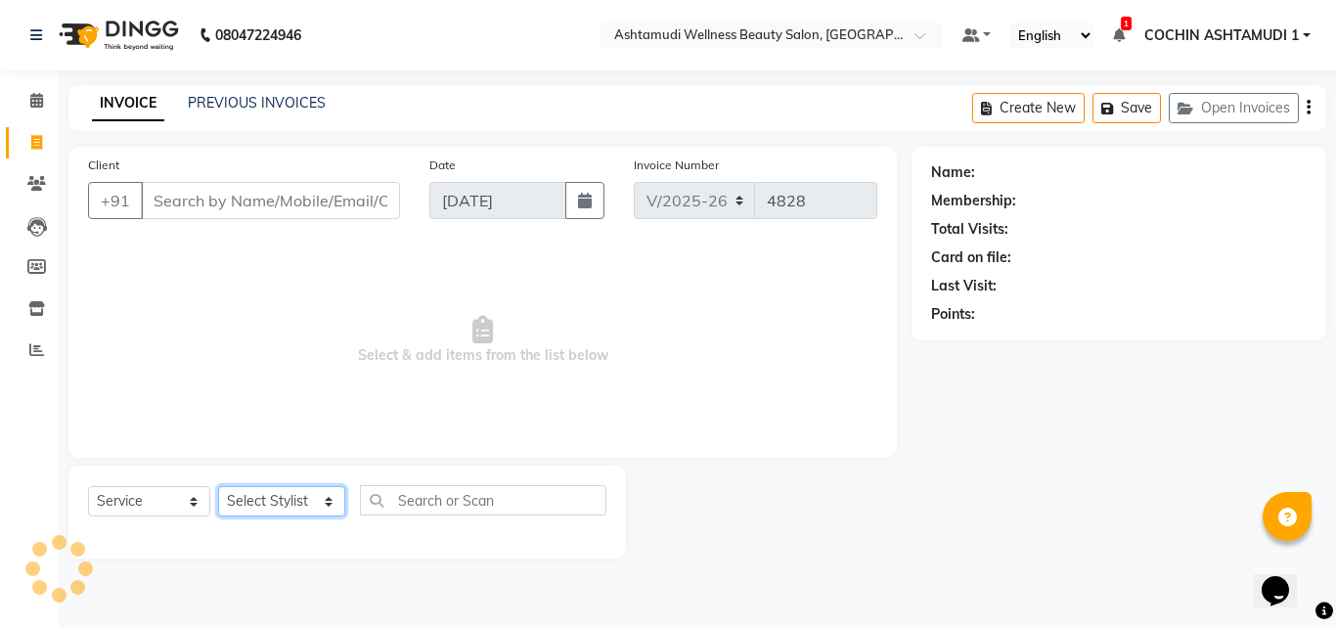
click at [281, 504] on select "Select Stylist Aiswarya B Ankith(URAJ) BINU MANGAR COCHIN ASHTAMUDI Danish Diks…" at bounding box center [281, 501] width 127 height 30
select select "80731"
click at [218, 486] on select "Select Stylist Aiswarya B Ankith(URAJ) BINU MANGAR COCHIN ASHTAMUDI Danish Diks…" at bounding box center [281, 501] width 127 height 30
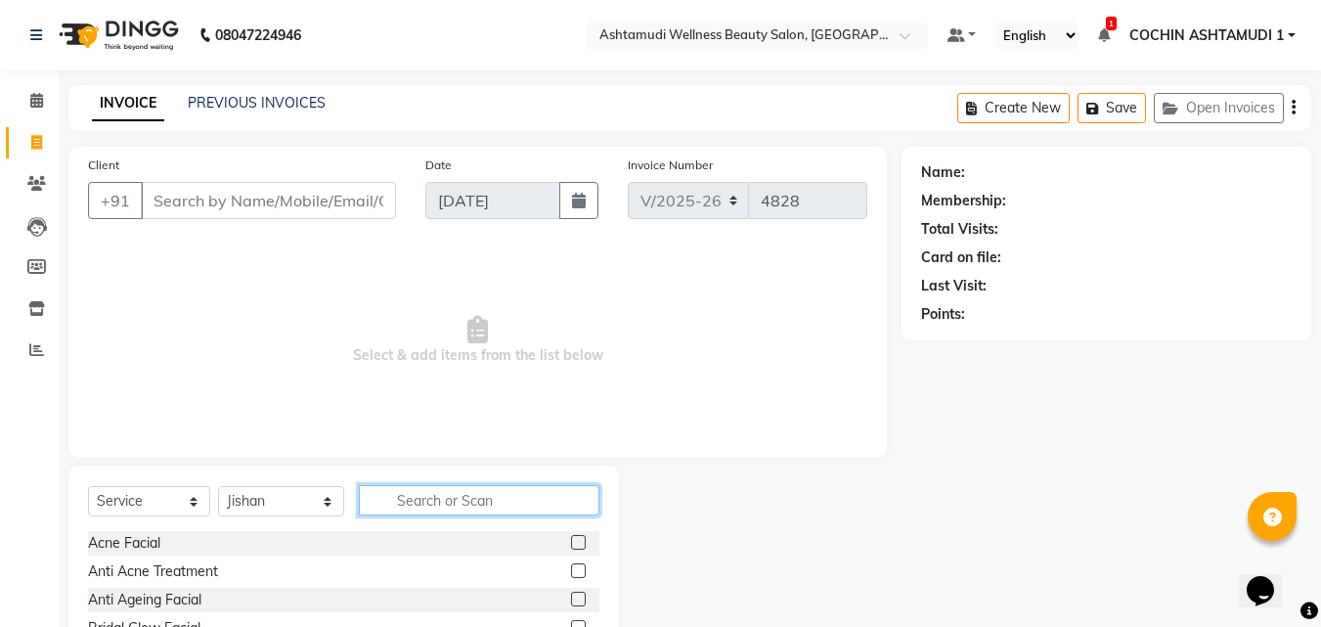
click at [427, 501] on input "text" at bounding box center [480, 500] width 242 height 30
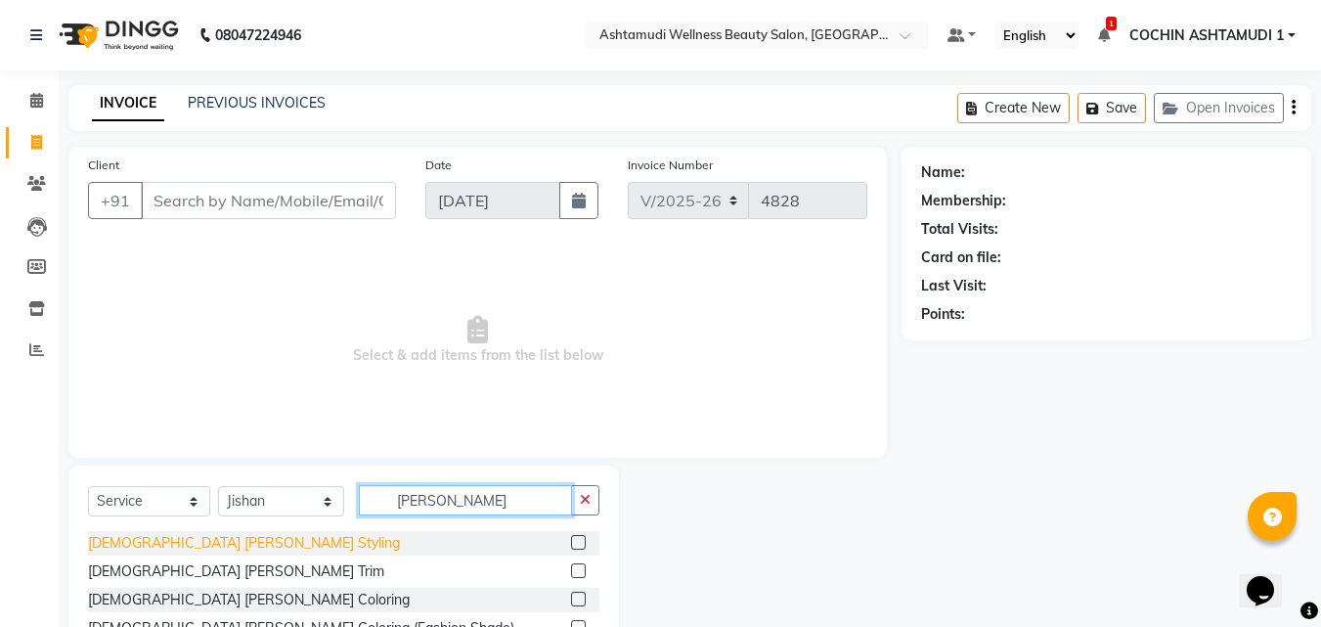
type input "beard"
click at [156, 544] on div "Gents Beard Styling" at bounding box center [244, 543] width 312 height 21
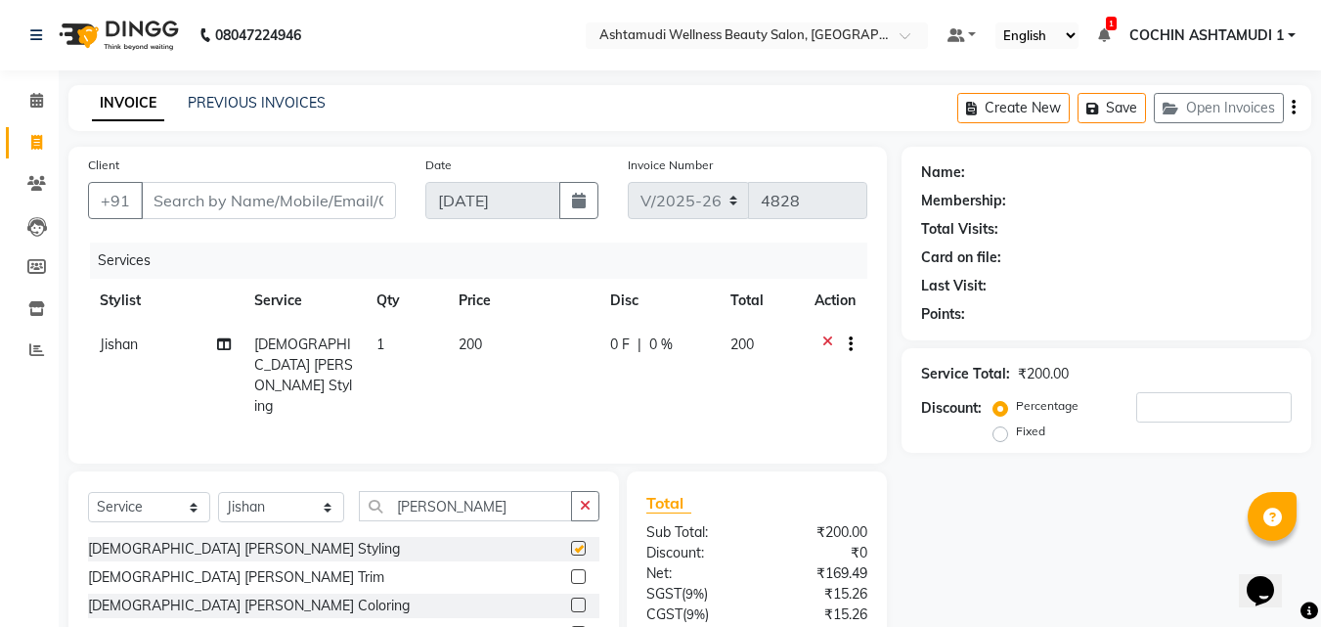
checkbox input "false"
click at [258, 260] on div "Services" at bounding box center [486, 261] width 792 height 36
click at [301, 205] on input "Client" at bounding box center [268, 200] width 255 height 37
type input "7"
type input "0"
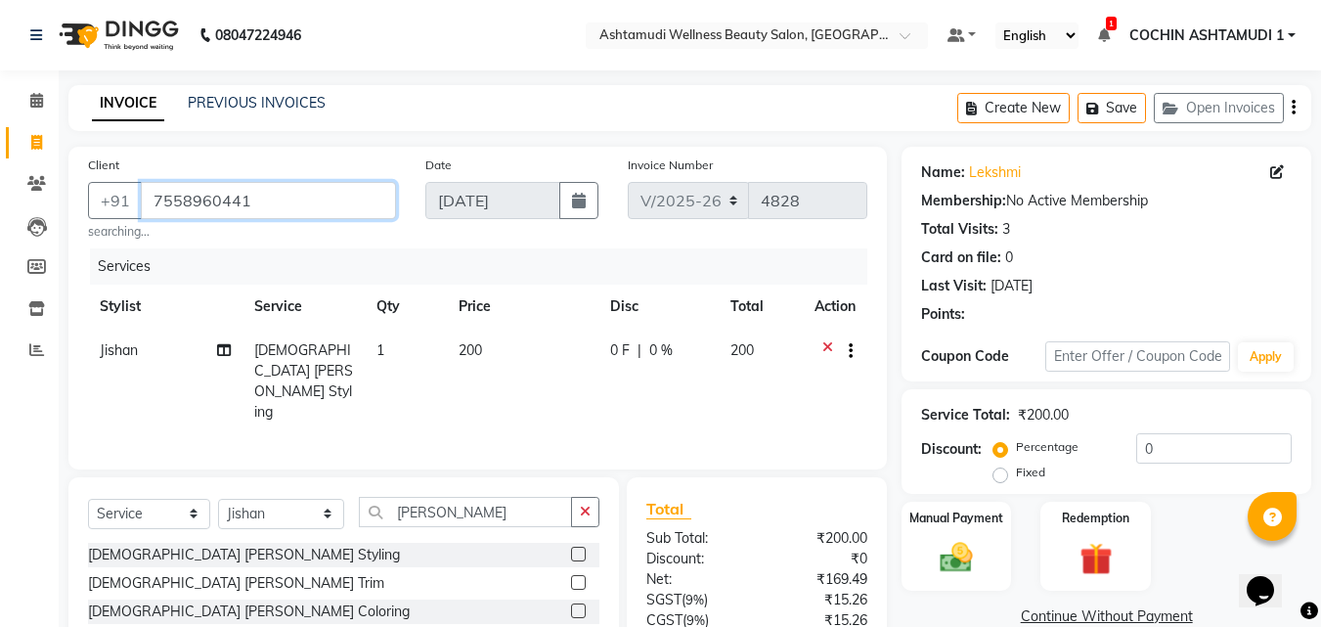
drag, startPoint x: 298, startPoint y: 198, endPoint x: 232, endPoint y: 204, distance: 66.9
click at [232, 204] on input "7558960441" at bounding box center [268, 200] width 255 height 37
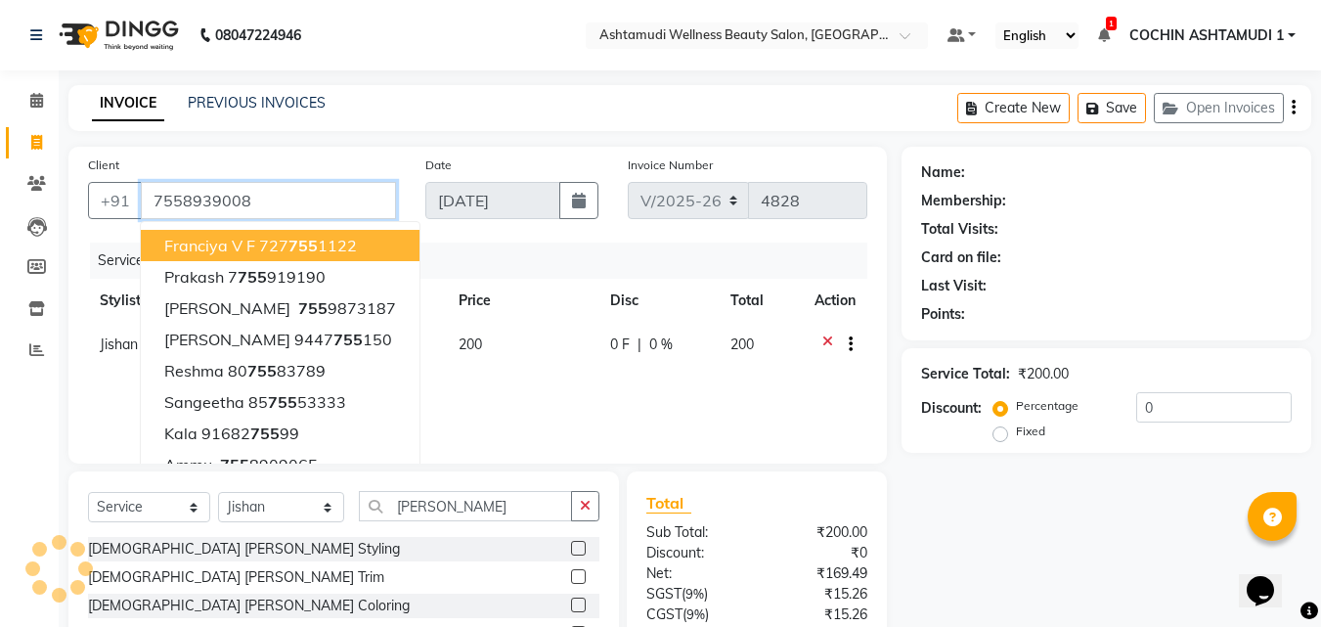
type input "7558939008"
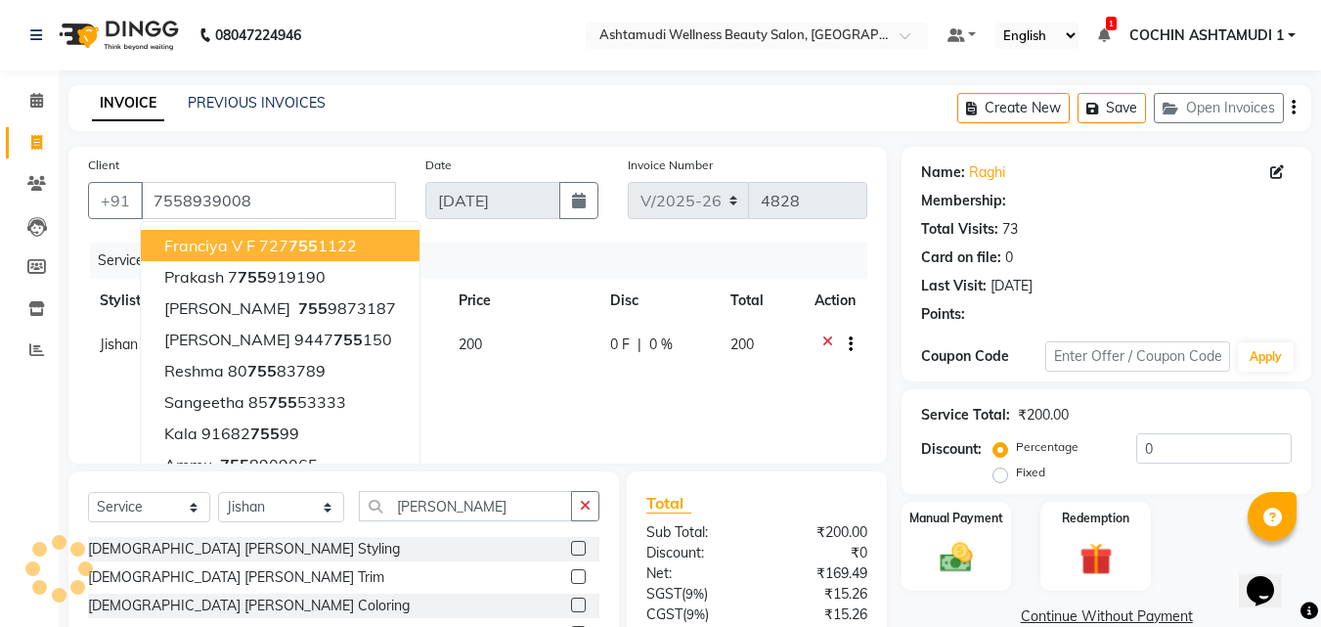
select select "1: Object"
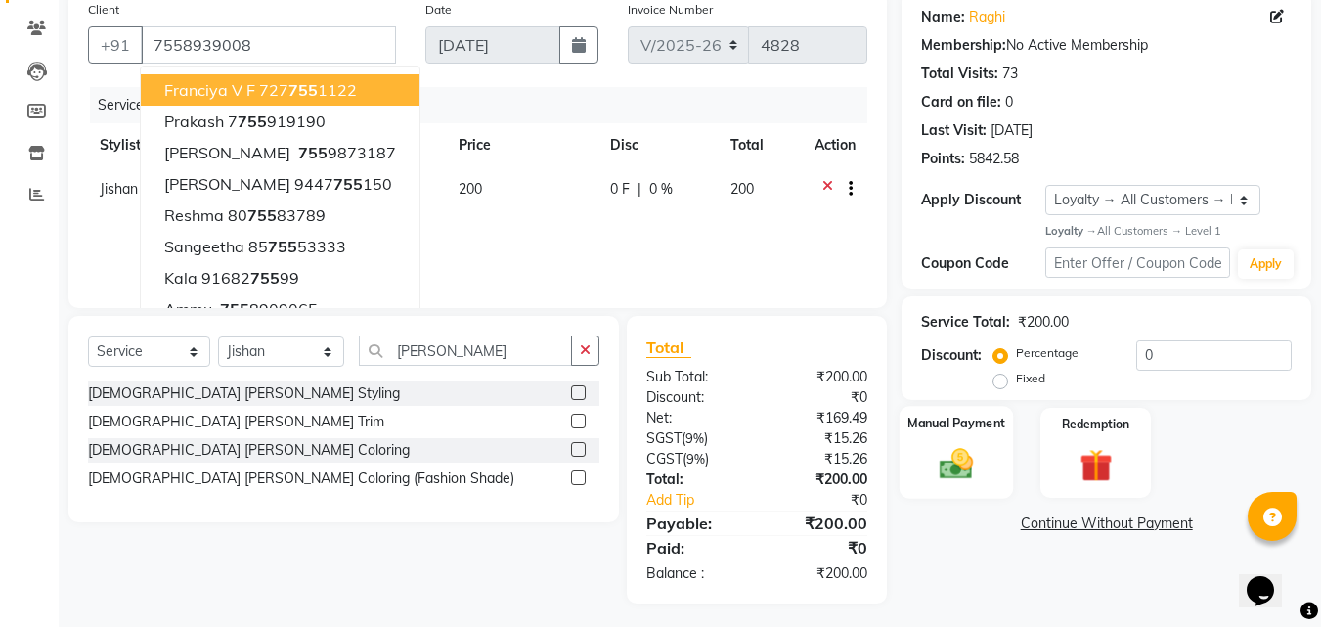
click at [952, 455] on img at bounding box center [956, 464] width 55 height 39
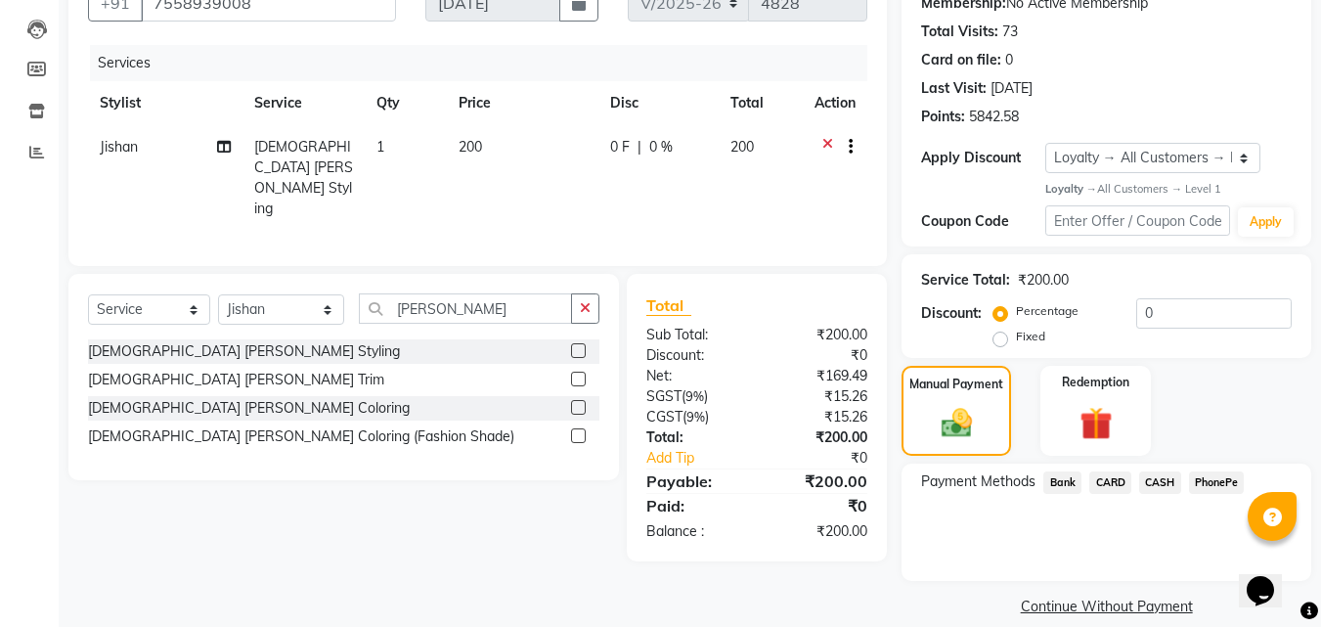
scroll to position [221, 0]
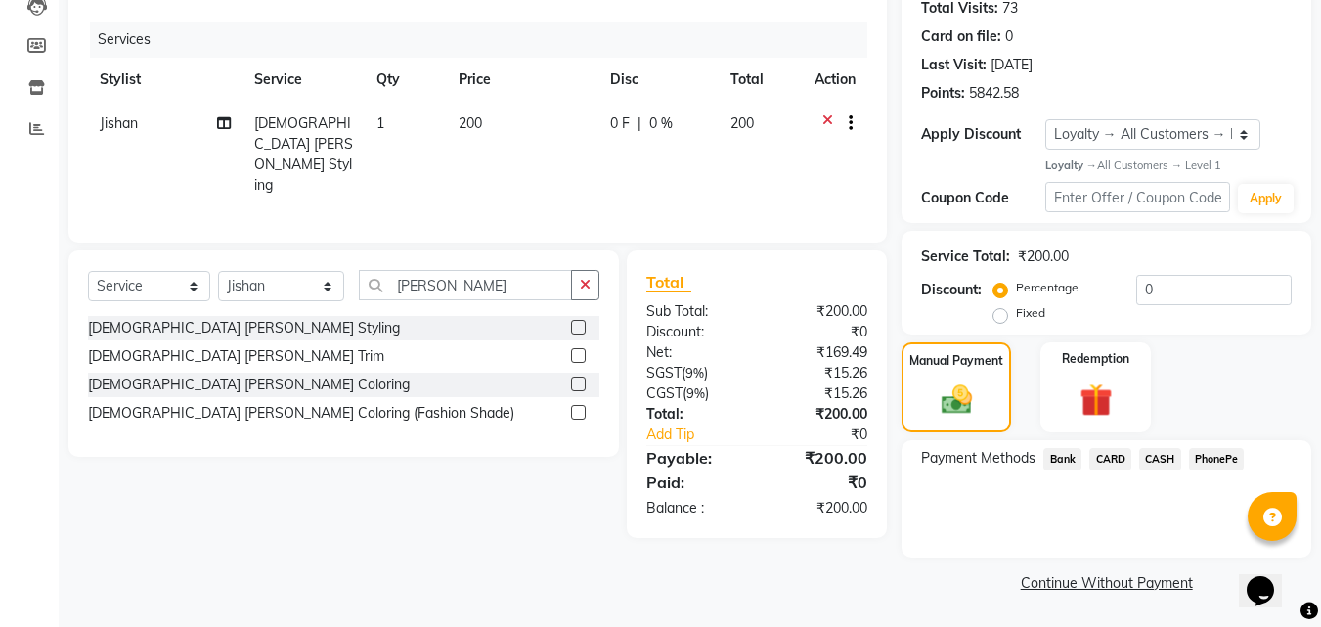
drag, startPoint x: 1197, startPoint y: 468, endPoint x: 1200, endPoint y: 457, distance: 11.2
click at [1197, 467] on span "PhonePe" at bounding box center [1217, 459] width 56 height 22
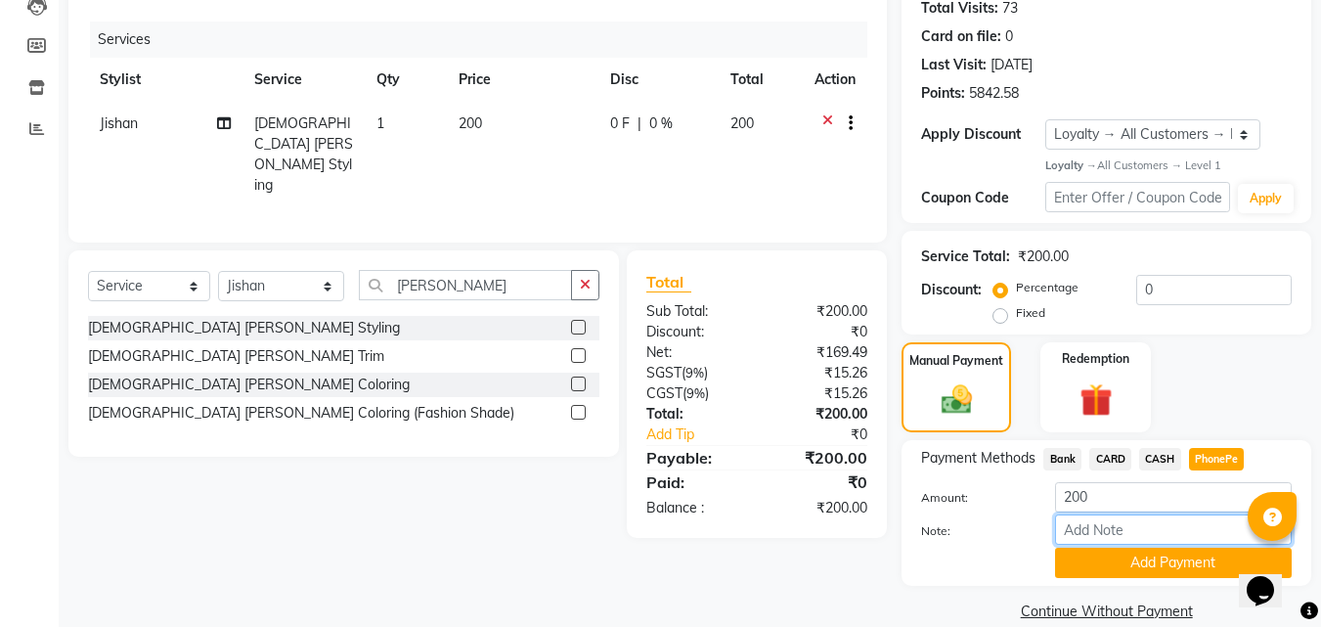
click at [1109, 518] on input "Note:" at bounding box center [1173, 529] width 237 height 30
type input "RAGHI"
click at [1125, 549] on button "Add Payment" at bounding box center [1173, 563] width 237 height 30
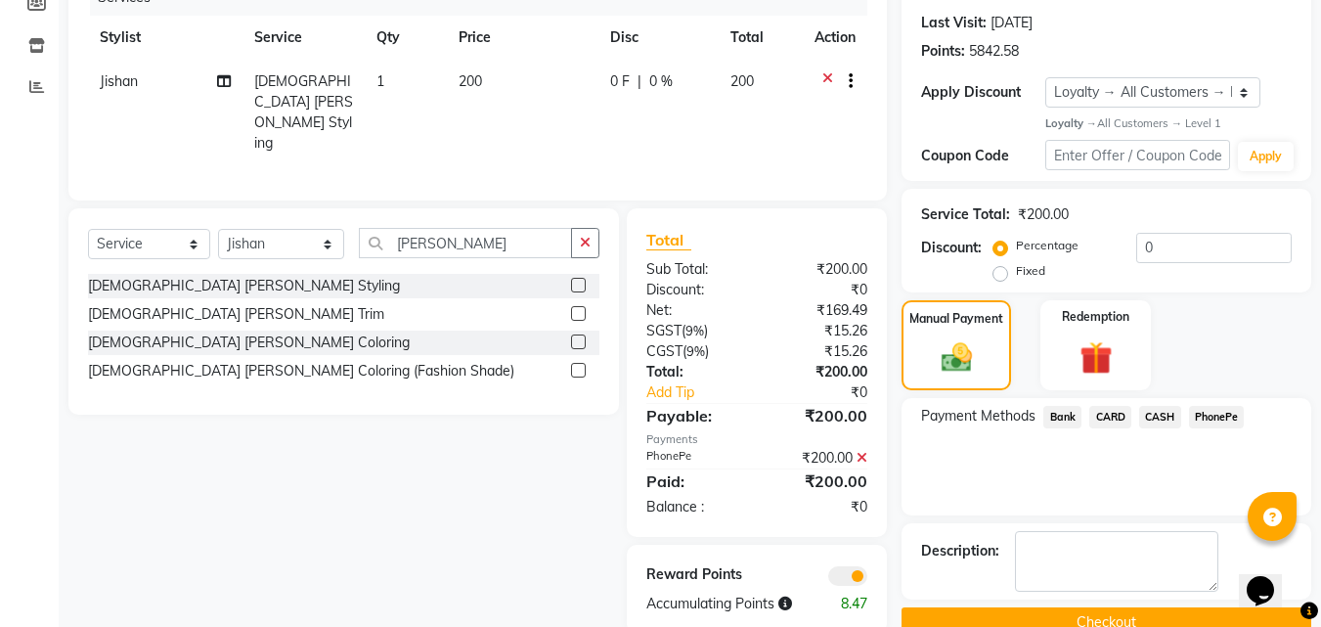
scroll to position [303, 0]
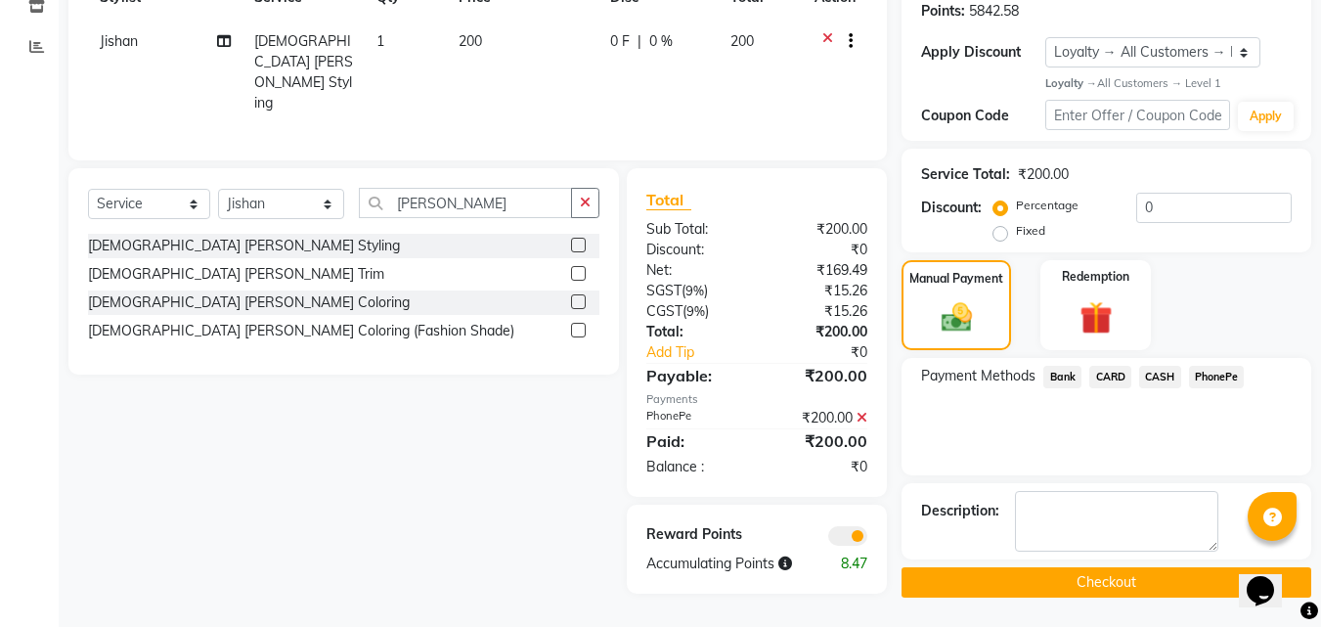
click at [1108, 574] on button "Checkout" at bounding box center [1107, 582] width 410 height 30
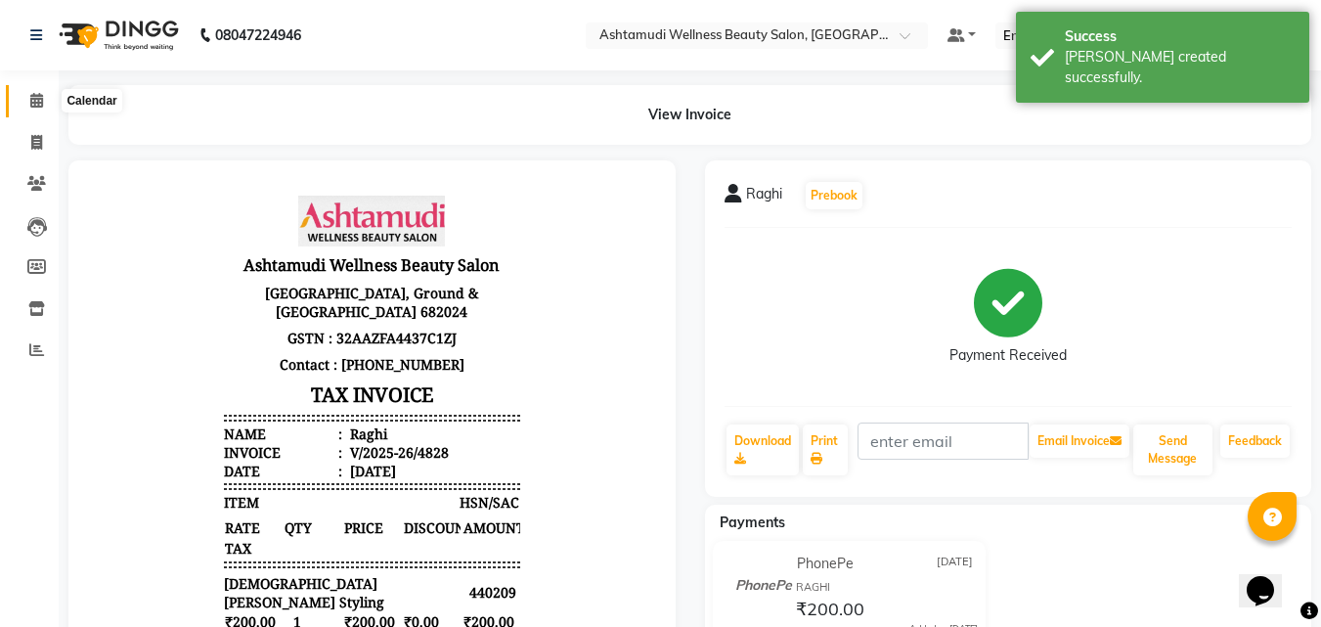
click at [36, 99] on icon at bounding box center [36, 100] width 13 height 15
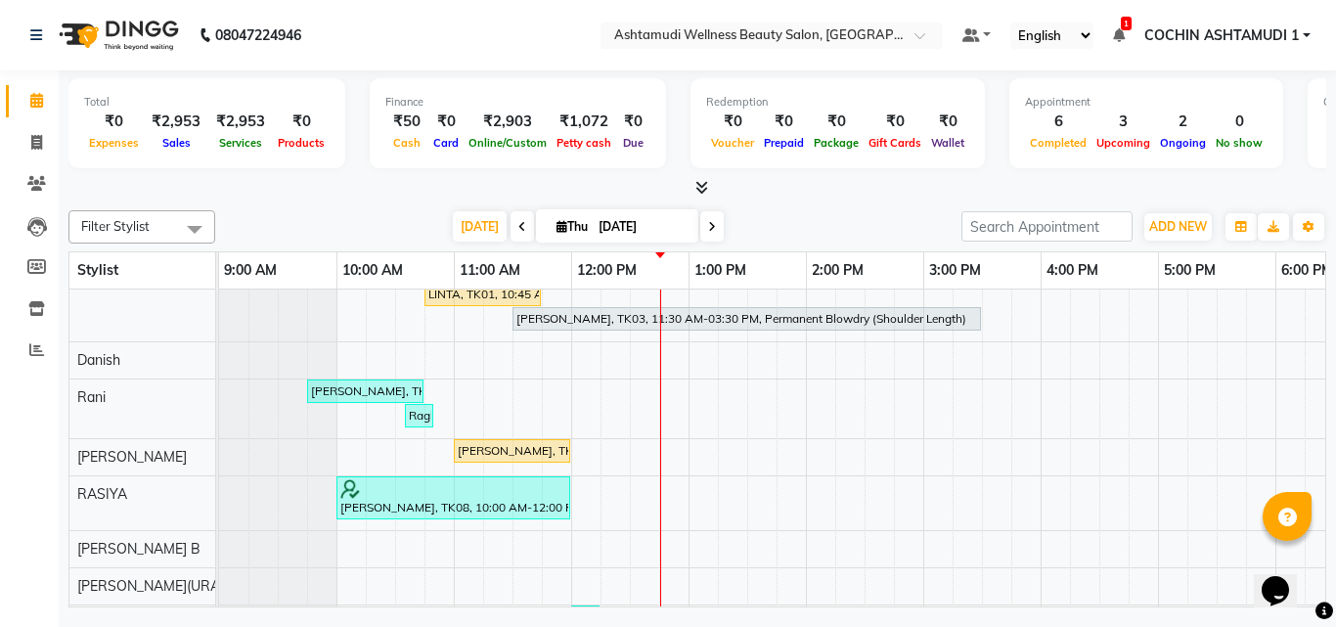
scroll to position [196, 0]
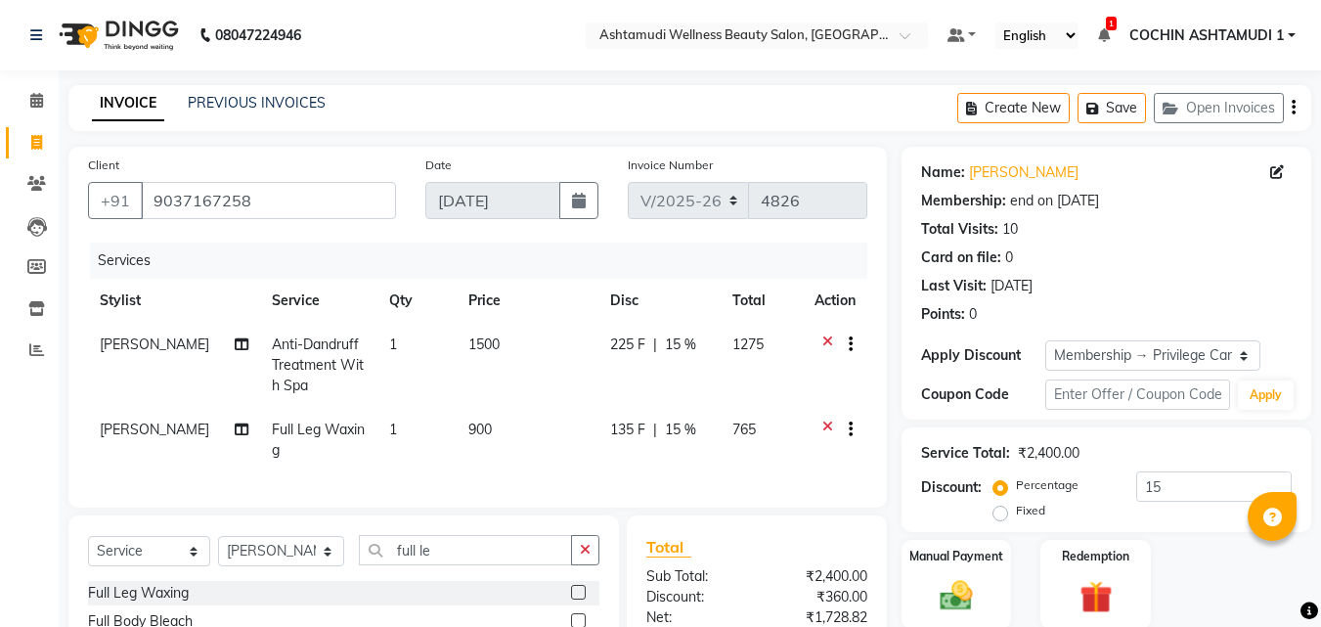
select select "4632"
select select "service"
select select "45927"
select select "2: Object"
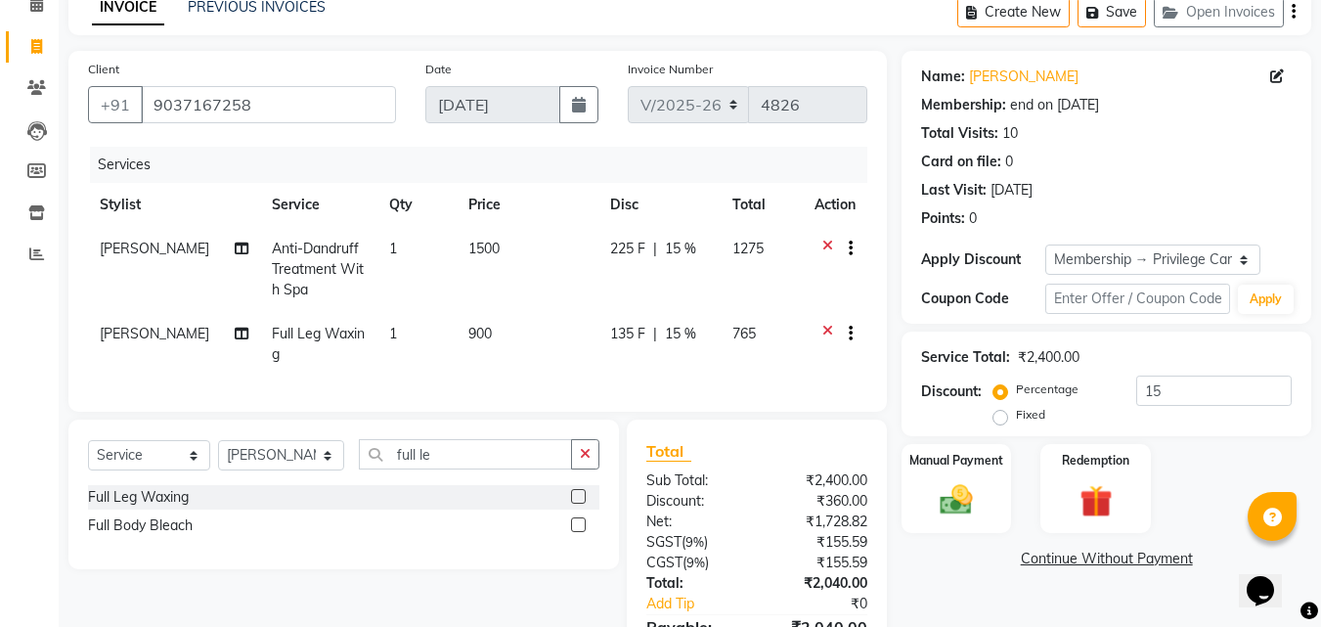
scroll to position [220, 0]
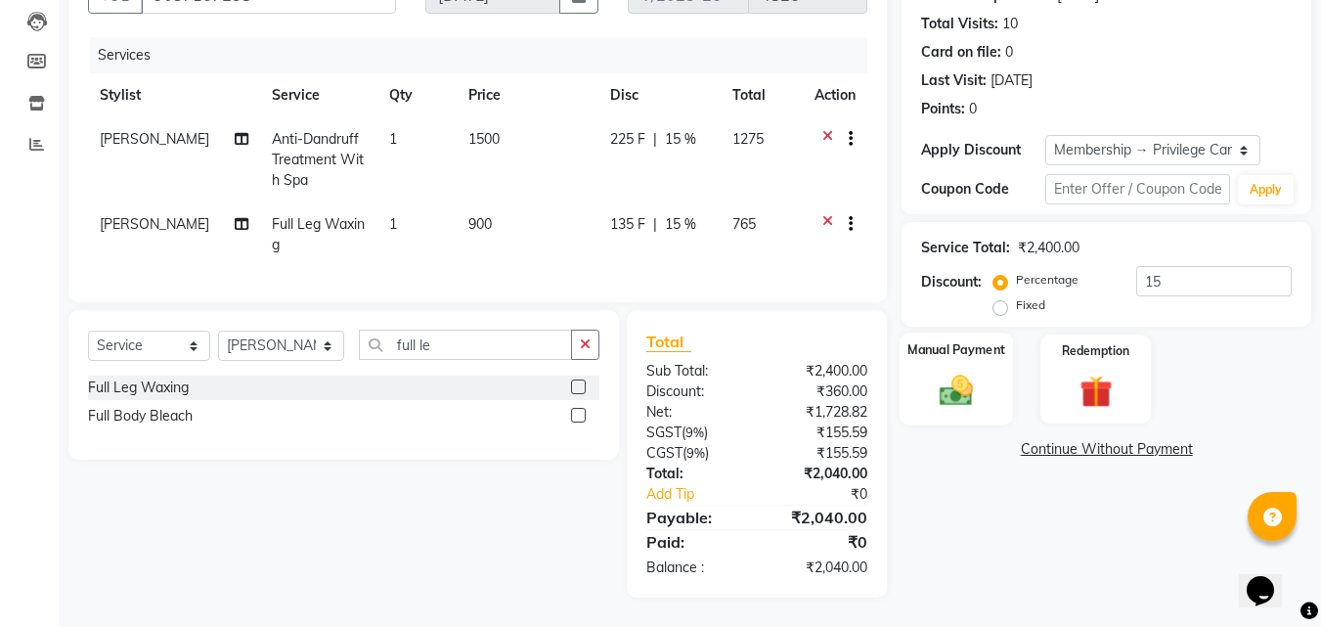
click at [964, 349] on div "Manual Payment" at bounding box center [957, 379] width 114 height 93
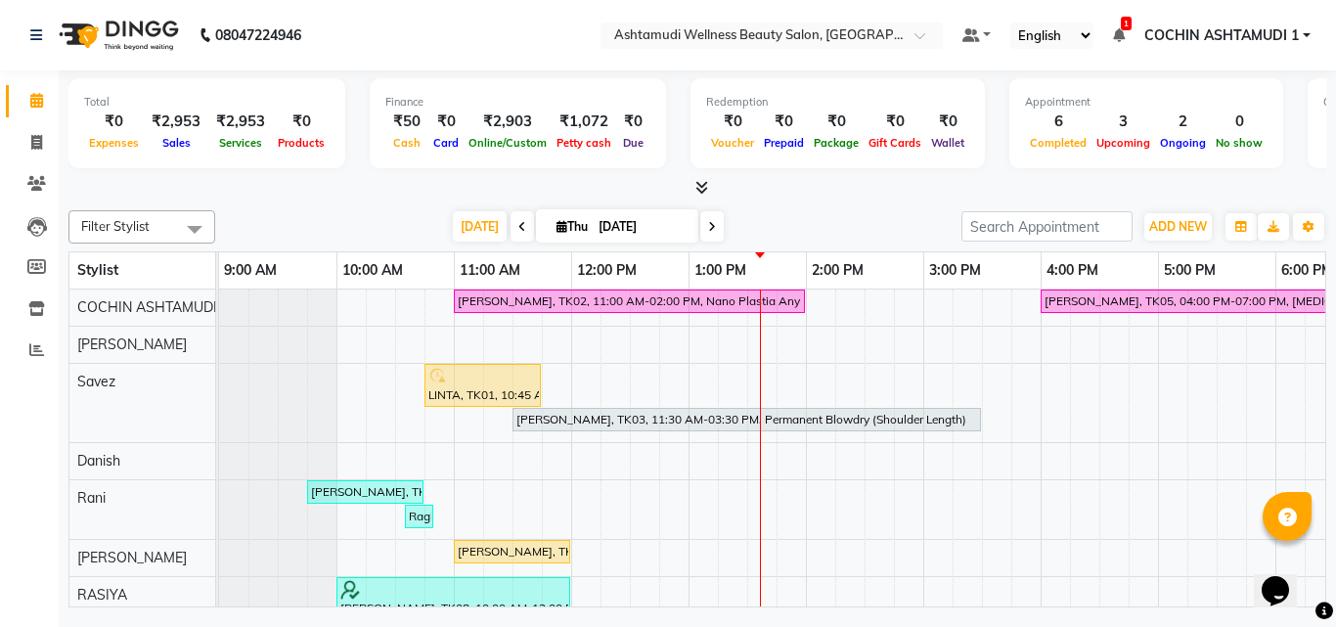
scroll to position [196, 0]
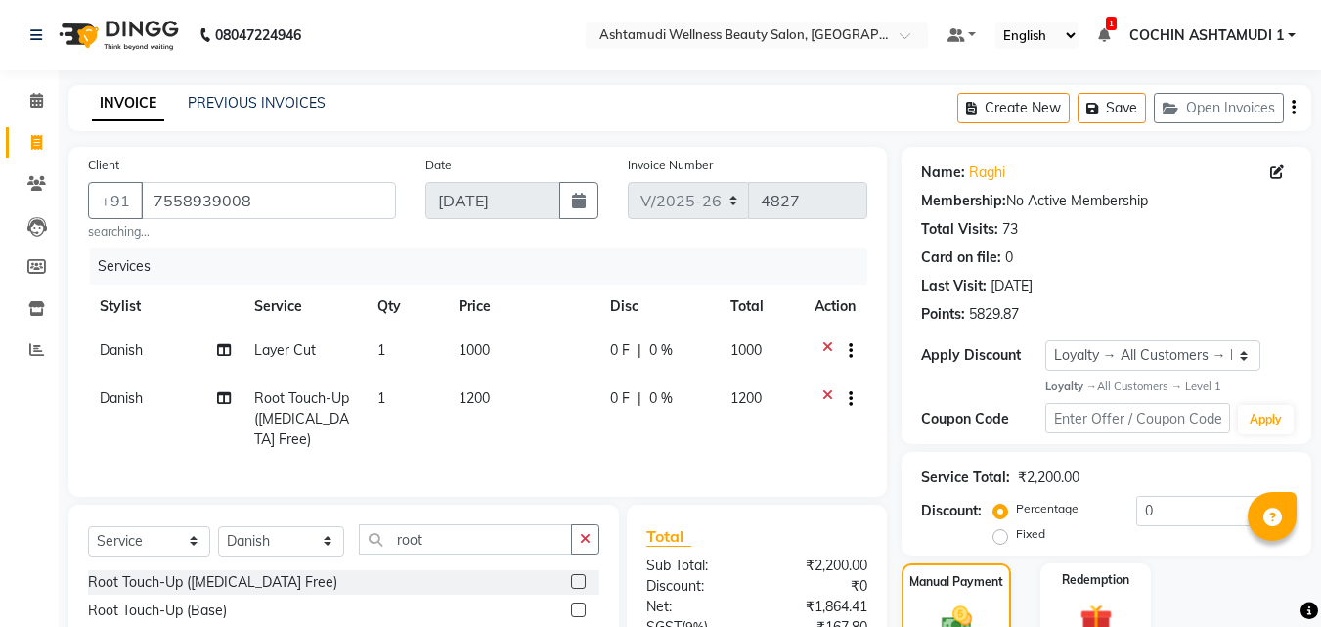
select select "4632"
select select "service"
select select "61969"
select select "1: Object"
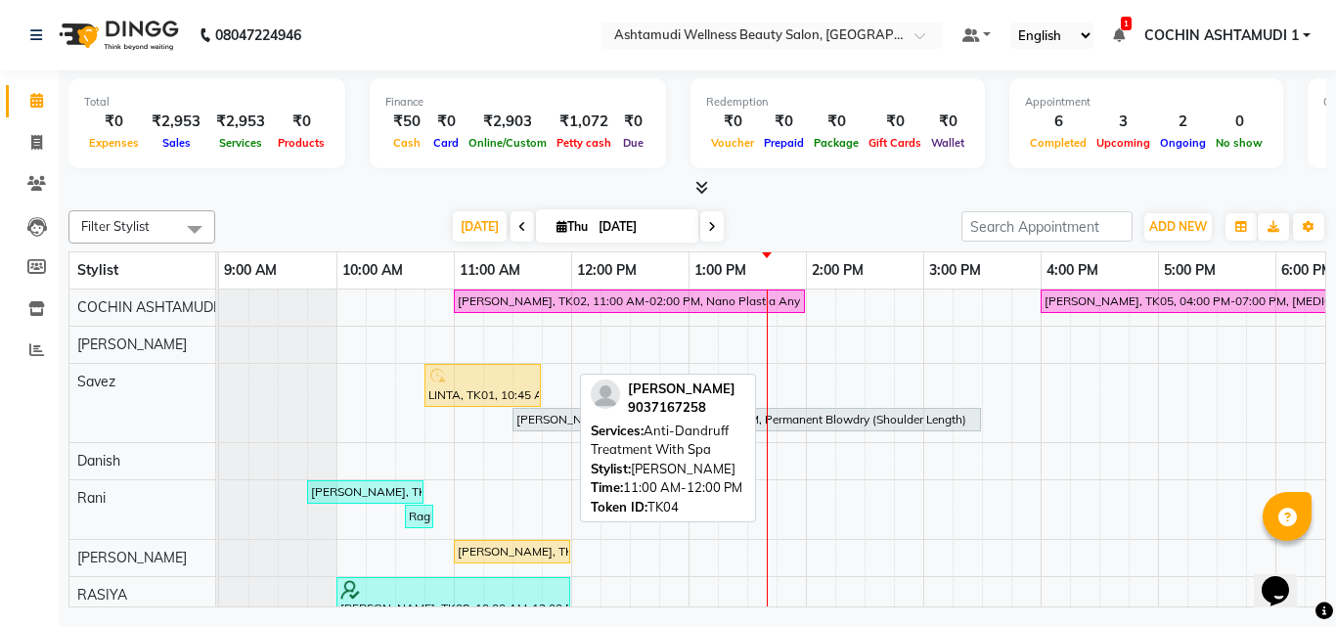
click at [470, 560] on link "[PERSON_NAME], TK04, 11:00 AM-12:00 PM, Anti-[MEDICAL_DATA] Treatment With Spa" at bounding box center [512, 551] width 116 height 23
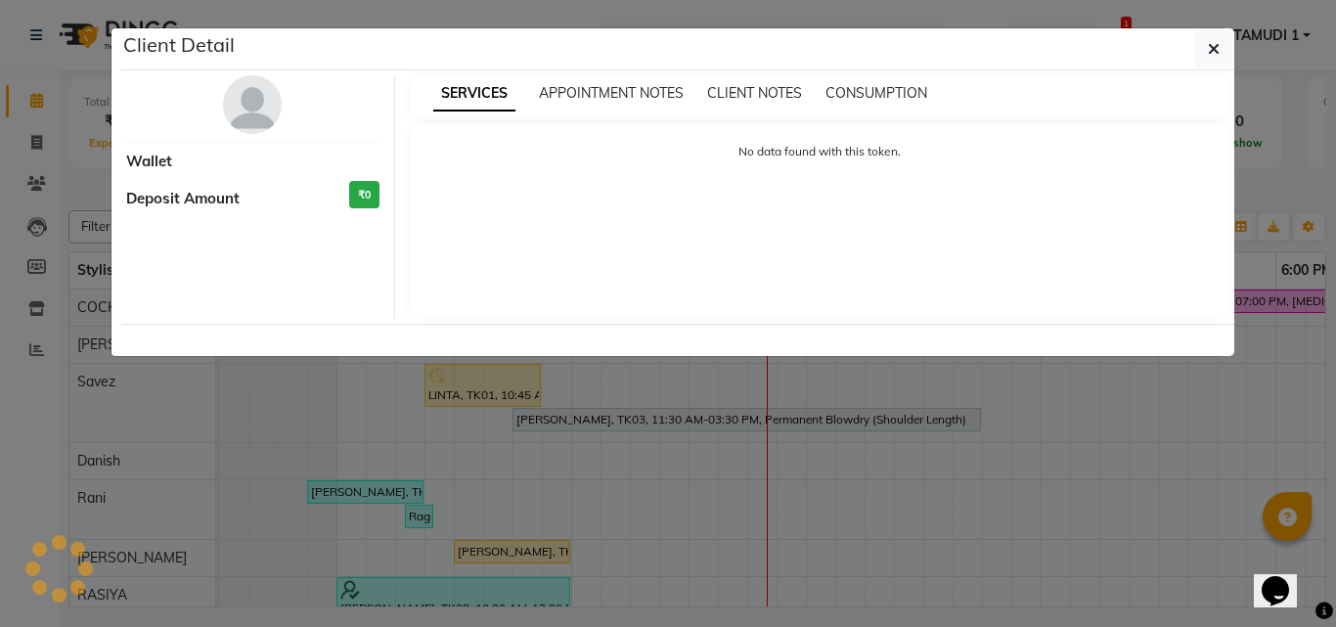
select select "1"
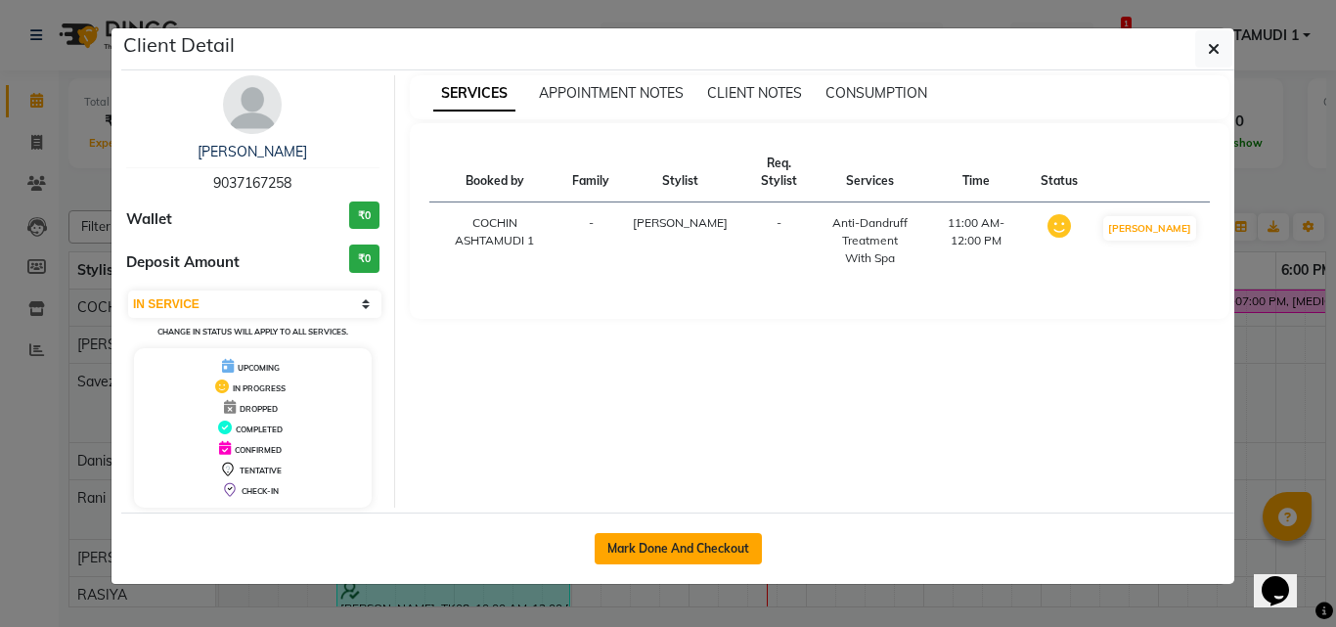
click at [703, 548] on button "Mark Done And Checkout" at bounding box center [678, 548] width 167 height 31
select select "service"
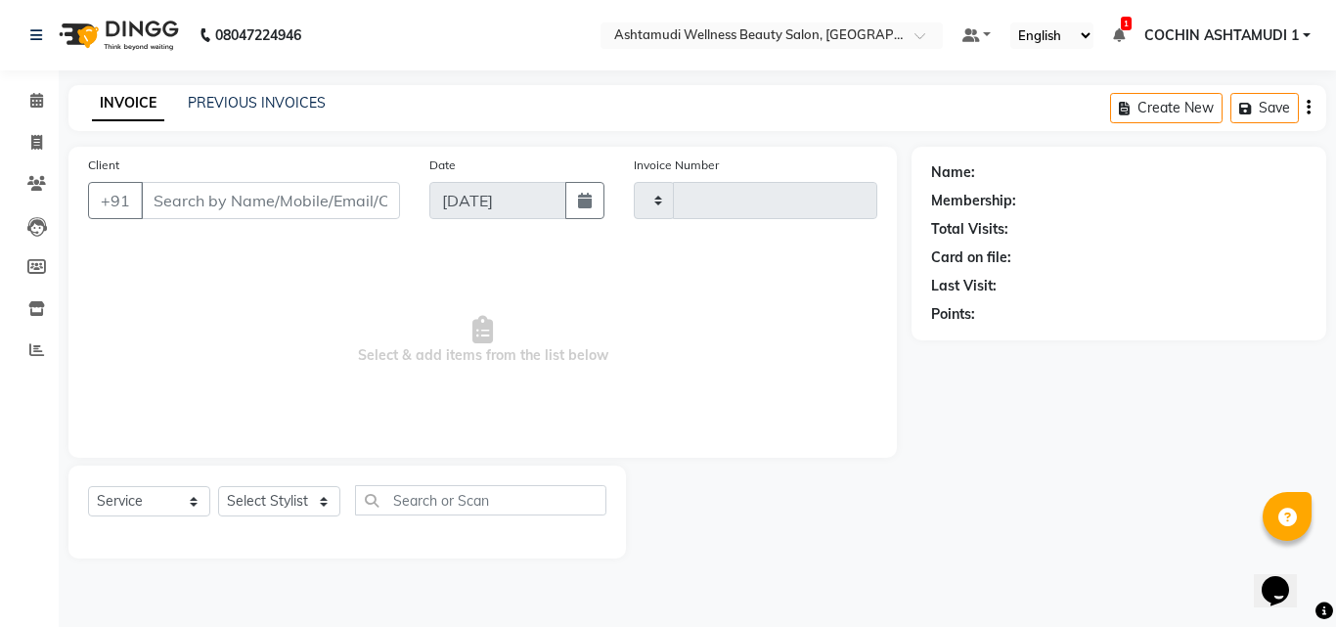
type input "4829"
select select "4632"
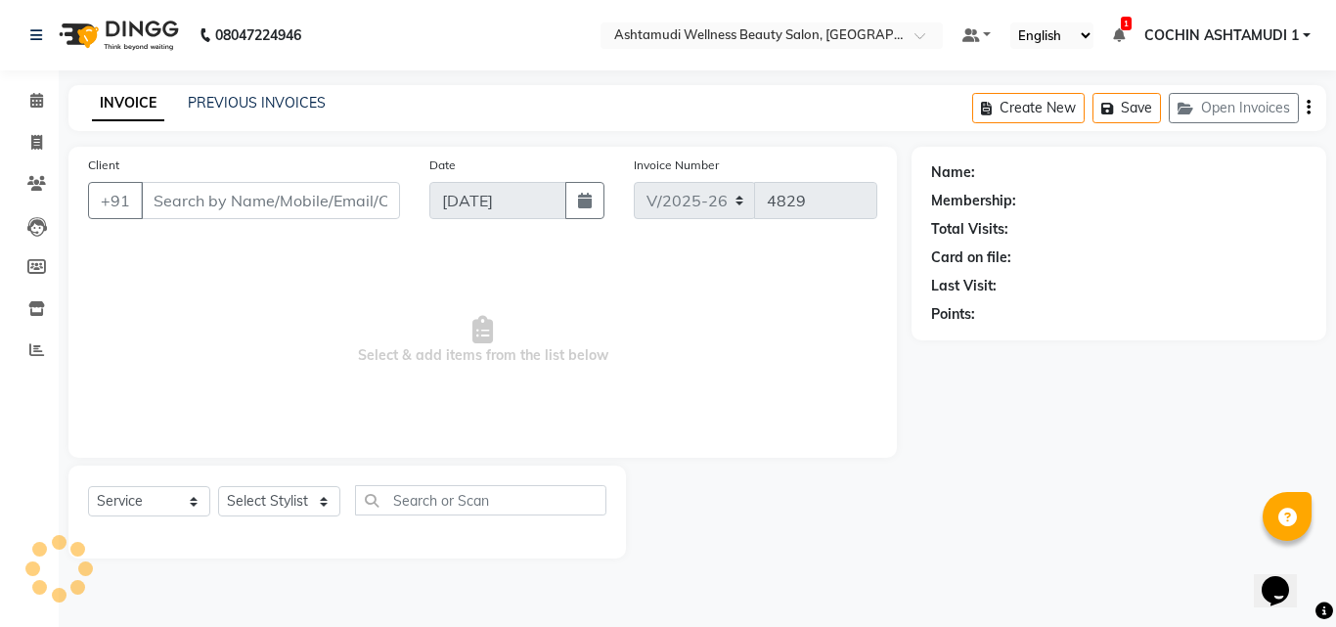
select select "3"
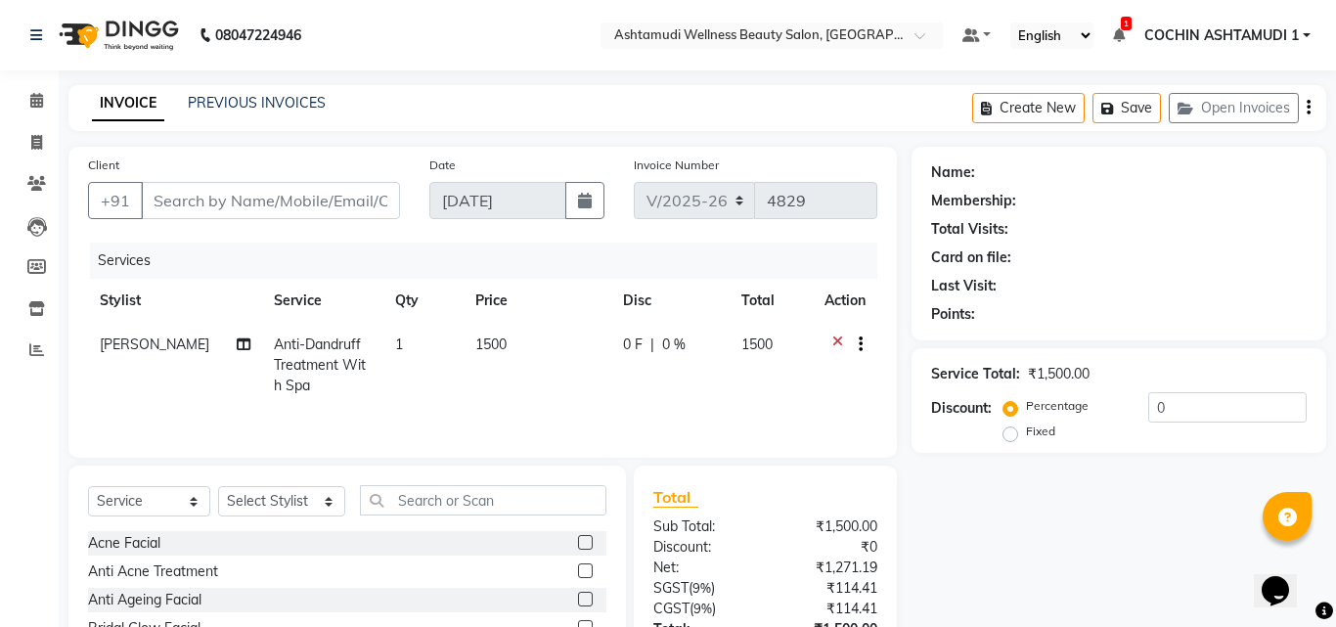
type input "9037167258"
select select "45927"
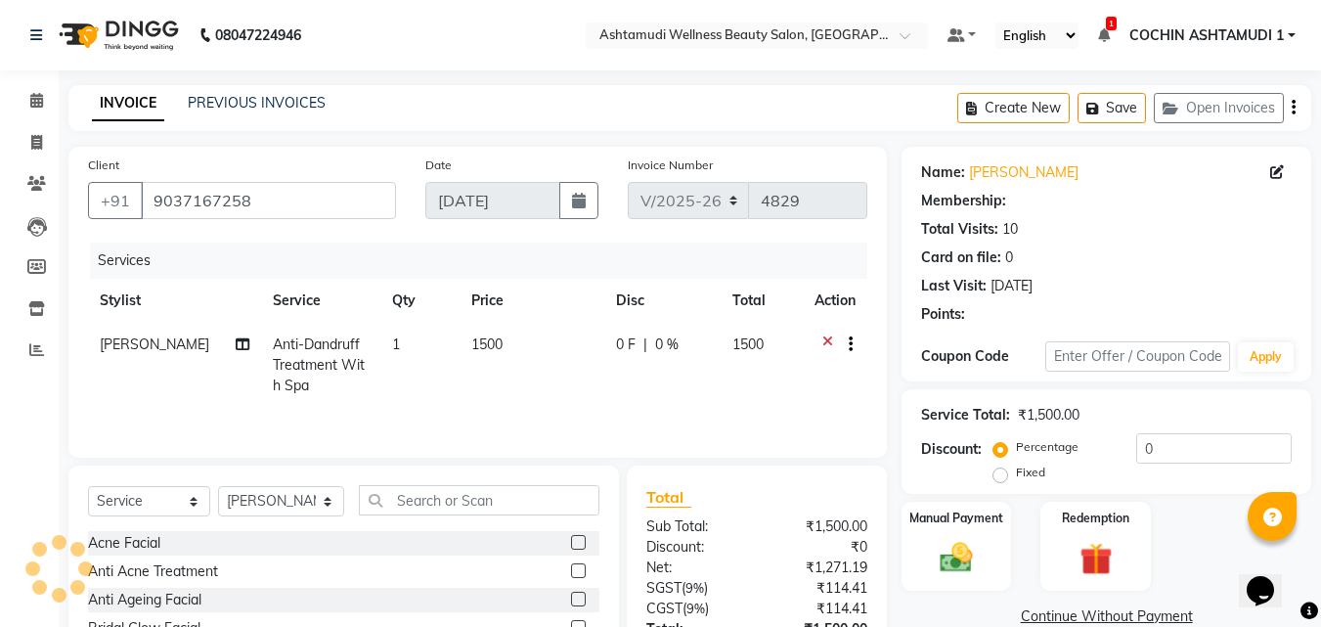
type input "15"
select select "2: Object"
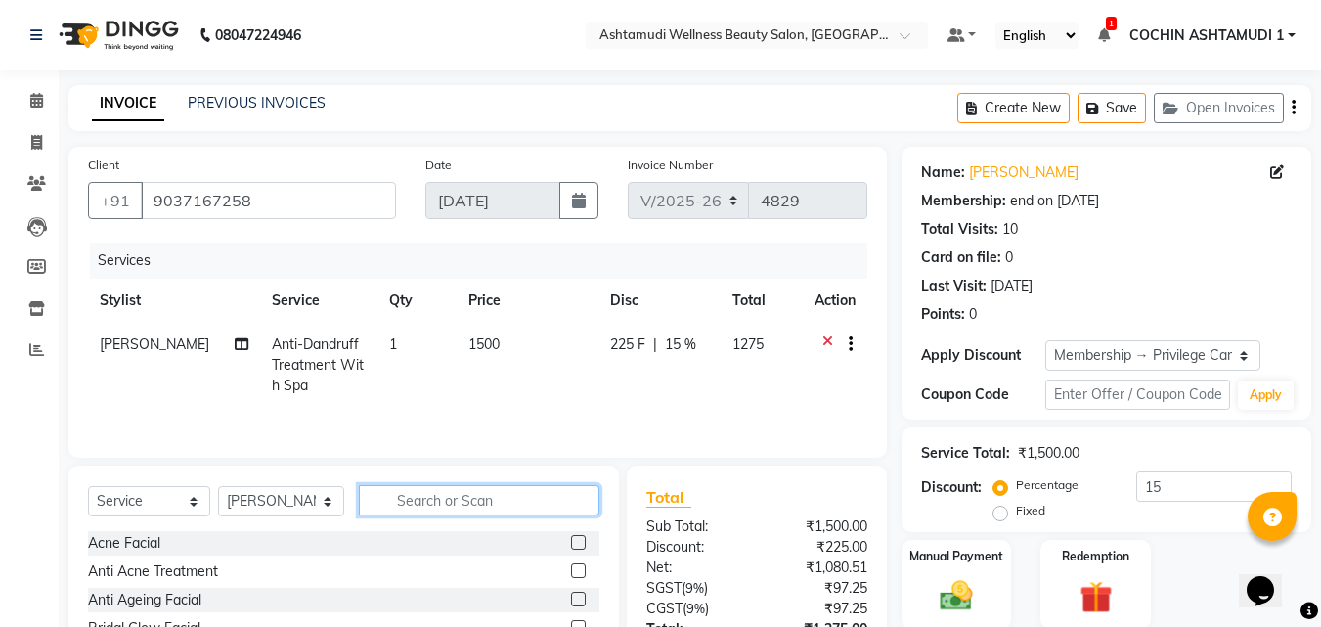
click at [395, 510] on input "text" at bounding box center [480, 500] width 242 height 30
type input "leg"
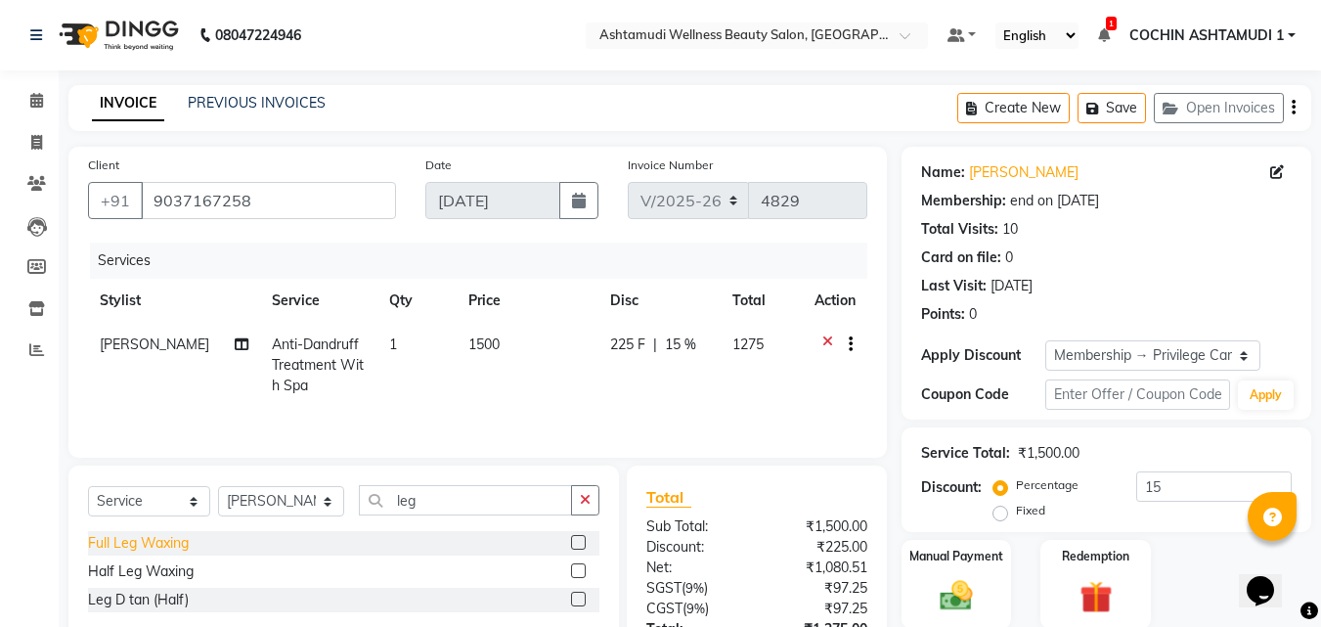
click at [124, 542] on div "Full Leg Waxing" at bounding box center [138, 543] width 101 height 21
checkbox input "false"
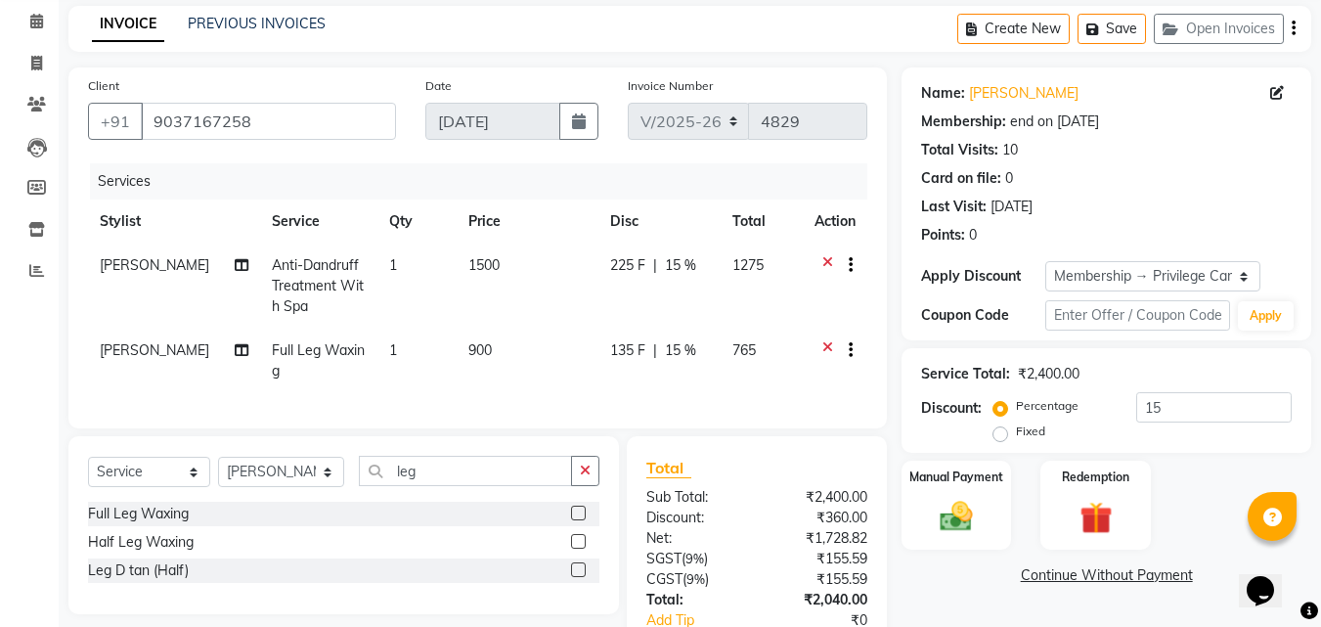
scroll to position [220, 0]
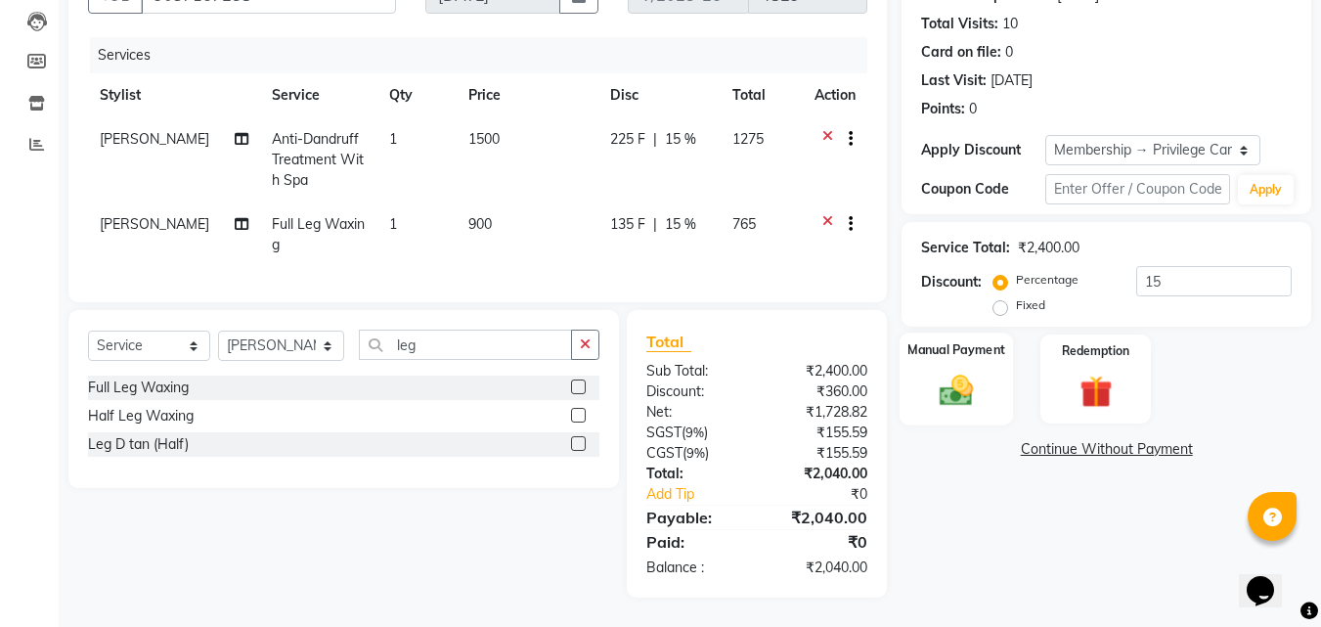
click at [956, 371] on img at bounding box center [956, 390] width 55 height 39
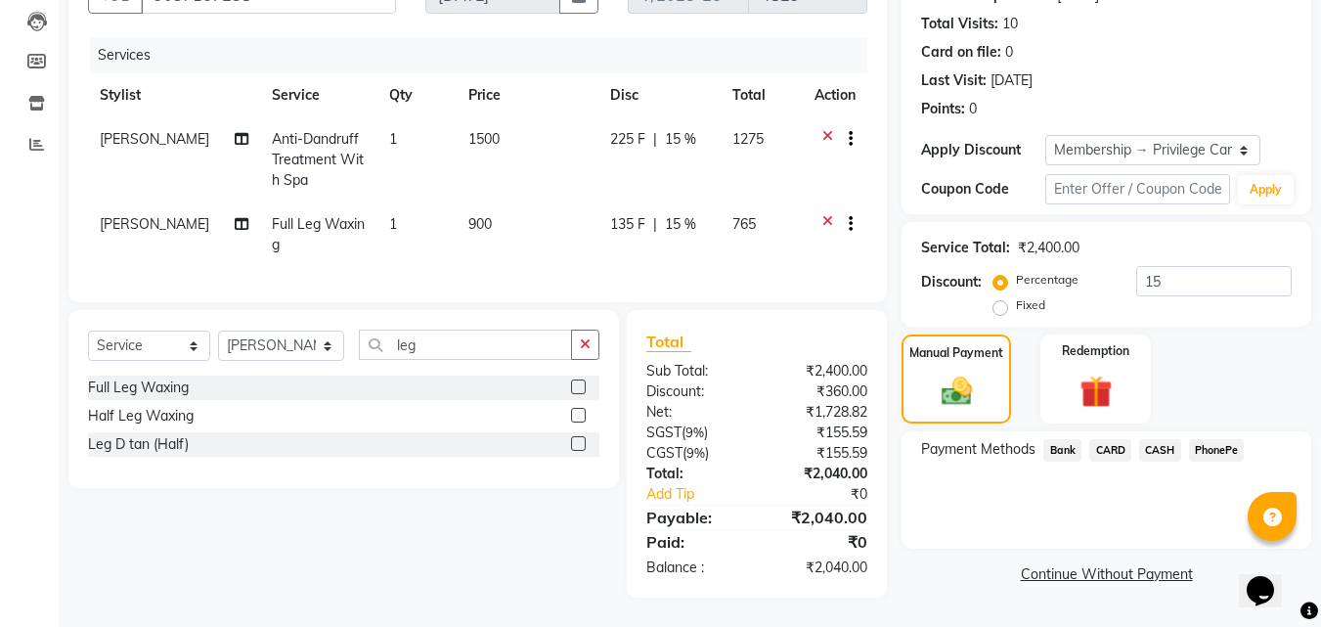
click at [1229, 439] on span "PhonePe" at bounding box center [1217, 450] width 56 height 22
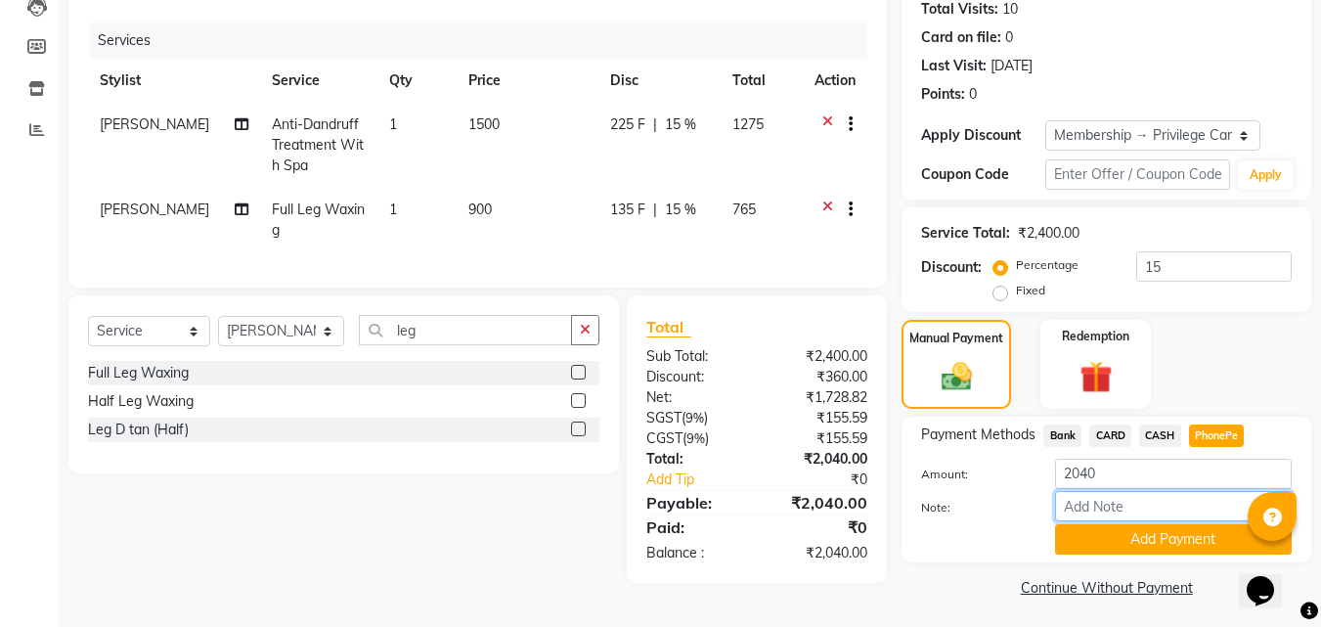
click at [1136, 510] on input "Note:" at bounding box center [1173, 506] width 237 height 30
type input "[PERSON_NAME]"
click at [1143, 539] on button "Add Payment" at bounding box center [1173, 539] width 237 height 30
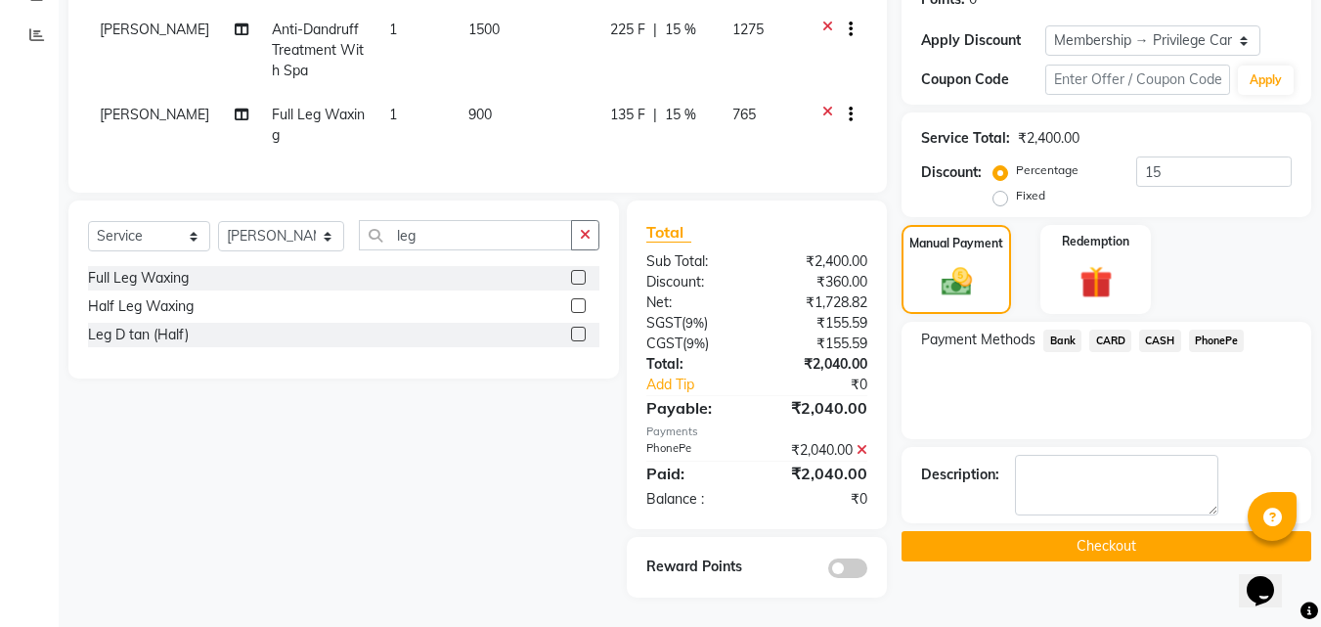
scroll to position [330, 0]
click at [1123, 542] on button "Checkout" at bounding box center [1107, 546] width 410 height 30
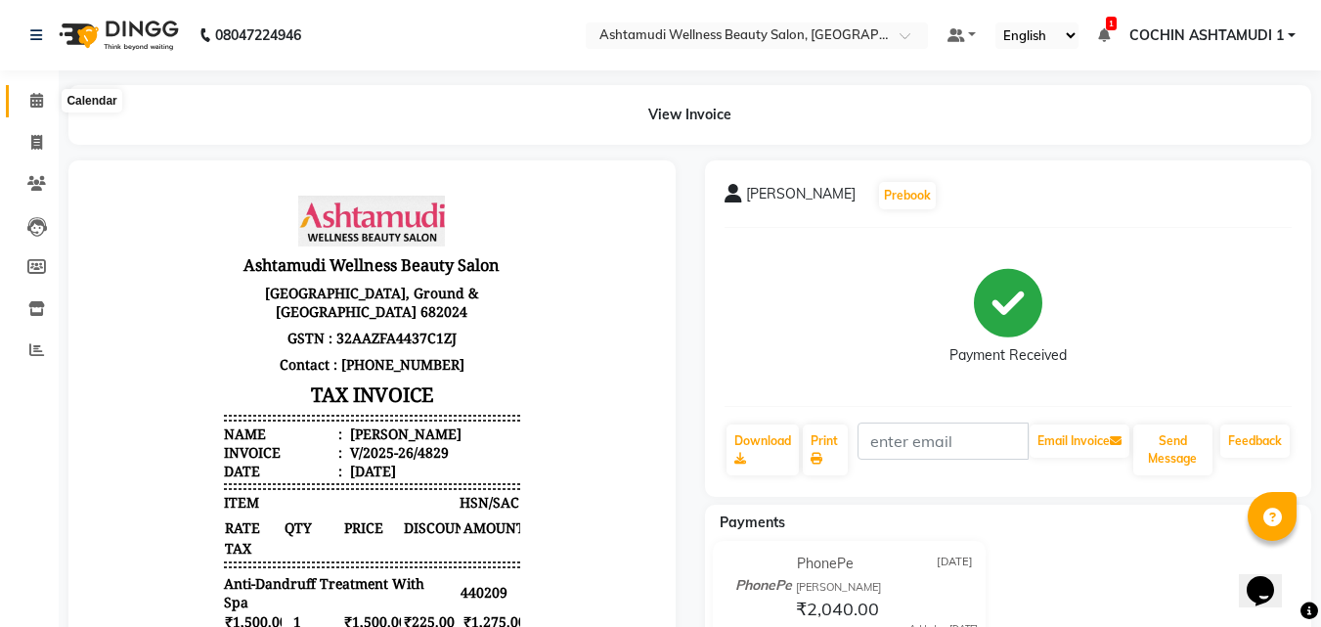
click at [30, 98] on icon at bounding box center [36, 100] width 13 height 15
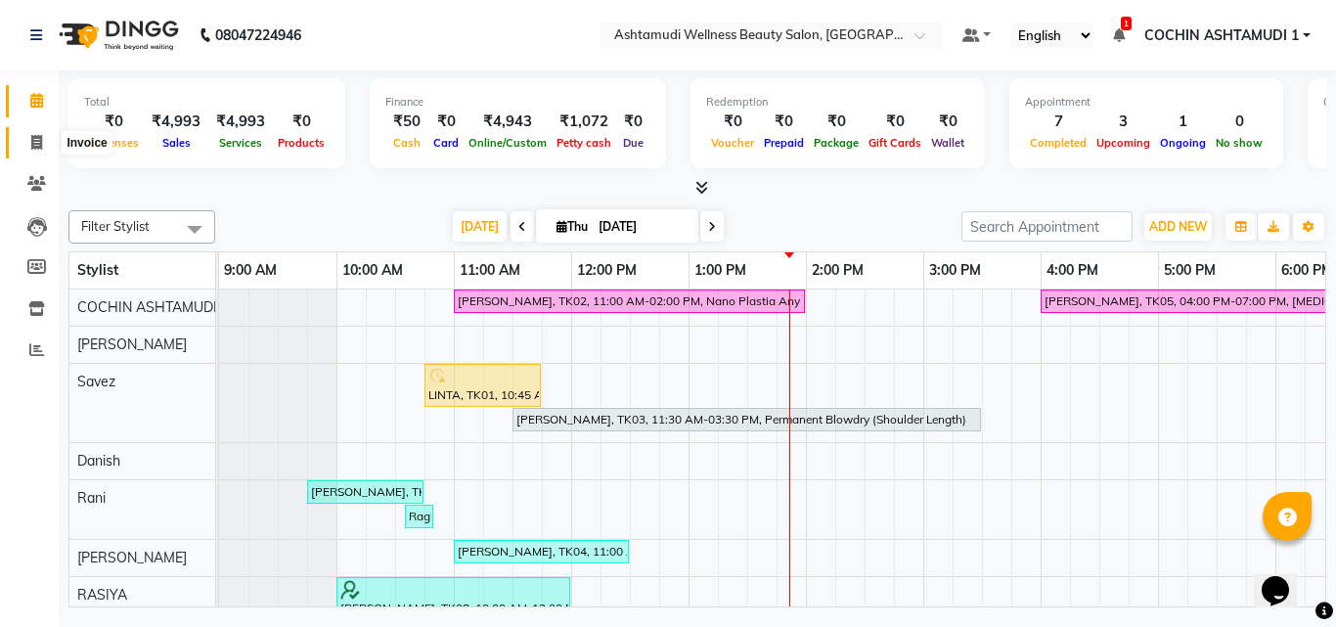
click at [41, 141] on icon at bounding box center [36, 142] width 11 height 15
select select "service"
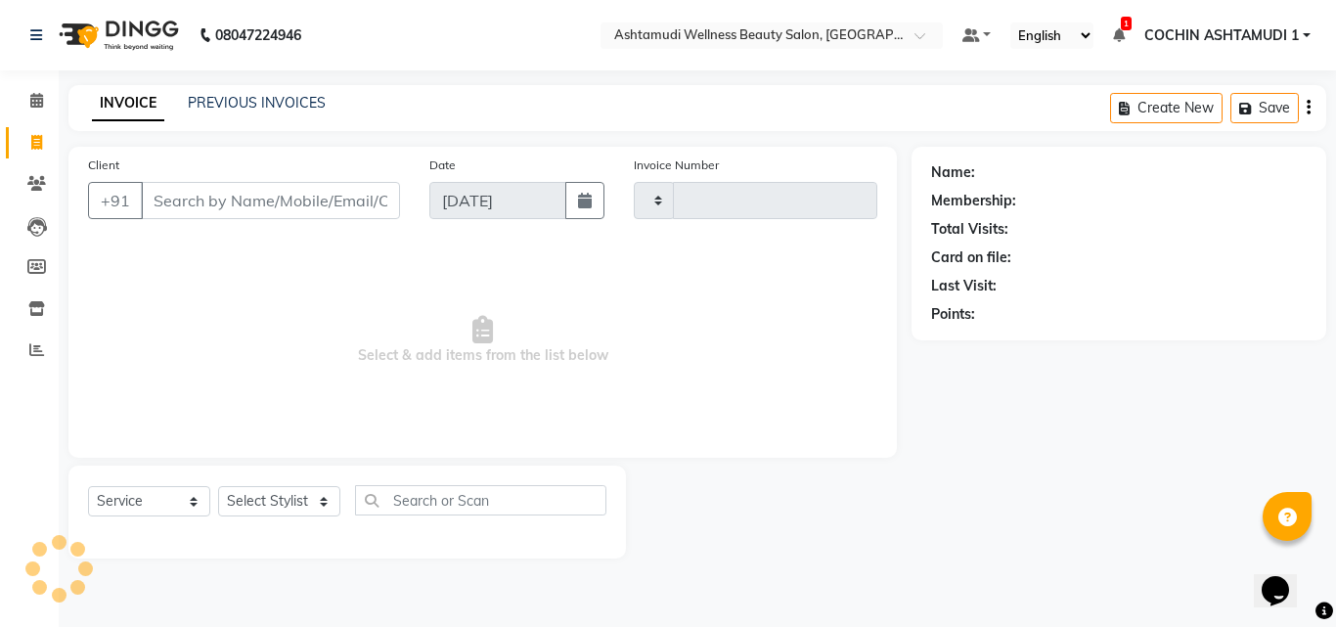
type input "4830"
select select "4632"
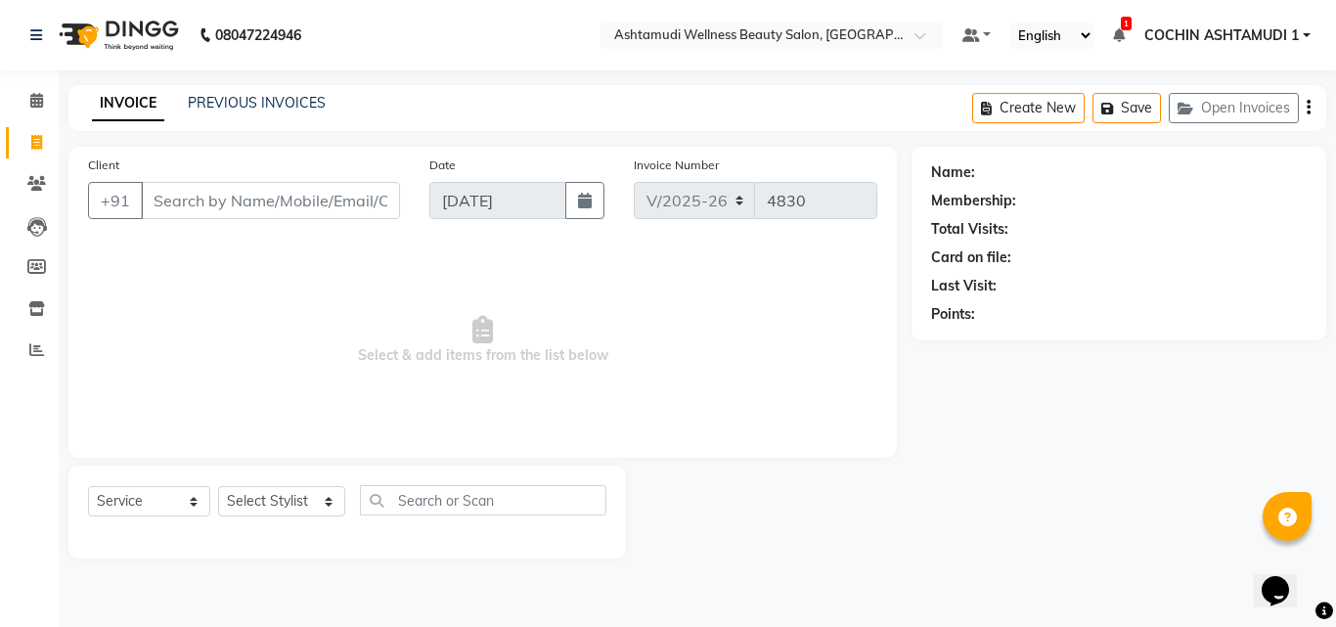
click at [164, 197] on input "Client" at bounding box center [270, 200] width 259 height 37
click at [206, 202] on input "Client" at bounding box center [270, 200] width 259 height 37
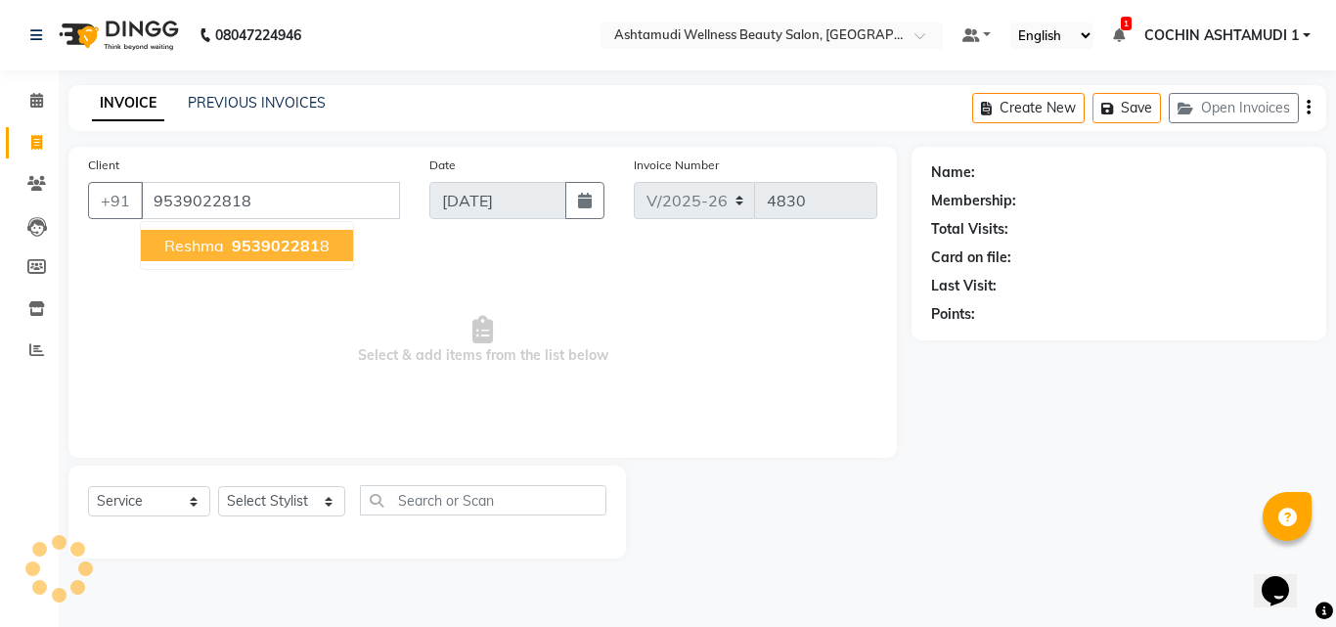
type input "9539022818"
select select "1: Object"
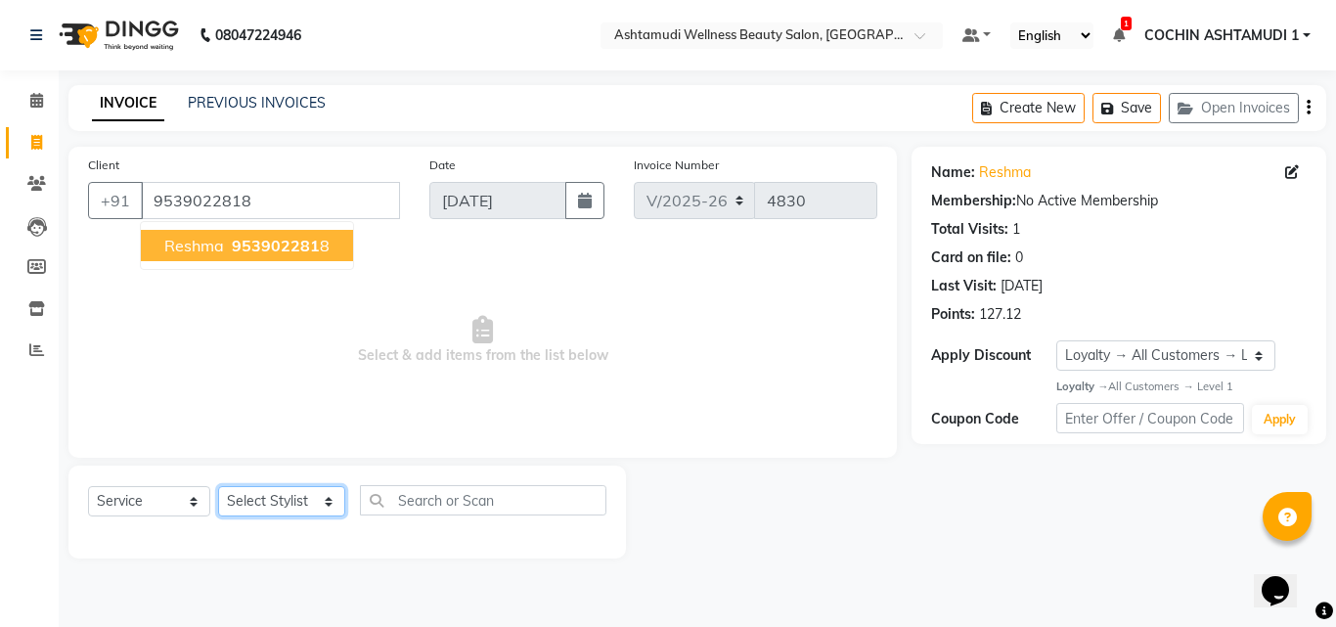
click at [286, 494] on select "Select Stylist [PERSON_NAME](URAJ) [PERSON_NAME] COCHIN ASHTAMUDI Danish [PERSO…" at bounding box center [281, 501] width 127 height 30
select select "27313"
click at [218, 486] on select "Select Stylist [PERSON_NAME](URAJ) [PERSON_NAME] COCHIN ASHTAMUDI Danish [PERSO…" at bounding box center [281, 501] width 127 height 30
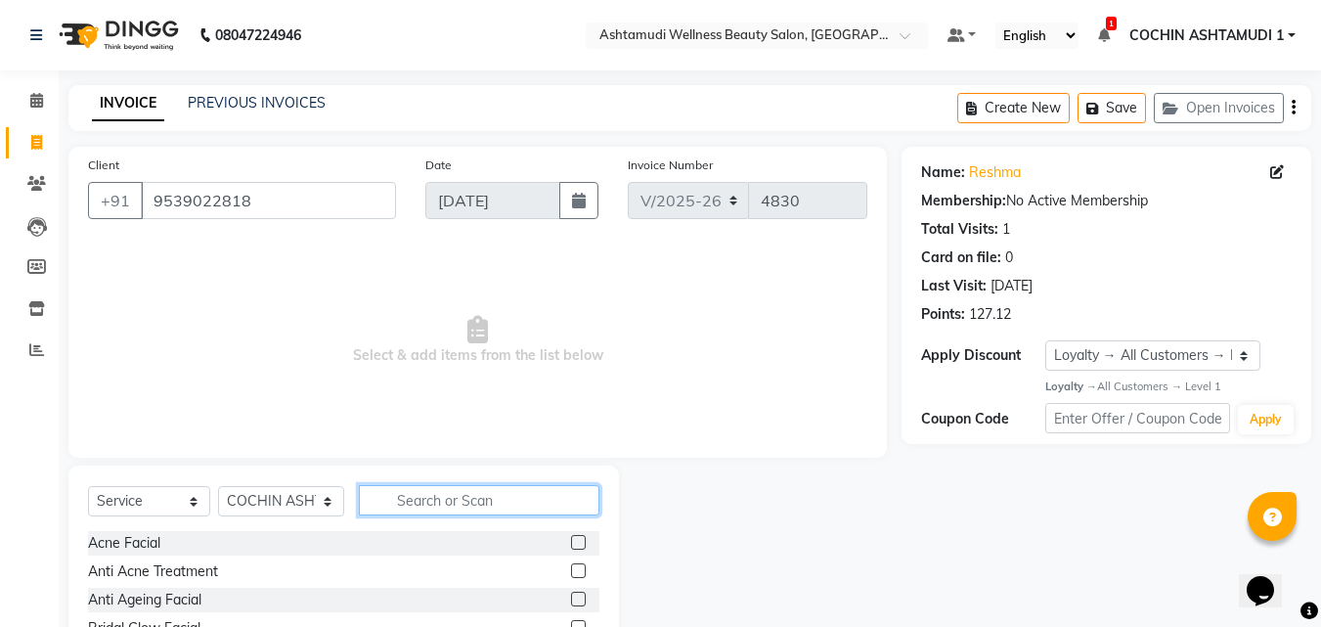
click at [467, 493] on input "text" at bounding box center [480, 500] width 242 height 30
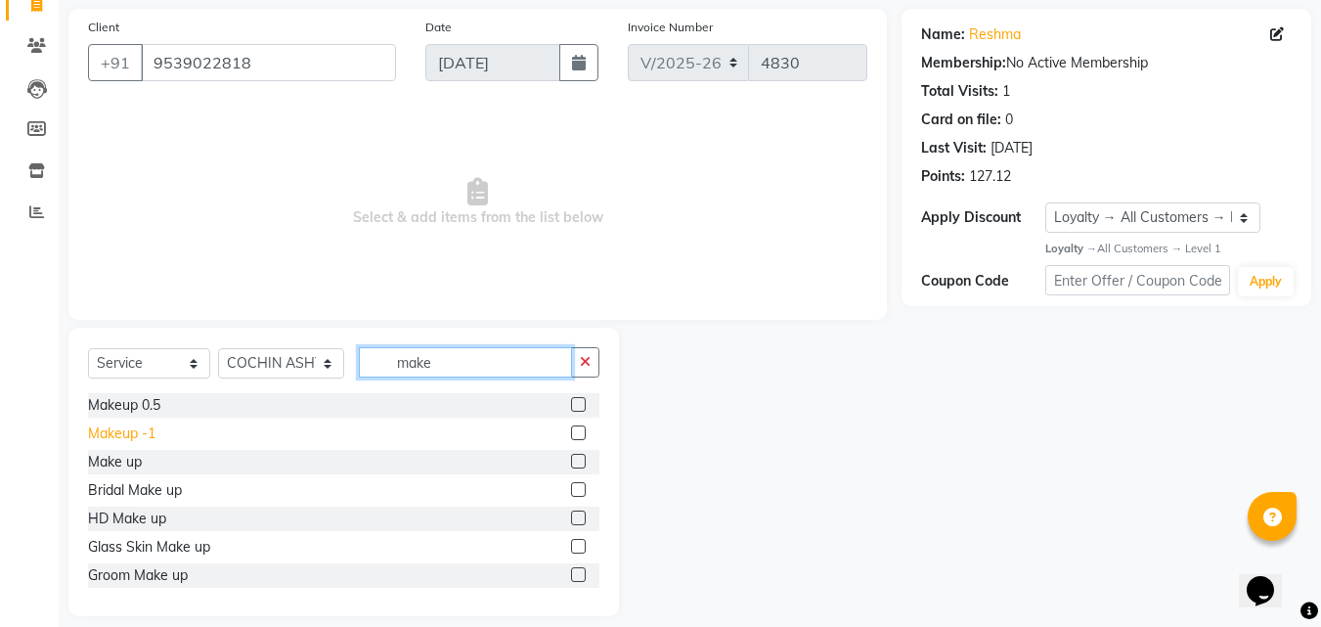
scroll to position [156, 0]
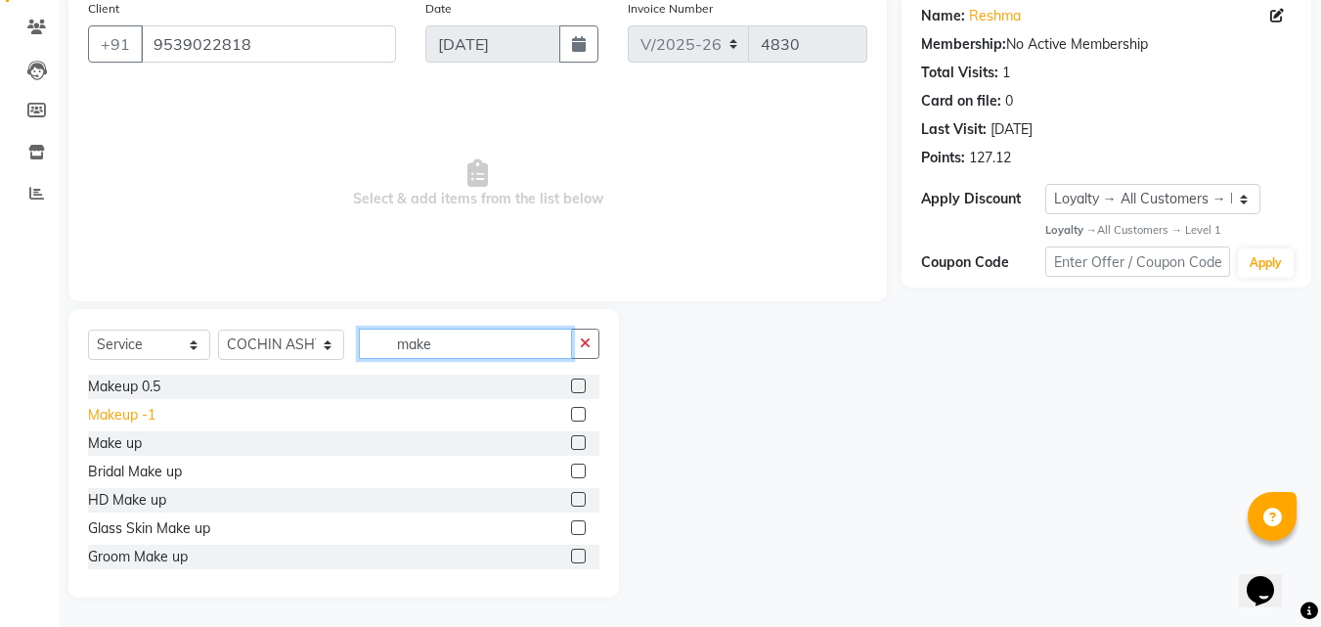
type input "make"
click at [131, 412] on div "Makeup -1" at bounding box center [121, 415] width 67 height 21
checkbox input "false"
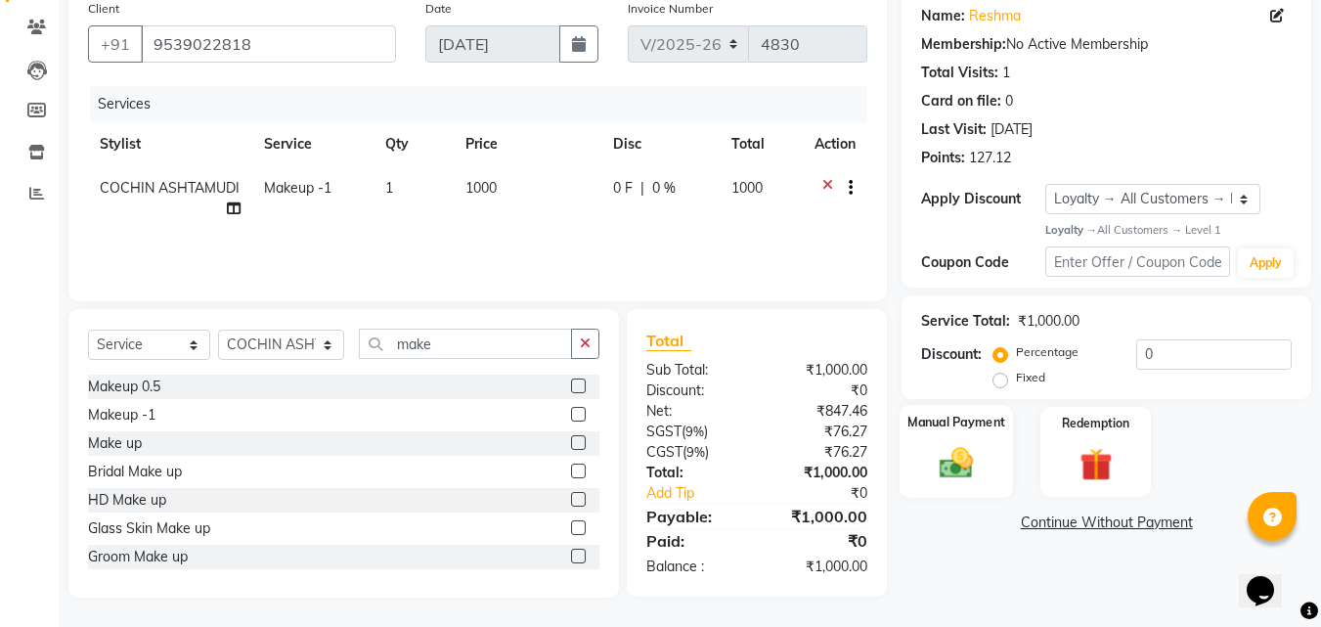
click at [946, 452] on img at bounding box center [956, 463] width 55 height 39
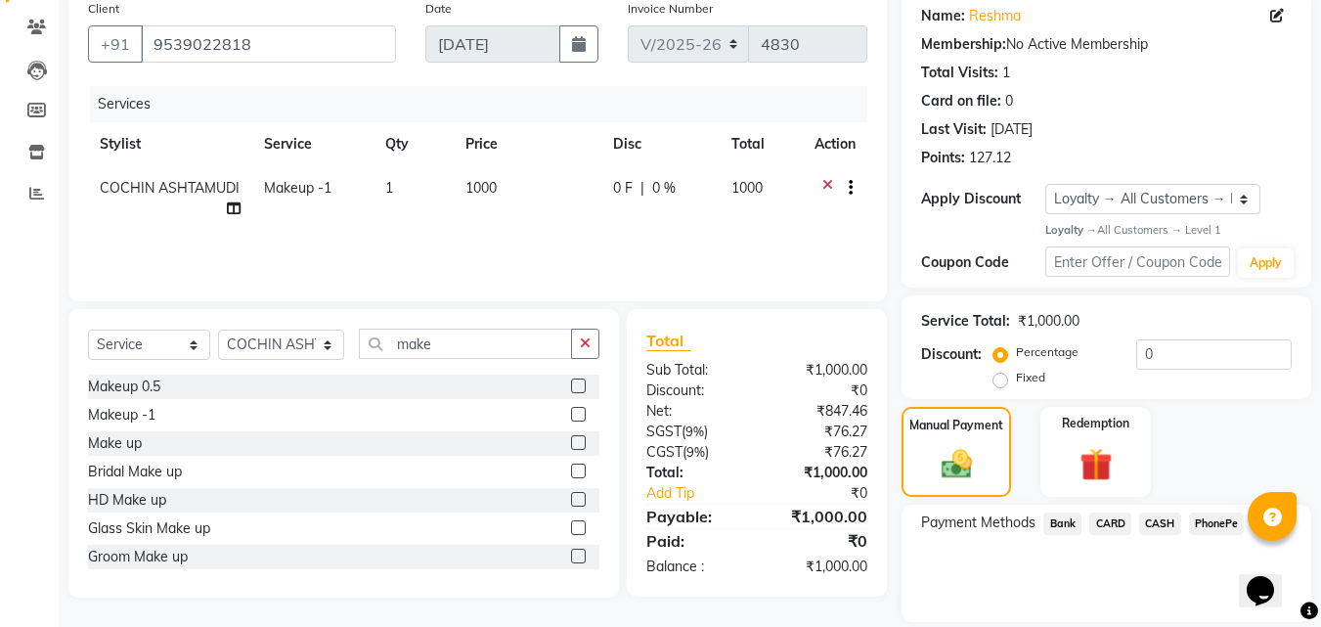
click at [1203, 528] on span "PhonePe" at bounding box center [1217, 524] width 56 height 22
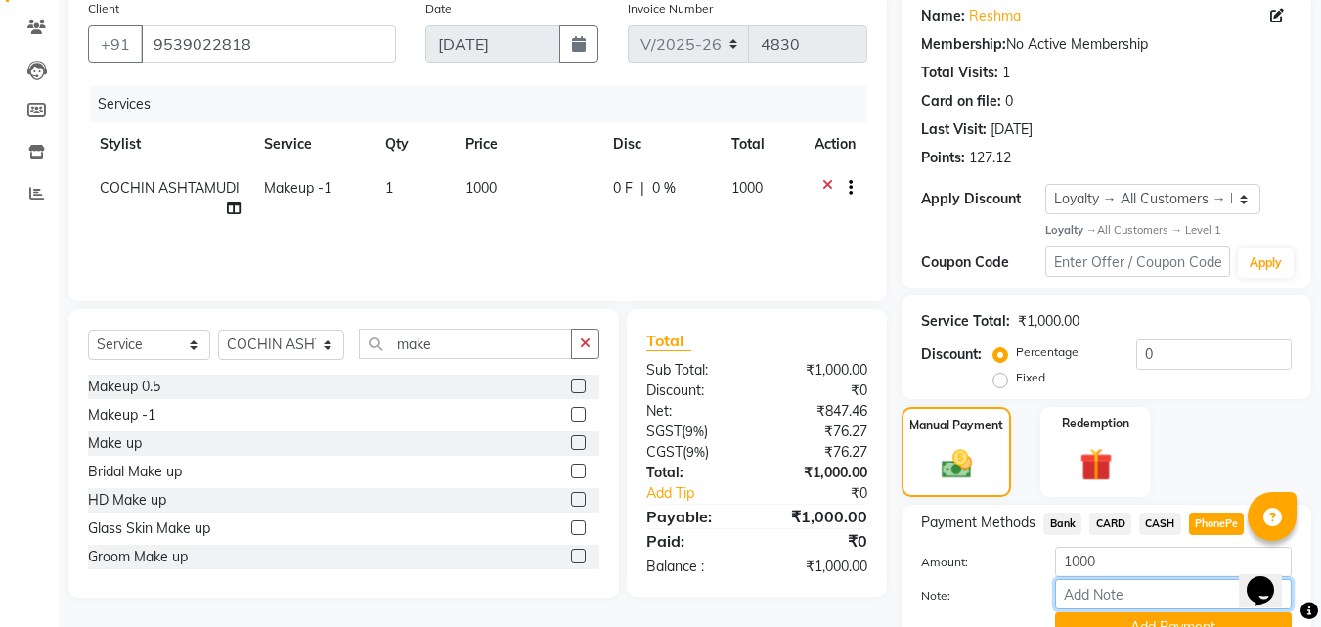
click at [1102, 596] on input "Note:" at bounding box center [1173, 594] width 237 height 30
type input "[PERSON_NAME]"
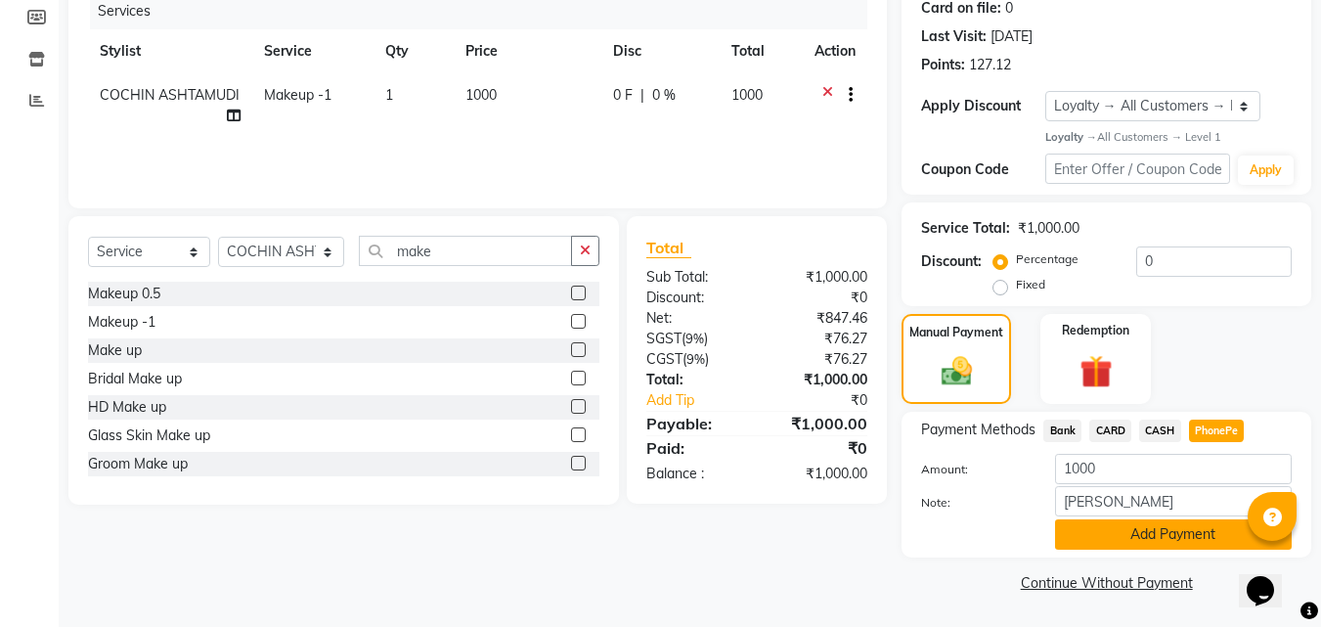
click at [1161, 528] on button "Add Payment" at bounding box center [1173, 534] width 237 height 30
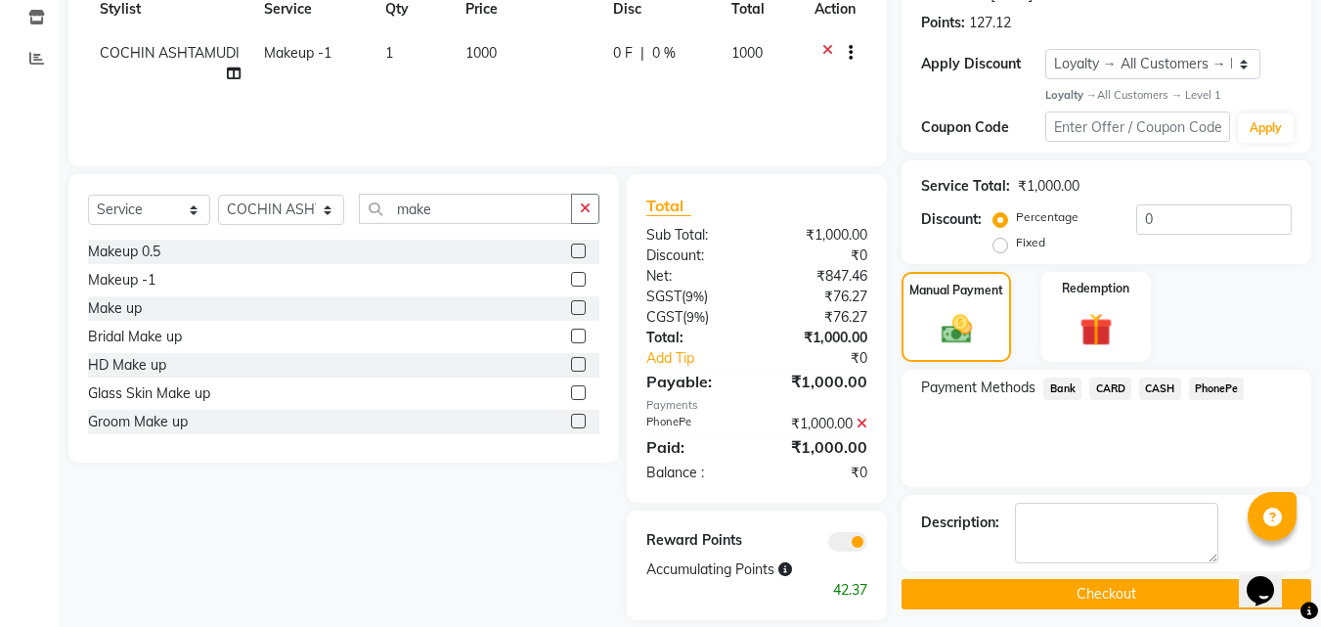
scroll to position [314, 0]
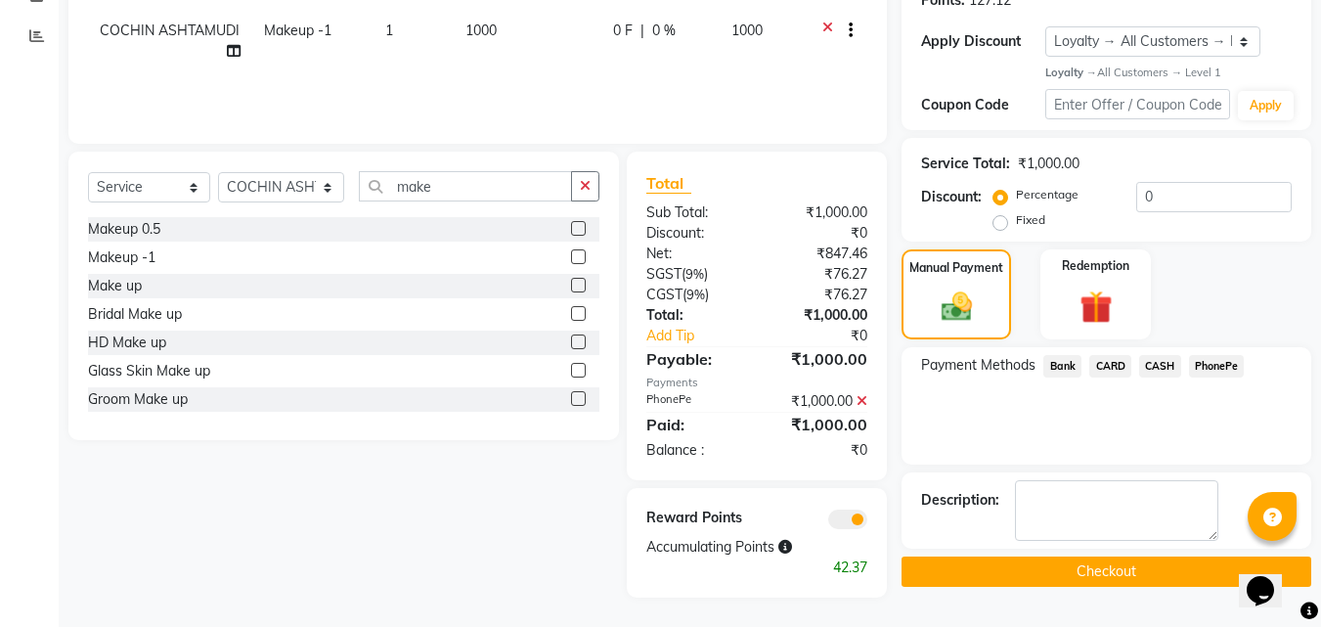
click at [1112, 563] on button "Checkout" at bounding box center [1107, 572] width 410 height 30
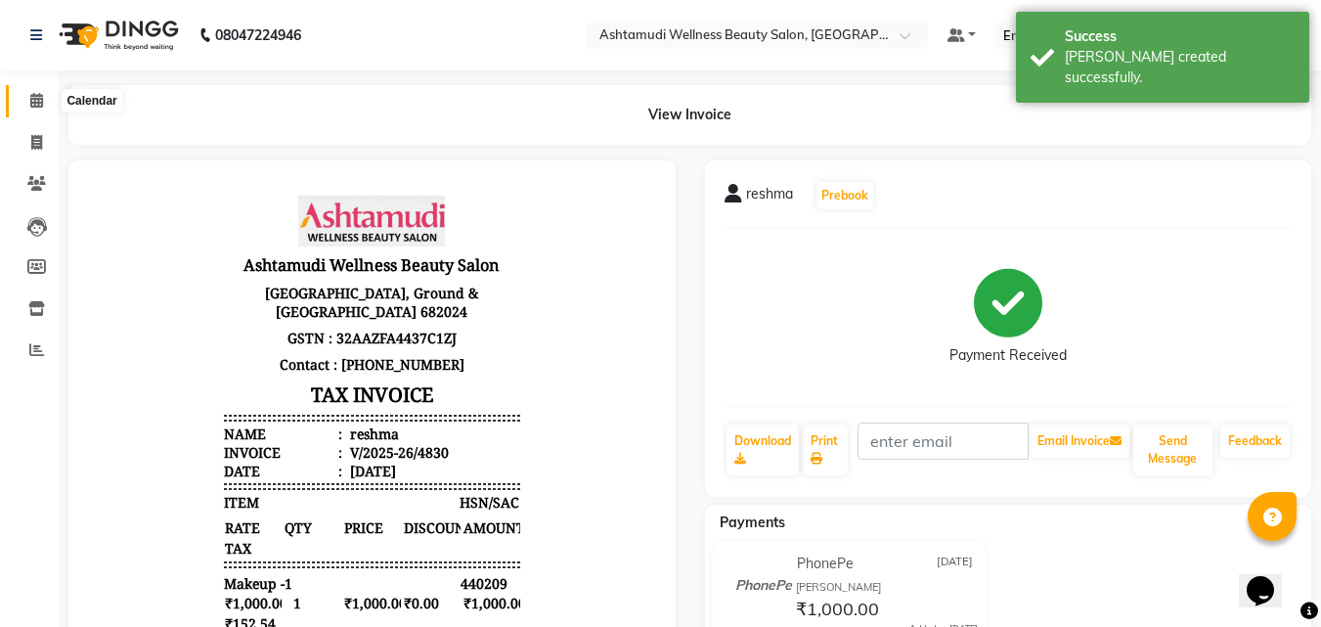
click at [31, 101] on icon at bounding box center [36, 100] width 13 height 15
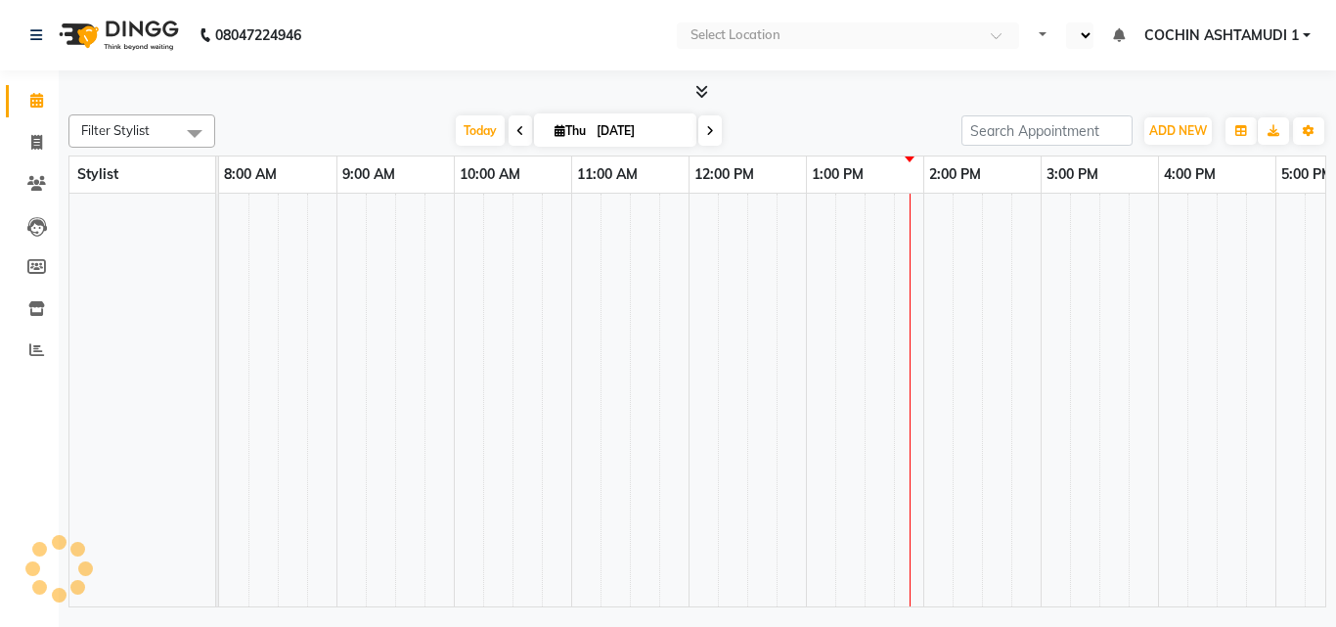
select select "en"
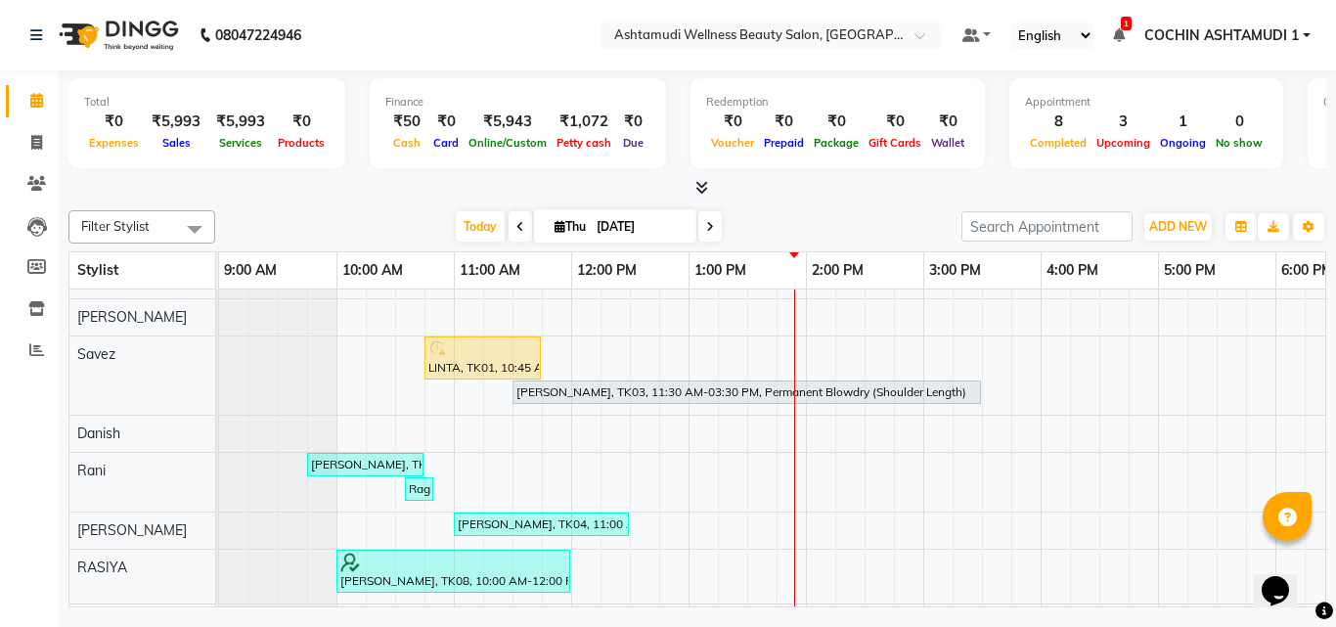
scroll to position [98, 0]
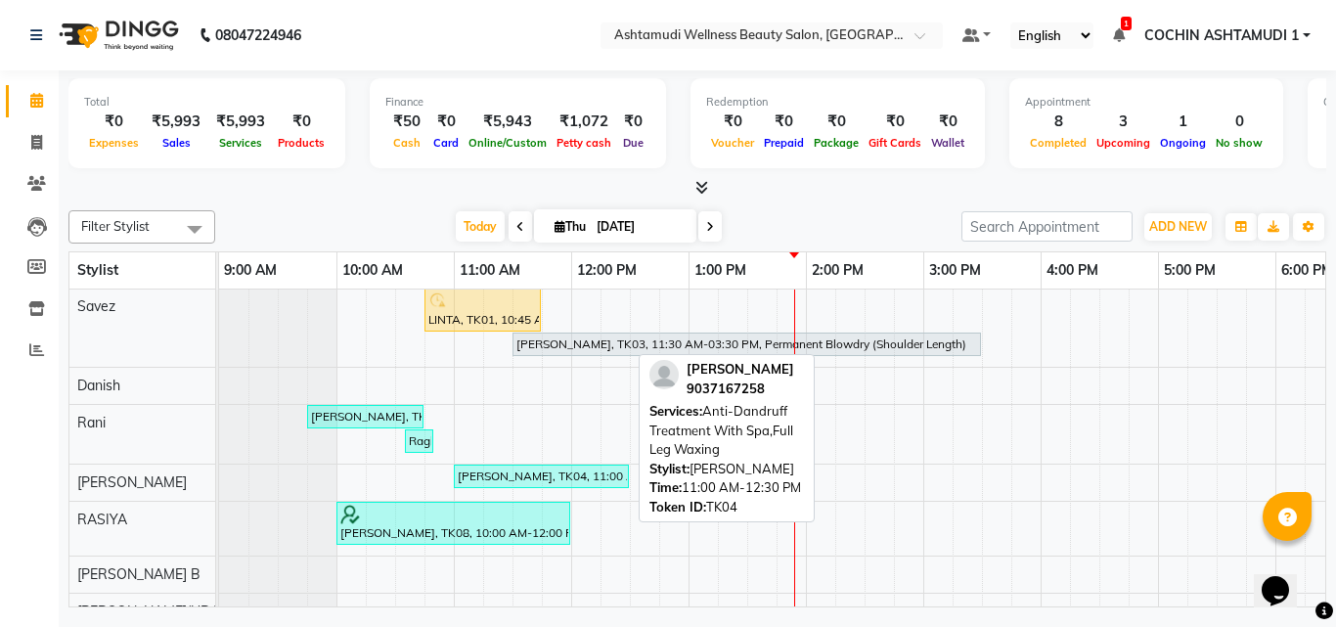
click at [525, 468] on div "[PERSON_NAME], TK04, 11:00 AM-12:30 PM, Anti-[MEDICAL_DATA] Treatment With Spa,…" at bounding box center [541, 477] width 171 height 18
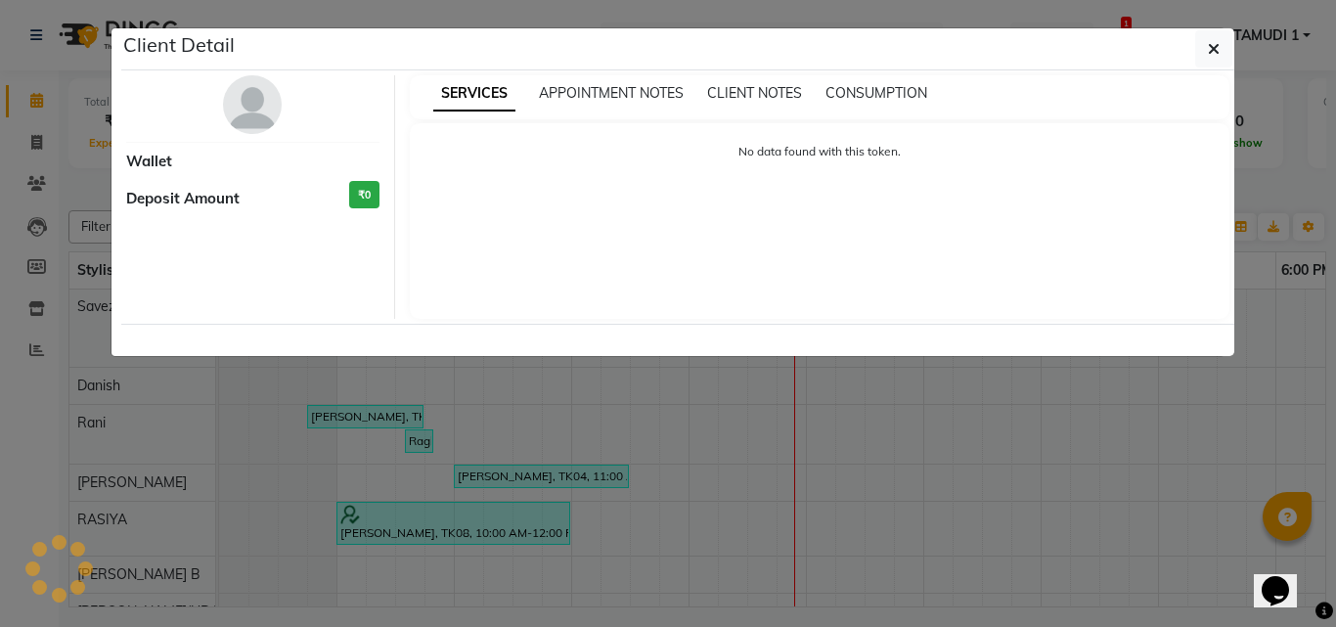
select select "3"
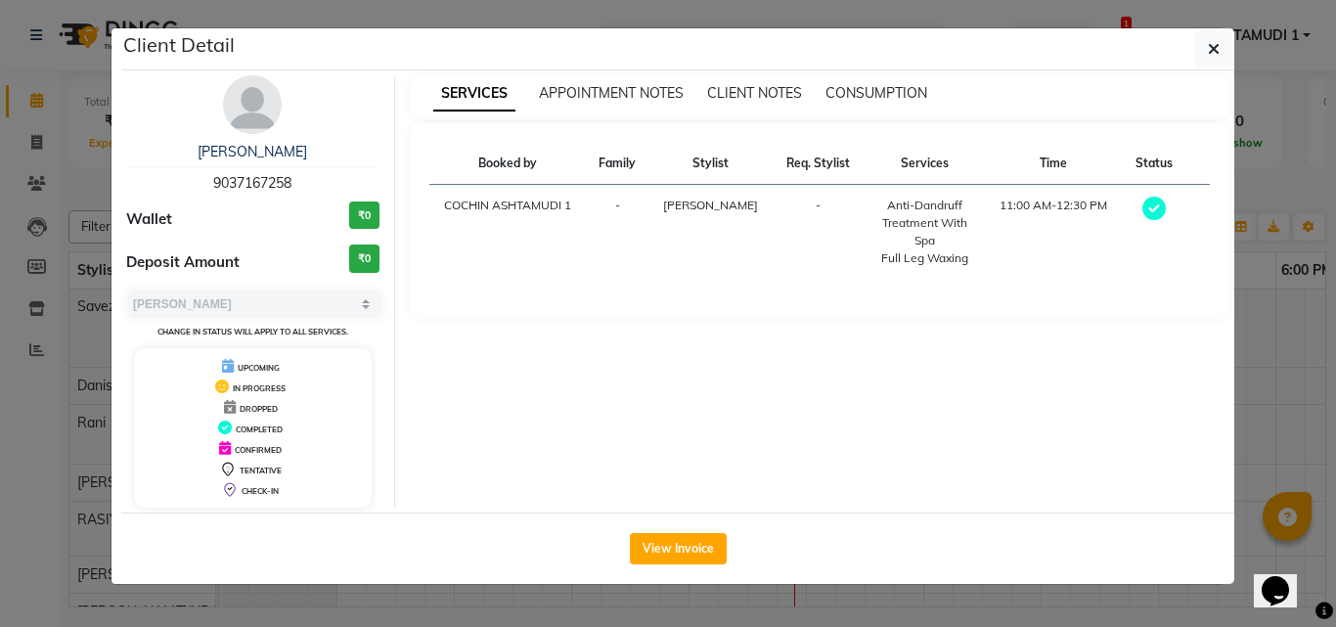
click at [1257, 281] on ngb-modal-window "Client Detail Tesa Theresa 9037167258 Wallet ₹0 Deposit Amount ₹0 Select MARK D…" at bounding box center [668, 313] width 1336 height 627
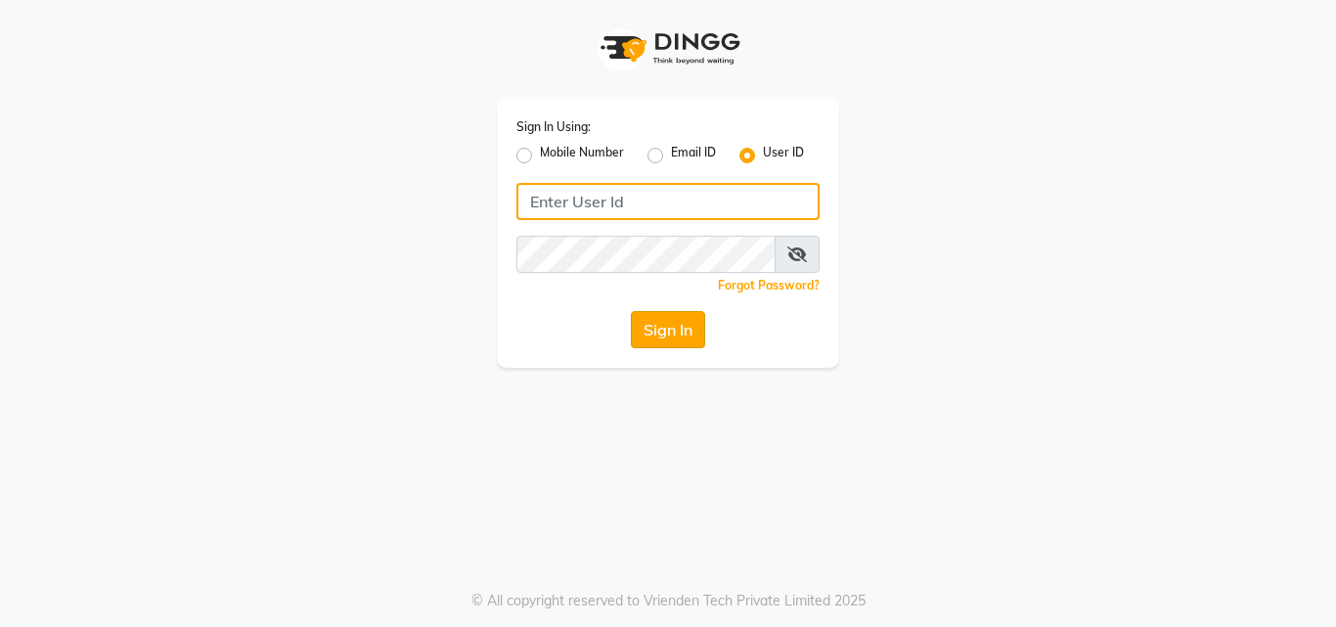
type input "e2405-01"
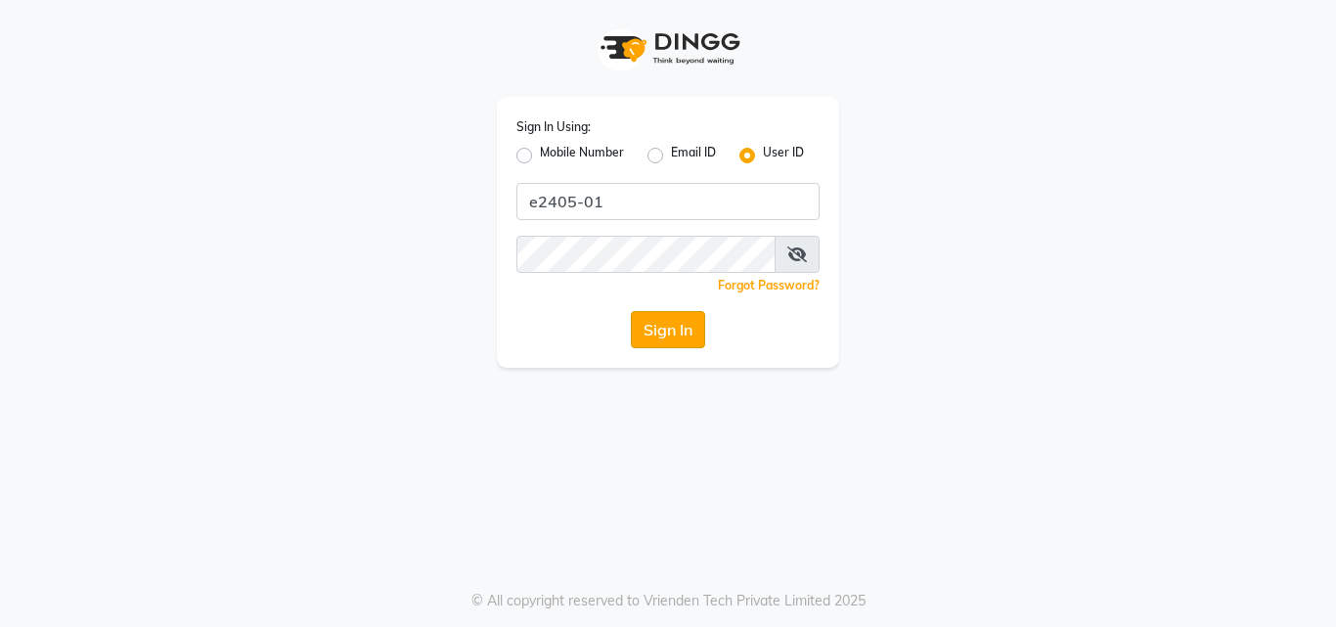
click at [676, 335] on button "Sign In" at bounding box center [668, 329] width 74 height 37
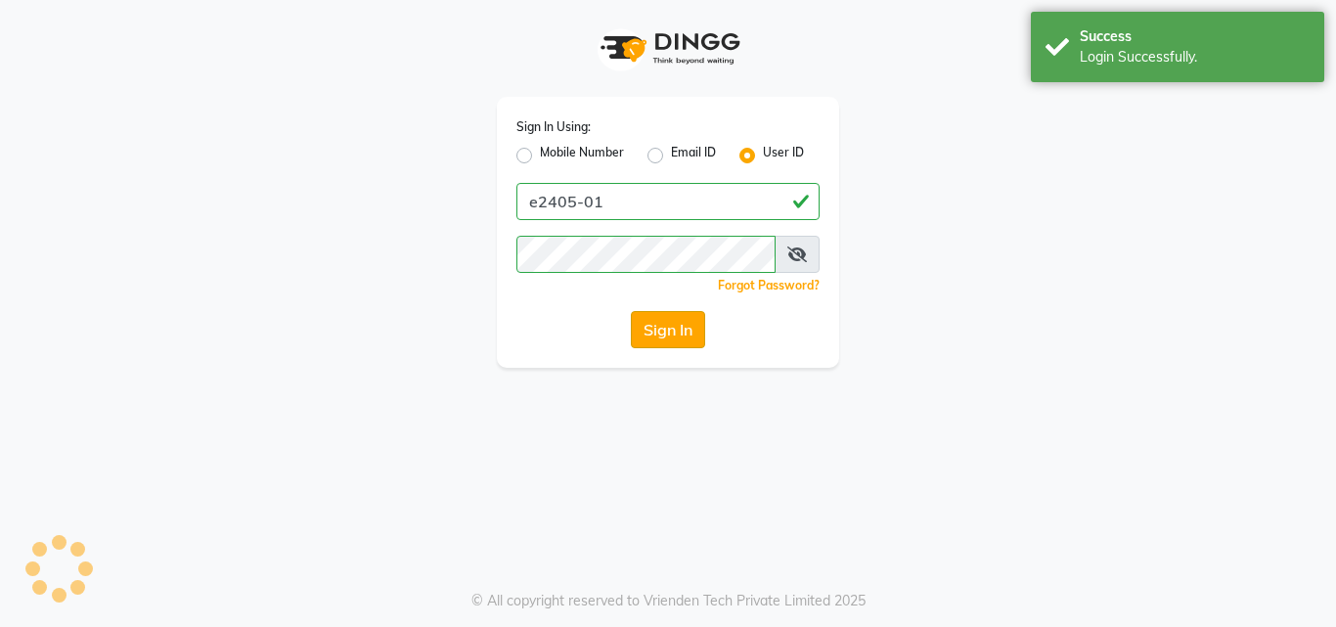
select select "service"
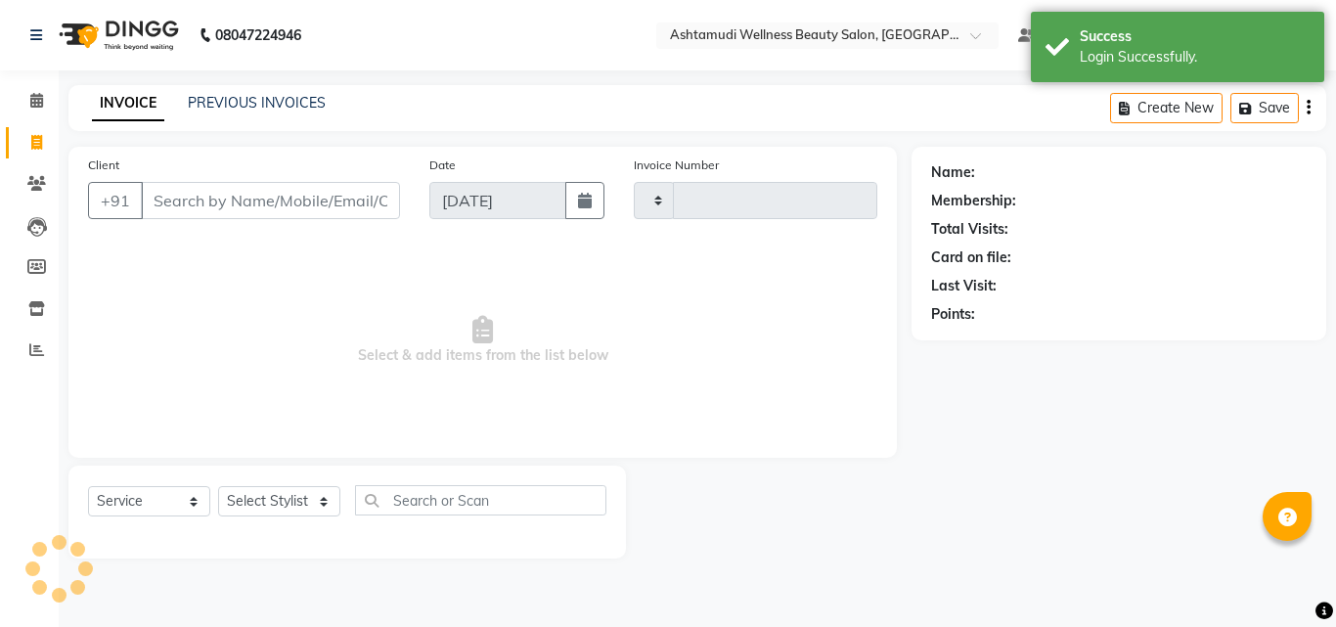
select select "en"
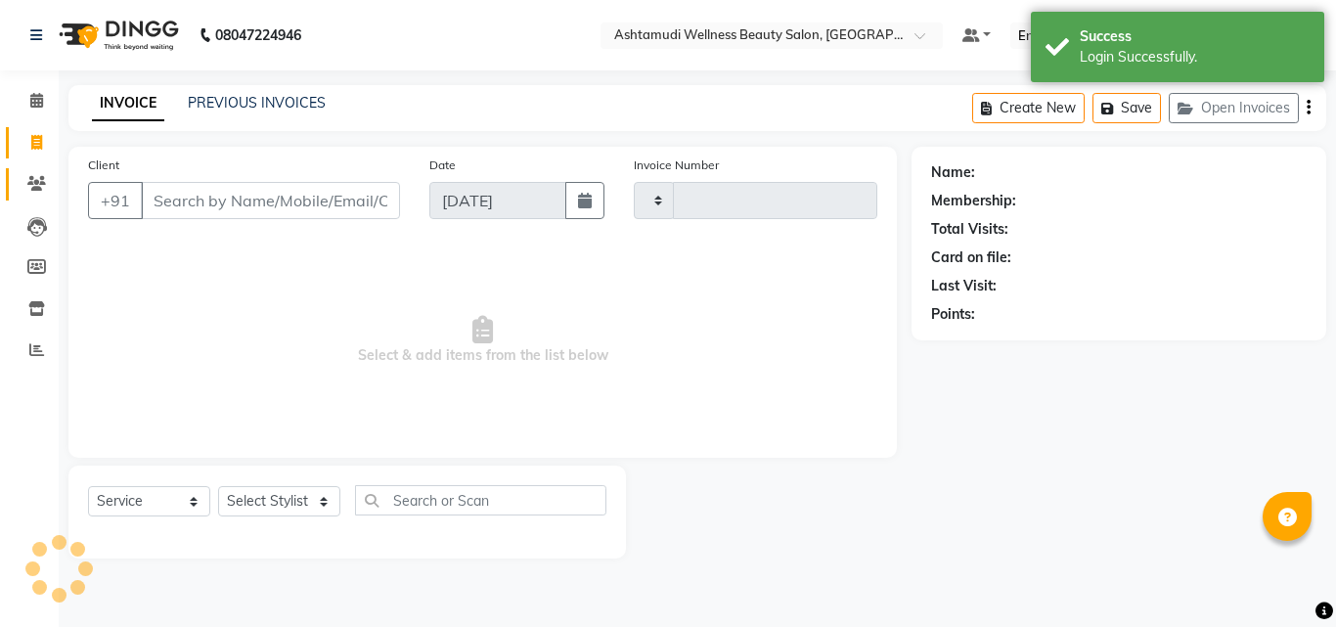
type input "4831"
select select "4632"
click at [43, 100] on icon at bounding box center [36, 100] width 13 height 15
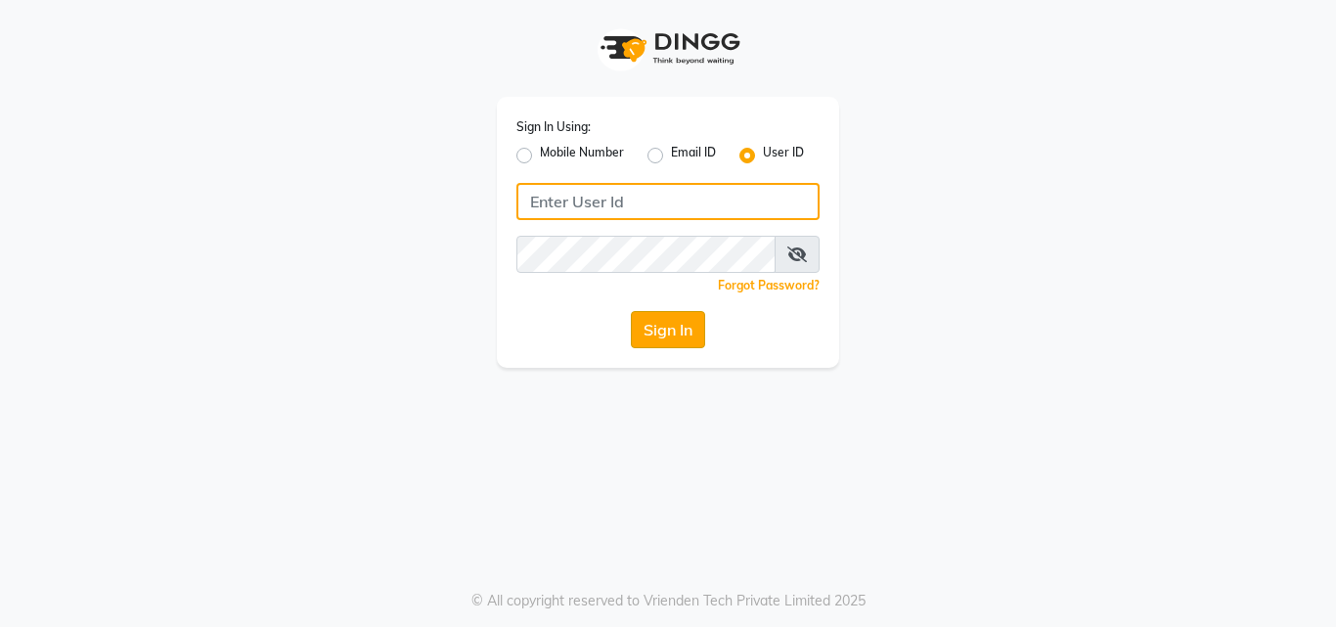
type input "e2405-01"
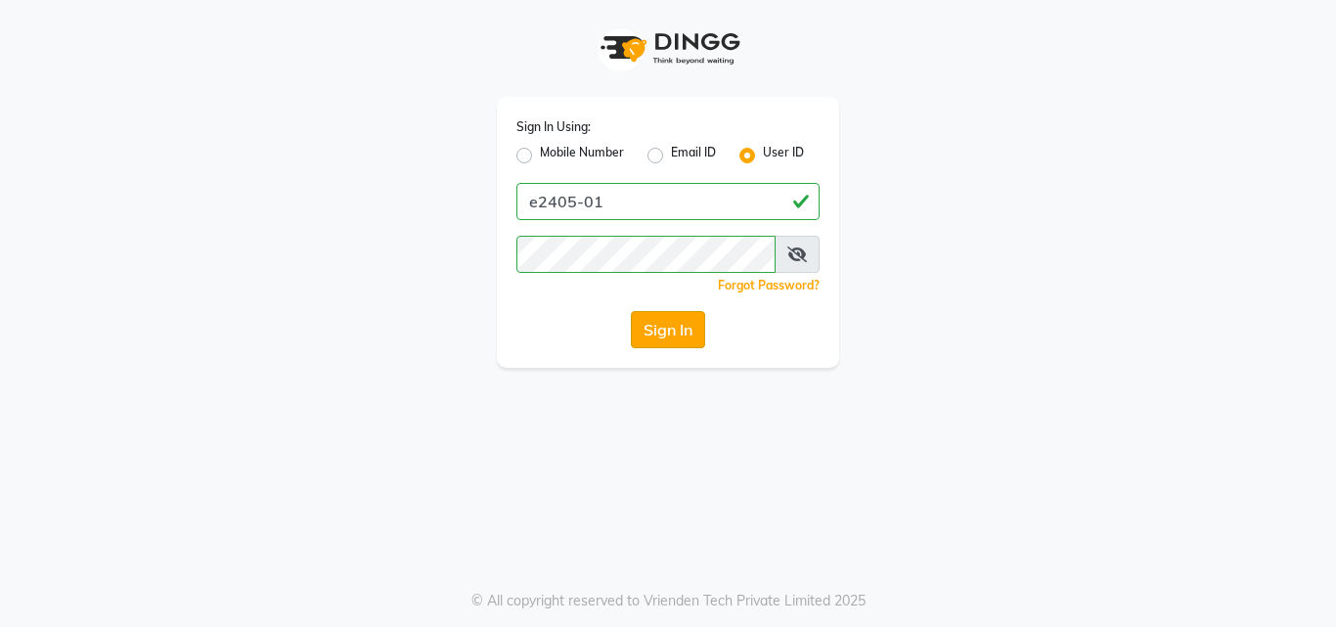
click at [682, 325] on button "Sign In" at bounding box center [668, 329] width 74 height 37
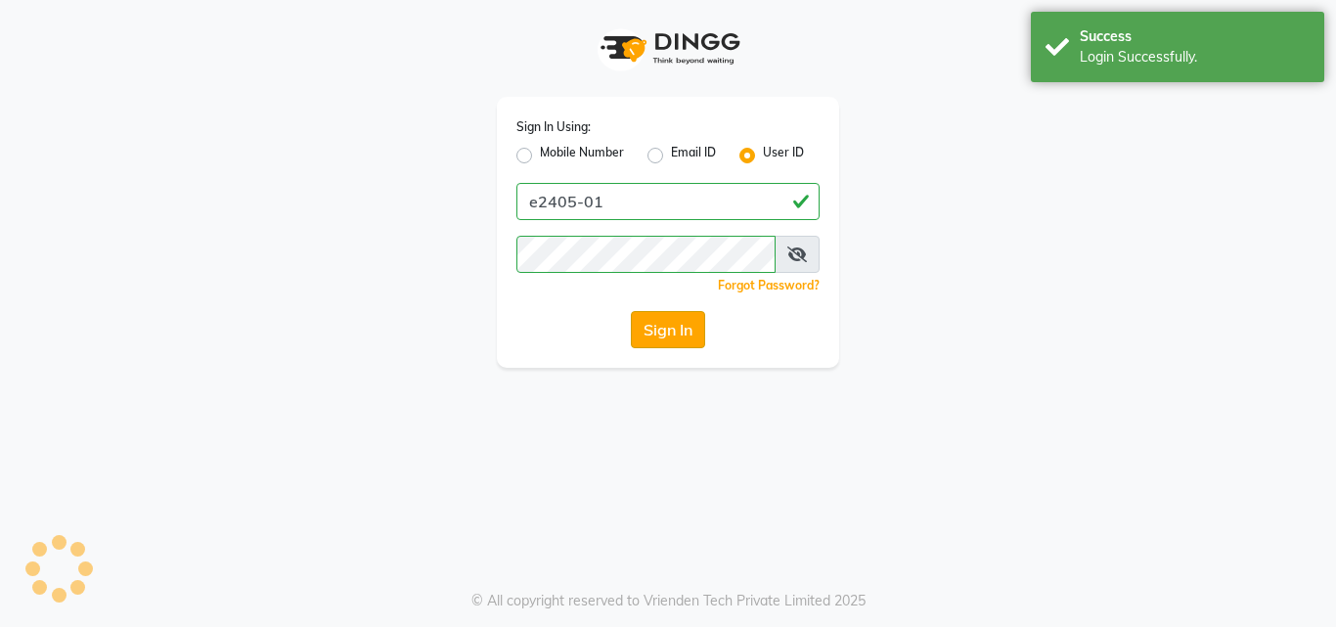
select select "service"
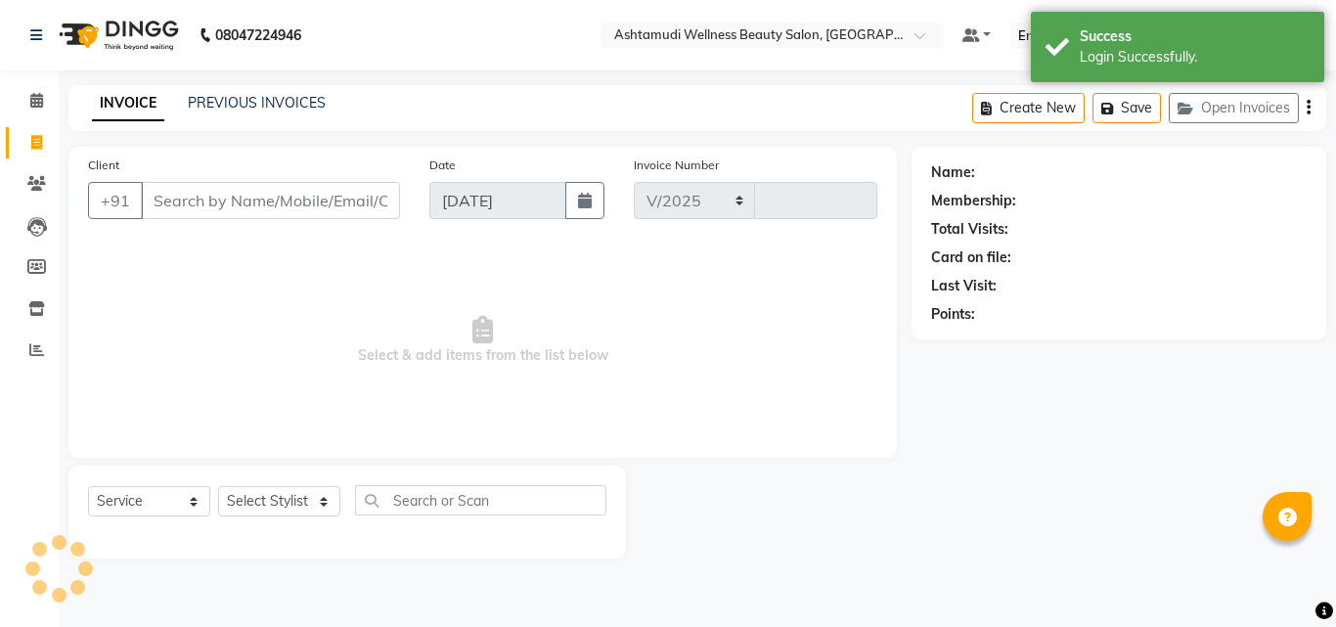
select select "4632"
type input "4831"
click at [35, 104] on icon at bounding box center [36, 100] width 13 height 15
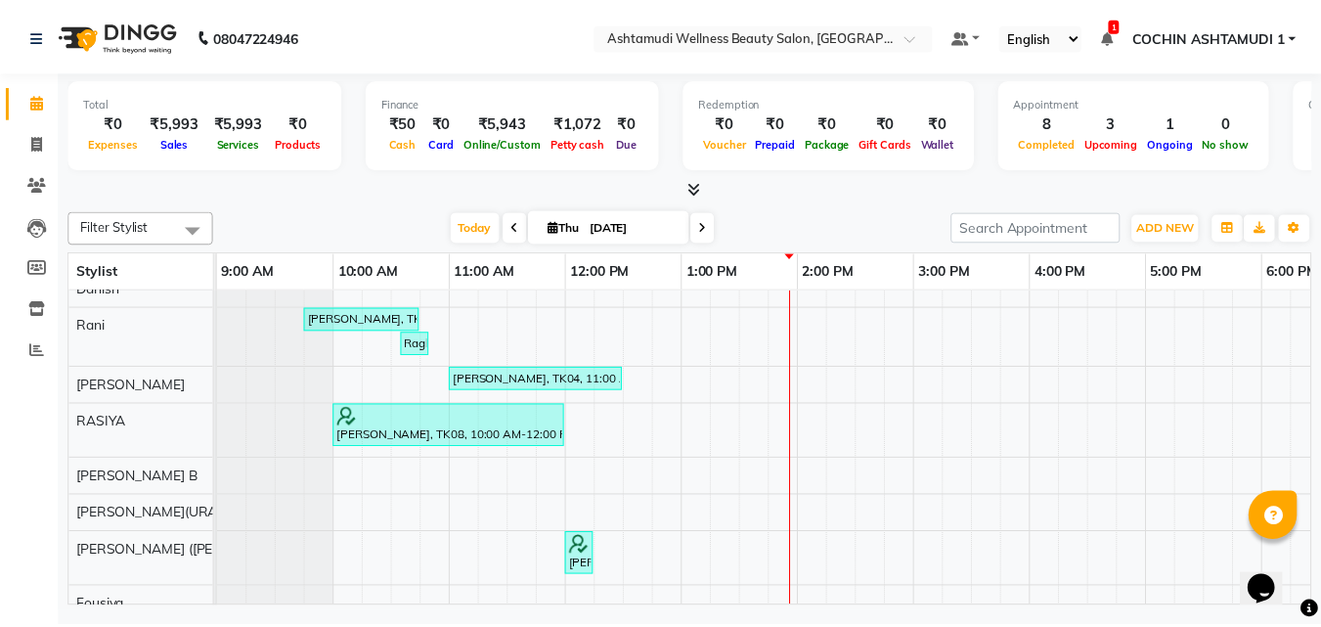
scroll to position [98, 0]
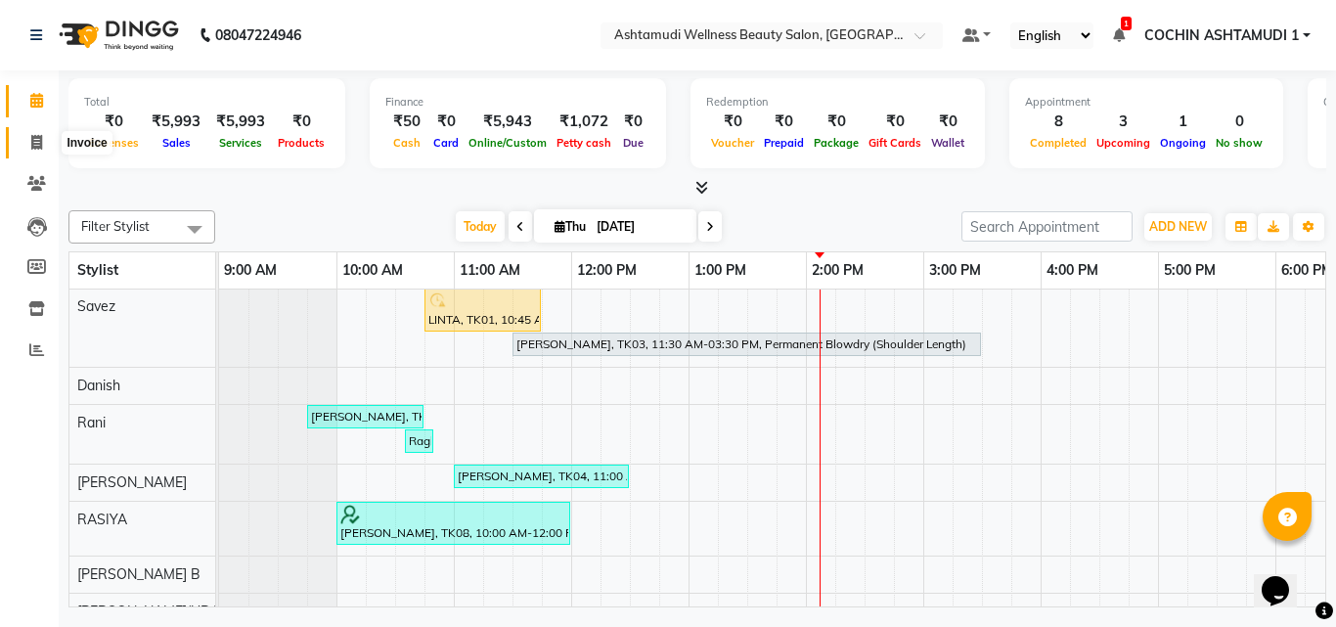
click at [32, 141] on icon at bounding box center [36, 142] width 11 height 15
select select "service"
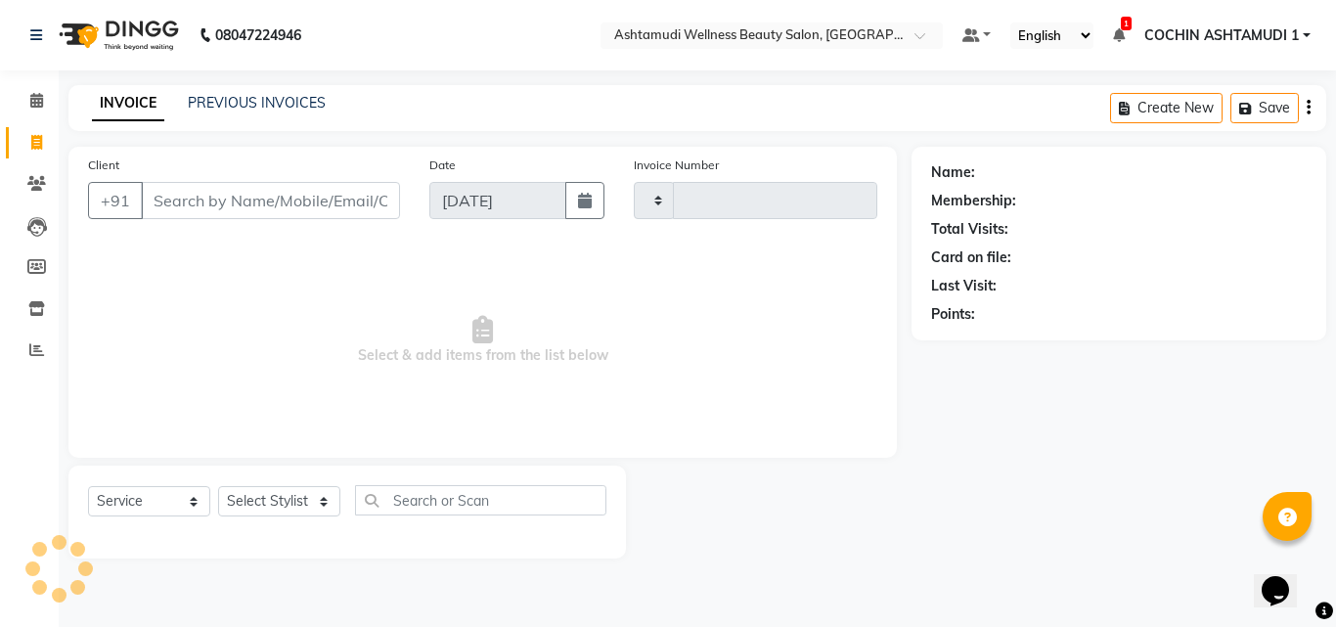
type input "4831"
select select "4632"
click at [186, 201] on input "Client" at bounding box center [270, 200] width 259 height 37
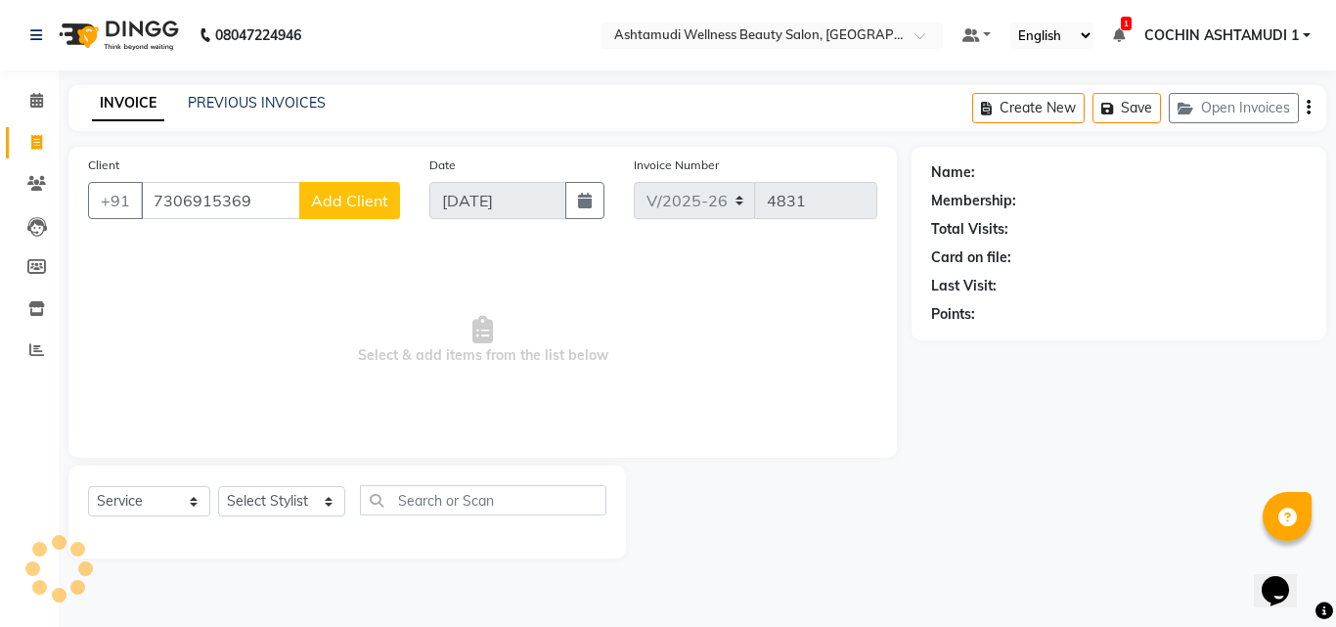
type input "7306915369"
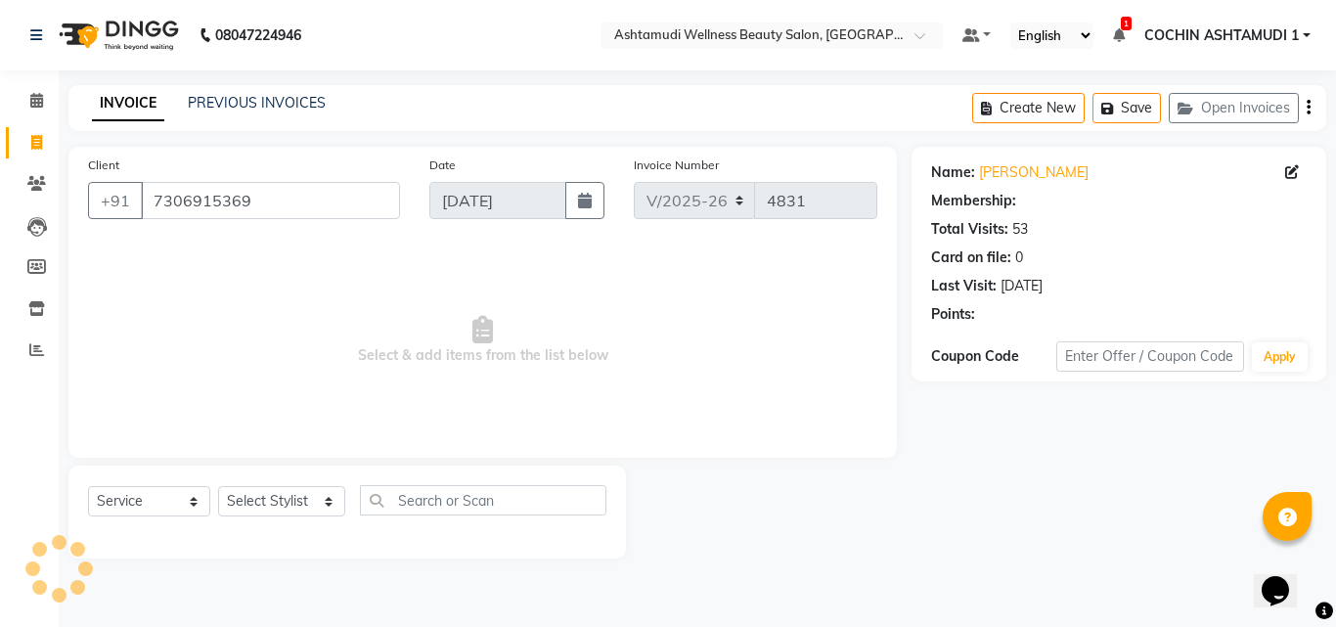
select select "1: Object"
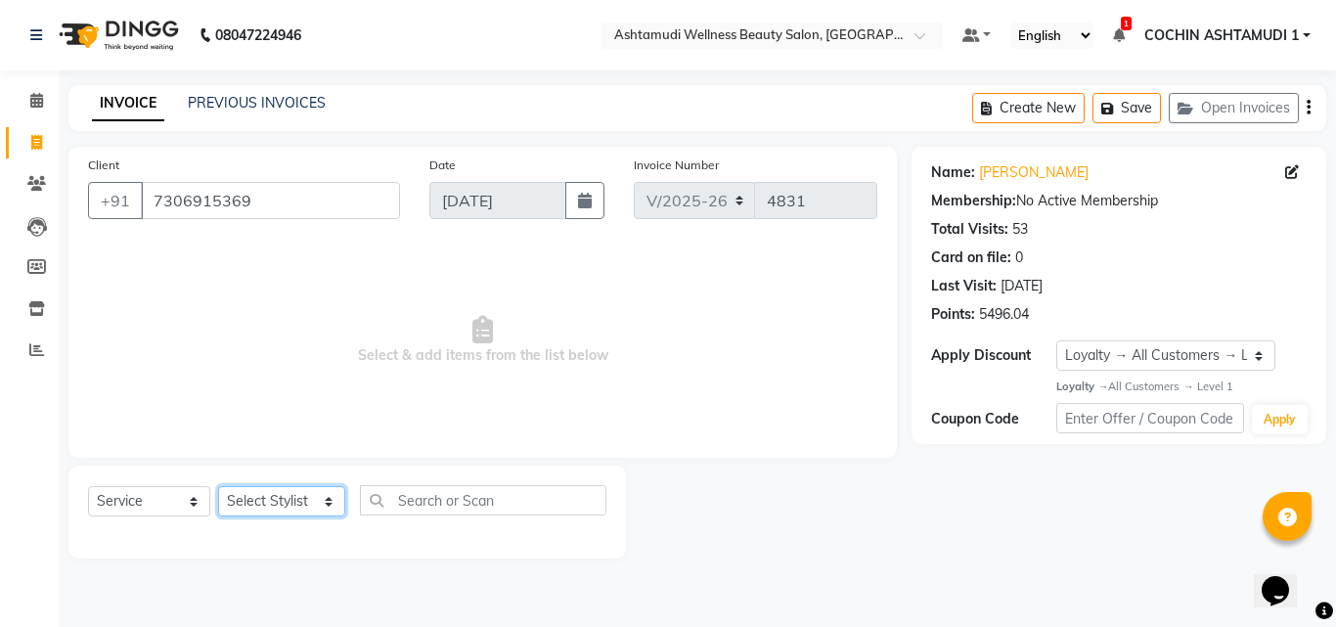
click at [281, 505] on select "Select Stylist [PERSON_NAME](URAJ) [PERSON_NAME] COCHIN ASHTAMUDI Danish [PERSO…" at bounding box center [281, 501] width 127 height 30
select select "45927"
click at [218, 486] on select "Select Stylist [PERSON_NAME](URAJ) [PERSON_NAME] COCHIN ASHTAMUDI Danish [PERSO…" at bounding box center [281, 501] width 127 height 30
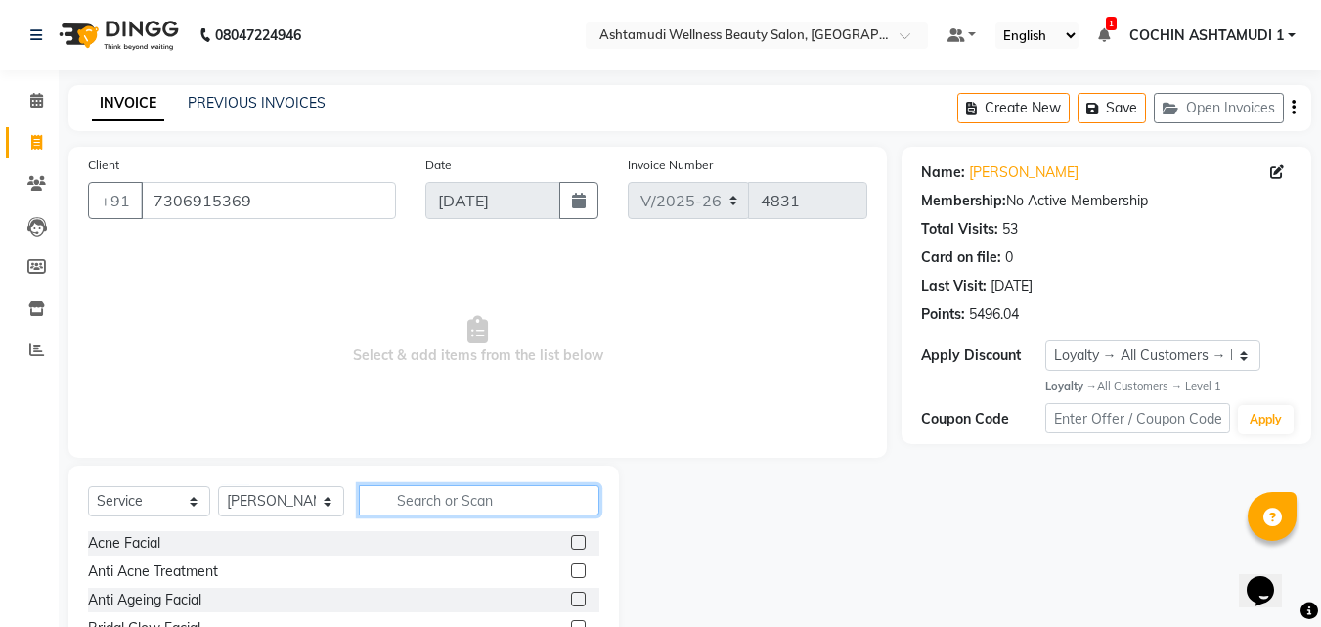
click at [442, 503] on input "text" at bounding box center [480, 500] width 242 height 30
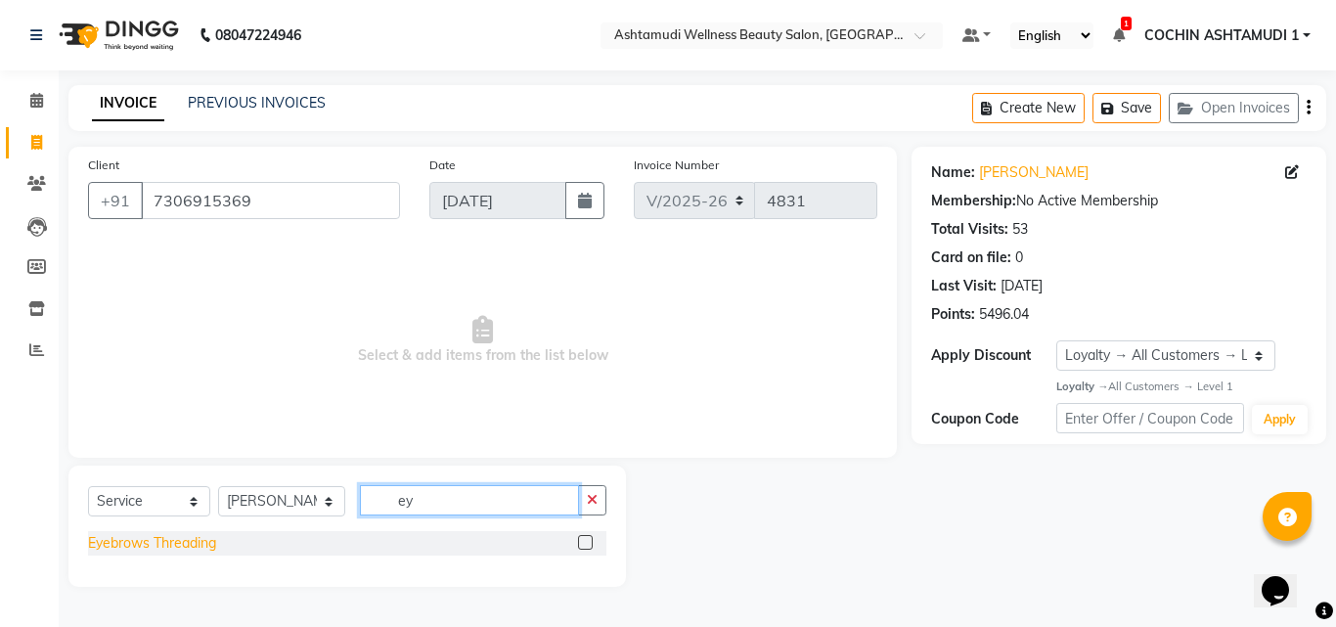
type input "ey"
click at [151, 550] on div "Eyebrows Threading" at bounding box center [152, 543] width 128 height 21
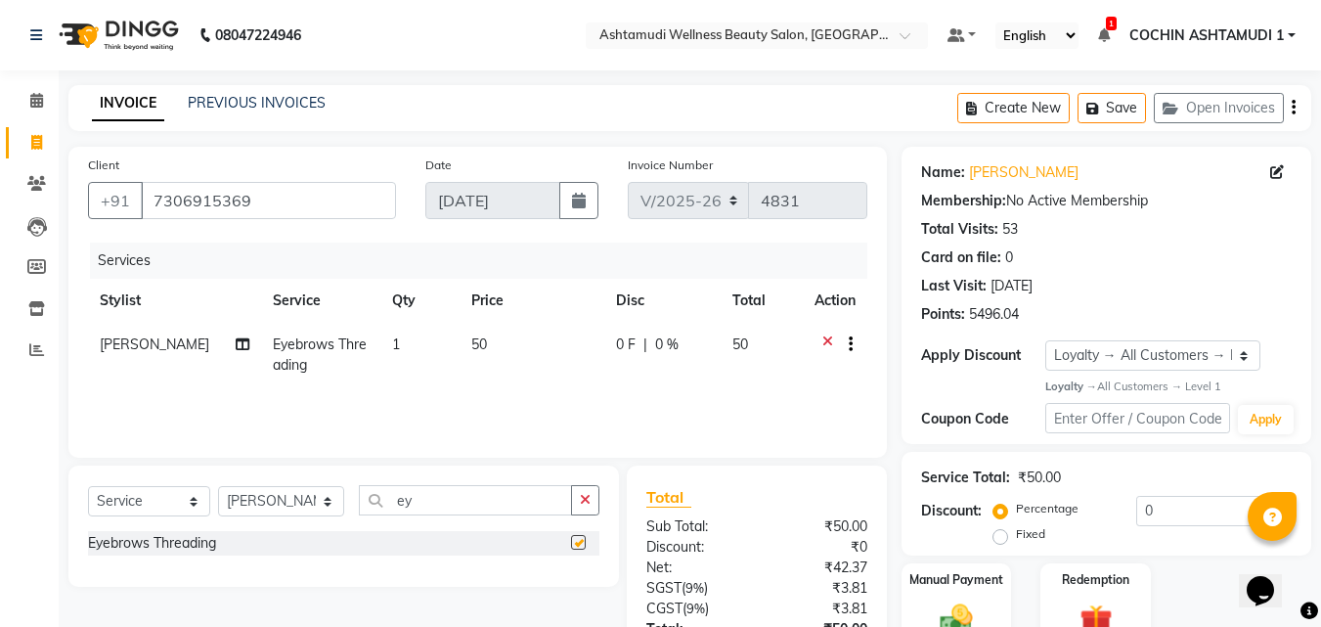
checkbox input "false"
click at [452, 499] on input "ey" at bounding box center [466, 500] width 214 height 30
type input "upp"
click at [167, 573] on div "Upper Lip Threading" at bounding box center [151, 571] width 127 height 21
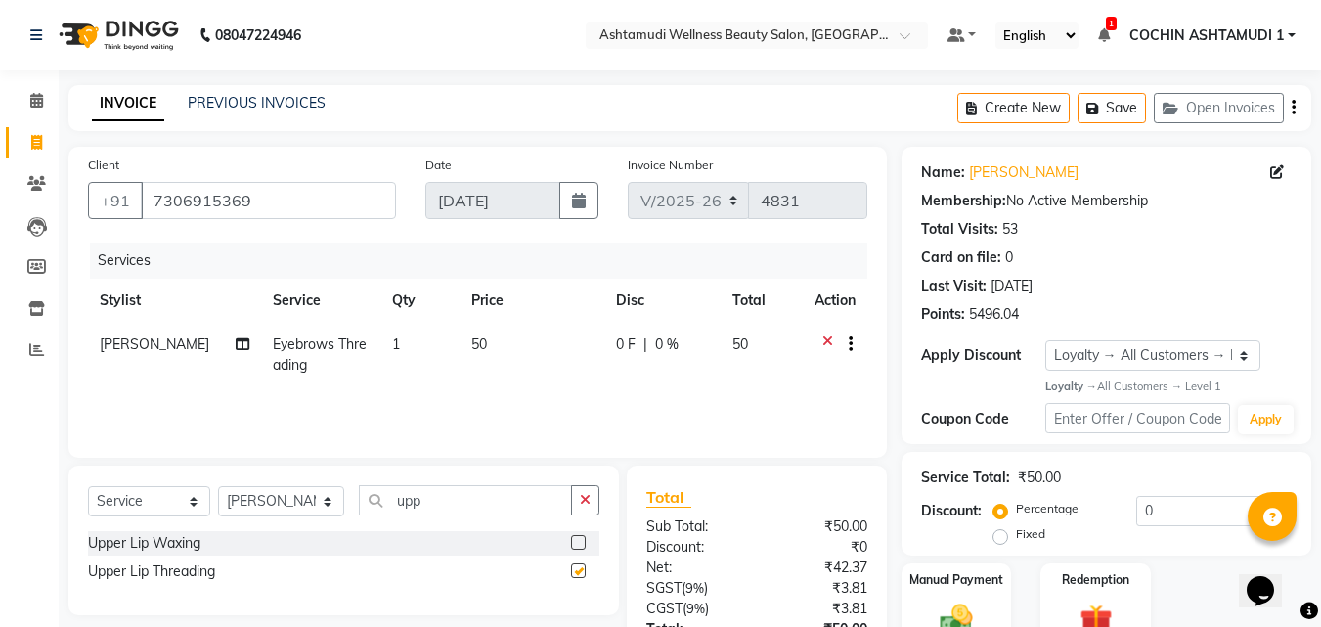
checkbox input "false"
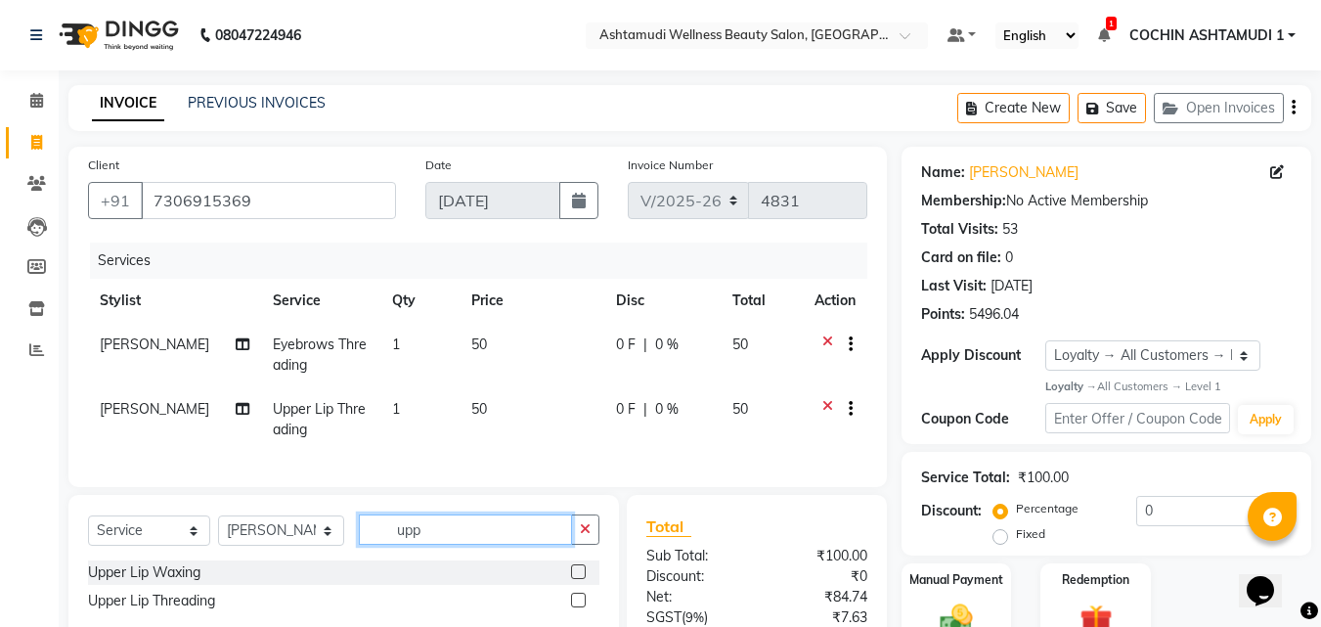
click at [426, 545] on input "upp" at bounding box center [466, 529] width 214 height 30
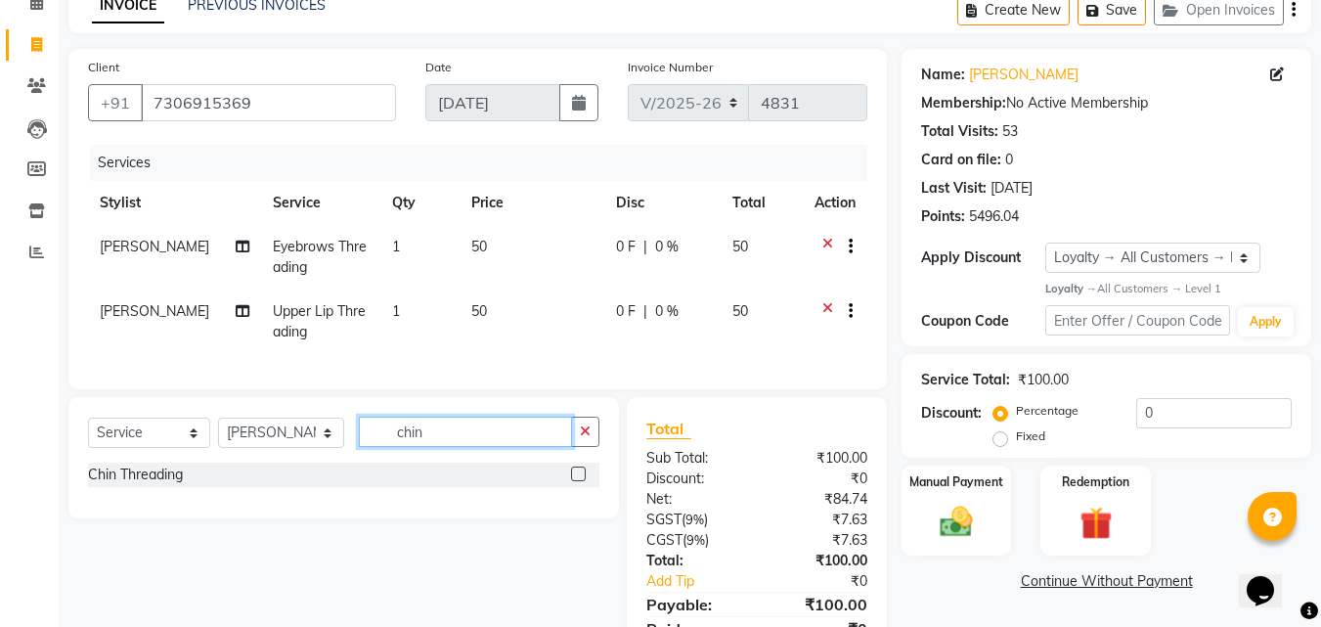
scroll to position [200, 0]
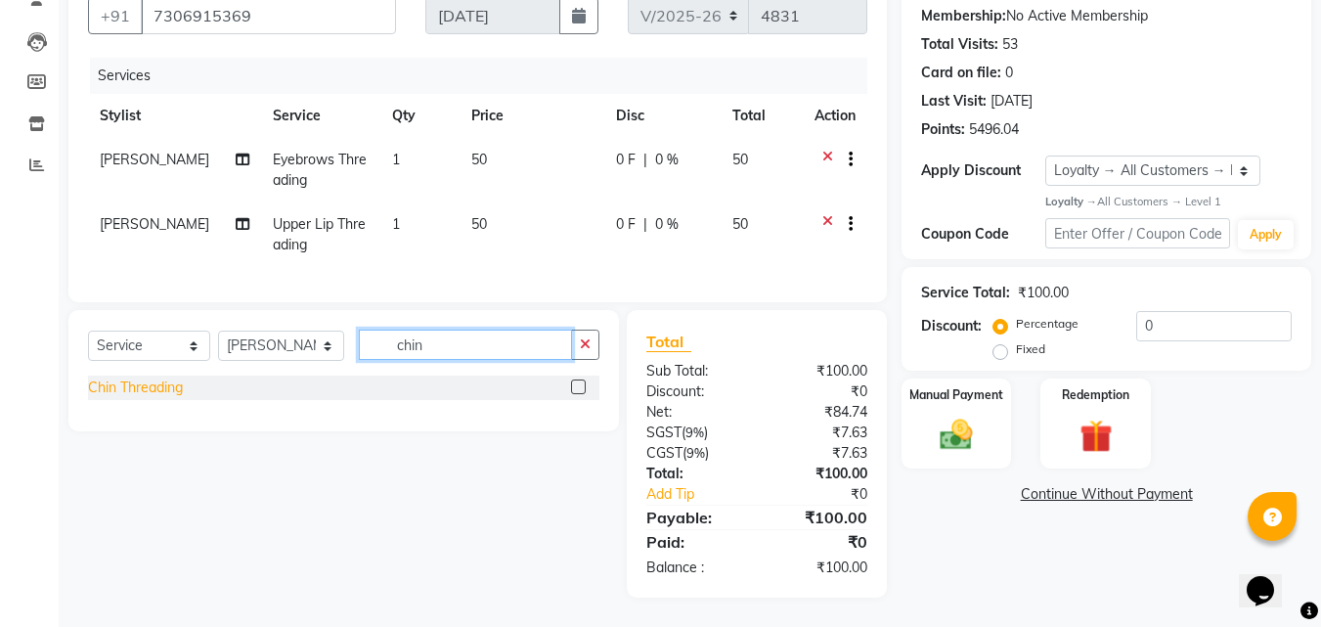
type input "chin"
click at [131, 384] on div "Chin Threading" at bounding box center [135, 388] width 95 height 21
checkbox input "false"
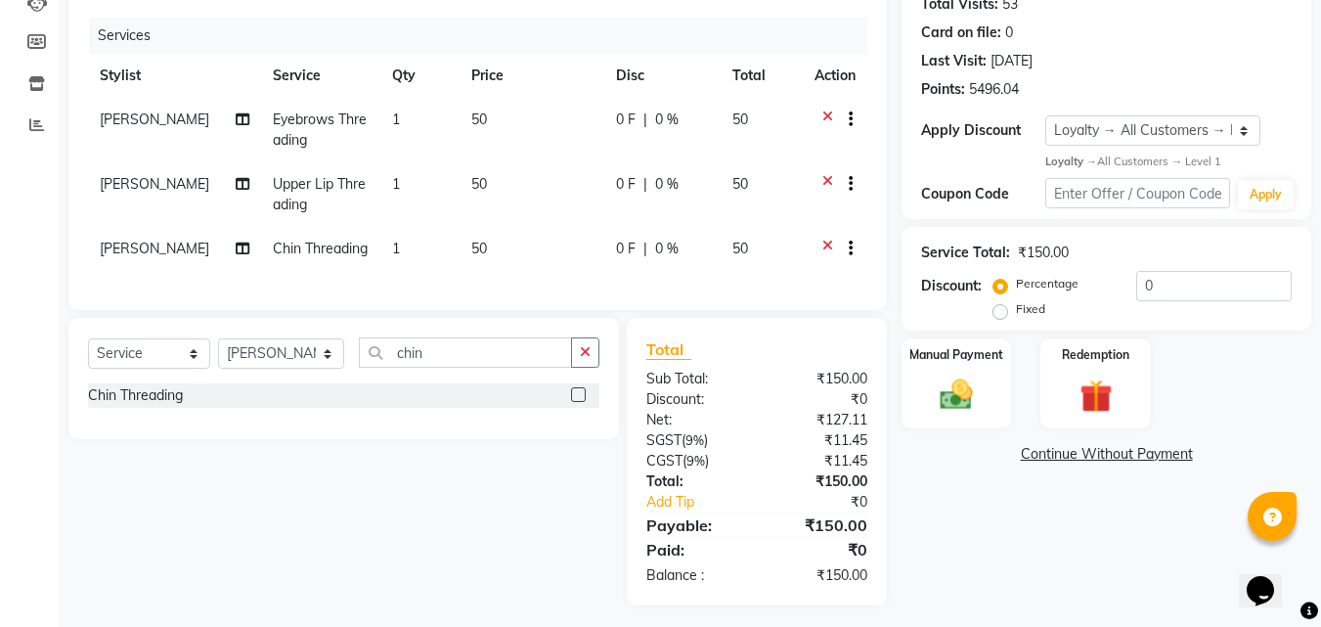
scroll to position [247, 0]
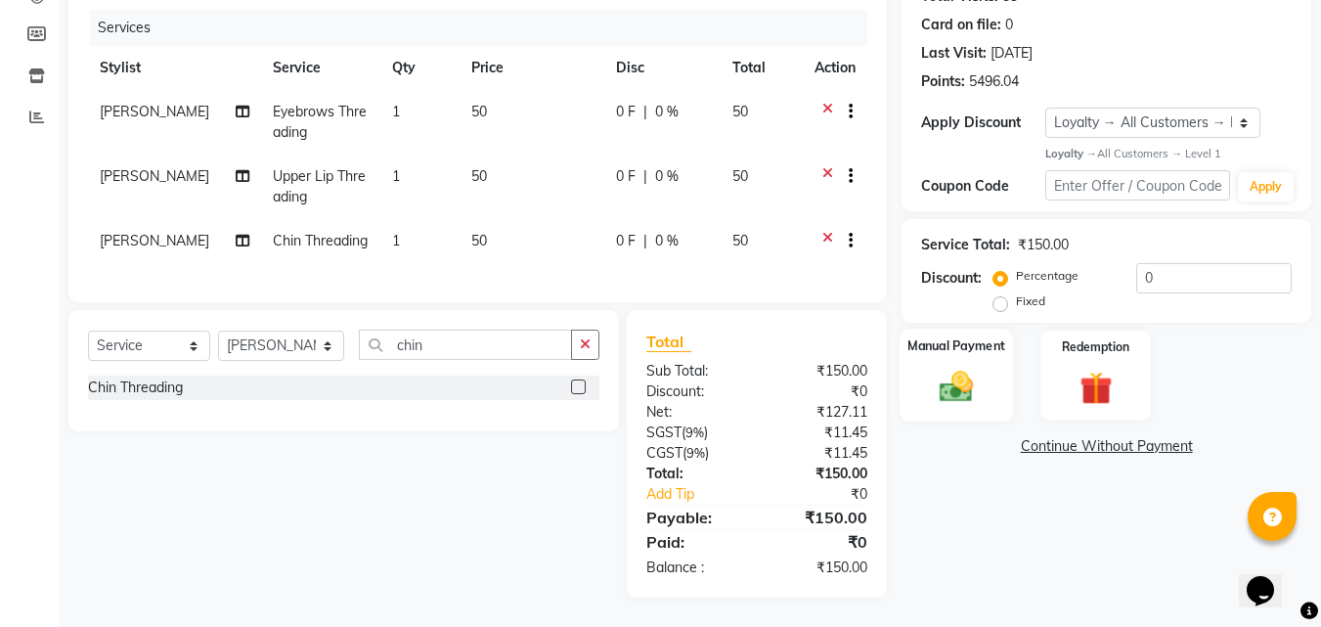
click at [954, 348] on div "Manual Payment" at bounding box center [957, 375] width 114 height 93
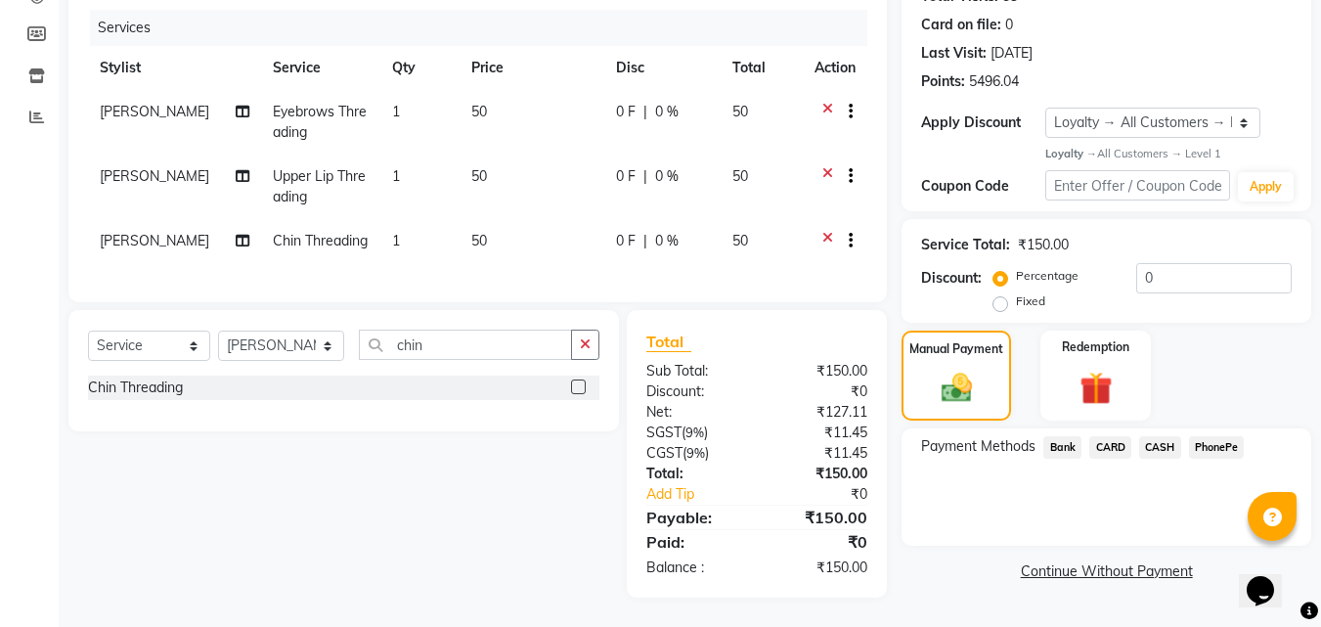
click at [1214, 436] on span "PhonePe" at bounding box center [1217, 447] width 56 height 22
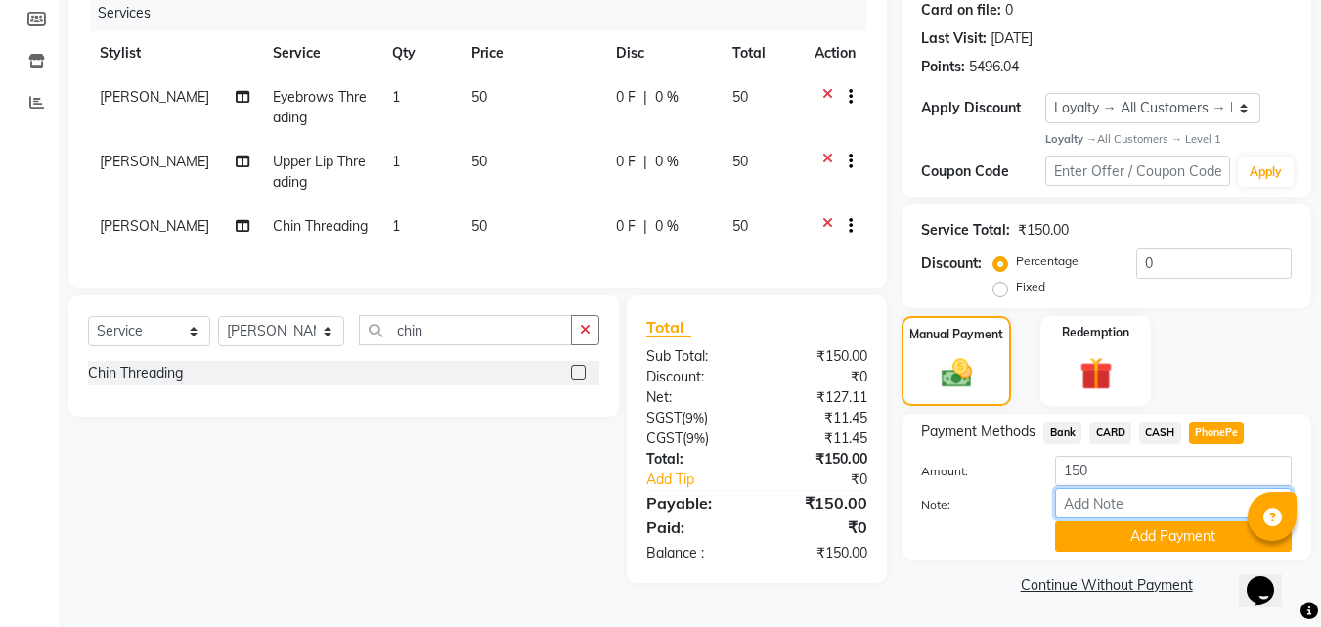
click at [1139, 509] on input "Note:" at bounding box center [1173, 503] width 237 height 30
type input "[PERSON_NAME]"
click at [1167, 541] on button "Add Payment" at bounding box center [1173, 536] width 237 height 30
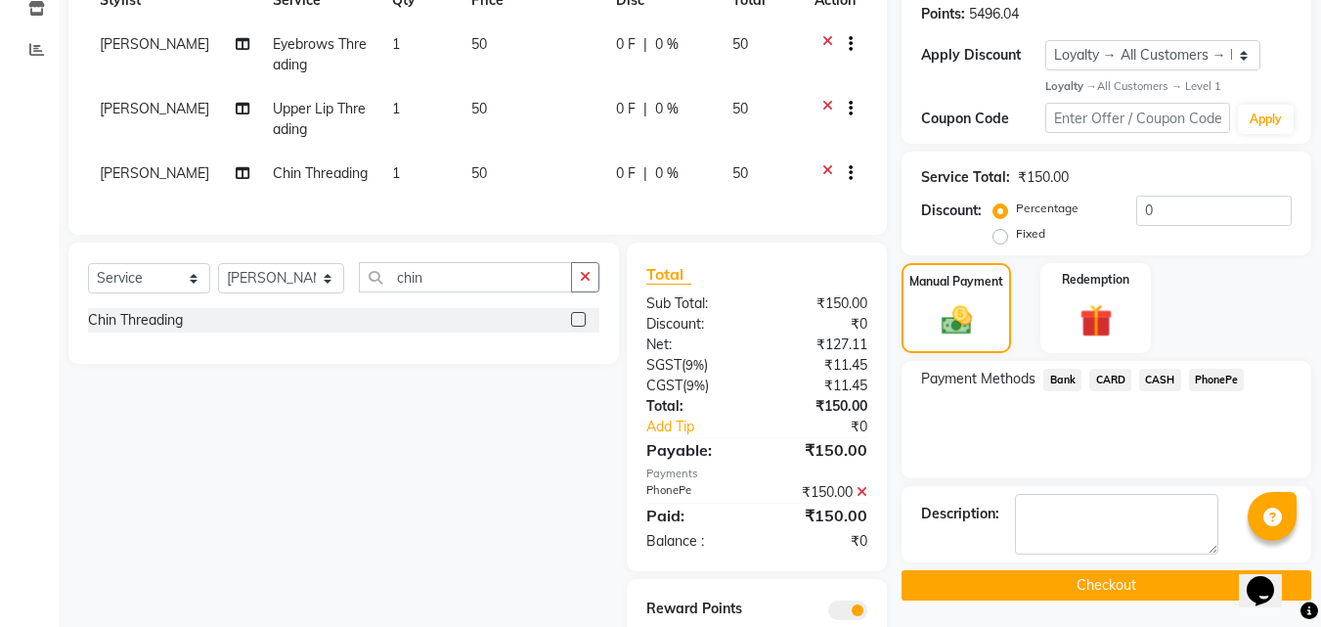
scroll to position [385, 0]
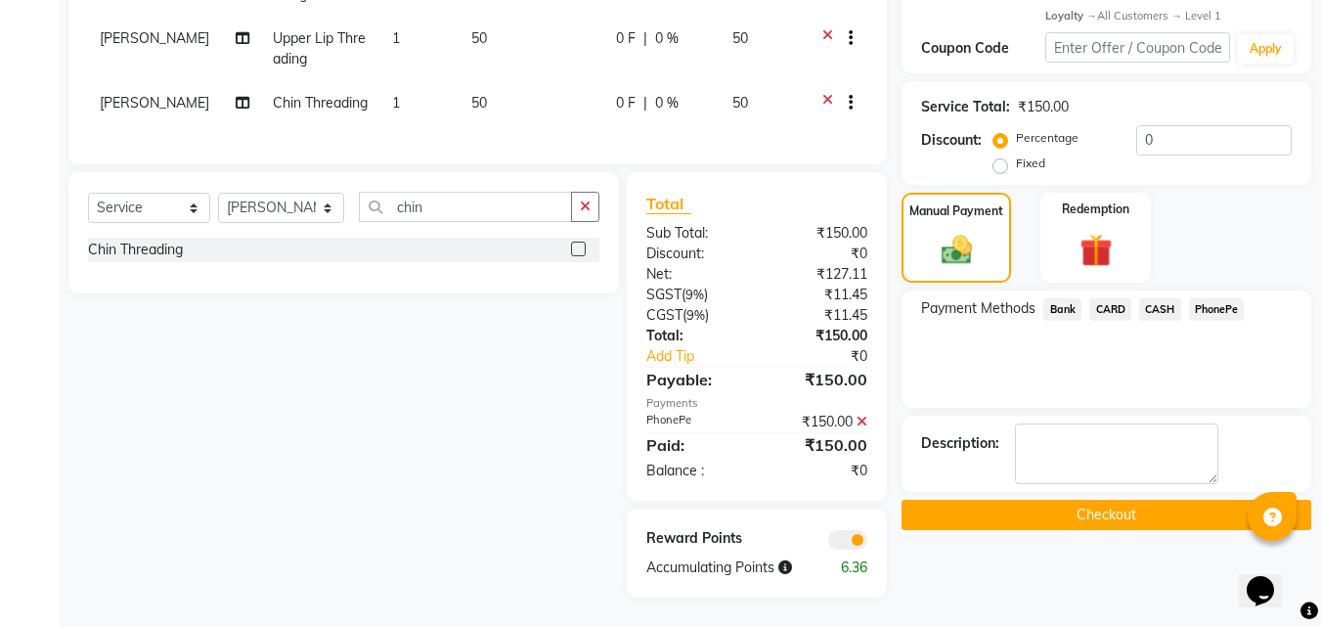
click at [1154, 500] on button "Checkout" at bounding box center [1107, 515] width 410 height 30
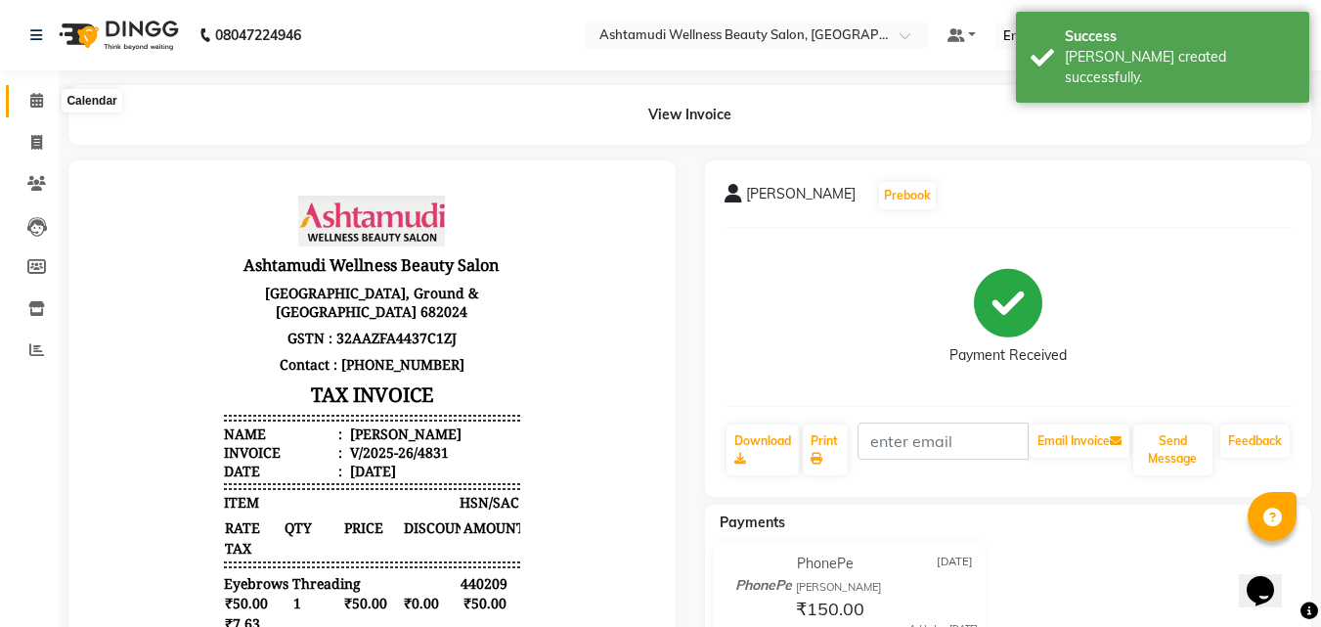
click at [40, 100] on icon at bounding box center [36, 100] width 13 height 15
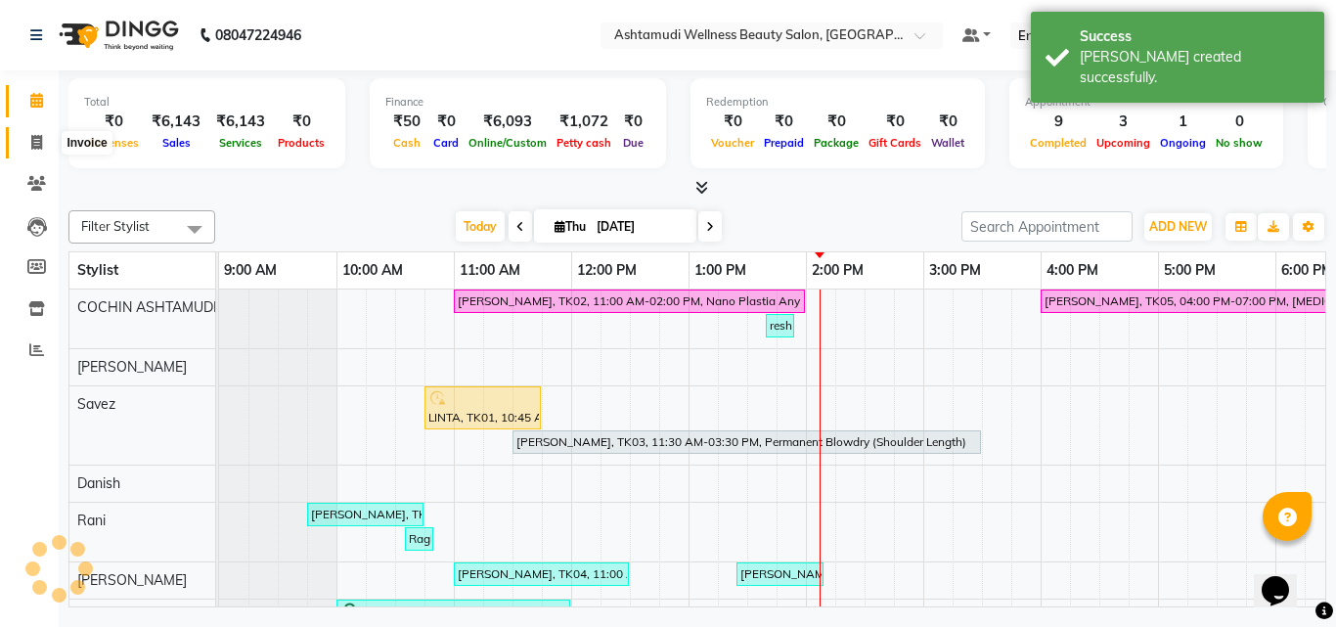
click at [28, 153] on span at bounding box center [37, 143] width 34 height 22
select select "4632"
select select "service"
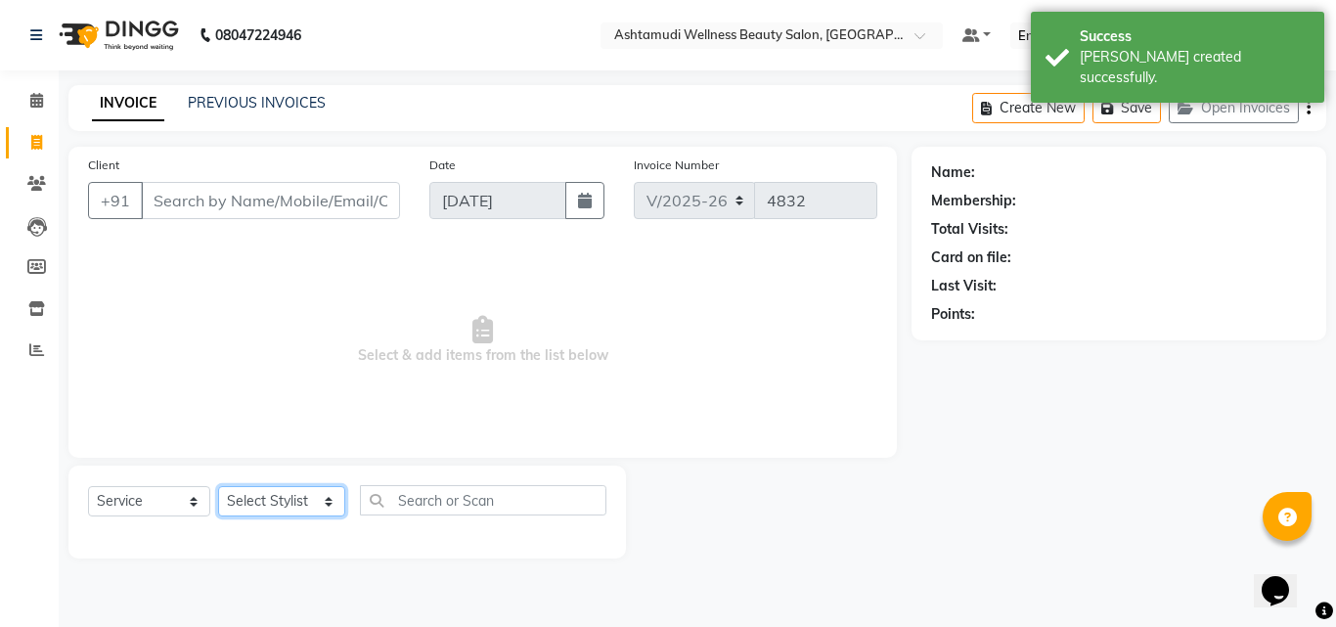
click at [260, 498] on select "Select Stylist [PERSON_NAME](URAJ) [PERSON_NAME] COCHIN ASHTAMUDI Danish [PERSO…" at bounding box center [281, 501] width 127 height 30
select select "86812"
click at [218, 486] on select "Select Stylist [PERSON_NAME](URAJ) [PERSON_NAME] COCHIN ASHTAMUDI Danish [PERSO…" at bounding box center [281, 501] width 127 height 30
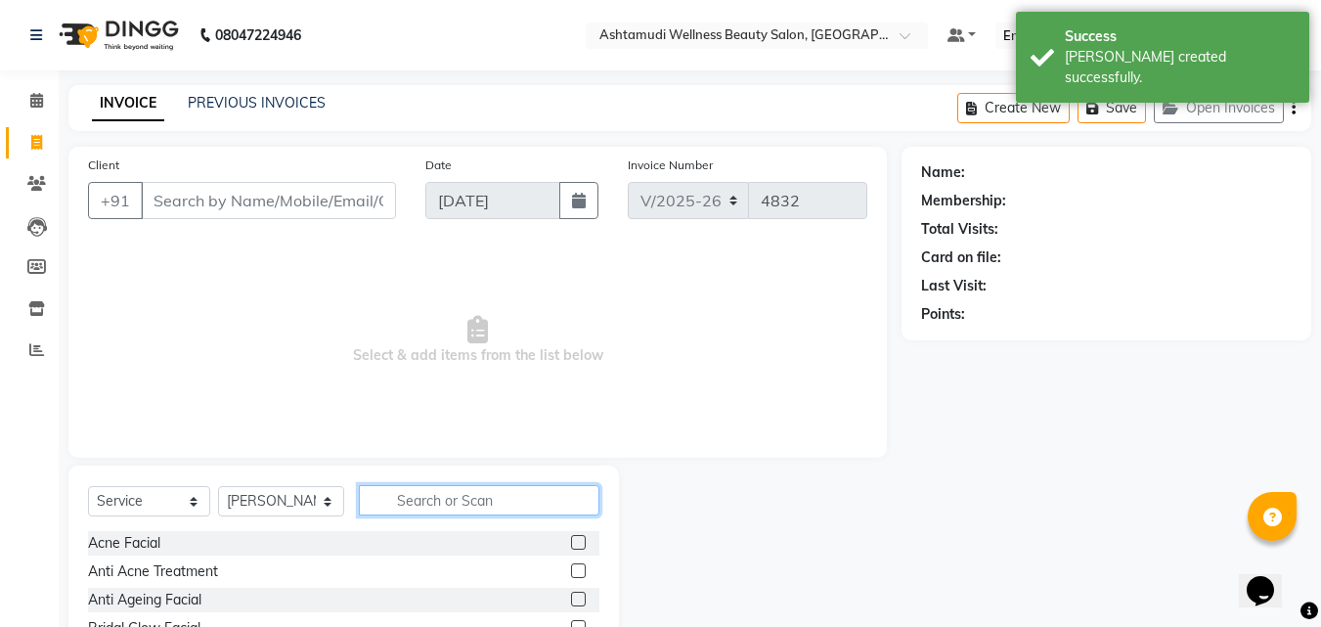
click at [420, 507] on input "text" at bounding box center [480, 500] width 242 height 30
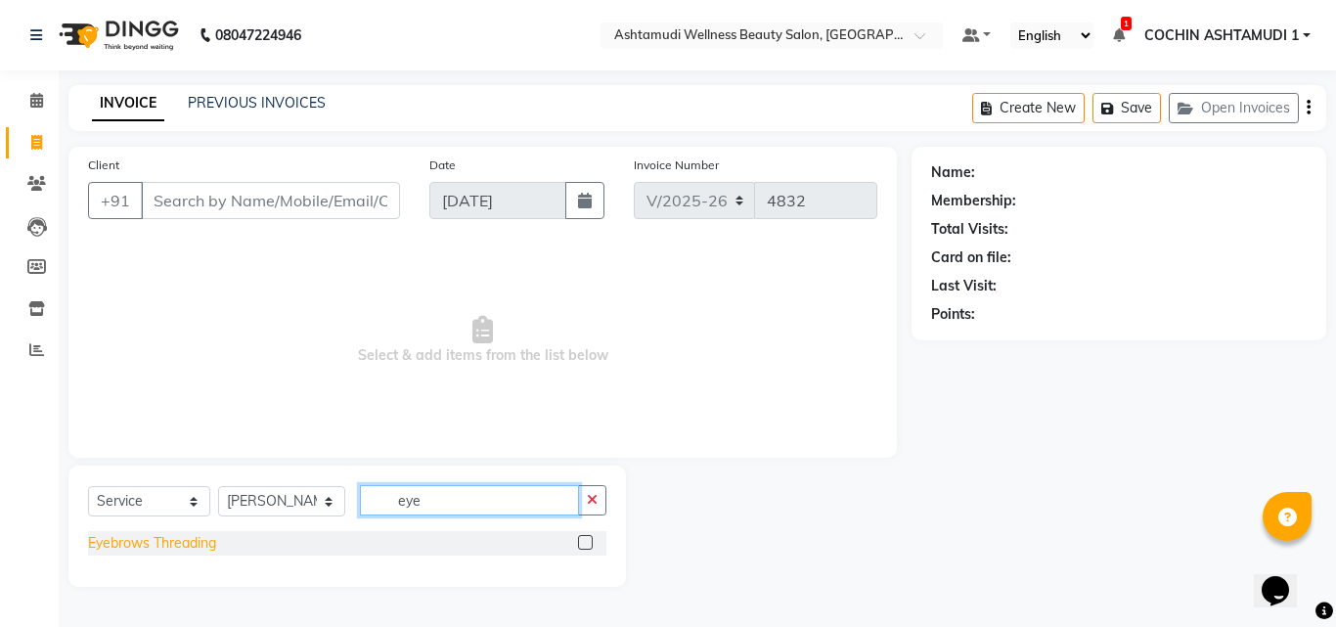
type input "eye"
click at [158, 550] on div "Eyebrows Threading" at bounding box center [152, 543] width 128 height 21
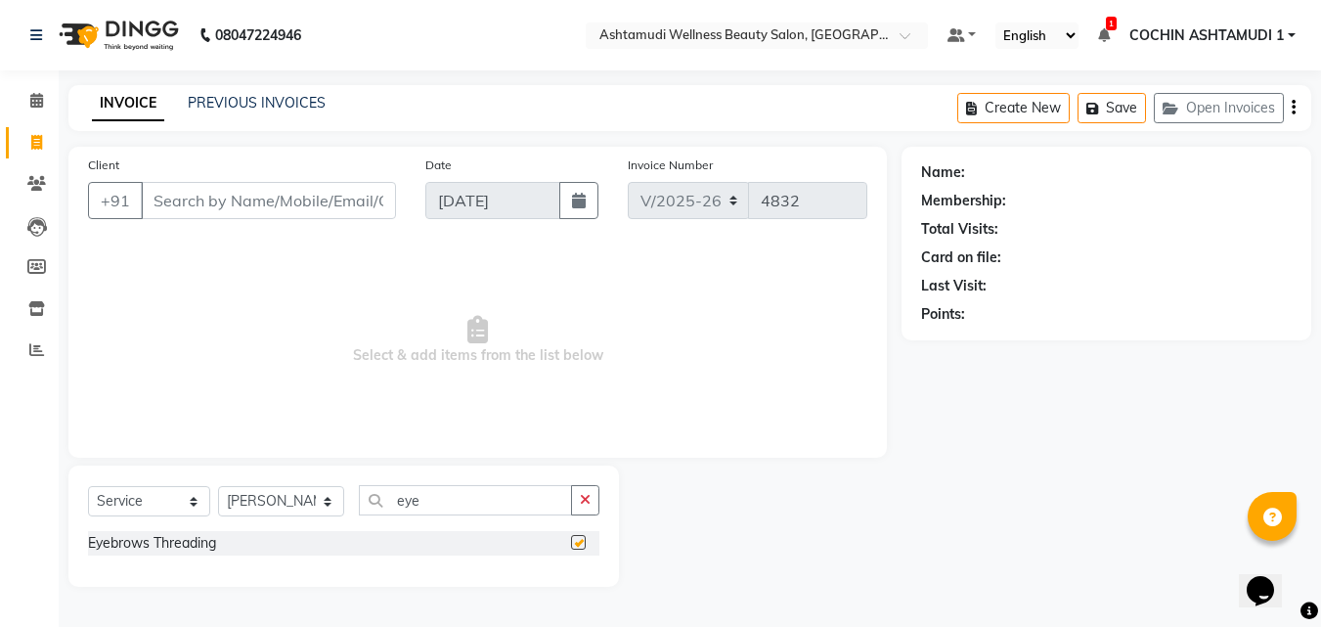
checkbox input "false"
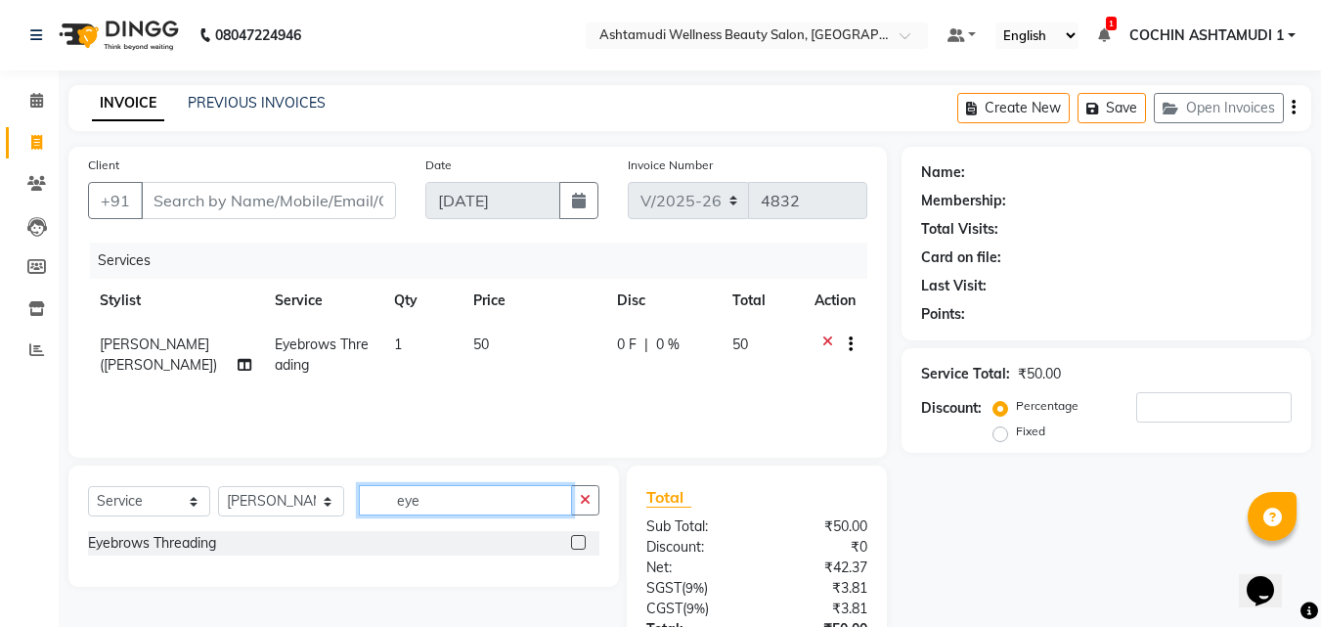
click at [453, 506] on input "eye" at bounding box center [466, 500] width 214 height 30
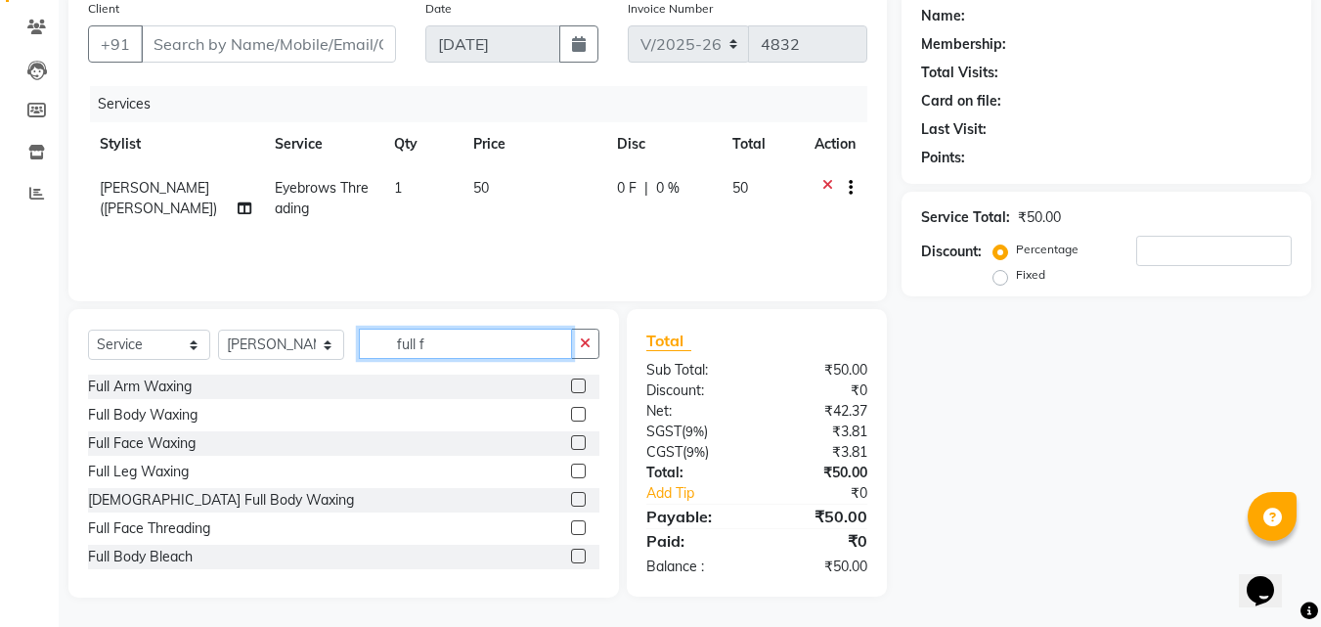
scroll to position [156, 0]
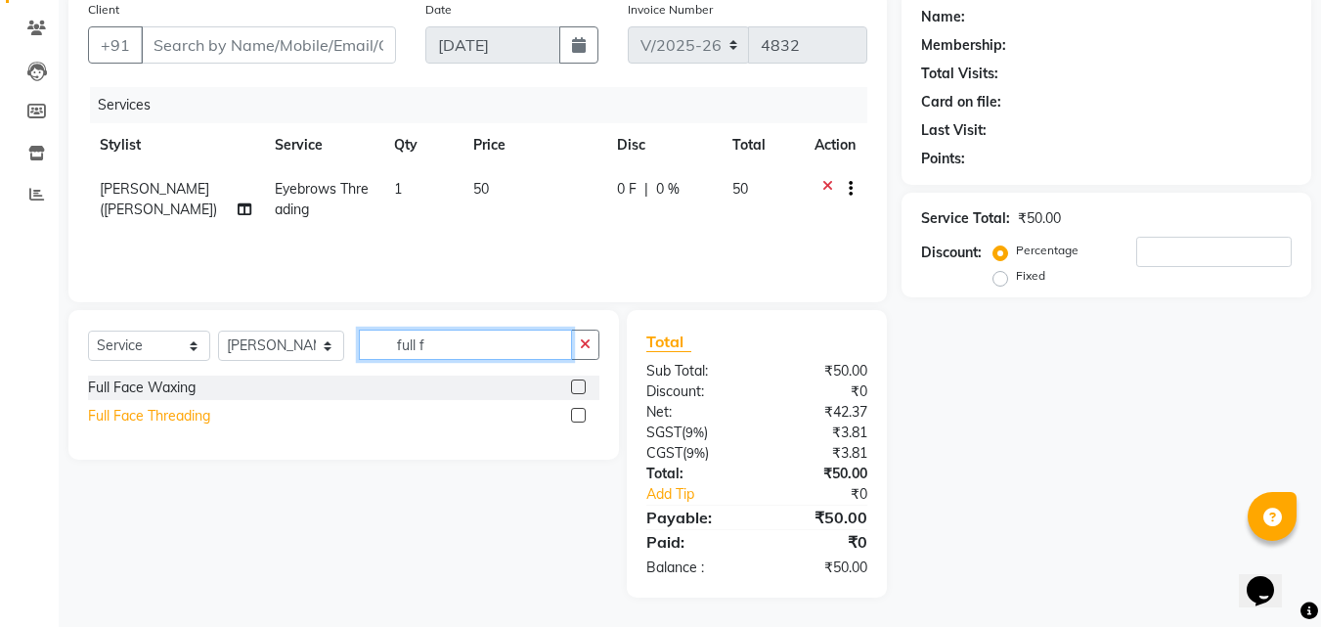
type input "full f"
click at [125, 412] on div "Full Face Threading" at bounding box center [149, 416] width 122 height 21
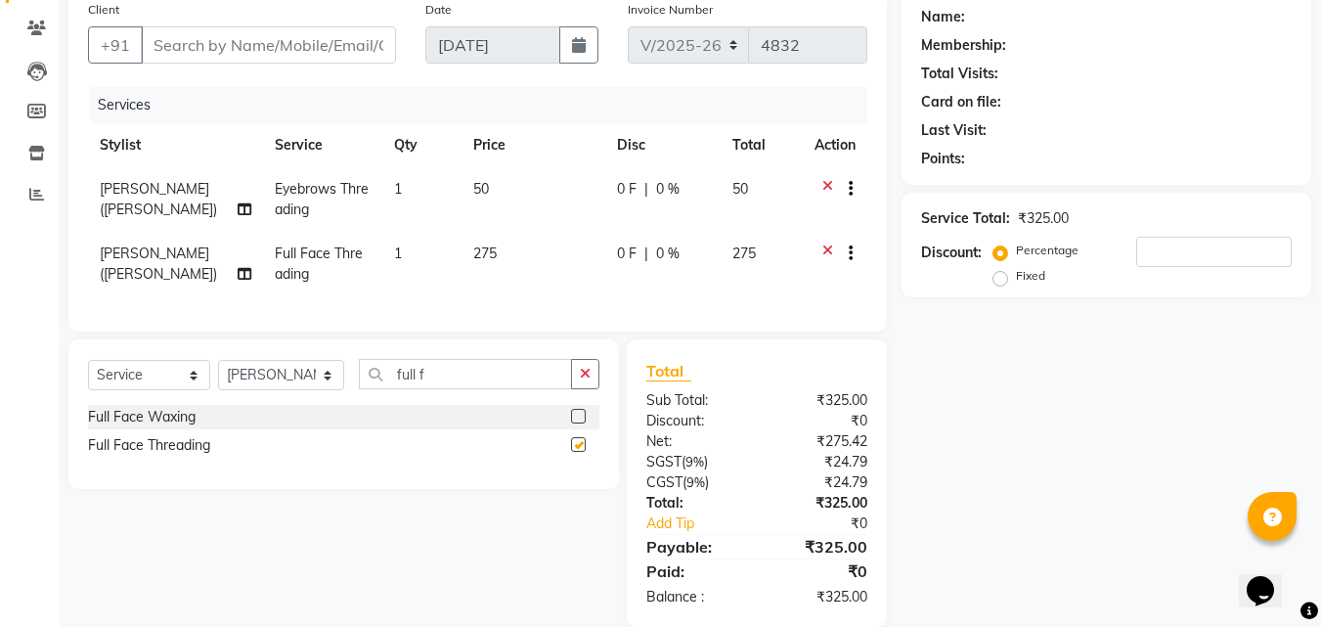
checkbox input "false"
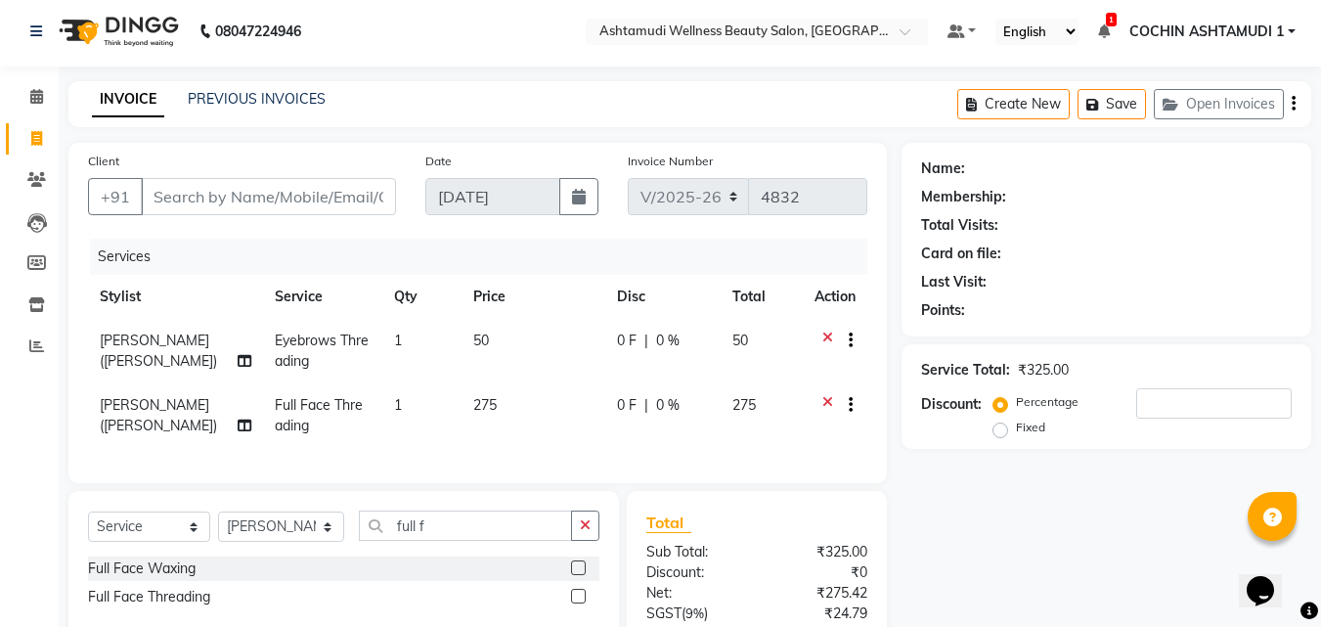
scroll to position [0, 0]
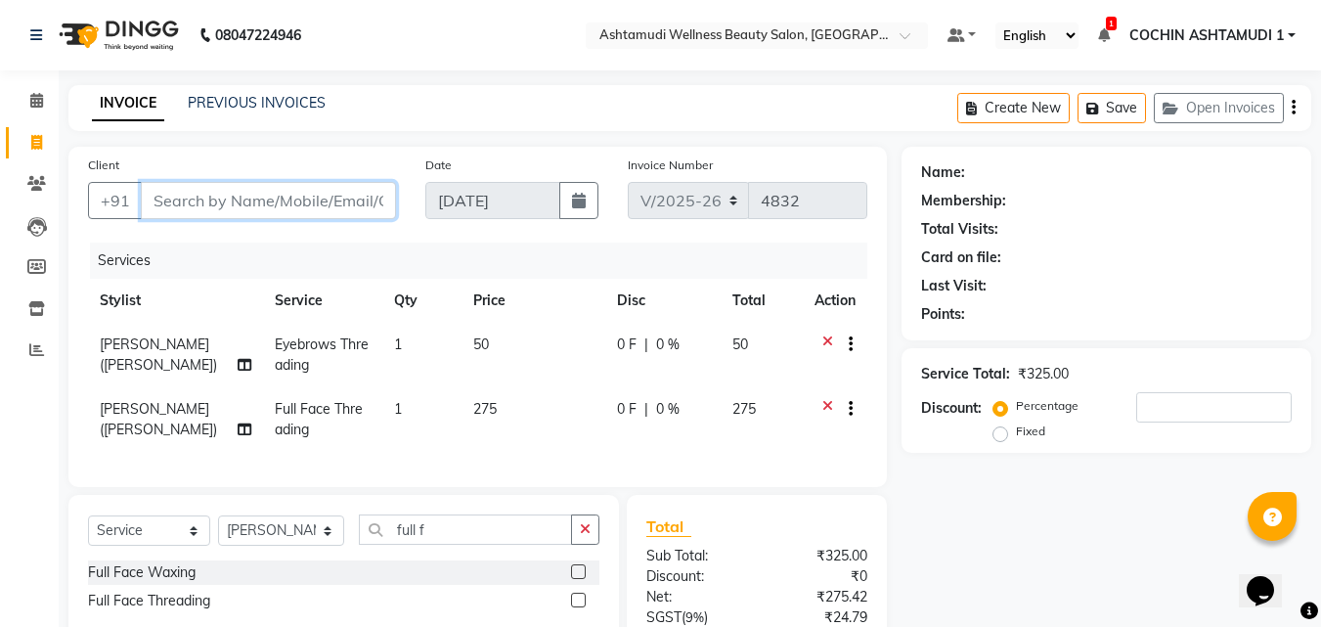
click at [269, 201] on input "Client" at bounding box center [268, 200] width 255 height 37
type input "7"
type input "0"
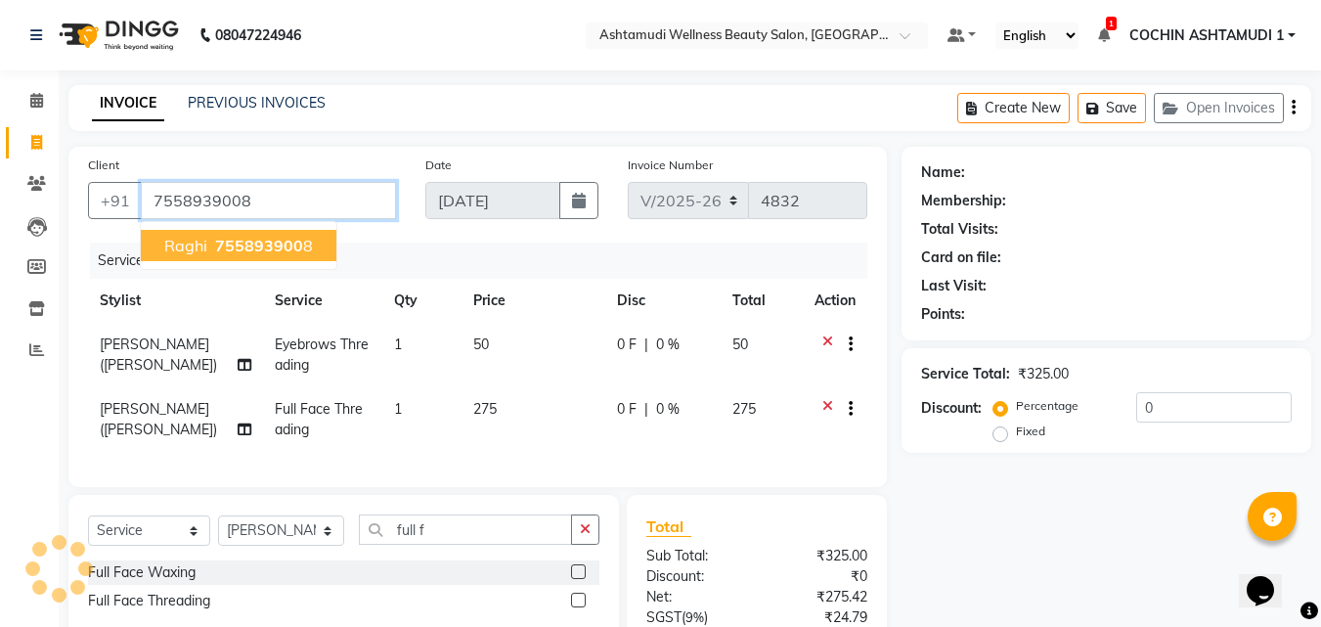
type input "7558939008"
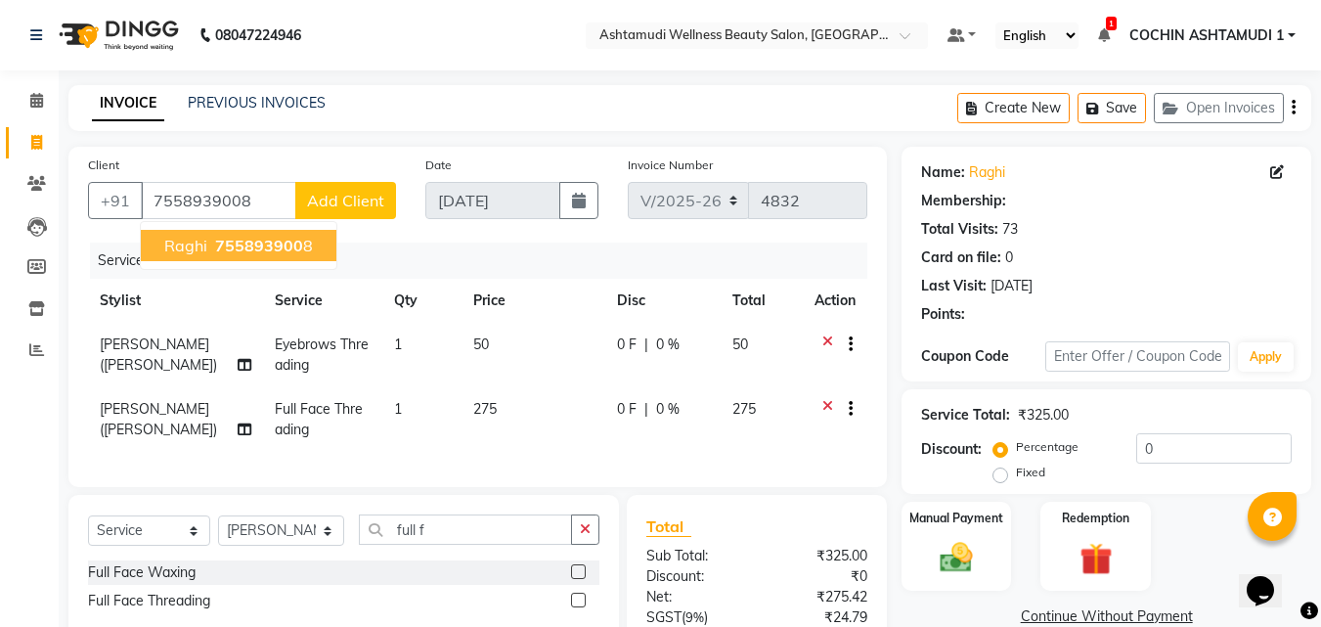
select select "1: Object"
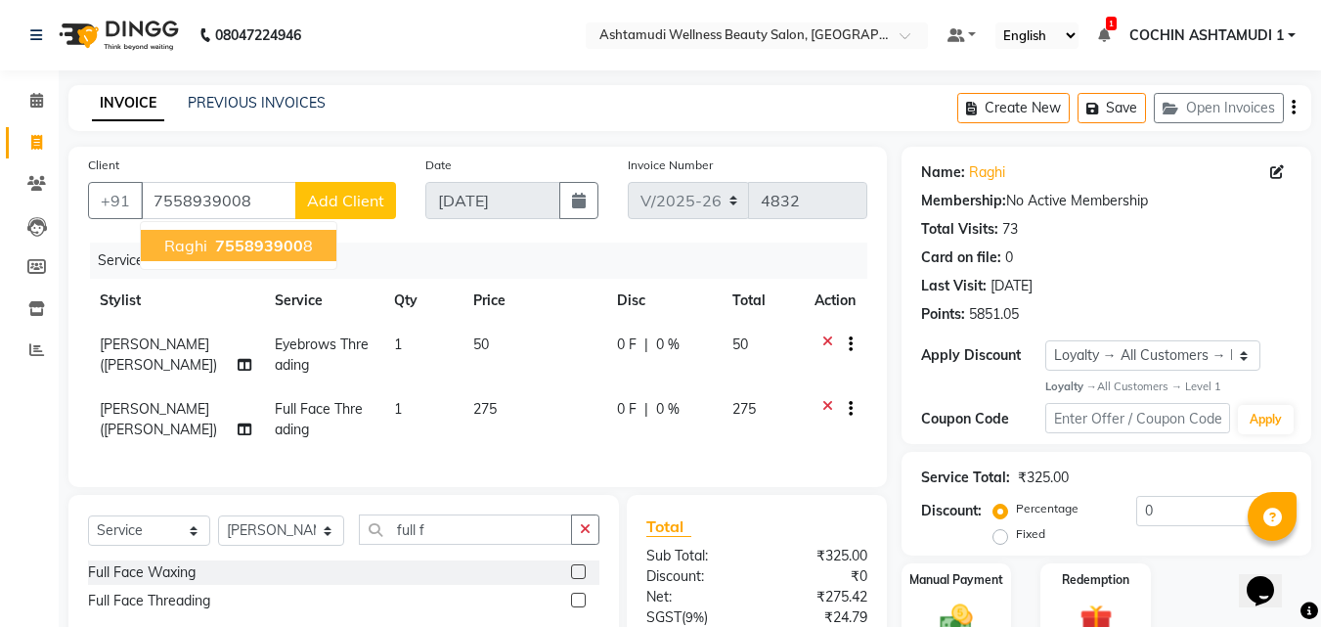
click at [195, 240] on span "Raghi" at bounding box center [185, 246] width 43 height 20
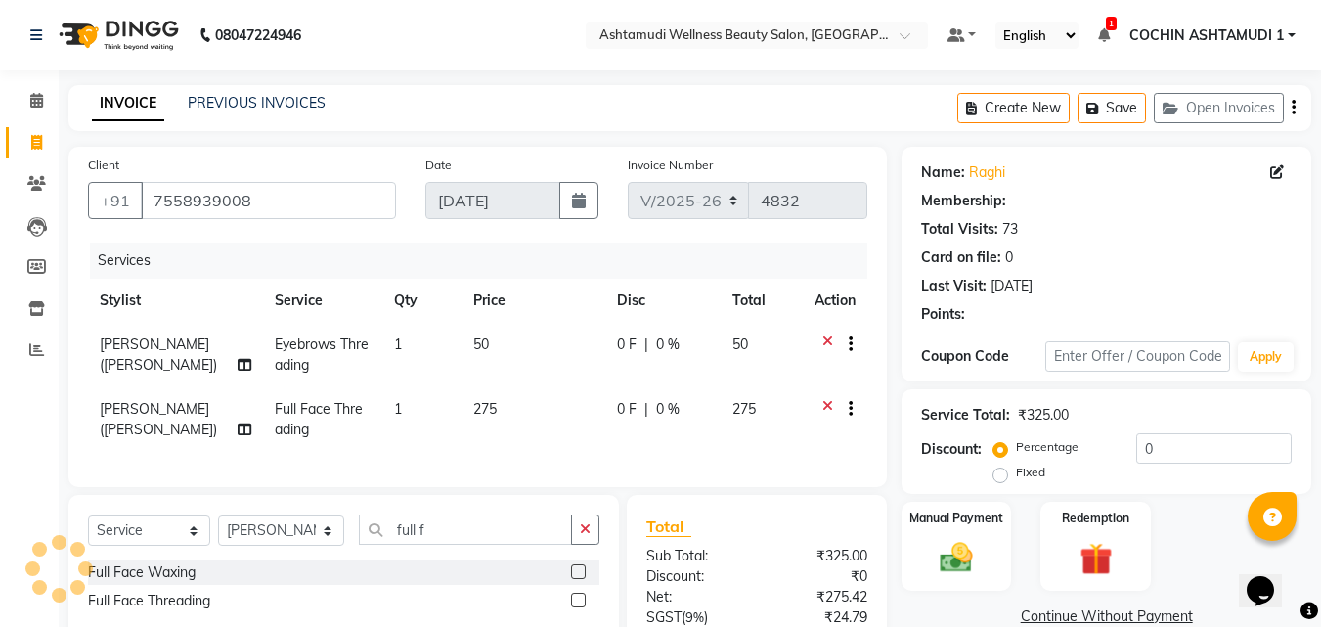
select select "1: Object"
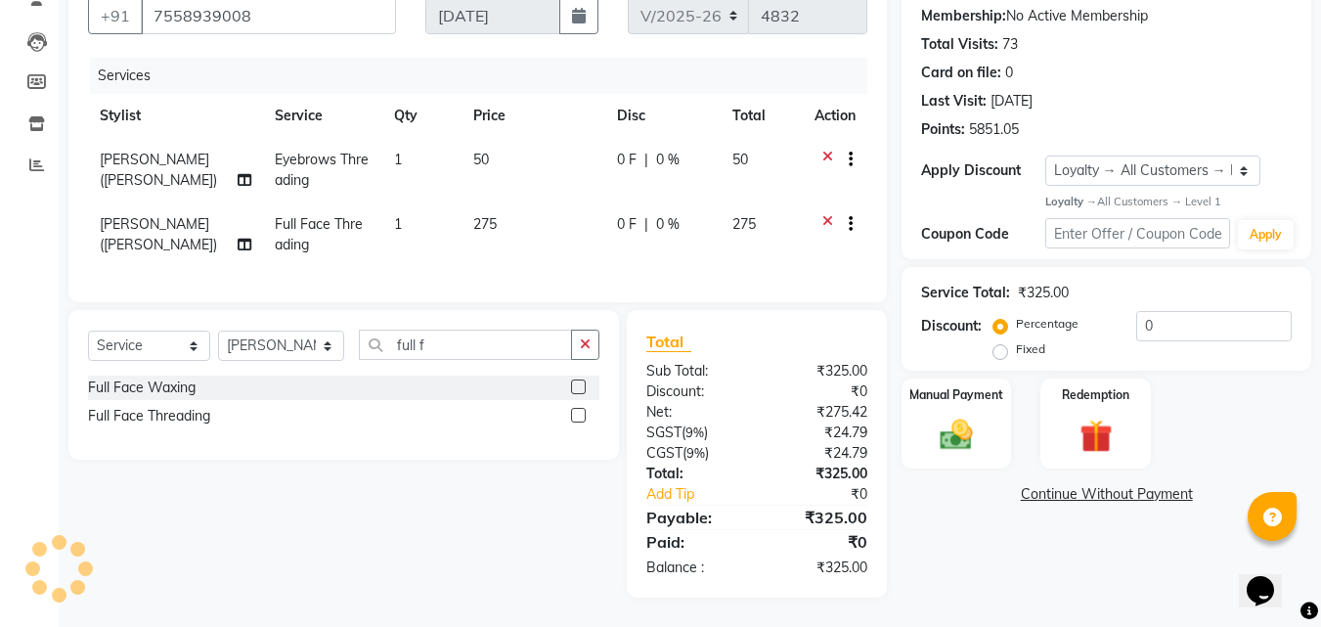
scroll to position [200, 0]
click at [972, 416] on img at bounding box center [956, 435] width 55 height 39
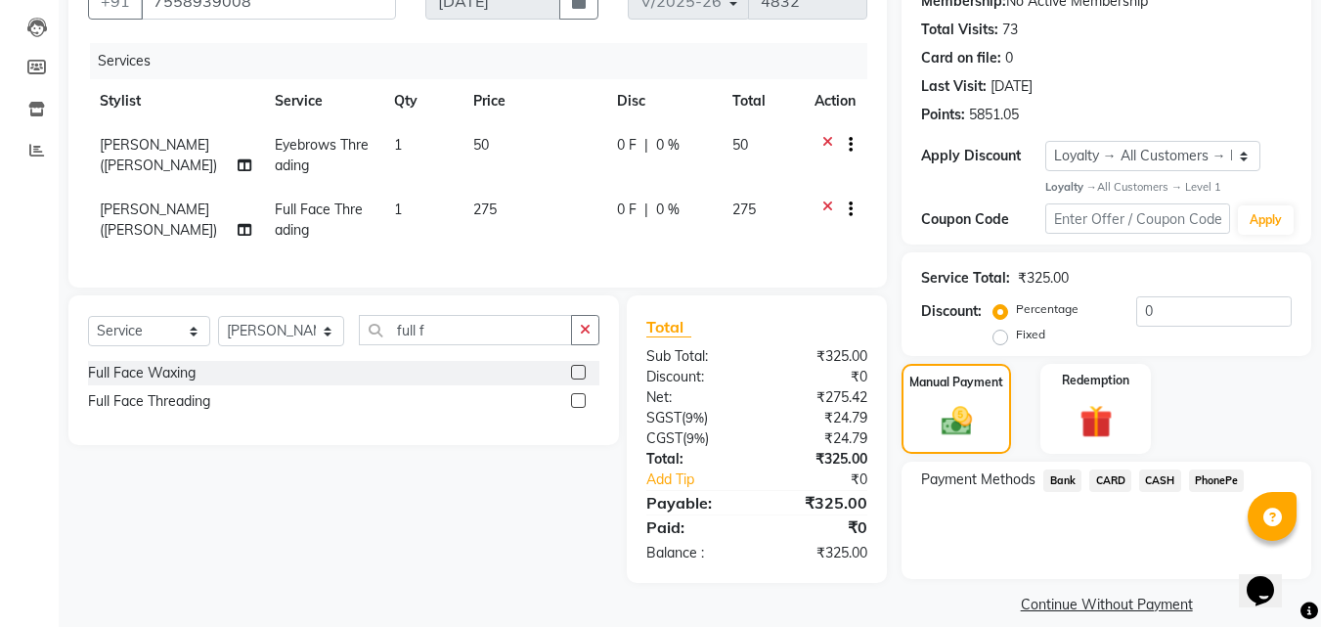
click at [1206, 484] on span "PhonePe" at bounding box center [1217, 480] width 56 height 22
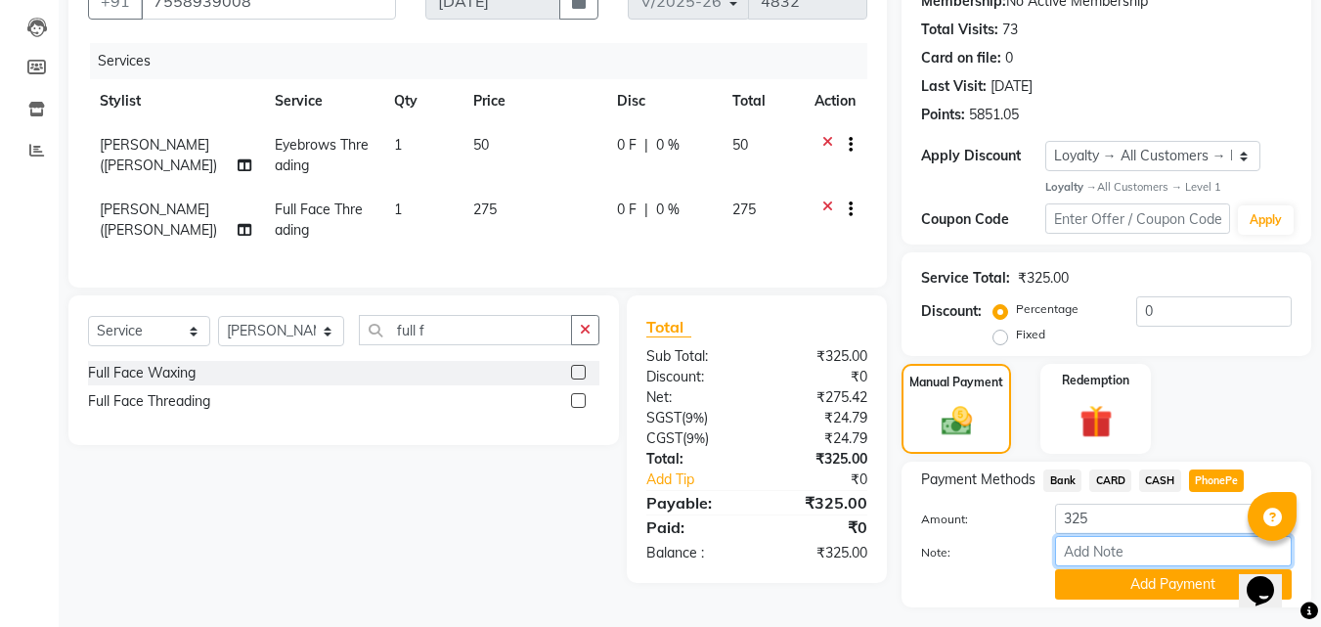
click at [1138, 545] on input "Note:" at bounding box center [1173, 551] width 237 height 30
type input "Aiswarya"
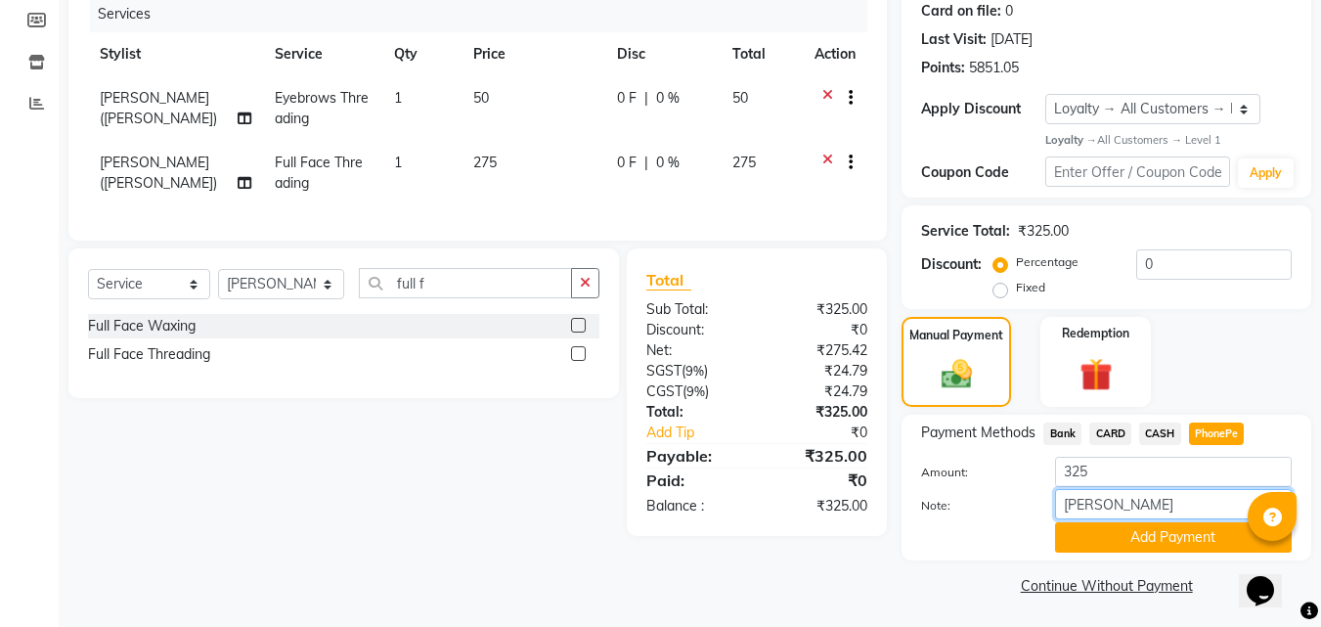
scroll to position [249, 0]
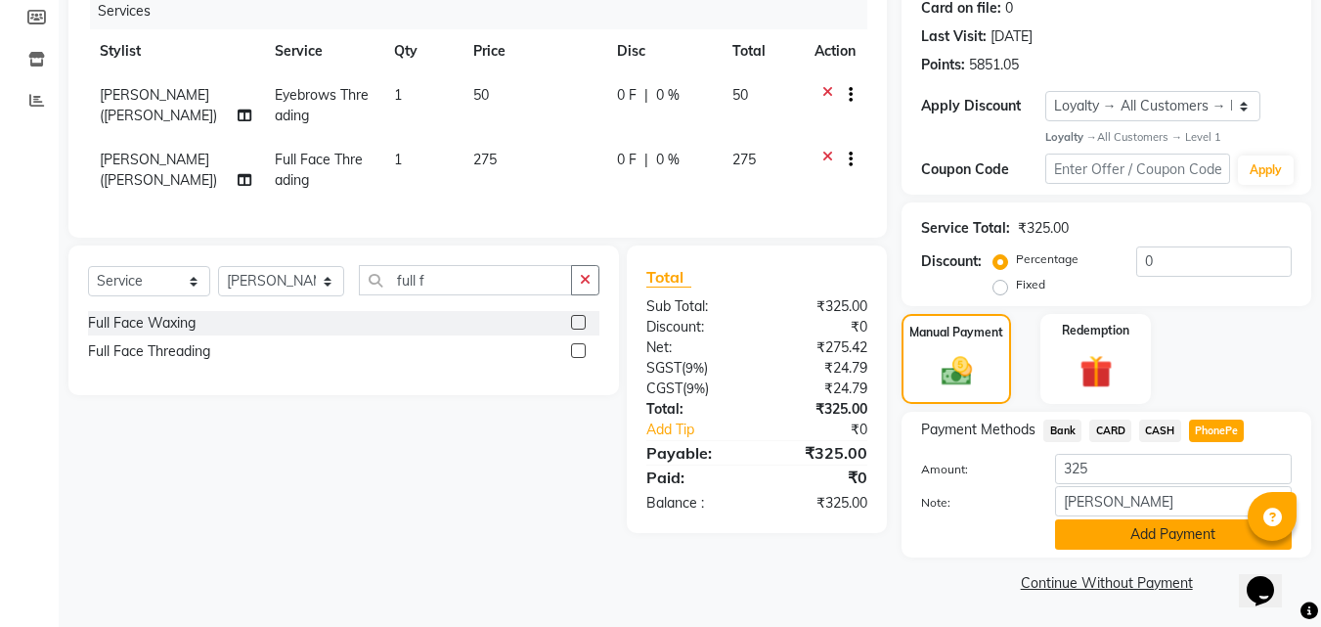
click at [1184, 527] on button "Add Payment" at bounding box center [1173, 534] width 237 height 30
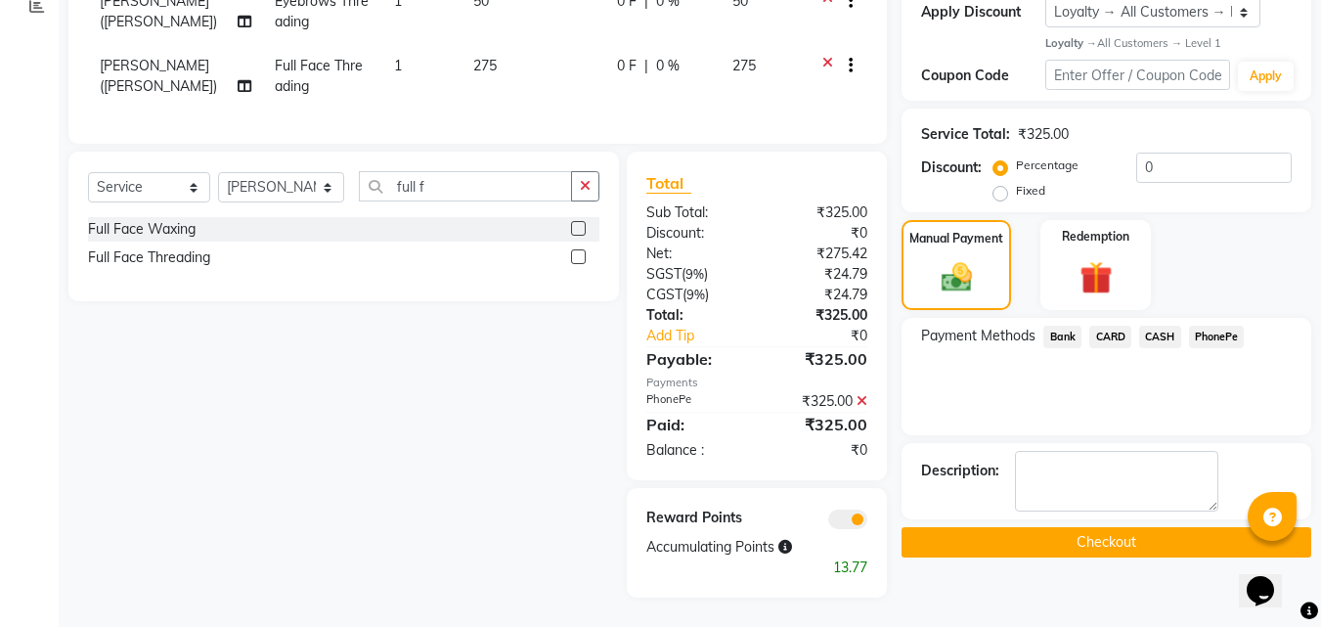
scroll to position [358, 0]
click at [1132, 527] on button "Checkout" at bounding box center [1107, 542] width 410 height 30
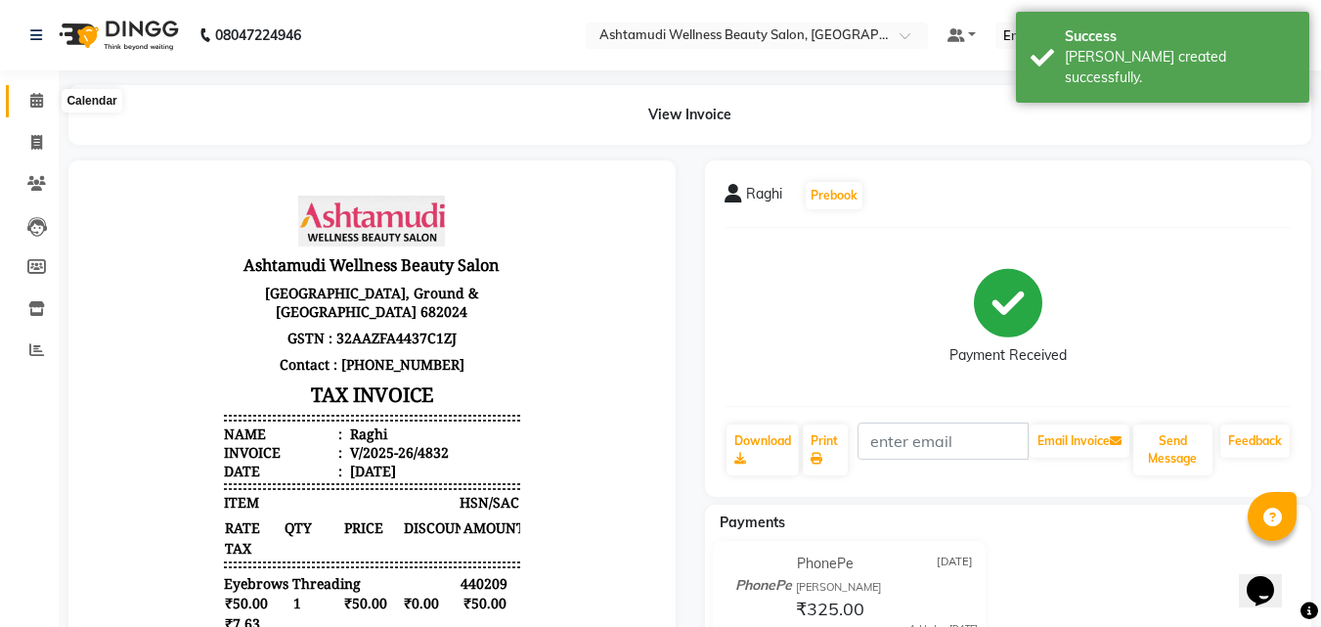
click at [42, 100] on icon at bounding box center [36, 100] width 13 height 15
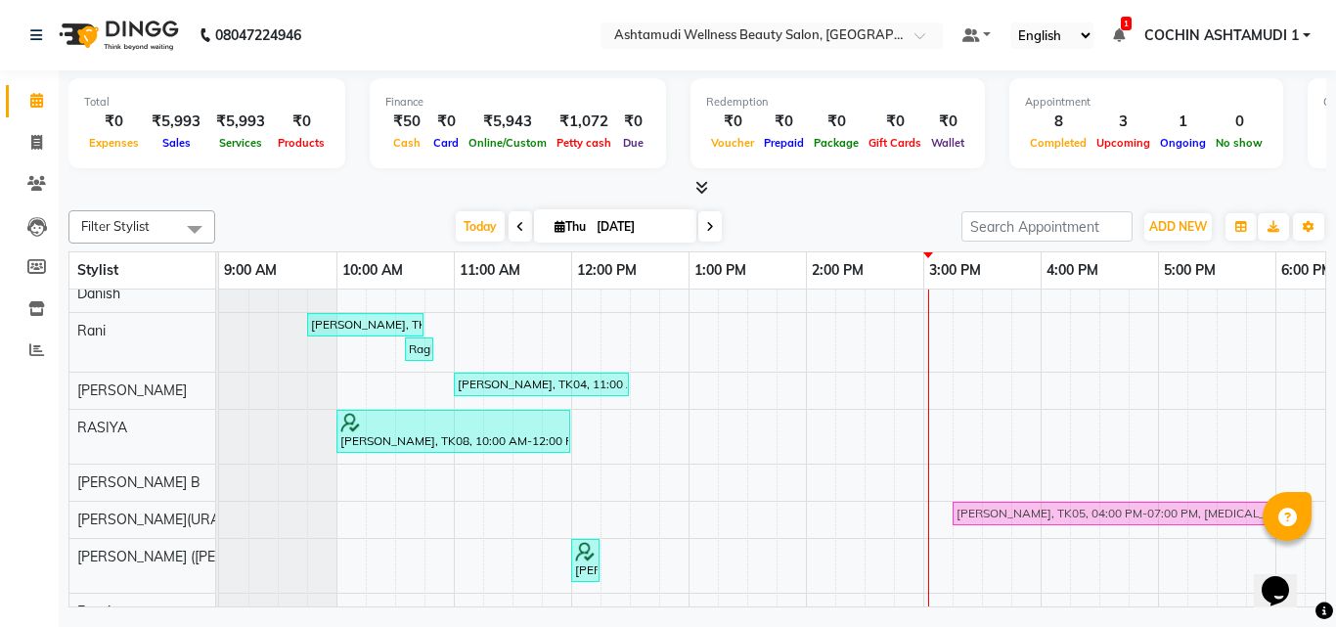
drag, startPoint x: 1055, startPoint y: 309, endPoint x: 980, endPoint y: 528, distance: 231.7
click at [980, 528] on div "Ajitha preejith, TK02, 11:00 AM-02:00 PM, Nano Plastia Any Length Offer viji, T…" at bounding box center [923, 469] width 1408 height 738
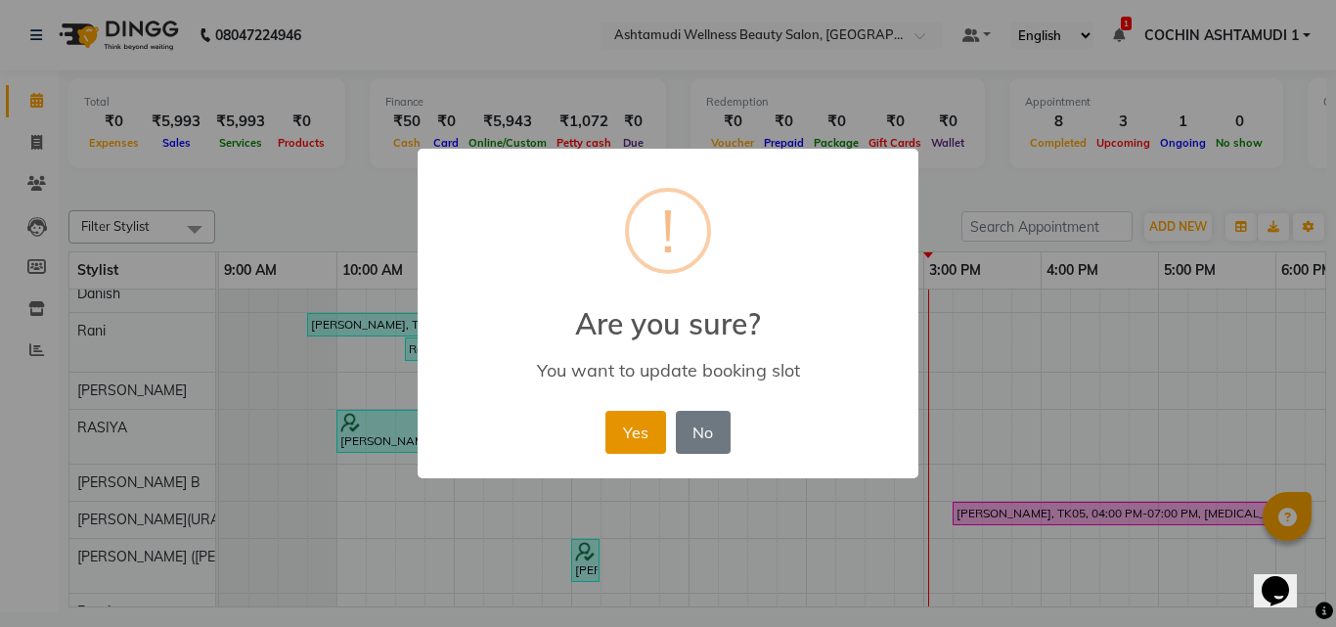
click at [660, 429] on button "Yes" at bounding box center [635, 432] width 60 height 43
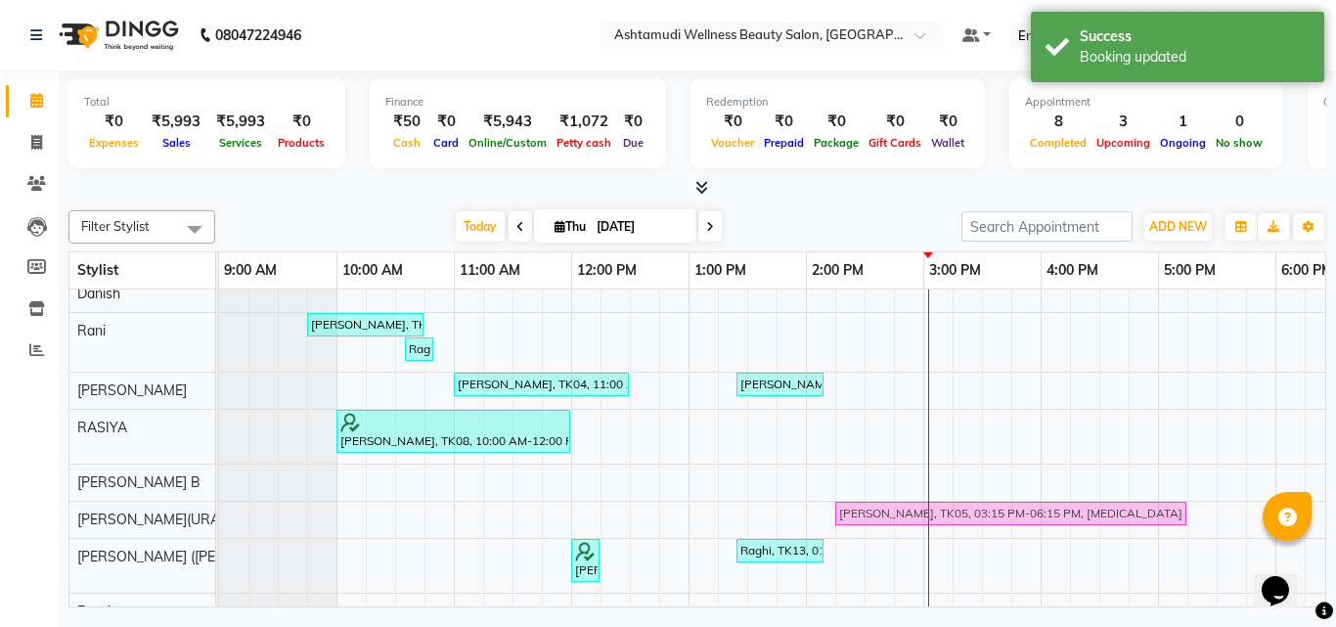
drag, startPoint x: 960, startPoint y: 519, endPoint x: 832, endPoint y: 532, distance: 128.8
click at [833, 532] on div "Ajitha preejith, TK02, 11:00 AM-02:00 PM, Nano Plastia Any Length Offer reshma,…" at bounding box center [923, 469] width 1408 height 738
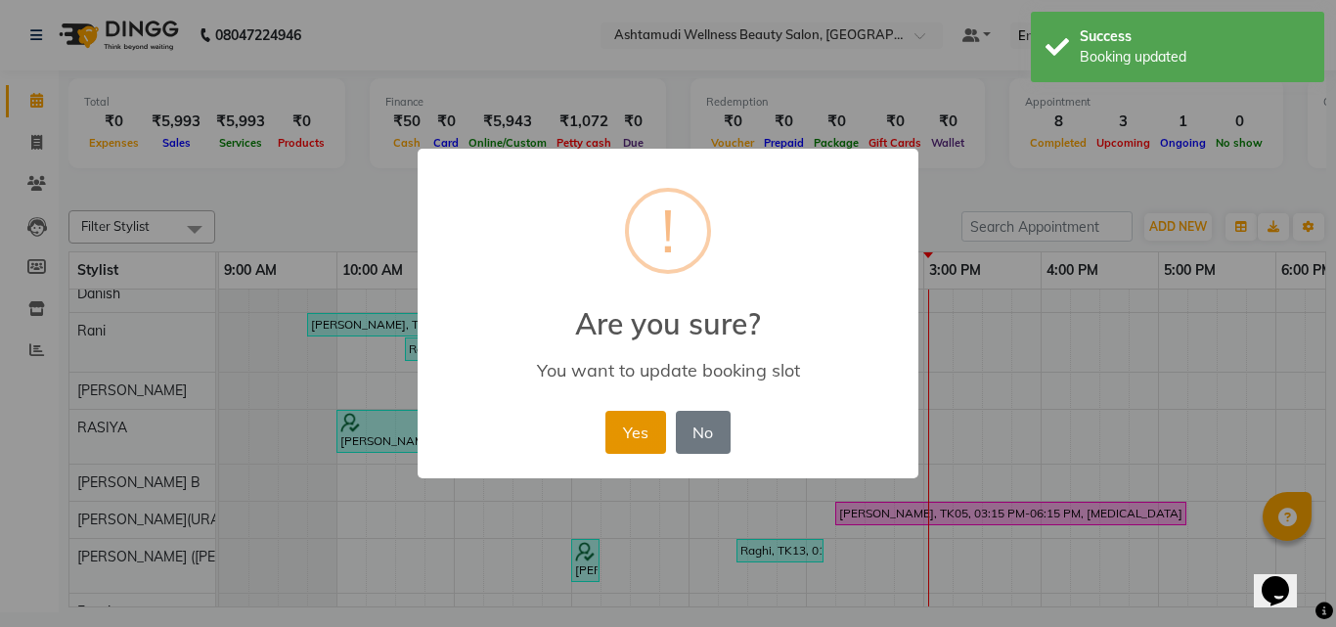
click at [630, 432] on button "Yes" at bounding box center [635, 432] width 60 height 43
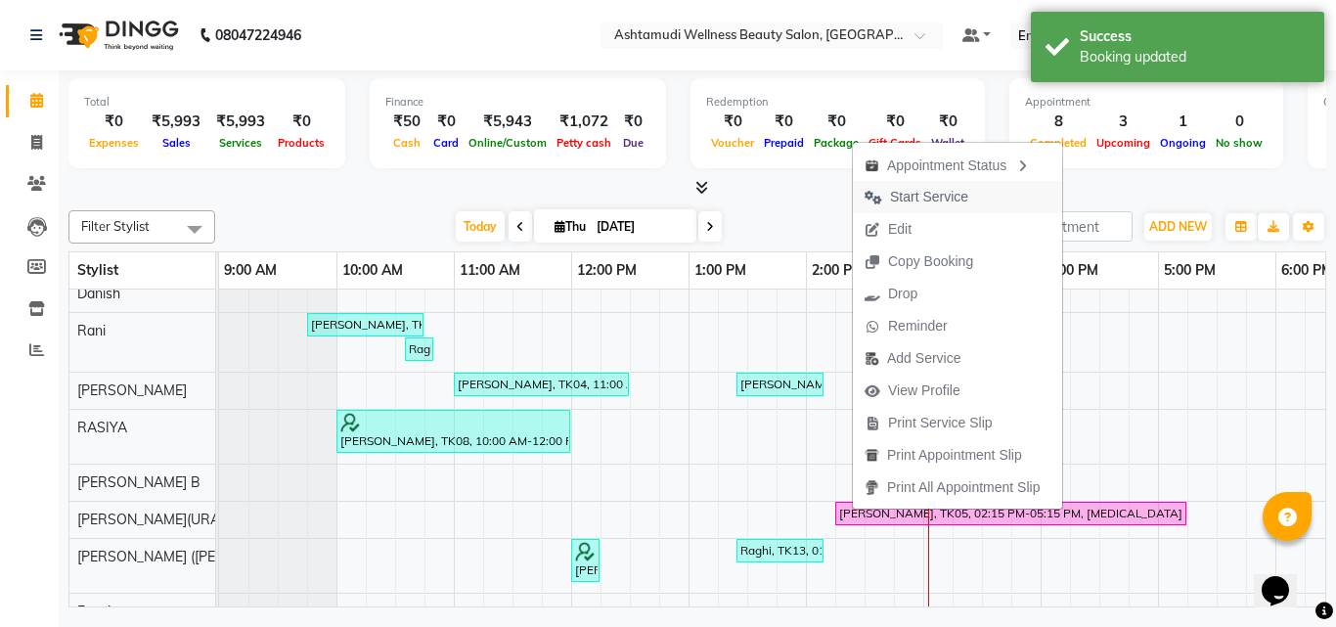
click at [928, 196] on span "Start Service" at bounding box center [929, 197] width 78 height 21
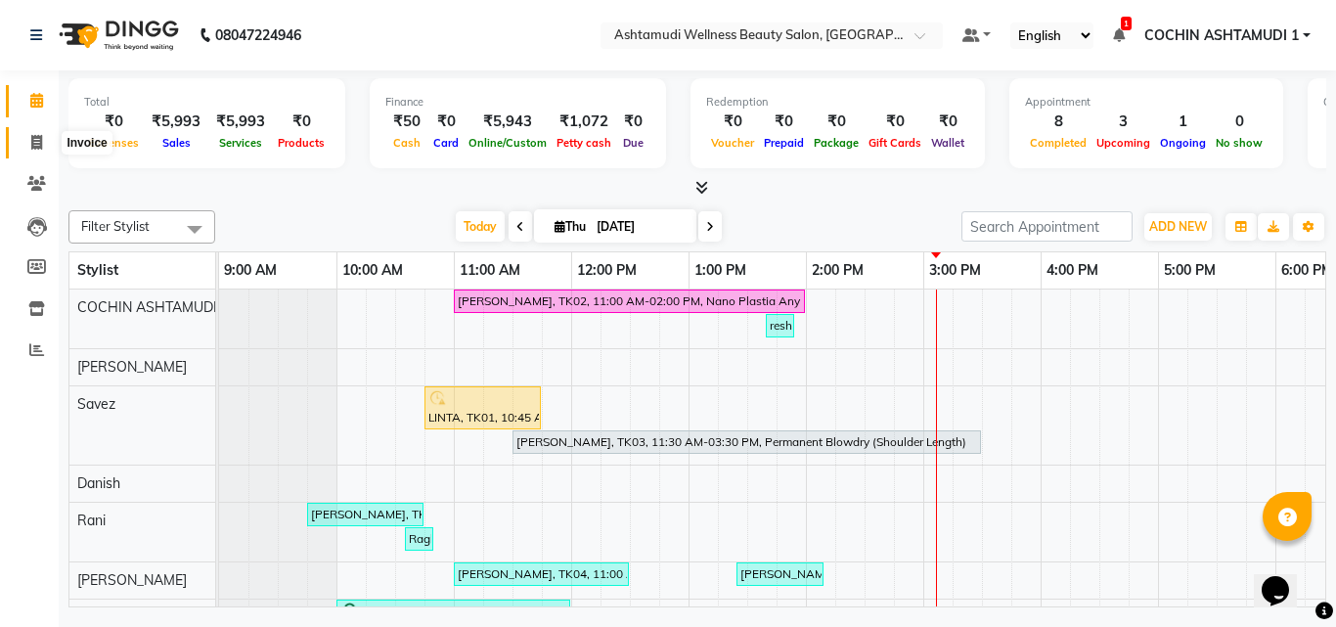
click at [42, 139] on icon at bounding box center [36, 142] width 11 height 15
select select "service"
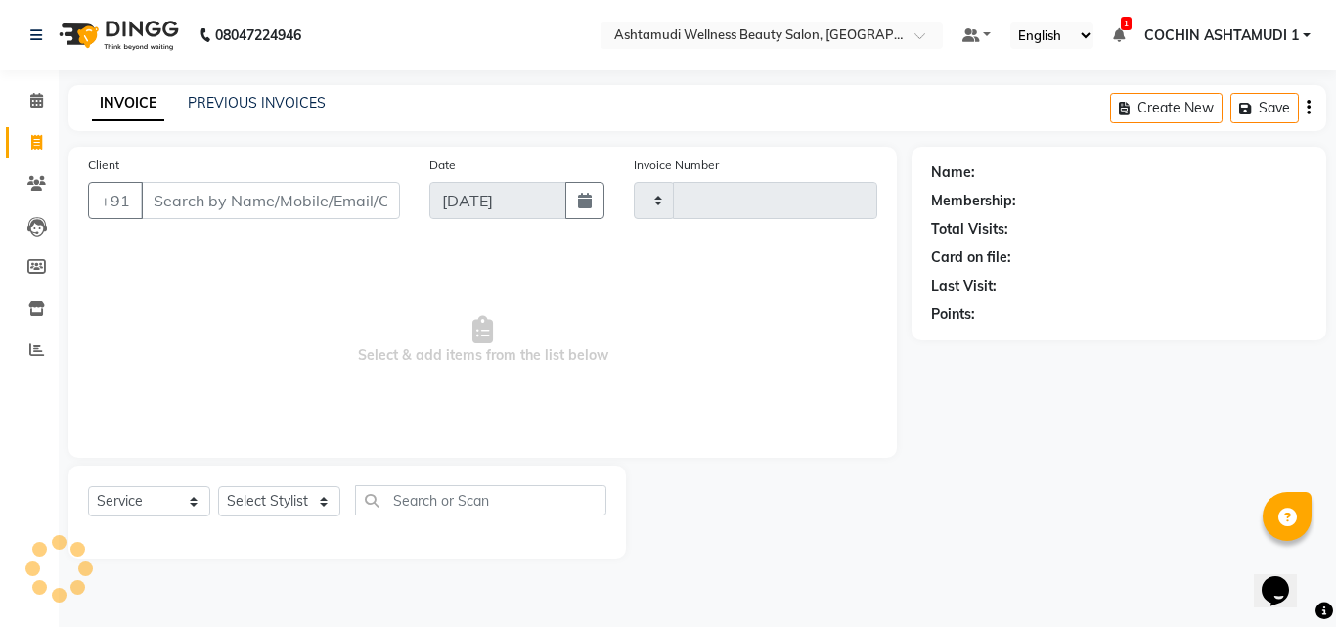
type input "4833"
select select "4632"
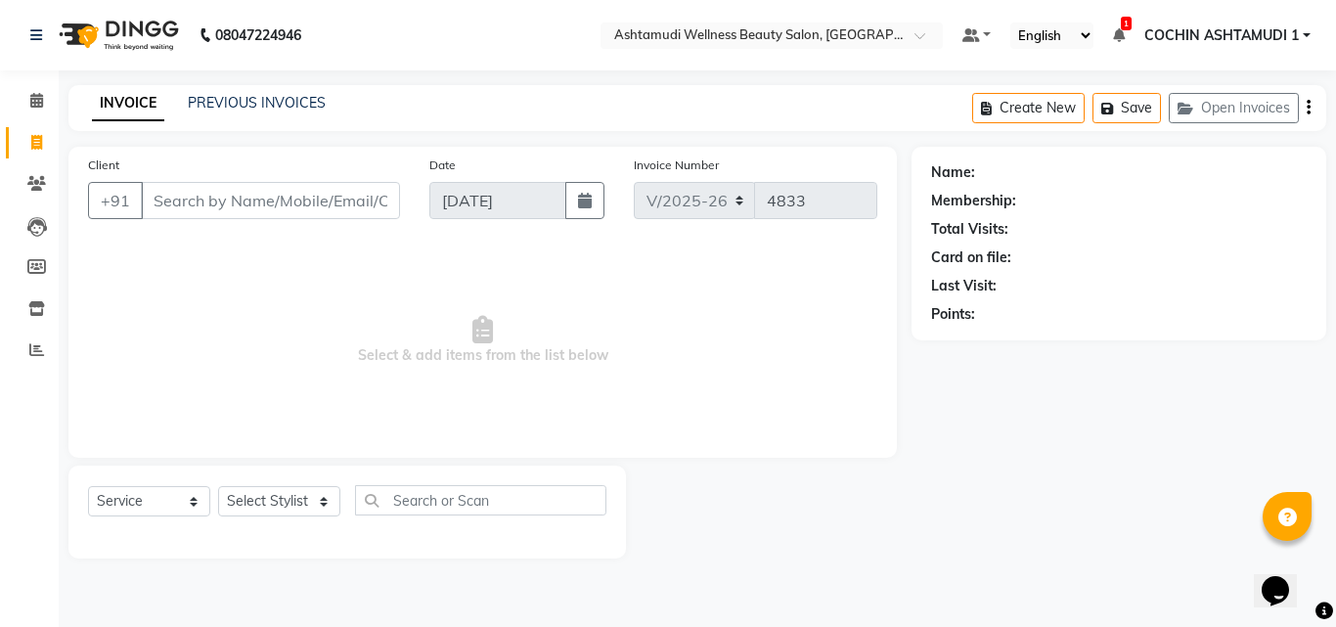
click at [201, 192] on input "Client" at bounding box center [270, 200] width 259 height 37
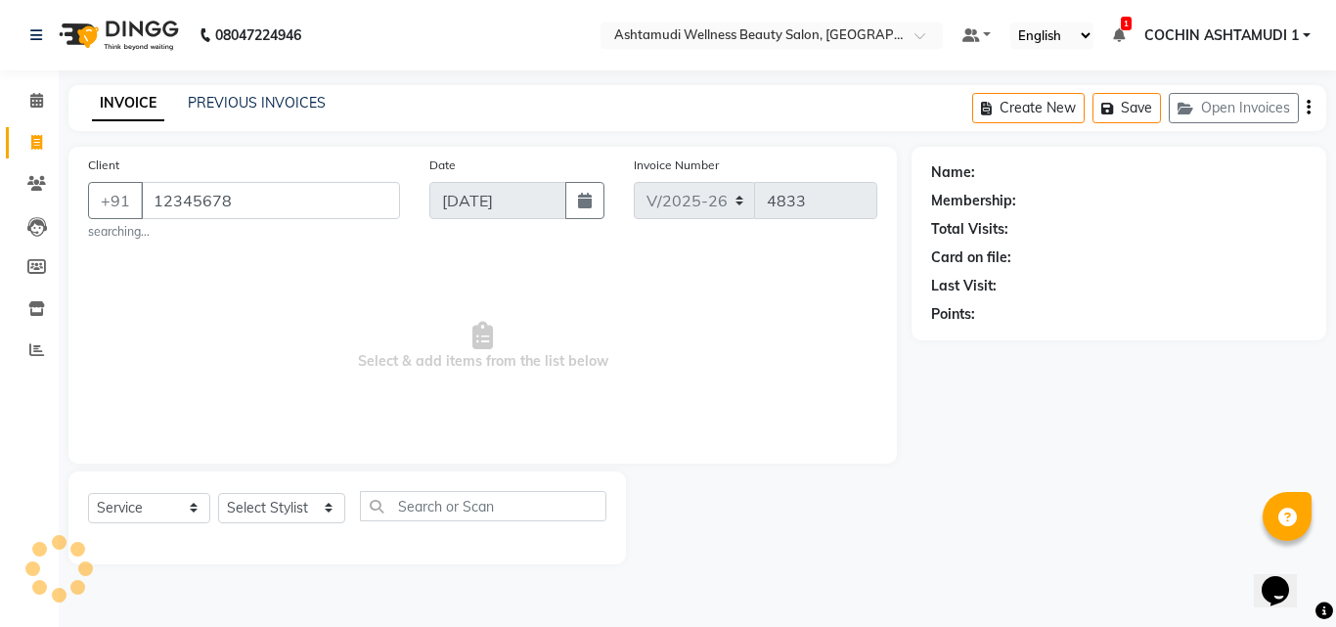
type input "12345678"
select select "1: Object"
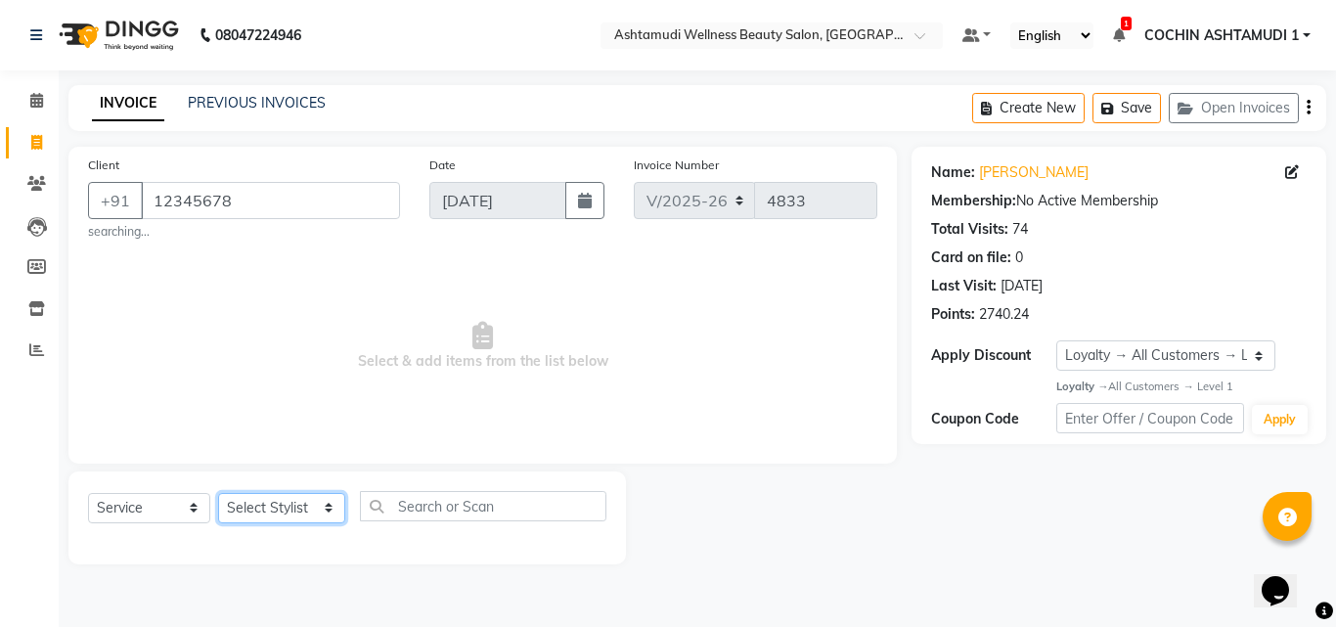
click at [301, 507] on select "Select Stylist [PERSON_NAME](URAJ) [PERSON_NAME] COCHIN ASHTAMUDI Danish [PERSO…" at bounding box center [281, 508] width 127 height 30
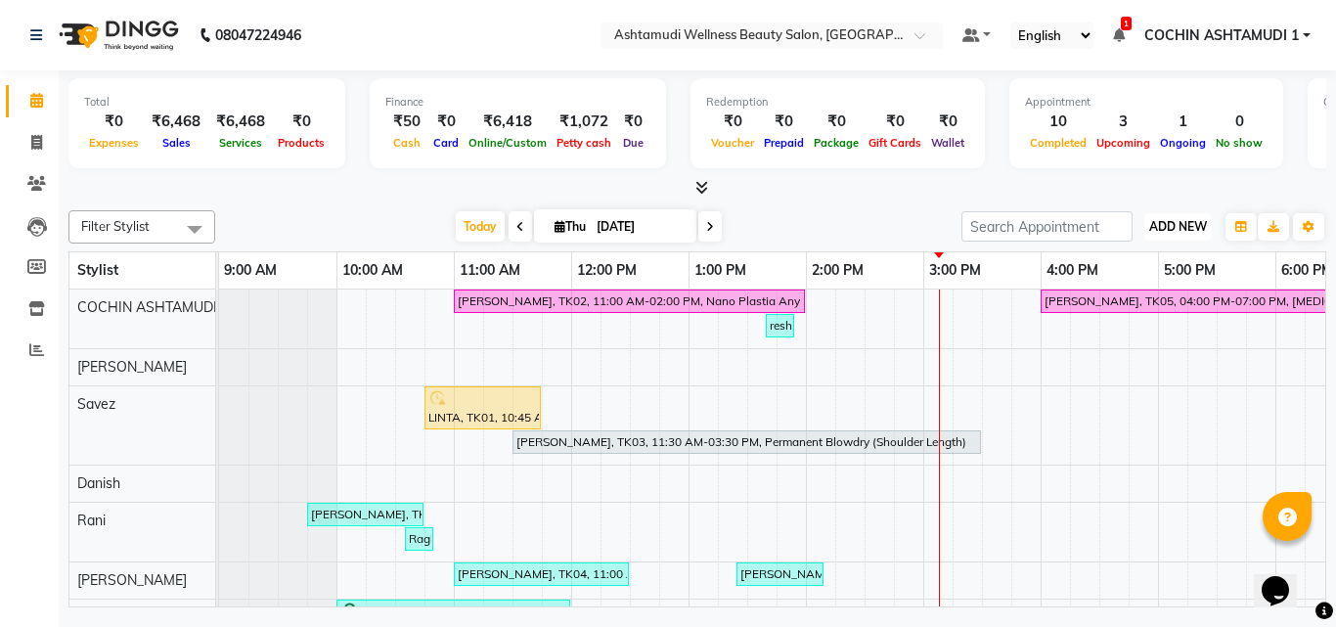
click at [1174, 240] on button "ADD NEW Toggle Dropdown" at bounding box center [1177, 226] width 67 height 27
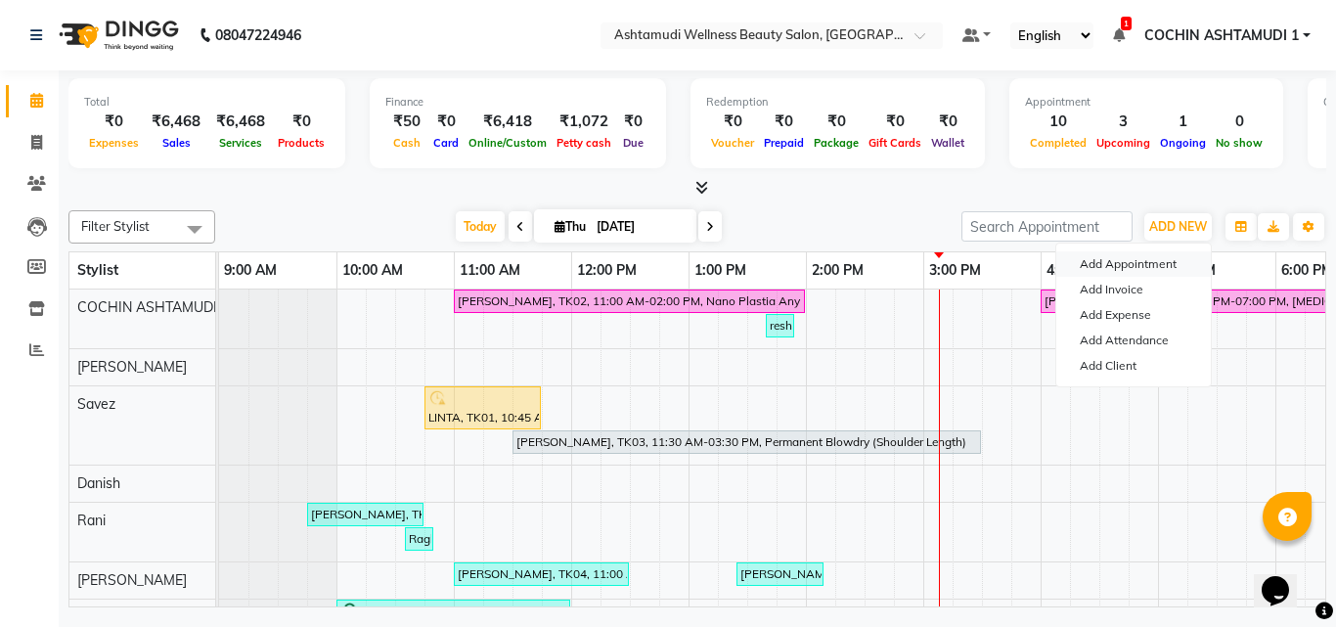
click at [1140, 272] on button "Add Appointment" at bounding box center [1133, 263] width 155 height 25
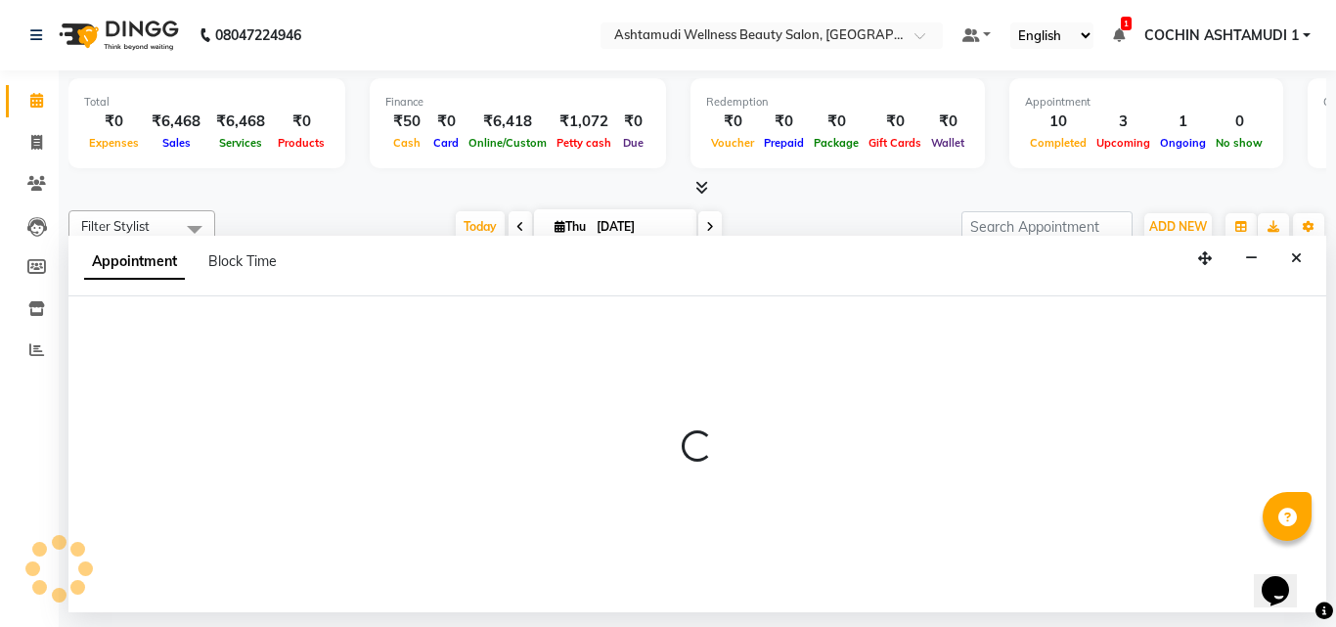
select select "600"
select select "tentative"
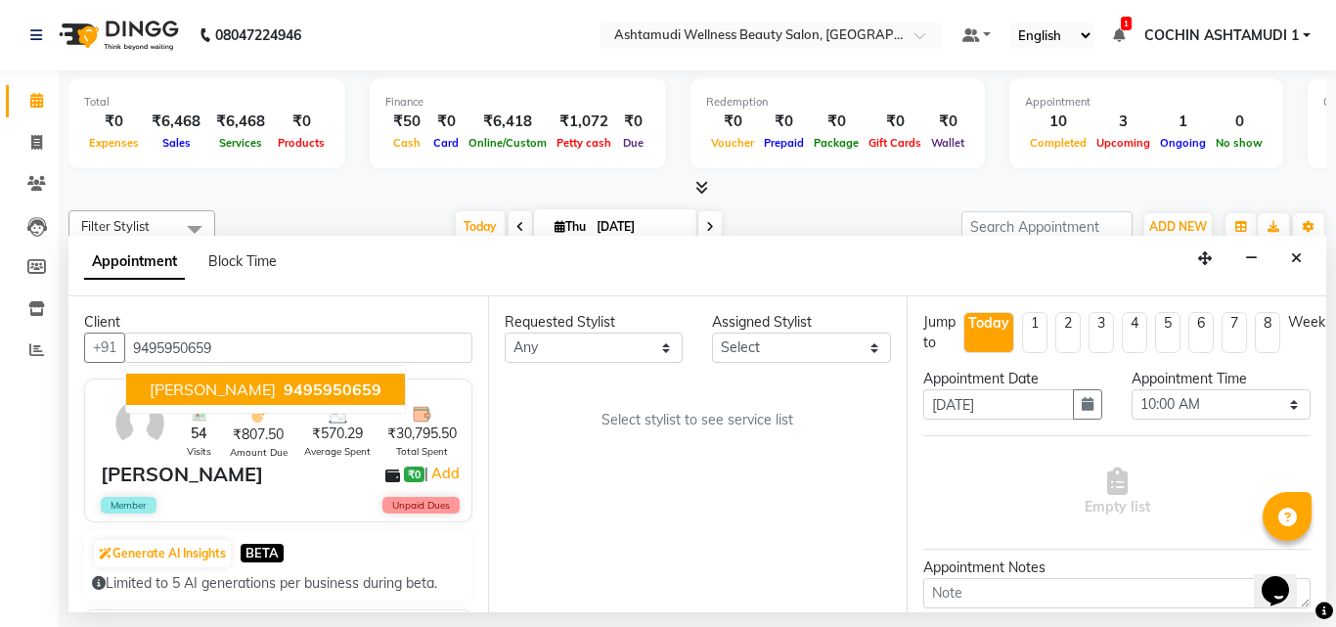
click at [211, 403] on button "[PERSON_NAME] 9495950659" at bounding box center [265, 389] width 279 height 31
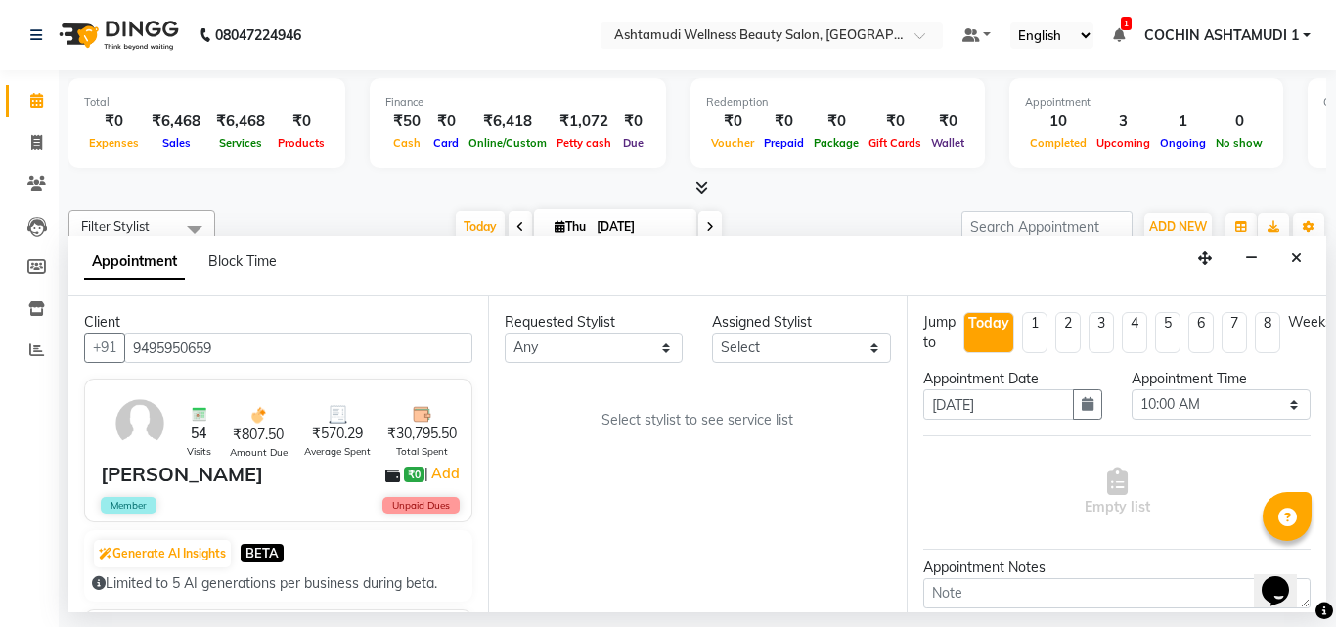
type input "9495950659"
click at [786, 350] on select "Select [PERSON_NAME](URAJ) [PERSON_NAME] [DEMOGRAPHIC_DATA] [PERSON_NAME] ([PER…" at bounding box center [801, 348] width 179 height 30
select select "27313"
click at [712, 333] on select "Select [PERSON_NAME](URAJ) [PERSON_NAME] [DEMOGRAPHIC_DATA] [PERSON_NAME] ([PER…" at bounding box center [801, 348] width 179 height 30
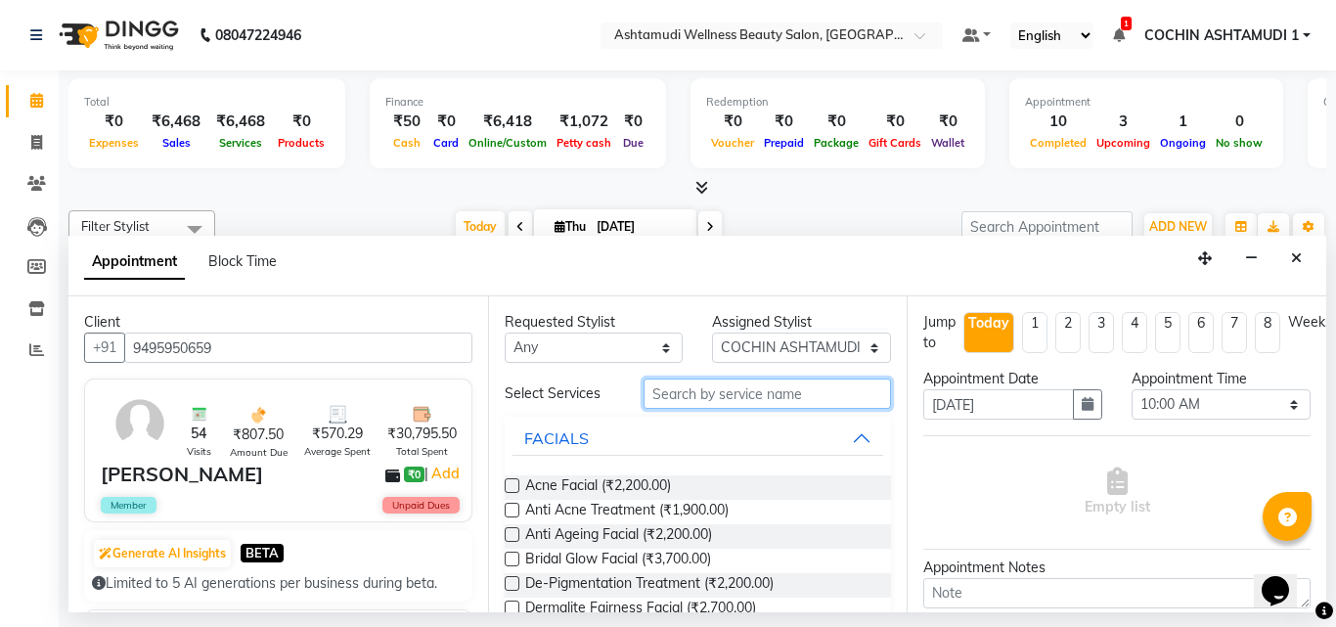
click at [691, 399] on input "text" at bounding box center [768, 394] width 248 height 30
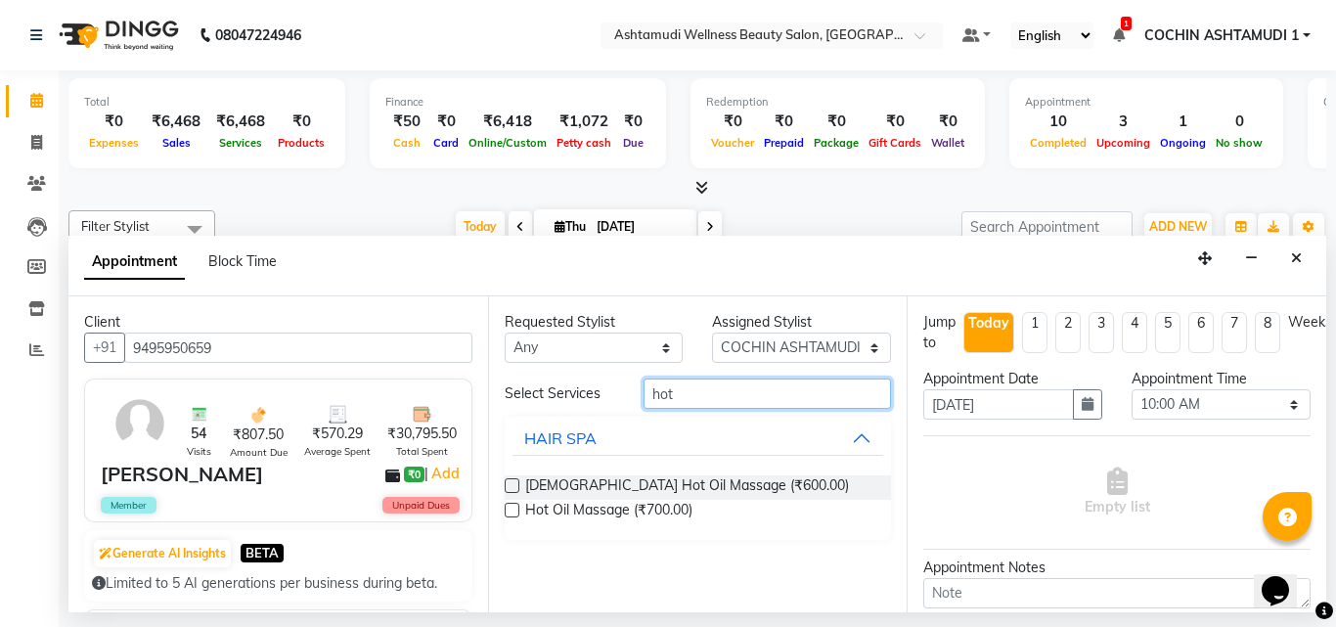
type input "hot"
click at [515, 506] on label at bounding box center [512, 510] width 15 height 15
click at [515, 506] on input "checkbox" at bounding box center [511, 512] width 13 height 13
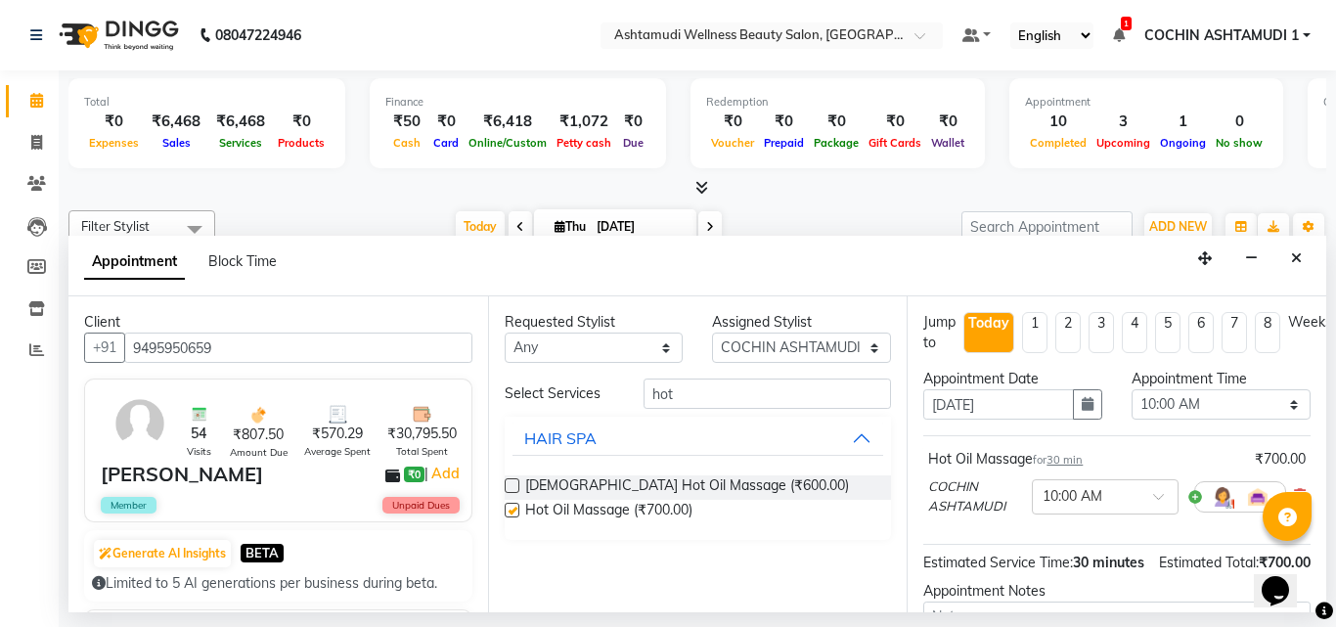
checkbox input "false"
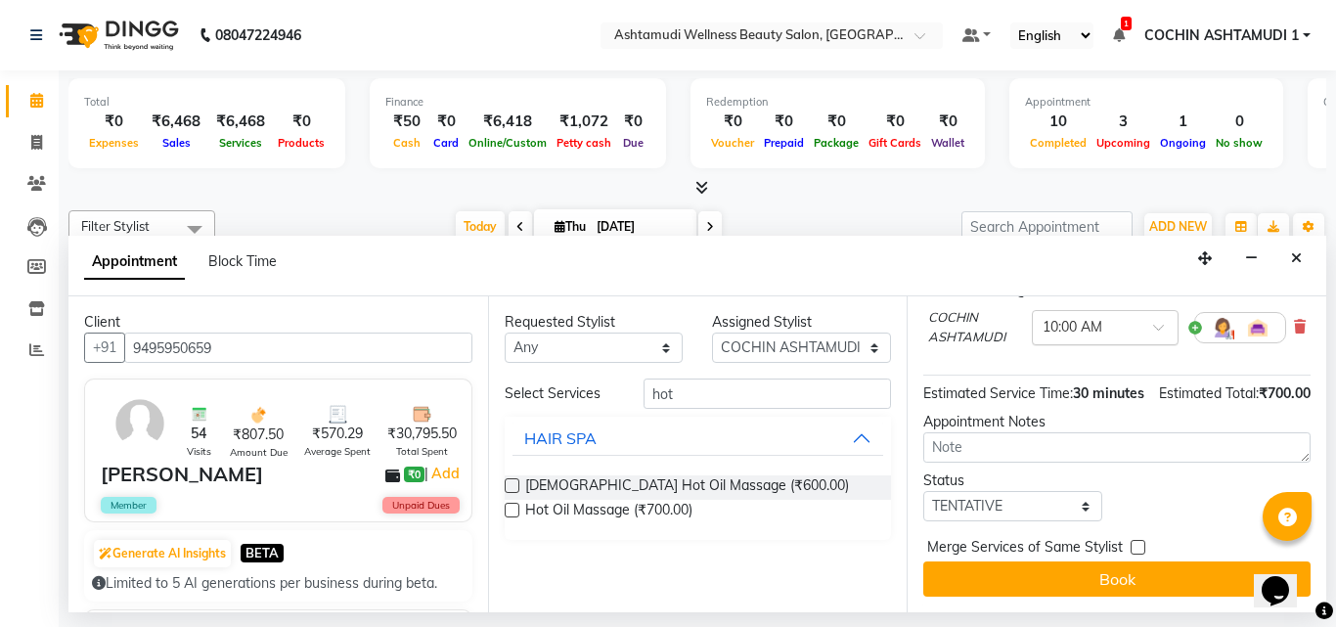
click at [1061, 317] on div "× 10:00 AM" at bounding box center [1090, 327] width 114 height 21
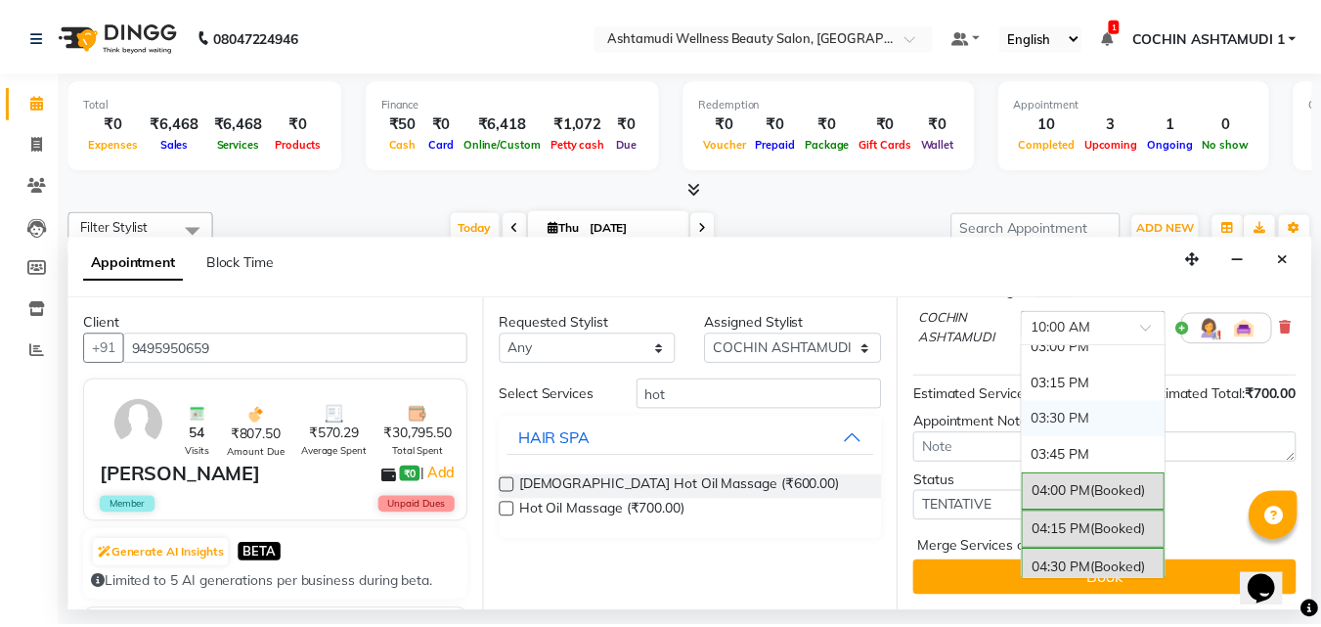
scroll to position [880, 0]
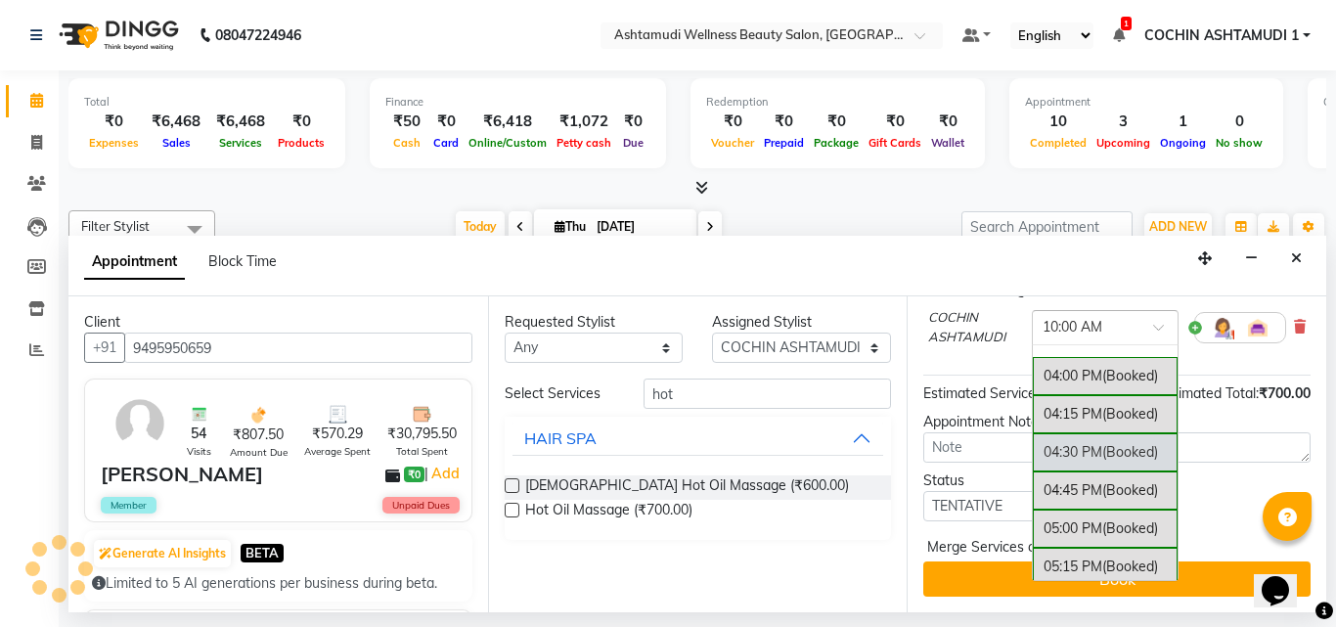
click at [1063, 434] on div "04:30 PM (Booked)" at bounding box center [1105, 452] width 145 height 38
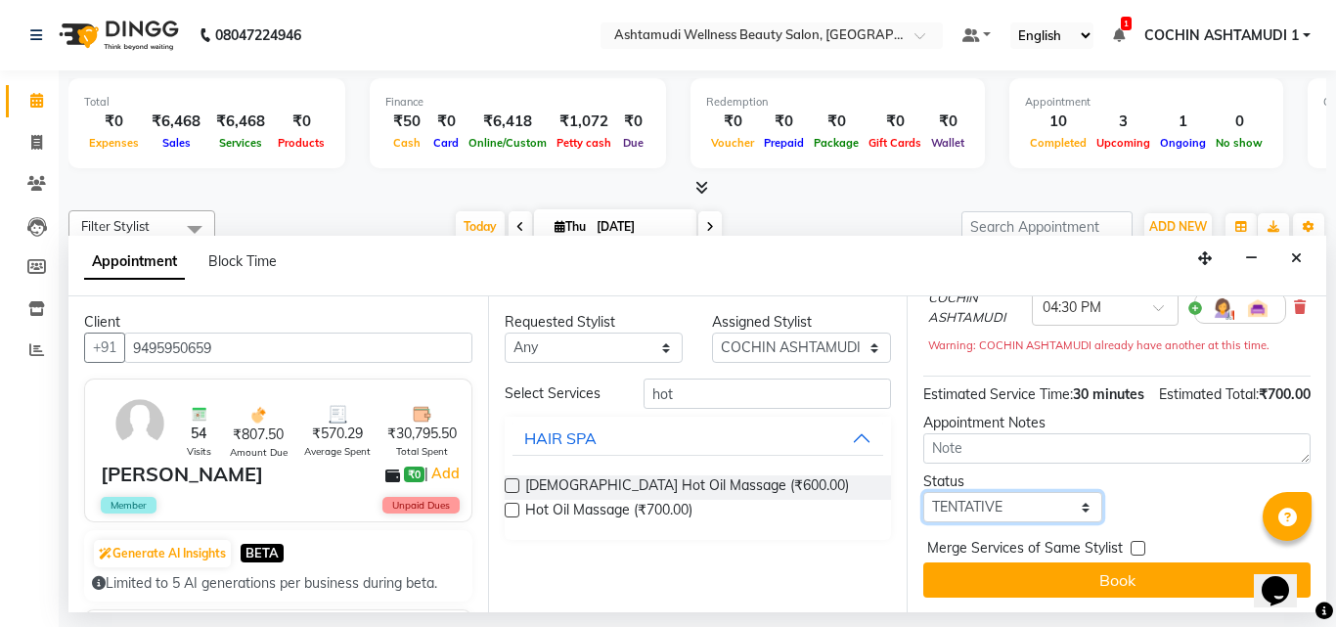
click at [1001, 522] on select "Select TENTATIVE CONFIRM CHECK-IN UPCOMING" at bounding box center [1012, 507] width 179 height 30
select select "confirm booking"
click at [923, 513] on select "Select TENTATIVE CONFIRM CHECK-IN UPCOMING" at bounding box center [1012, 507] width 179 height 30
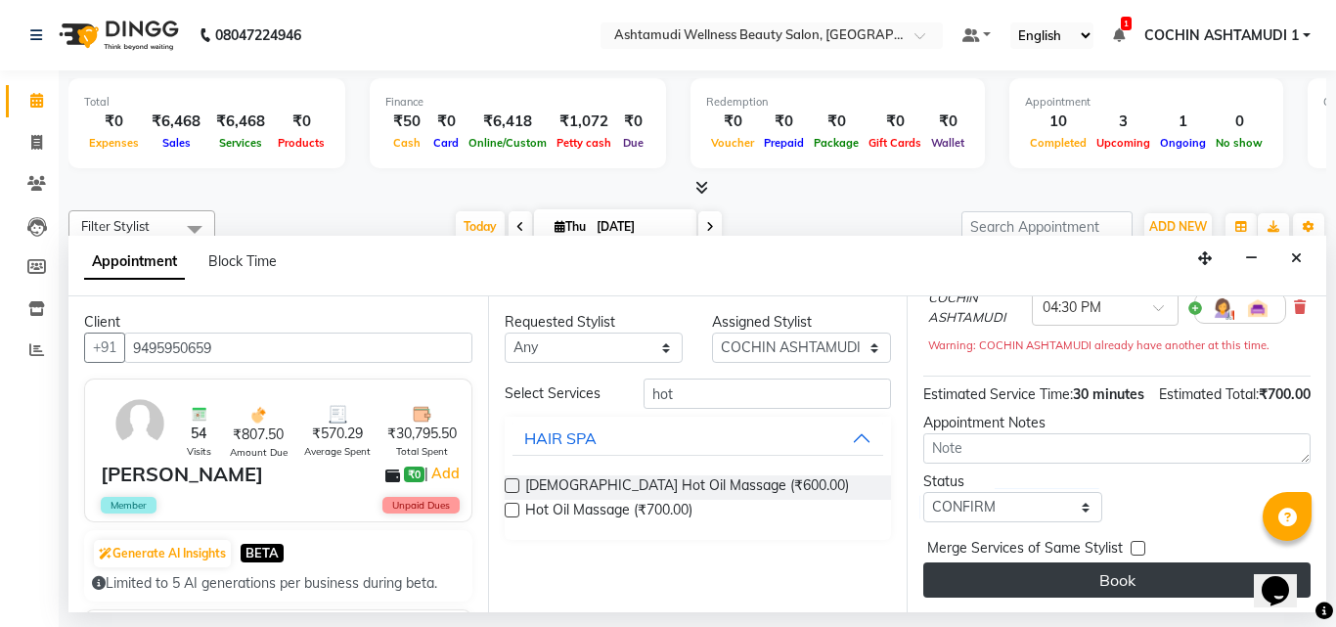
click at [1074, 588] on button "Book" at bounding box center [1116, 579] width 387 height 35
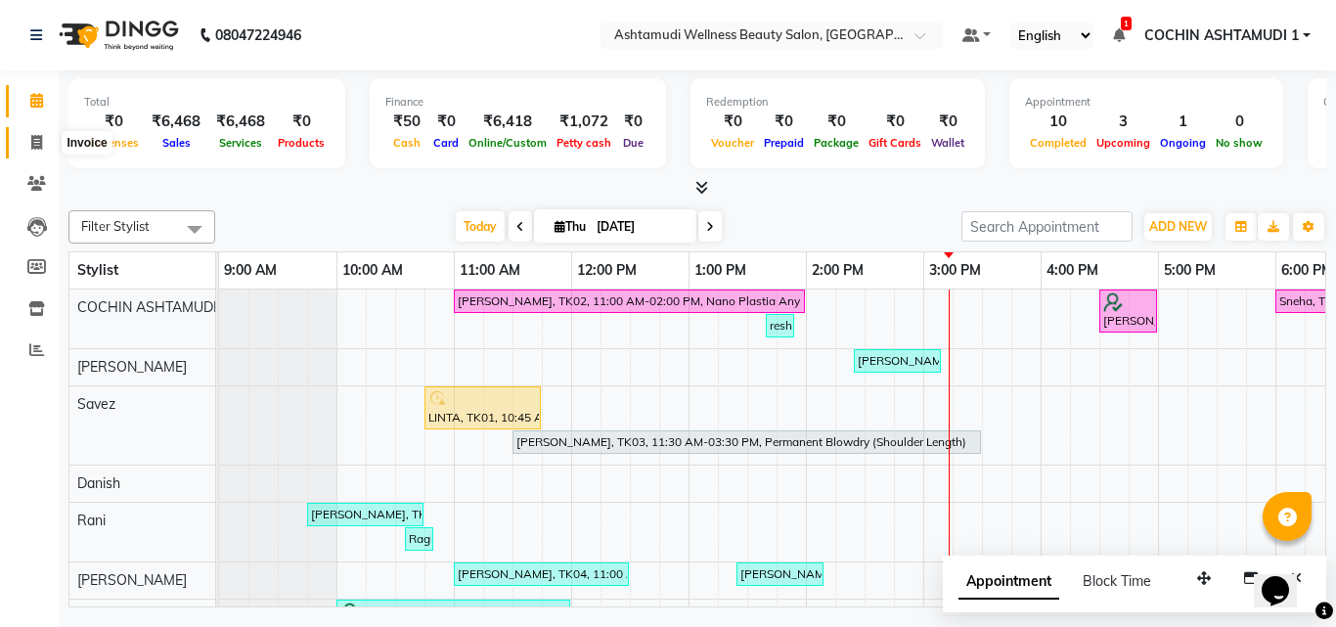
click at [34, 141] on icon at bounding box center [36, 142] width 11 height 15
select select "service"
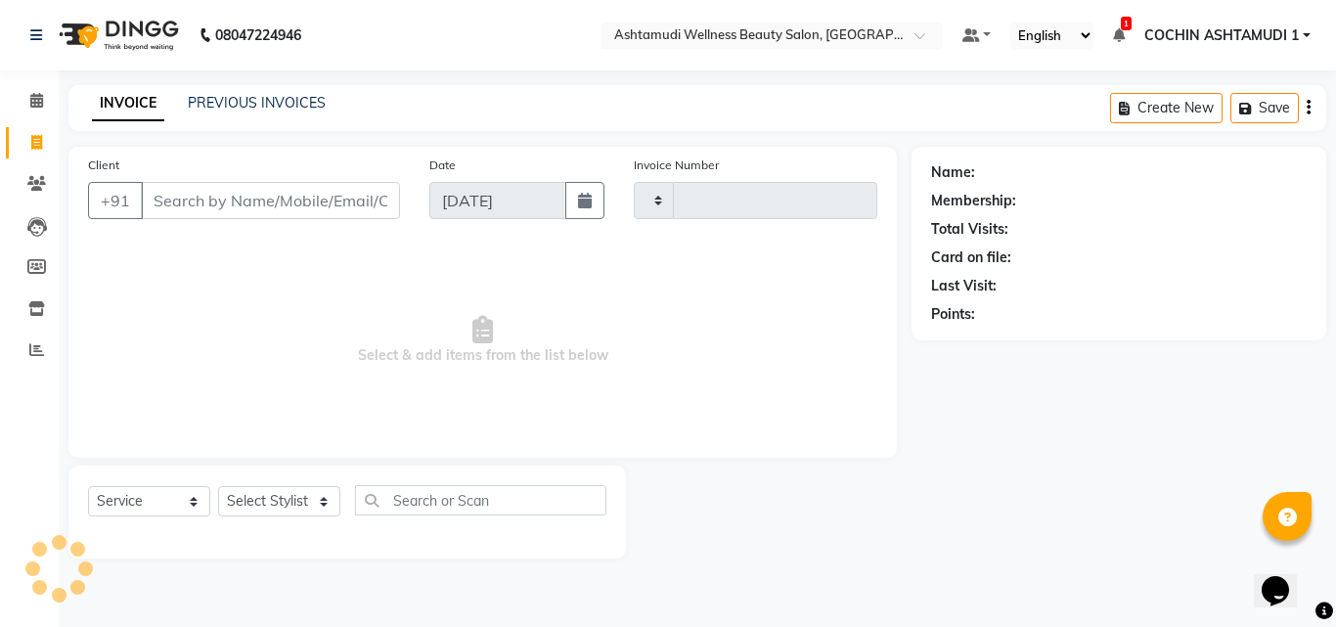
type input "4834"
select select "4632"
click at [194, 205] on input "Client" at bounding box center [270, 200] width 259 height 37
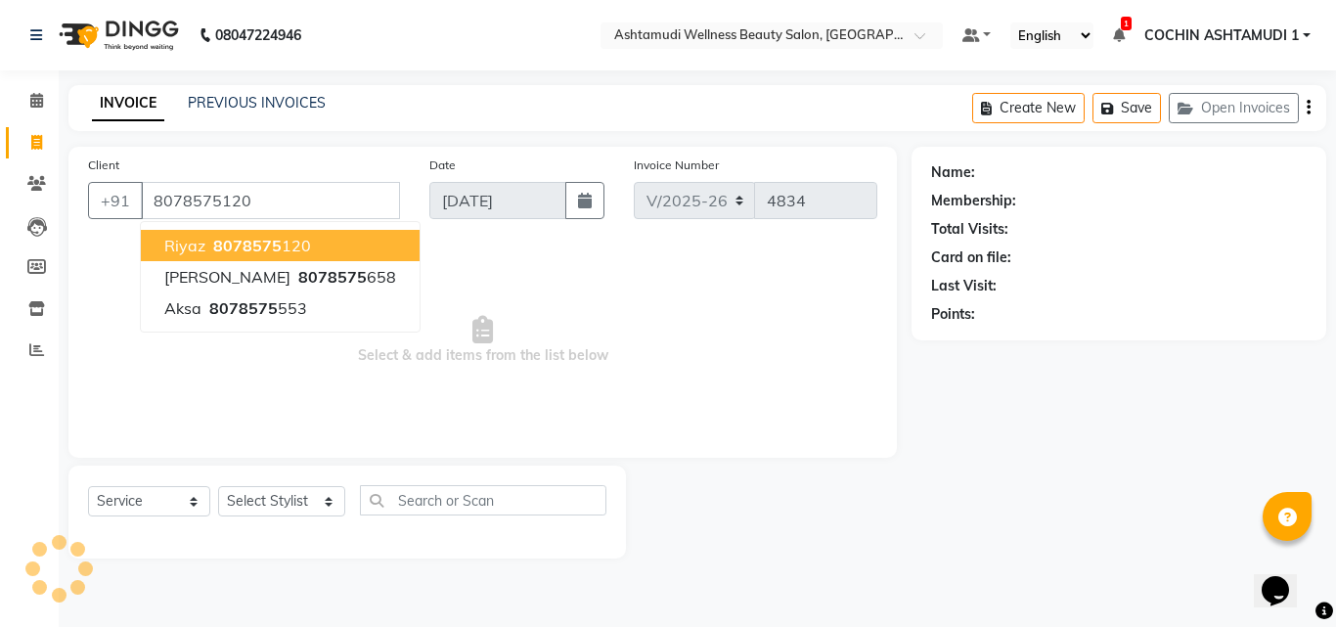
type input "8078575120"
select select "2: Object"
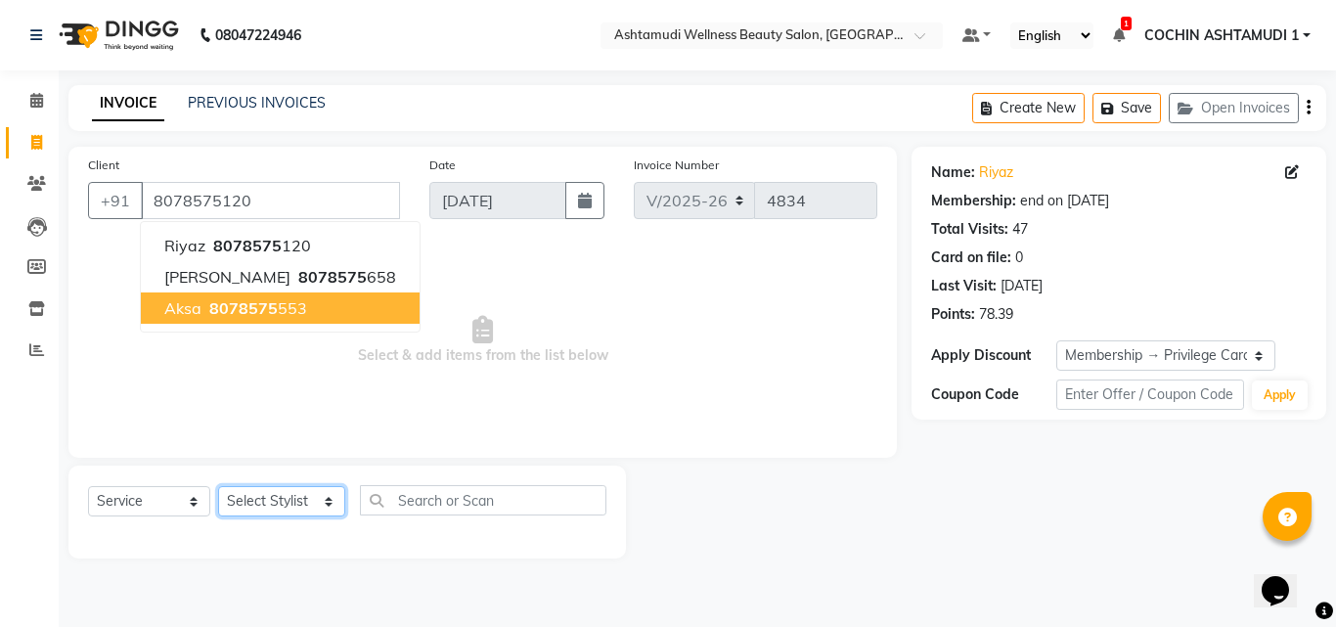
click at [244, 486] on select "Select Stylist [PERSON_NAME](URAJ) [PERSON_NAME] COCHIN ASHTAMUDI Danish [PERSO…" at bounding box center [281, 501] width 127 height 30
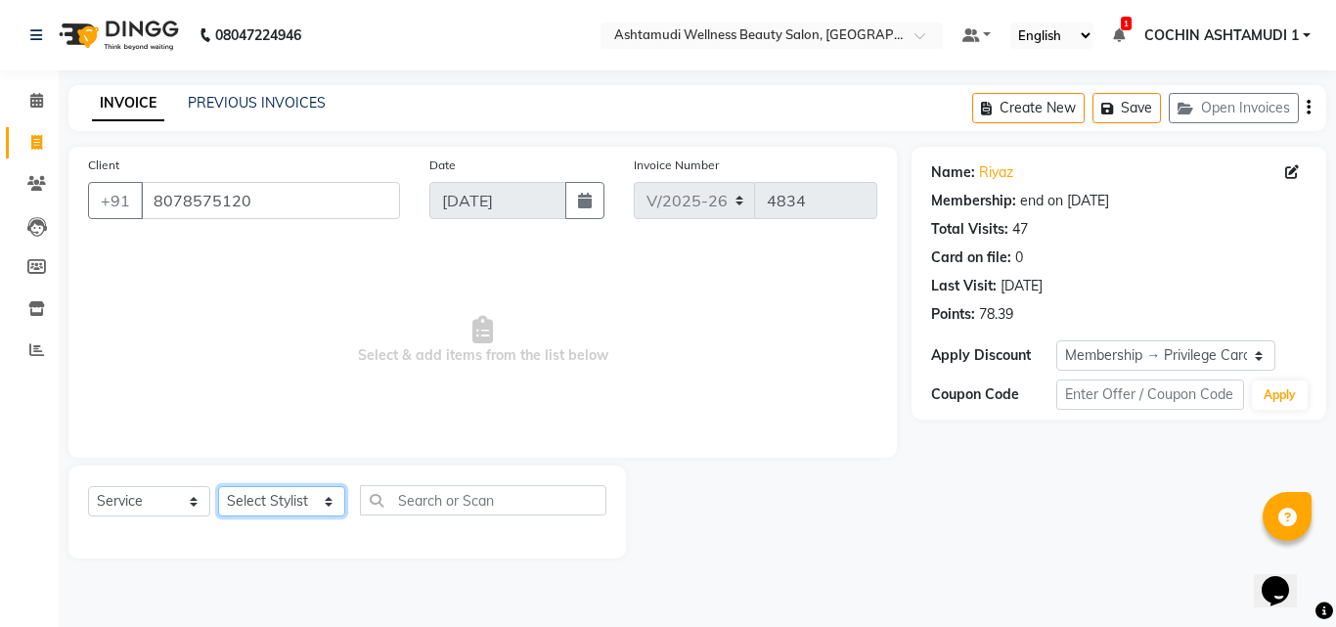
select select "80731"
click at [218, 486] on select "Select Stylist [PERSON_NAME](URAJ) [PERSON_NAME] COCHIN ASHTAMUDI Danish [PERSO…" at bounding box center [281, 501] width 127 height 30
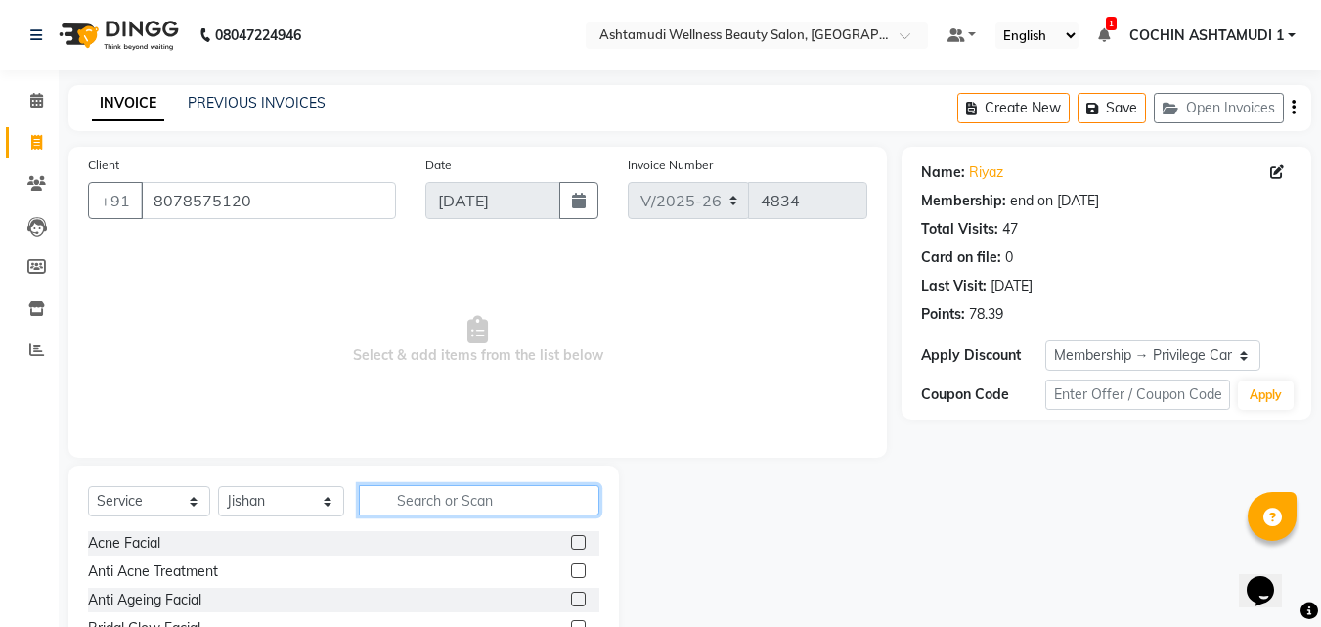
click at [419, 500] on input "text" at bounding box center [480, 500] width 242 height 30
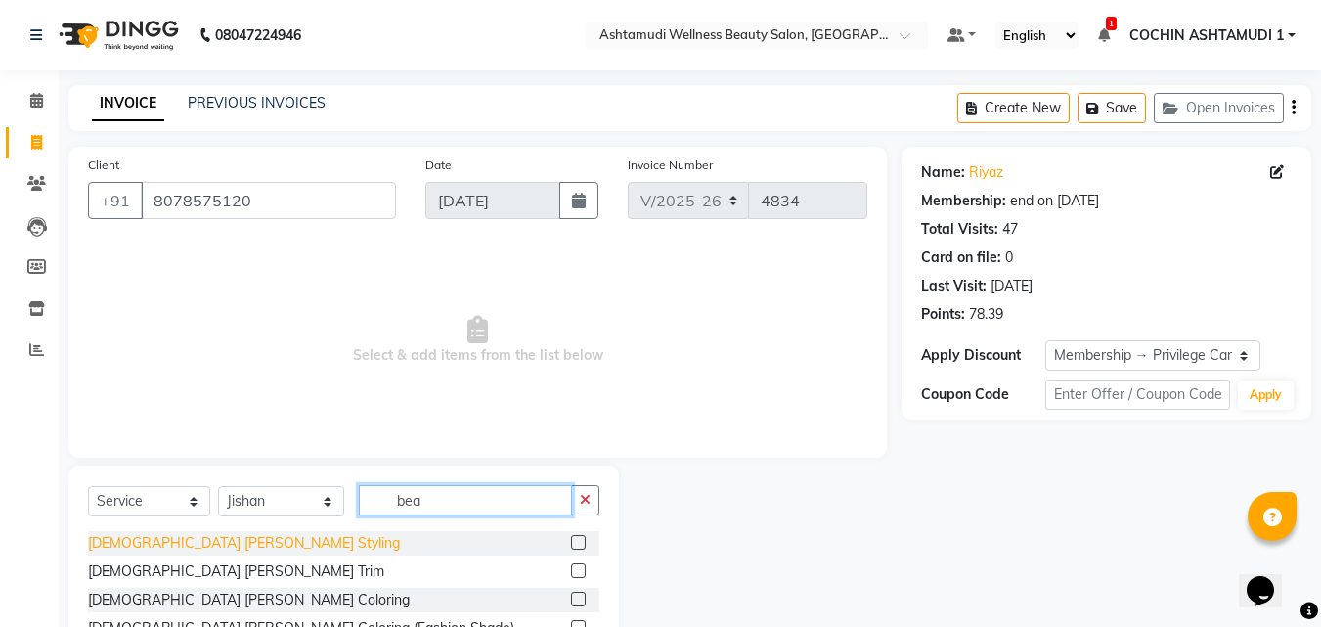
type input "bea"
click at [189, 546] on div "[DEMOGRAPHIC_DATA] [PERSON_NAME] Styling" at bounding box center [244, 543] width 312 height 21
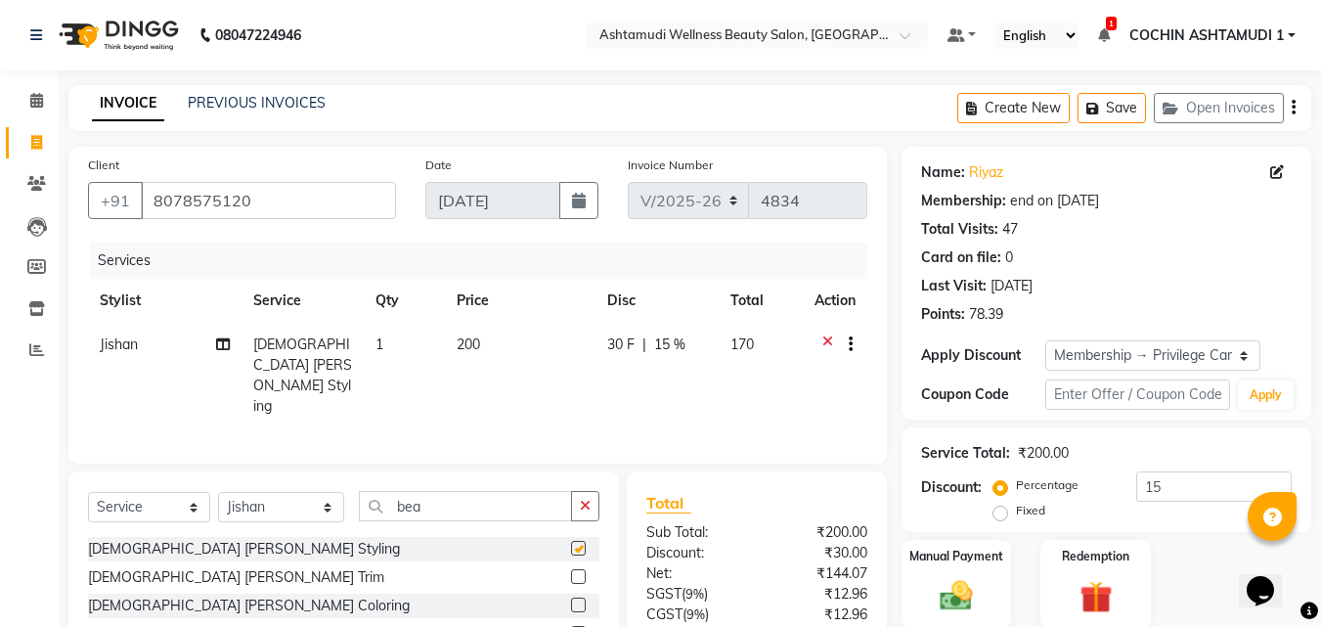
checkbox input "false"
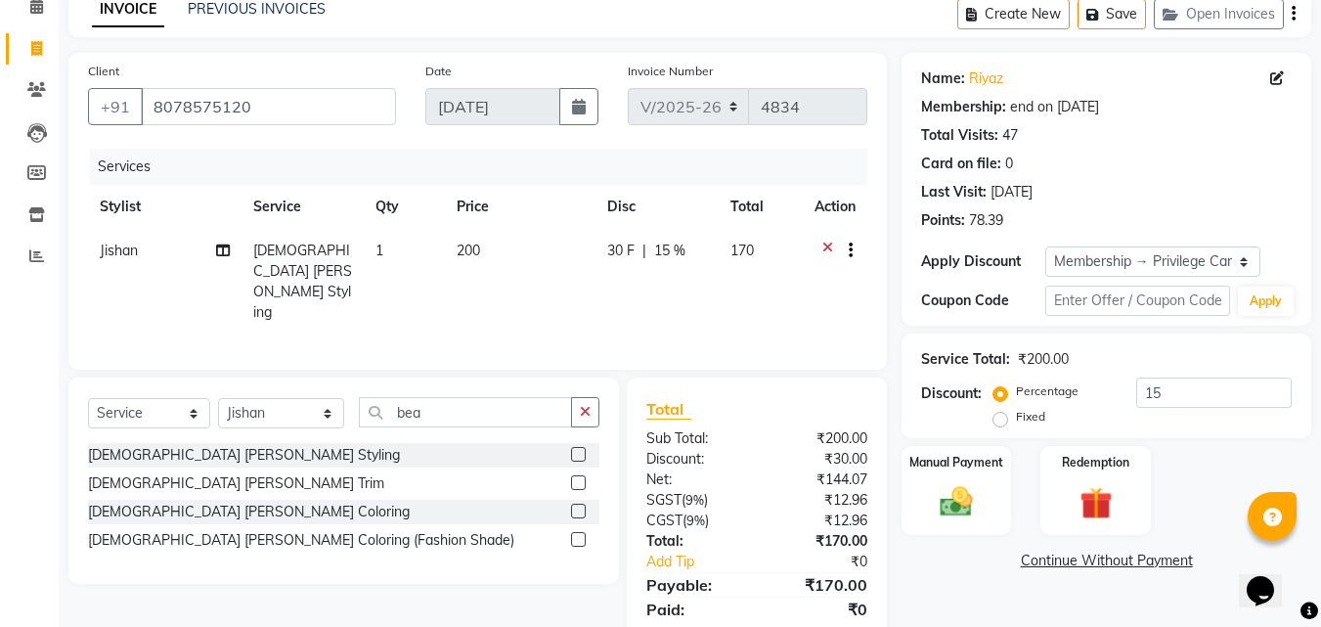
scroll to position [156, 0]
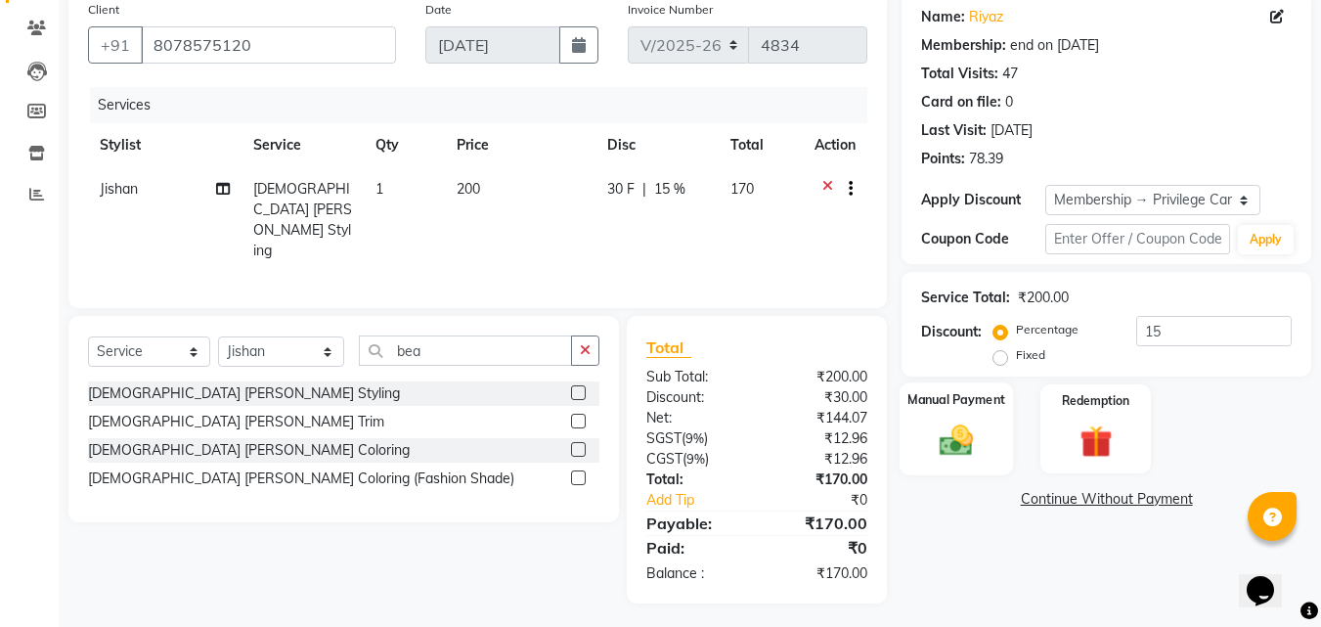
click at [966, 423] on img at bounding box center [956, 440] width 55 height 39
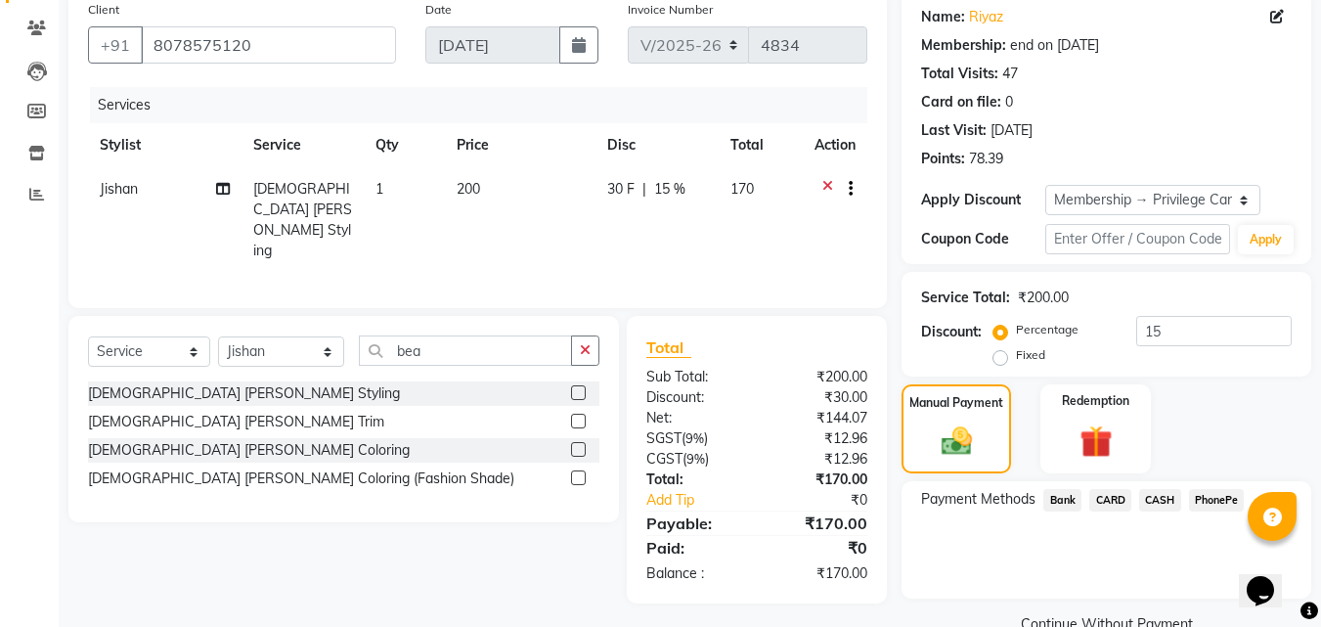
click at [1231, 496] on span "PhonePe" at bounding box center [1217, 500] width 56 height 22
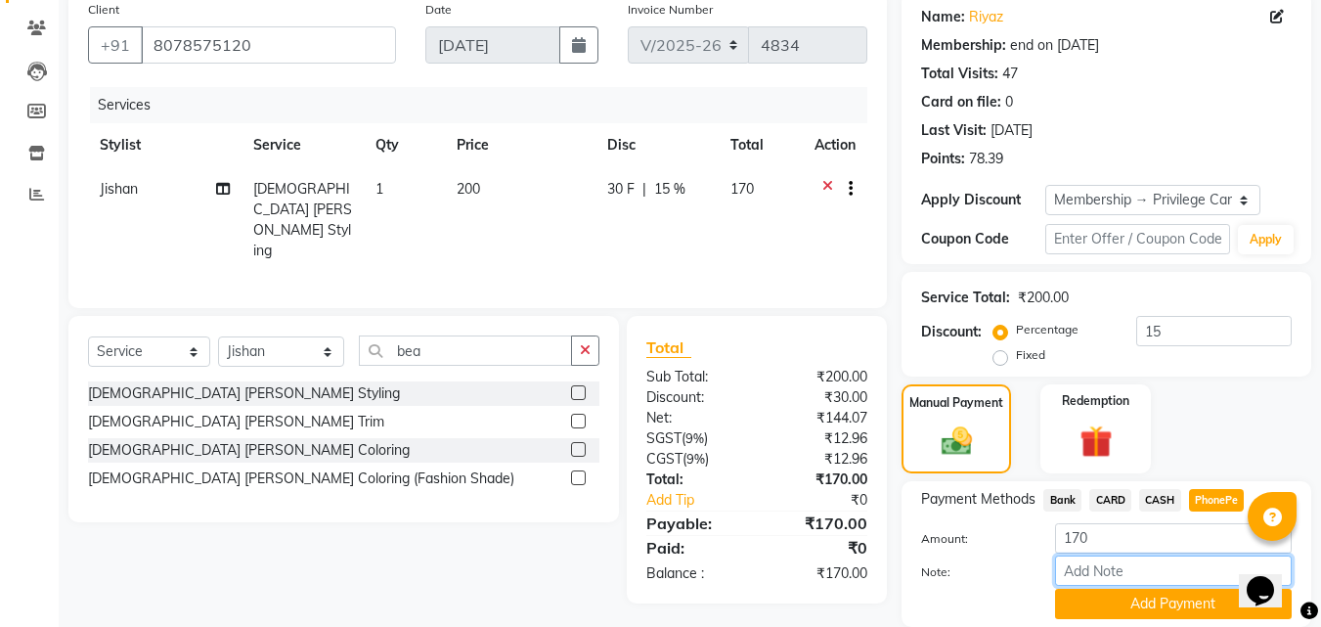
click at [1155, 561] on input "Note:" at bounding box center [1173, 571] width 237 height 30
type input "[PERSON_NAME]"
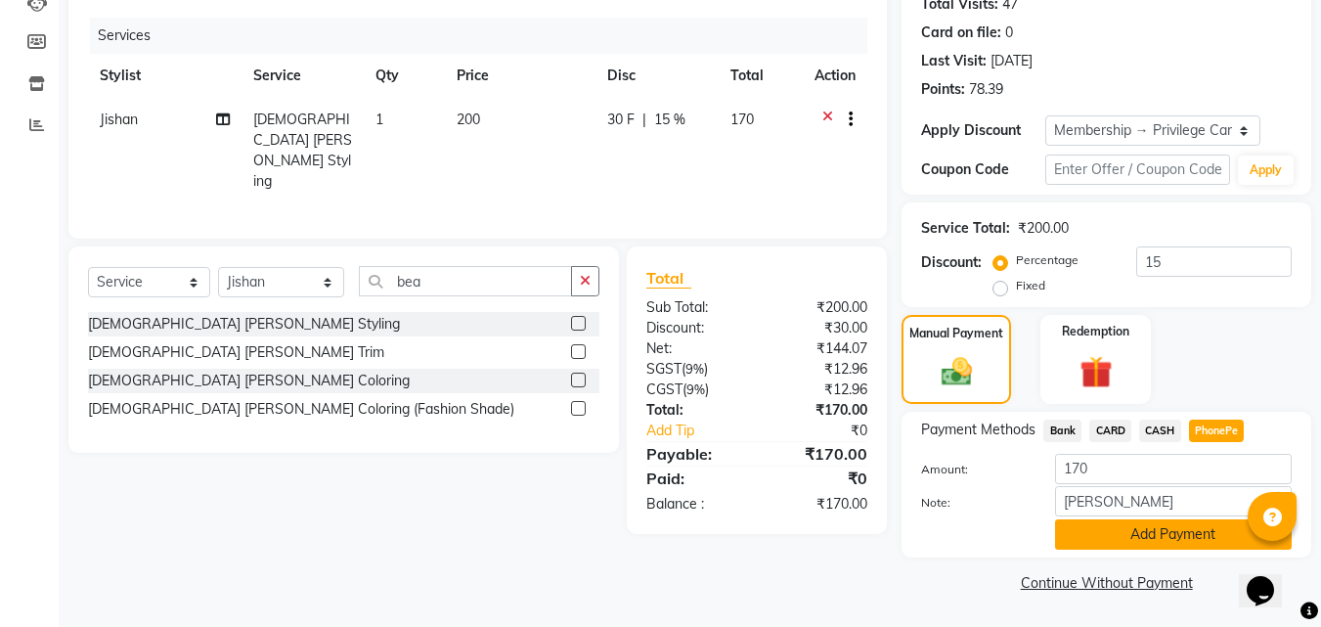
click at [1142, 546] on button "Add Payment" at bounding box center [1173, 534] width 237 height 30
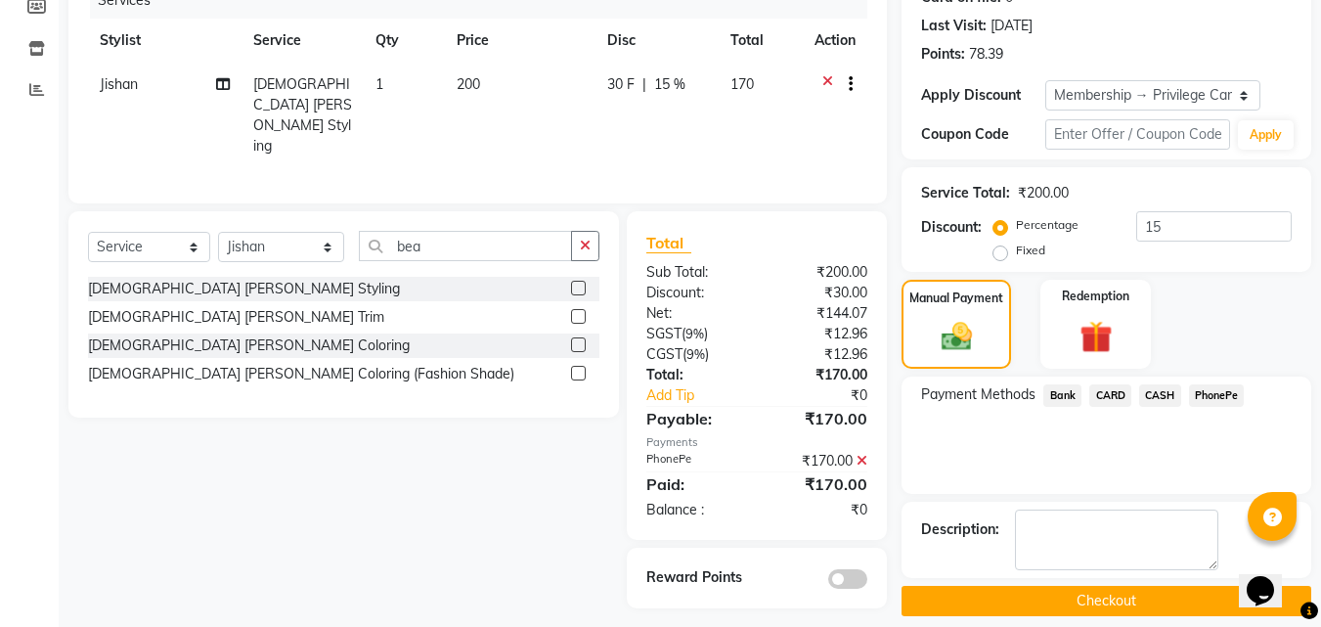
scroll to position [279, 0]
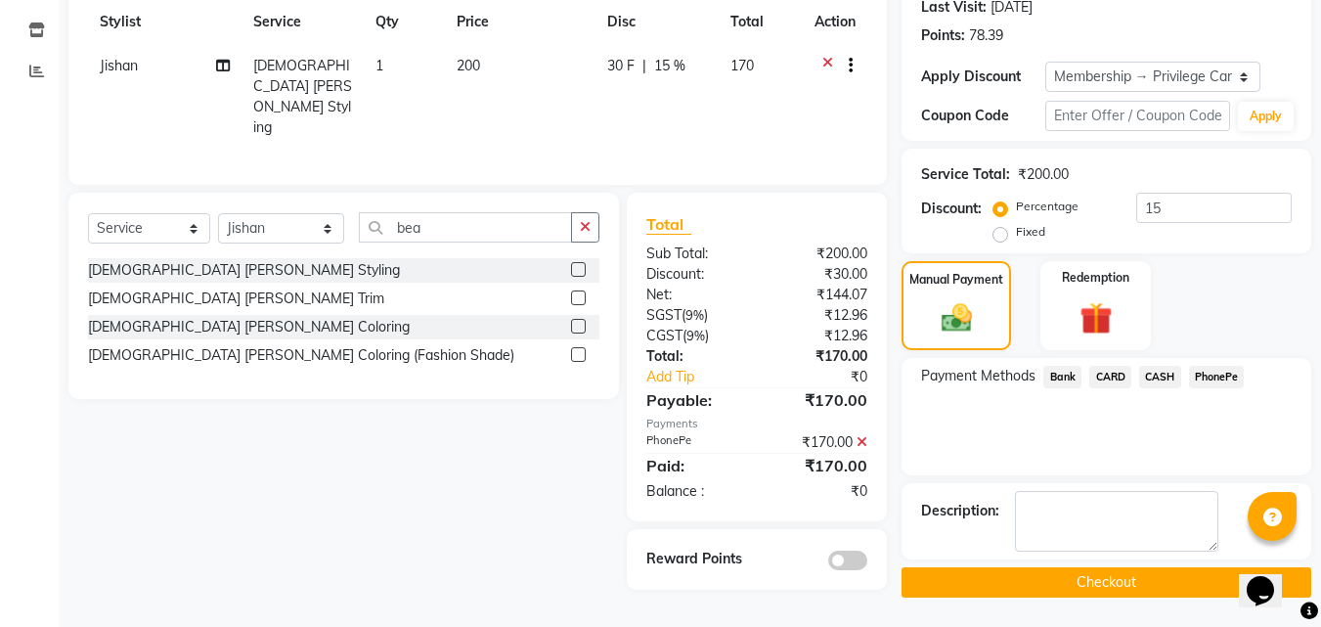
click at [1108, 587] on button "Checkout" at bounding box center [1107, 582] width 410 height 30
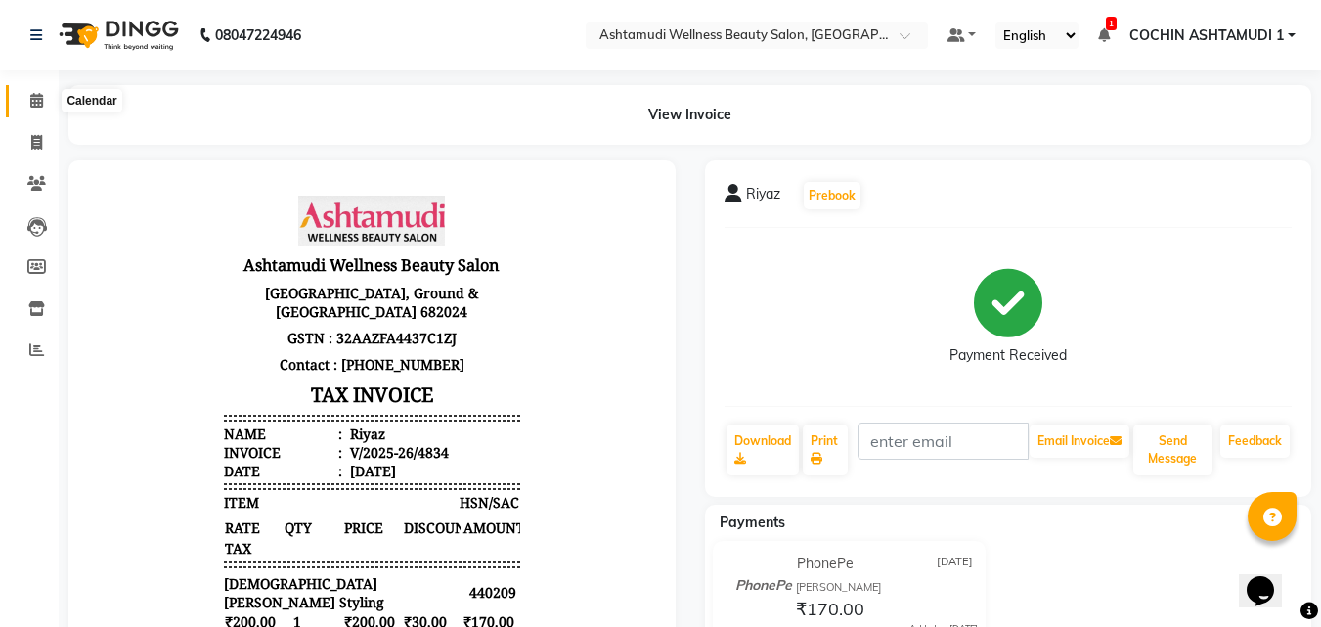
click at [28, 106] on span at bounding box center [37, 101] width 34 height 22
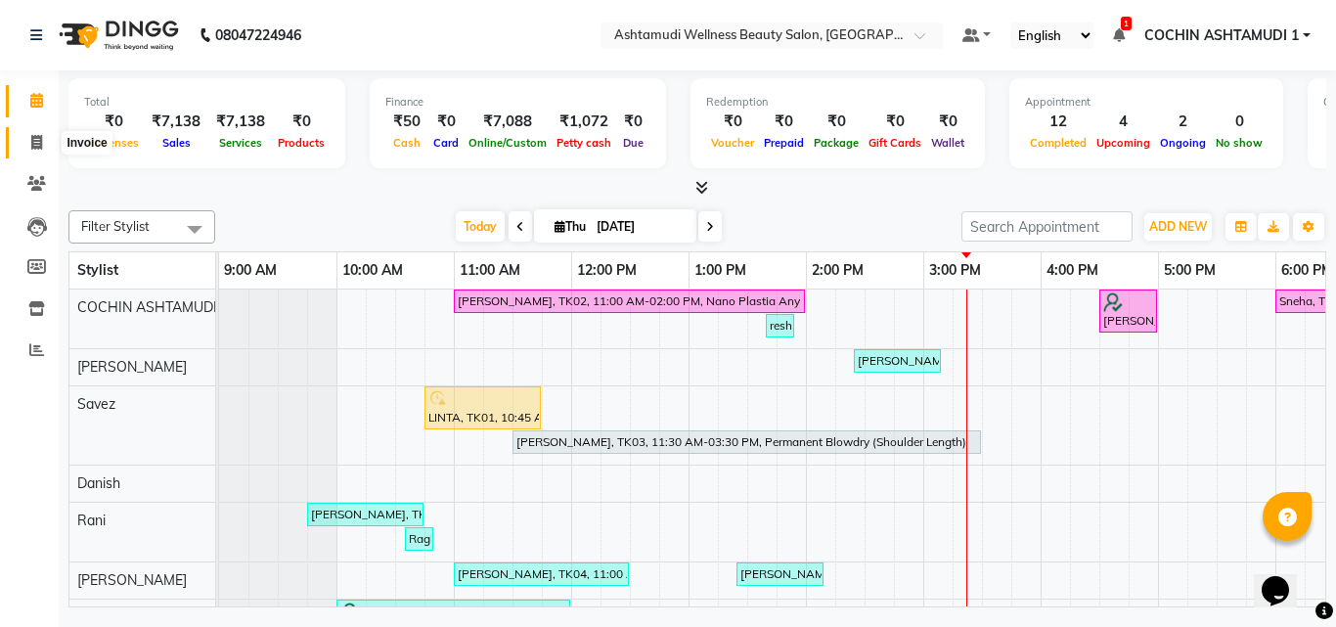
click at [40, 138] on icon at bounding box center [36, 142] width 11 height 15
select select "service"
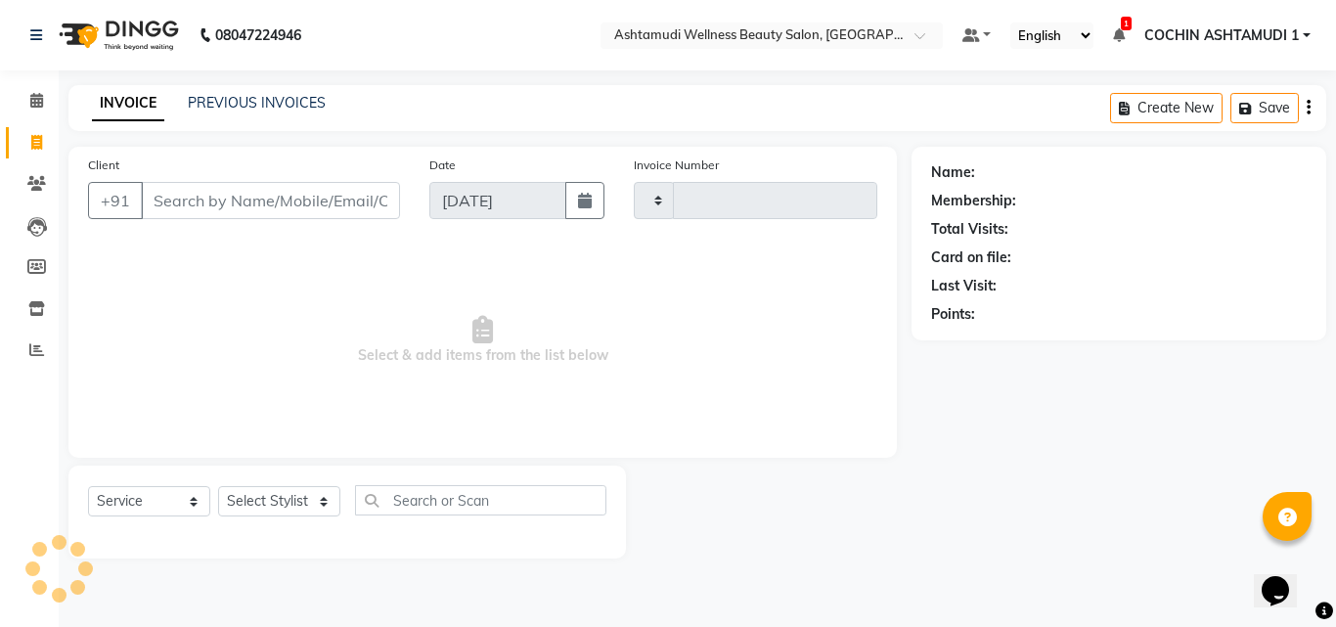
type input "4835"
select select "4632"
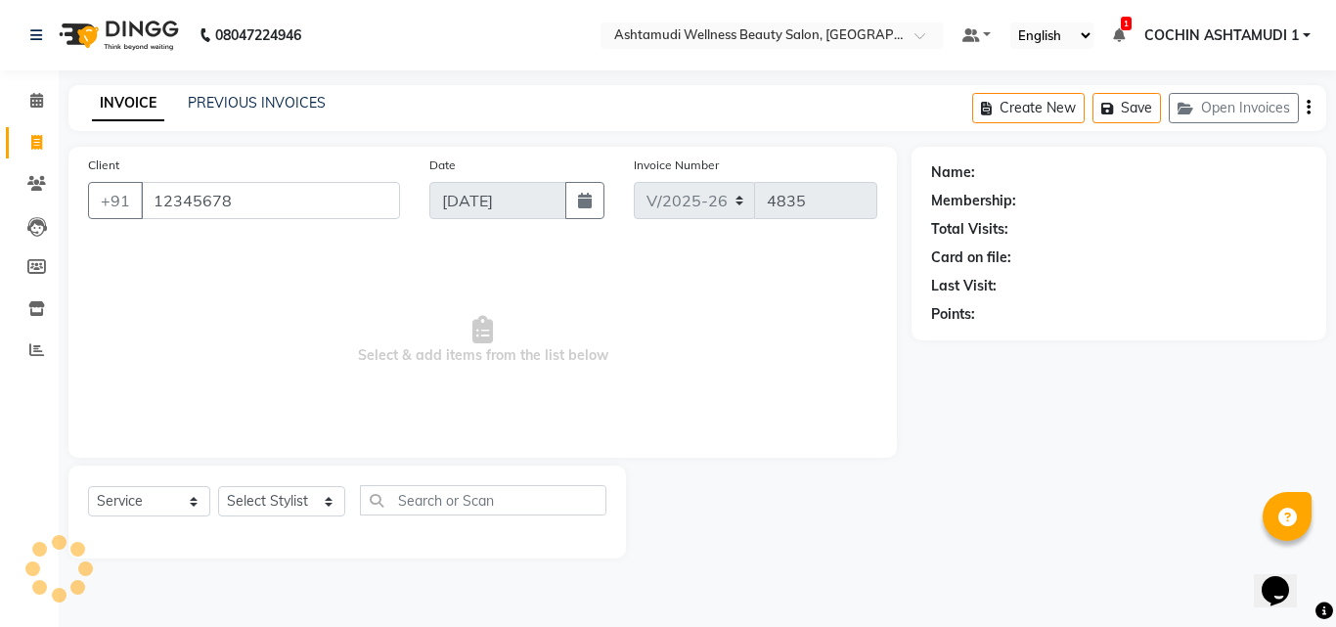
type input "12345678"
select select "1: Object"
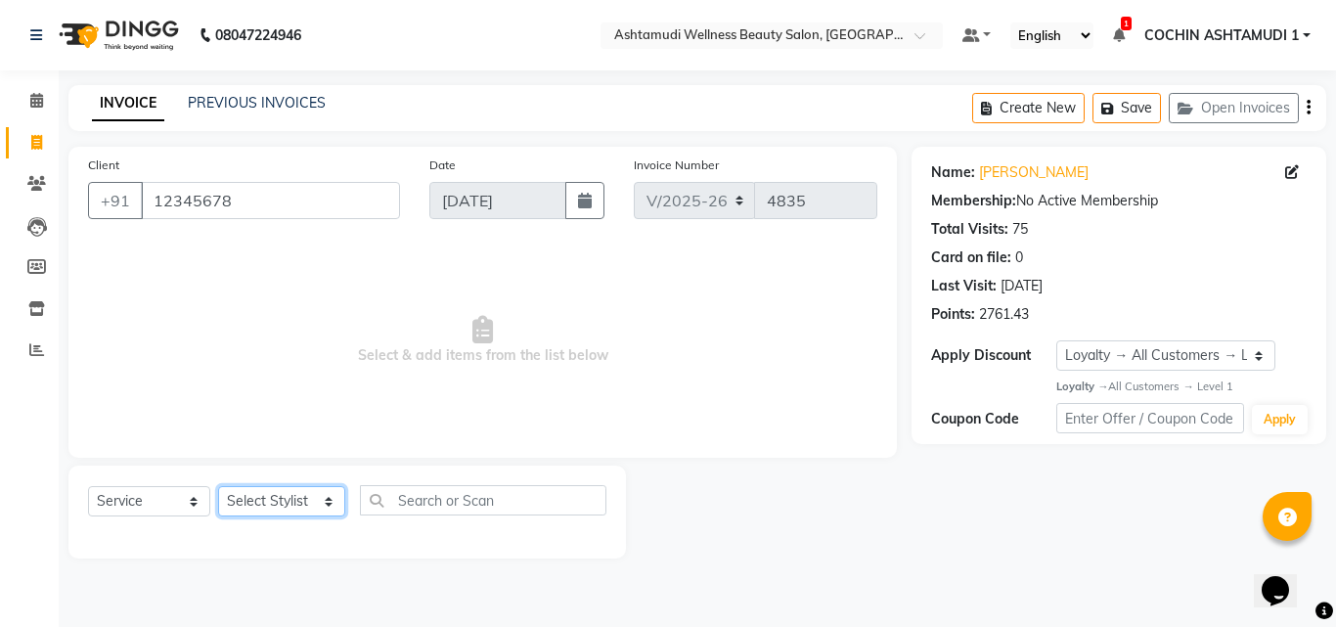
click at [240, 507] on select "Select Stylist [PERSON_NAME](URAJ) [PERSON_NAME] COCHIN ASHTAMUDI Danish [PERSO…" at bounding box center [281, 501] width 127 height 30
select select "86812"
click at [218, 486] on select "Select Stylist [PERSON_NAME](URAJ) [PERSON_NAME] COCHIN ASHTAMUDI Danish [PERSO…" at bounding box center [281, 501] width 127 height 30
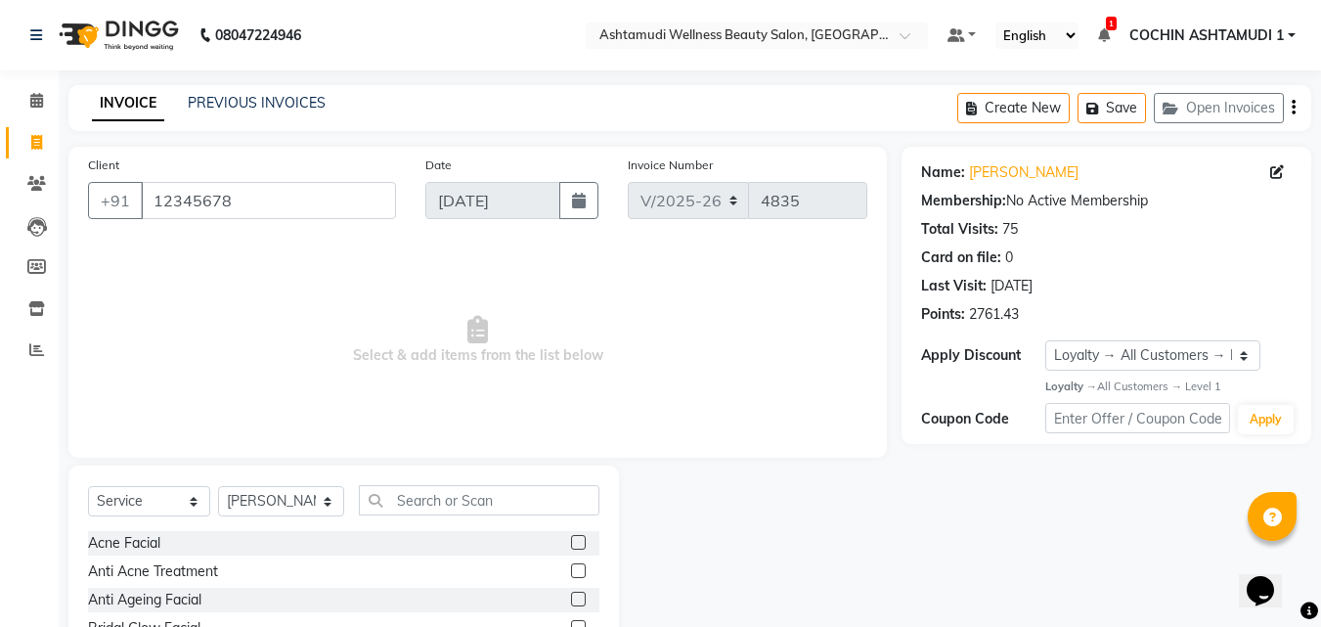
click at [408, 479] on div "Select Service Product Membership Package Voucher Prepaid Gift Card Select Styl…" at bounding box center [343, 610] width 551 height 289
click at [408, 497] on input "text" at bounding box center [480, 500] width 242 height 30
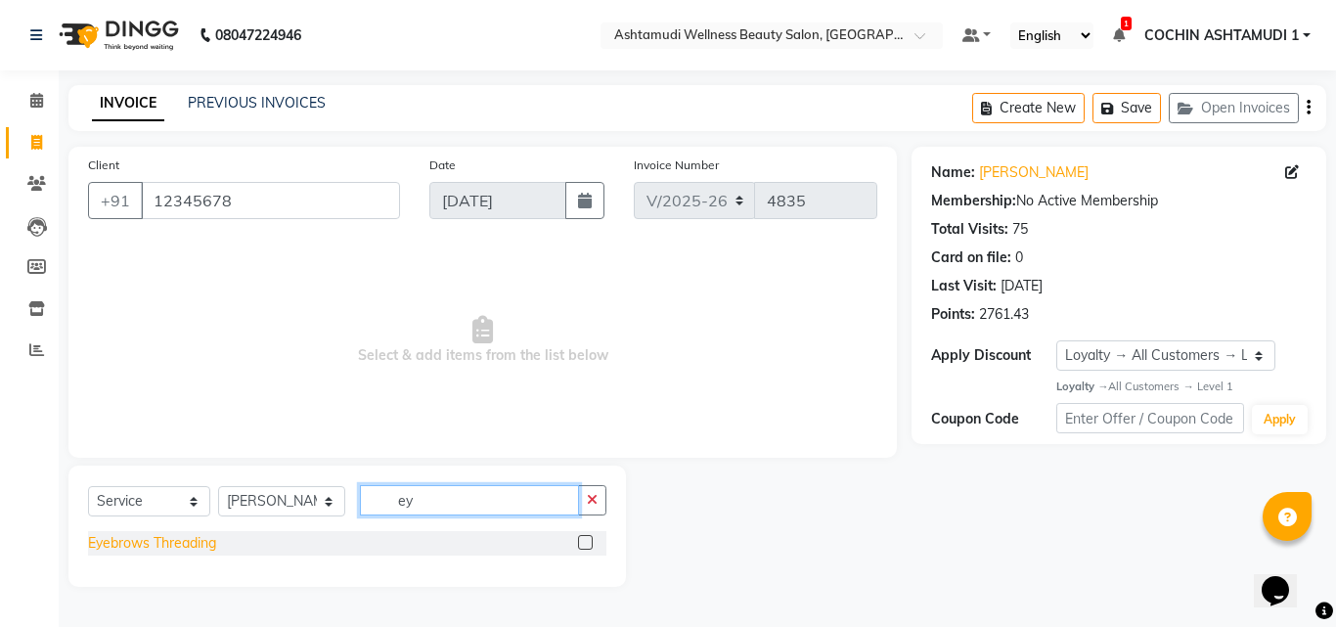
type input "ey"
click at [128, 545] on div "Eyebrows Threading" at bounding box center [152, 543] width 128 height 21
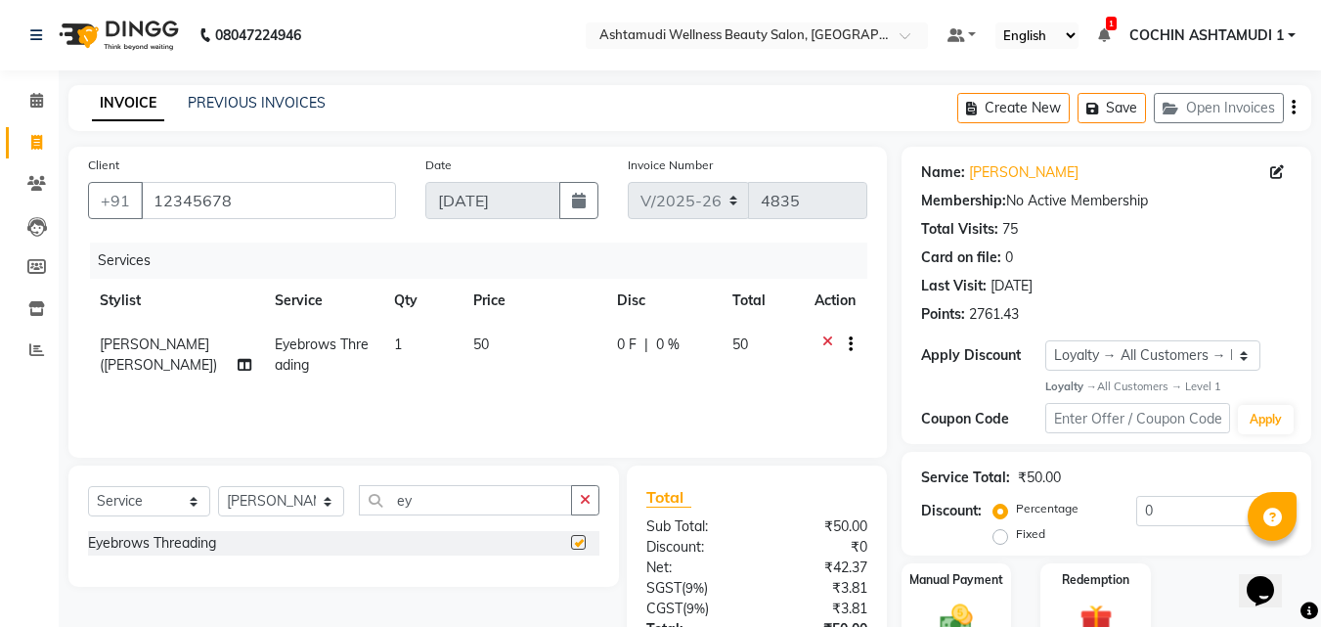
checkbox input "false"
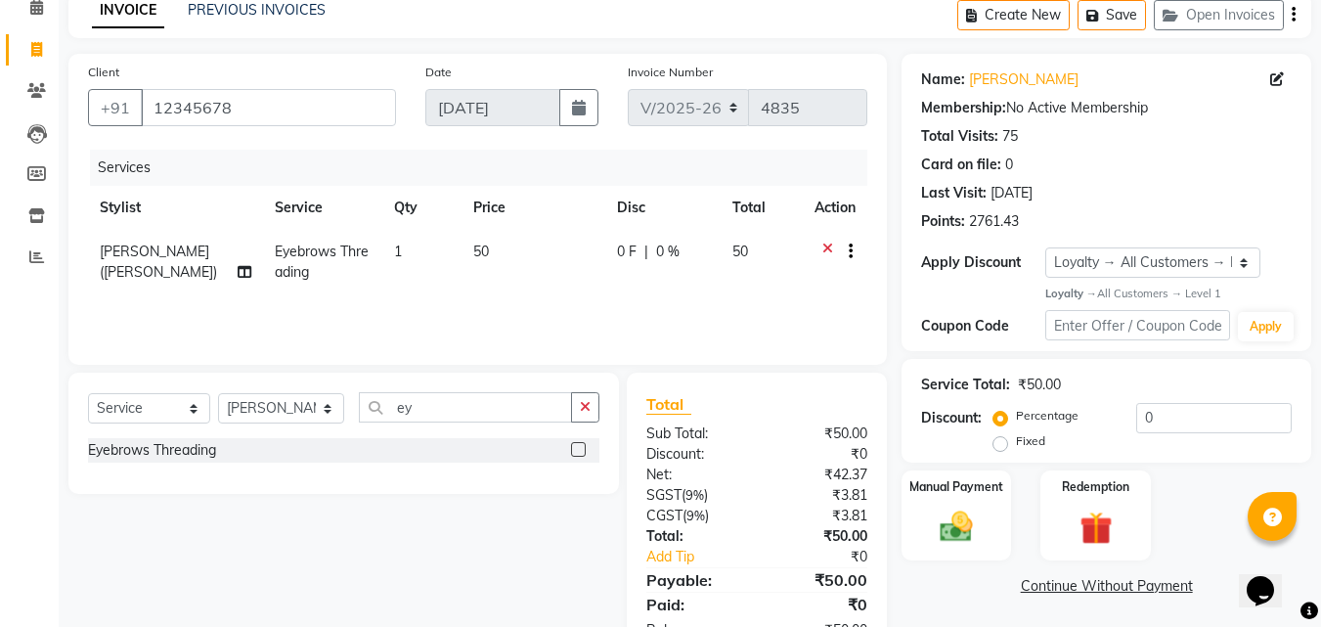
scroll to position [156, 0]
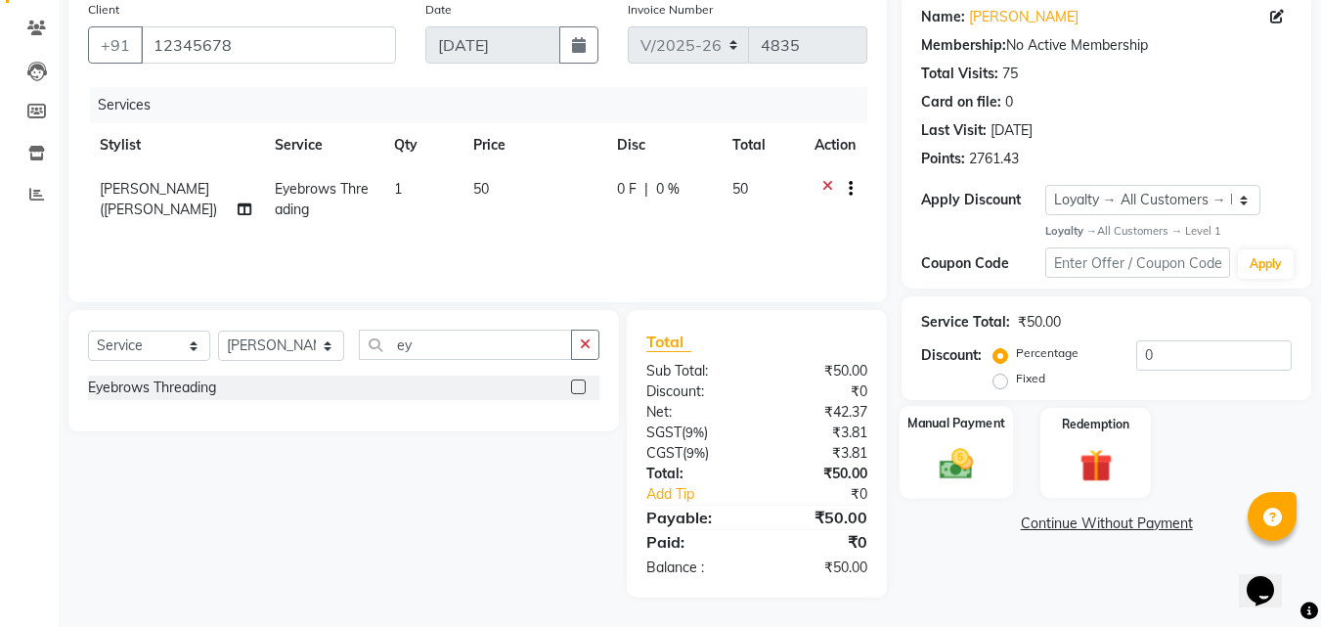
click at [952, 441] on div "Manual Payment" at bounding box center [957, 452] width 114 height 93
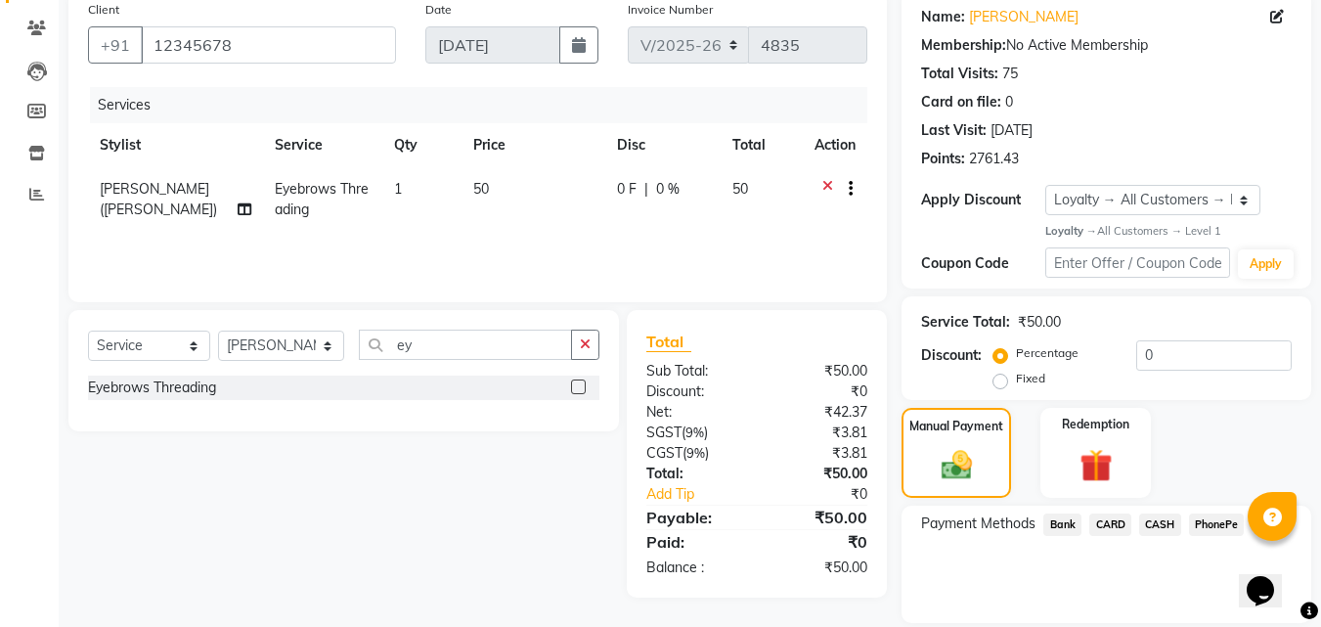
click at [1203, 510] on div "Payment Methods Bank CARD CASH PhonePe" at bounding box center [1107, 564] width 410 height 117
click at [1204, 519] on span "PhonePe" at bounding box center [1217, 524] width 56 height 22
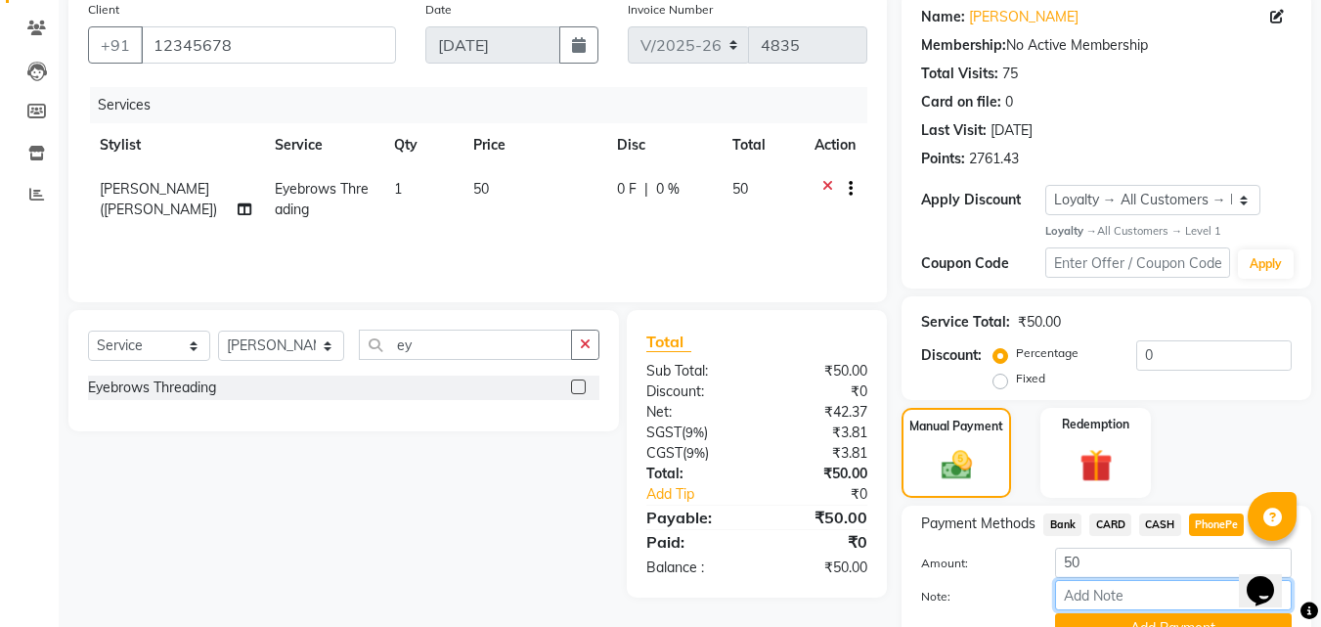
click at [1088, 602] on input "Note:" at bounding box center [1173, 595] width 237 height 30
type input "[PERSON_NAME]"
click at [1141, 615] on button "Add Payment" at bounding box center [1173, 628] width 237 height 30
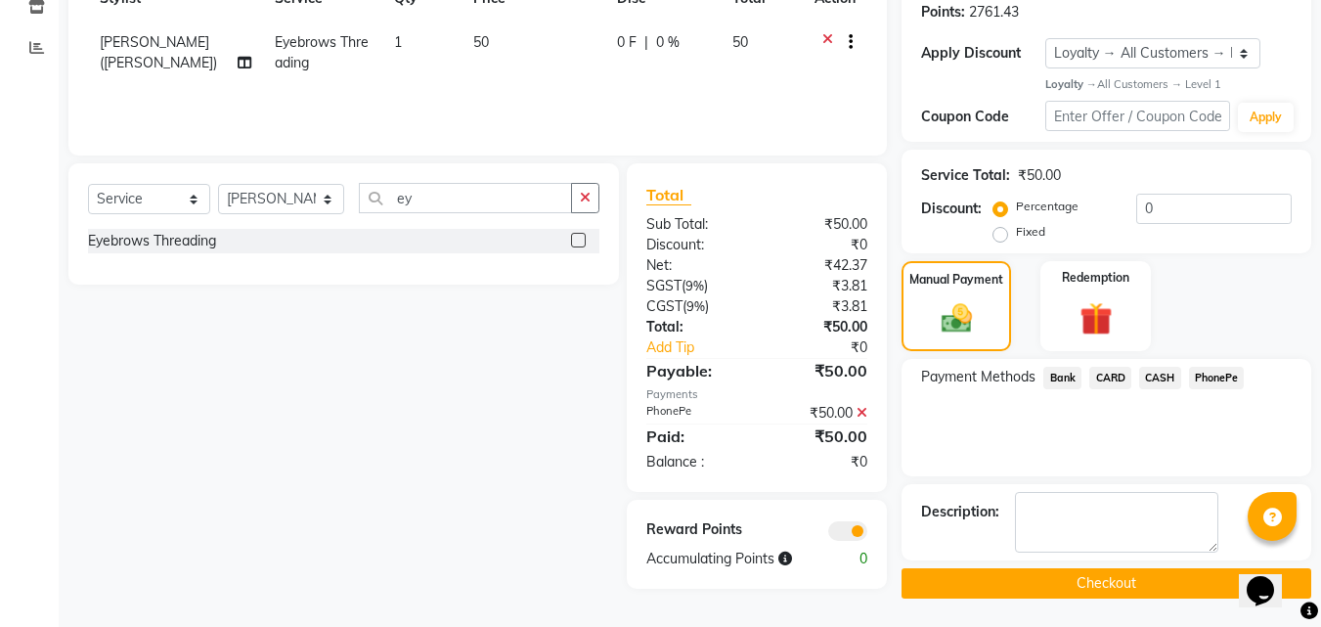
scroll to position [303, 0]
click at [1135, 585] on button "Checkout" at bounding box center [1107, 582] width 410 height 30
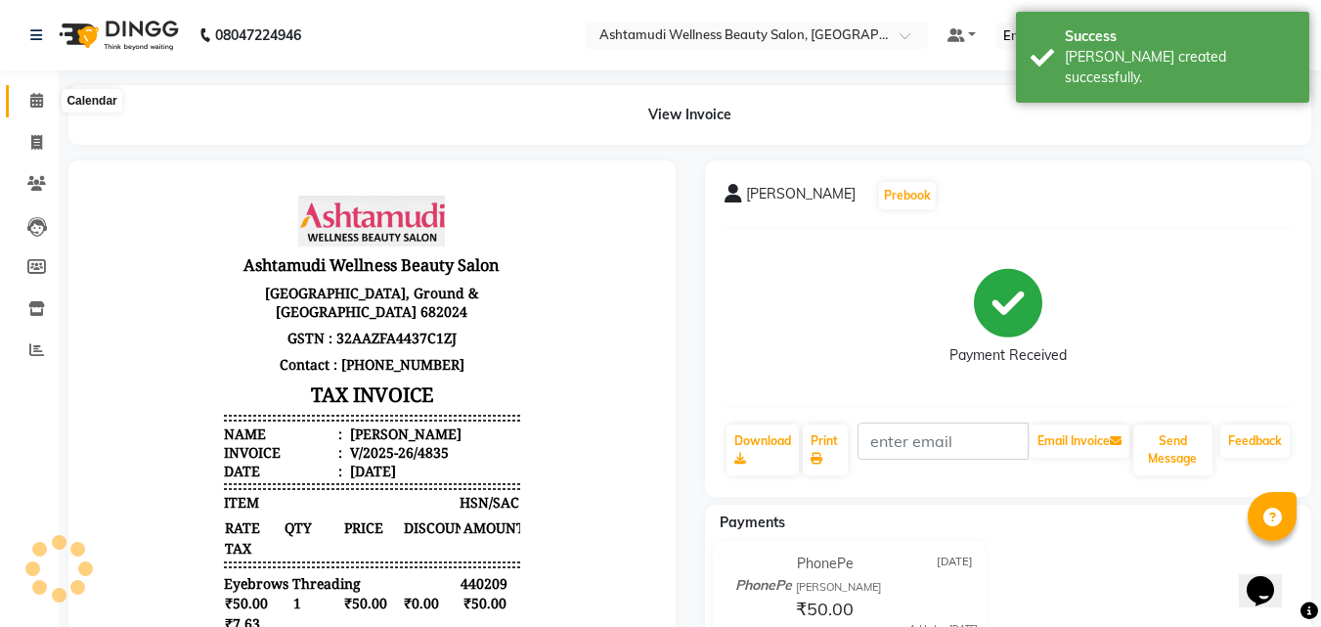
click at [33, 99] on icon at bounding box center [36, 100] width 13 height 15
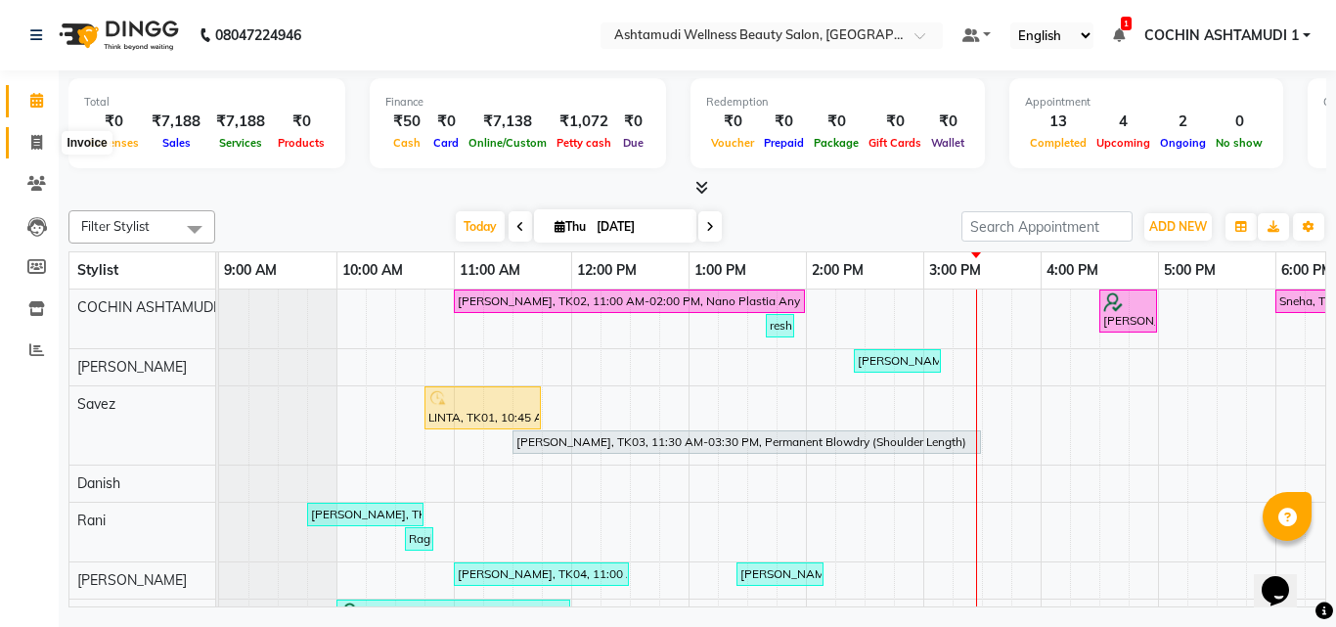
click at [35, 141] on icon at bounding box center [36, 142] width 11 height 15
select select "service"
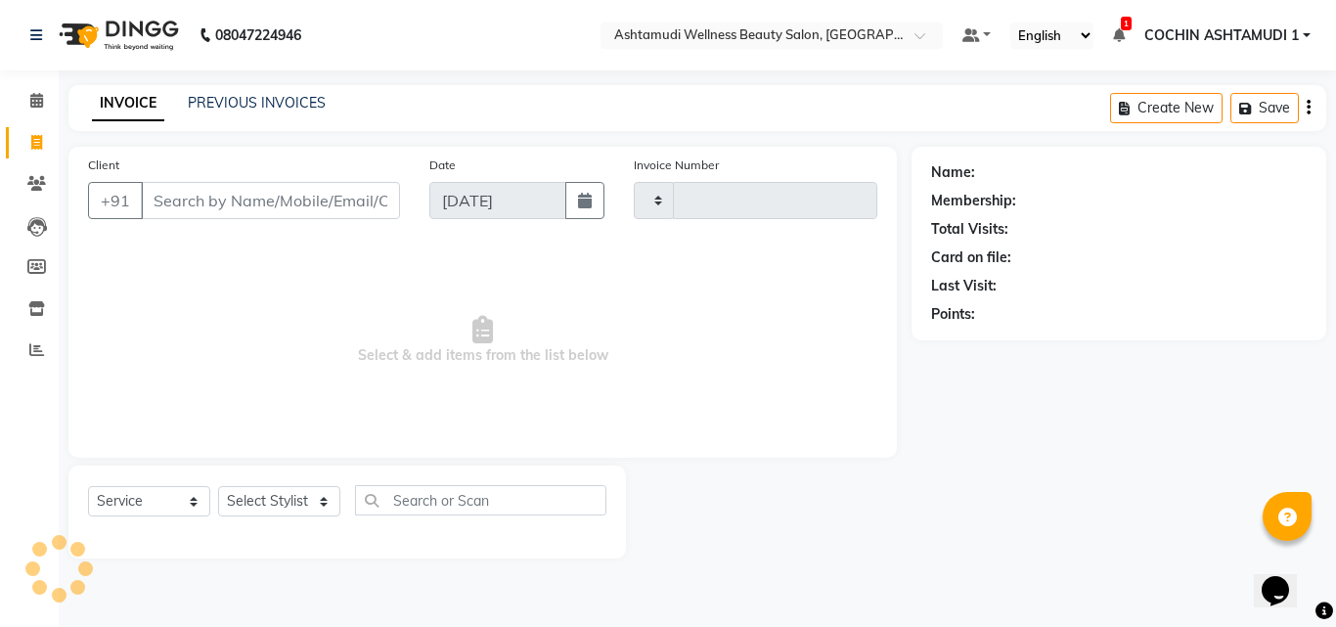
type input "4836"
select select "4632"
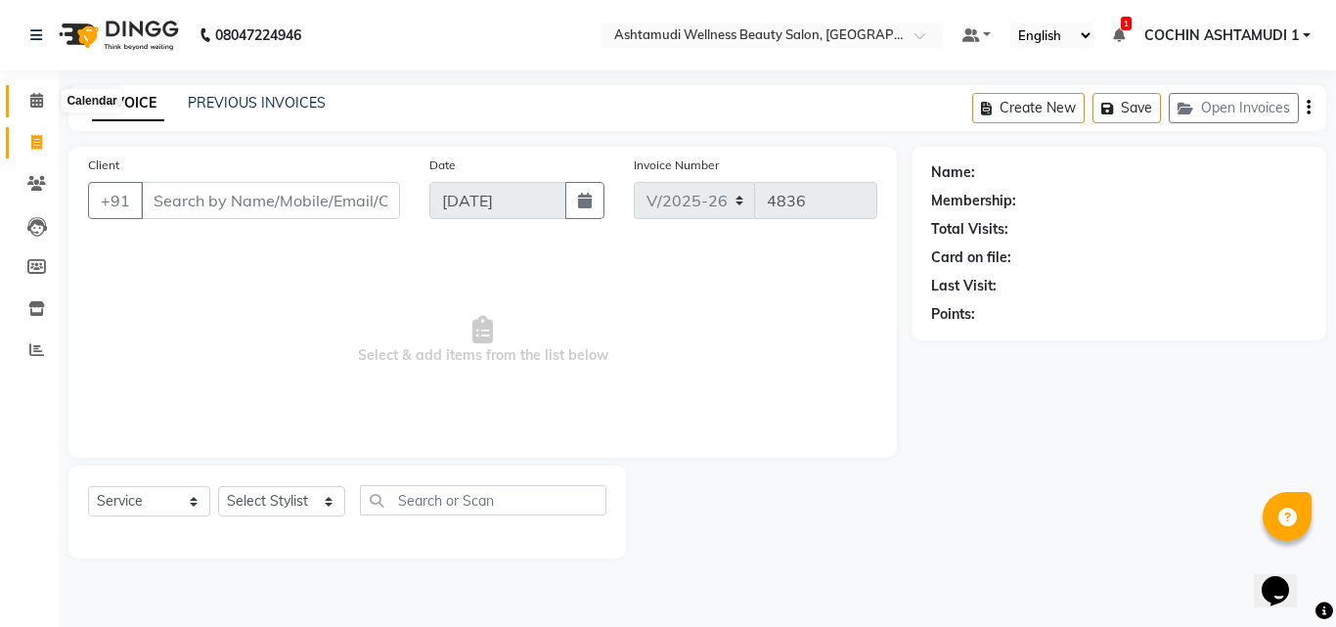
click at [31, 99] on icon at bounding box center [36, 100] width 13 height 15
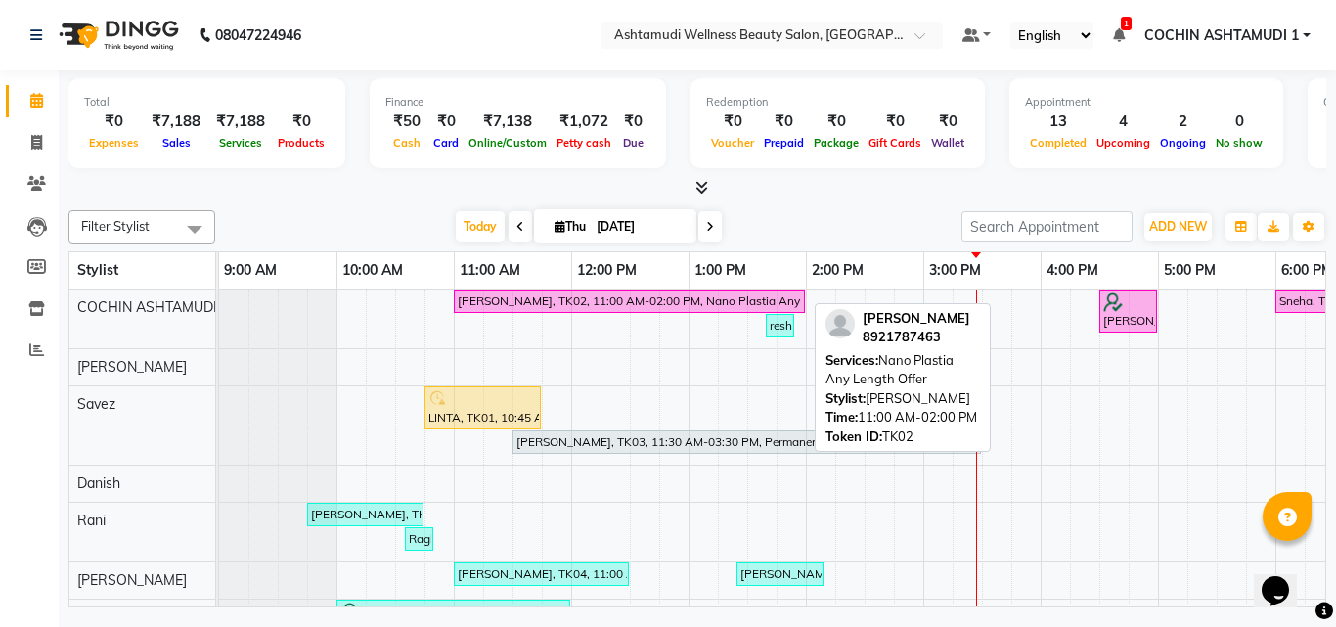
click at [528, 306] on div "Ajitha preejith, TK02, 11:00 AM-02:00 PM, Nano Plastia Any Length Offer" at bounding box center [629, 301] width 347 height 18
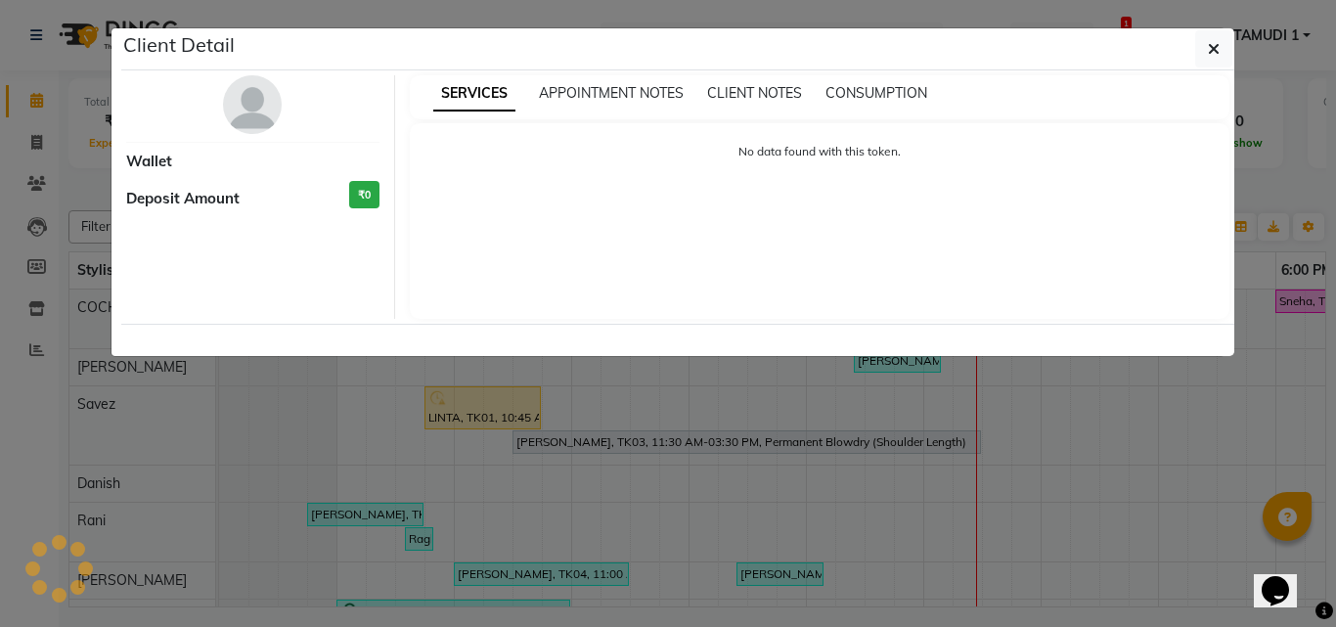
select select "6"
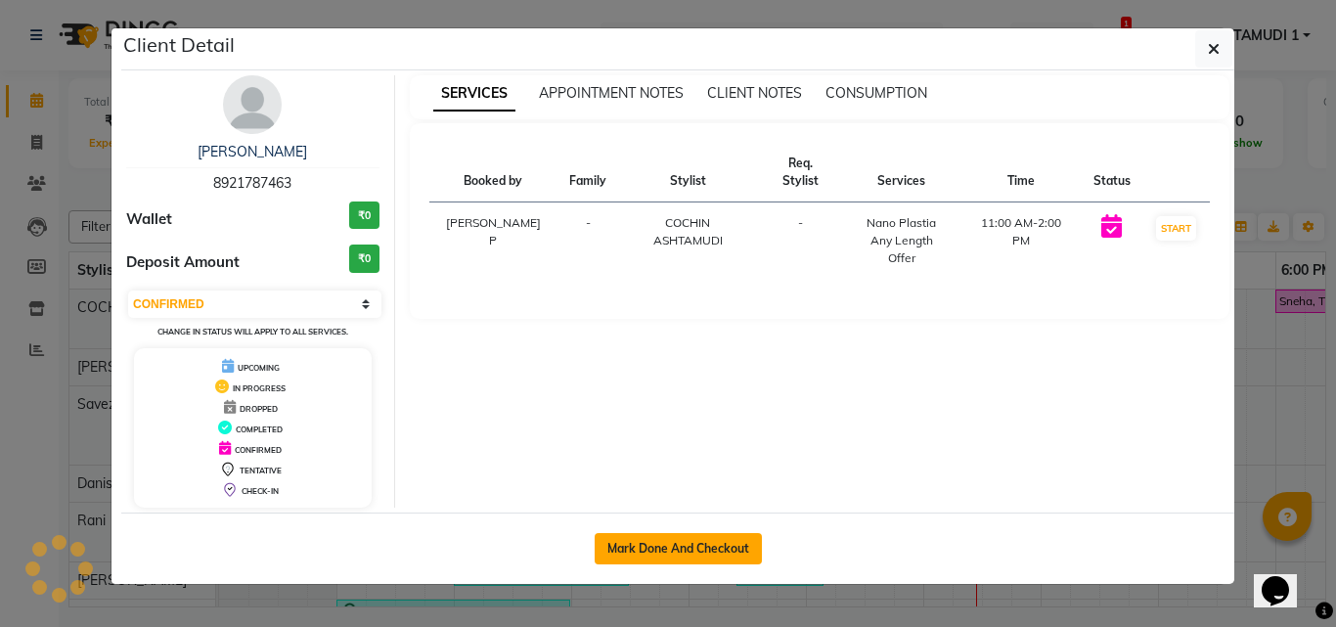
click at [681, 550] on button "Mark Done And Checkout" at bounding box center [678, 548] width 167 height 31
select select "service"
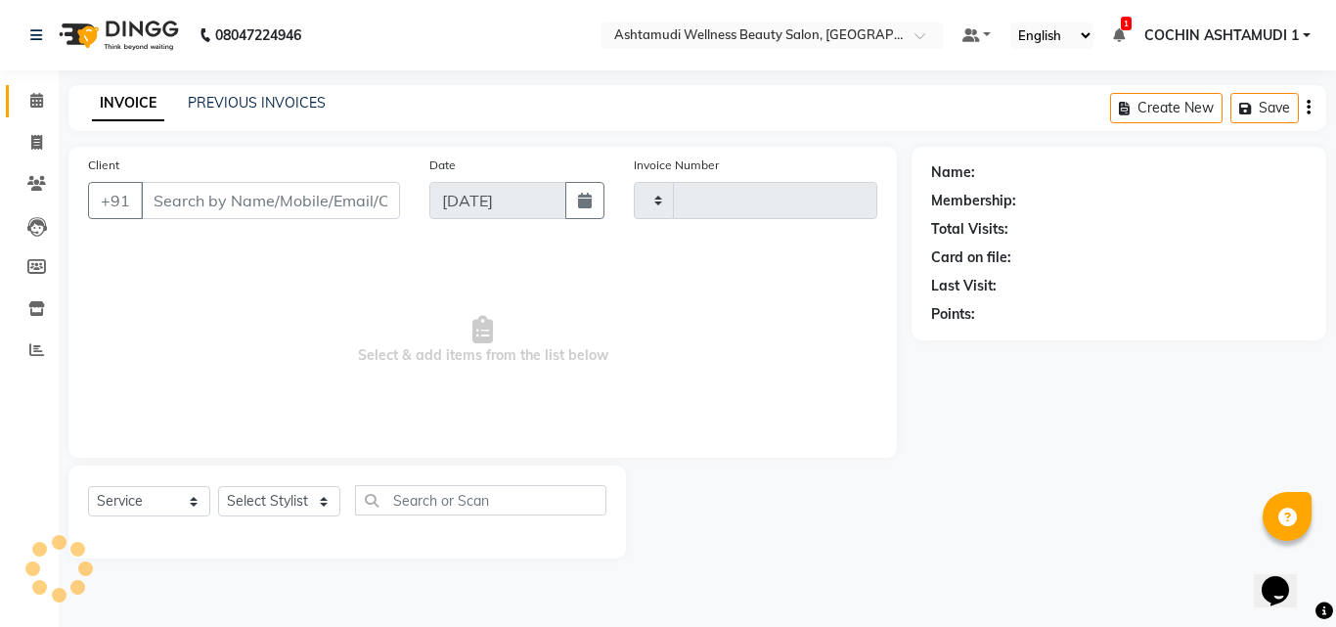
type input "4836"
select select "4632"
type input "8921787463"
select select "27313"
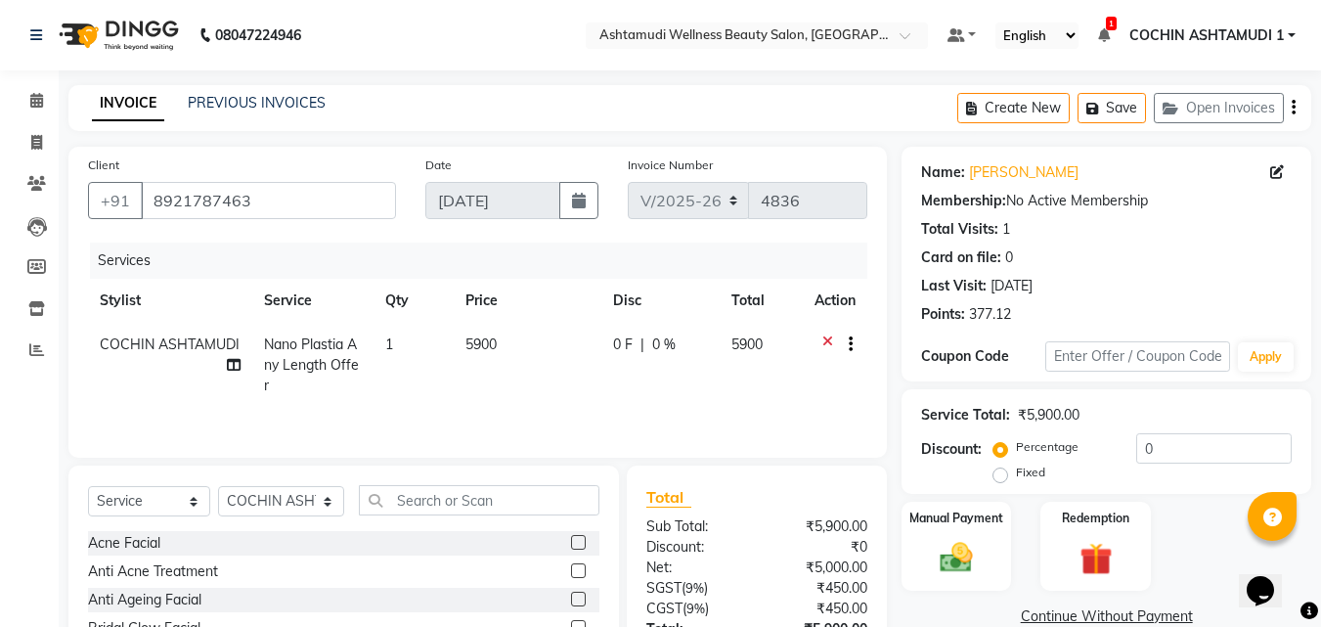
click at [148, 350] on span "COCHIN ASHTAMUDI" at bounding box center [170, 344] width 140 height 18
select select "27313"
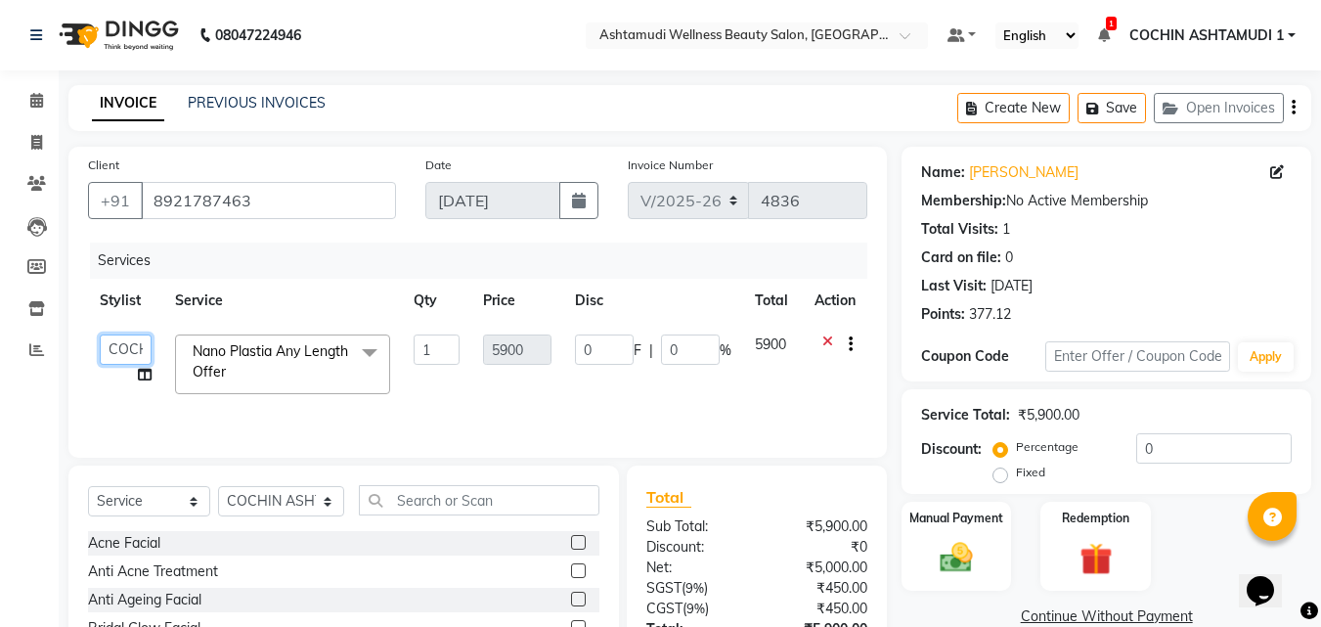
click at [123, 347] on select "Aiswarya B Ankith(URAJ) BINU MANGAR COCHIN ASHTAMUDI Danish Diksha Thapa (Anami…" at bounding box center [126, 349] width 52 height 30
select select "45926"
click at [120, 351] on select "Aiswarya B Ankith(URAJ) BINU MANGAR COCHIN ASHTAMUDI Danish Diksha Thapa (Anami…" at bounding box center [126, 349] width 52 height 30
select select "44402"
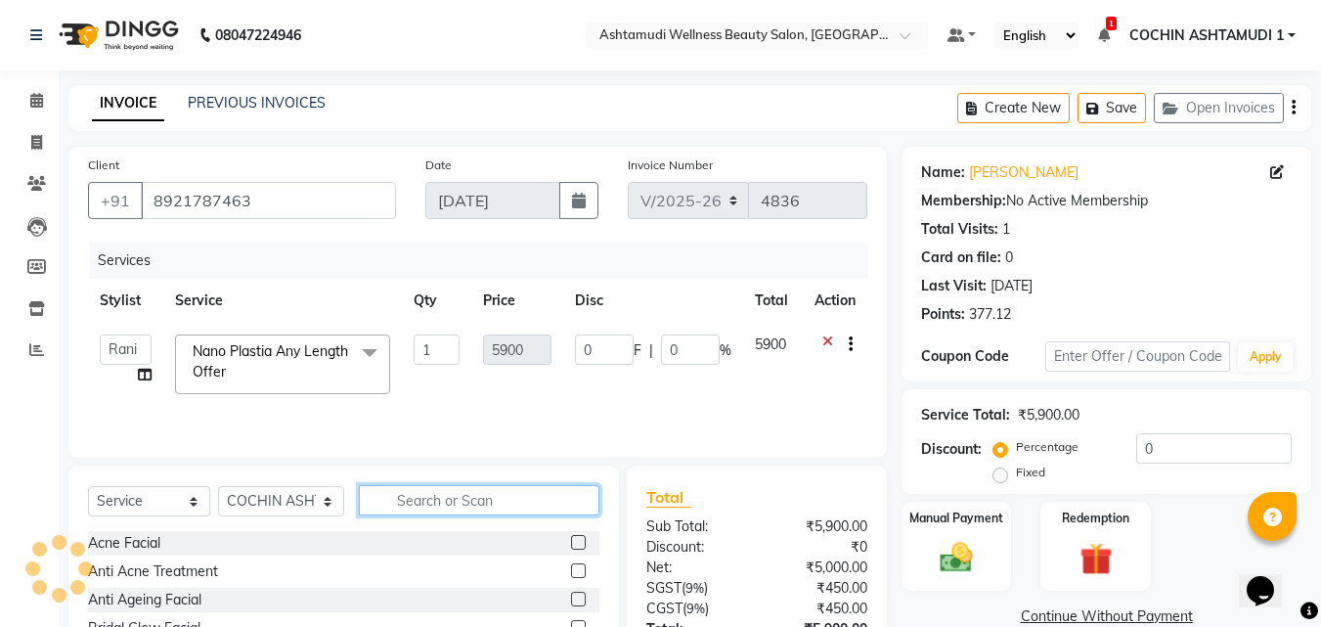
click at [420, 500] on input "text" at bounding box center [480, 500] width 242 height 30
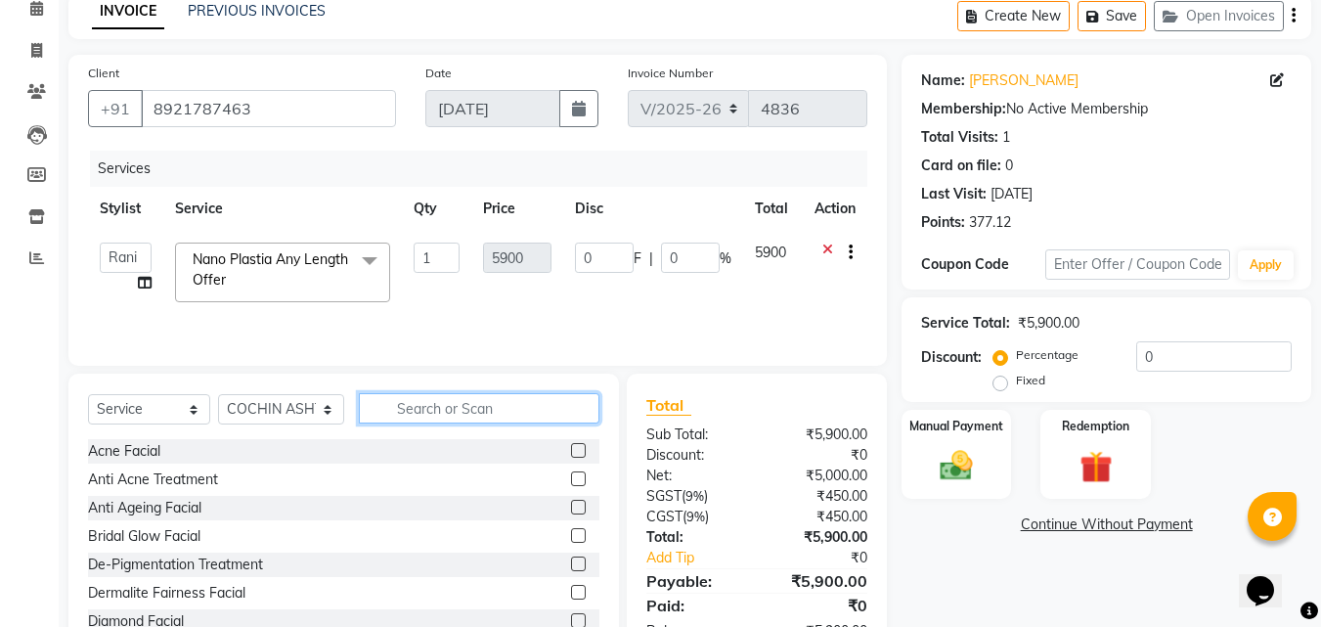
scroll to position [156, 0]
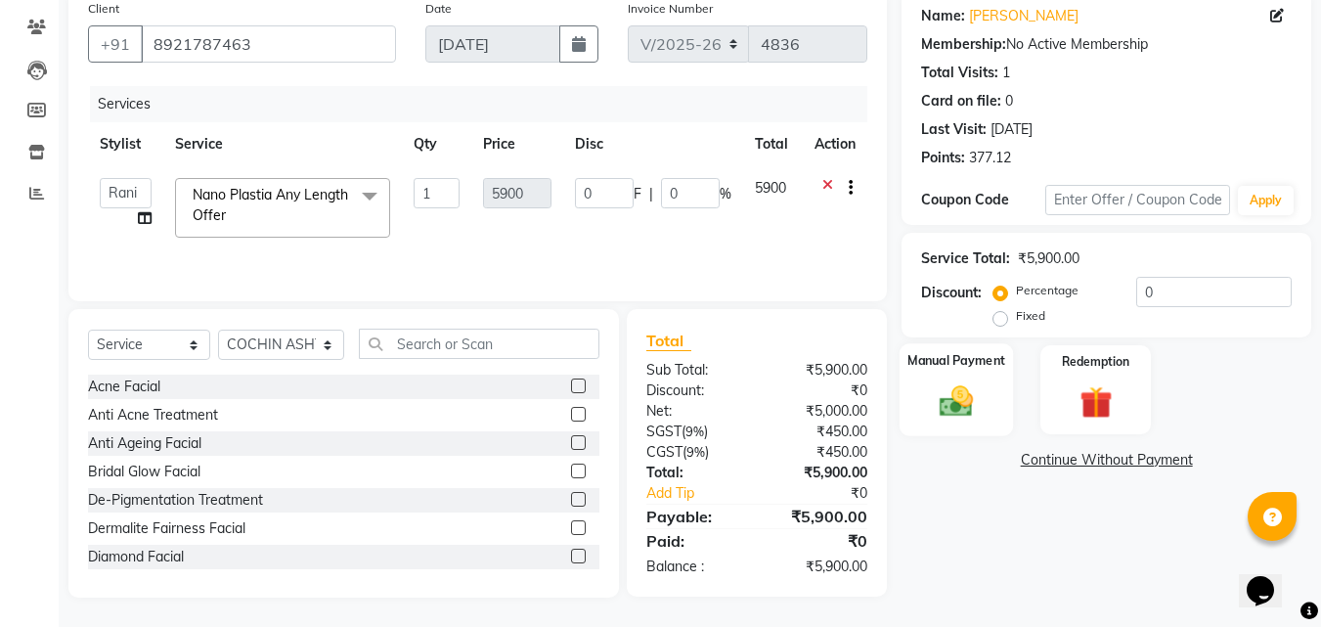
click at [959, 412] on img at bounding box center [956, 400] width 55 height 39
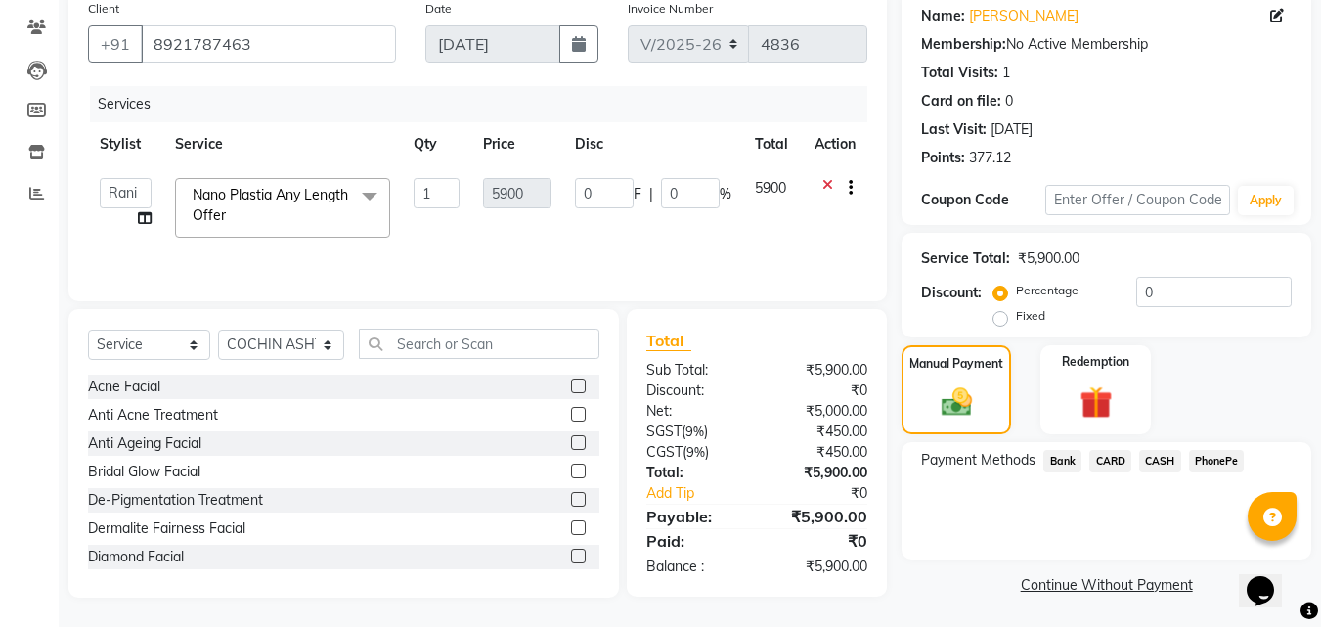
click at [1206, 468] on span "PhonePe" at bounding box center [1217, 461] width 56 height 22
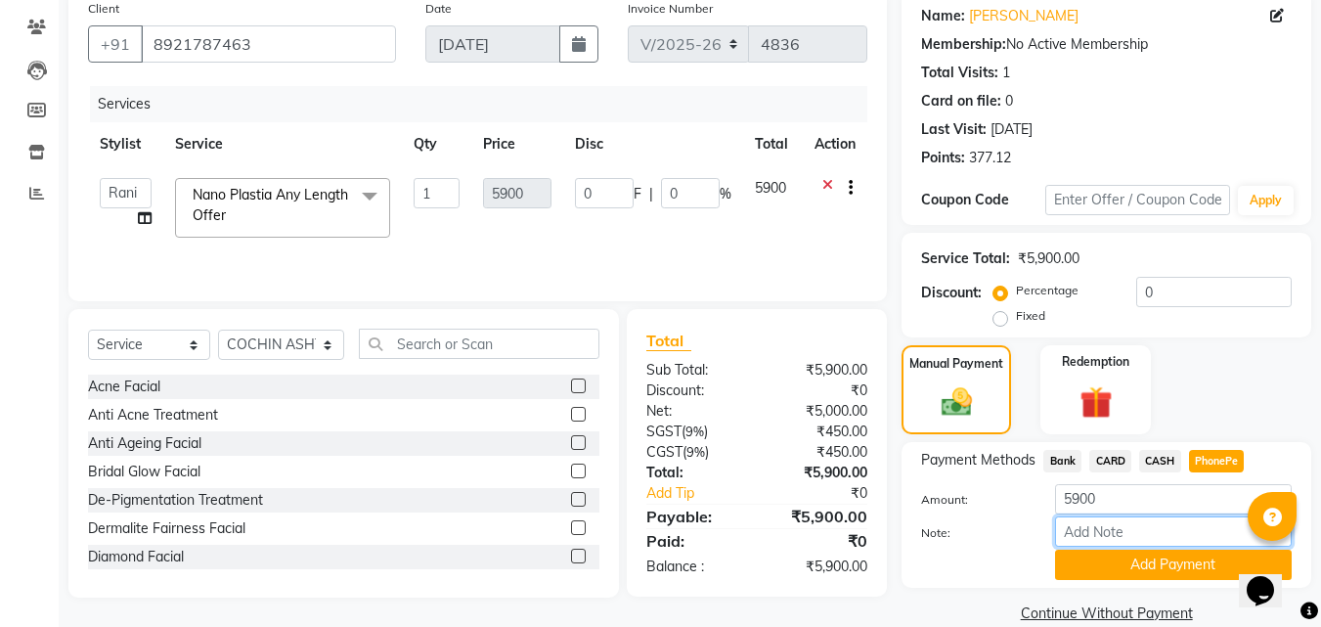
click at [1126, 540] on input "Note:" at bounding box center [1173, 531] width 237 height 30
type input "[PERSON_NAME]"
click at [1174, 569] on button "Add Payment" at bounding box center [1173, 565] width 237 height 30
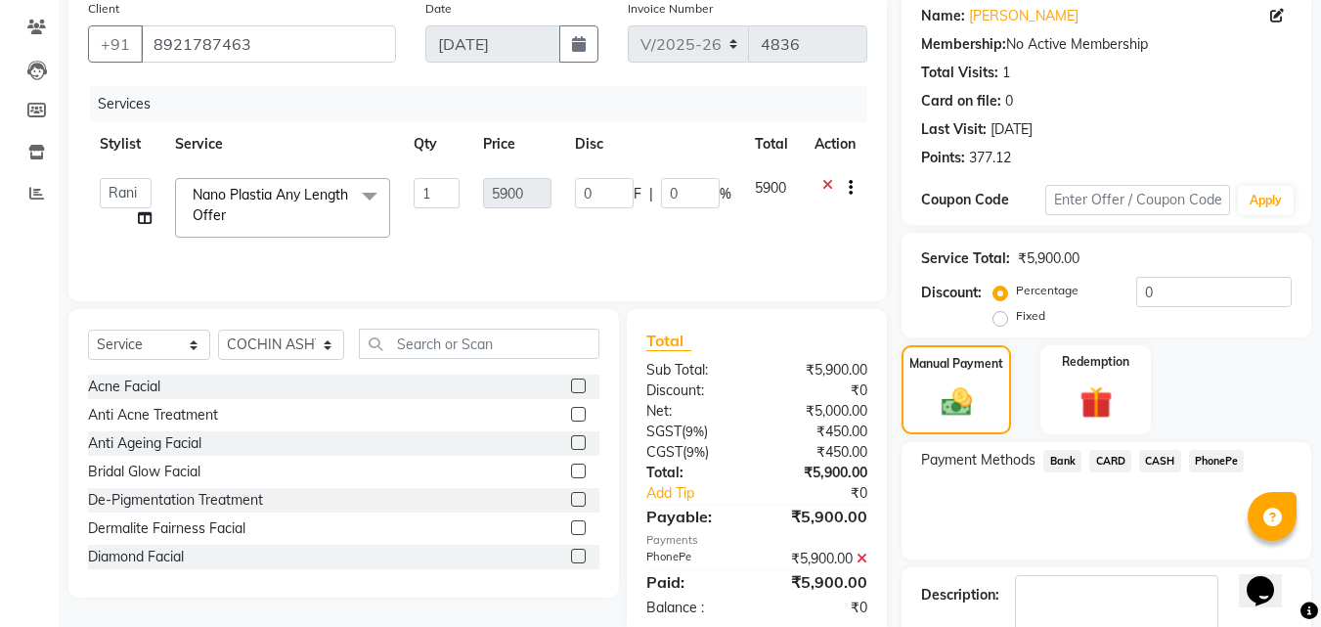
scroll to position [241, 0]
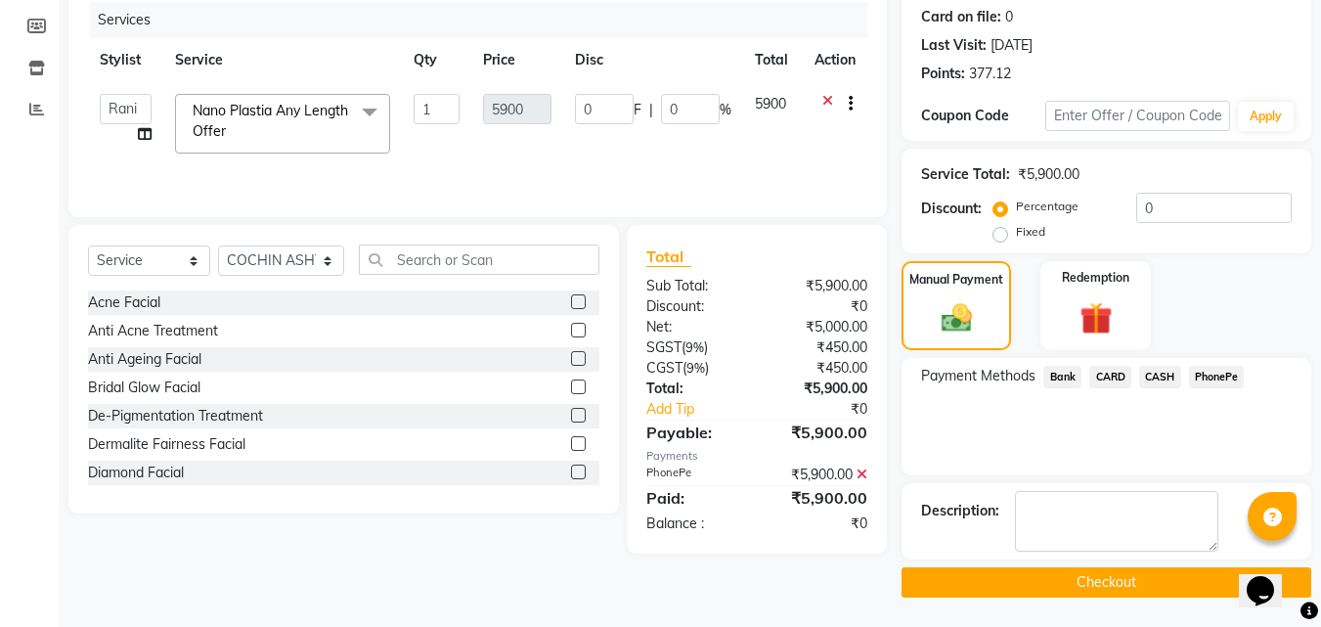
click at [1161, 579] on button "Checkout" at bounding box center [1107, 582] width 410 height 30
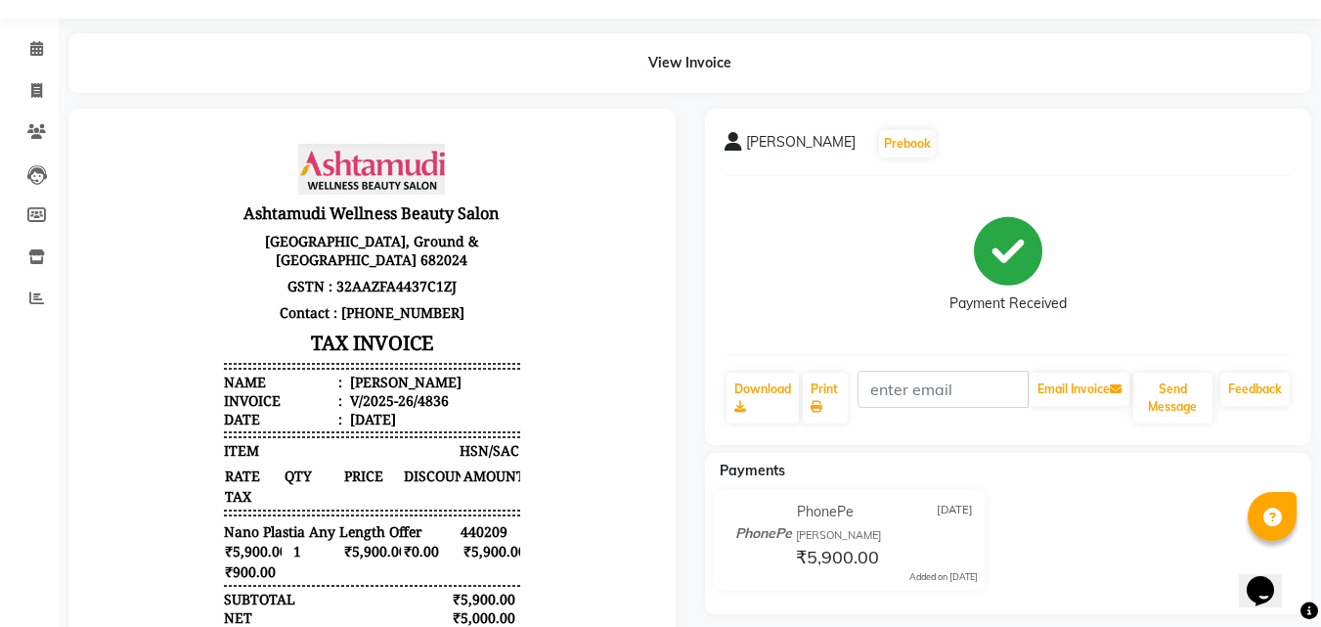
scroll to position [98, 0]
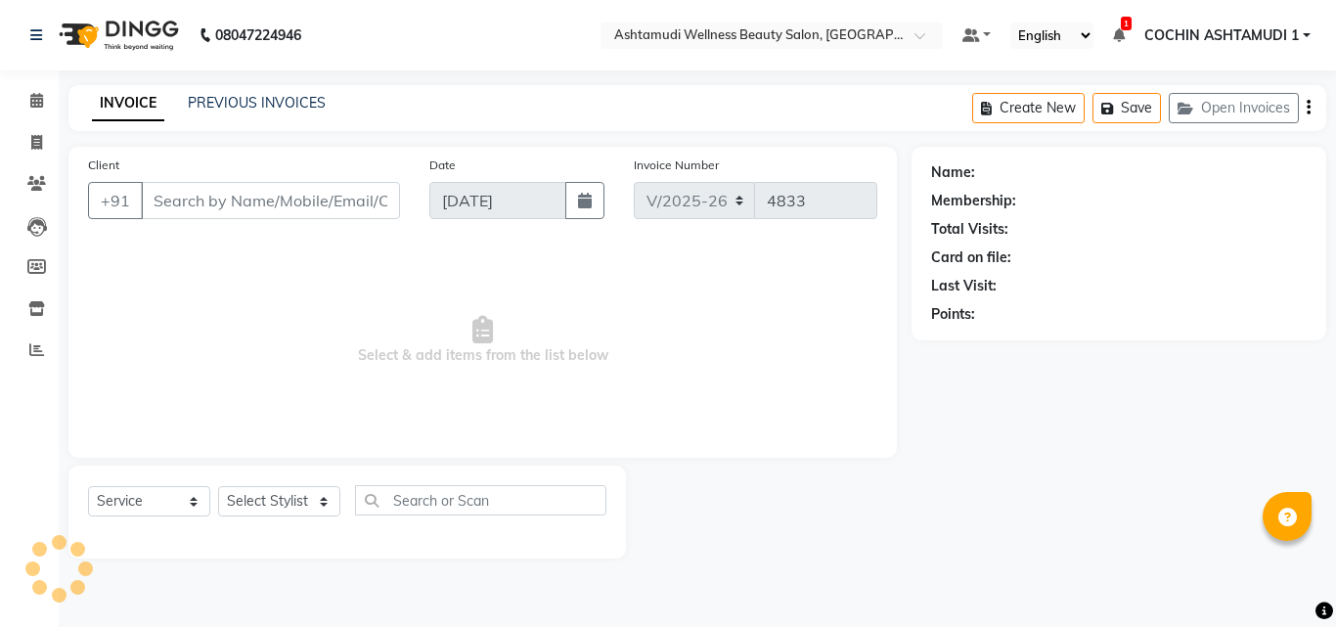
select select "4632"
select select "service"
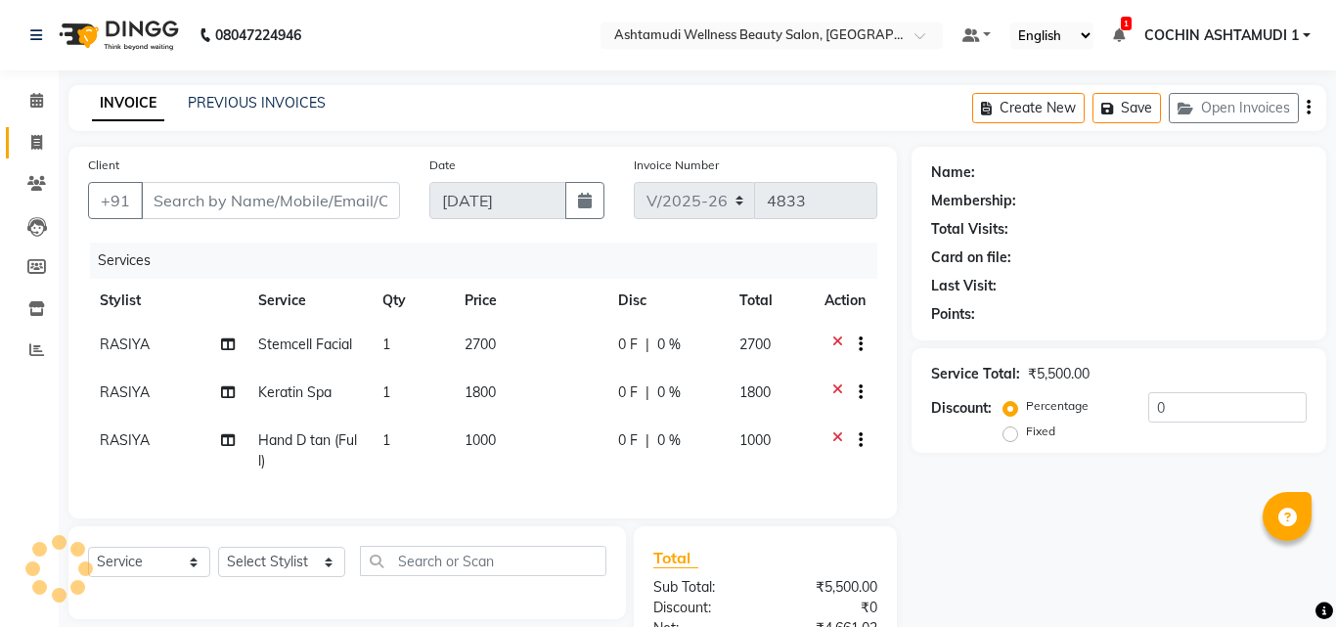
type input "8078736831"
type input "[DATE]"
select select
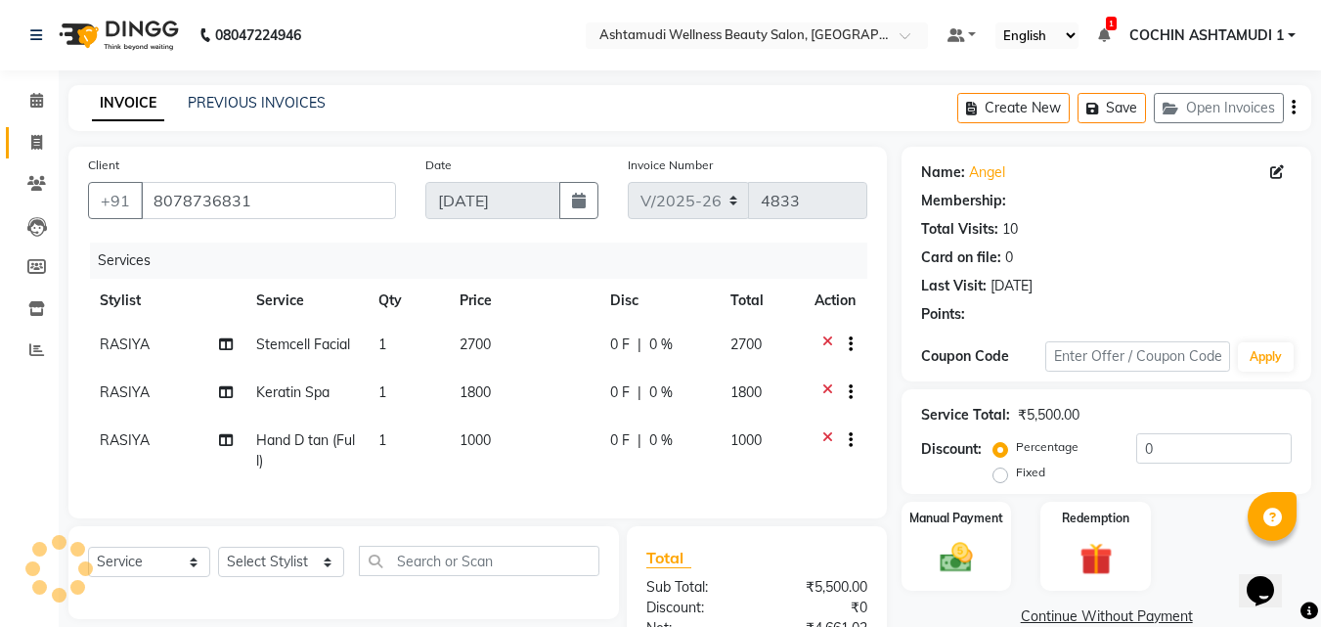
click at [31, 135] on icon at bounding box center [36, 142] width 11 height 15
select select "4632"
select select "service"
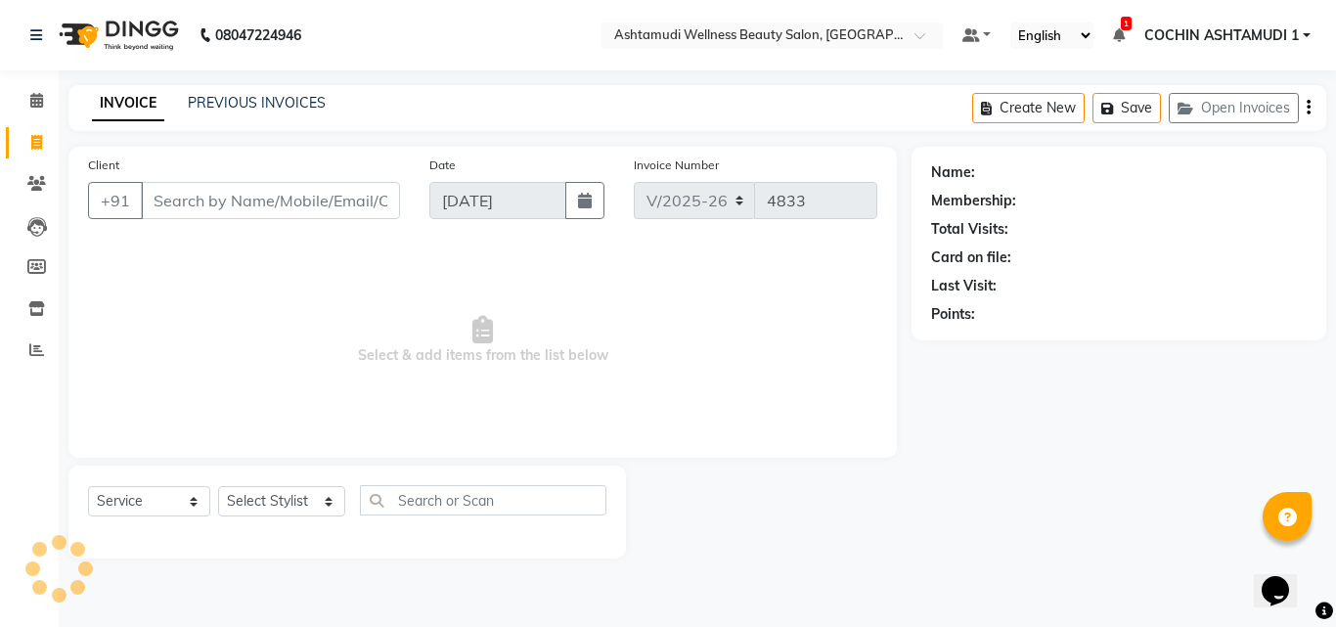
click at [161, 188] on input "Client" at bounding box center [270, 200] width 259 height 37
type input "12345678"
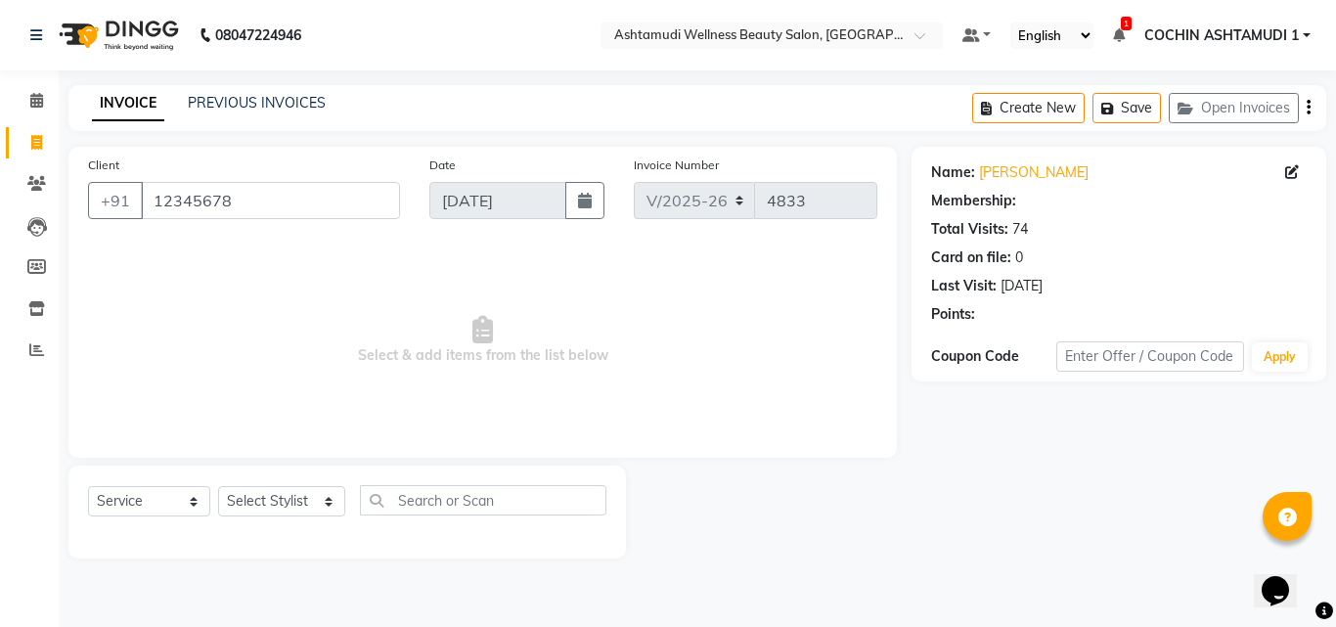
select select "1: Object"
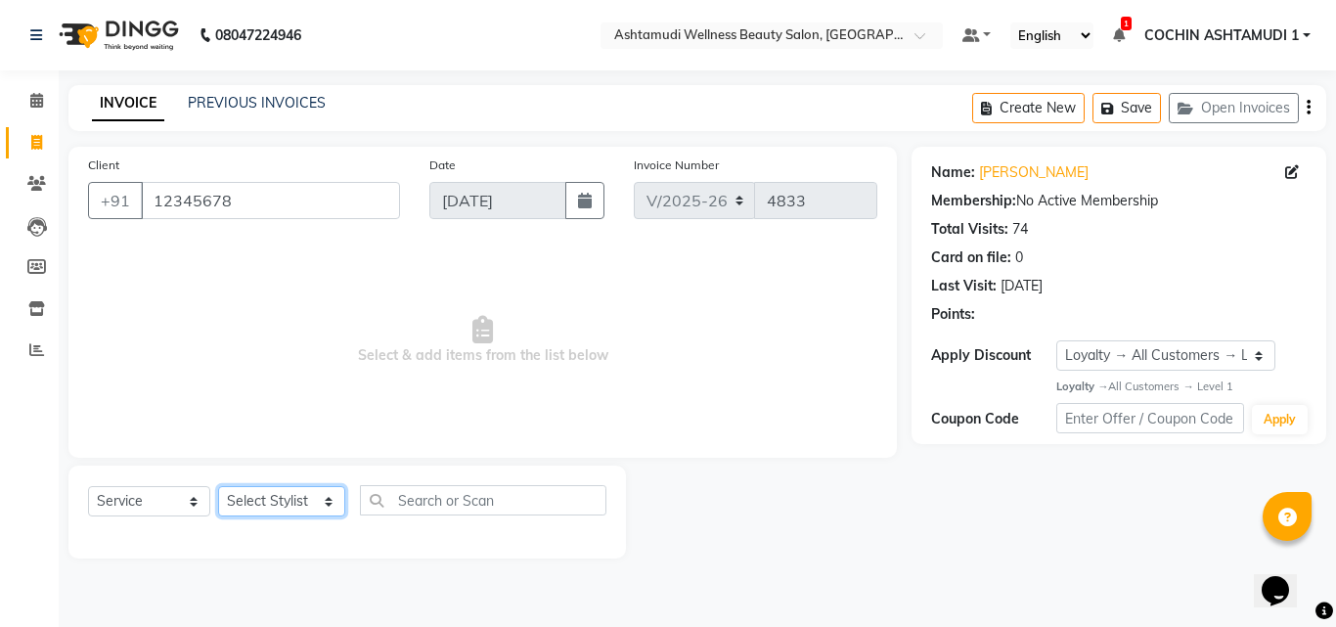
click at [302, 490] on select "Select Stylist [PERSON_NAME](URAJ) [PERSON_NAME] COCHIN ASHTAMUDI Danish [PERSO…" at bounding box center [281, 501] width 127 height 30
select select "49932"
click at [218, 486] on select "Select Stylist [PERSON_NAME](URAJ) [PERSON_NAME] COCHIN ASHTAMUDI Danish [PERSO…" at bounding box center [281, 501] width 127 height 30
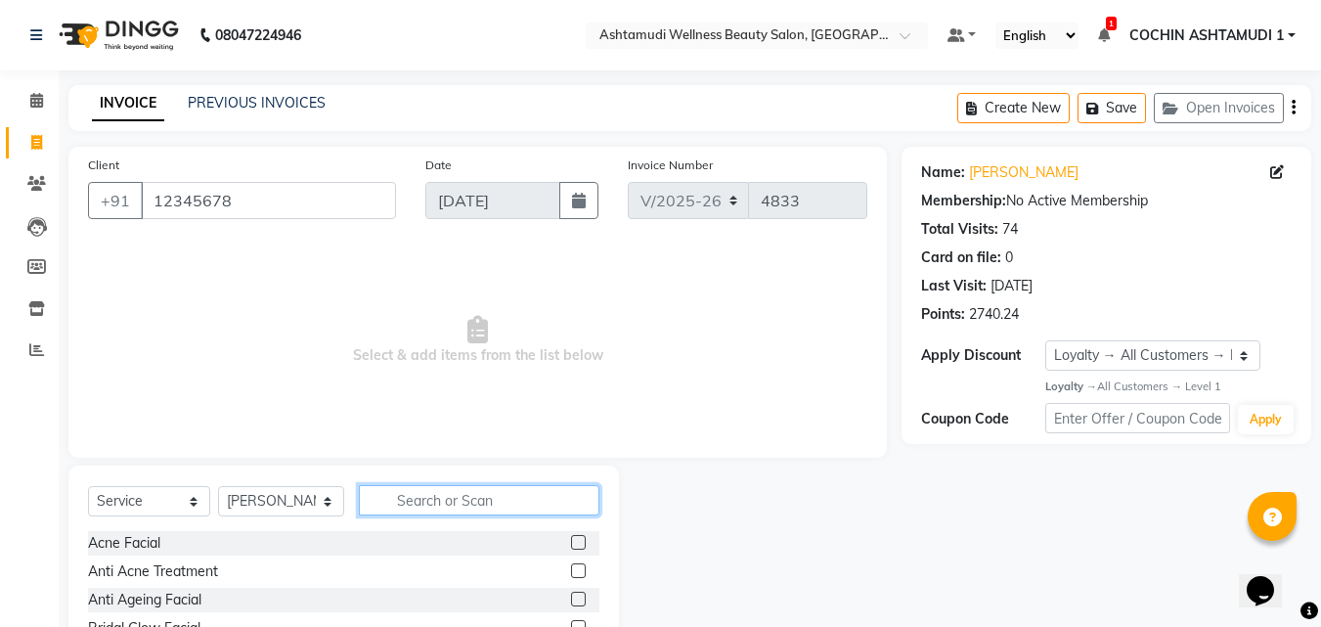
click at [417, 518] on div "Select Service Product Membership Package Voucher Prepaid Gift Card Select Styl…" at bounding box center [344, 508] width 512 height 46
type input "u cu"
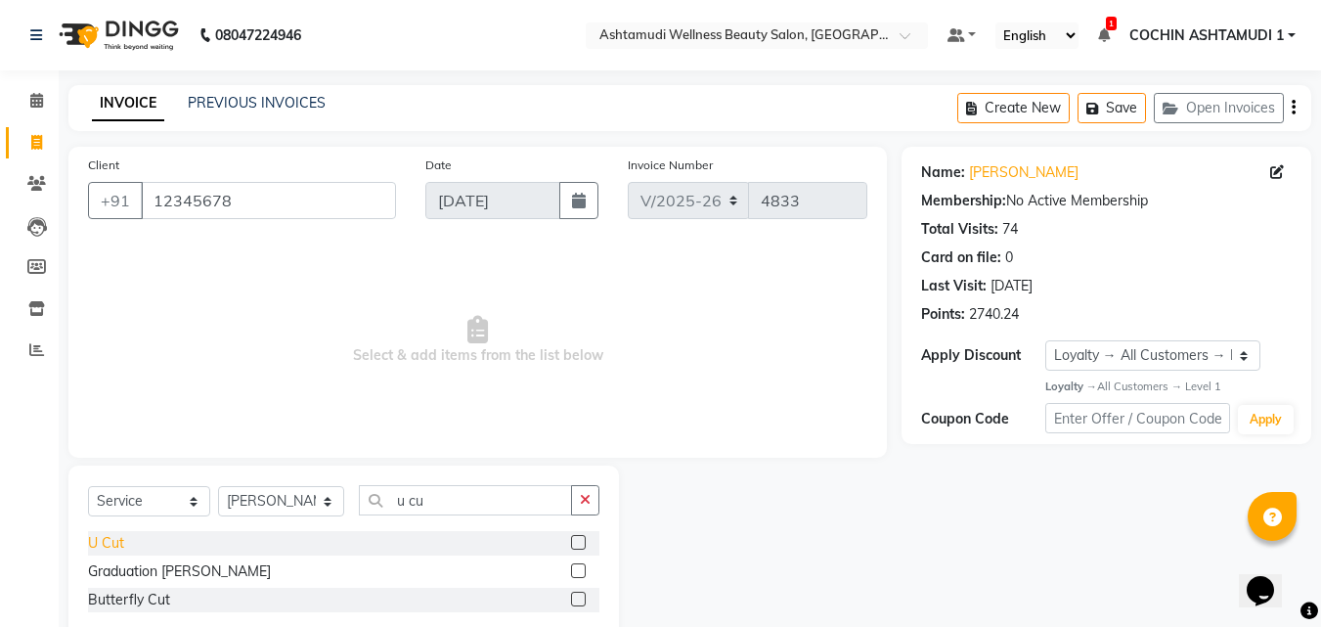
click at [105, 538] on div "U Cut" at bounding box center [106, 543] width 36 height 21
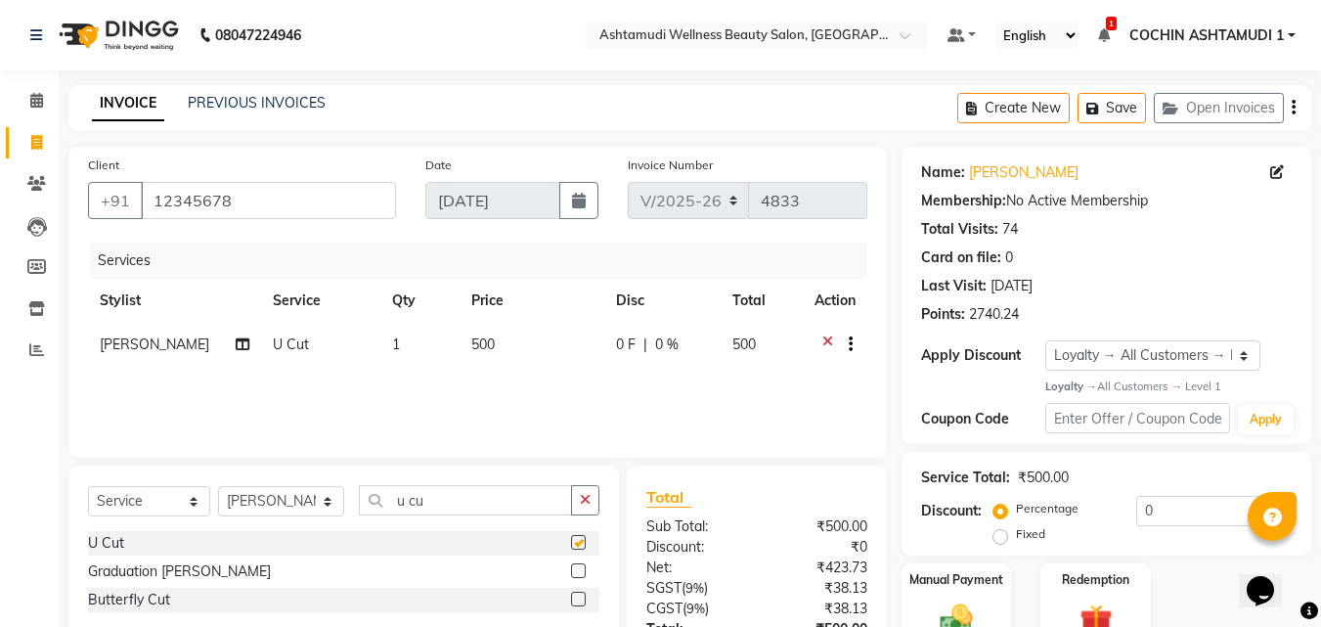
checkbox input "false"
drag, startPoint x: 293, startPoint y: 186, endPoint x: 152, endPoint y: 213, distance: 144.4
click at [152, 213] on input "12345678" at bounding box center [268, 200] width 255 height 37
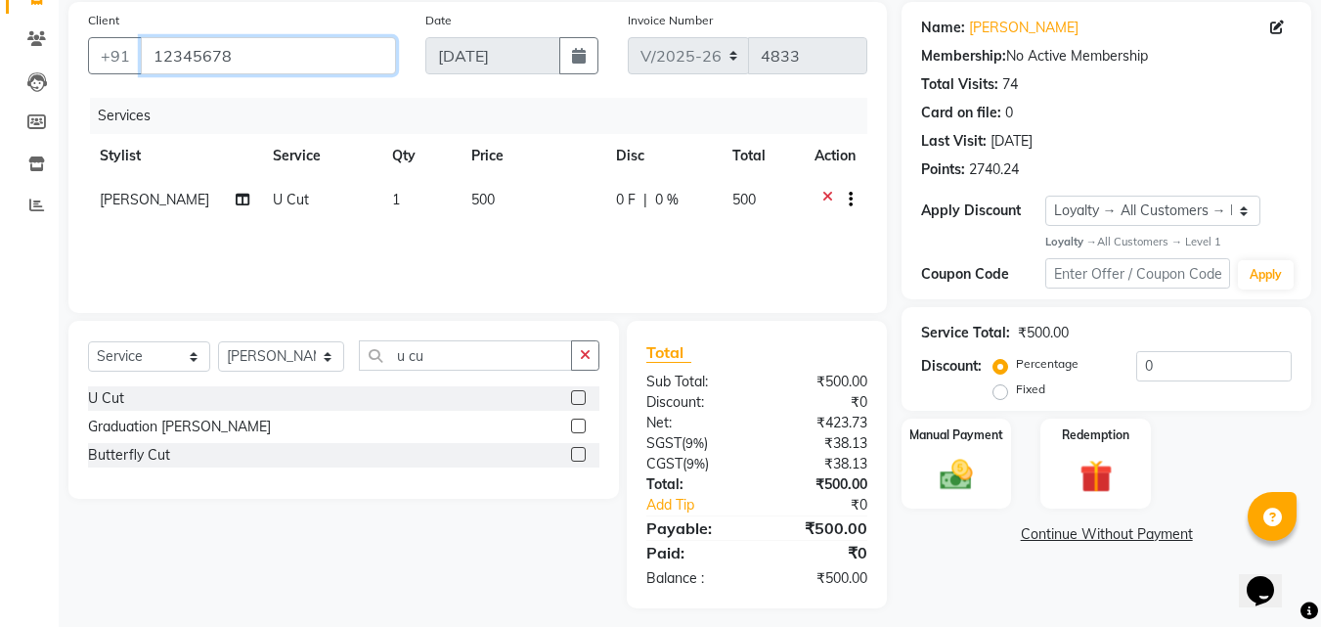
scroll to position [156, 0]
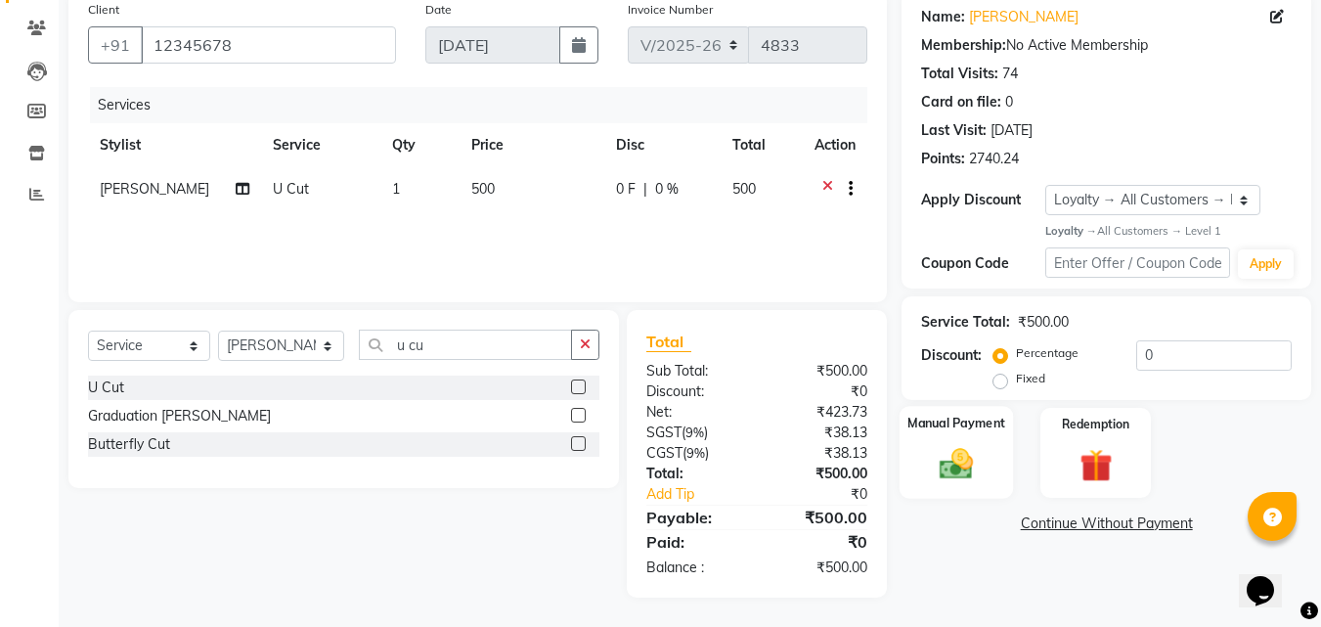
click at [978, 445] on img at bounding box center [956, 464] width 55 height 39
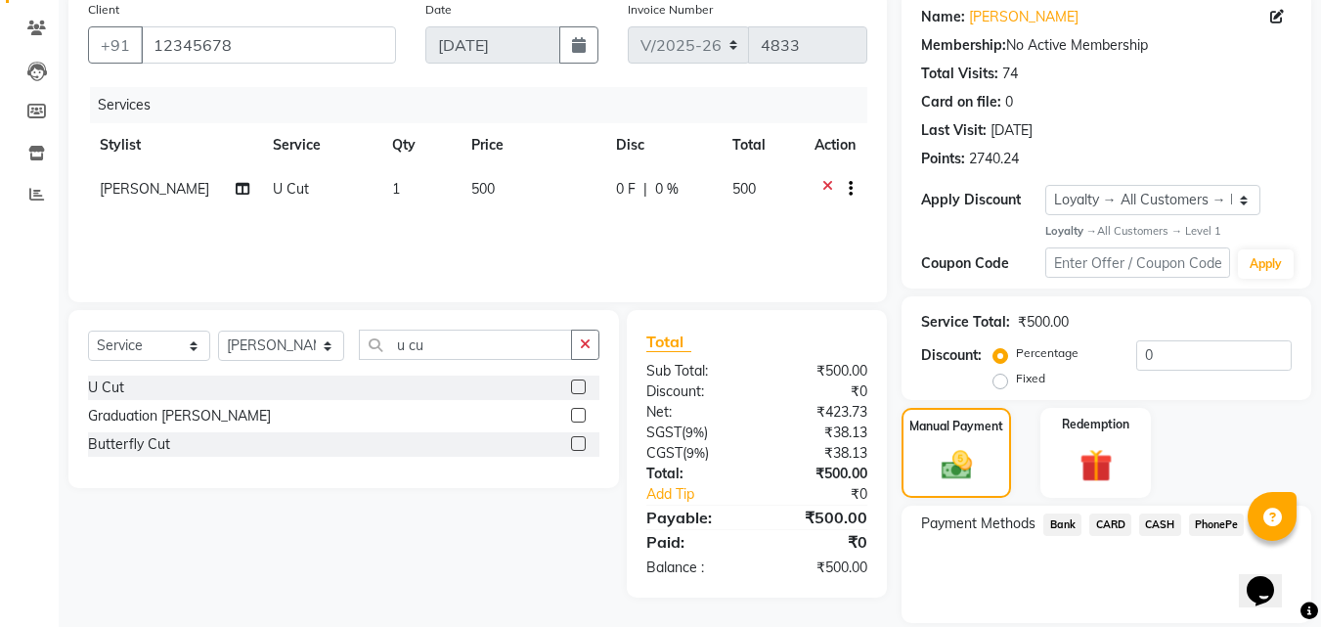
click at [1212, 520] on span "PhonePe" at bounding box center [1217, 524] width 56 height 22
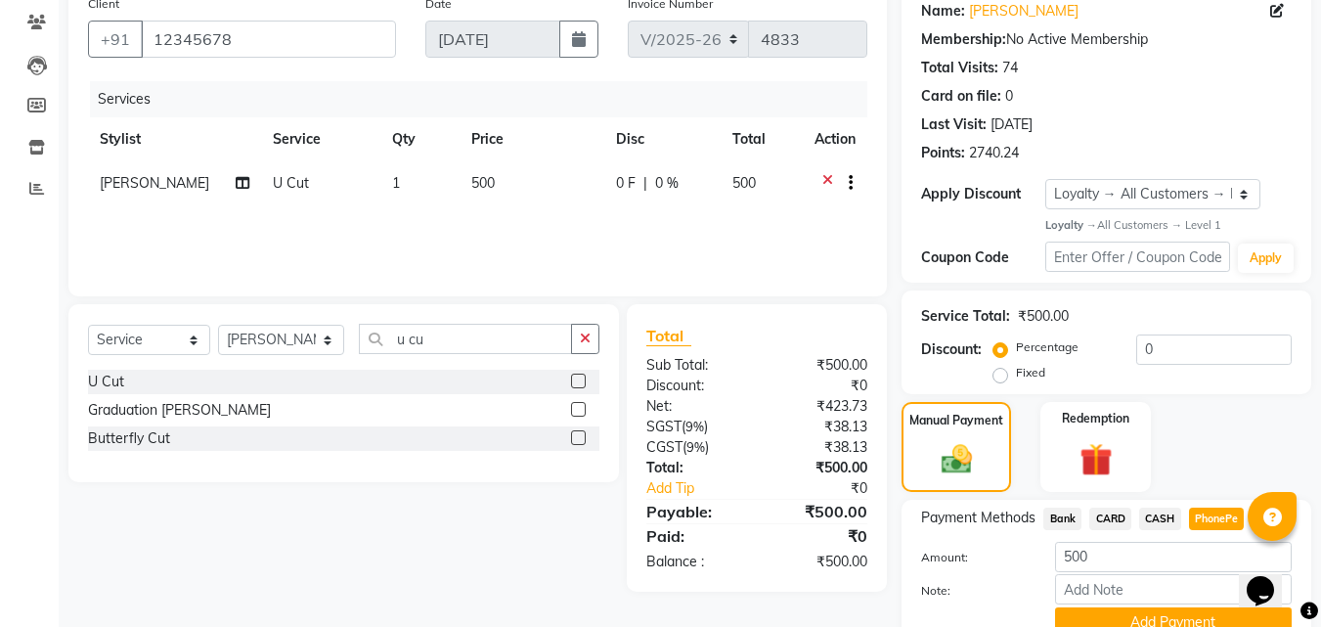
scroll to position [249, 0]
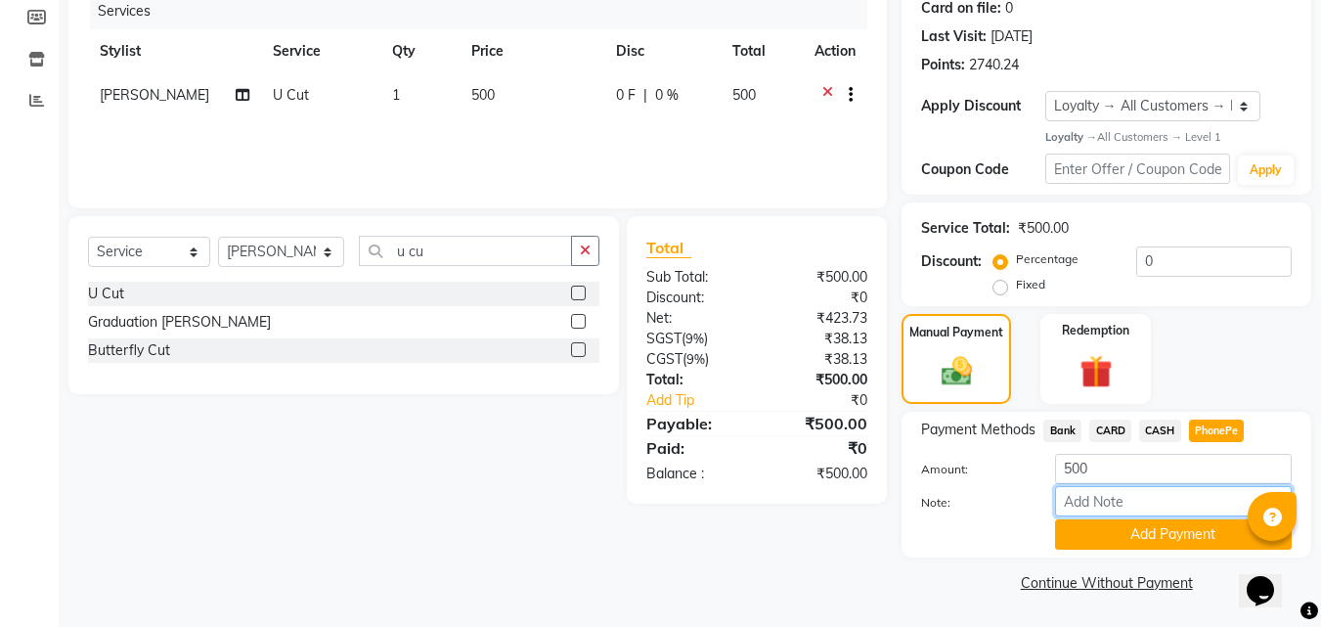
click at [1079, 502] on input "Note:" at bounding box center [1173, 501] width 237 height 30
type input "[PERSON_NAME]"
click at [1164, 543] on button "Add Payment" at bounding box center [1173, 534] width 237 height 30
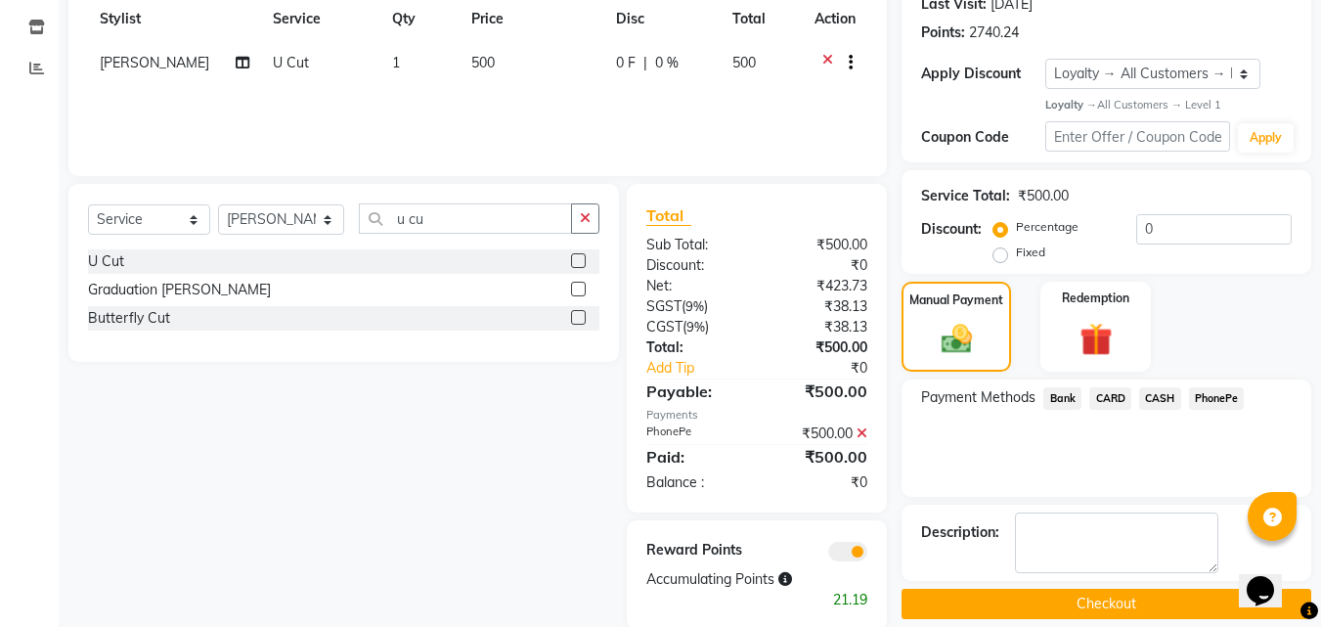
scroll to position [314, 0]
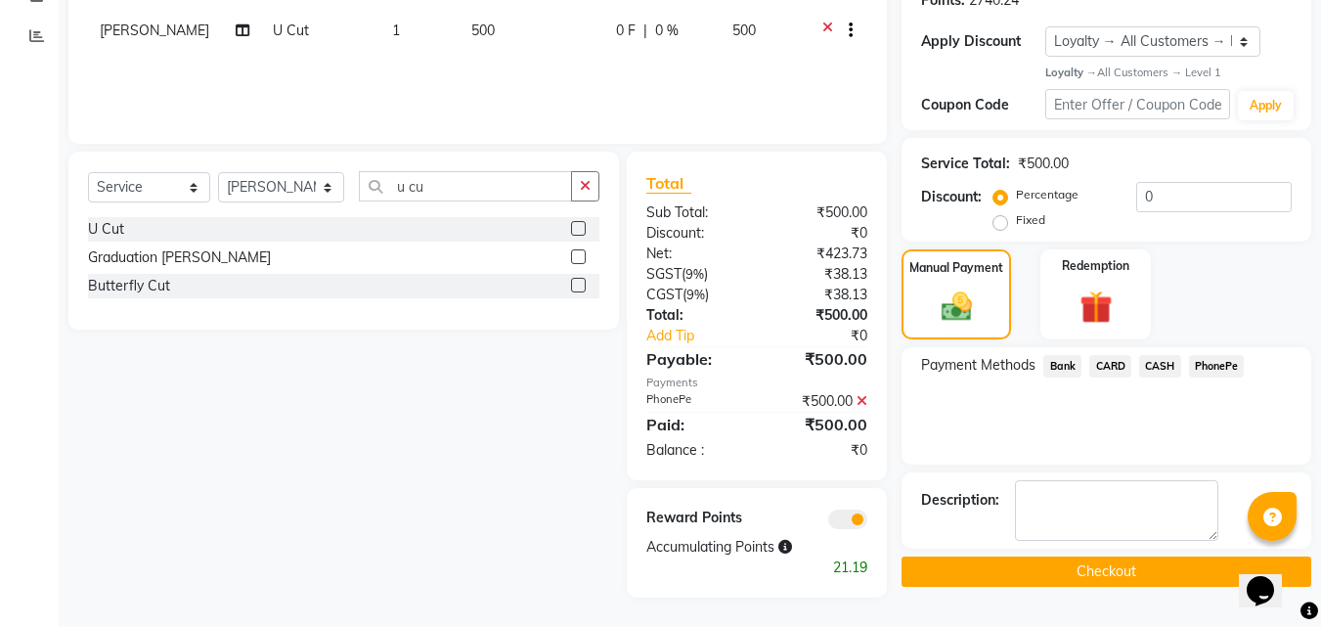
click at [1140, 561] on button "Checkout" at bounding box center [1107, 572] width 410 height 30
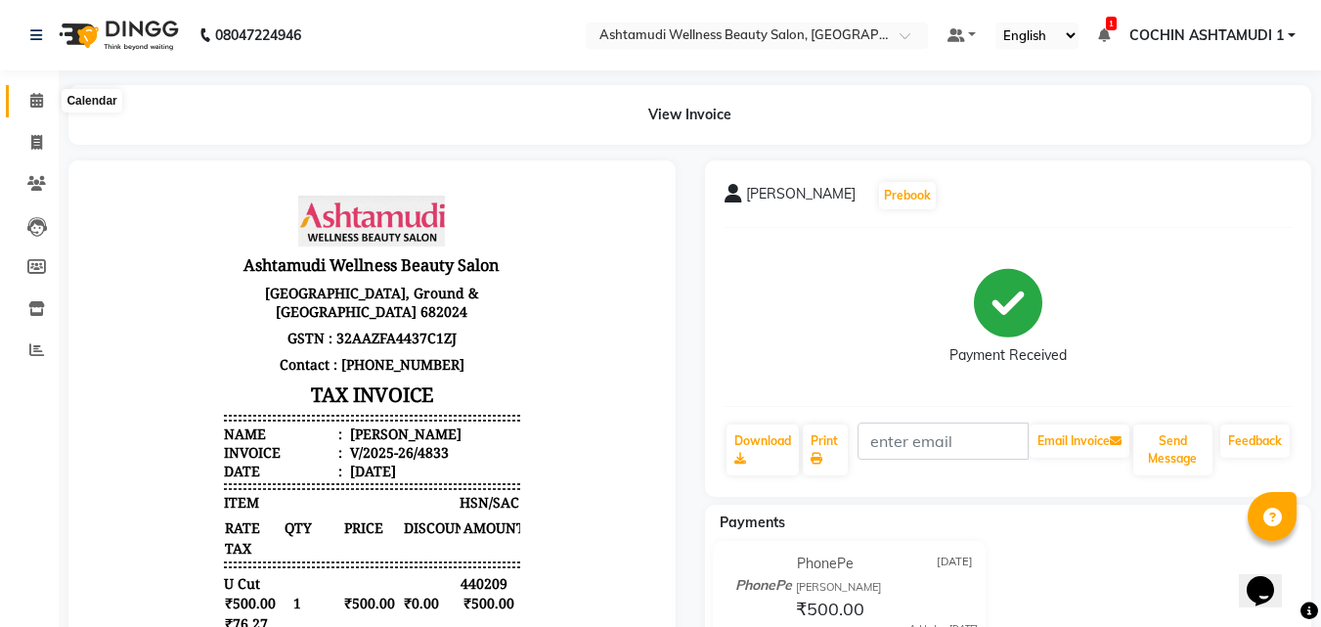
click at [30, 97] on icon at bounding box center [36, 100] width 13 height 15
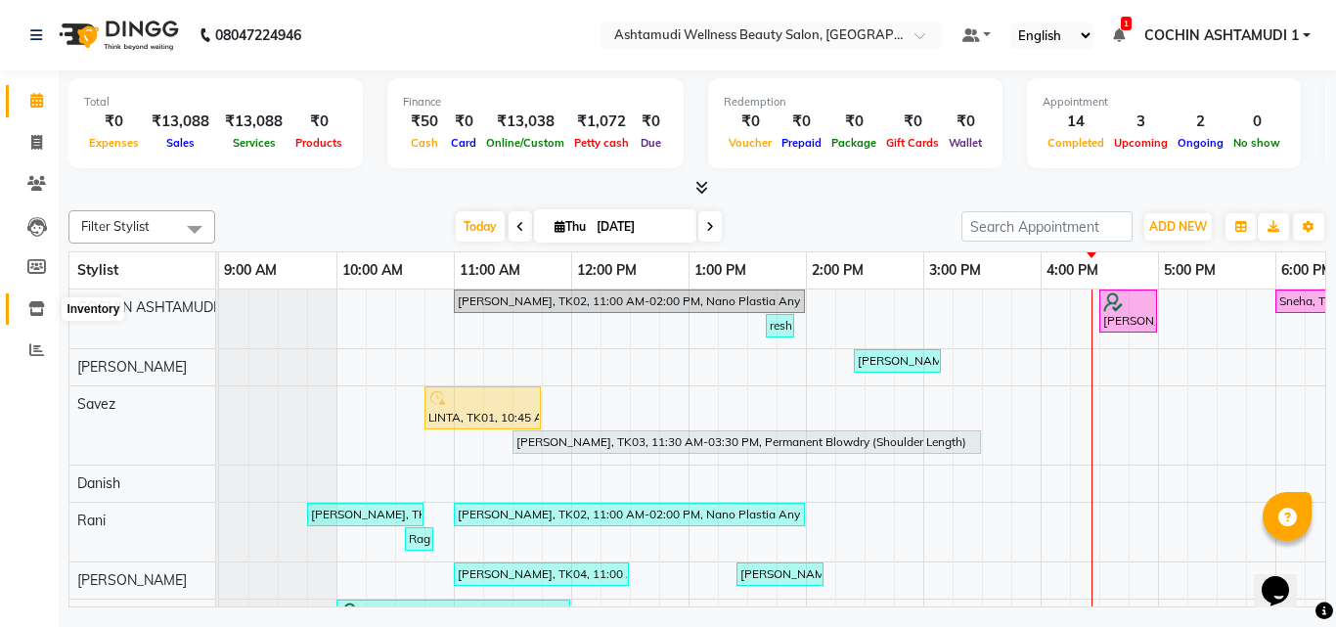
click at [40, 308] on icon at bounding box center [36, 308] width 17 height 15
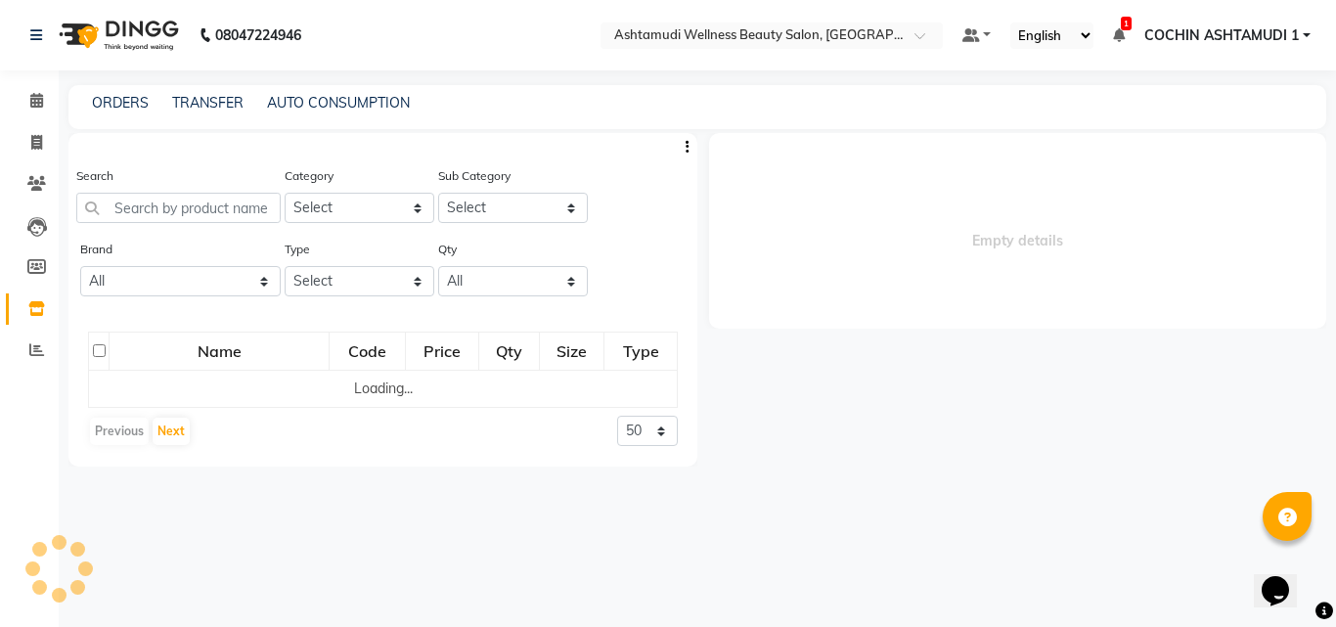
select select
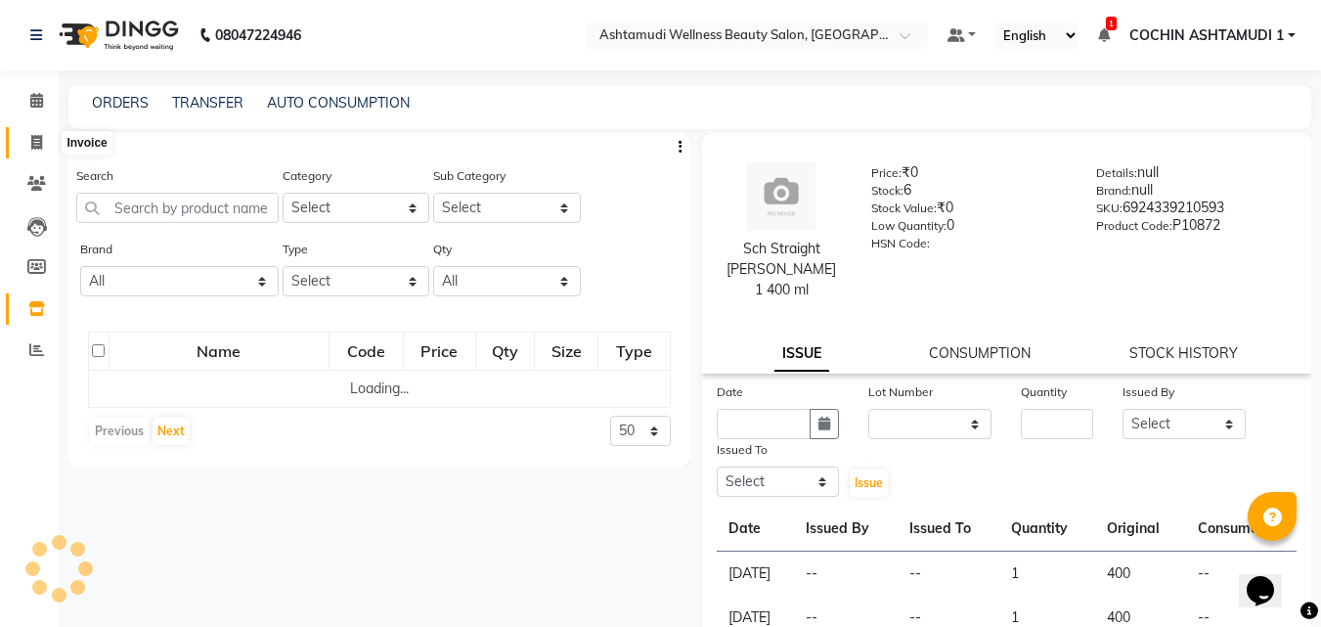
click at [36, 139] on icon at bounding box center [36, 142] width 11 height 15
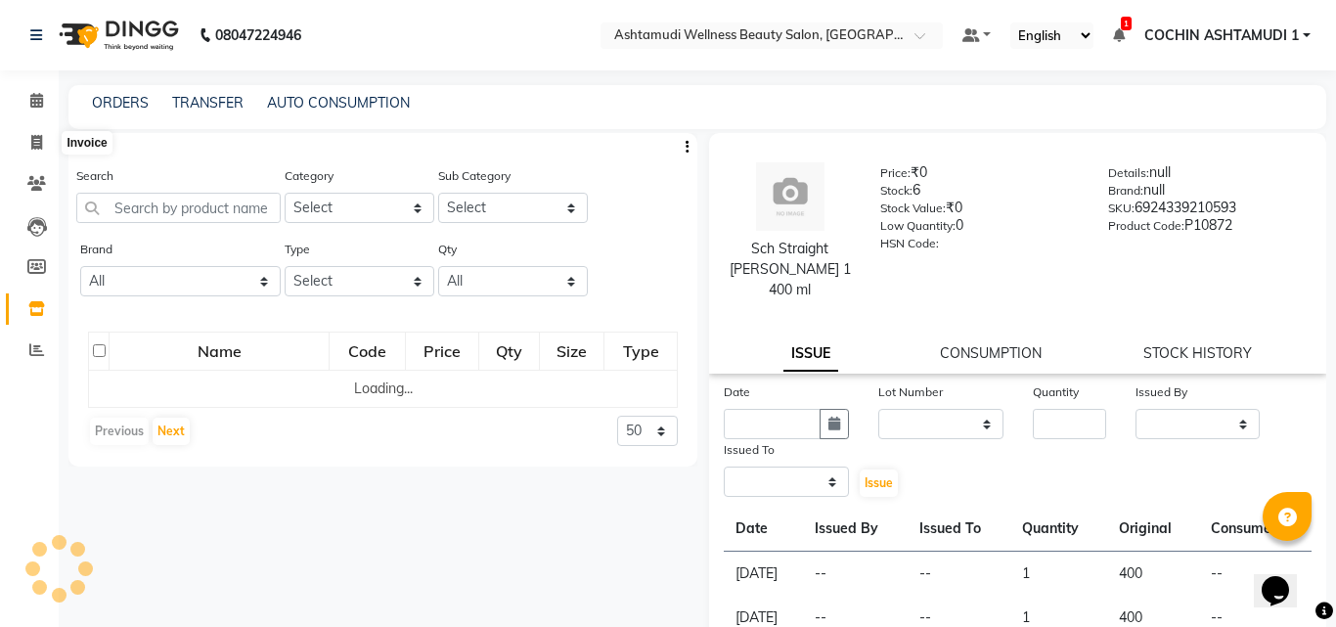
select select "4632"
select select "service"
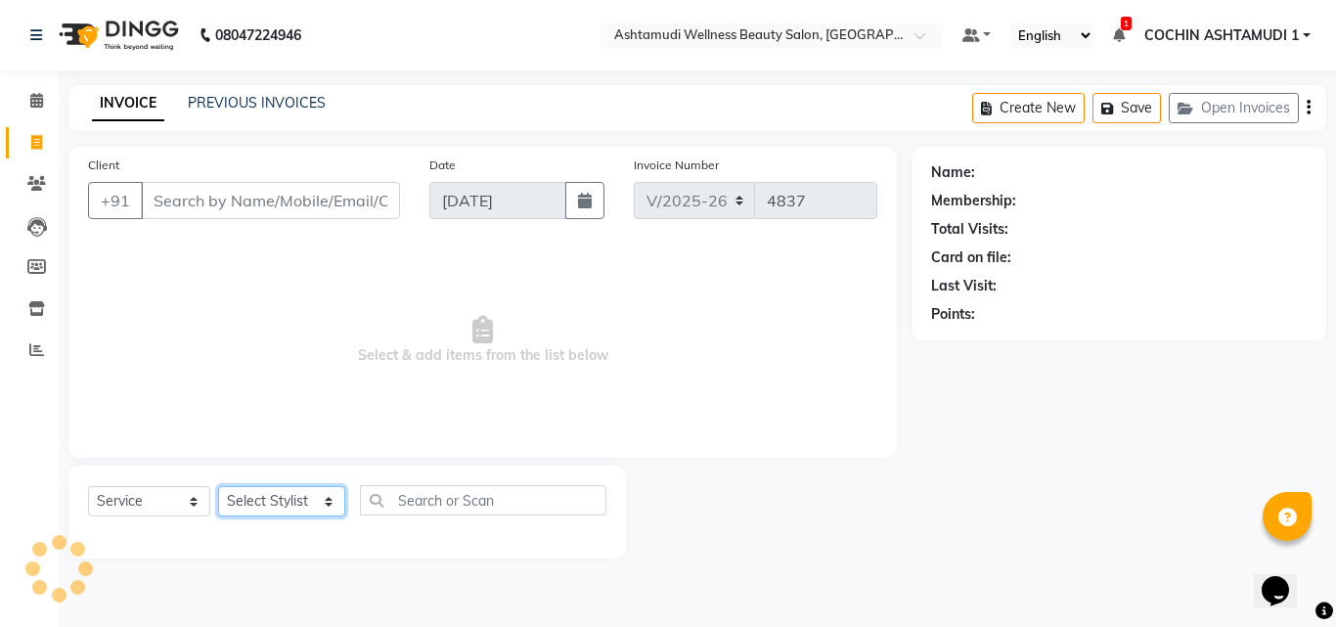
click at [265, 497] on select "Select Stylist [PERSON_NAME](URAJ) [PERSON_NAME] COCHIN ASHTAMUDI Danish [PERSO…" at bounding box center [281, 501] width 127 height 30
select select "34115"
click at [218, 486] on select "Select Stylist [PERSON_NAME](URAJ) [PERSON_NAME] COCHIN ASHTAMUDI Danish [PERSO…" at bounding box center [281, 501] width 127 height 30
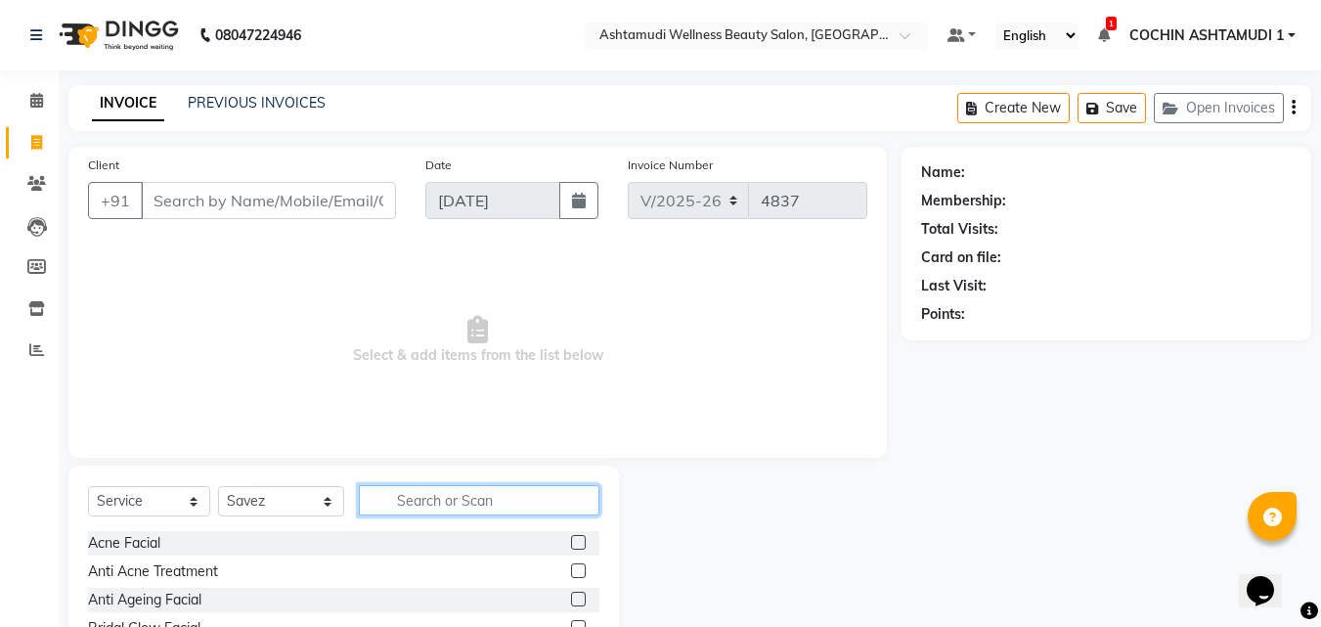
click at [442, 497] on input "text" at bounding box center [480, 500] width 242 height 30
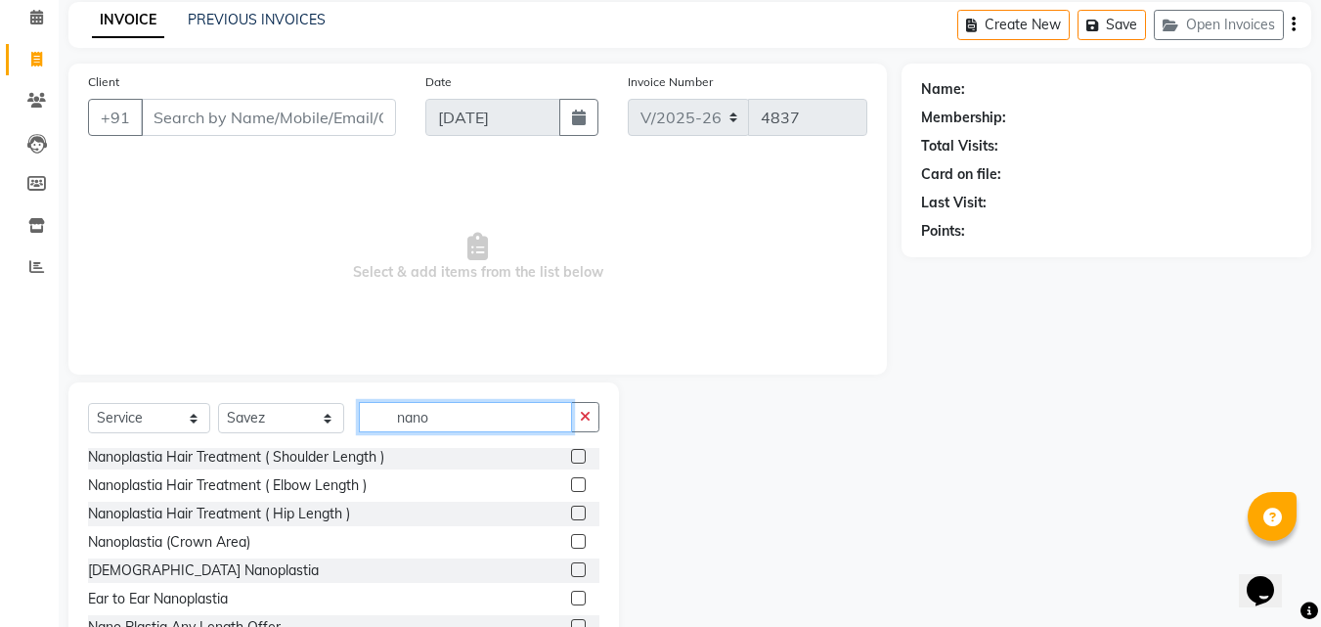
scroll to position [156, 0]
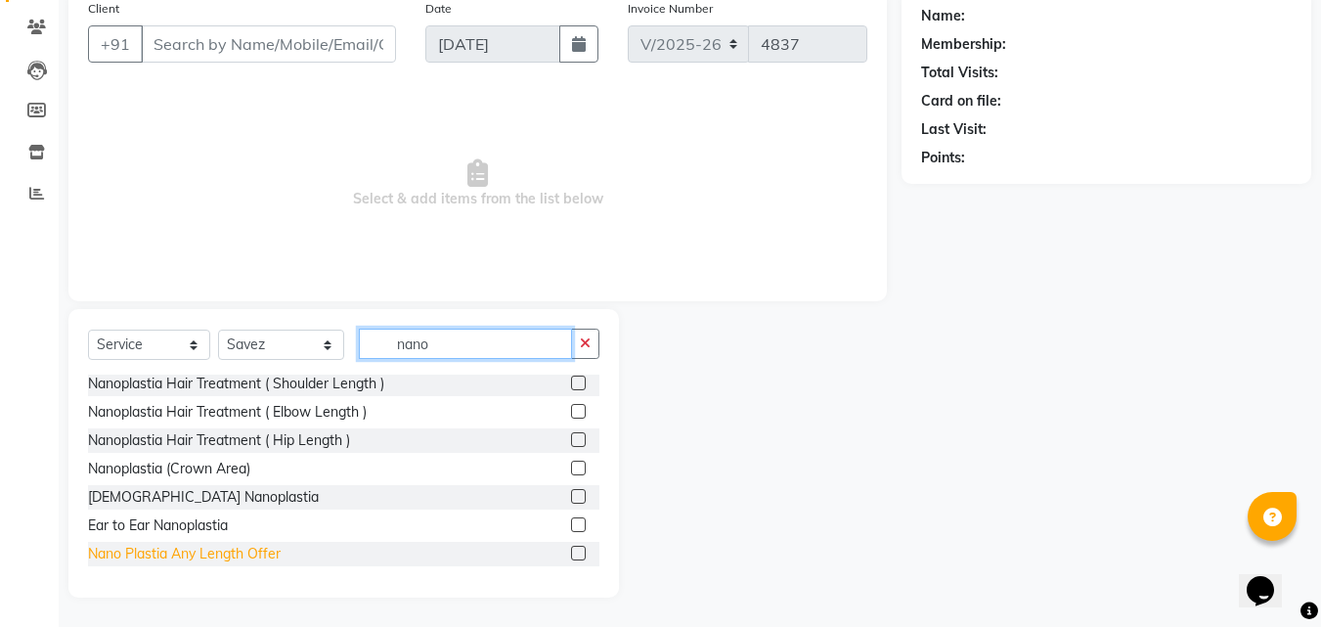
type input "nano"
click at [194, 551] on div "Nano Plastia Any Length Offer" at bounding box center [184, 554] width 193 height 21
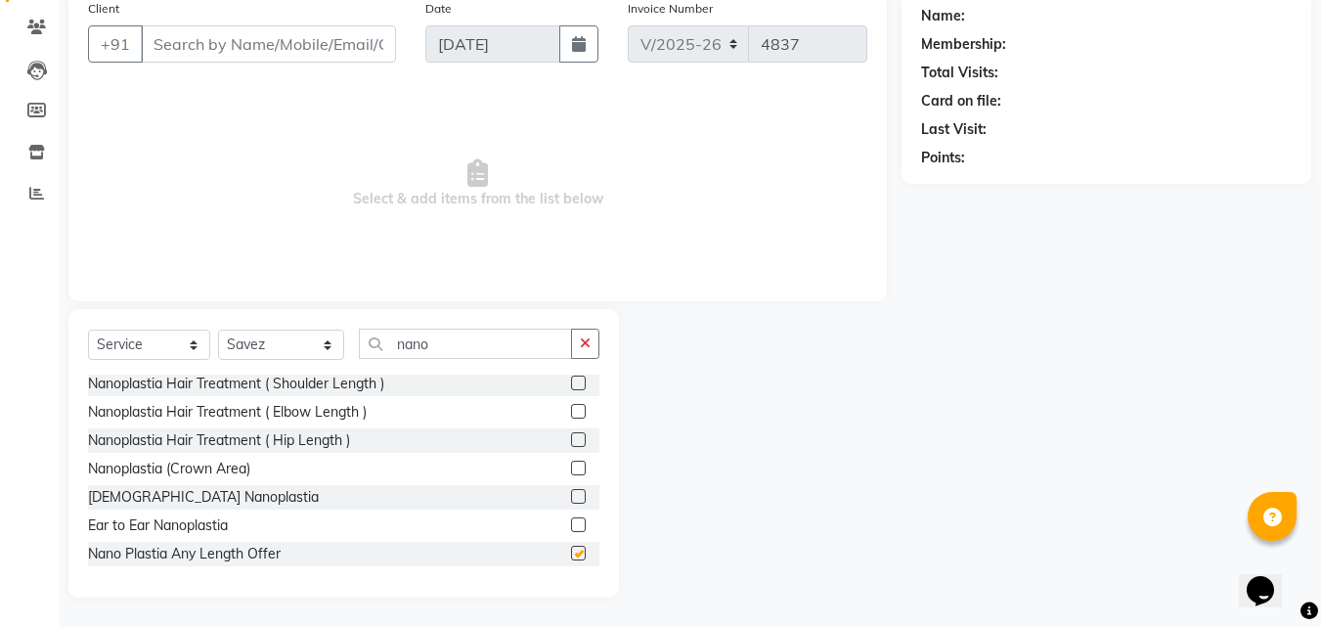
checkbox input "false"
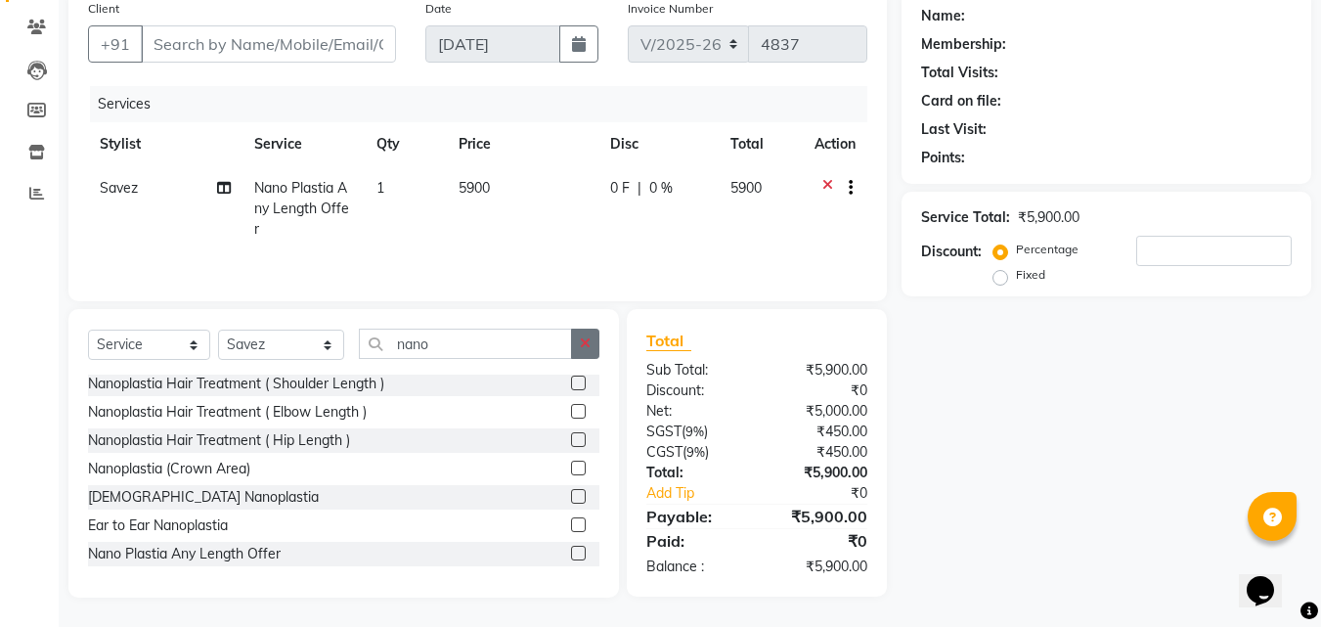
click at [596, 340] on button "button" at bounding box center [585, 344] width 28 height 30
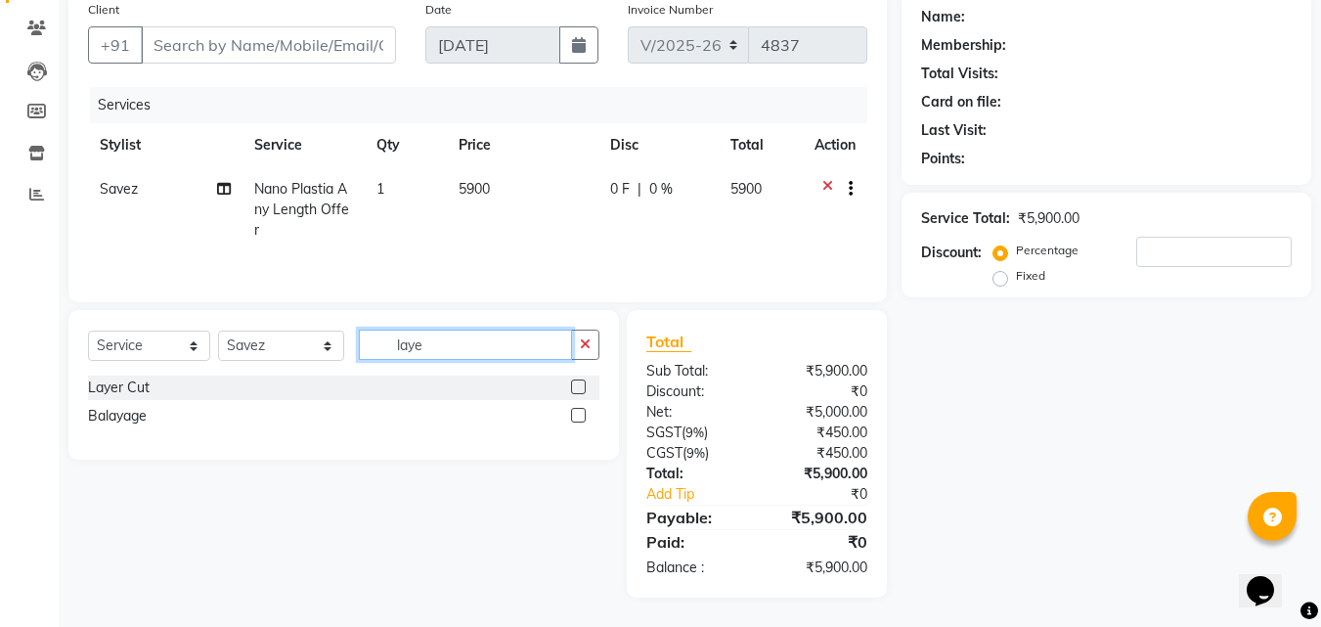
scroll to position [156, 0]
type input "laye"
click at [102, 382] on div "Layer Cut" at bounding box center [119, 388] width 62 height 21
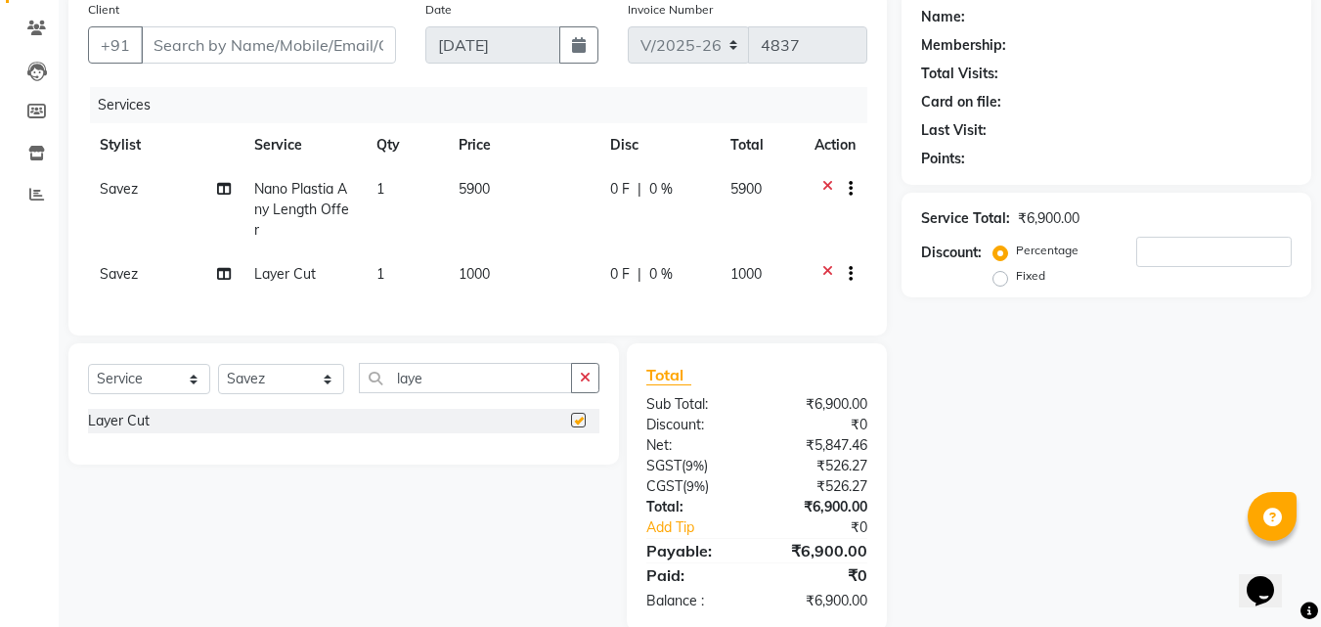
checkbox input "false"
click at [247, 35] on input "Client" at bounding box center [268, 44] width 255 height 37
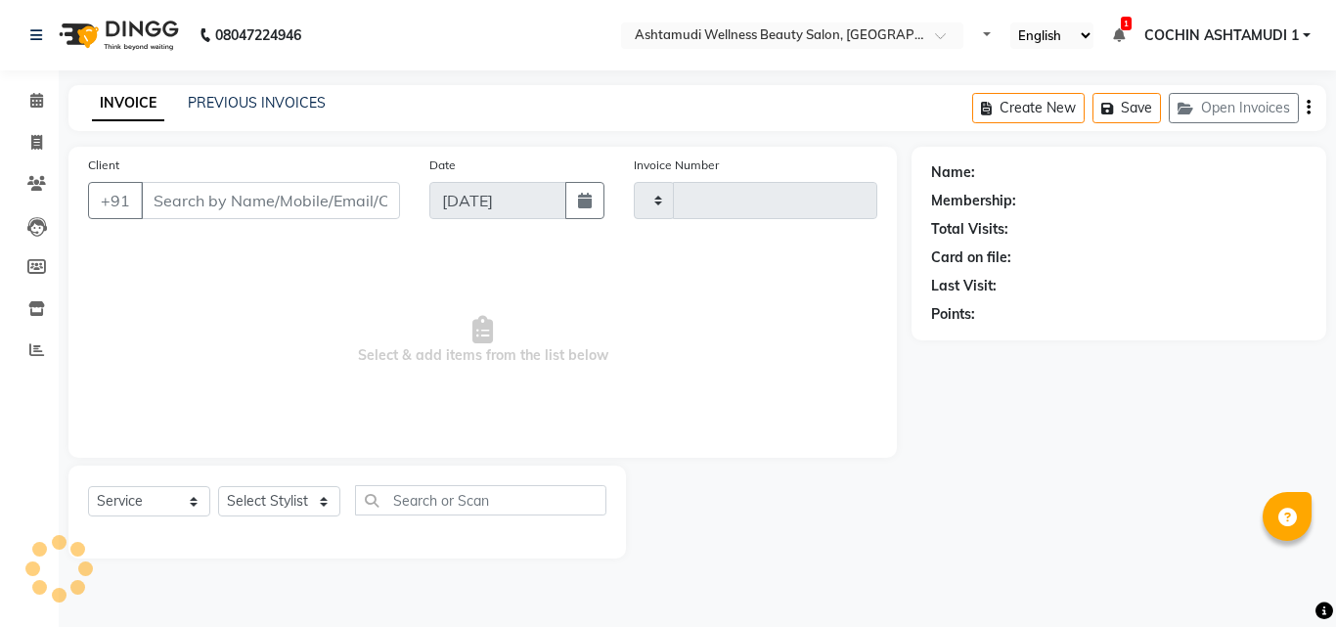
select select "service"
type input "4837"
select select "4632"
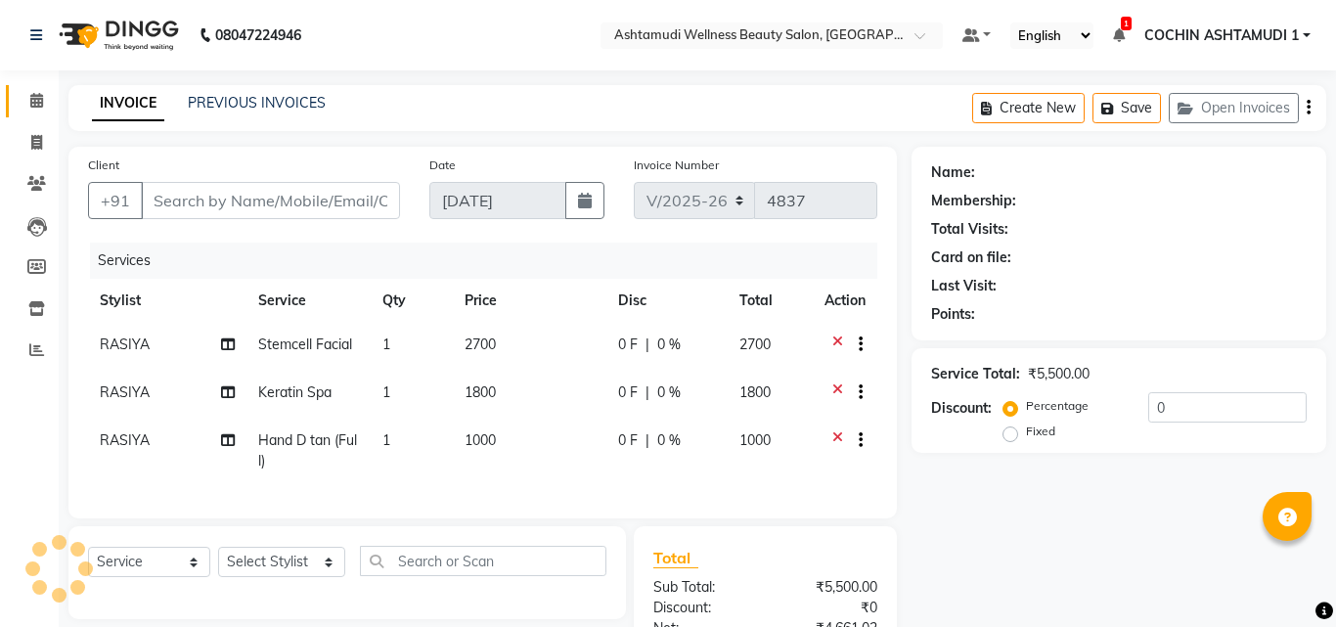
type input "8078736831"
type input "[DATE]"
select select
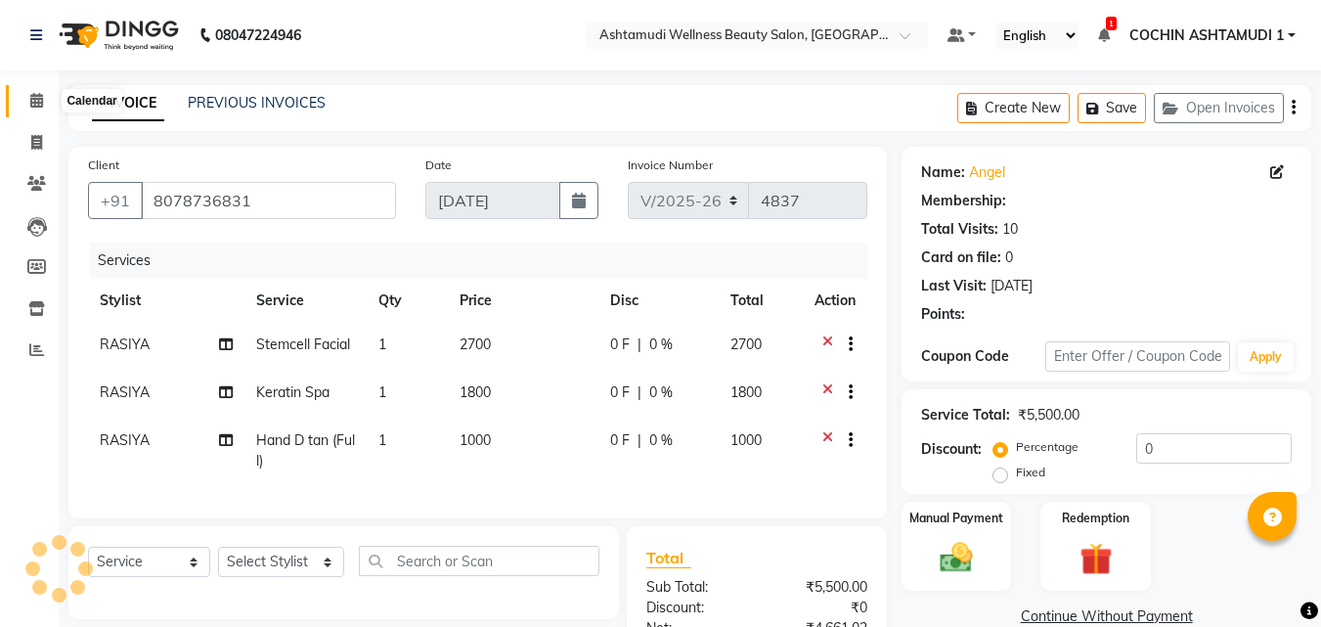
click at [38, 96] on icon at bounding box center [36, 100] width 13 height 15
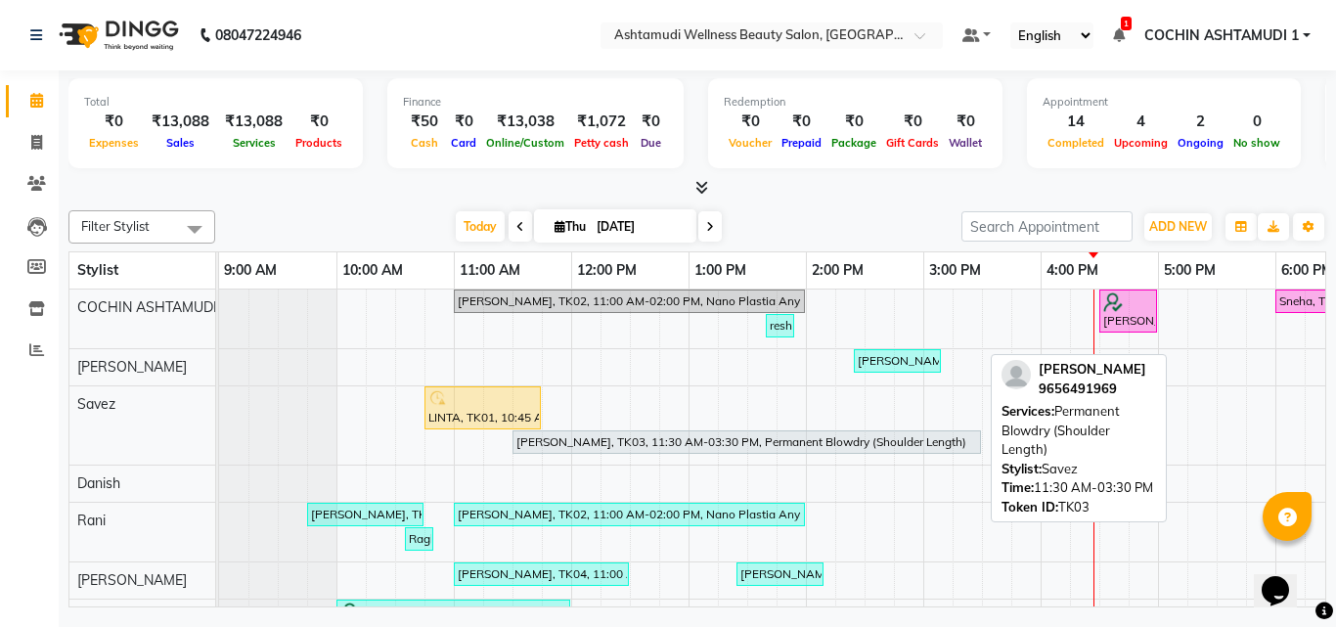
click at [599, 439] on div "shayal, TK03, 11:30 AM-03:30 PM, Permanent Blowdry (Shoulder Length)" at bounding box center [746, 442] width 465 height 18
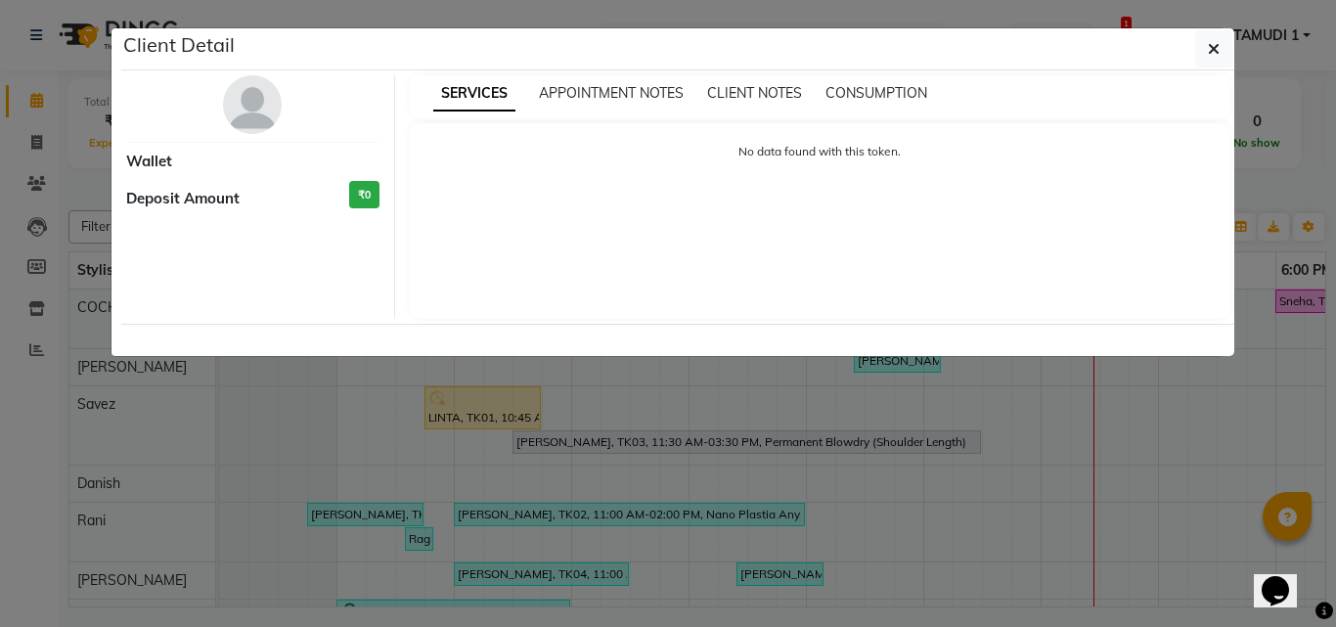
select select "7"
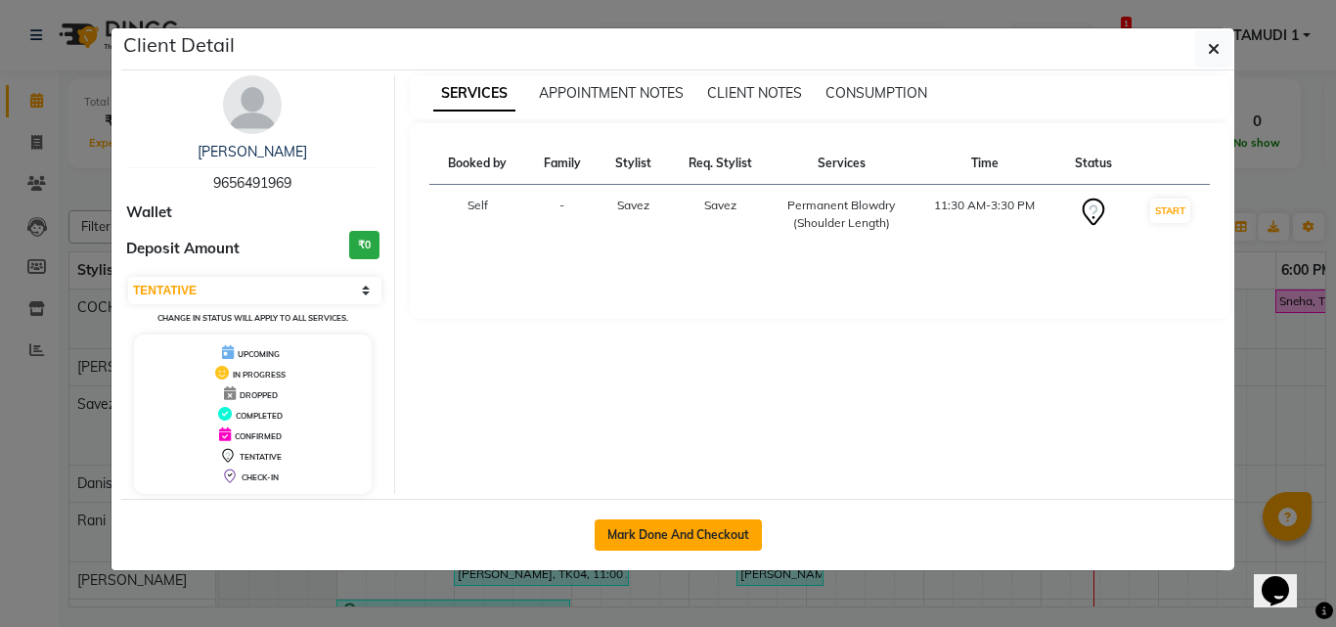
click at [666, 533] on button "Mark Done And Checkout" at bounding box center [678, 534] width 167 height 31
select select "4632"
select select "service"
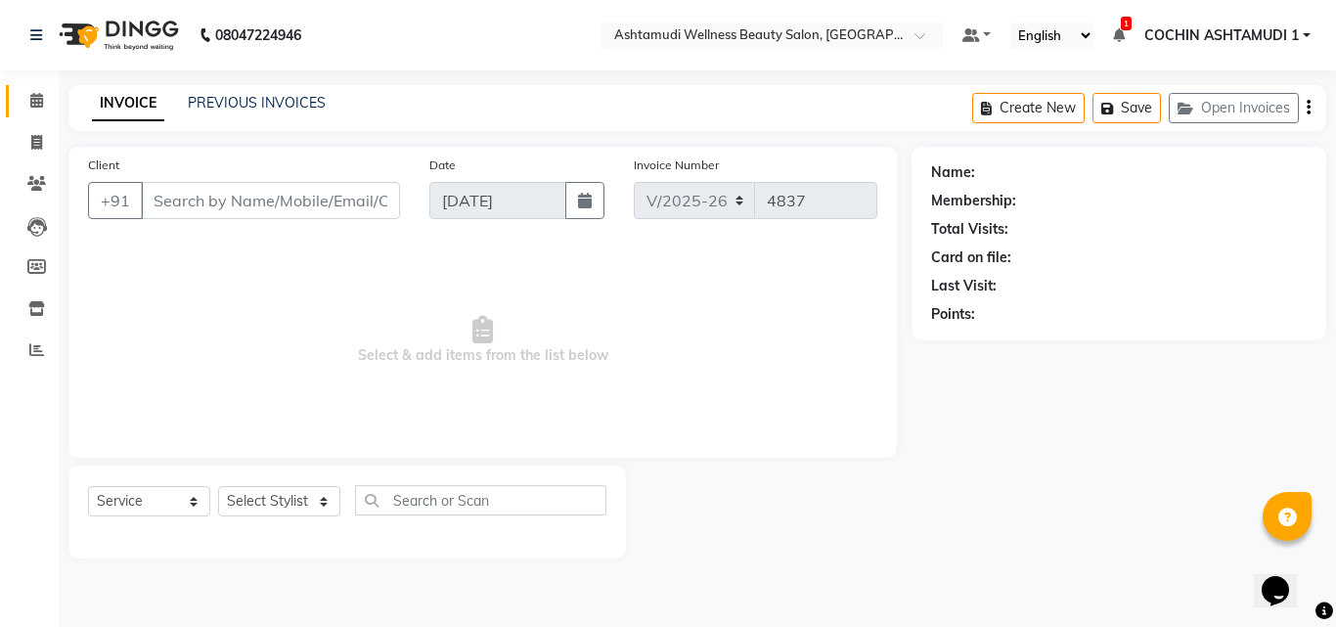
type input "9656491969"
select select "34115"
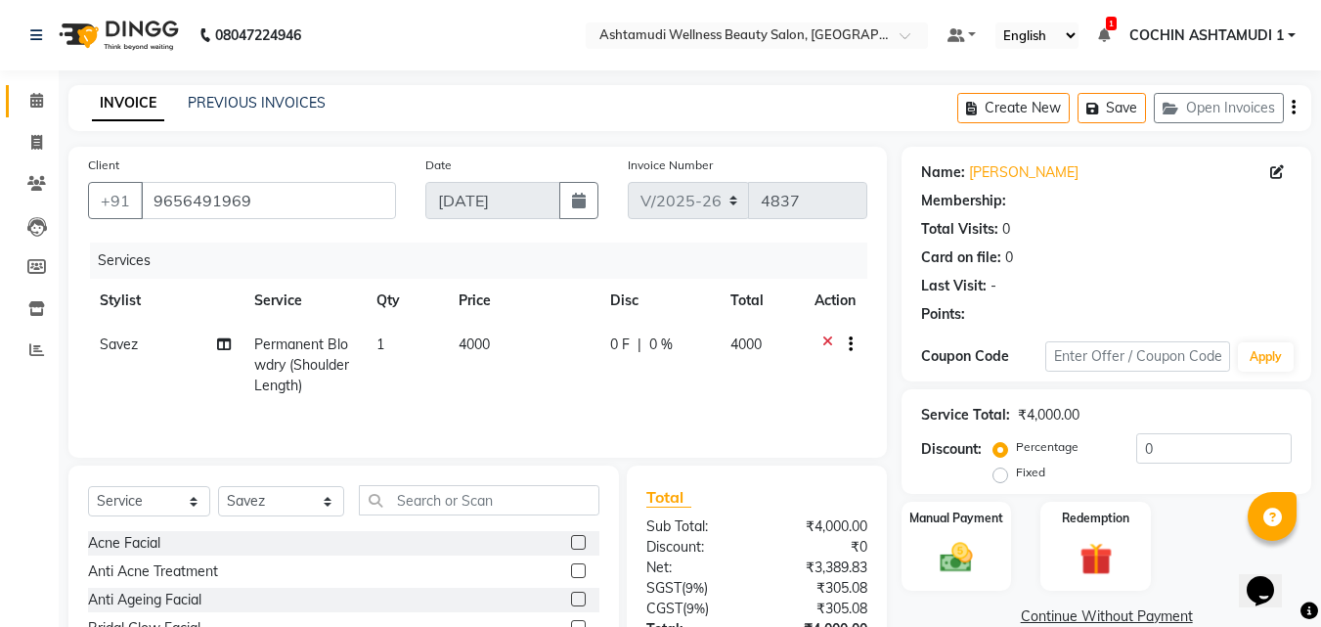
select select "1: Object"
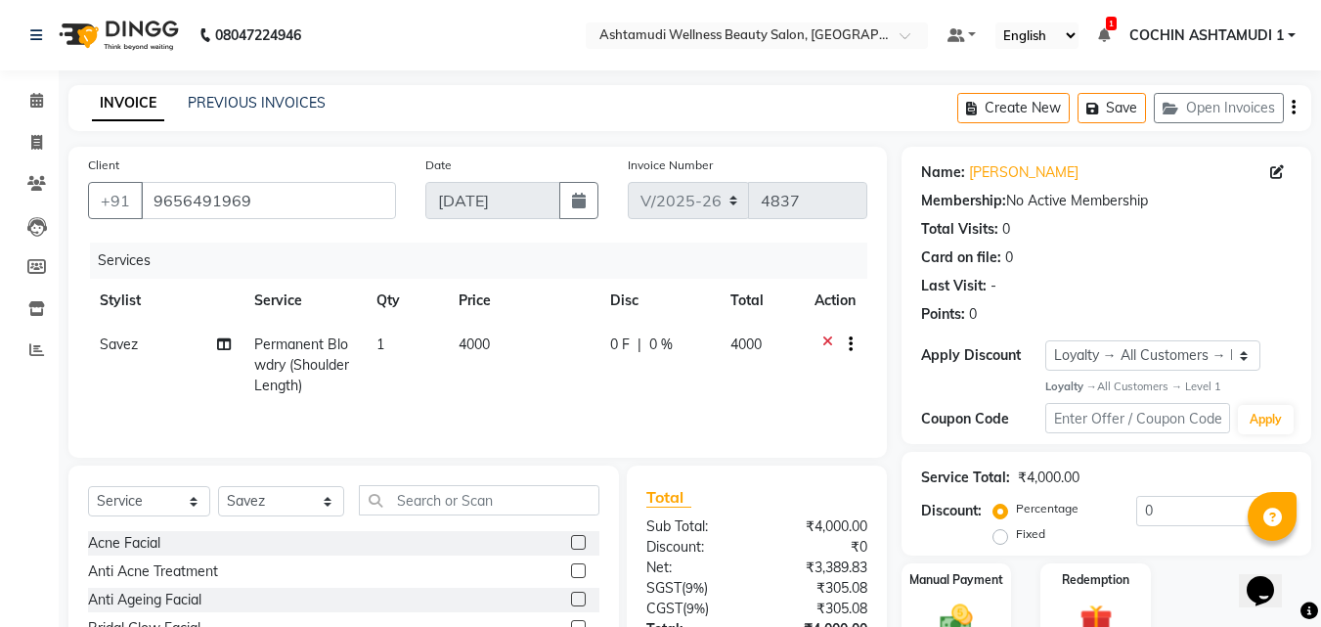
click at [825, 339] on icon at bounding box center [828, 346] width 11 height 24
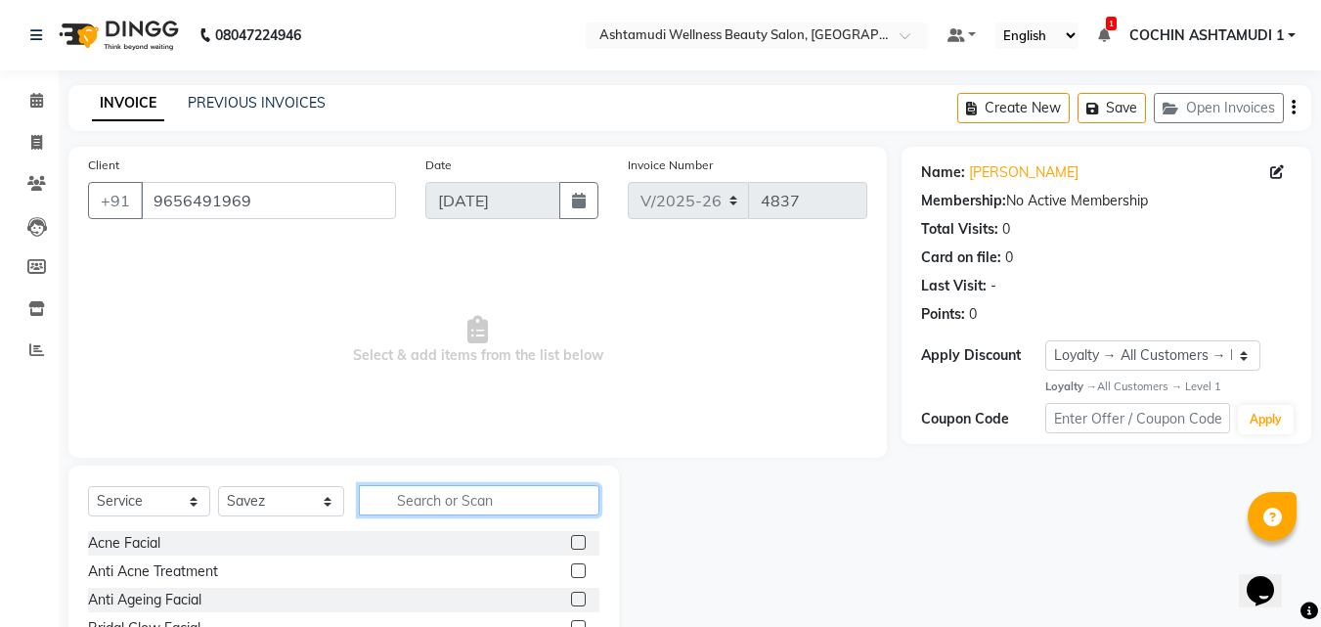
click at [418, 499] on input "text" at bounding box center [480, 500] width 242 height 30
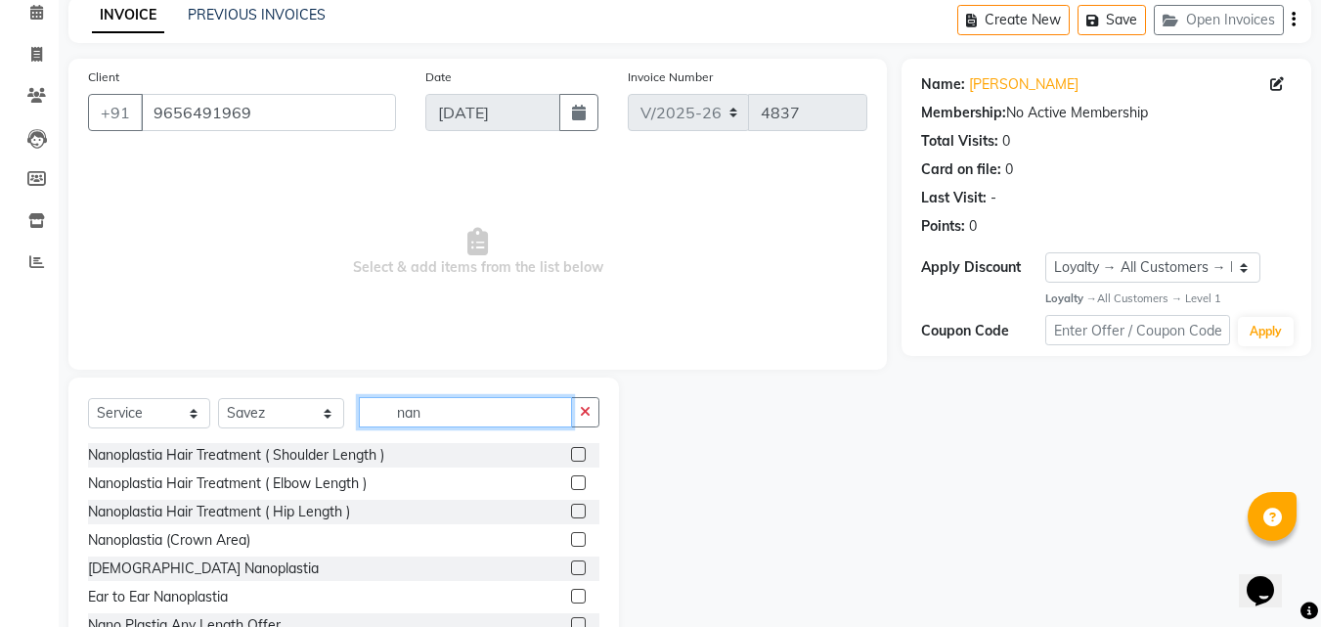
scroll to position [156, 0]
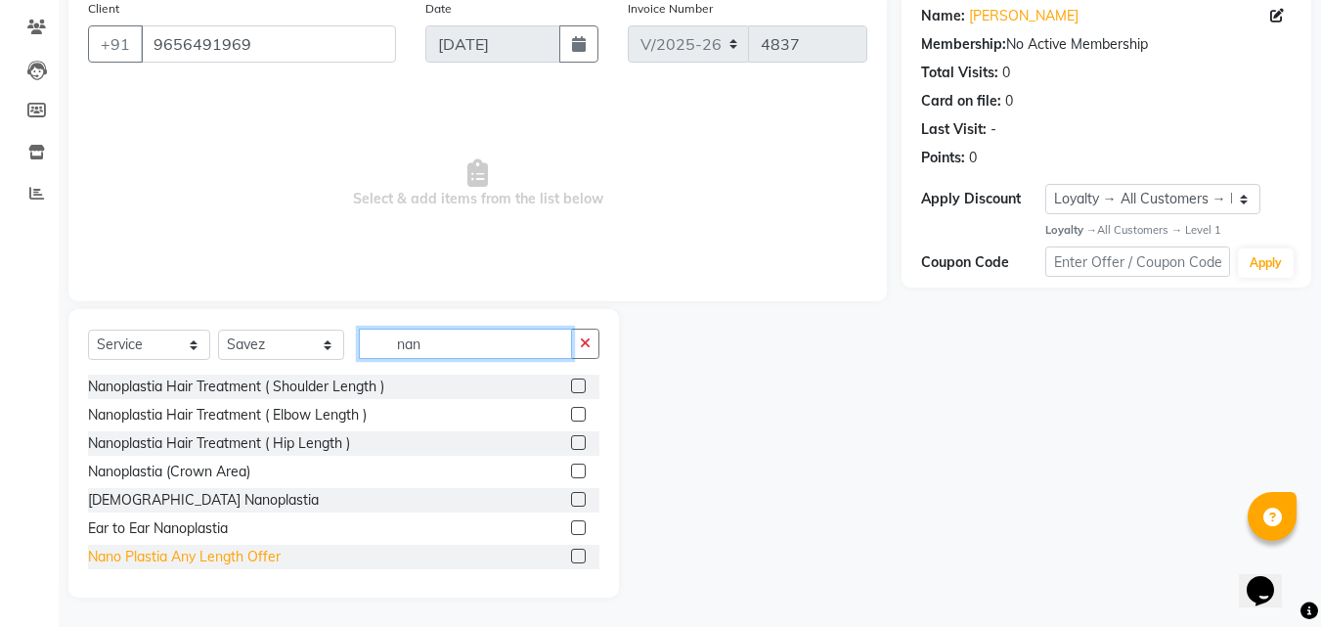
type input "nan"
click at [246, 552] on div "Nano Plastia Any Length Offer" at bounding box center [184, 557] width 193 height 21
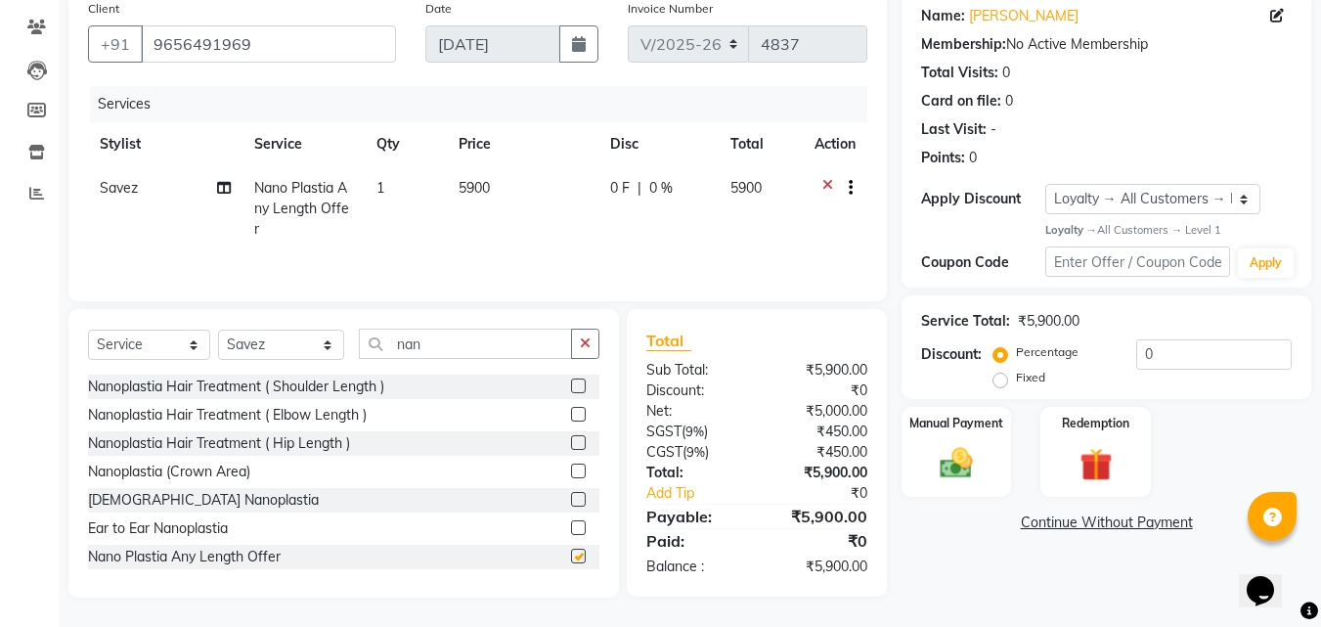
checkbox input "false"
click at [598, 338] on button "button" at bounding box center [585, 344] width 28 height 30
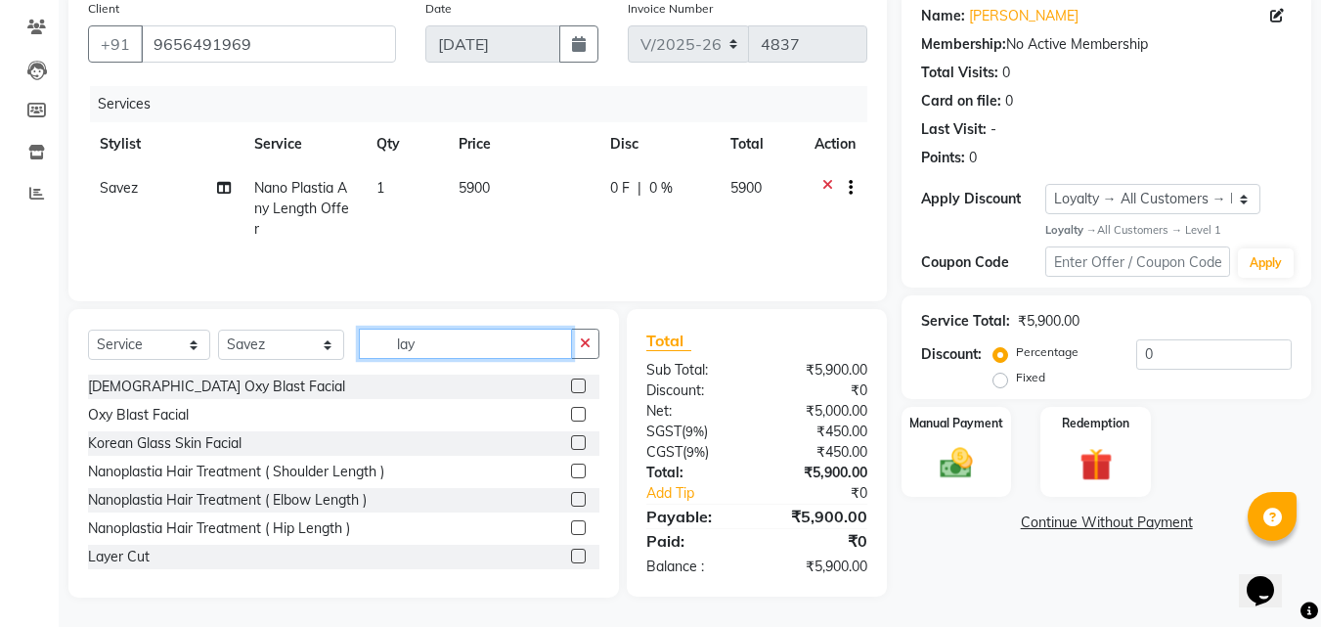
scroll to position [156, 0]
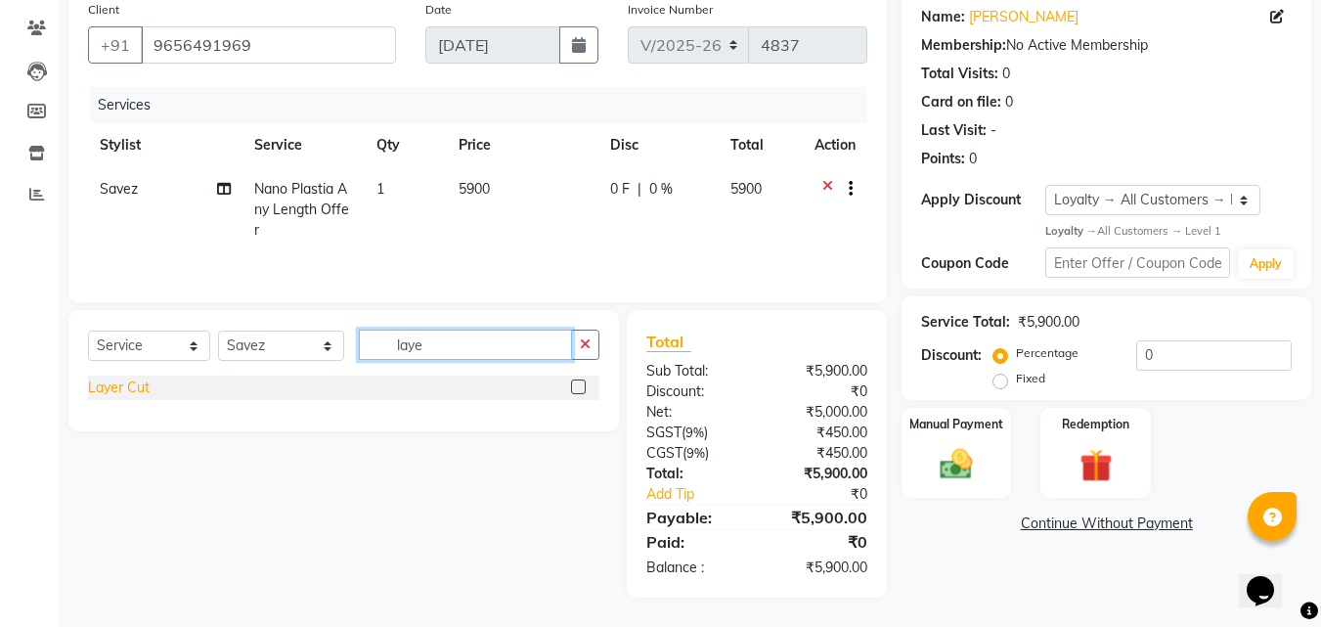
type input "laye"
click at [125, 378] on div "Layer Cut" at bounding box center [119, 388] width 62 height 21
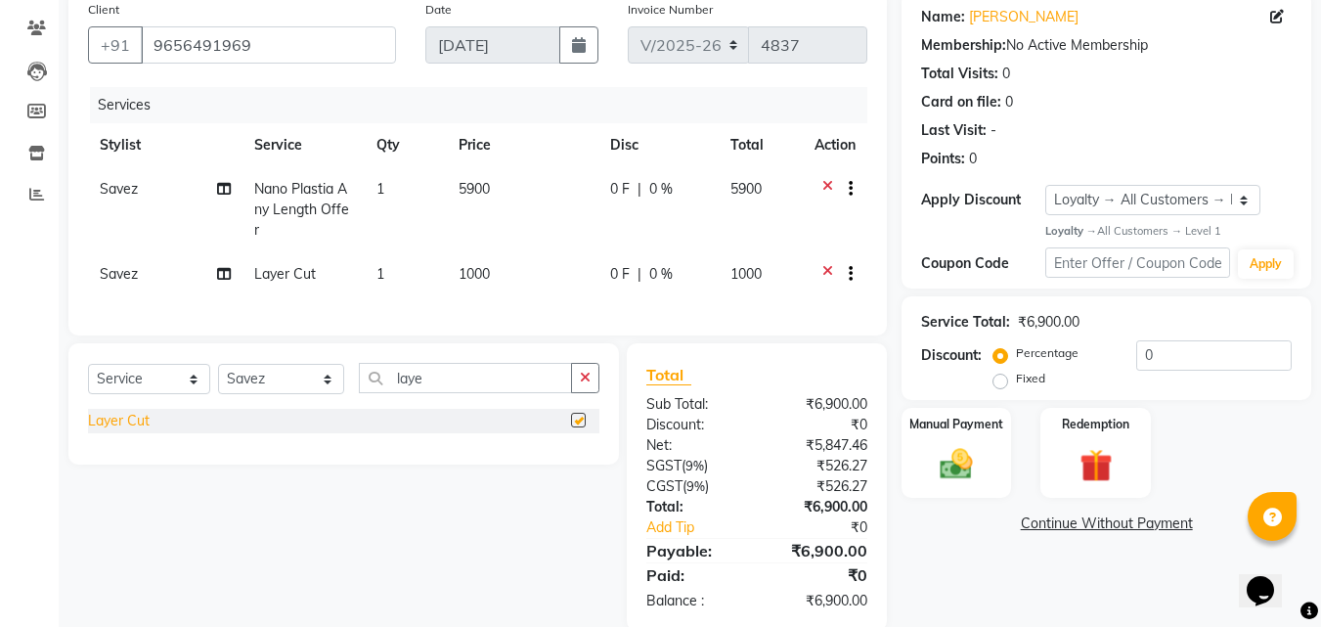
checkbox input "false"
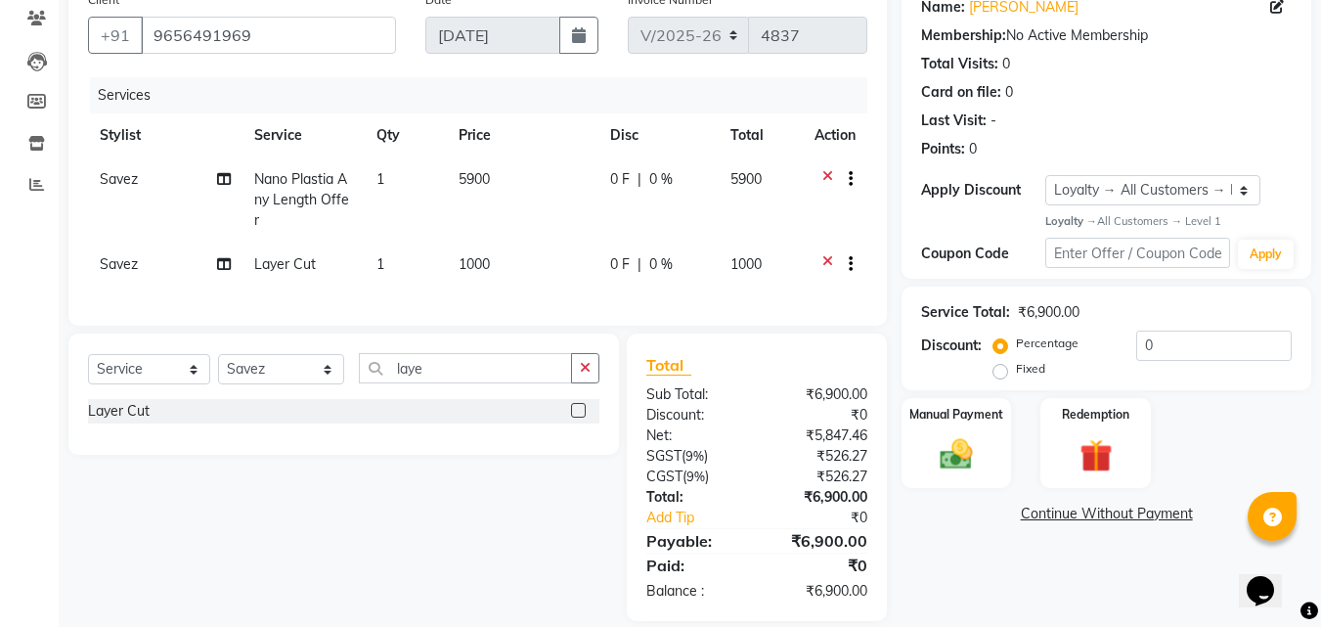
scroll to position [183, 0]
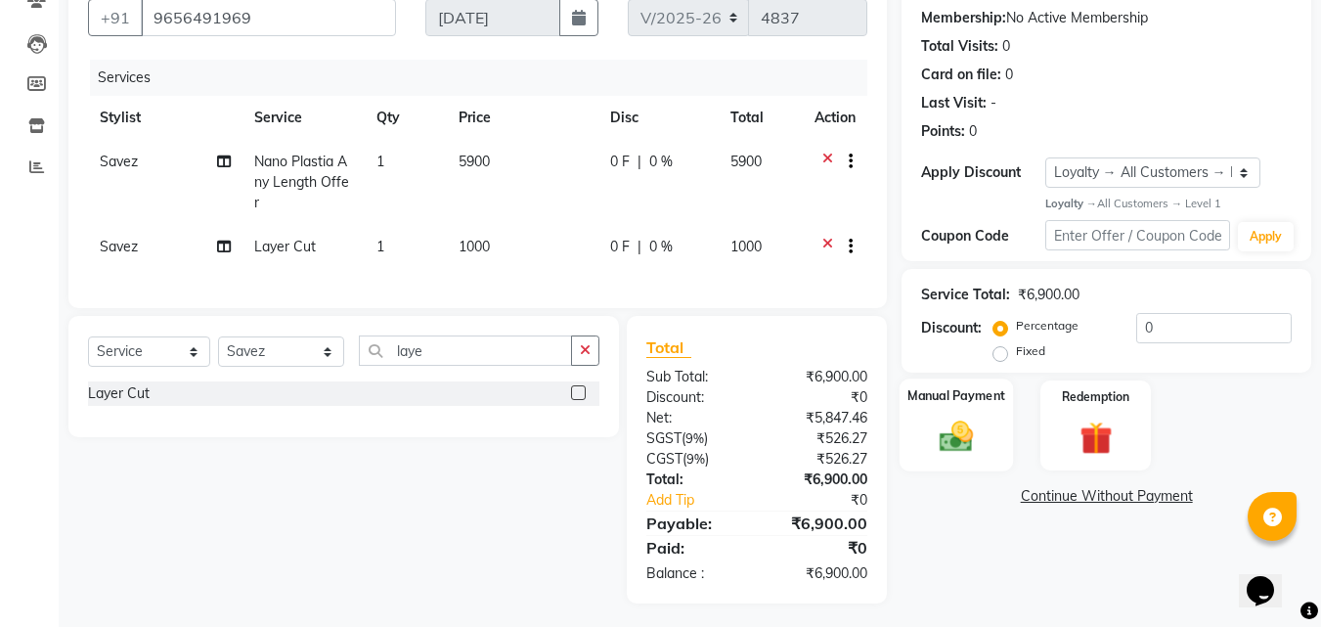
click at [957, 407] on div "Manual Payment" at bounding box center [957, 425] width 114 height 93
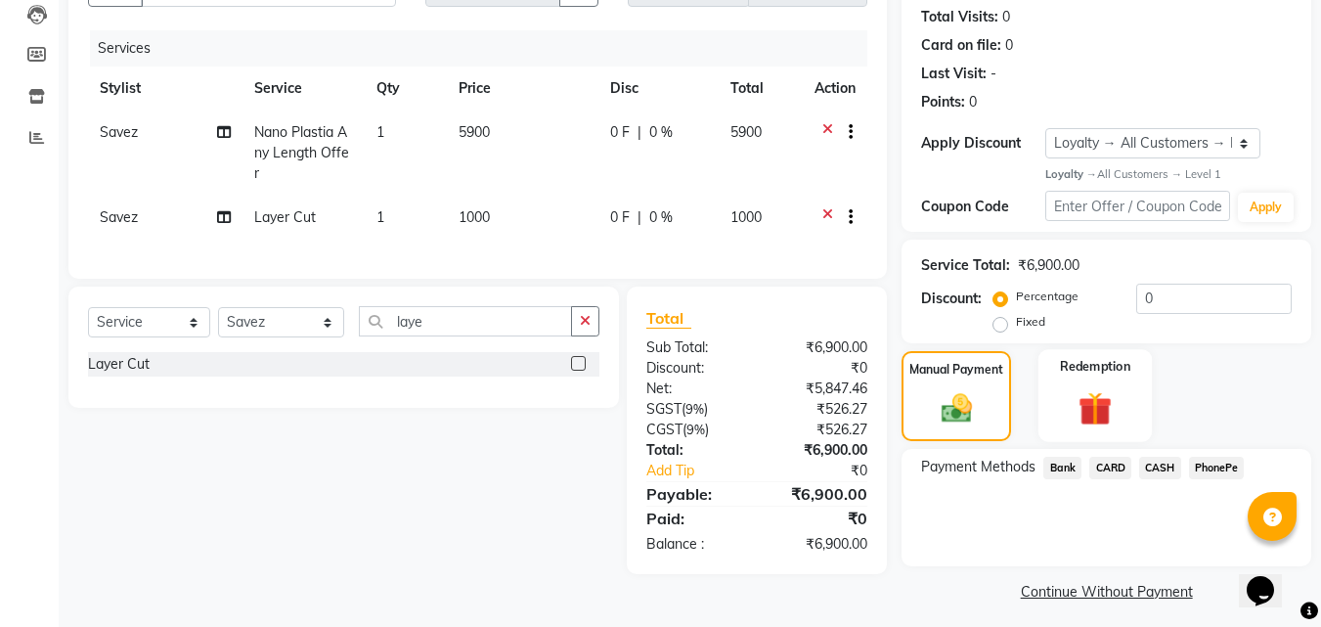
scroll to position [221, 0]
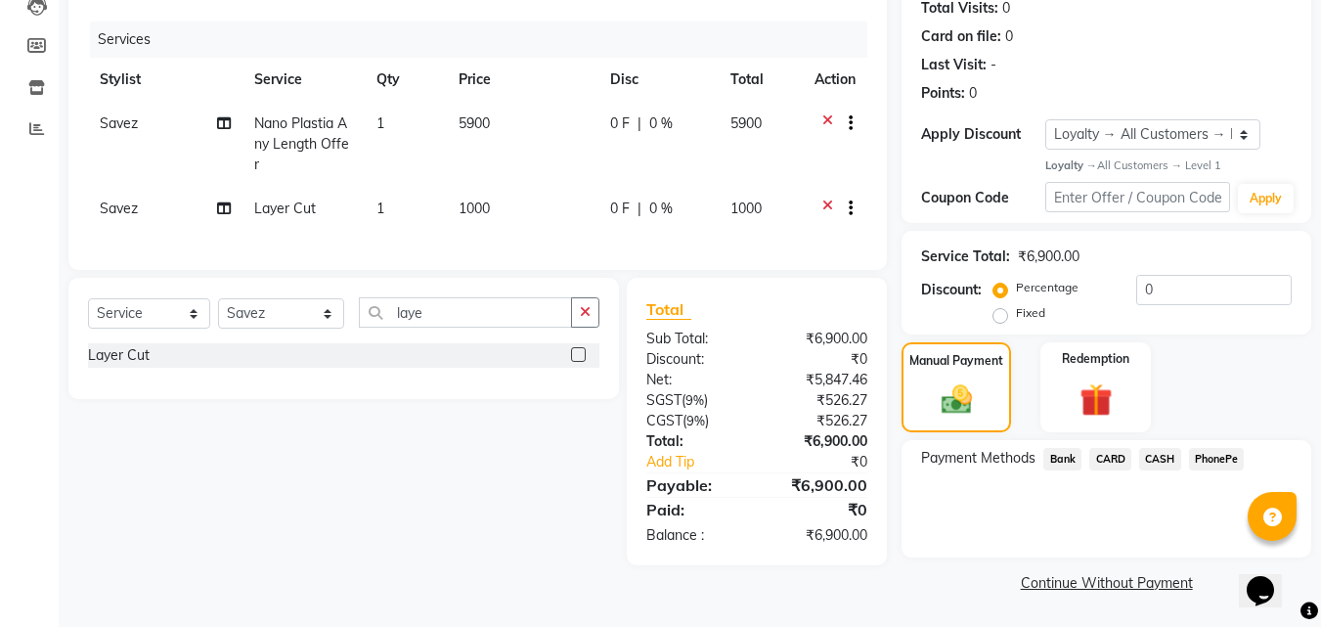
click at [1103, 454] on span "CARD" at bounding box center [1111, 459] width 42 height 22
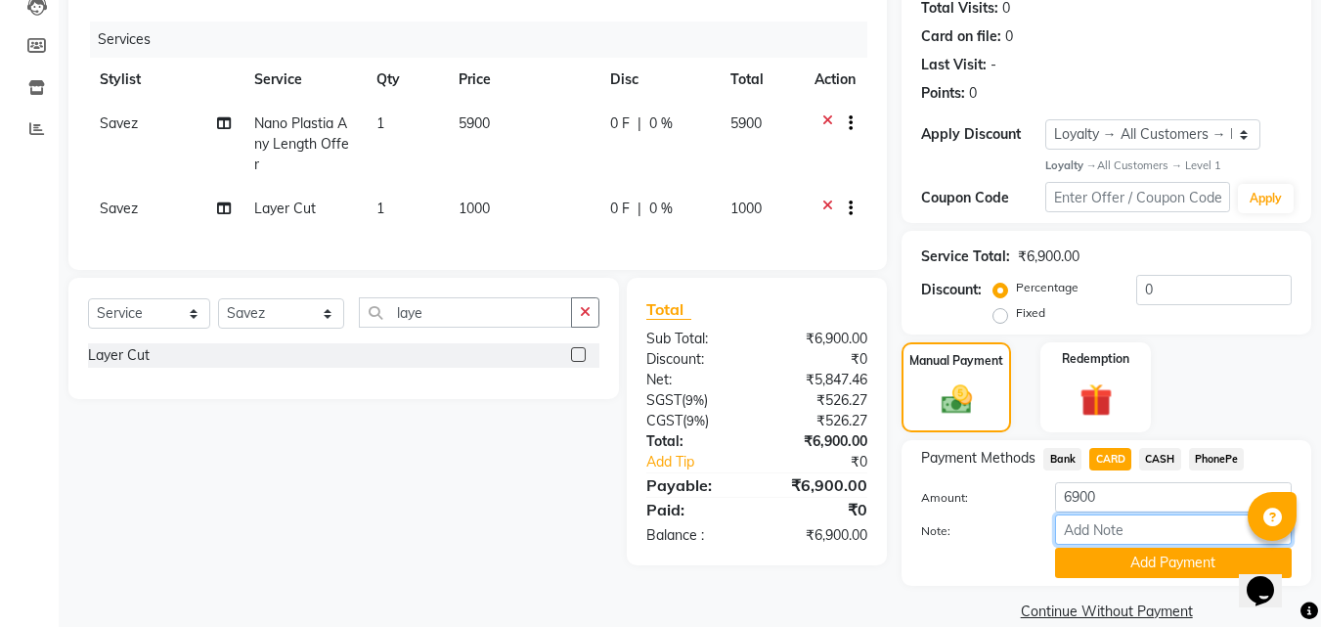
click at [1078, 529] on input "Note:" at bounding box center [1173, 529] width 237 height 30
type input "RAGHI"
click at [1128, 561] on button "Add Payment" at bounding box center [1173, 563] width 237 height 30
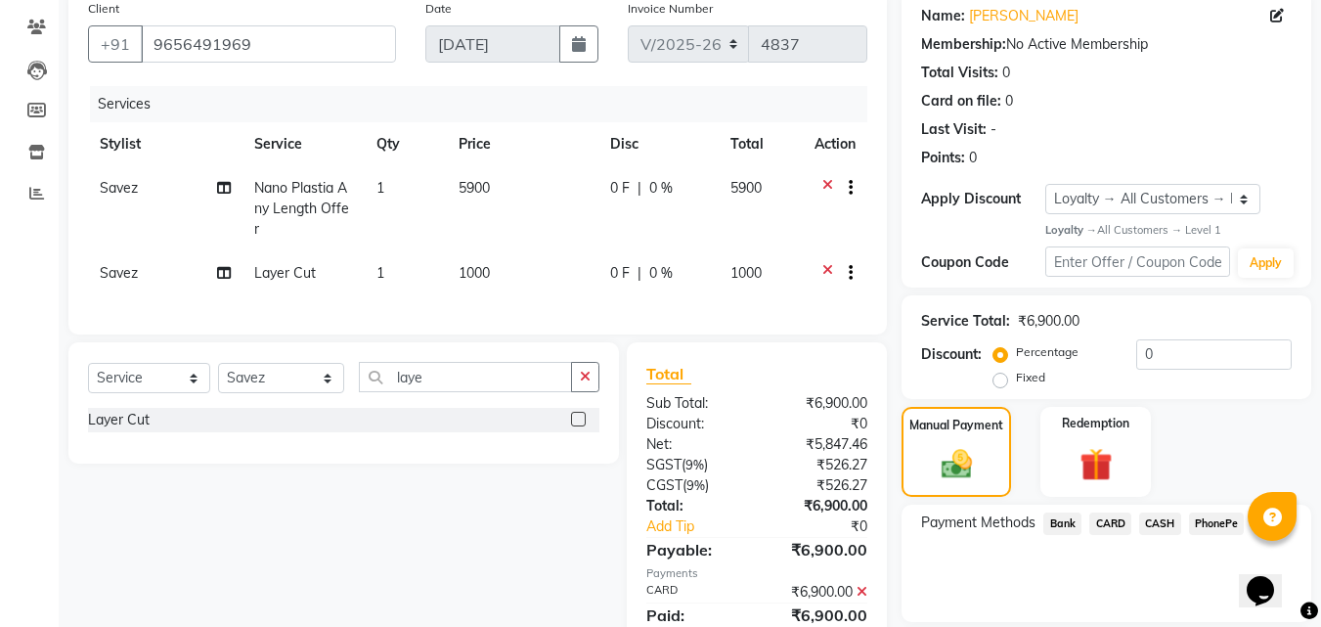
scroll to position [341, 0]
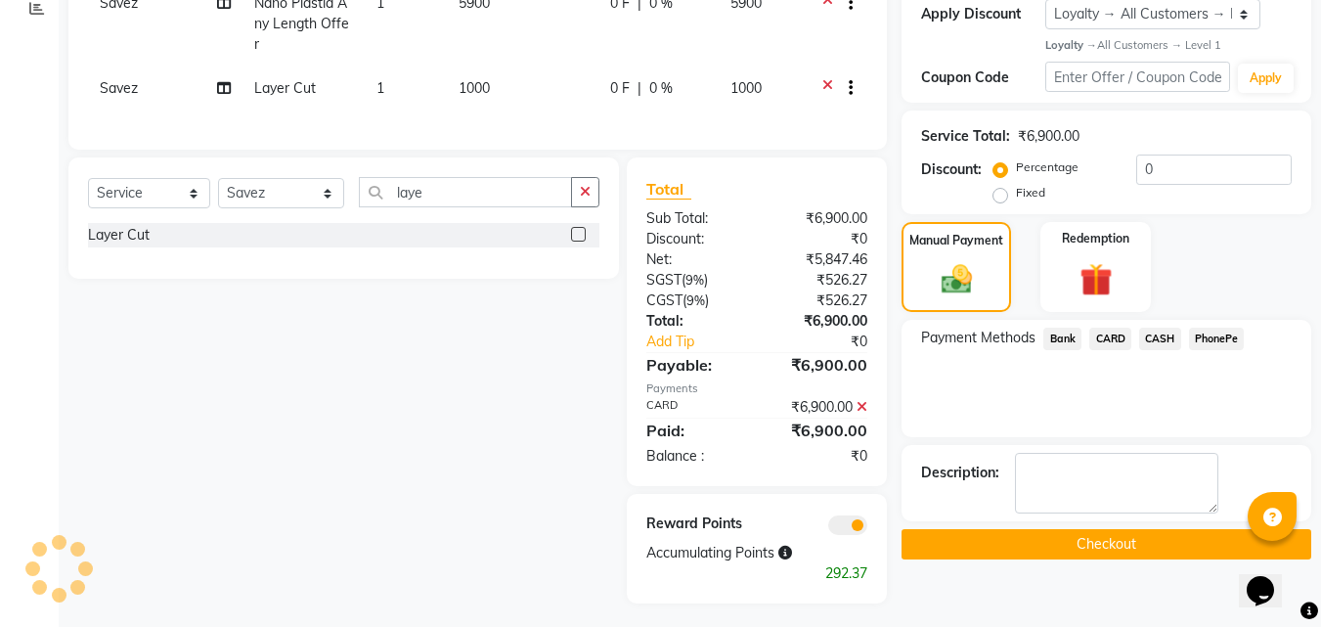
click at [967, 544] on button "Checkout" at bounding box center [1107, 544] width 410 height 30
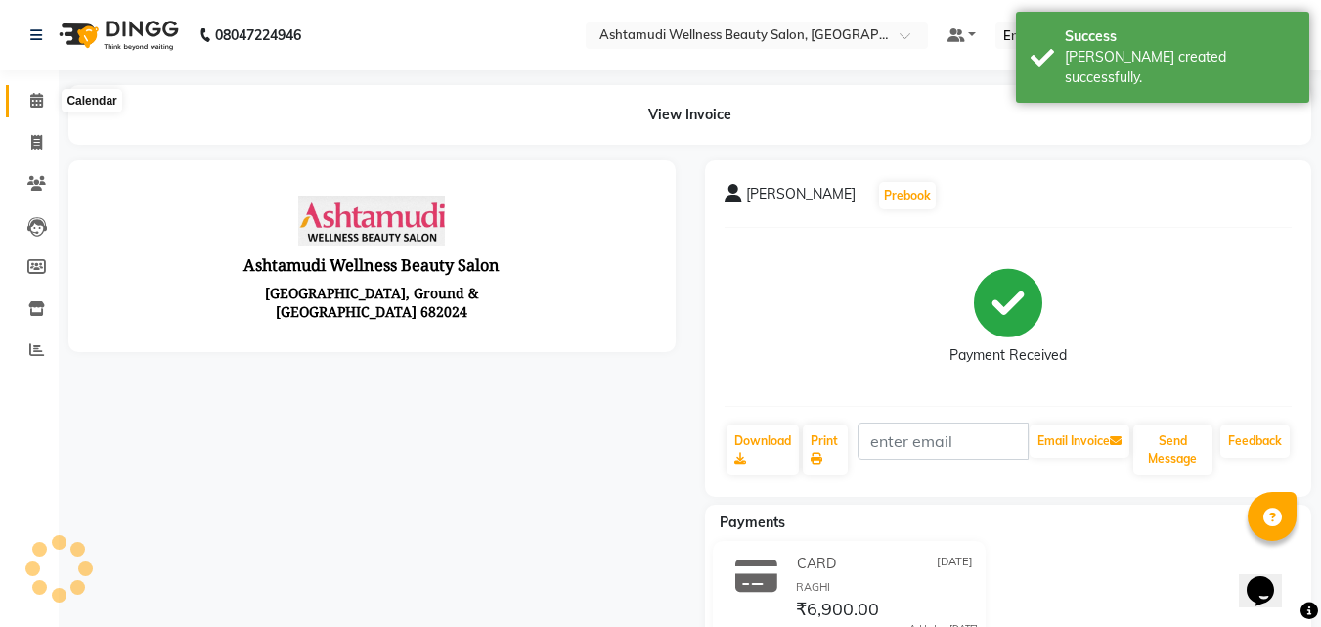
click at [28, 103] on span at bounding box center [37, 101] width 34 height 22
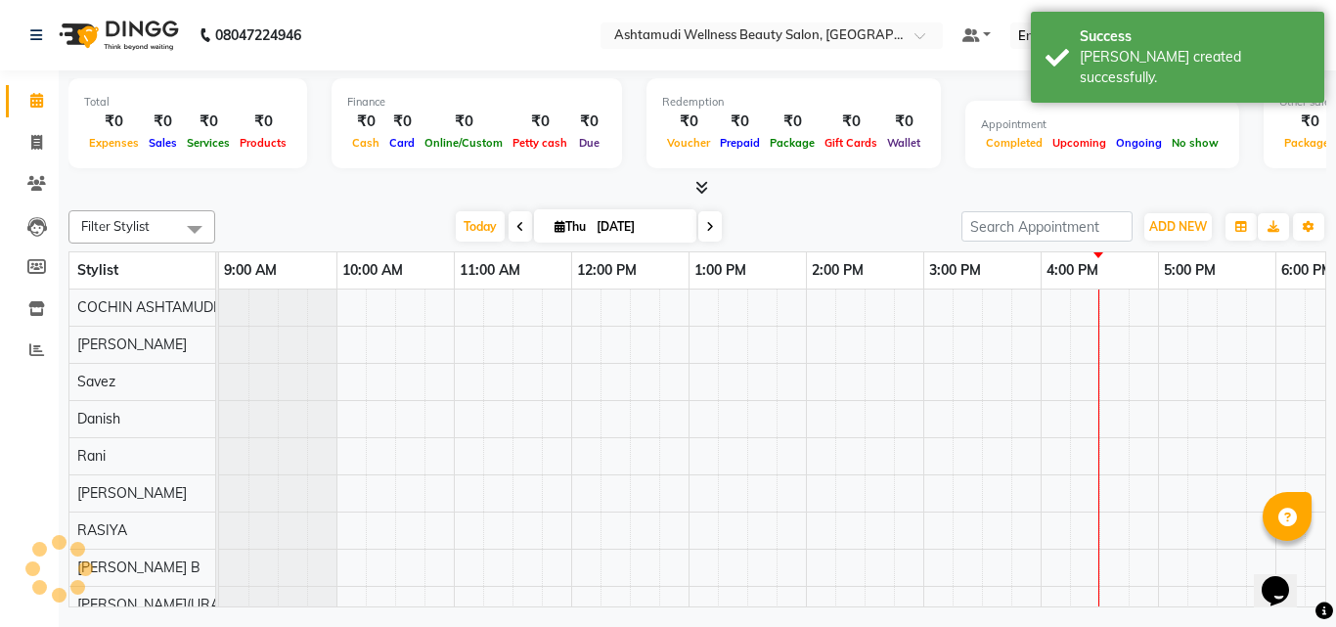
scroll to position [0, 302]
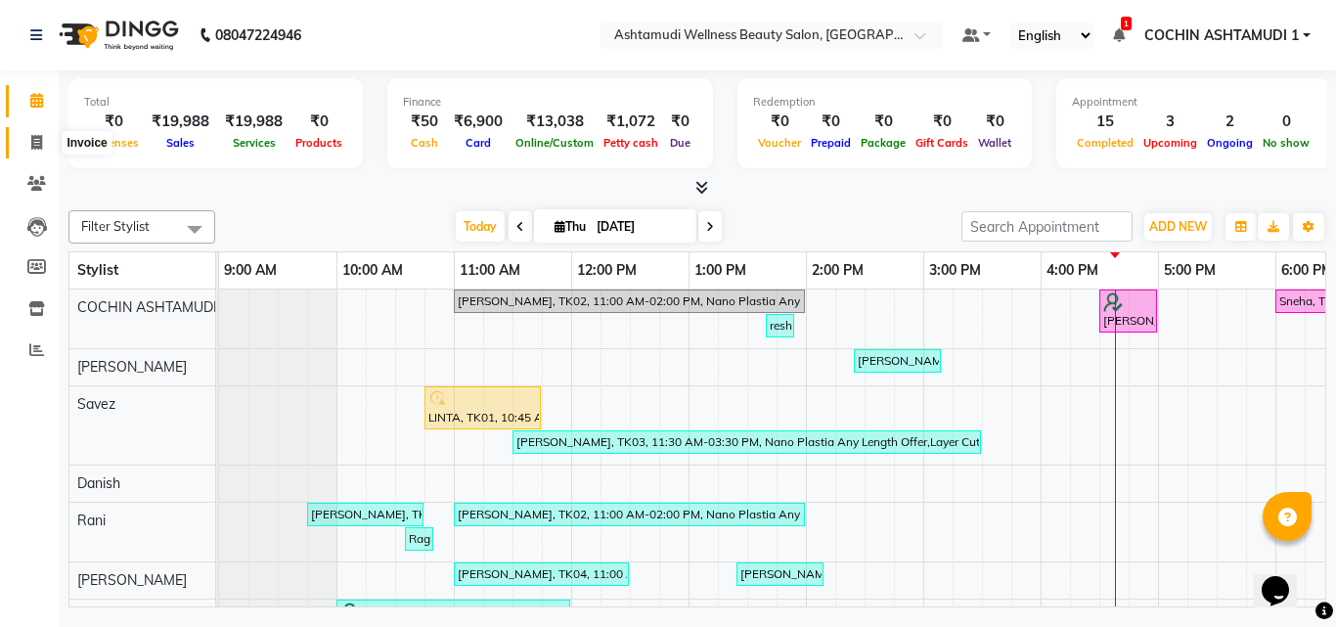
click at [35, 135] on icon at bounding box center [36, 142] width 11 height 15
select select "service"
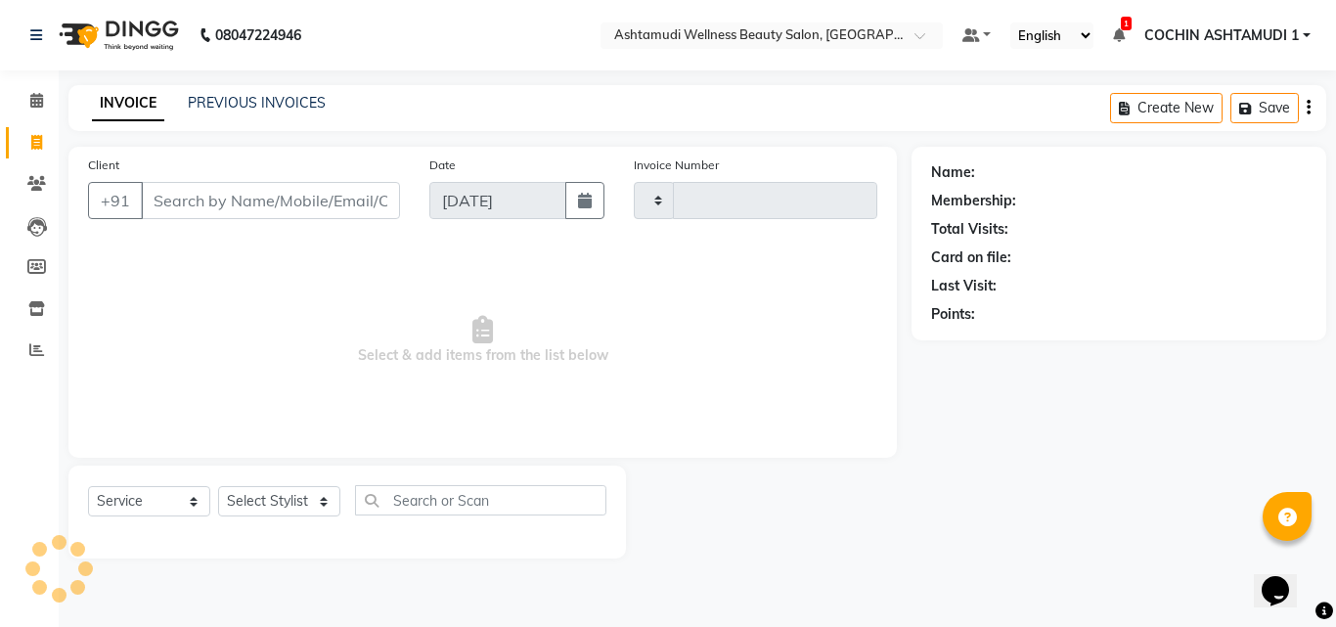
type input "4838"
select select "4632"
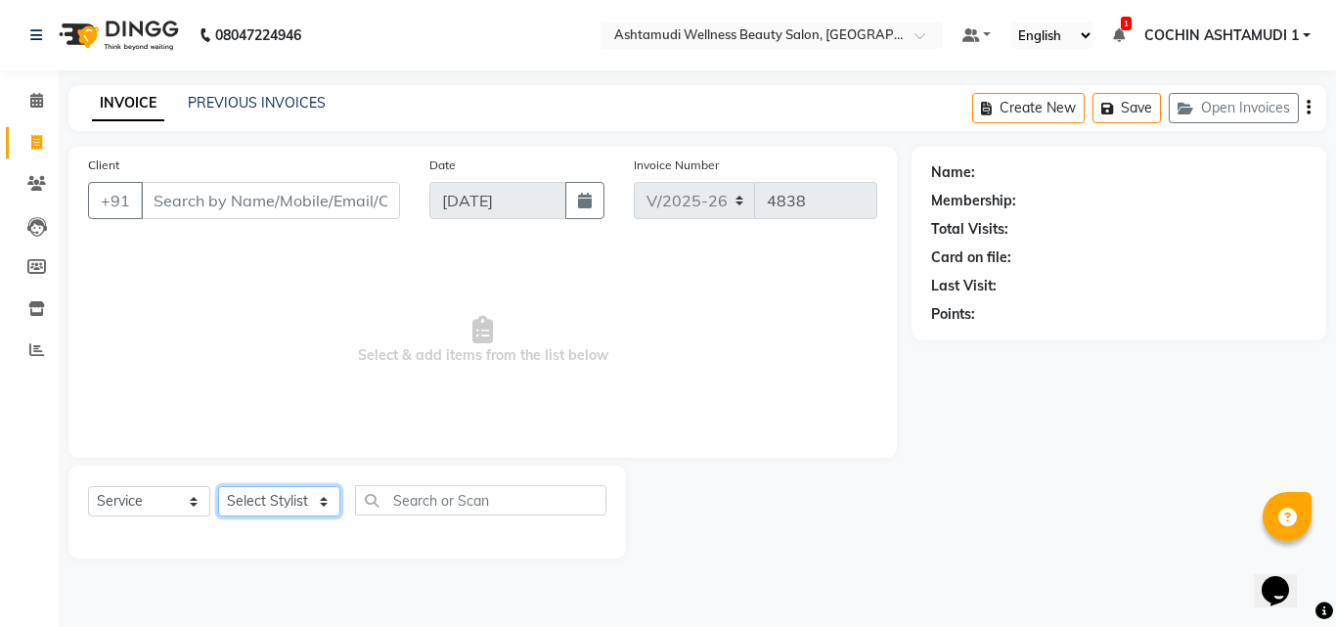
click at [274, 500] on select "Select Stylist" at bounding box center [279, 501] width 122 height 30
click at [218, 486] on select "Select Stylist [PERSON_NAME](URAJ) [PERSON_NAME] COCHIN ASHTAMUDI Danish [PERSO…" at bounding box center [281, 501] width 127 height 30
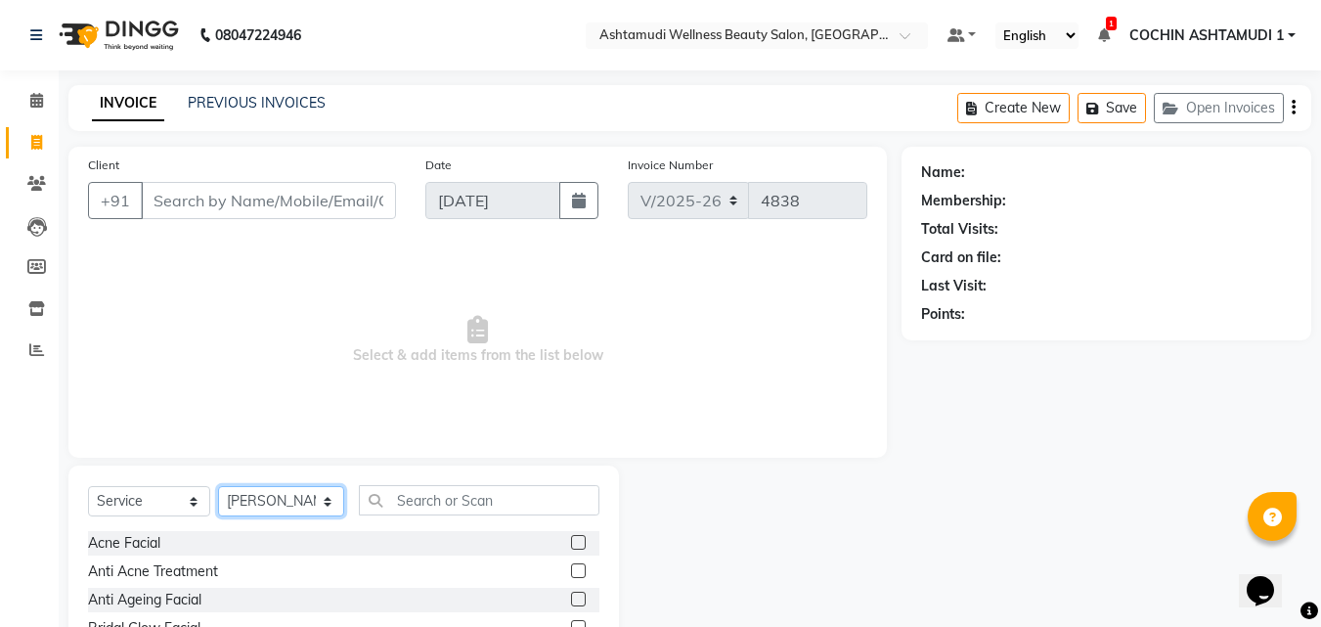
click at [322, 513] on select "Select Stylist [PERSON_NAME](URAJ) [PERSON_NAME] COCHIN ASHTAMUDI Danish [PERSO…" at bounding box center [281, 501] width 126 height 30
select select "44402"
click at [218, 486] on select "Select Stylist [PERSON_NAME](URAJ) [PERSON_NAME] COCHIN ASHTAMUDI Danish [PERSO…" at bounding box center [281, 501] width 126 height 30
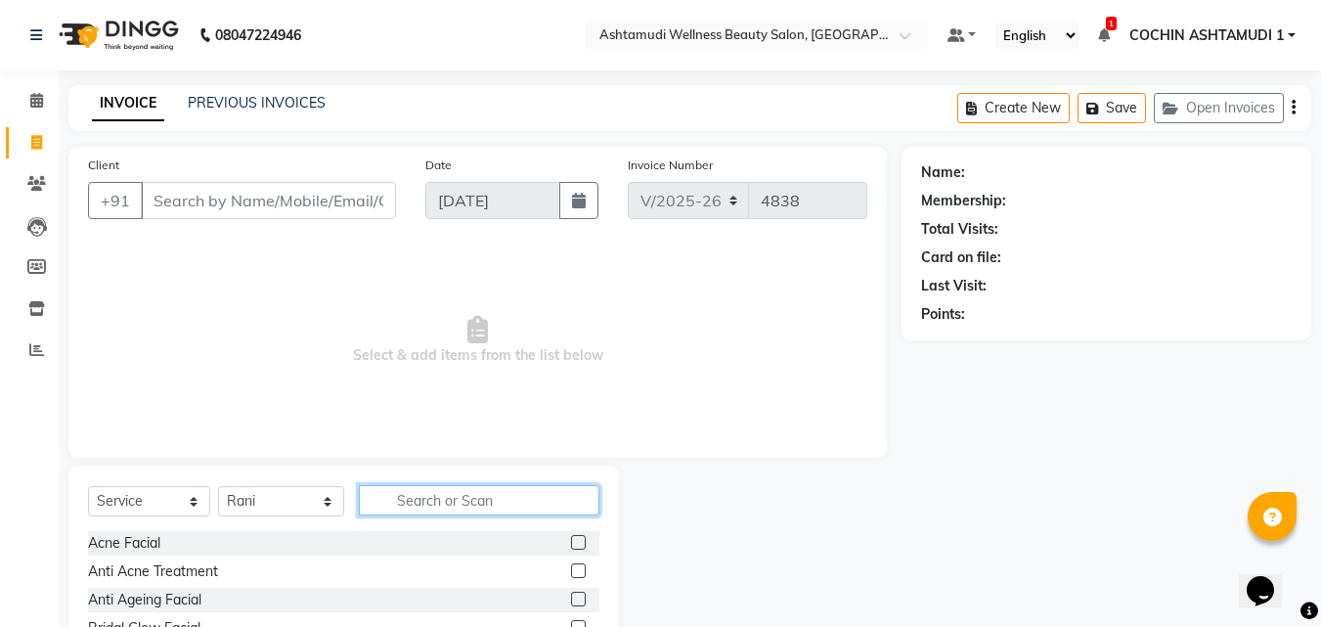
click at [467, 510] on input "text" at bounding box center [480, 500] width 242 height 30
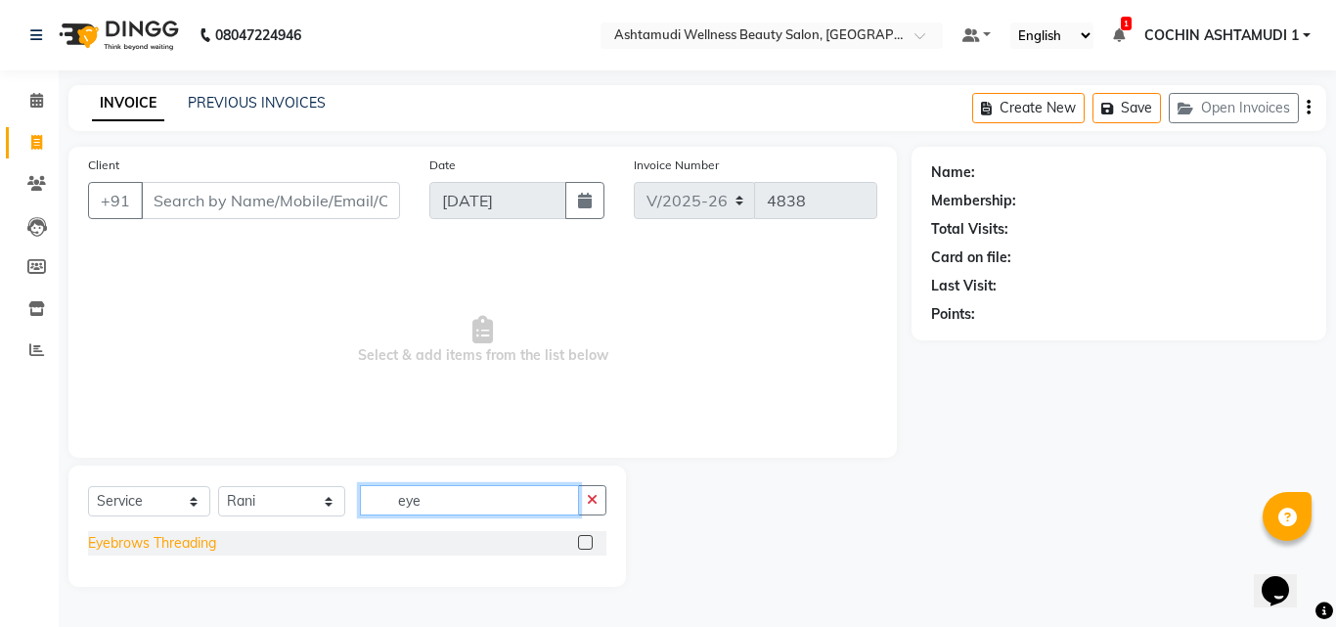
type input "eye"
click at [156, 541] on div "Eyebrows Threading" at bounding box center [152, 543] width 128 height 21
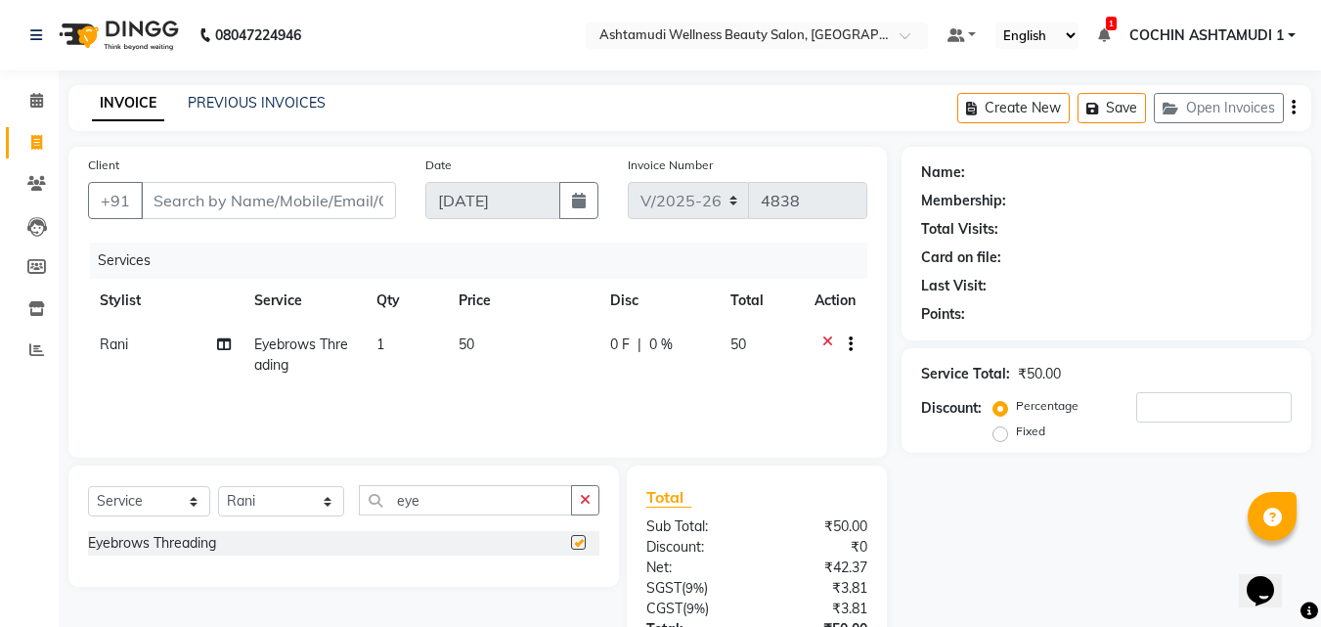
checkbox input "false"
click at [257, 202] on input "Client" at bounding box center [268, 200] width 255 height 37
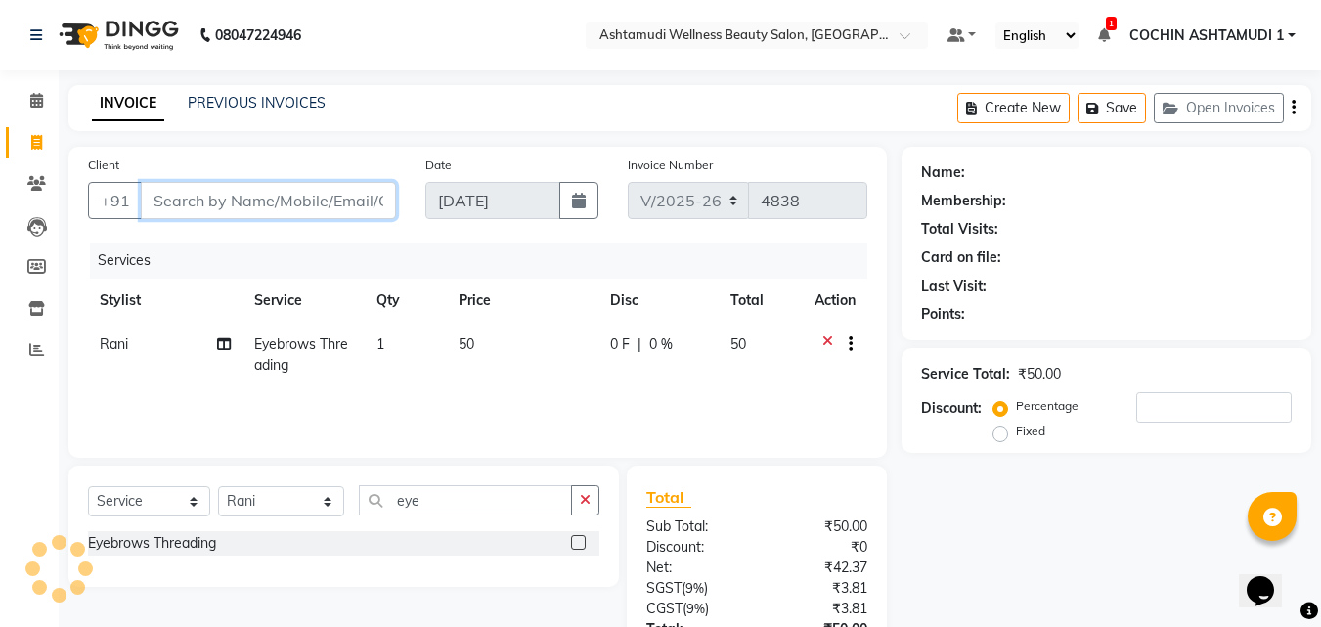
type input "1"
type input "0"
type input "12345678"
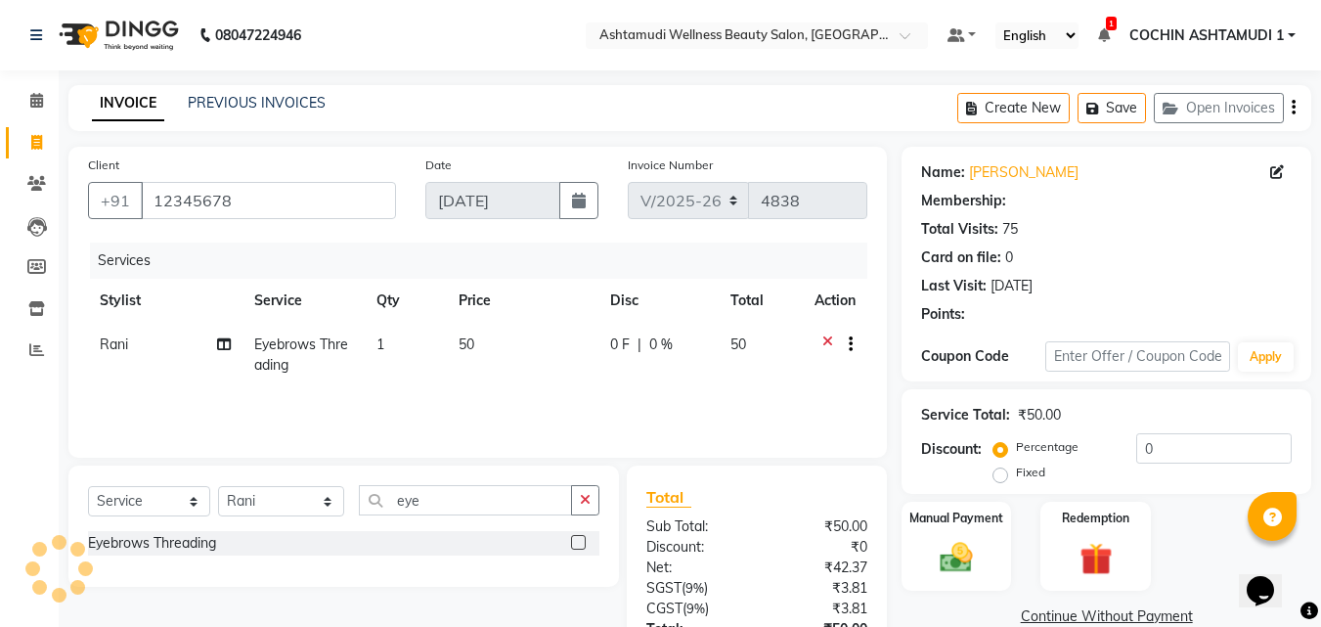
select select "1: Object"
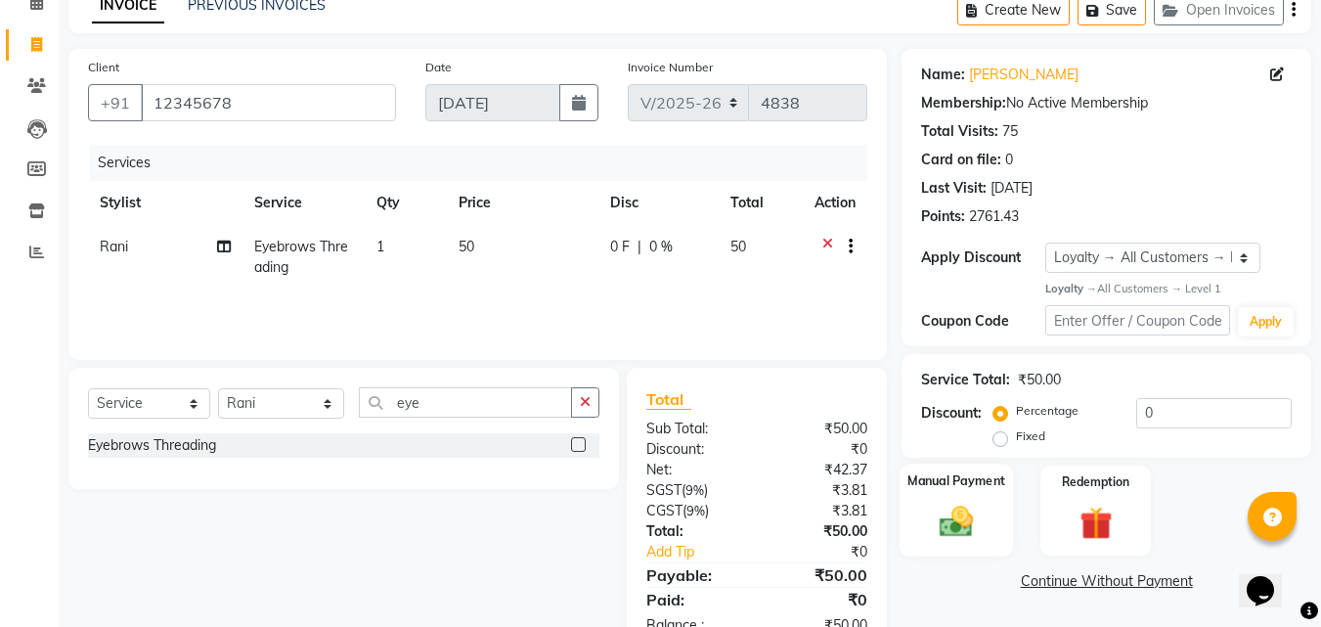
scroll to position [156, 0]
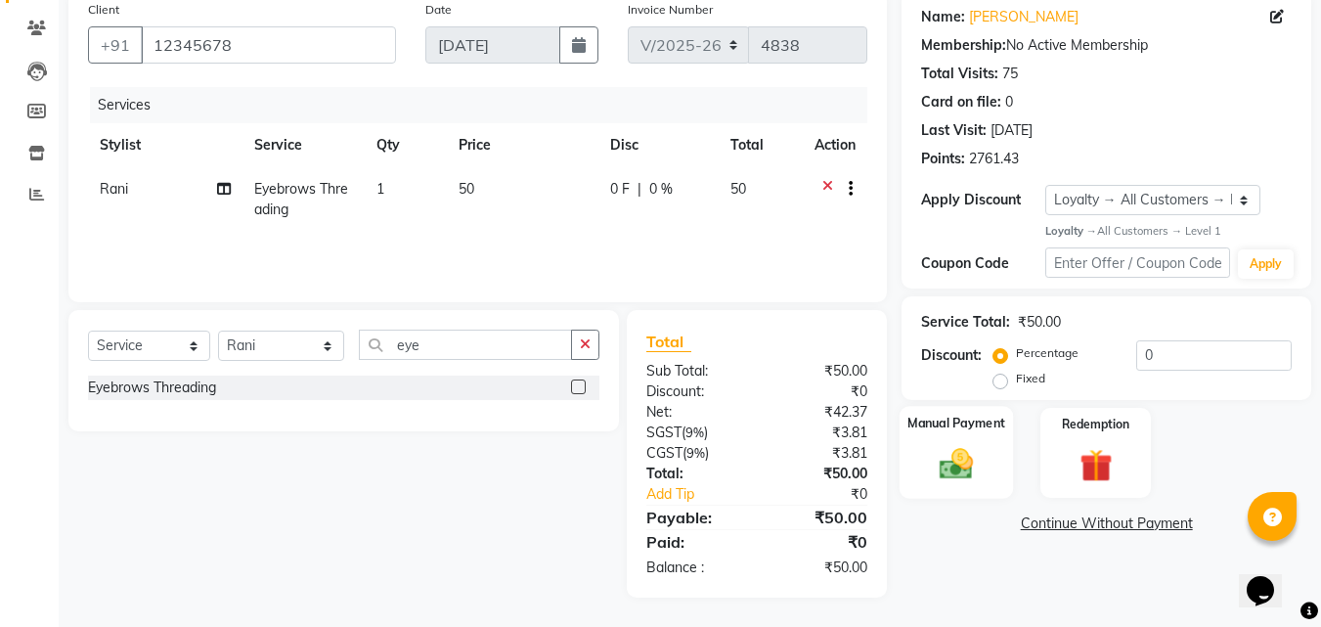
click at [945, 455] on img at bounding box center [956, 464] width 55 height 39
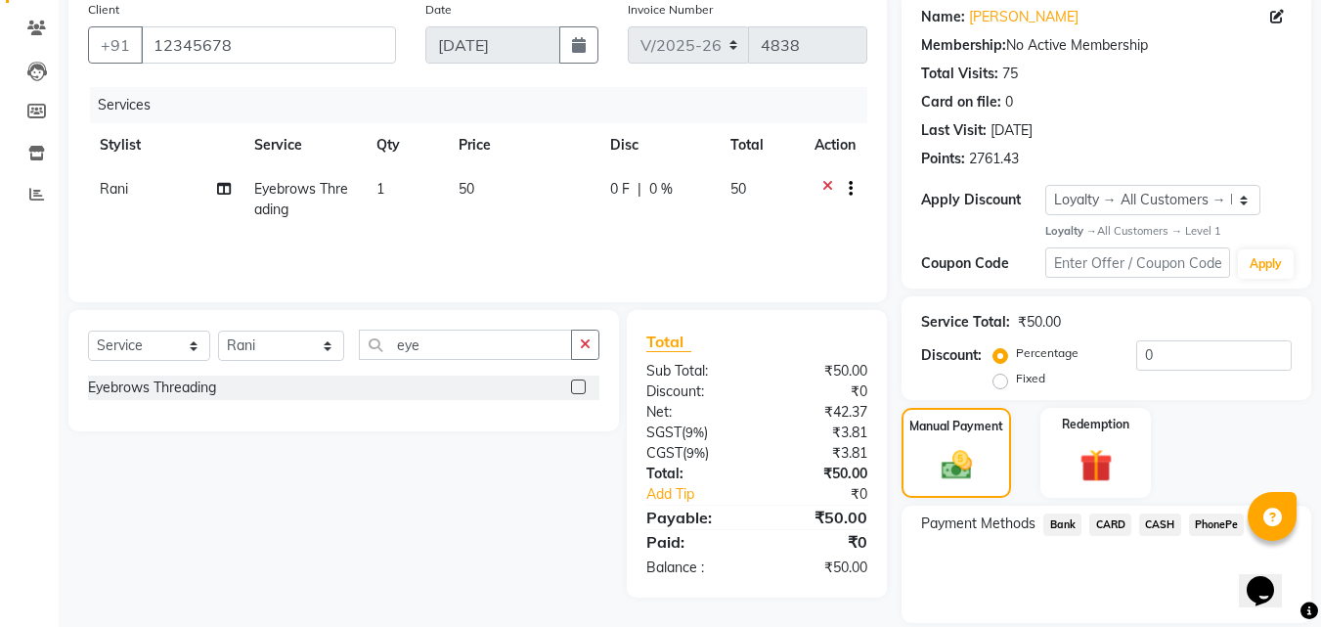
click at [1204, 520] on span "PhonePe" at bounding box center [1217, 524] width 56 height 22
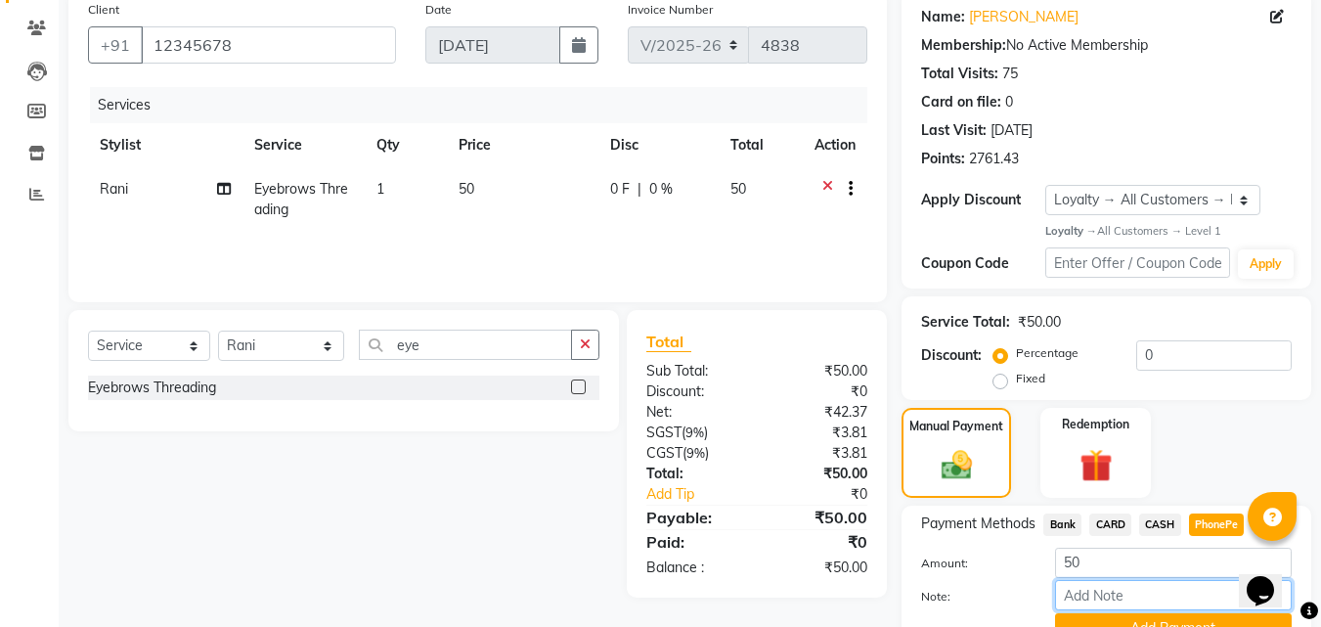
click at [1130, 600] on input "Note:" at bounding box center [1173, 595] width 237 height 30
type input "RAGHI"
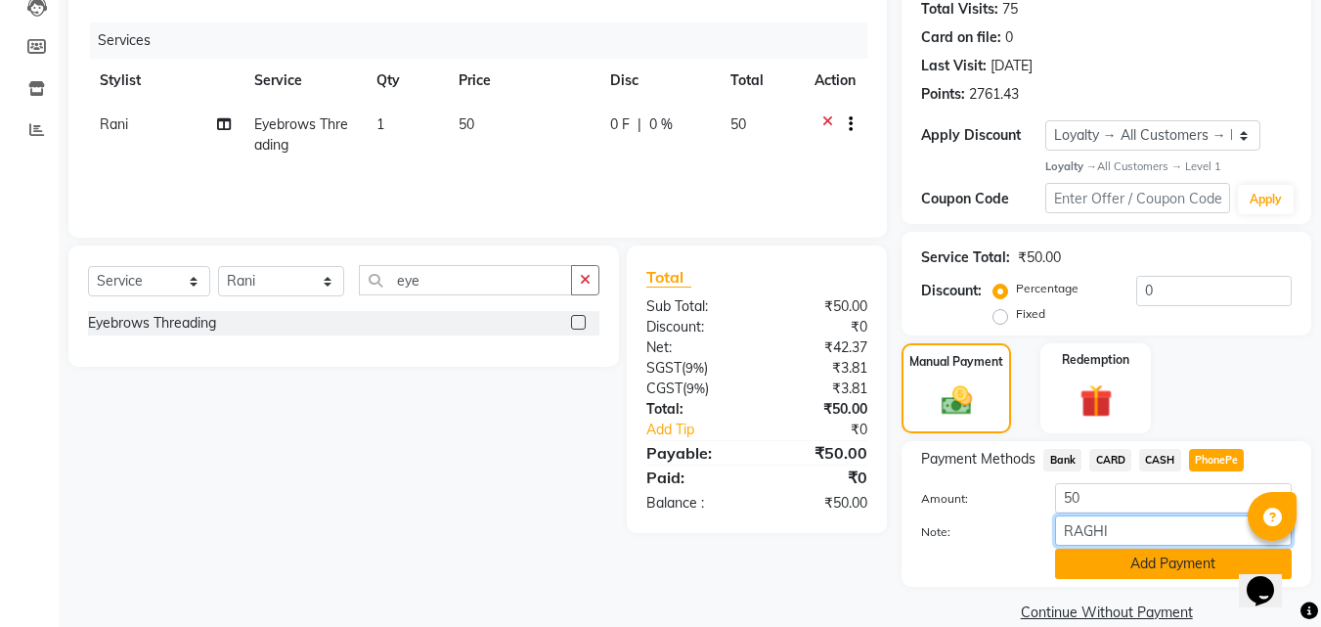
scroll to position [249, 0]
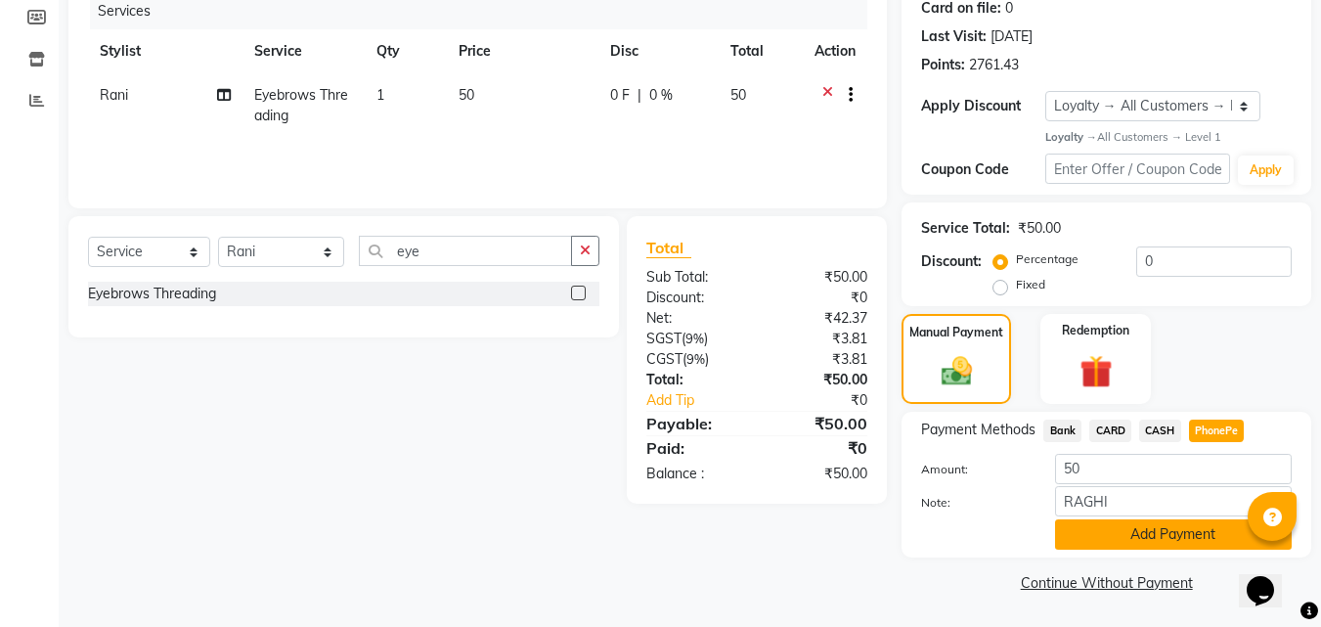
click at [1141, 529] on button "Add Payment" at bounding box center [1173, 534] width 237 height 30
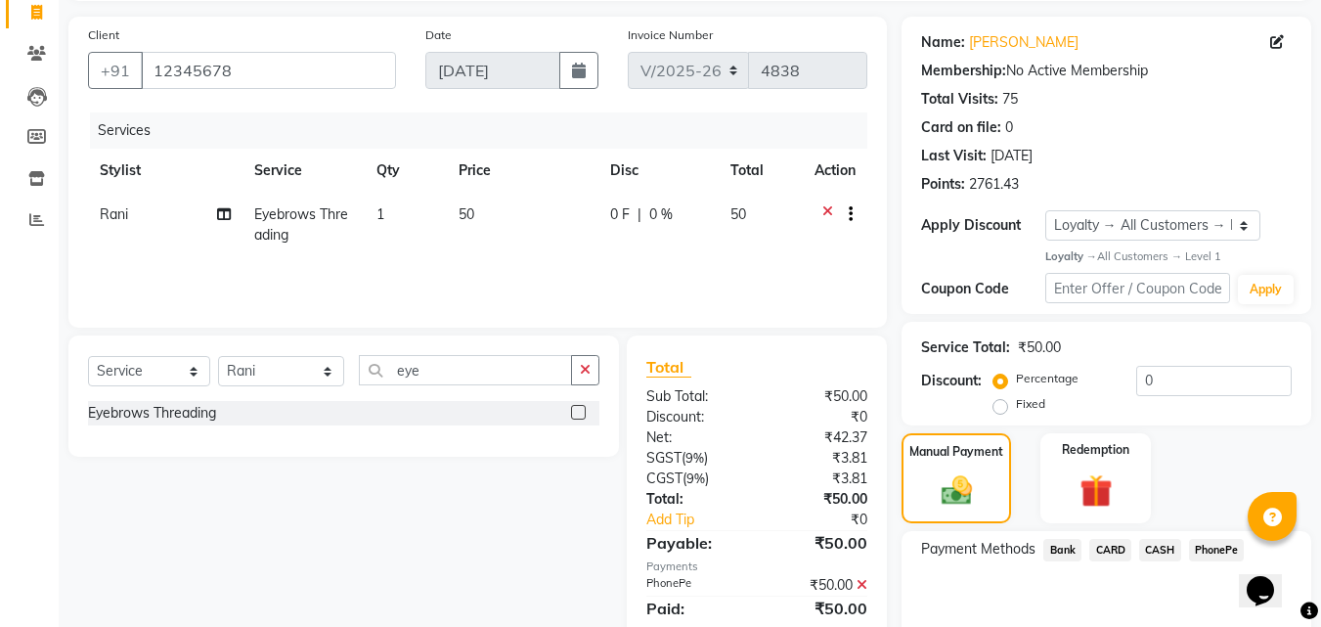
scroll to position [303, 0]
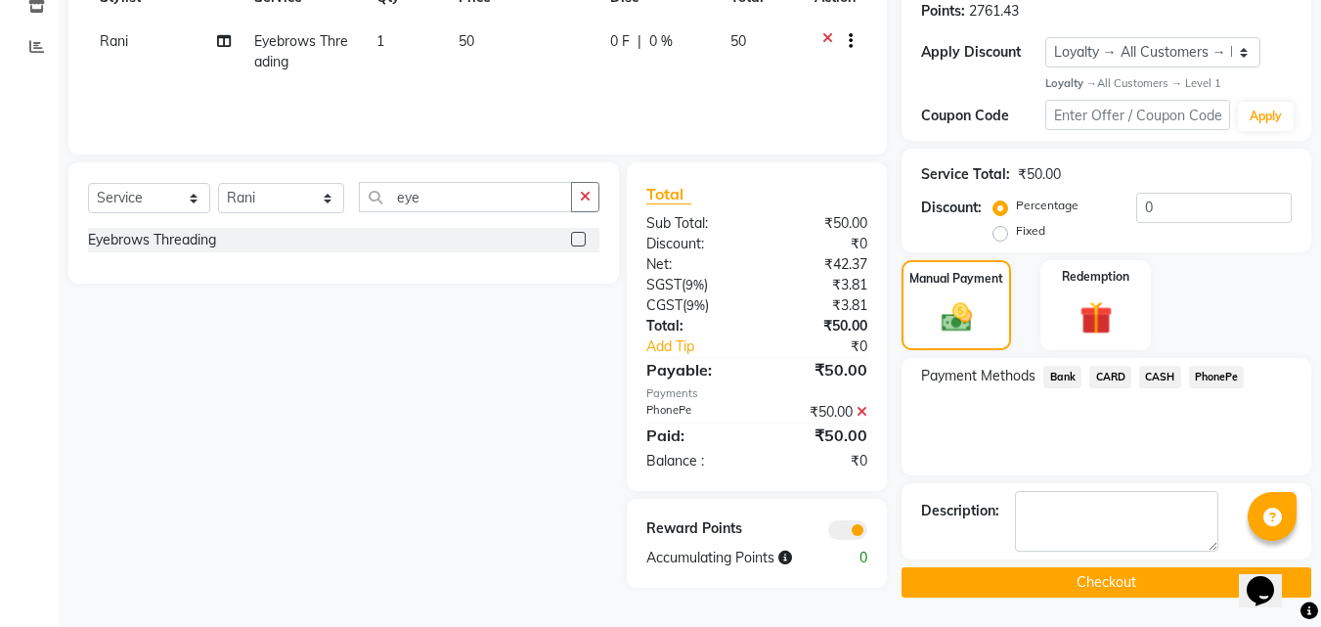
click at [980, 571] on button "Checkout" at bounding box center [1107, 582] width 410 height 30
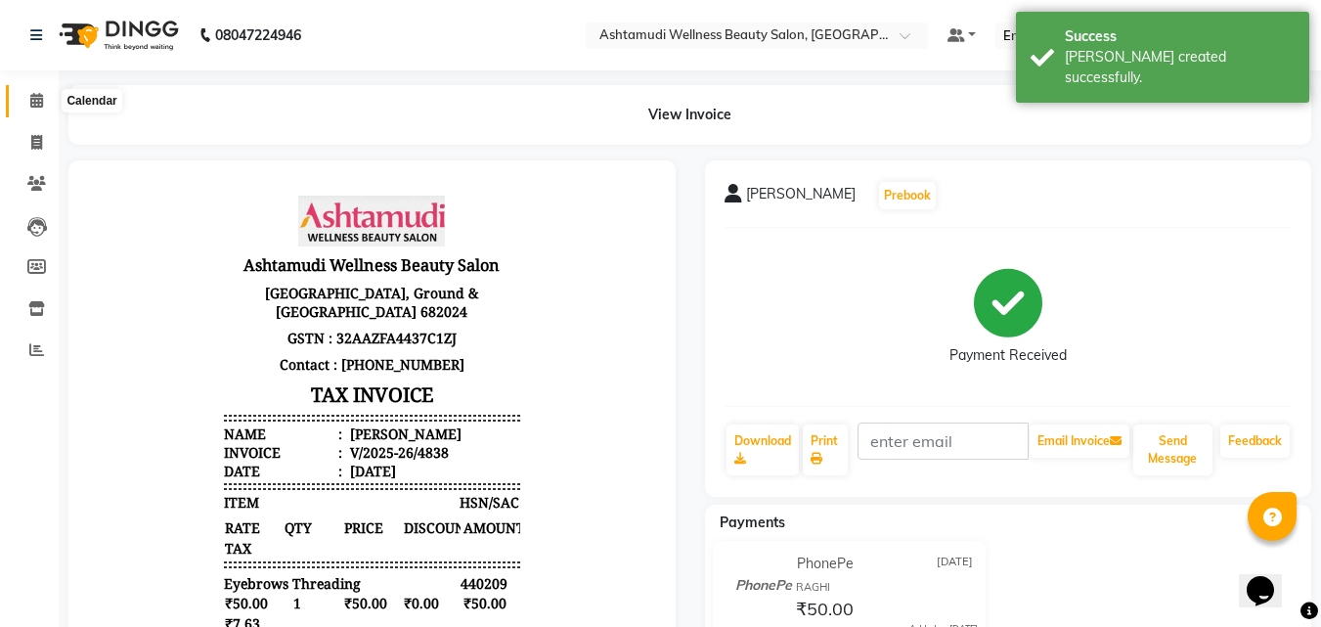
click at [40, 96] on icon at bounding box center [36, 100] width 13 height 15
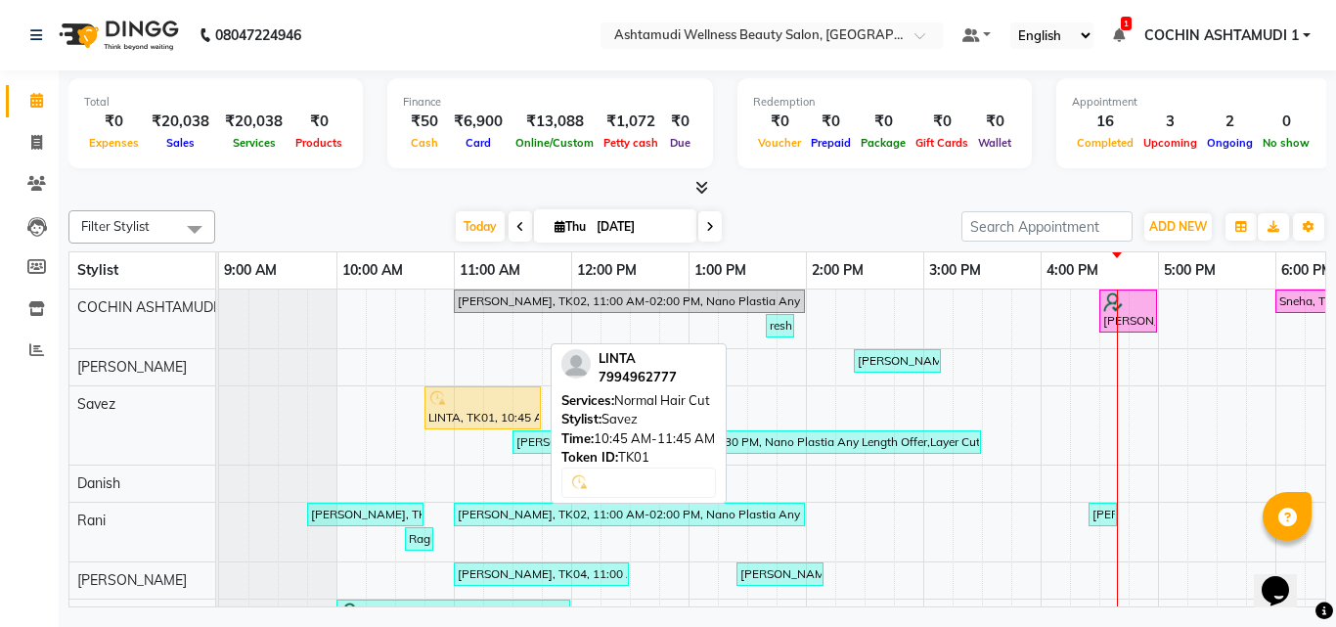
click at [433, 397] on img at bounding box center [438, 399] width 20 height 20
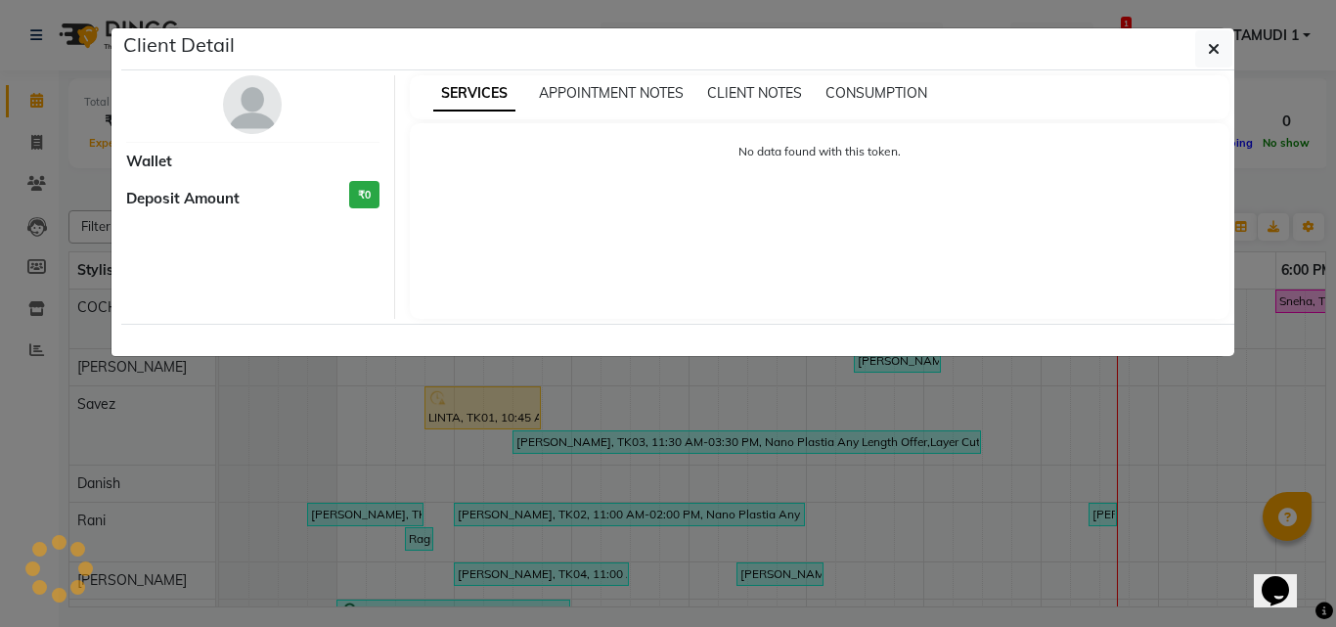
select select "1"
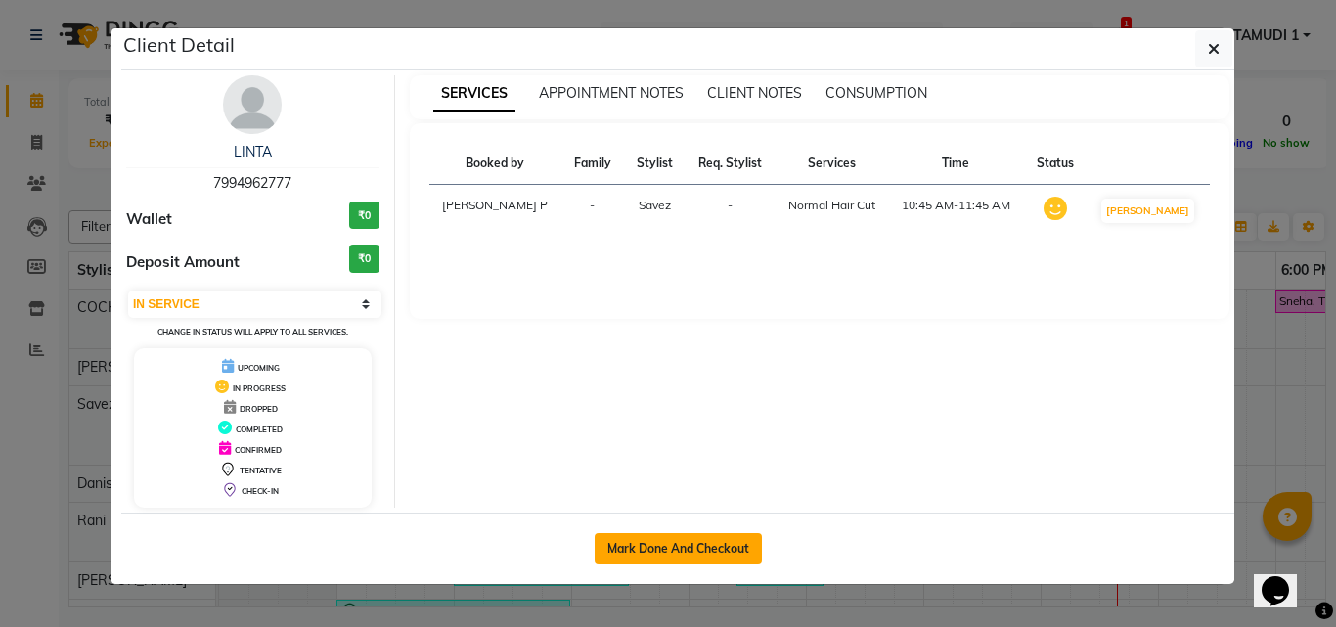
click at [678, 548] on button "Mark Done And Checkout" at bounding box center [678, 548] width 167 height 31
select select "4632"
select select "service"
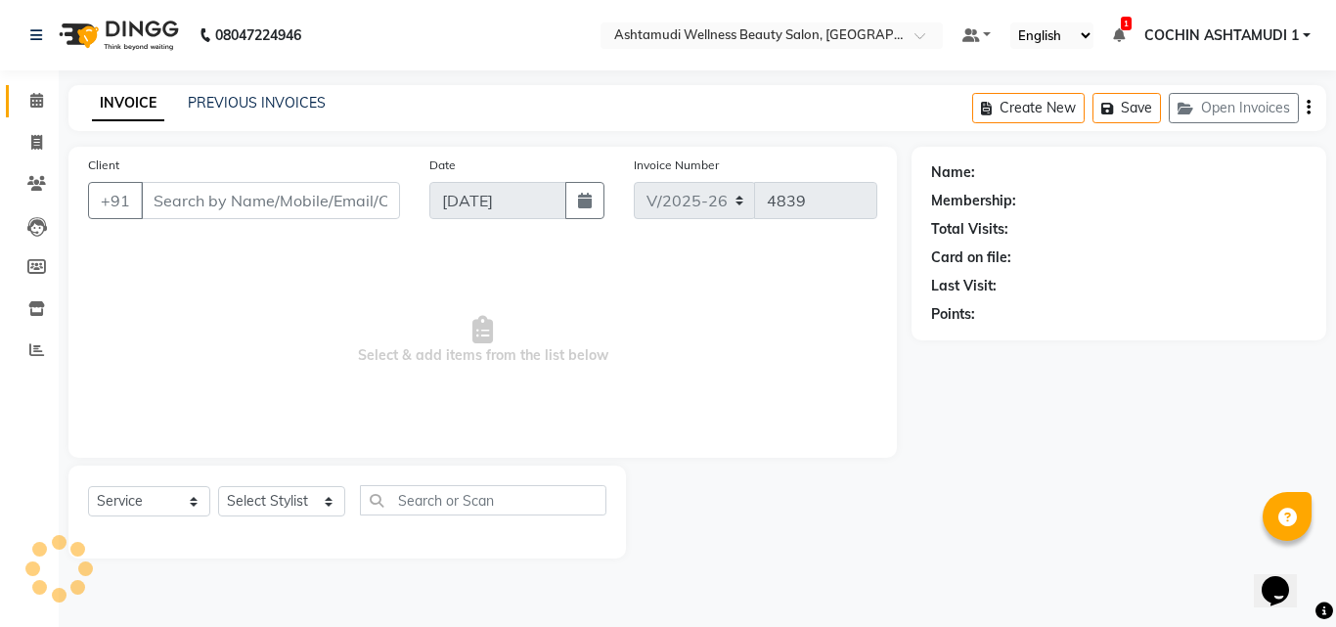
type input "7994962777"
select select "34115"
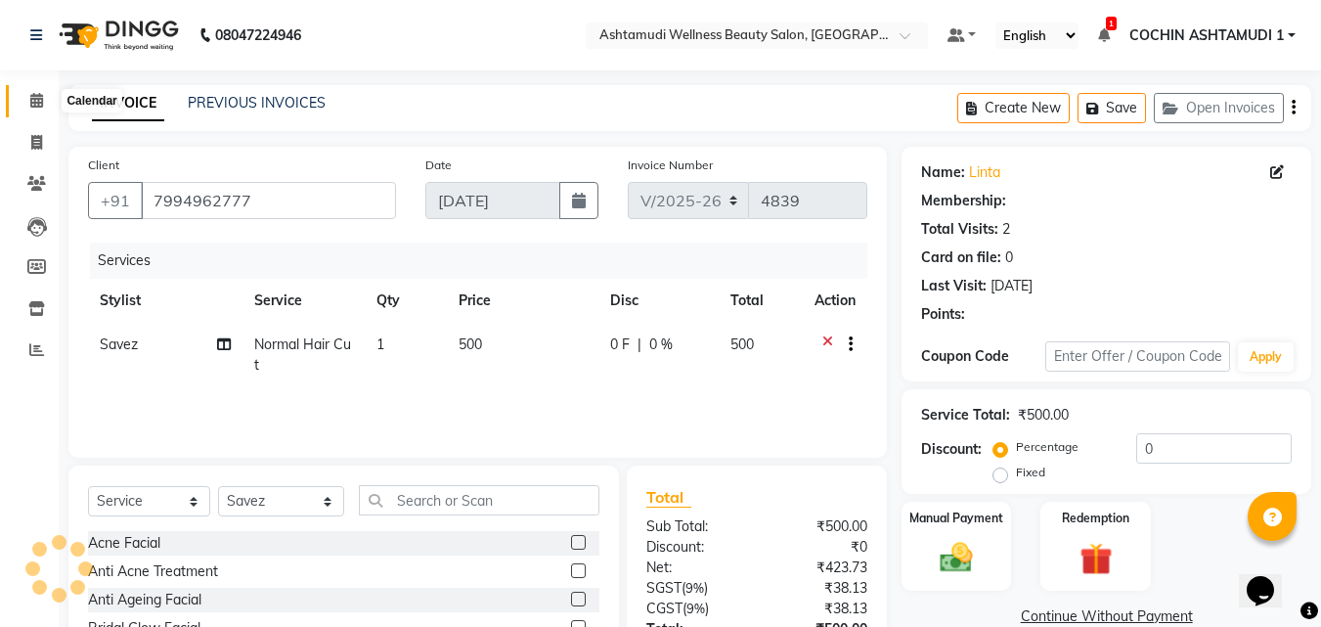
click at [34, 104] on icon at bounding box center [36, 100] width 13 height 15
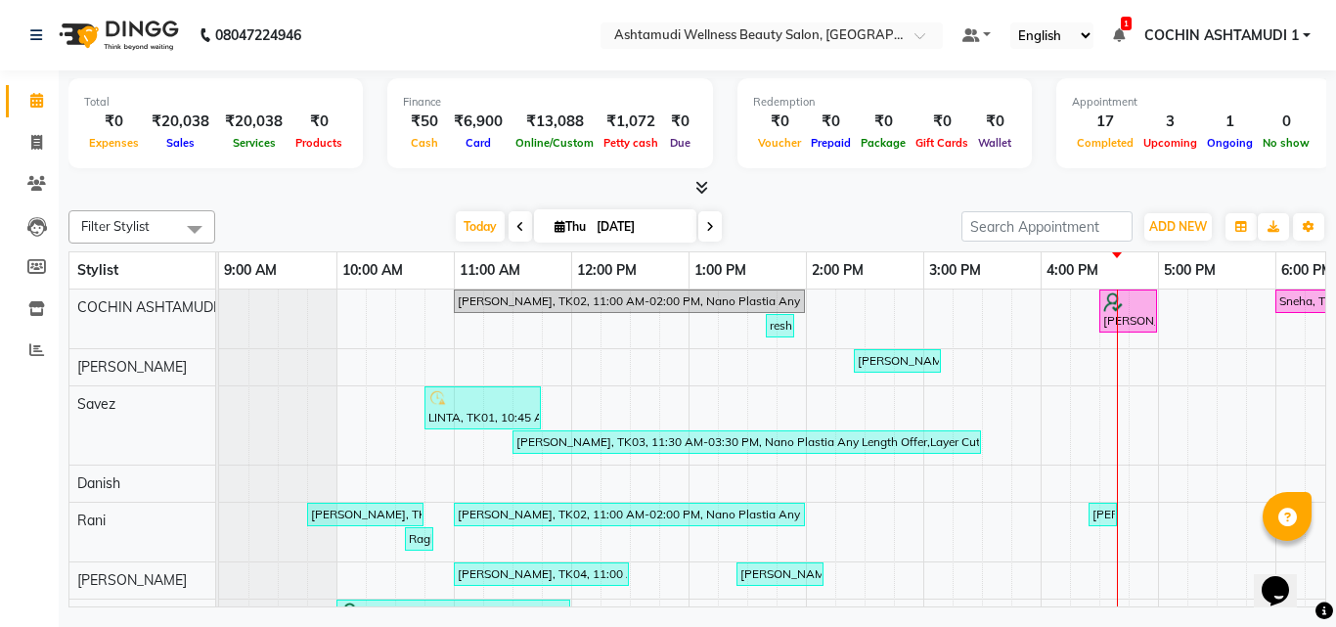
drag, startPoint x: 447, startPoint y: 398, endPoint x: 454, endPoint y: 495, distance: 97.1
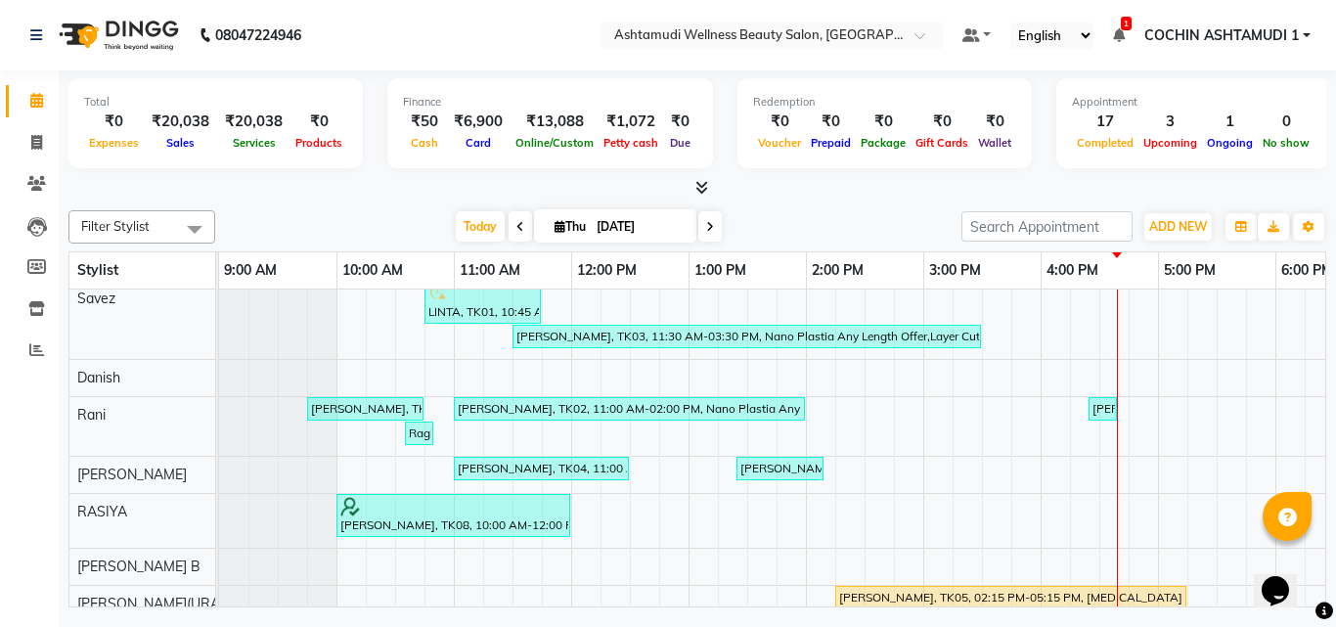
scroll to position [391, 0]
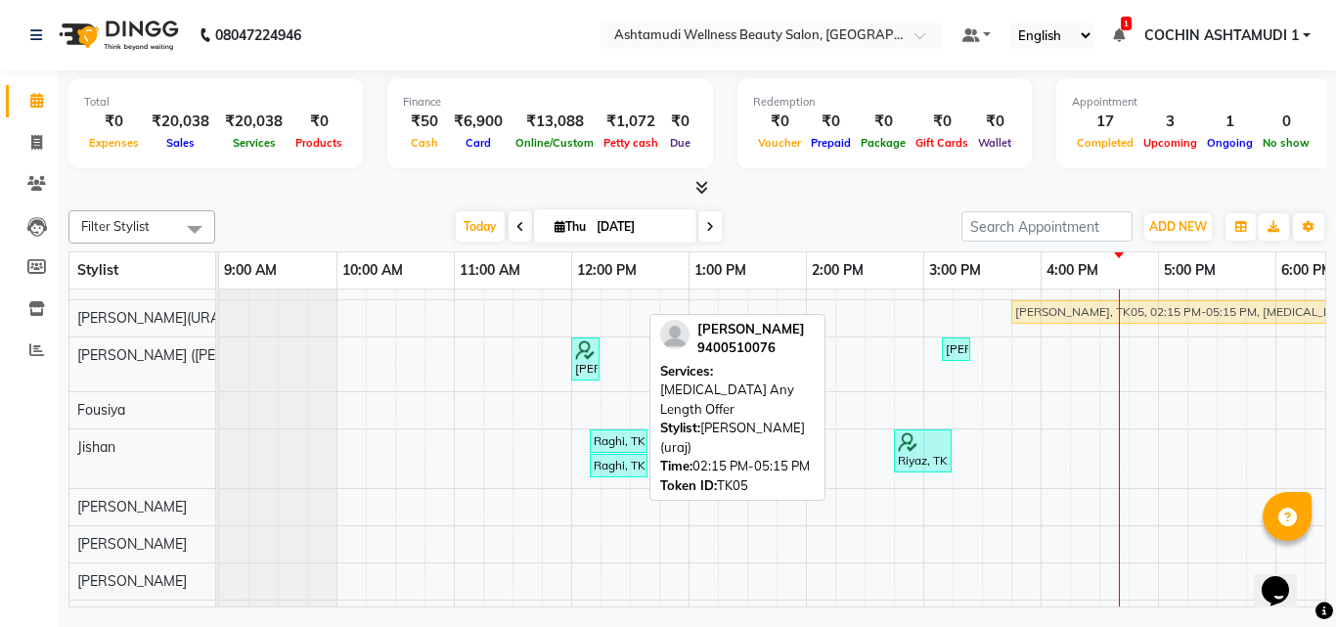
drag, startPoint x: 845, startPoint y: 307, endPoint x: 1022, endPoint y: 322, distance: 177.6
click at [219, 322] on div "[PERSON_NAME], TK05, 02:15 PM-05:15 PM, [MEDICAL_DATA] Any Length Offer [PERSON…" at bounding box center [219, 317] width 0 height 34
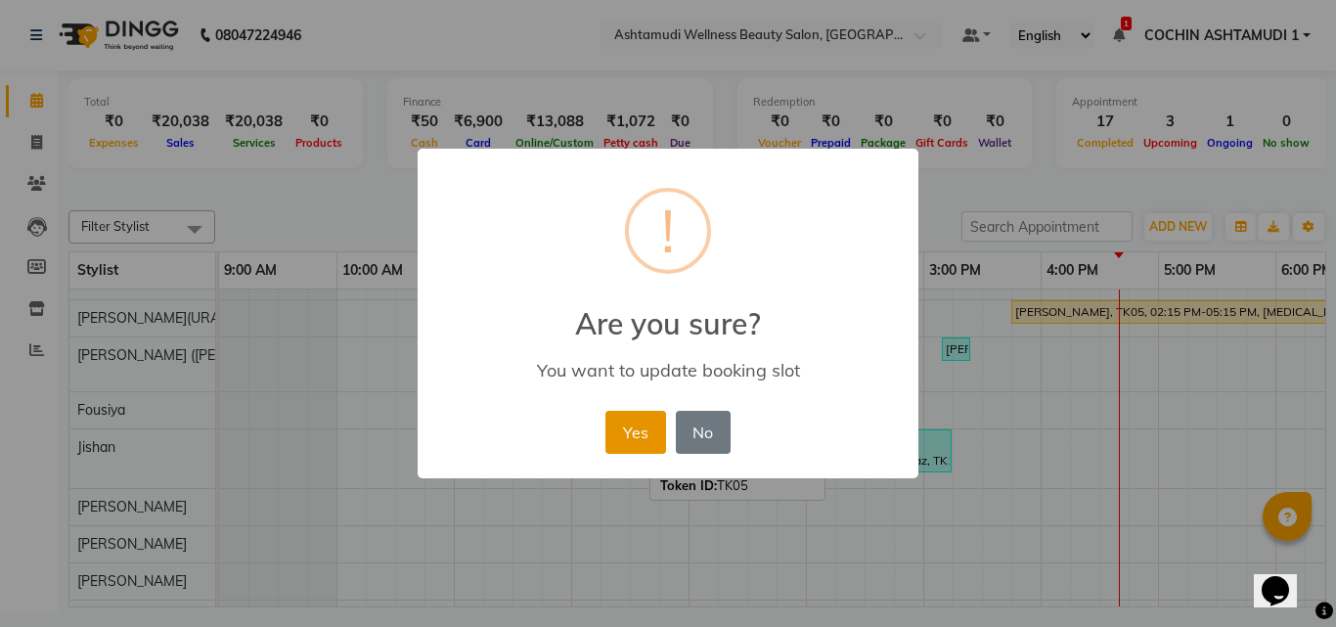
click at [634, 423] on button "Yes" at bounding box center [635, 432] width 60 height 43
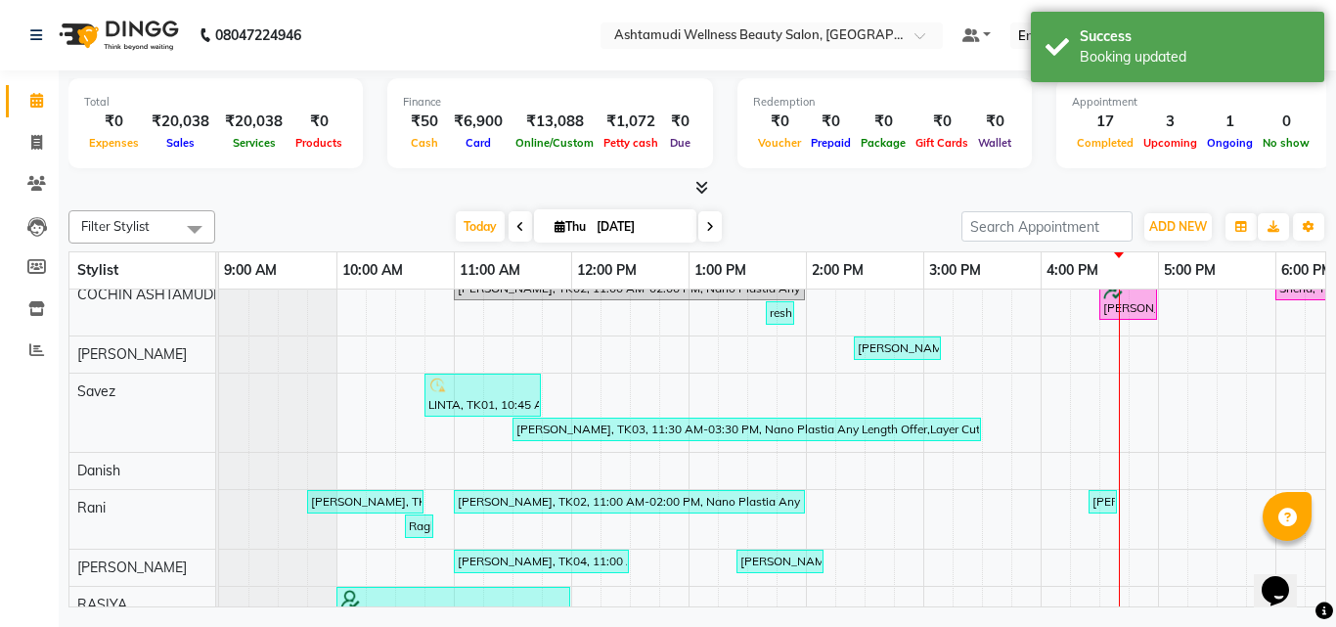
scroll to position [0, 0]
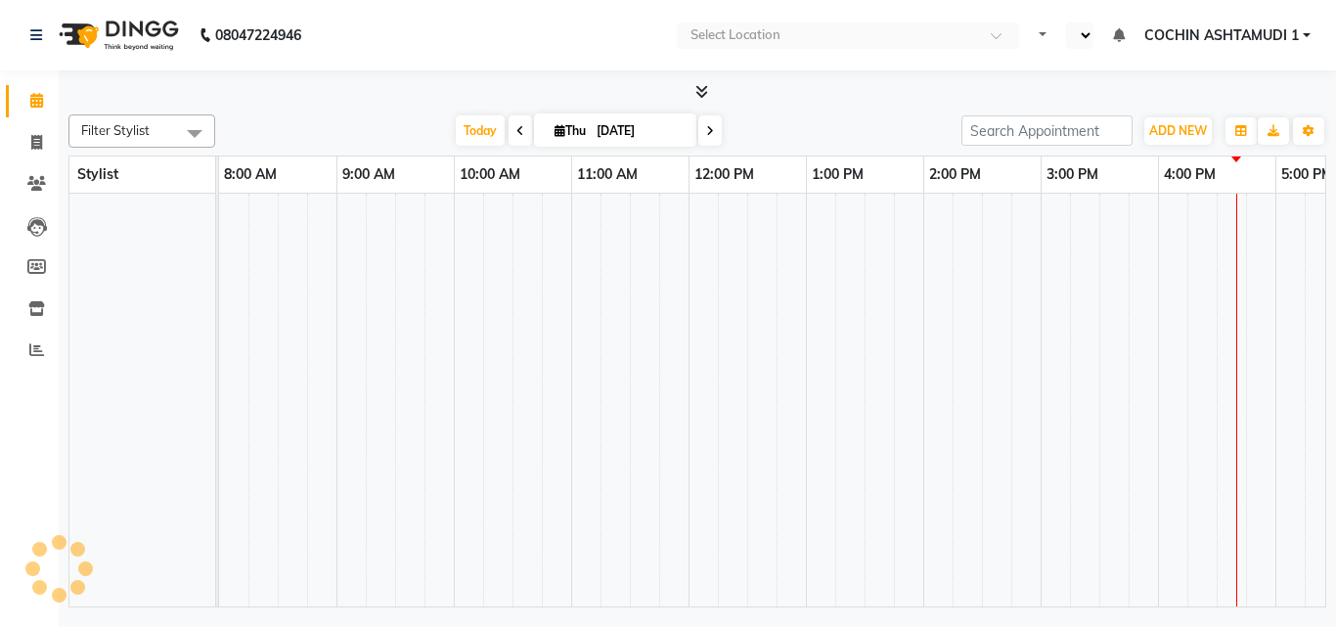
select select "en"
